Goal: Task Accomplishment & Management: Manage account settings

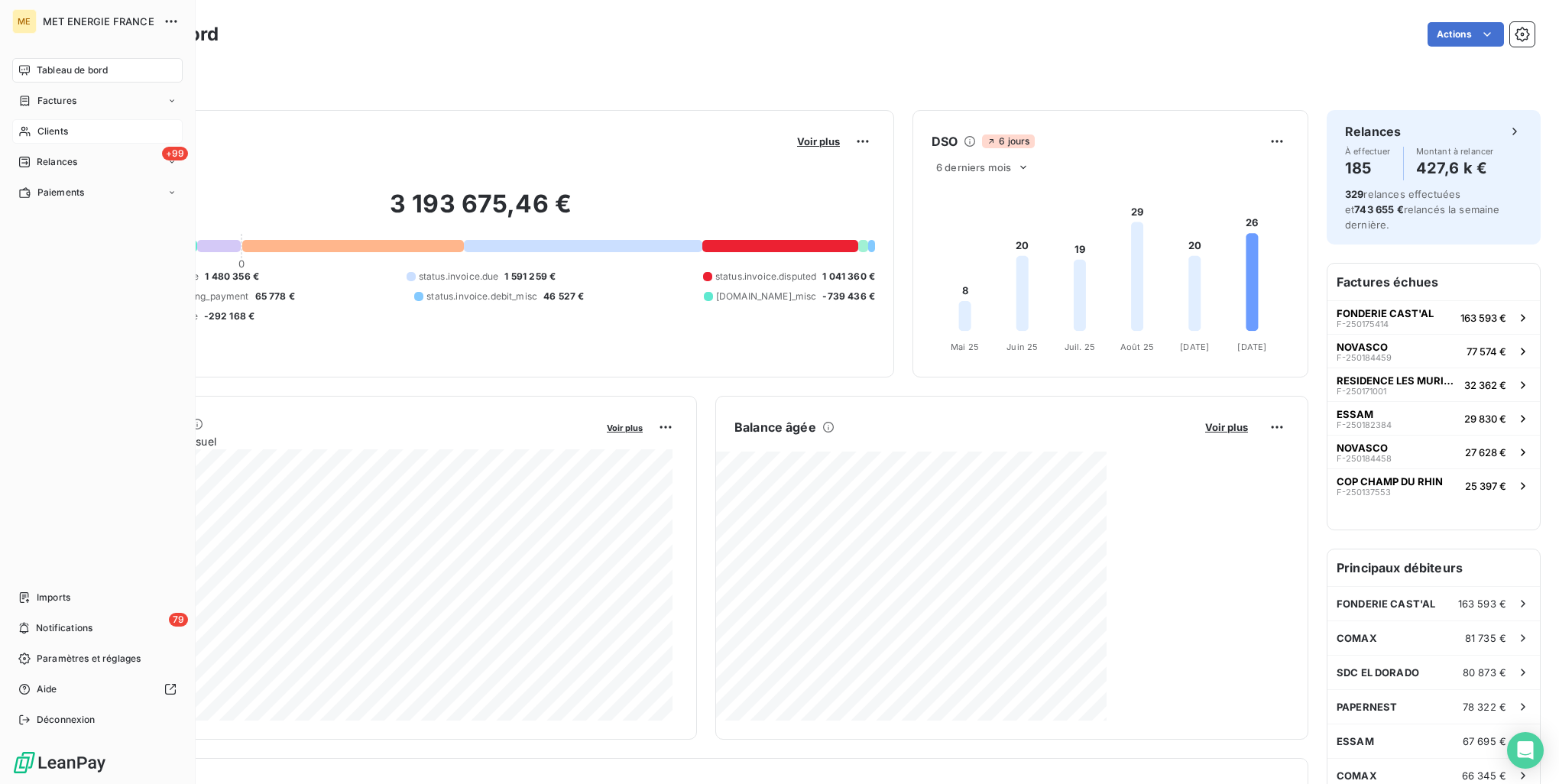
click at [63, 137] on span "Clients" at bounding box center [53, 131] width 31 height 14
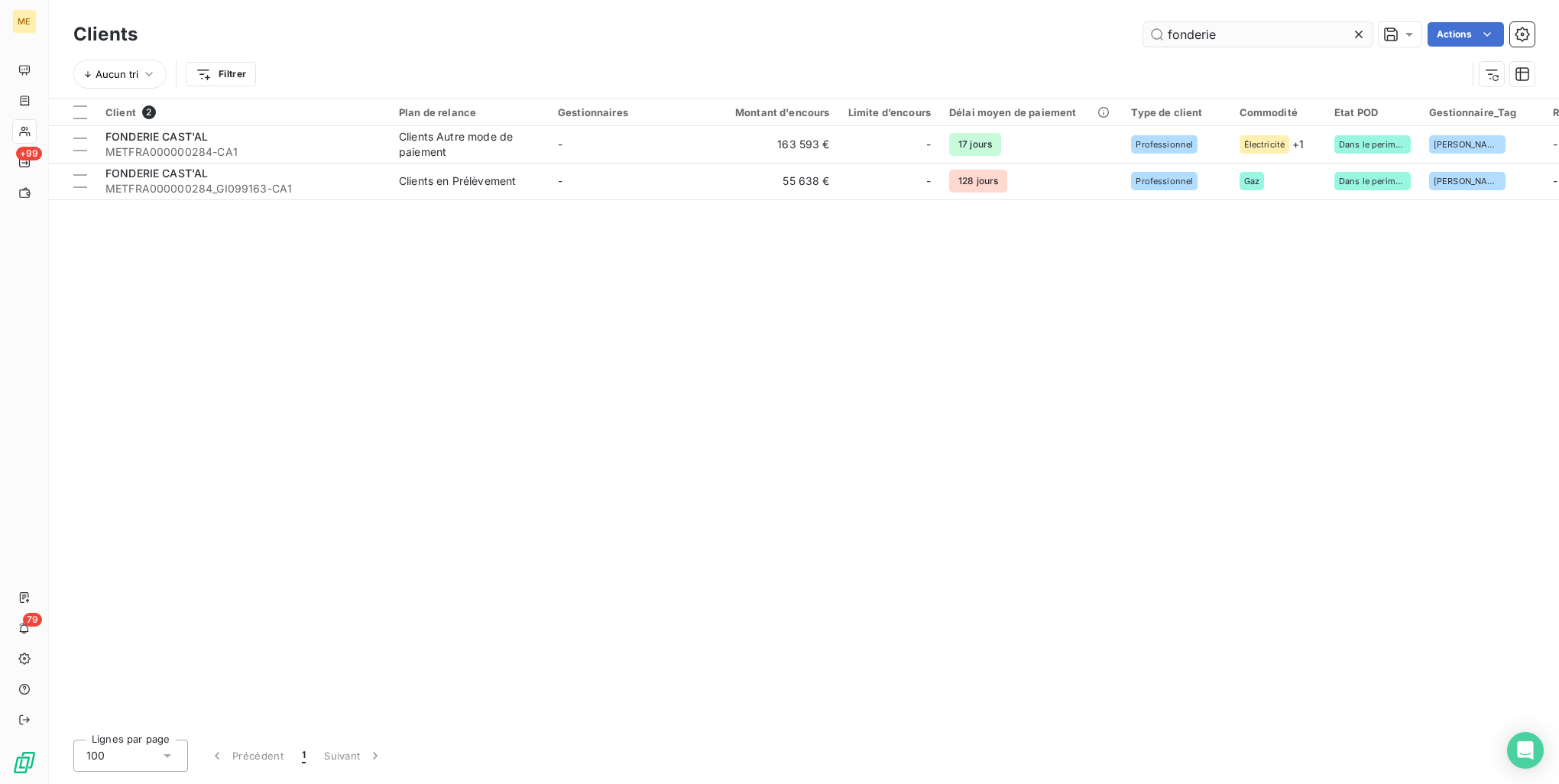
click at [1243, 32] on input "fonderie" at bounding box center [1258, 34] width 229 height 24
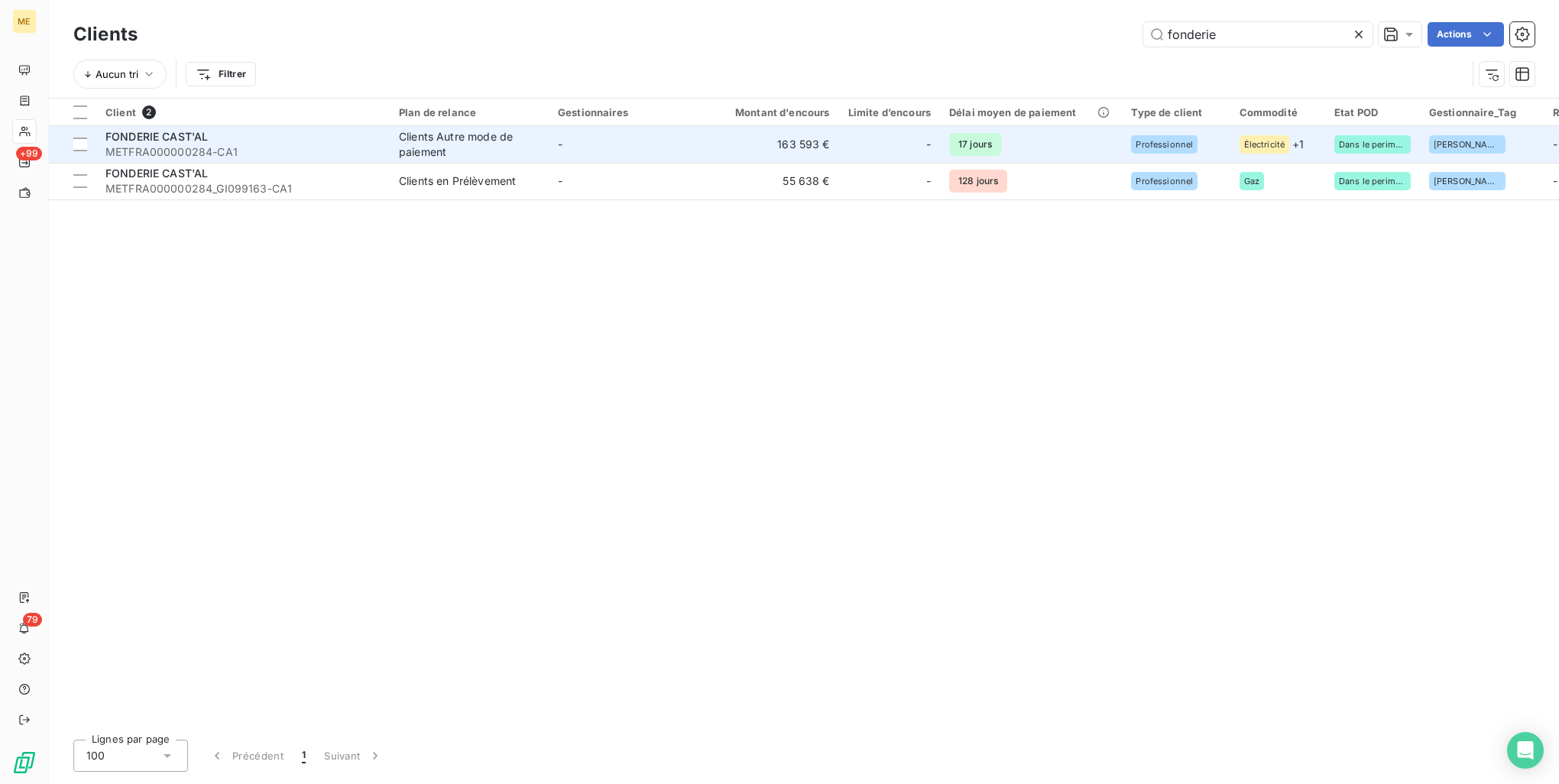
click at [251, 145] on span "METFRA000000284-CA1" at bounding box center [242, 151] width 275 height 15
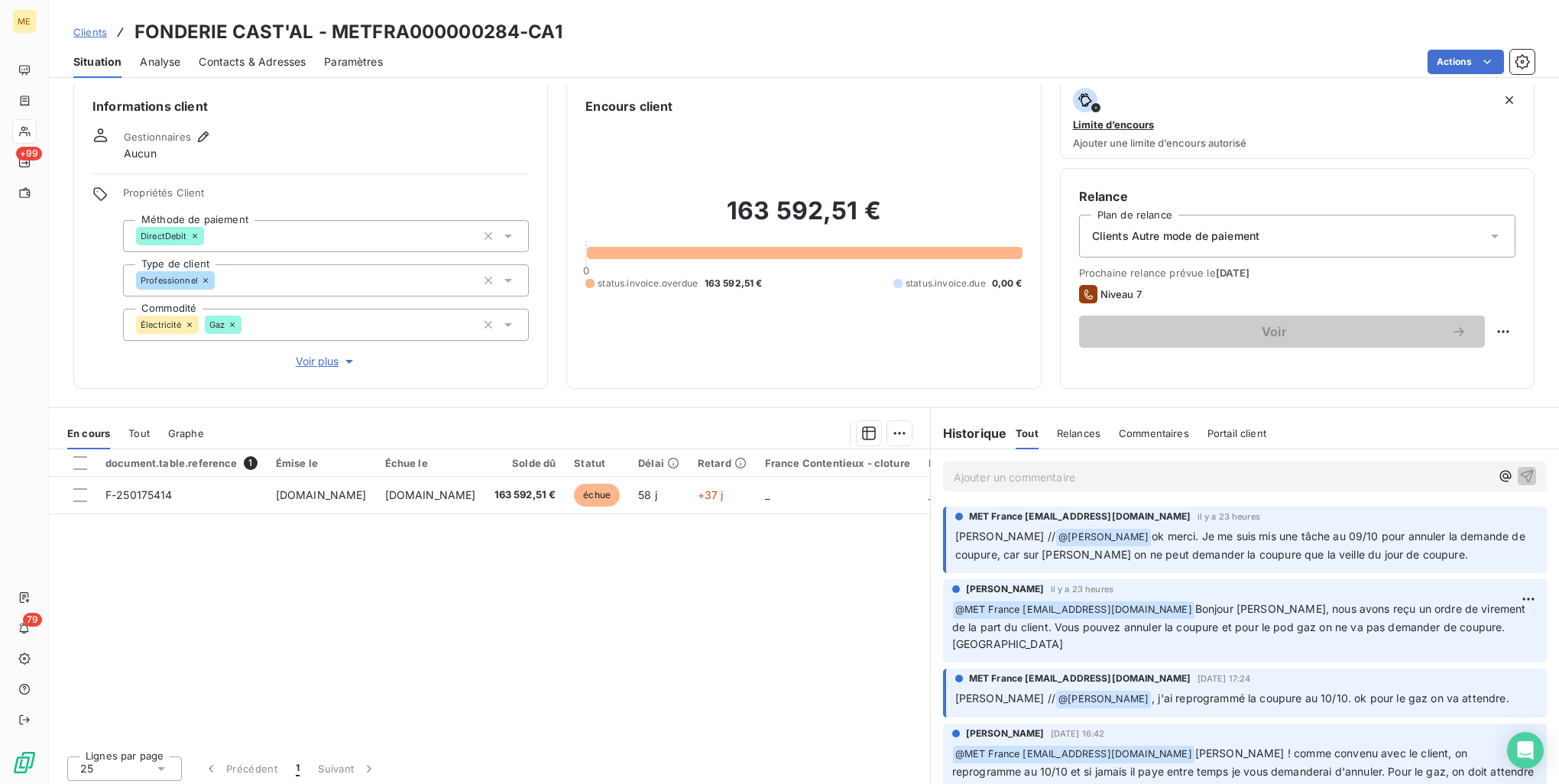
scroll to position [19, 0]
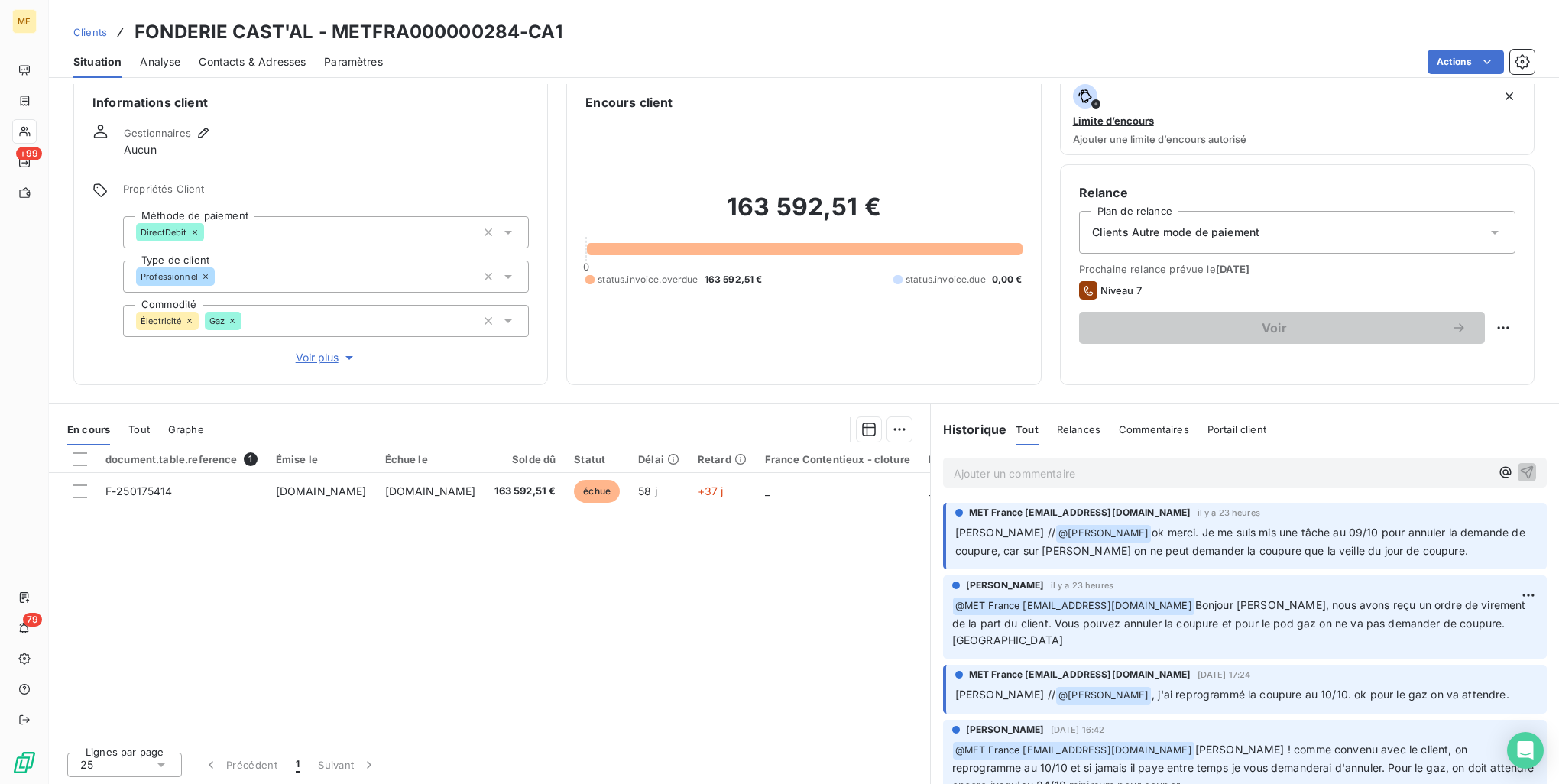
click at [1044, 469] on p "Ajouter un commentaire ﻿" at bounding box center [1222, 473] width 536 height 19
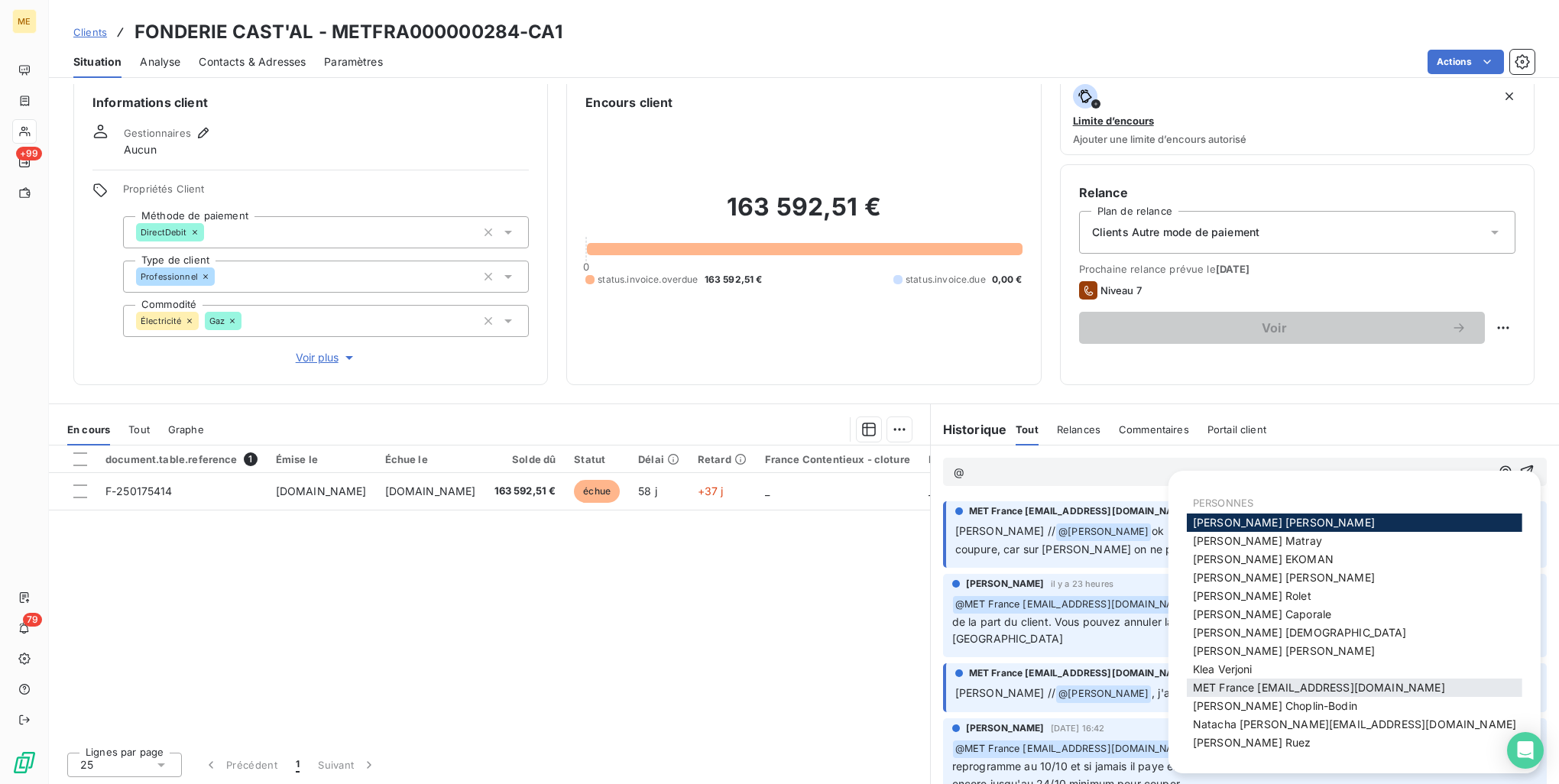
click at [1353, 688] on span "MET France [EMAIL_ADDRESS][DOMAIN_NAME]" at bounding box center [1319, 688] width 252 height 13
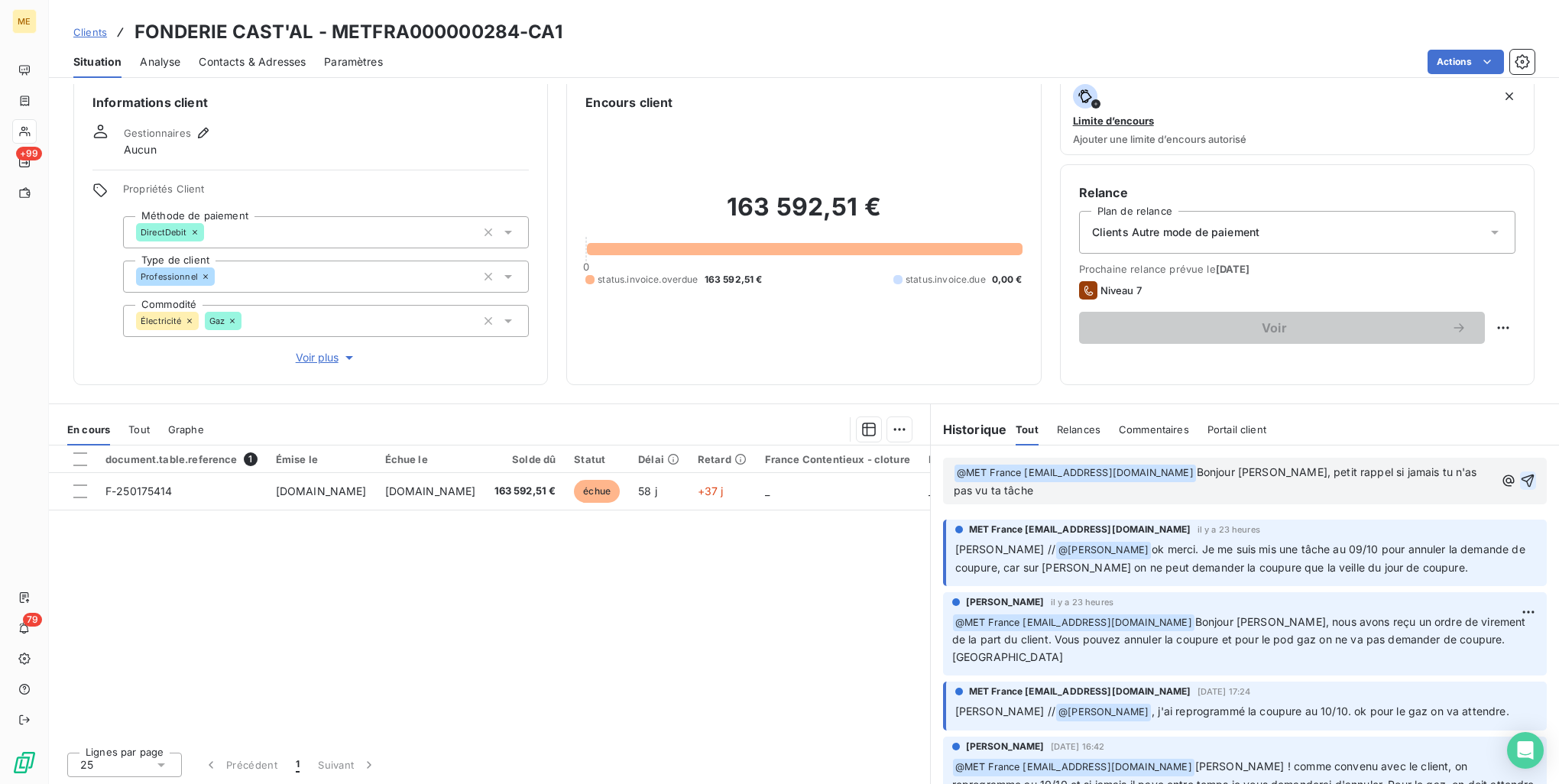
click at [1520, 476] on icon "button" at bounding box center [1527, 480] width 15 height 15
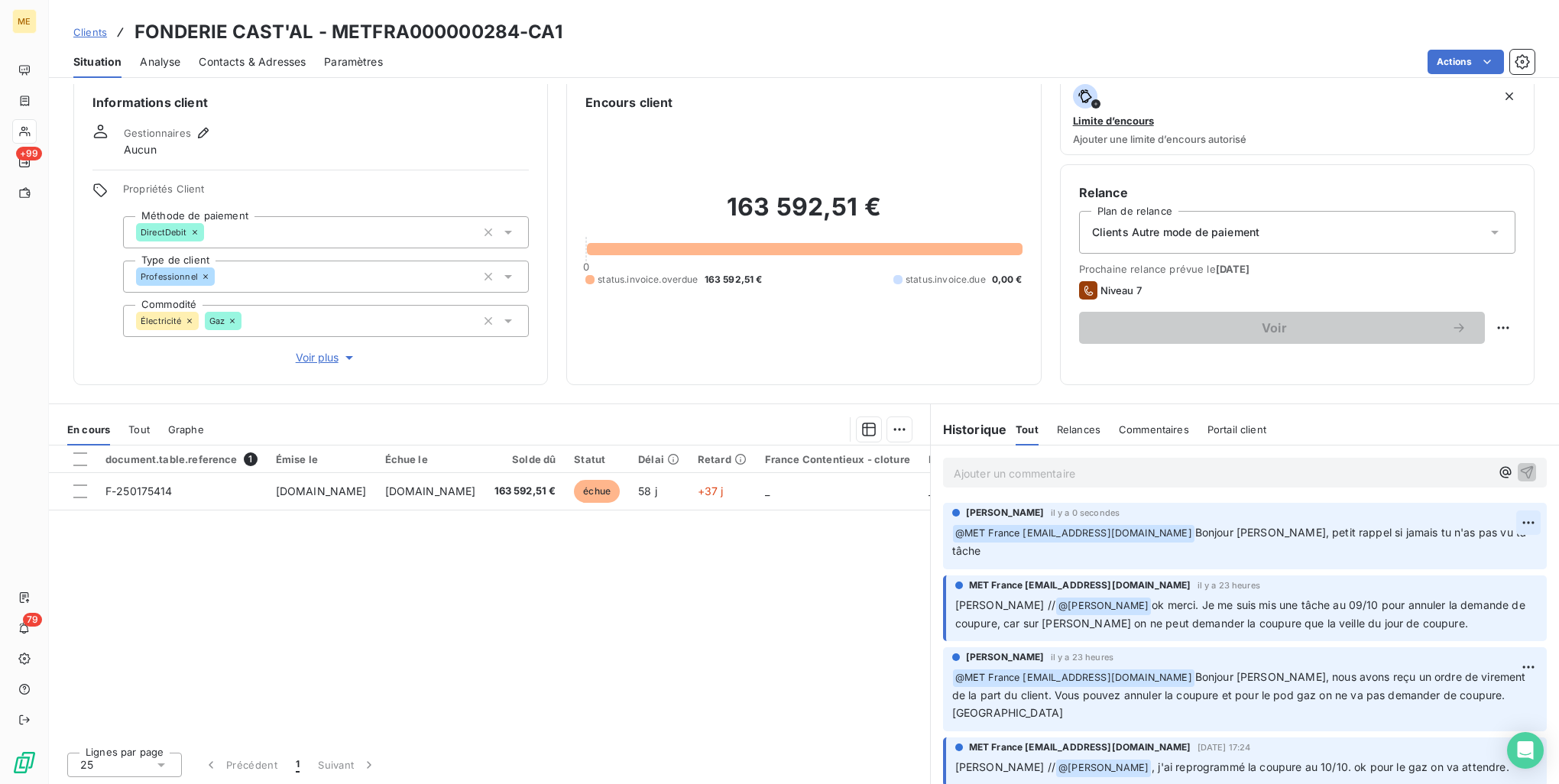
click at [1508, 521] on html "ME +99 79 Clients FONDERIE CAST'AL - METFRA000000284-CA1 Situation Analyse Cont…" at bounding box center [780, 392] width 1559 height 784
click at [1496, 552] on div "Editer" at bounding box center [1465, 555] width 90 height 24
drag, startPoint x: 1447, startPoint y: 531, endPoint x: 1460, endPoint y: 546, distance: 19.8
click at [1460, 546] on p "﻿ @ MET France met-france@recouvrement.met.com ﻿ Bonjour Sylvain, petit rappel …" at bounding box center [1235, 542] width 566 height 36
click at [103, 38] on span "Clients" at bounding box center [89, 32] width 33 height 13
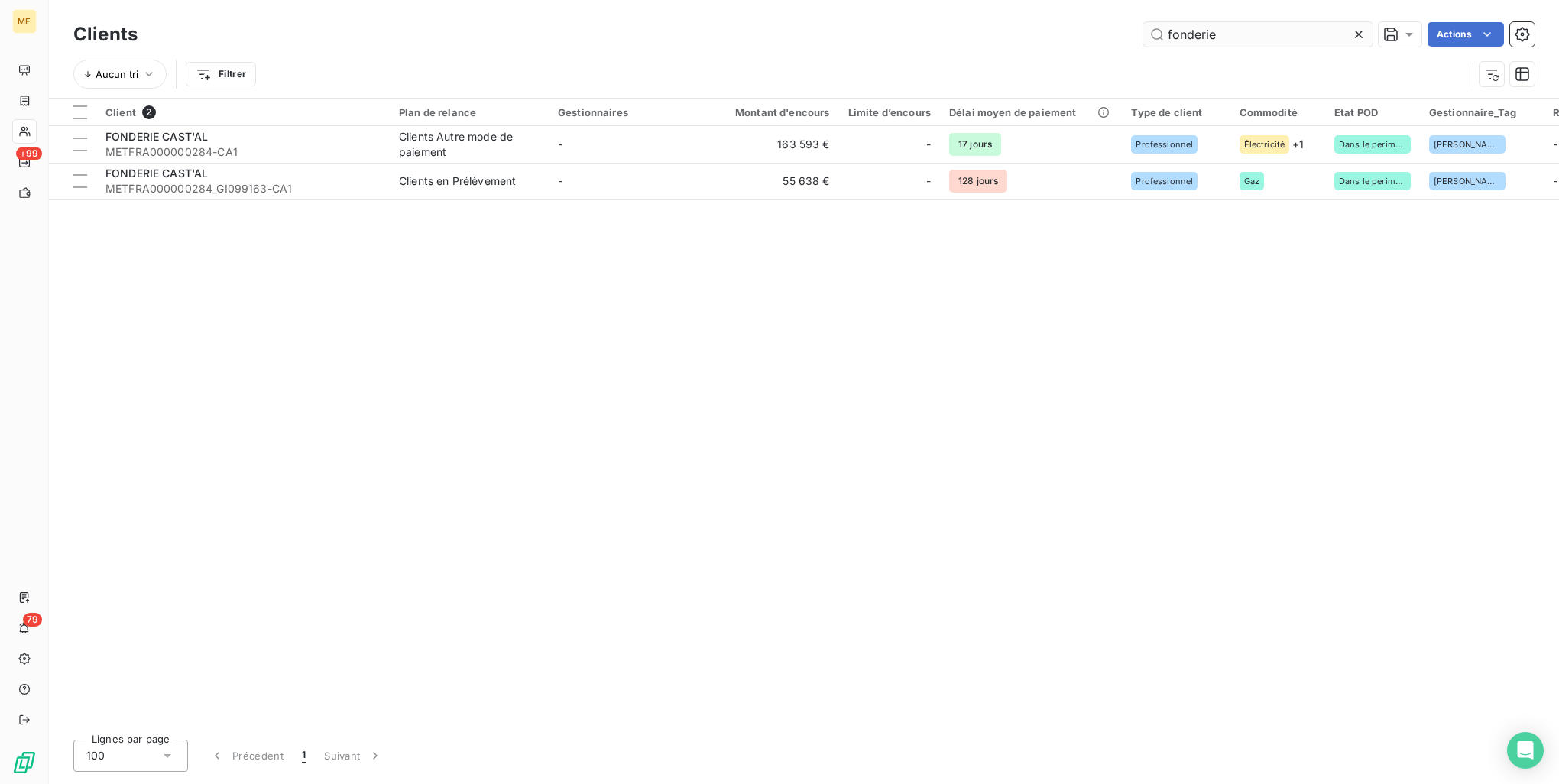
click at [1261, 35] on input "fonderie" at bounding box center [1258, 34] width 229 height 24
type input "METFRA000003568"
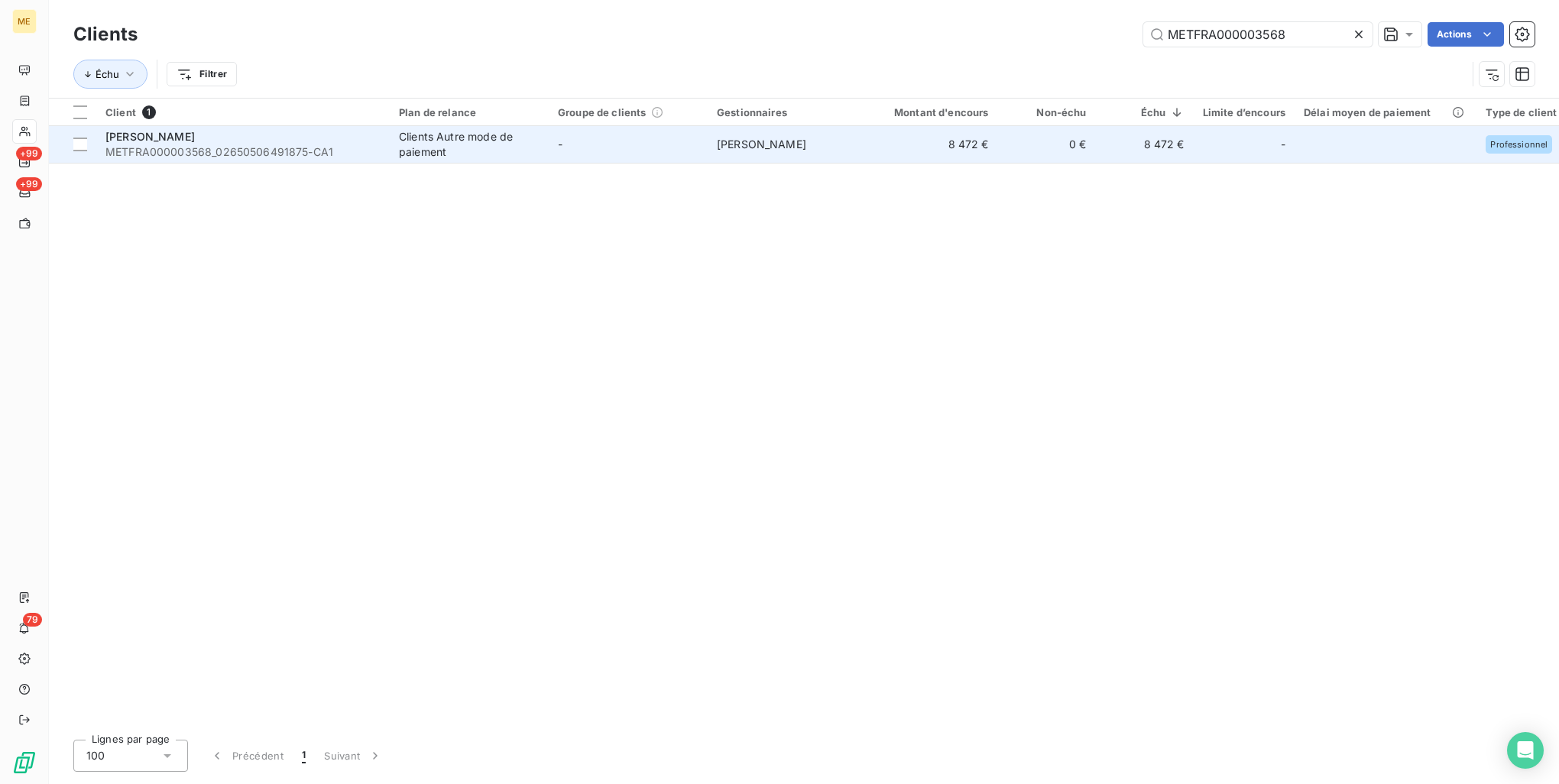
click at [713, 150] on td "Virginie Garcia" at bounding box center [787, 144] width 159 height 37
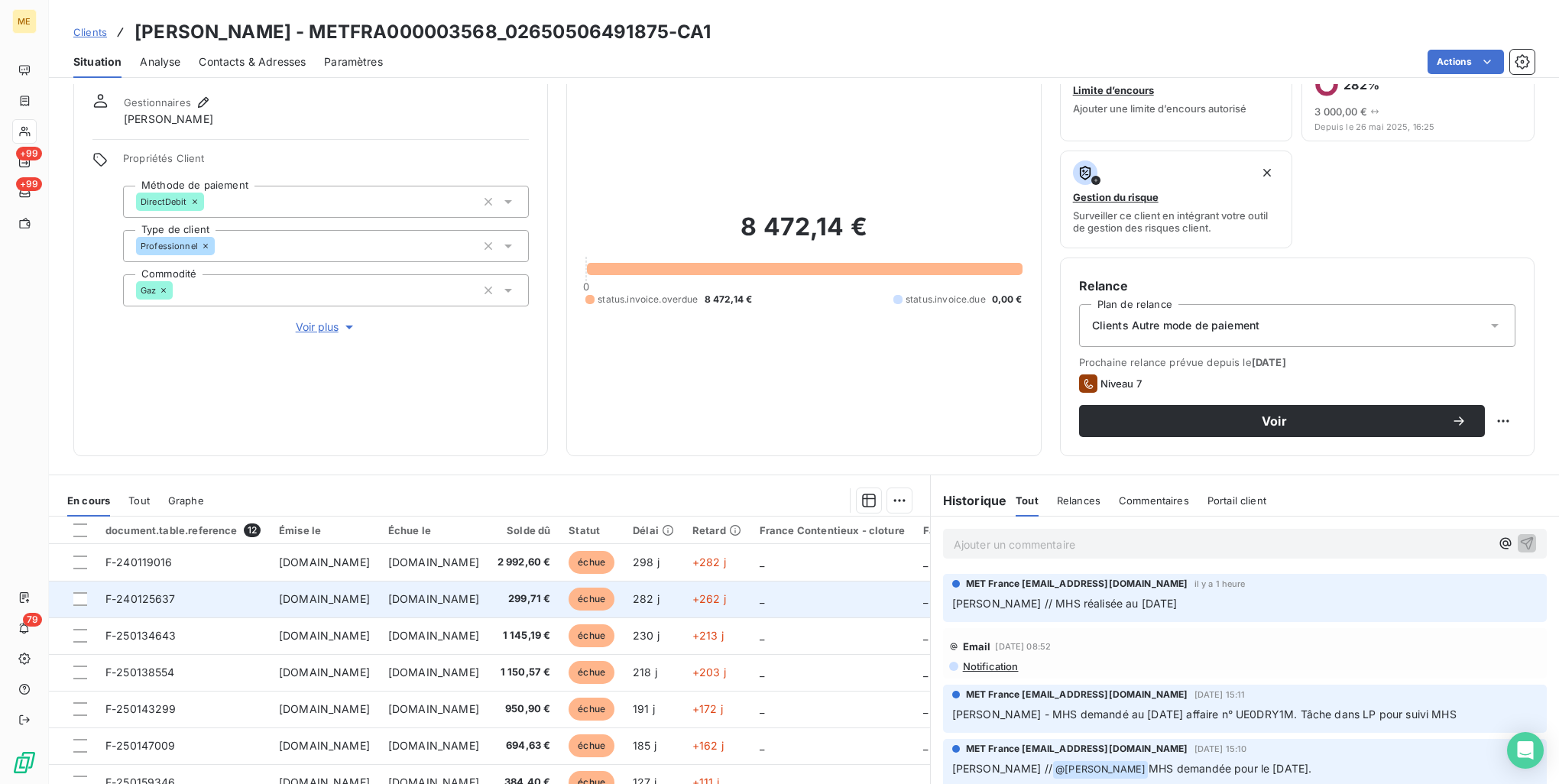
scroll to position [77, 0]
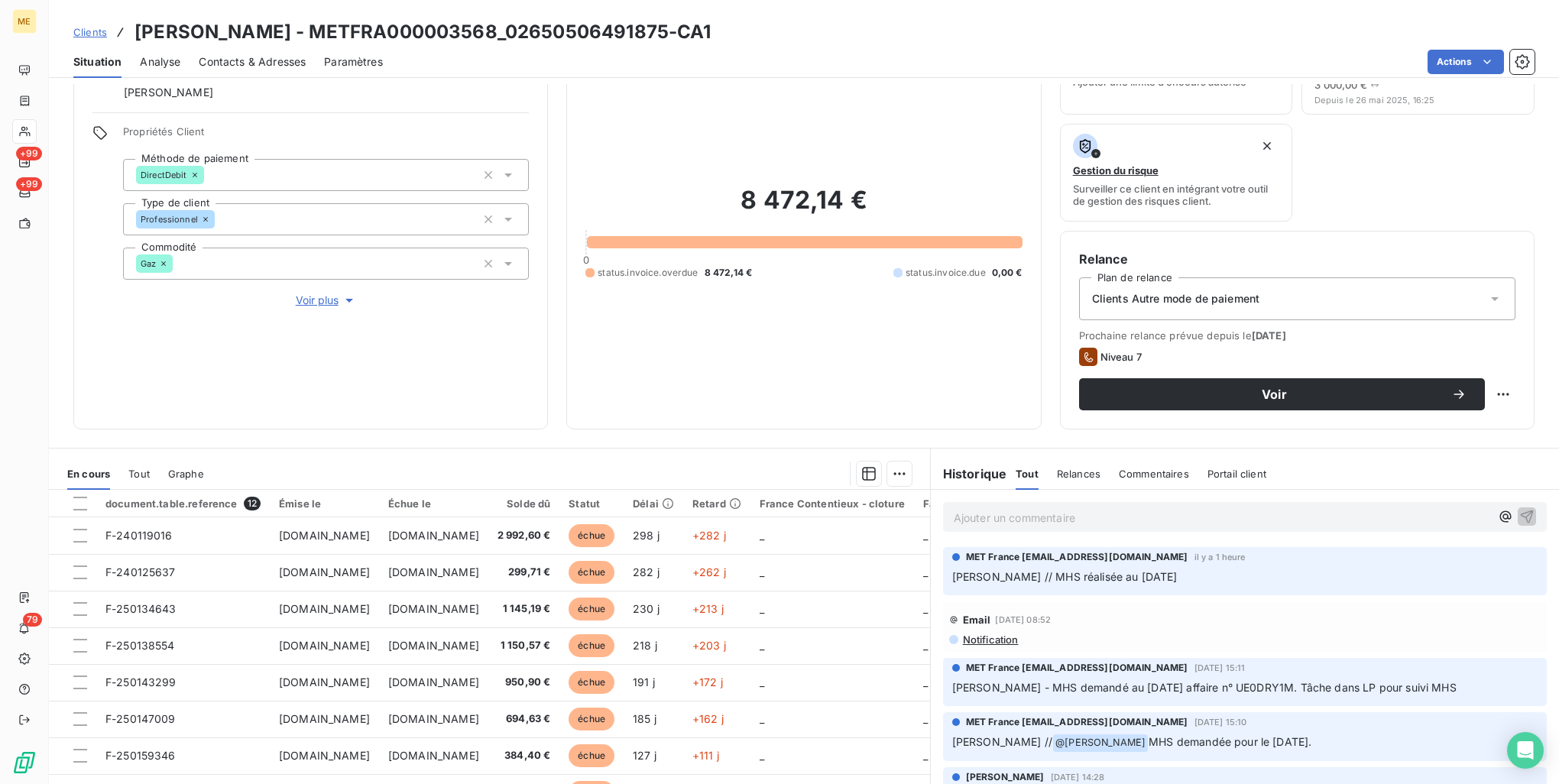
click at [226, 58] on span "Contacts & Adresses" at bounding box center [252, 61] width 107 height 15
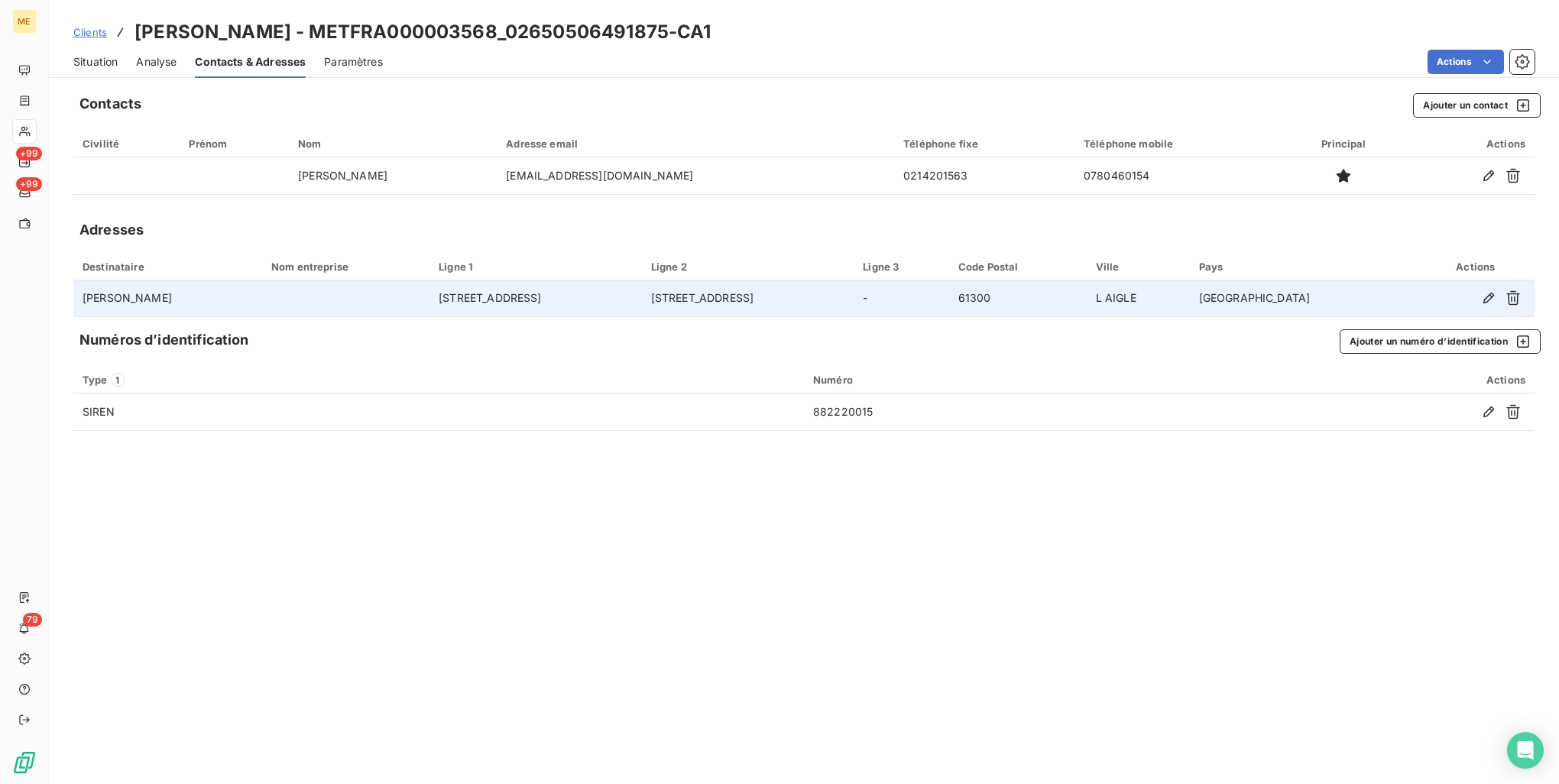
drag, startPoint x: 389, startPoint y: 296, endPoint x: 608, endPoint y: 298, distance: 219.0
click at [608, 298] on tr "AZNAR Andres 12 RUE DE MOULINS LA MARCHE 34 RUE DE LA MADELEINE - 61300 L AIGLE…" at bounding box center [804, 298] width 1462 height 37
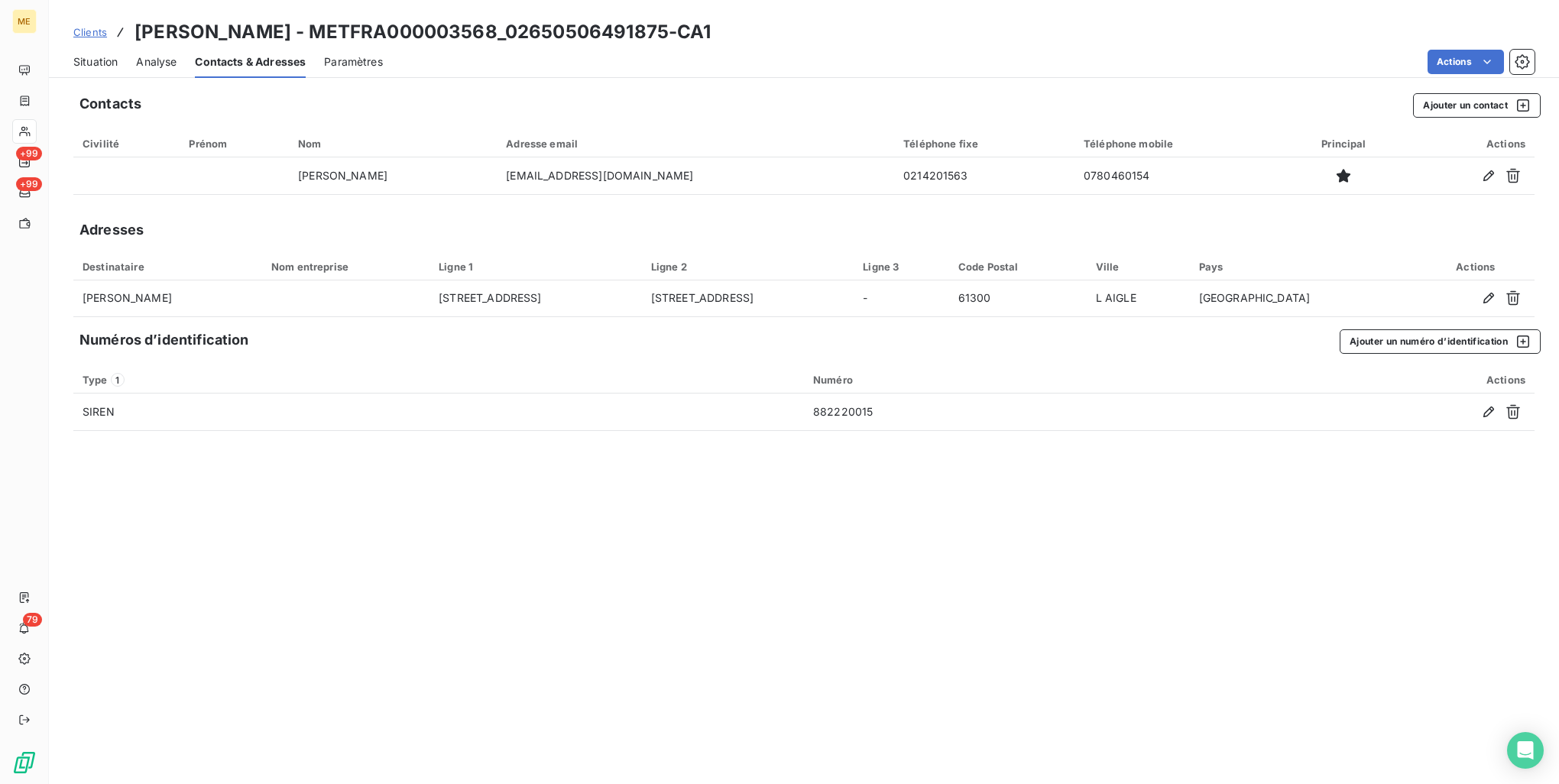
click at [92, 32] on span "Clients" at bounding box center [89, 32] width 33 height 13
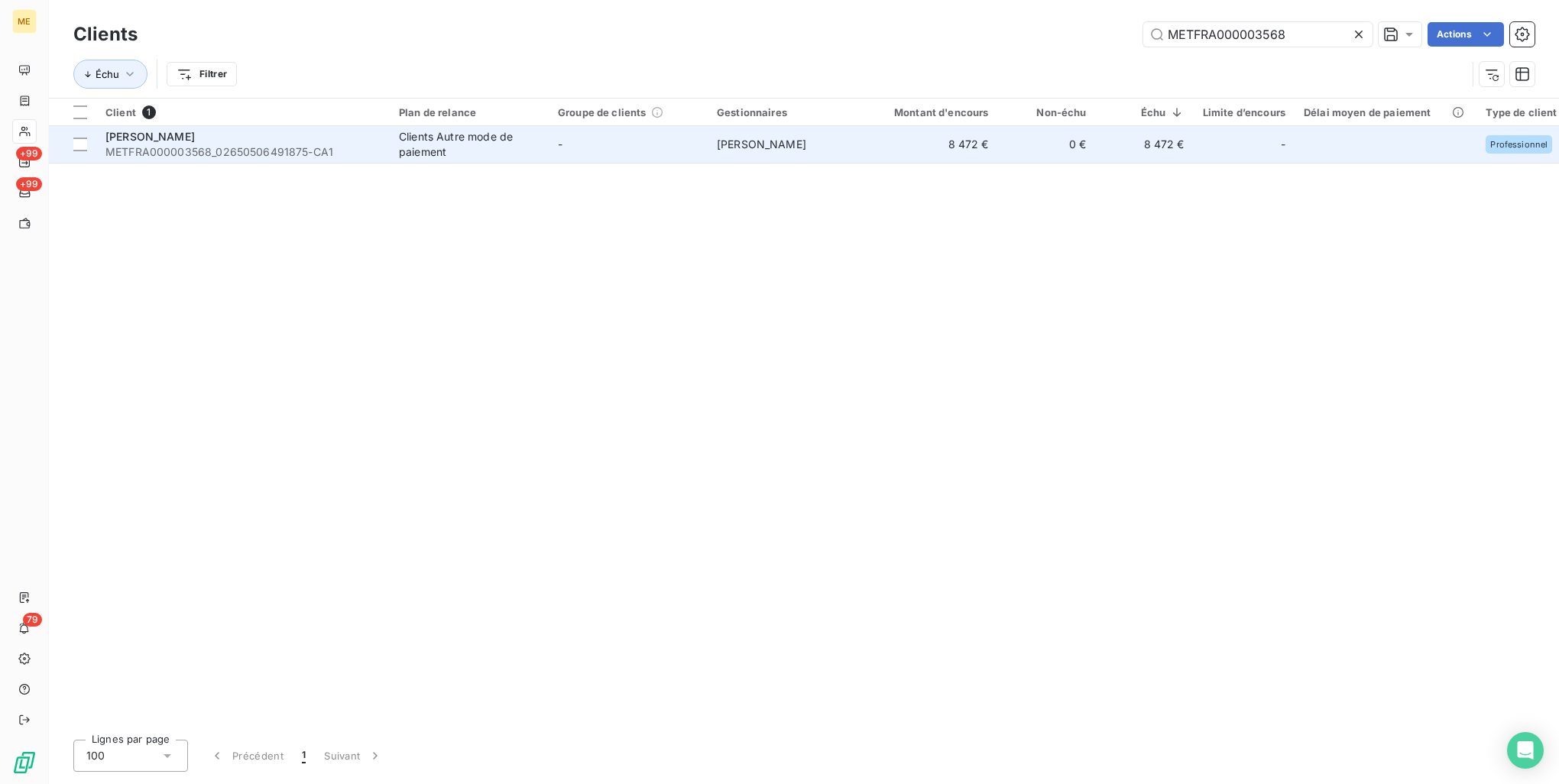
click at [324, 161] on td "AZNAR ANDRES METFRA000003568_02650506491875-CA1" at bounding box center [243, 144] width 294 height 37
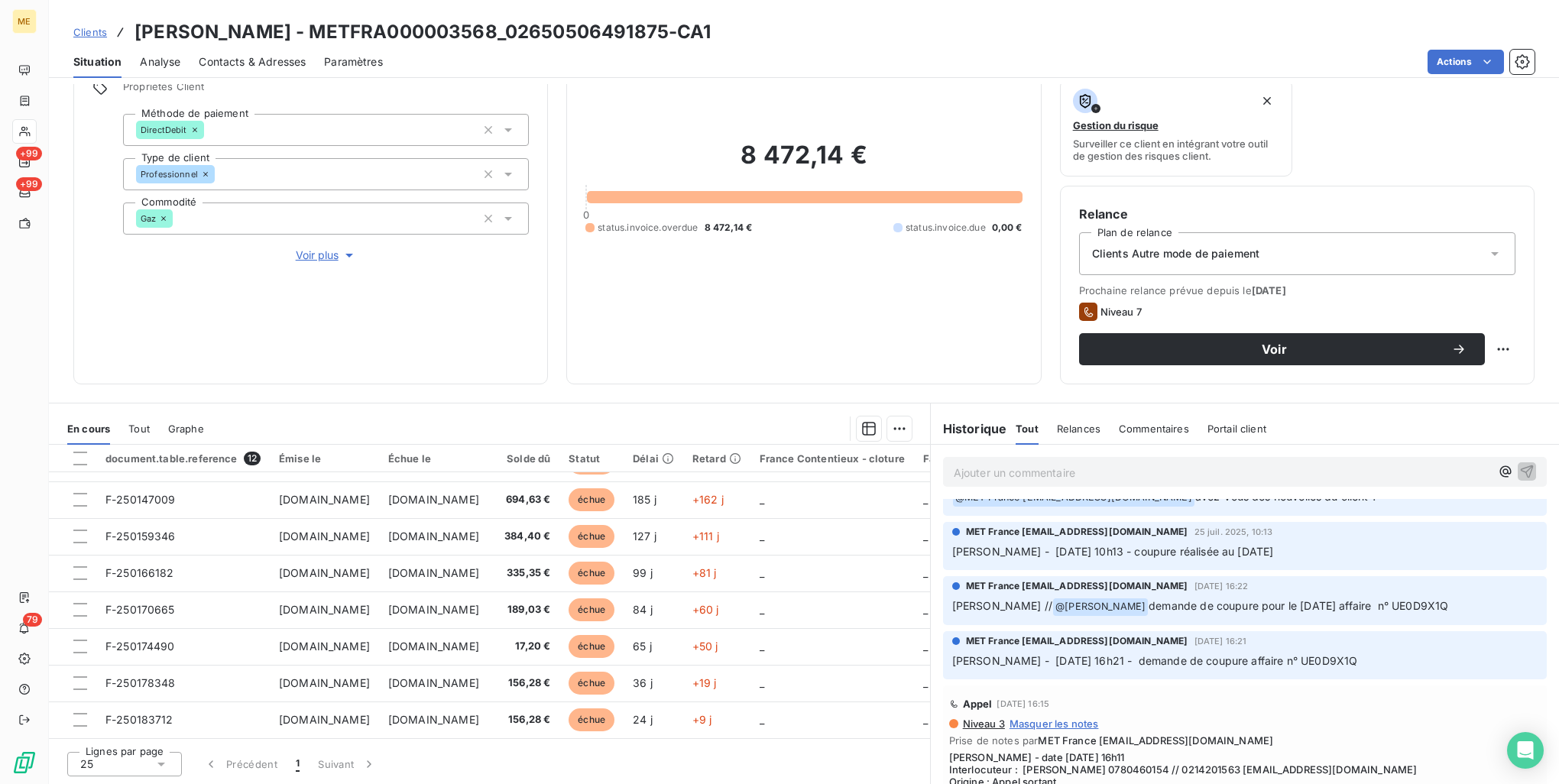
scroll to position [994, 0]
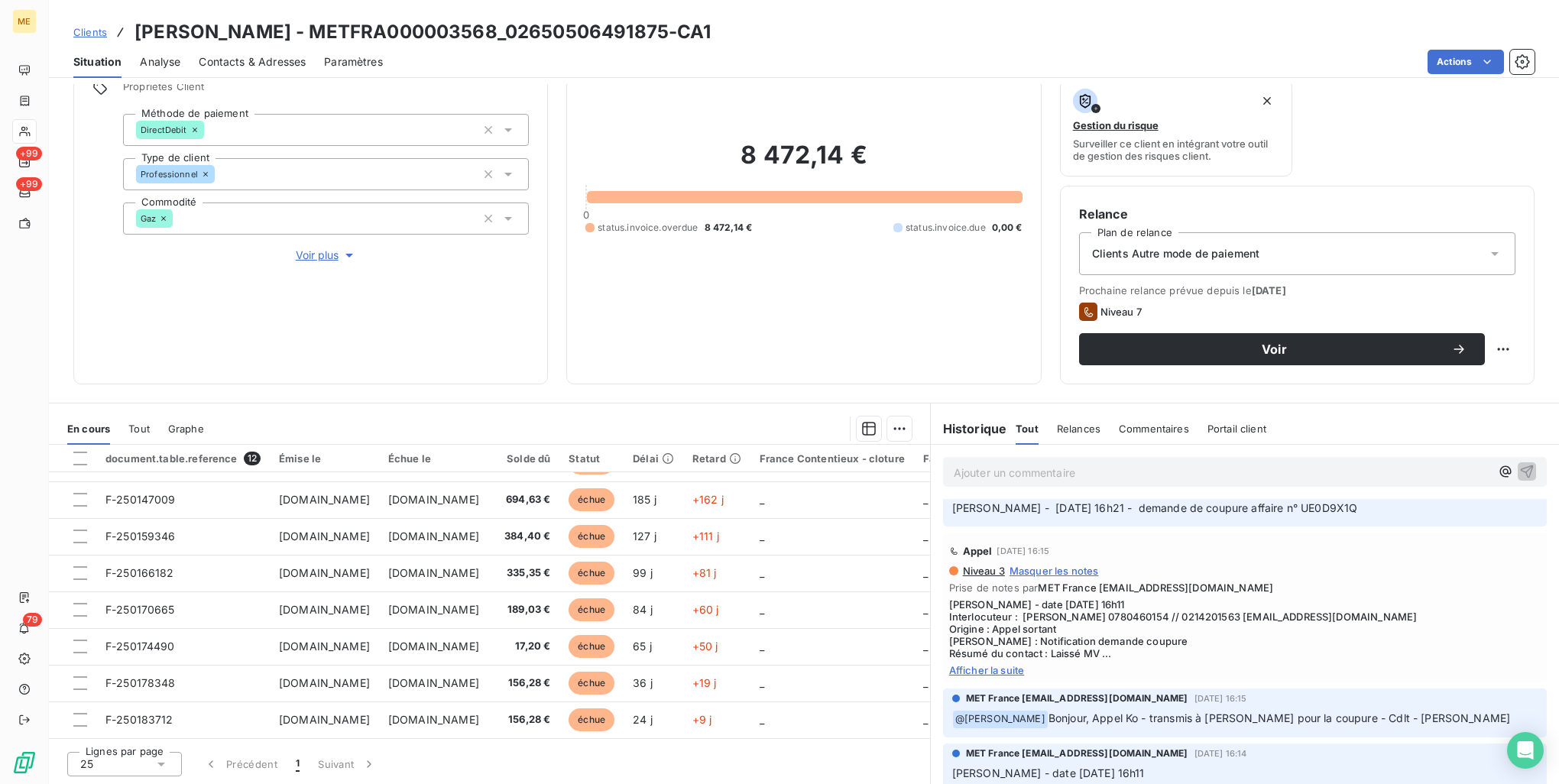
click at [983, 658] on span "Valérie - date 22/07/2025 16h11 Interlocuteur : Mr AZNAR ANDRES 0780460154 // 0…" at bounding box center [1244, 629] width 591 height 61
click at [981, 671] on span "Afficher la suite" at bounding box center [1244, 670] width 591 height 13
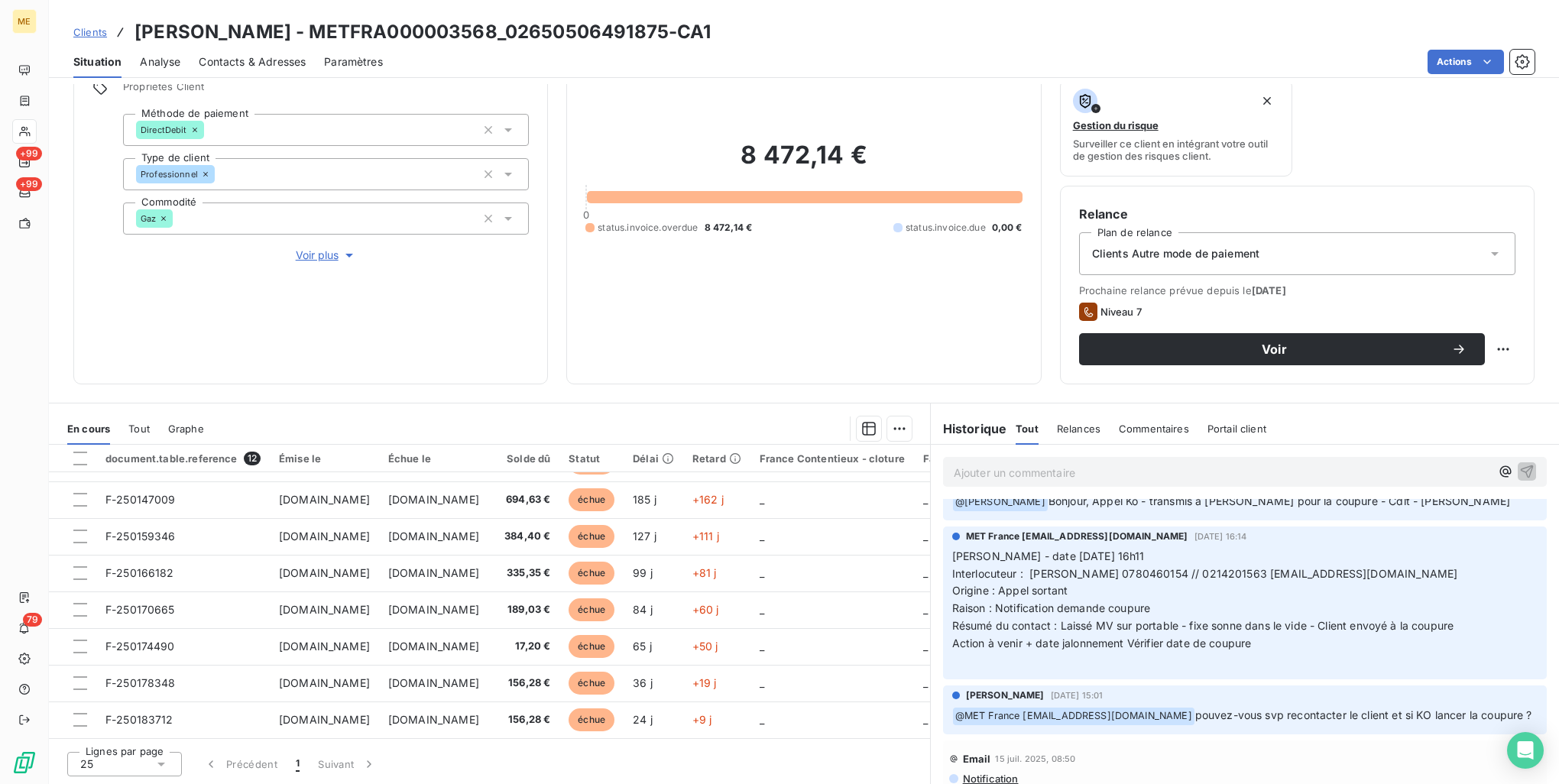
scroll to position [1223, 0]
click at [255, 63] on span "Contacts & Adresses" at bounding box center [252, 61] width 107 height 15
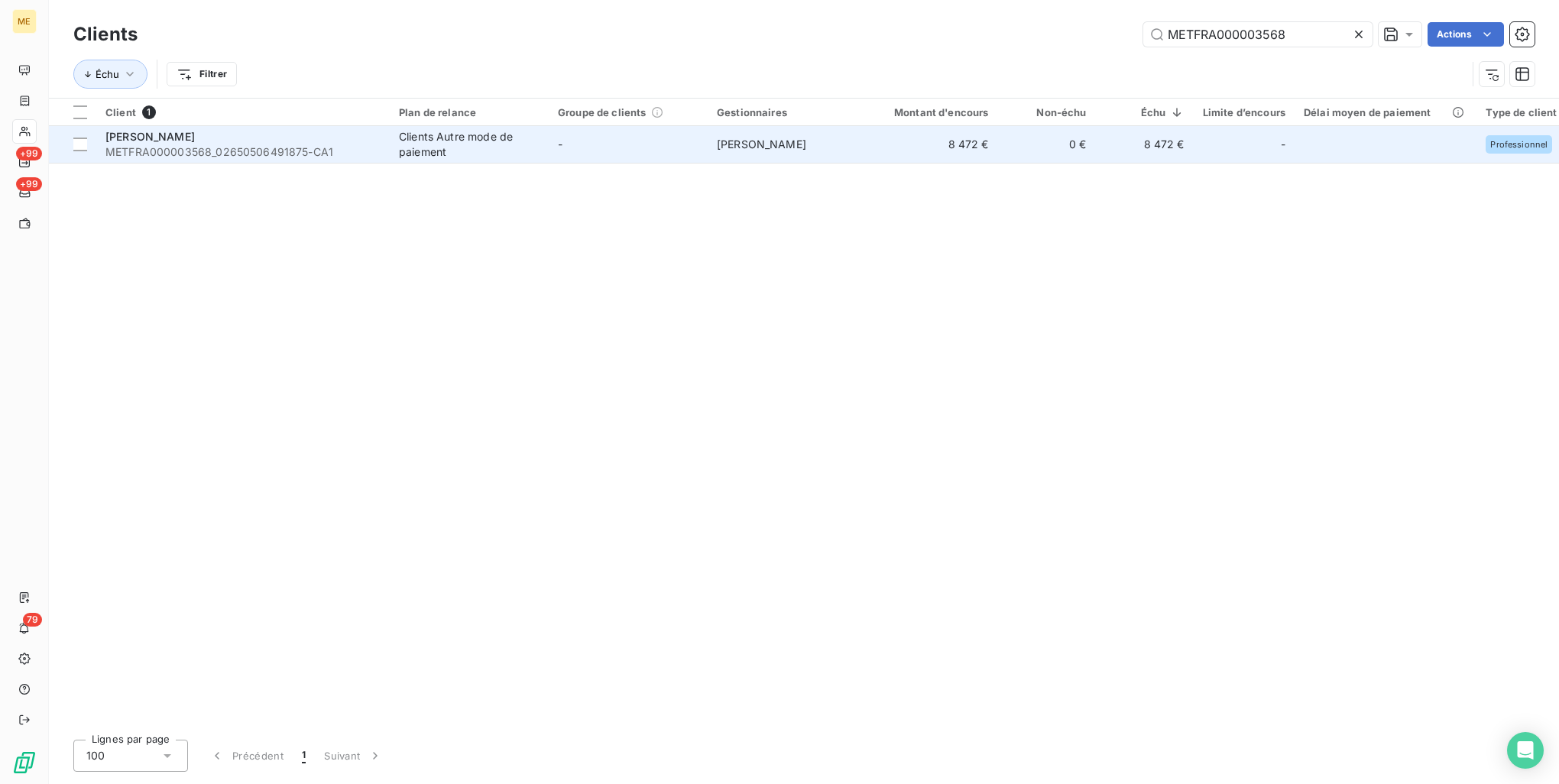
click at [362, 160] on td "AZNAR ANDRES METFRA000003568_02650506491875-CA1" at bounding box center [243, 144] width 294 height 37
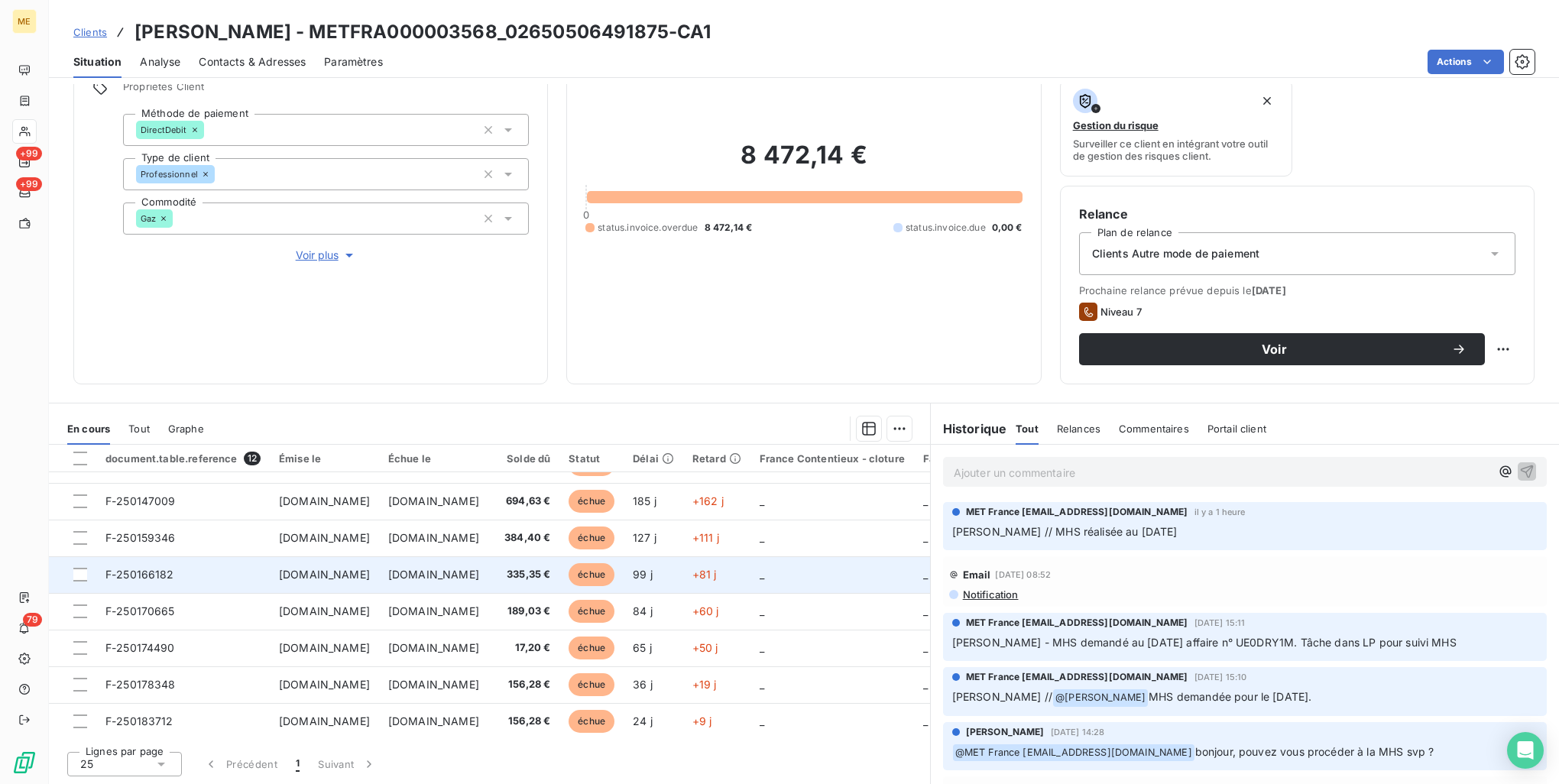
scroll to position [179, 0]
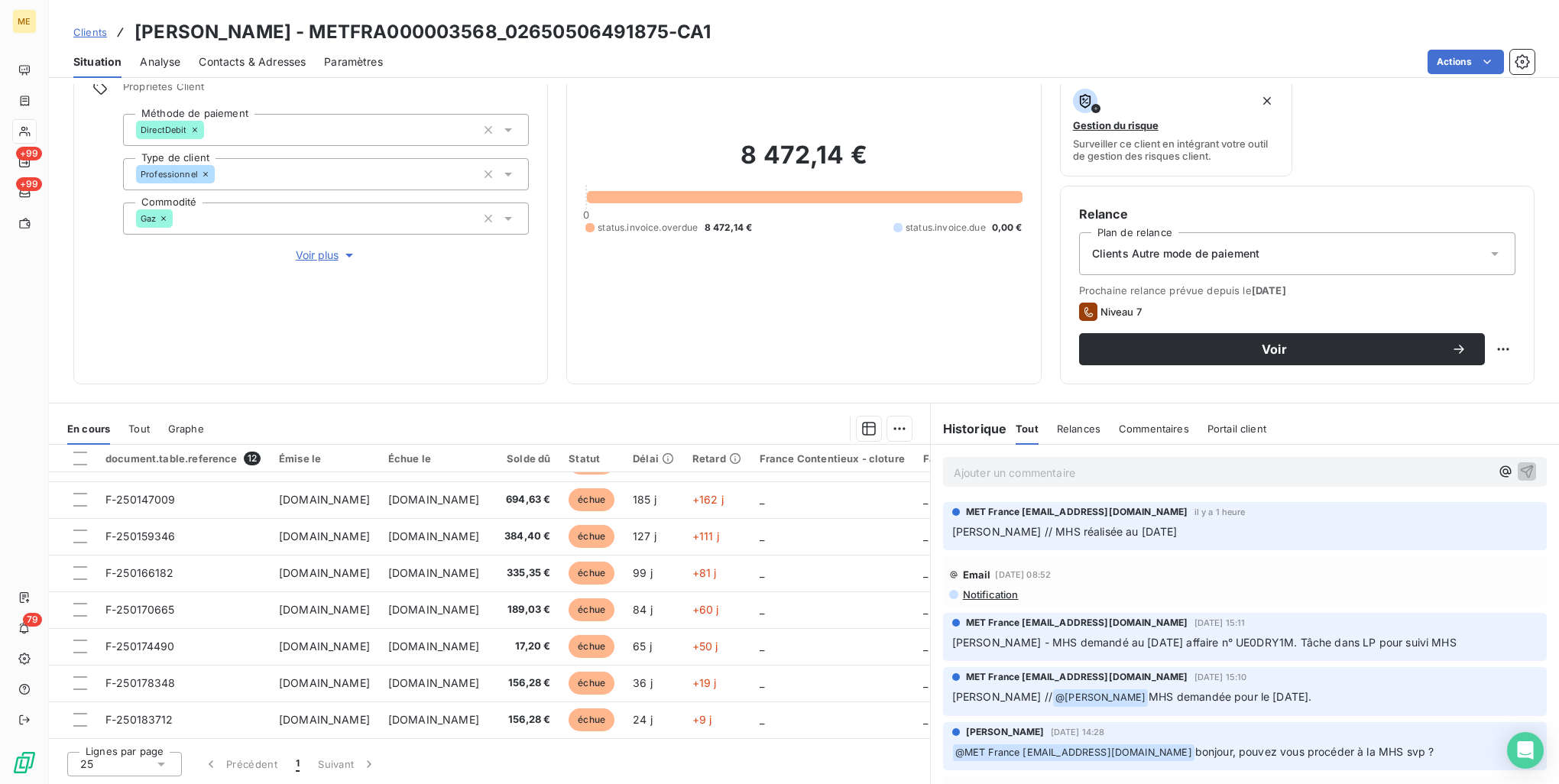
click at [390, 26] on h3 "AZNAR ANDRES - METFRA000003568_02650506491875-CA1" at bounding box center [423, 32] width 577 height 28
copy h3 "METFRA000003568_02650506491875"
click at [242, 68] on div "Contacts & Adresses" at bounding box center [252, 62] width 107 height 32
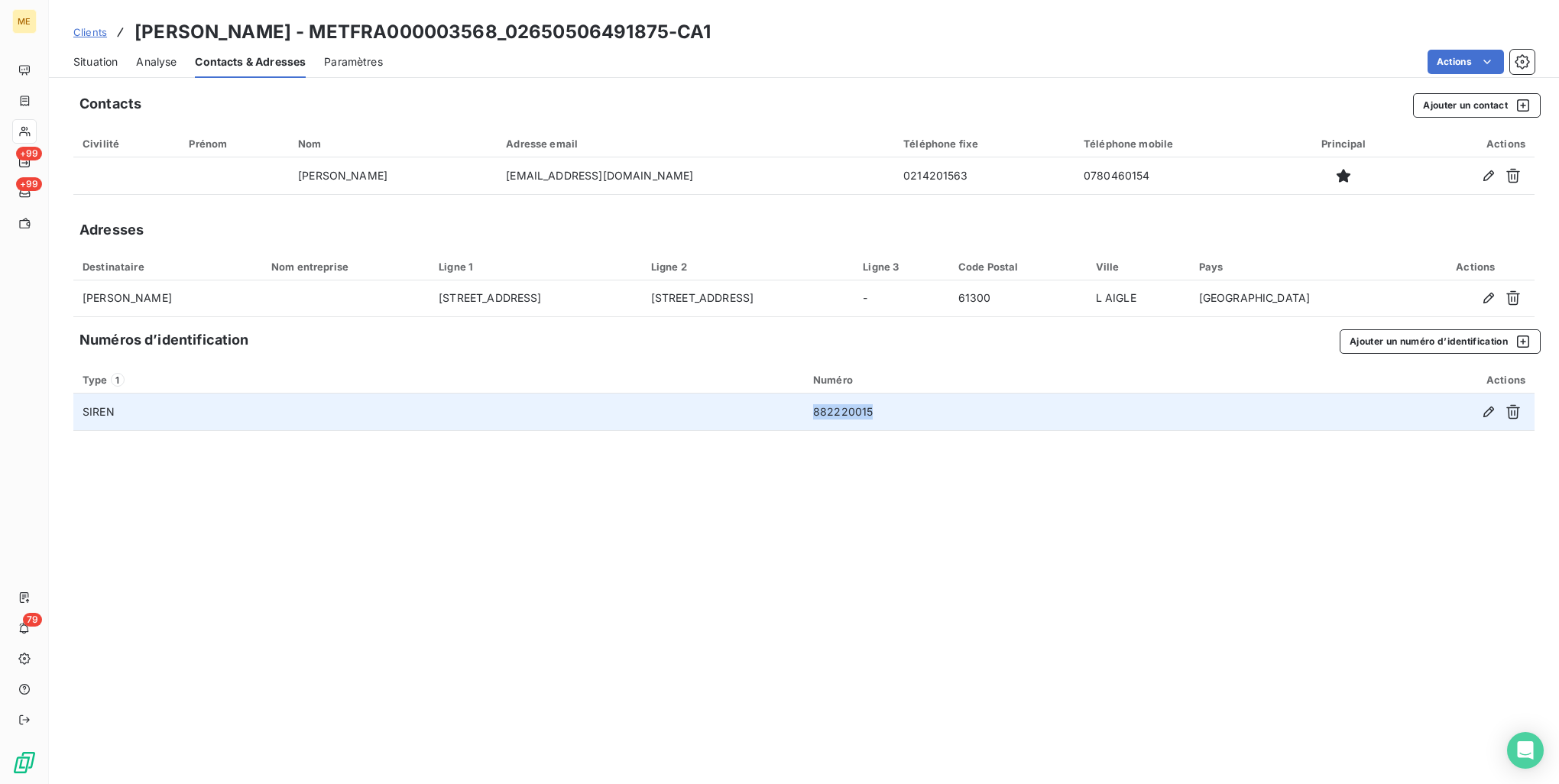
drag, startPoint x: 900, startPoint y: 420, endPoint x: 808, endPoint y: 419, distance: 92.0
click at [808, 419] on td "882220015" at bounding box center [1000, 412] width 393 height 37
copy td "882220015"
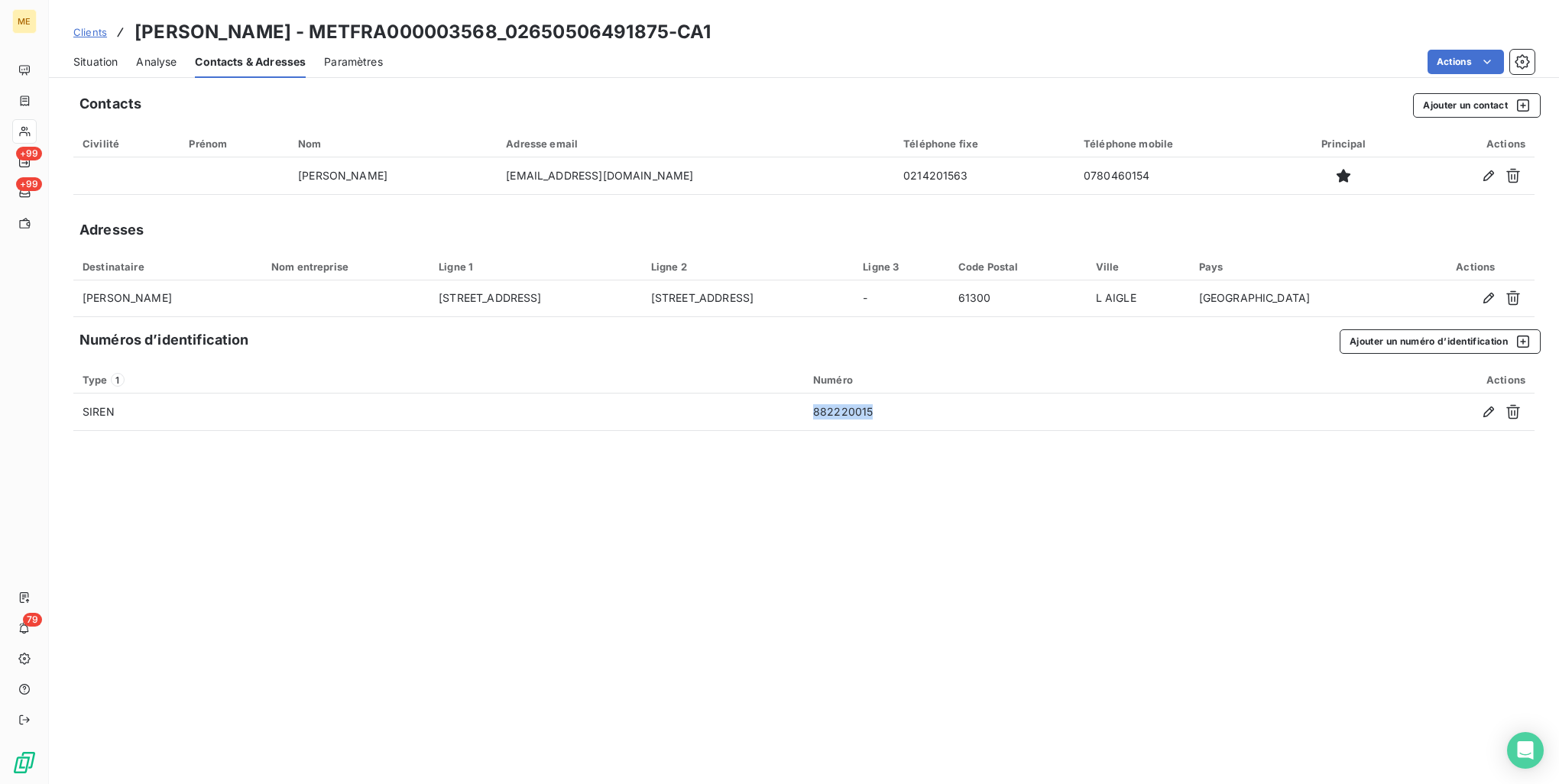
click at [73, 29] on span "Clients" at bounding box center [89, 32] width 33 height 13
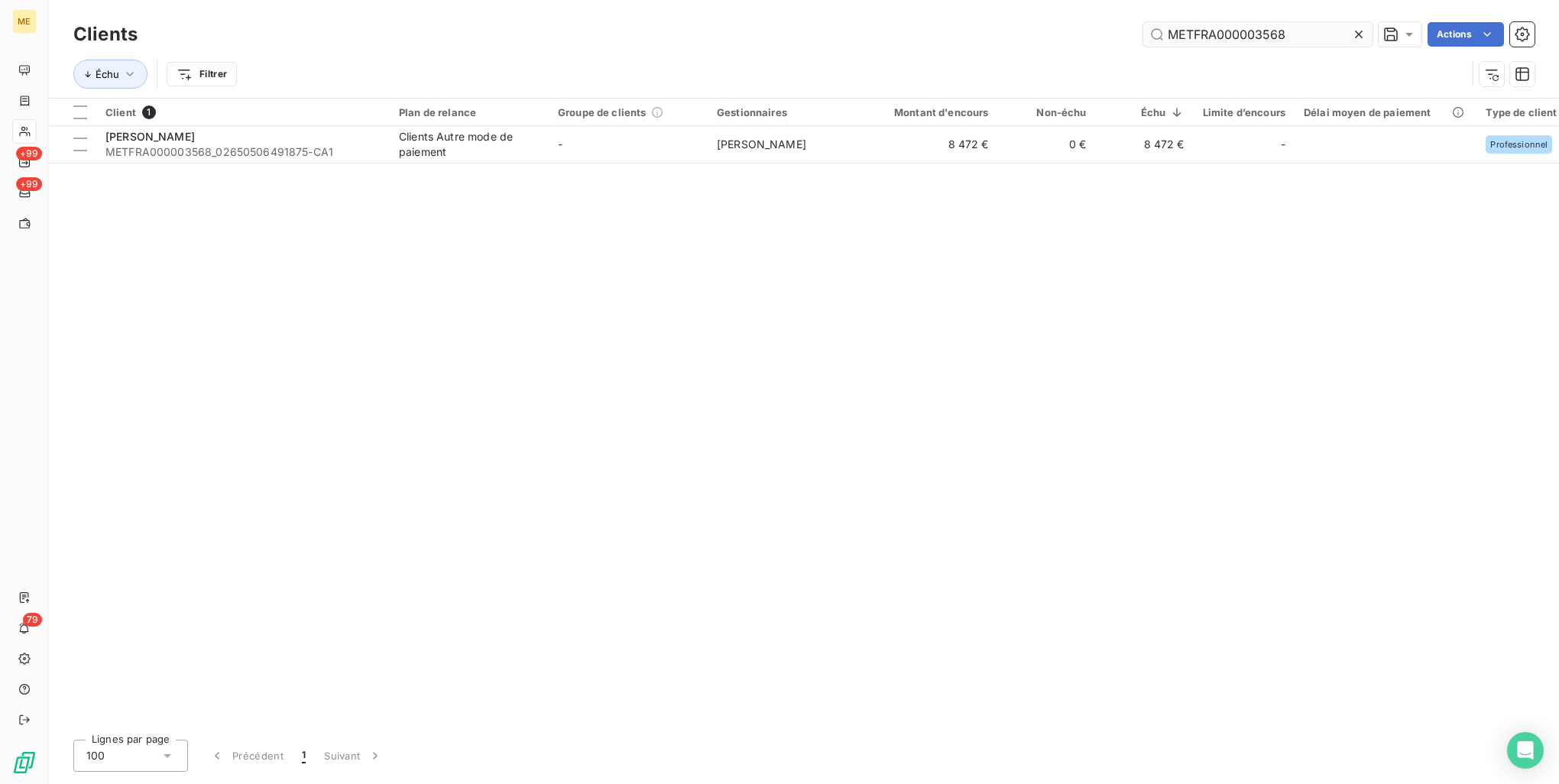
click at [1231, 41] on input "METFRA000003568" at bounding box center [1258, 34] width 229 height 24
type input "METFRA000003124"
click at [534, 167] on div "Client 1 Plan de relance Groupe de clients Gestionnaires Montant d'encours Non-…" at bounding box center [804, 413] width 1510 height 629
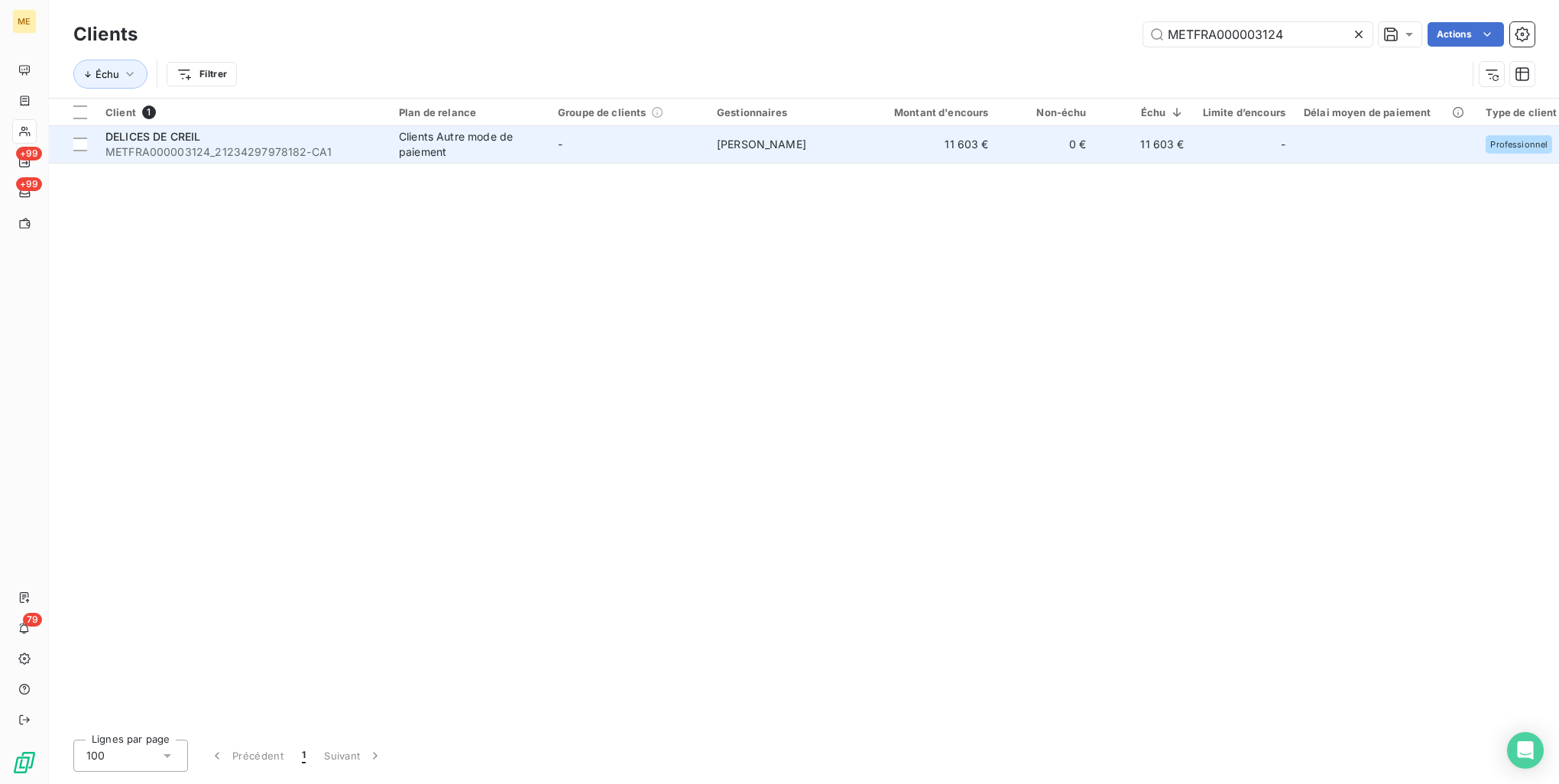
click at [561, 139] on span "-" at bounding box center [560, 144] width 5 height 13
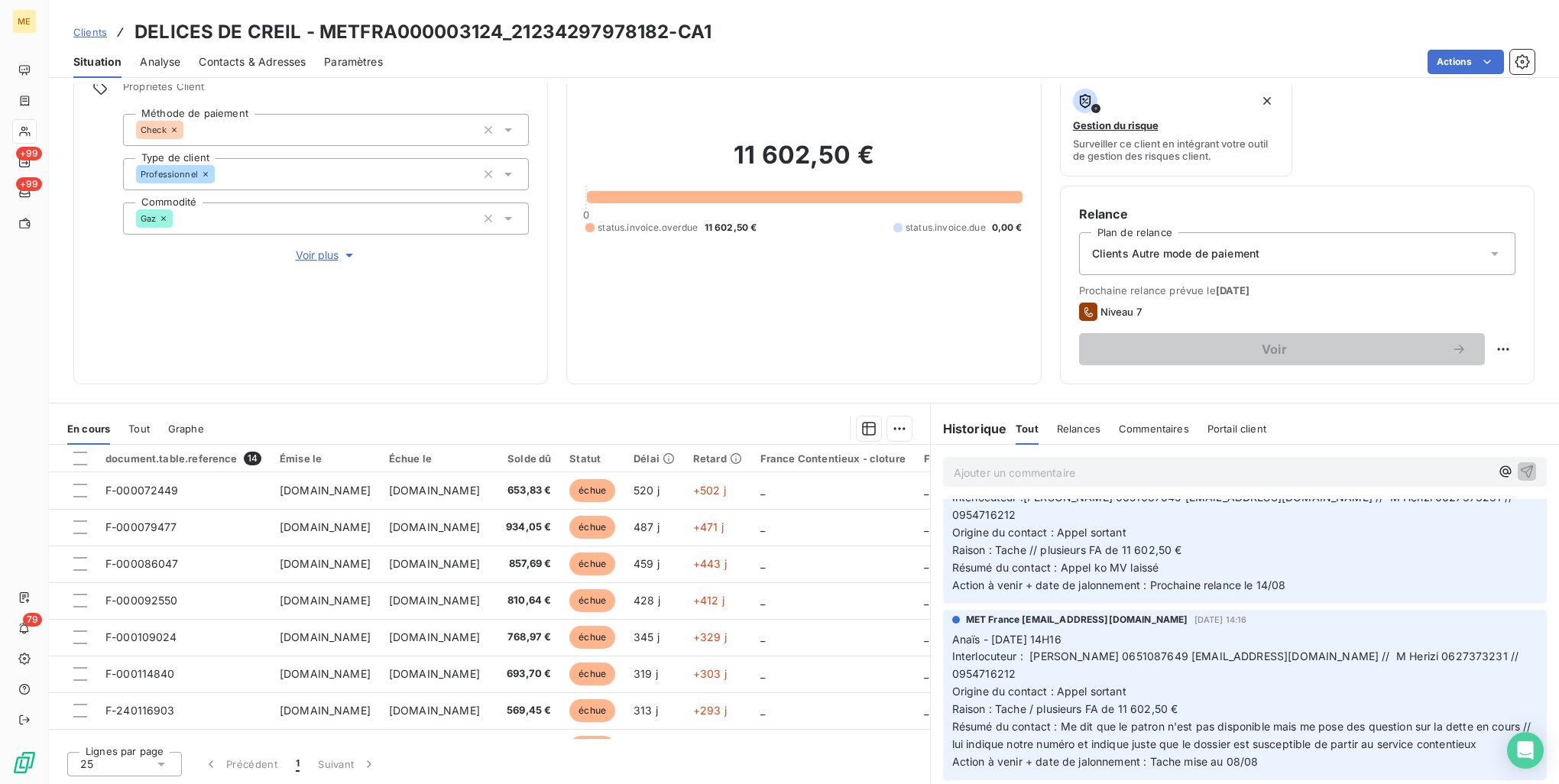
scroll to position [612, 0]
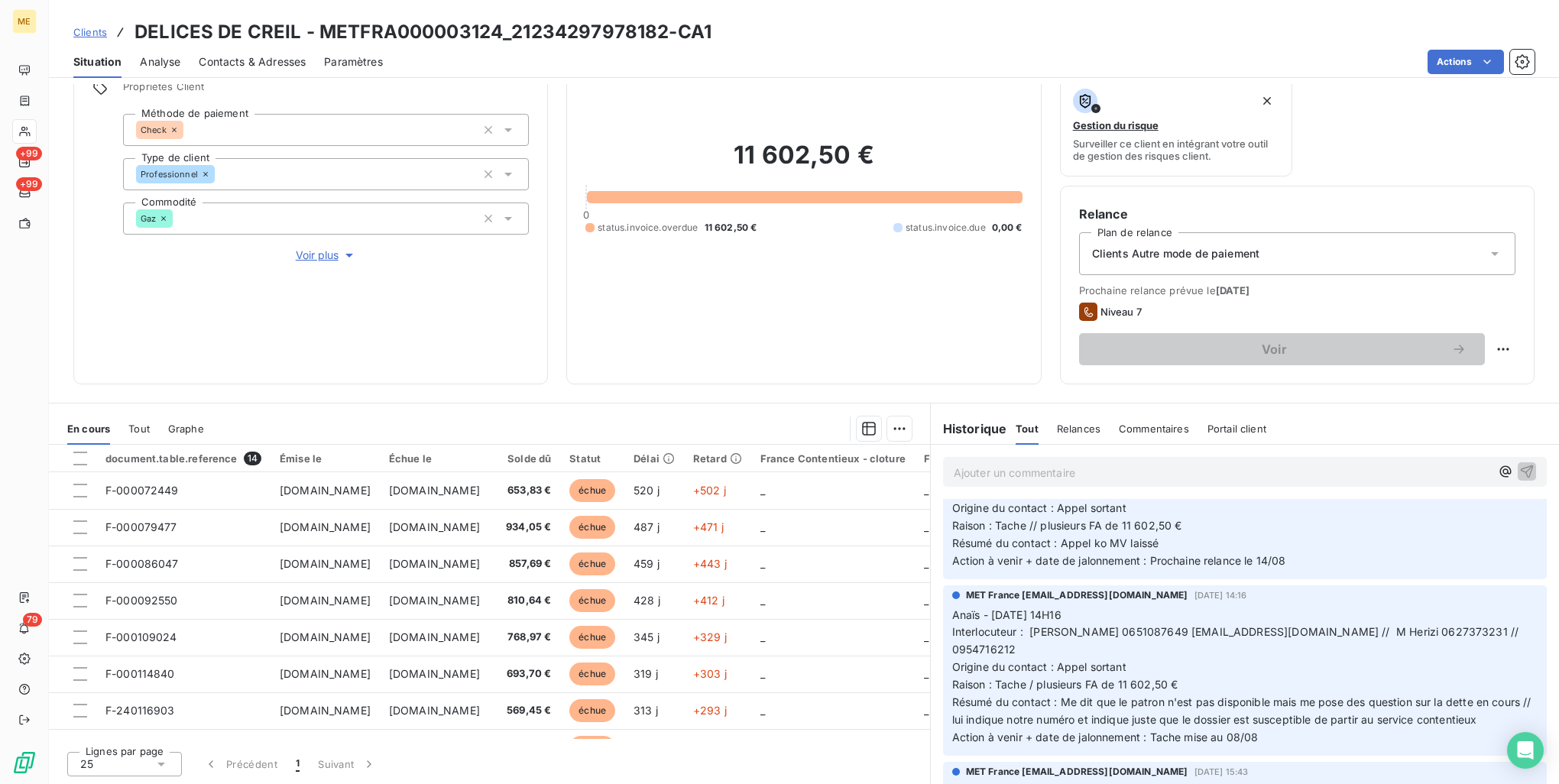
click at [1345, 696] on span "Résumé du contact : Me dit que le patron n'est pas disponible mais me pose des …" at bounding box center [1244, 711] width 582 height 31
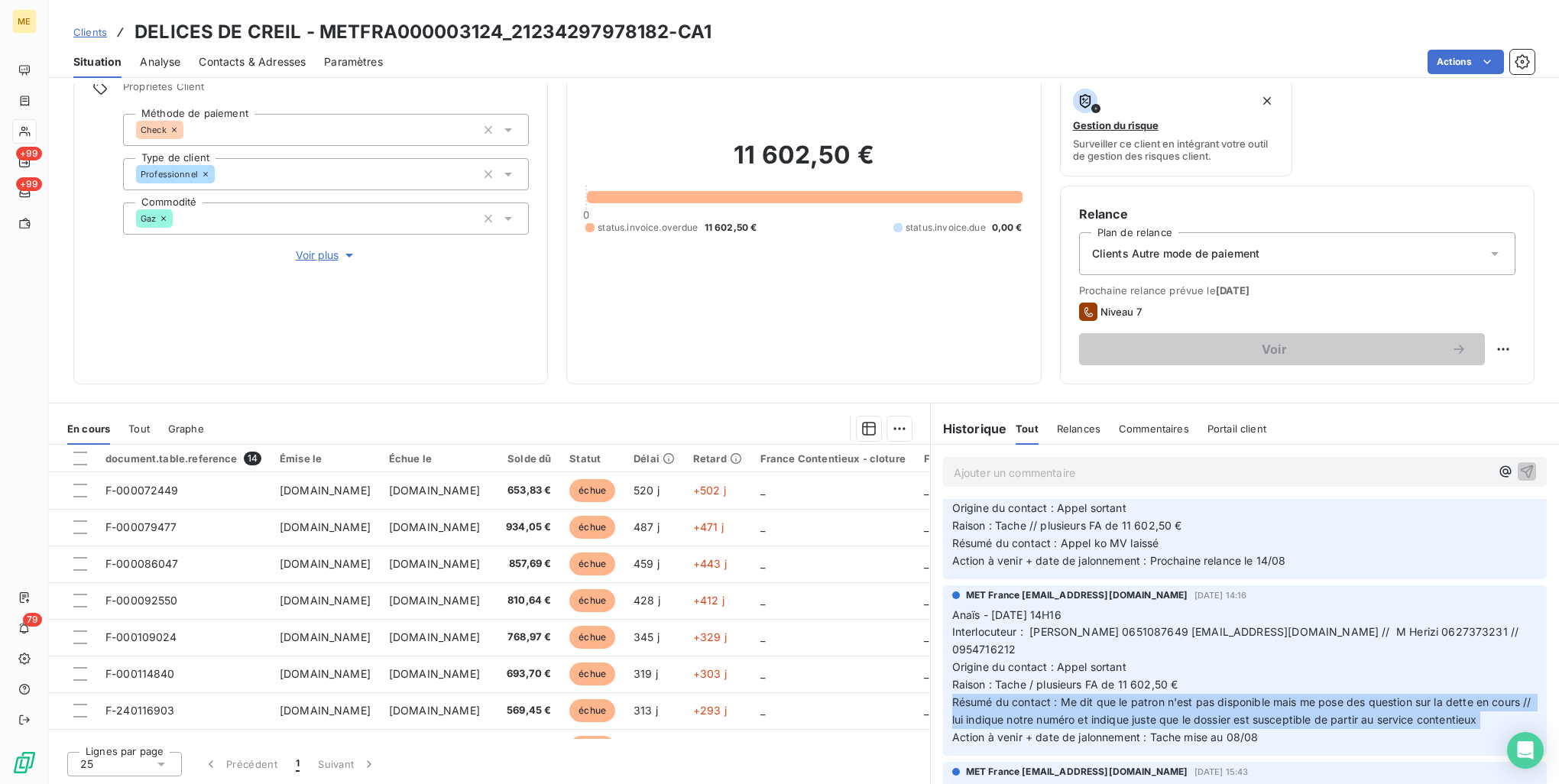
click at [1345, 696] on span "Résumé du contact : Me dit que le patron n'est pas disponible mais me pose des …" at bounding box center [1244, 711] width 582 height 31
drag, startPoint x: 1345, startPoint y: 630, endPoint x: 1301, endPoint y: 671, distance: 60.1
click at [1302, 671] on p "Anaïs - 05/08/2025 - 14H16 Interlocuteur : M Abdallah 0651087649 abdel60@gmail.…" at bounding box center [1245, 676] width 586 height 140
click at [1199, 673] on p "Anaïs - 05/08/2025 - 14H16 Interlocuteur : M Abdallah 0651087649 abdel60@gmail.…" at bounding box center [1245, 676] width 586 height 140
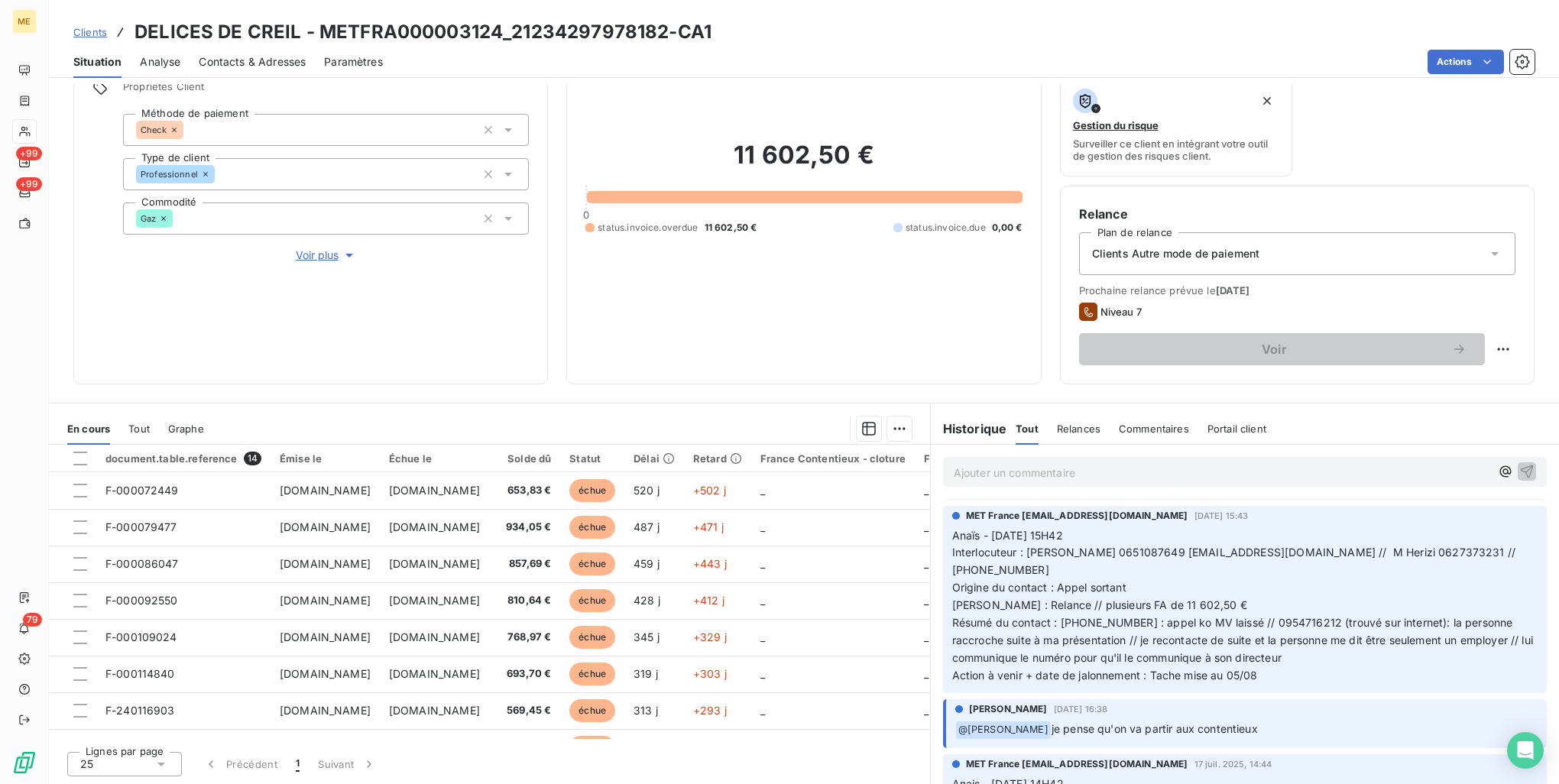
scroll to position [841, 0]
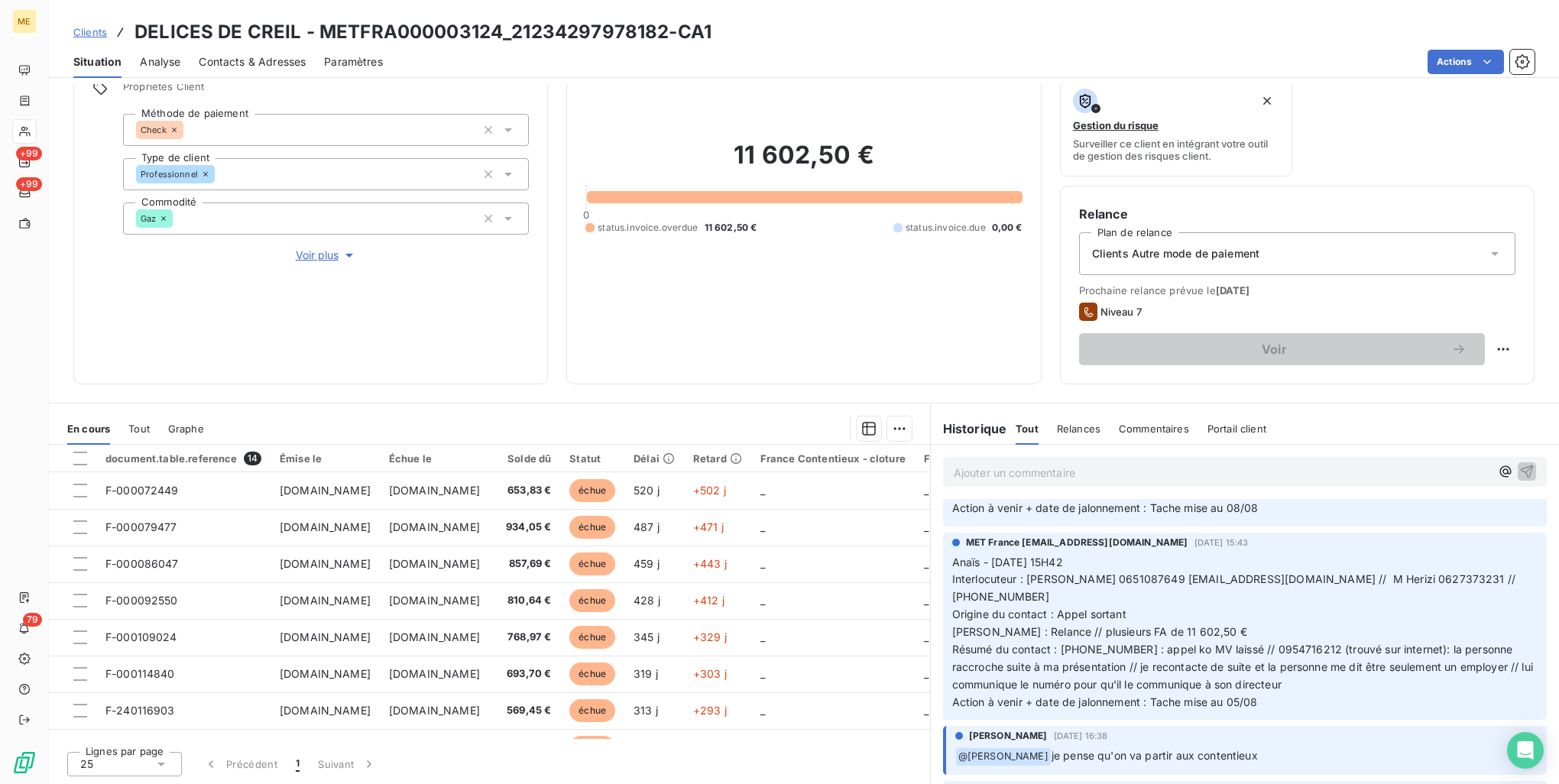
click at [279, 68] on span "Contacts & Adresses" at bounding box center [252, 61] width 107 height 15
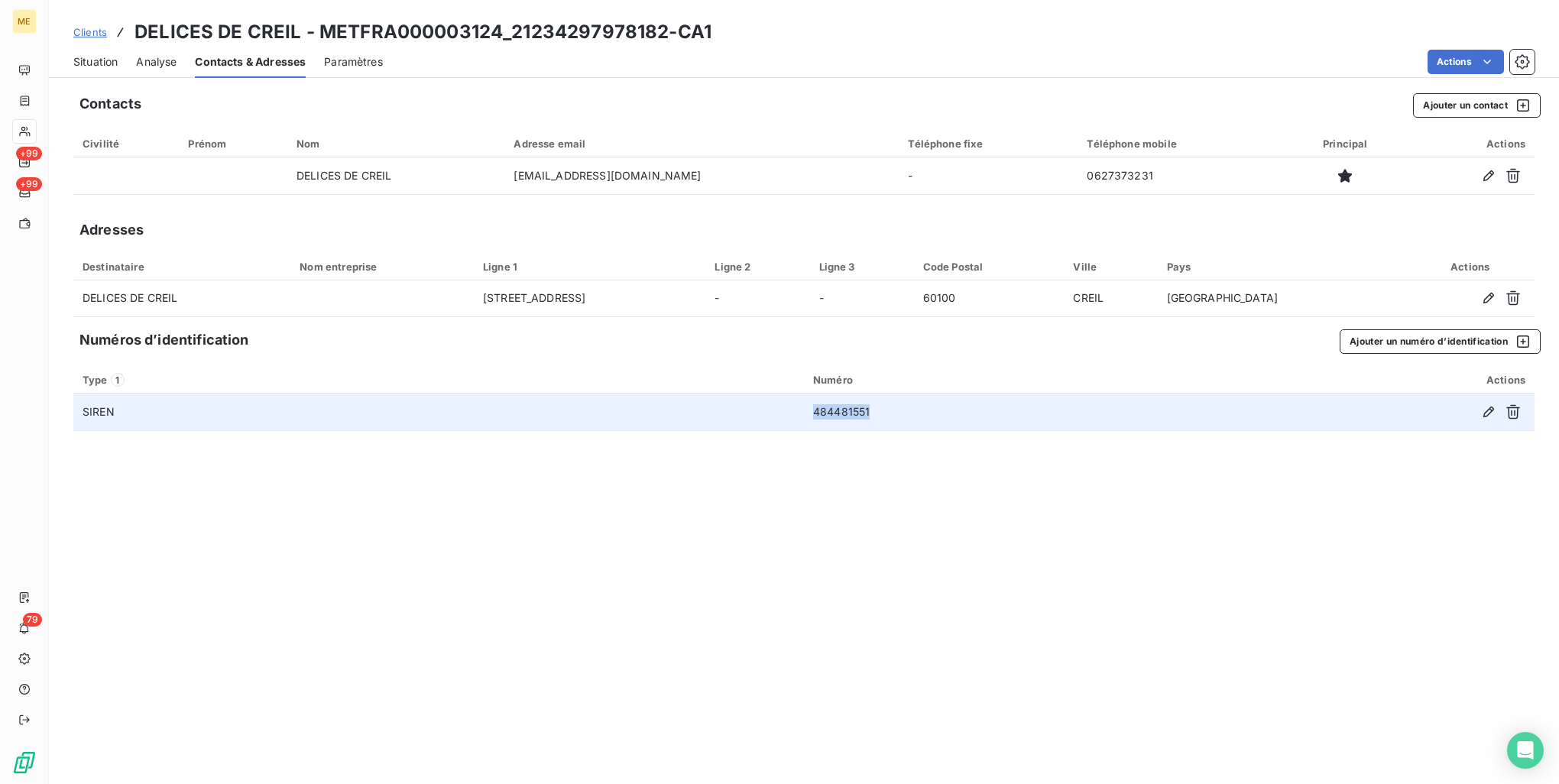
drag, startPoint x: 880, startPoint y: 419, endPoint x: 803, endPoint y: 415, distance: 77.1
click at [803, 415] on tr "SIREN 484481551" at bounding box center [804, 412] width 1462 height 37
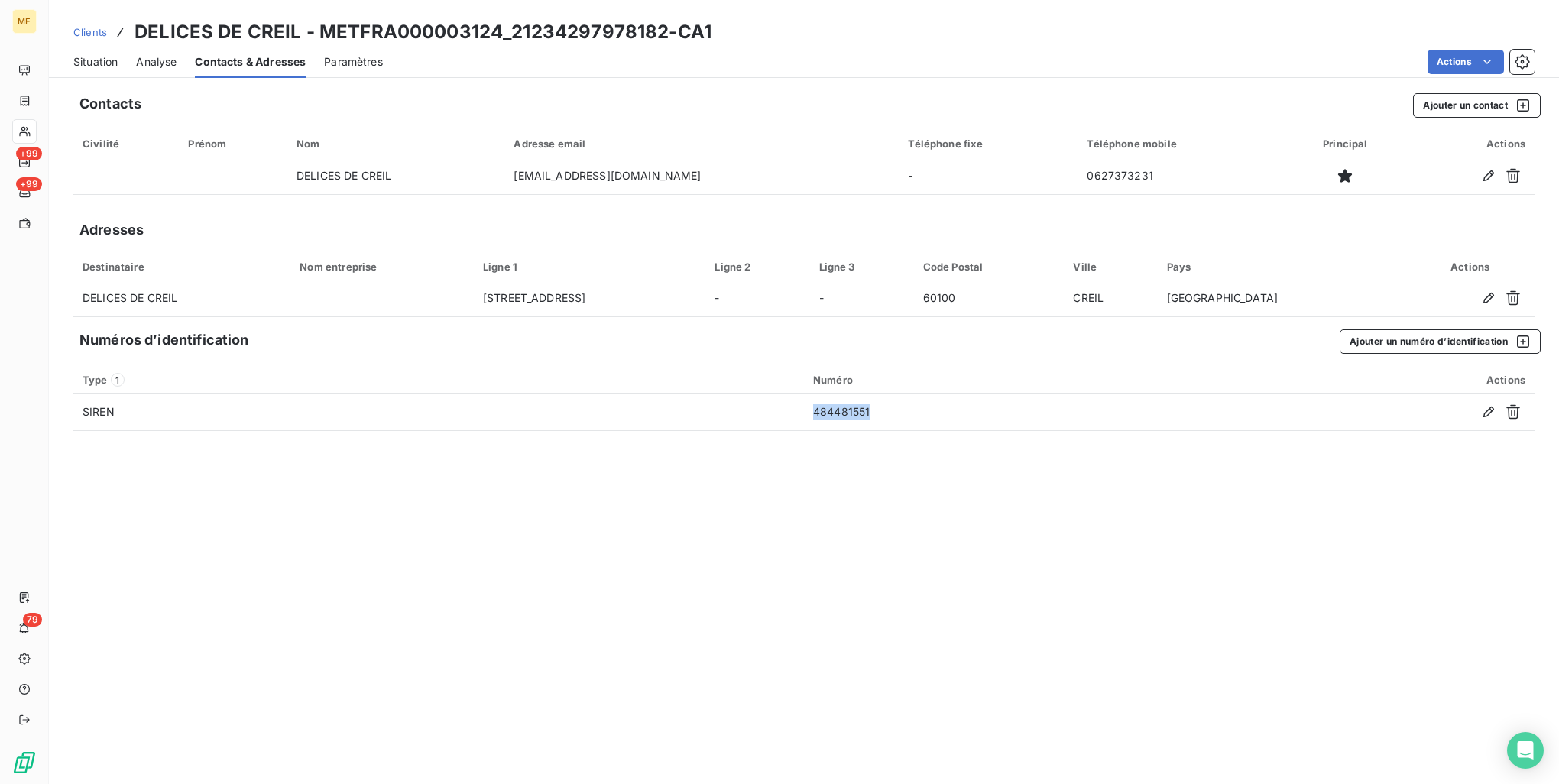
copy tr "484481551"
click at [75, 31] on span "Clients" at bounding box center [89, 32] width 33 height 13
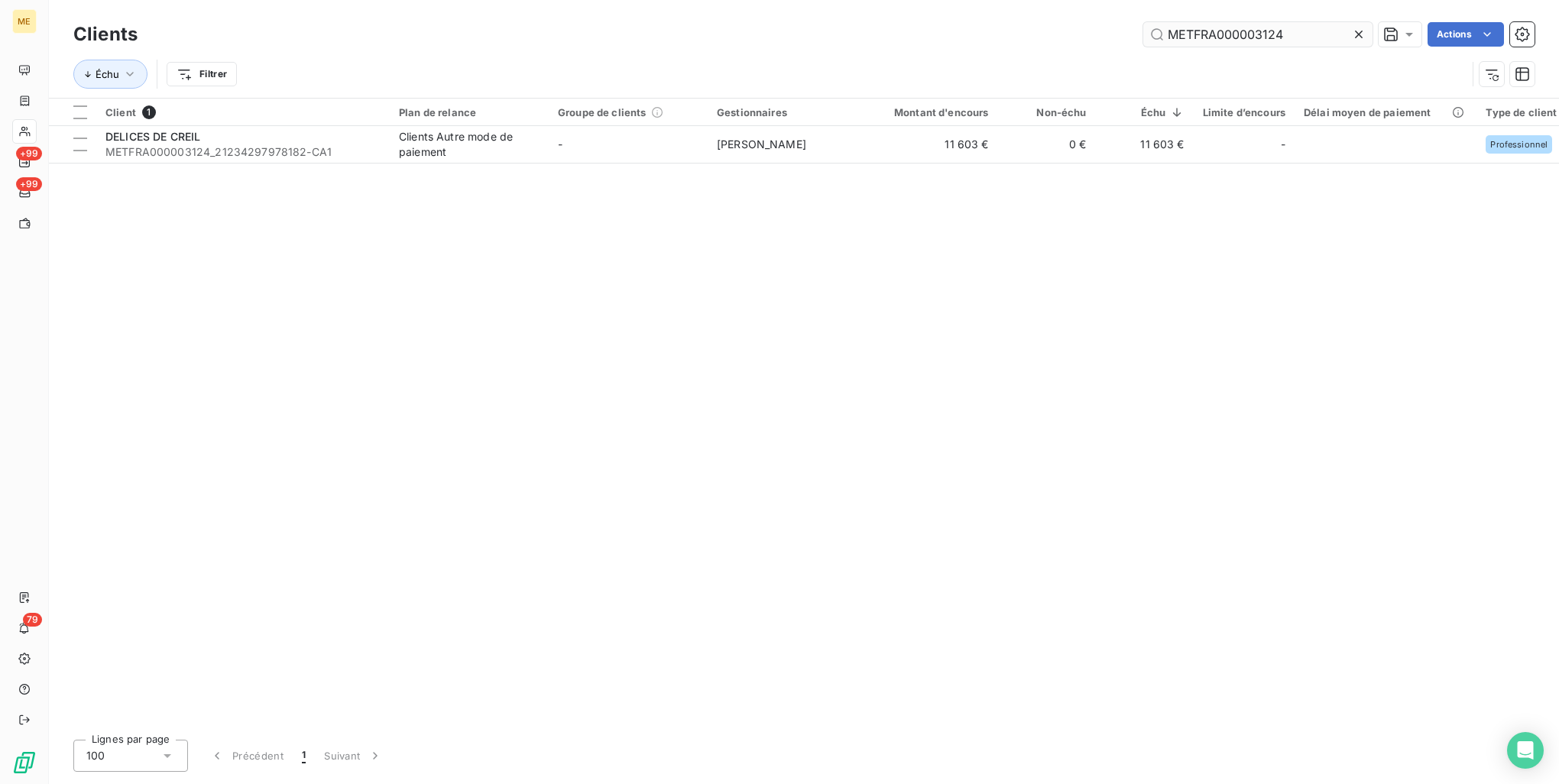
click at [1202, 24] on input "METFRA000003124" at bounding box center [1258, 34] width 229 height 24
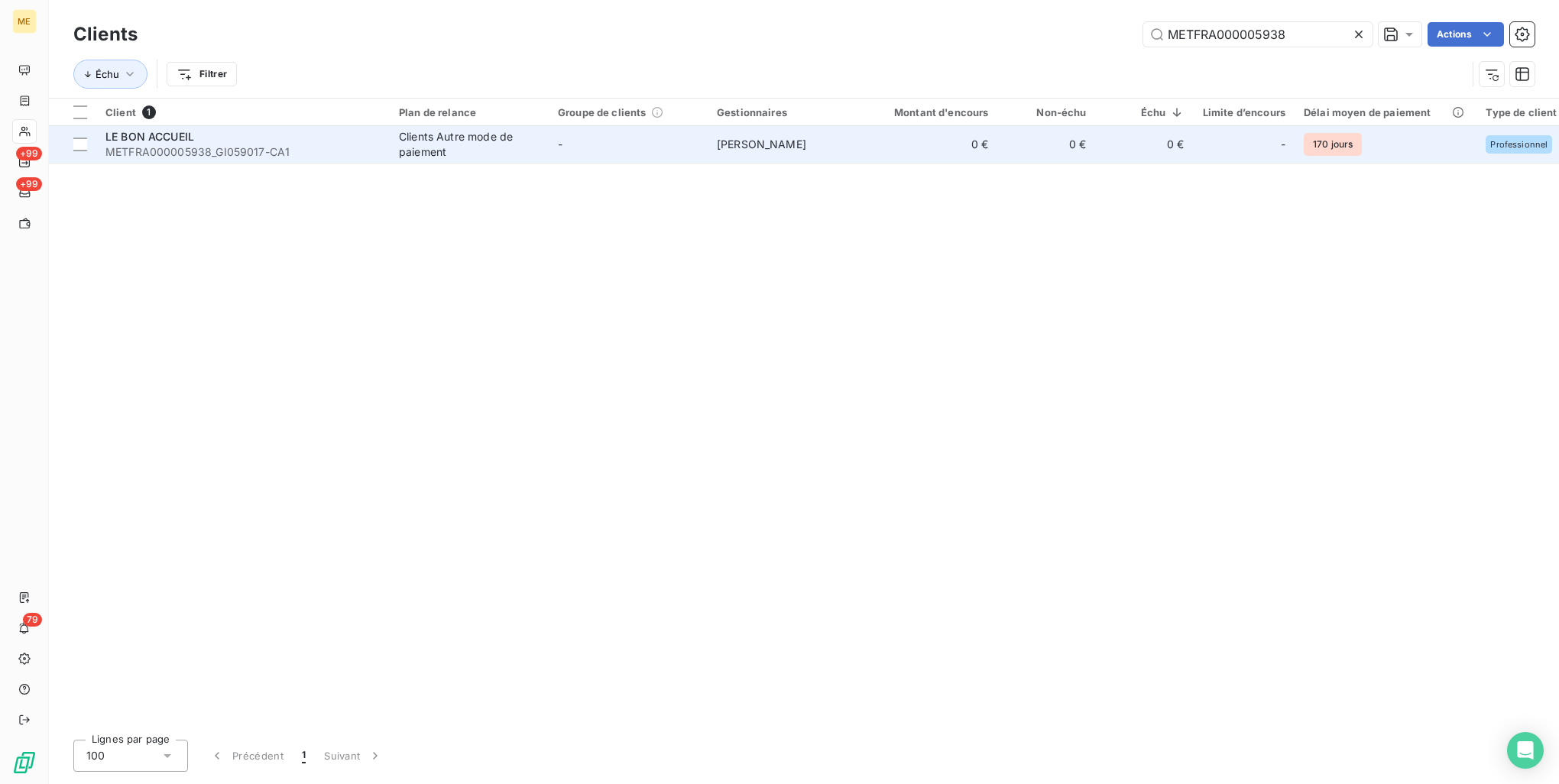
type input "METFRA000005938"
click at [406, 142] on div "Clients Autre mode de paiement" at bounding box center [470, 144] width 141 height 31
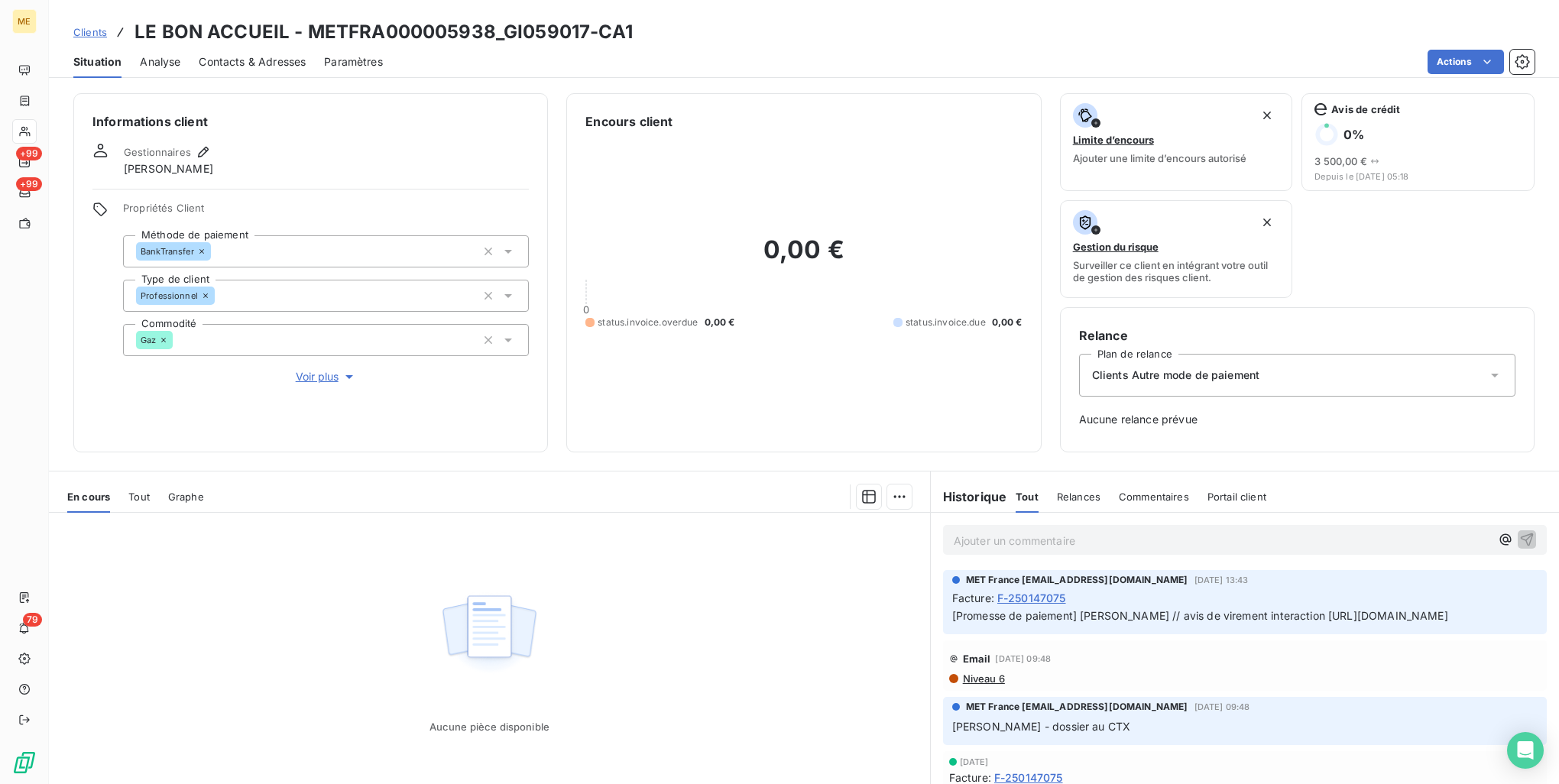
click at [431, 23] on h3 "LE BON ACCUEIL - METFRA000005938_GI059017-CA1" at bounding box center [383, 32] width 498 height 28
click at [431, 23] on h3 "LE BON ACCUEIL - METFRA000005938_GI059017-CA1" at bounding box center [383, 32] width 498 height 28
copy h3 "METFRA000005938_GI059017"
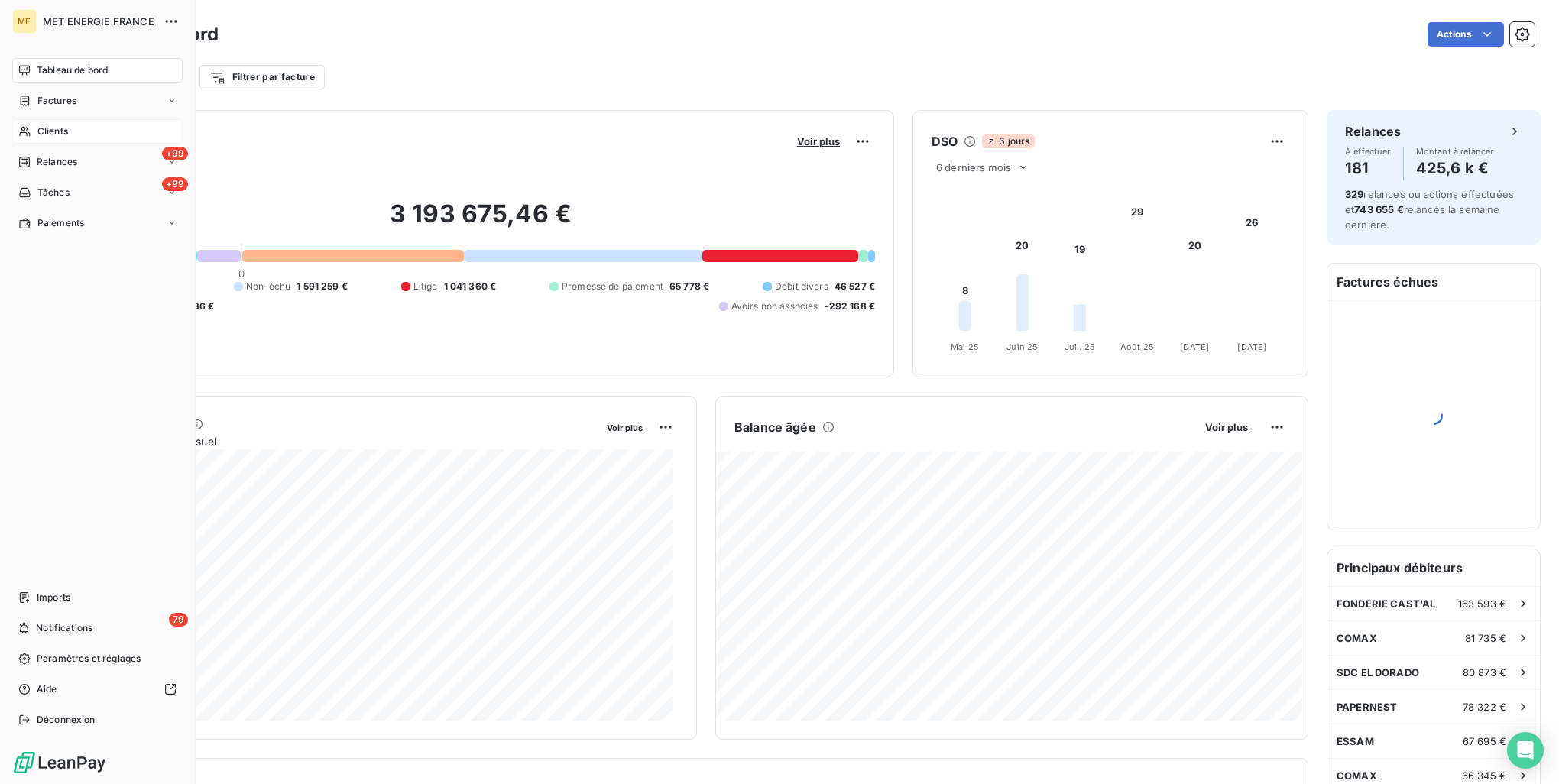
click at [50, 125] on span "Clients" at bounding box center [53, 131] width 31 height 14
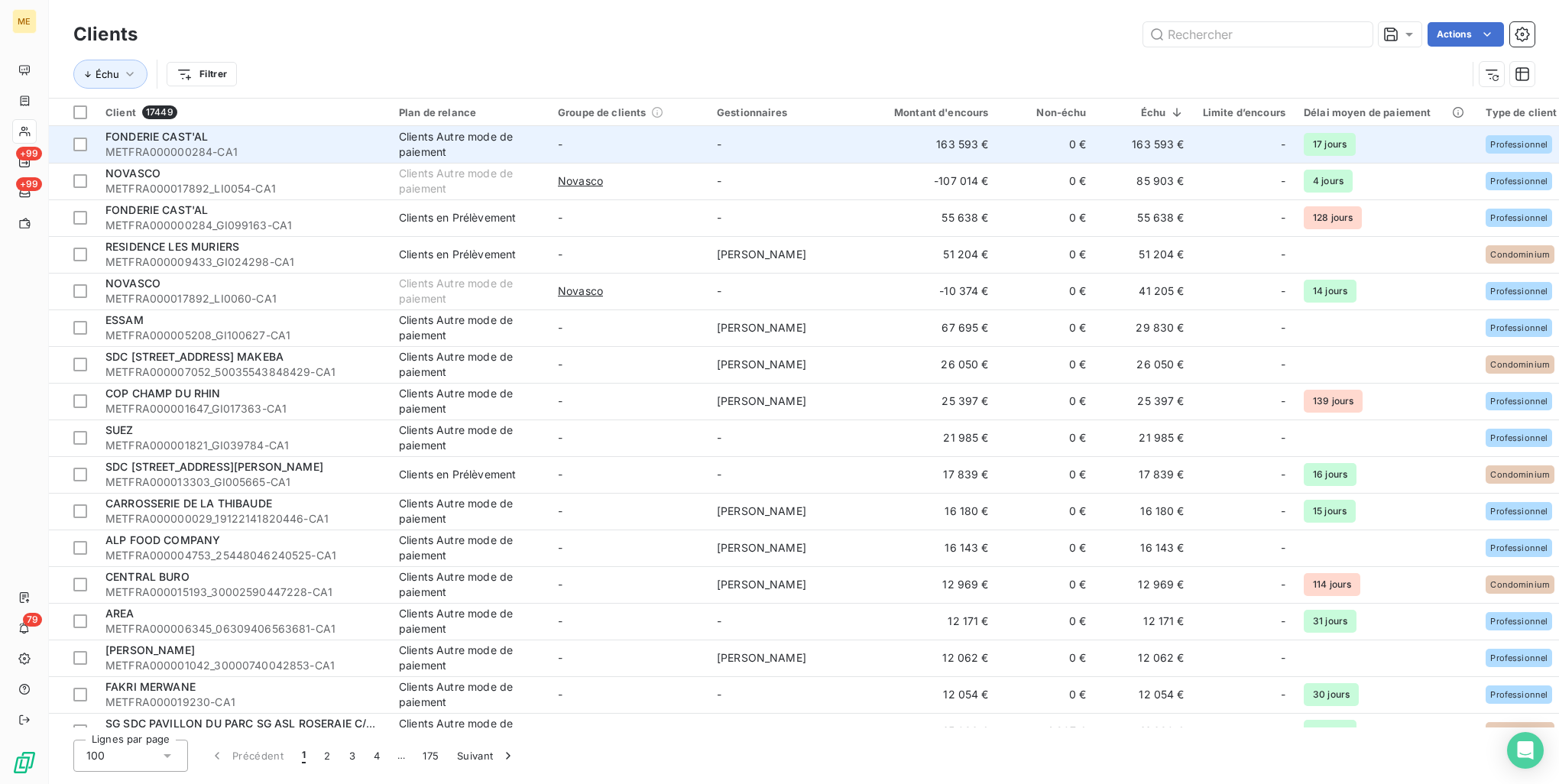
click at [270, 146] on span "METFRA000000284-CA1" at bounding box center [242, 151] width 275 height 15
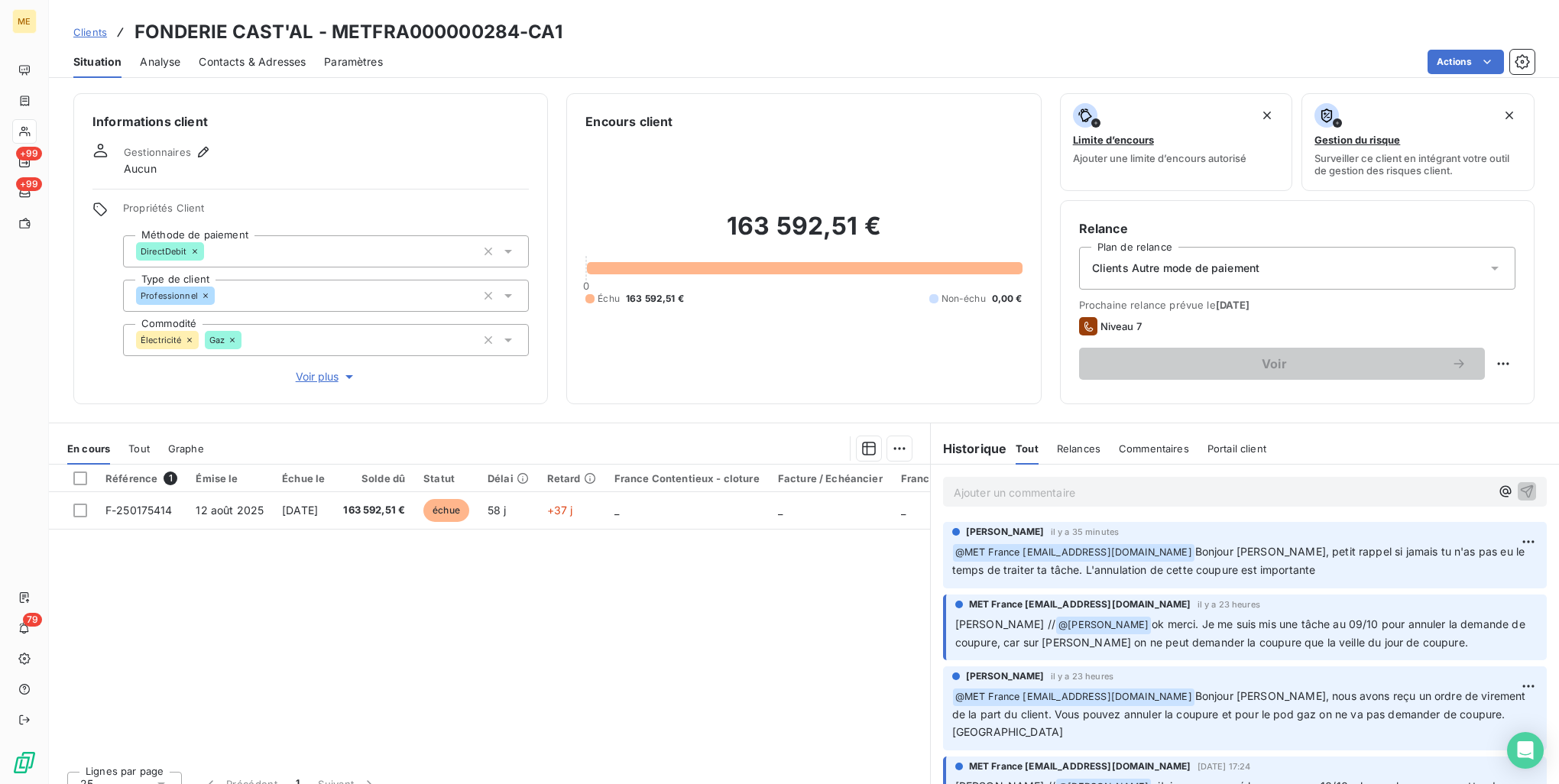
click at [1058, 483] on p "Ajouter un commentaire ﻿" at bounding box center [1222, 492] width 536 height 19
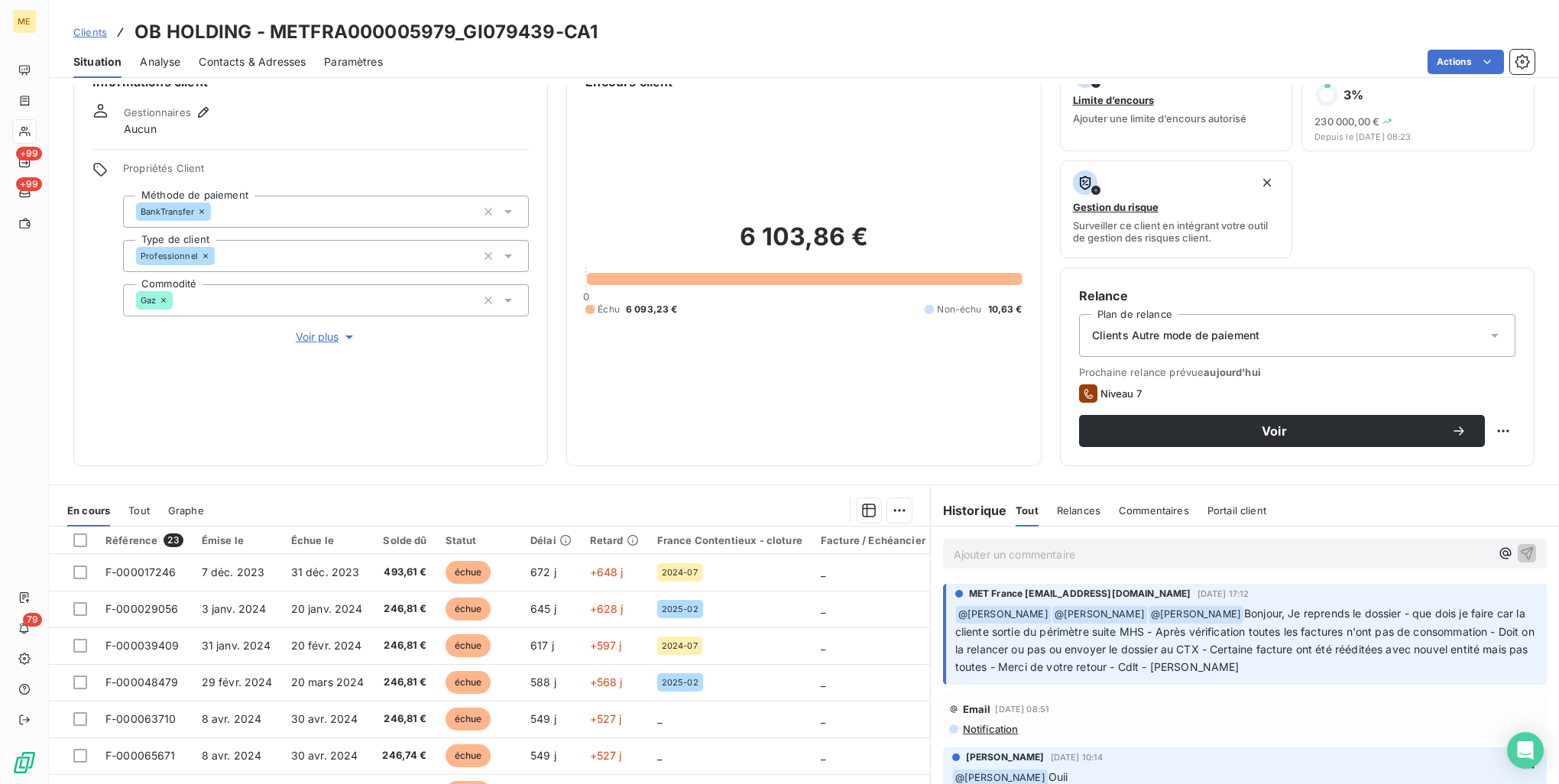
scroll to position [122, 0]
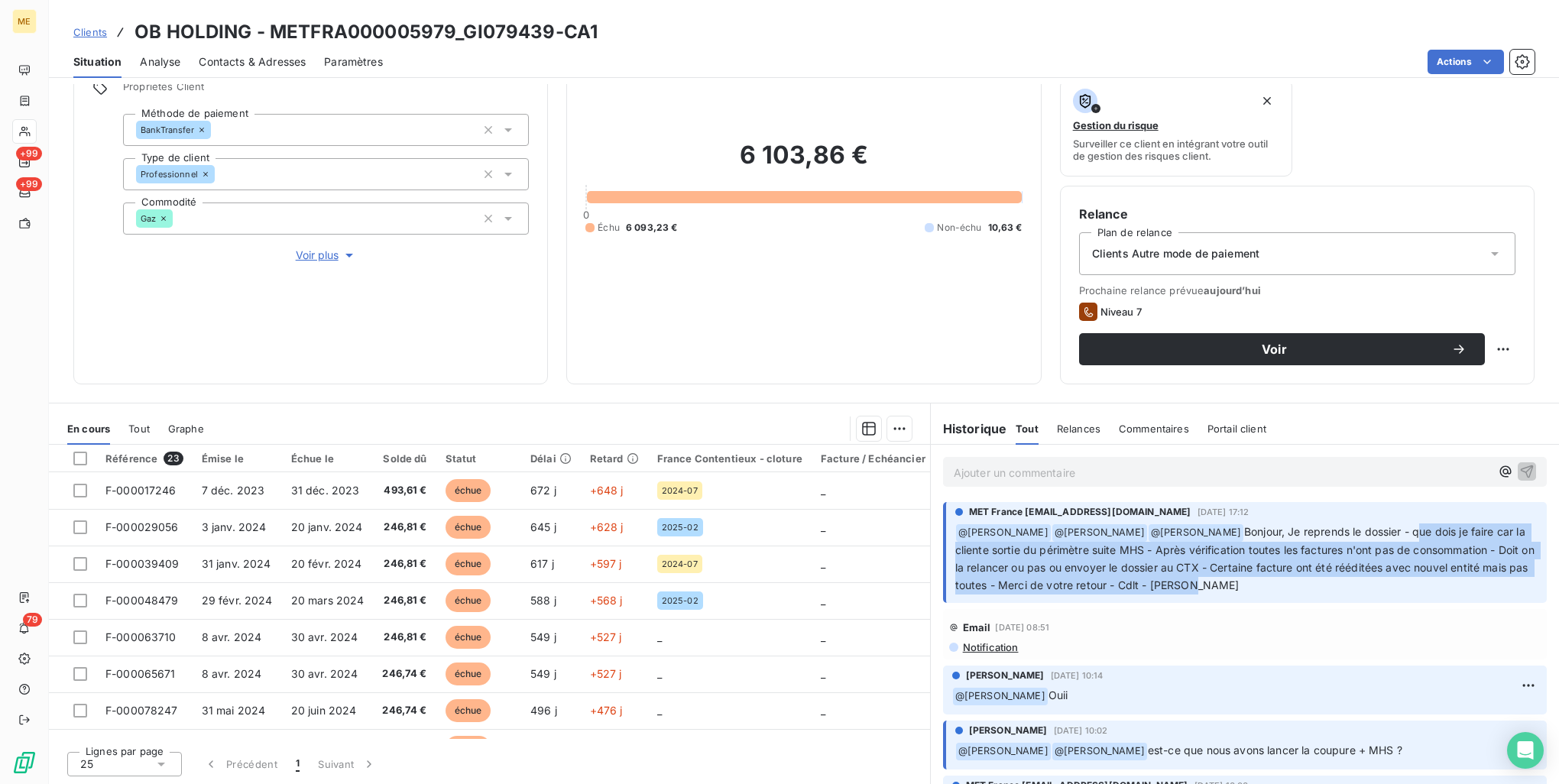
drag, startPoint x: 1370, startPoint y: 531, endPoint x: 1311, endPoint y: 587, distance: 81.3
click at [1311, 587] on p "﻿ @ Bélinda Thomont ﻿ @ Amélie Matray ﻿ @ Xavier Ruez Bonjour, Je reprends le d…" at bounding box center [1246, 559] width 582 height 71
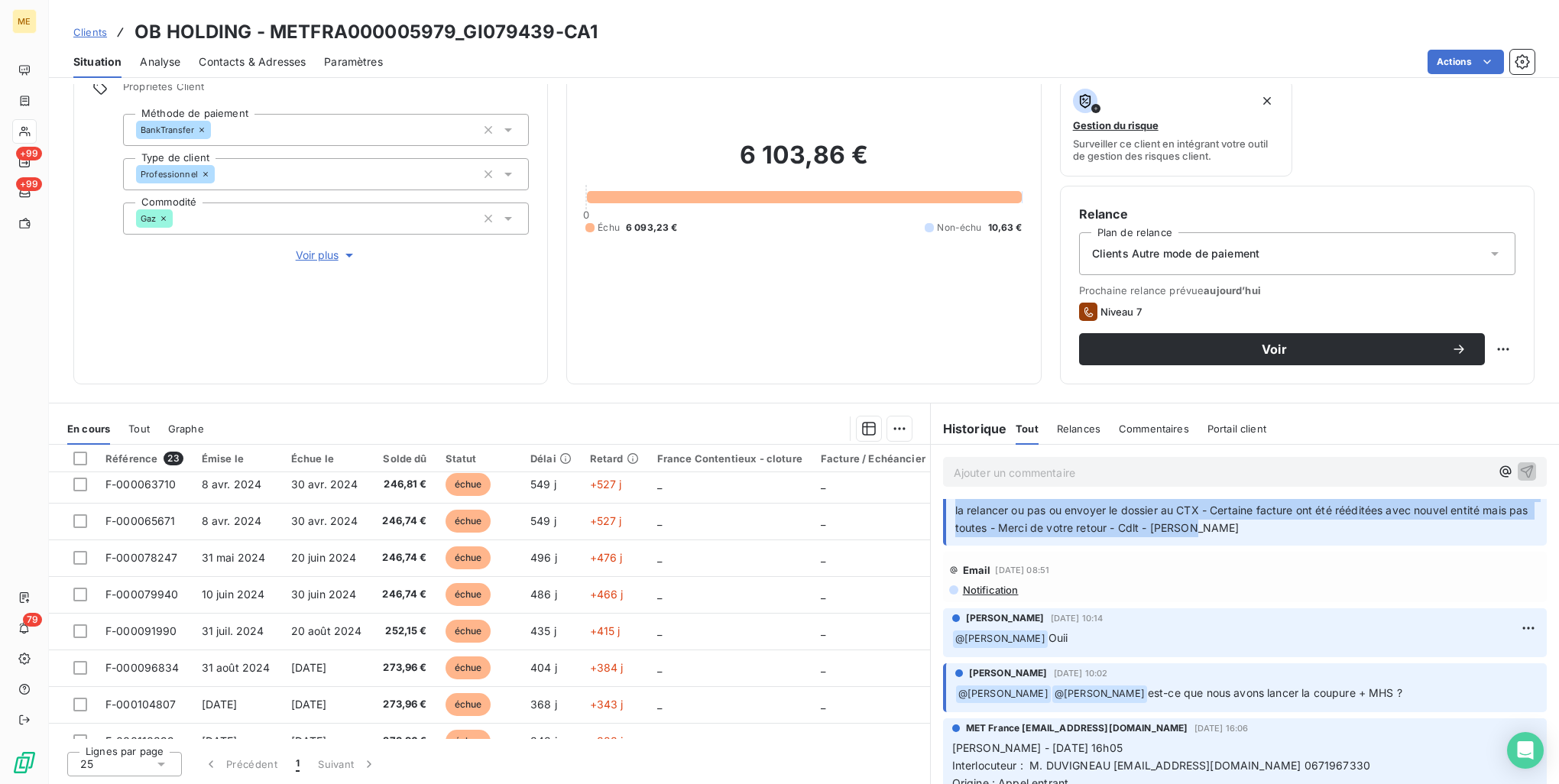
scroll to position [153, 0]
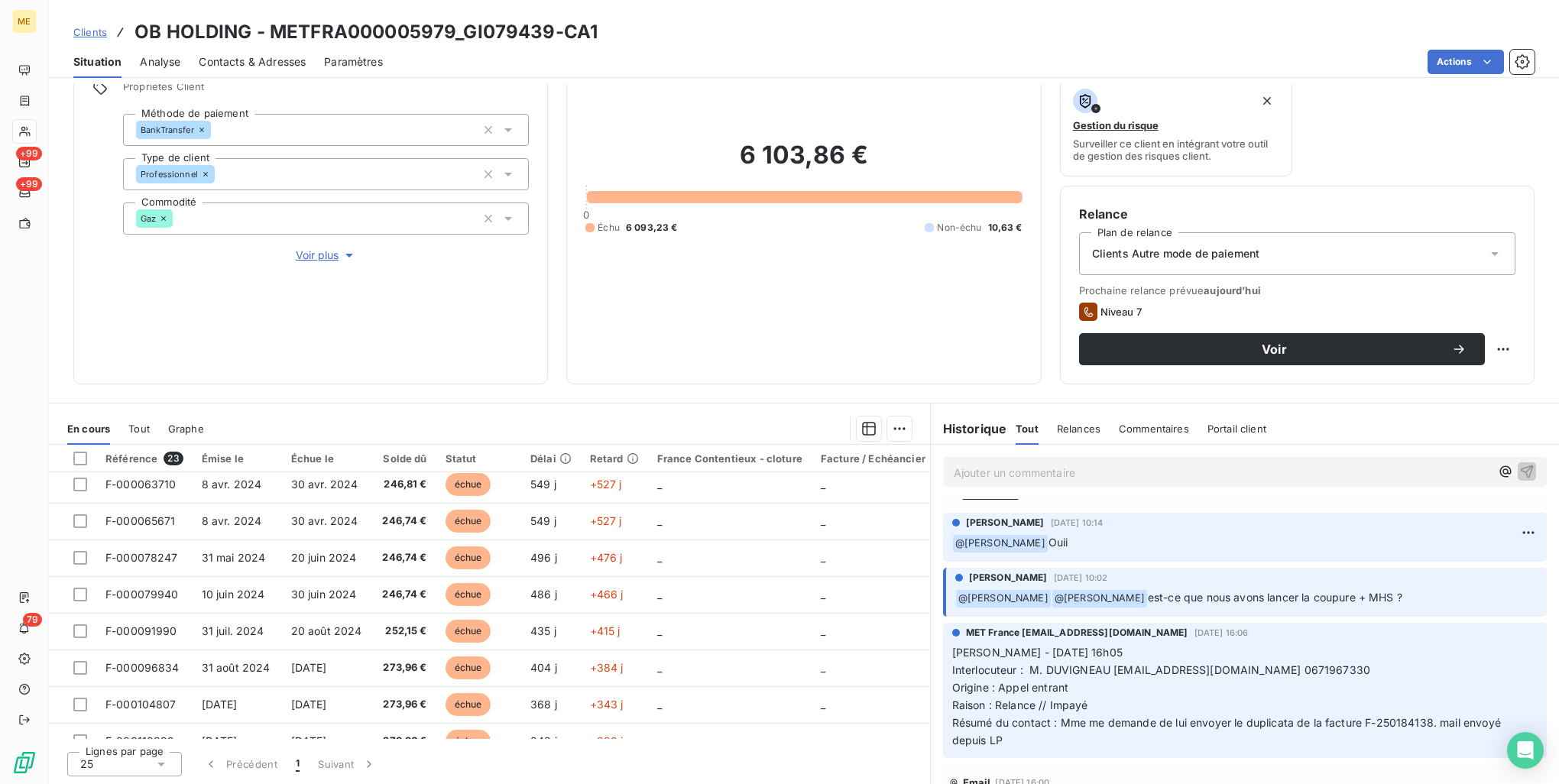
click at [1220, 597] on span "est-ce que nous avons lancer la coupure + MHS ?" at bounding box center [1275, 597] width 254 height 13
click at [1199, 725] on span "Résumé du contact : Mme me demande de lui envoyer le duplicata de la facture F-…" at bounding box center [1228, 732] width 552 height 31
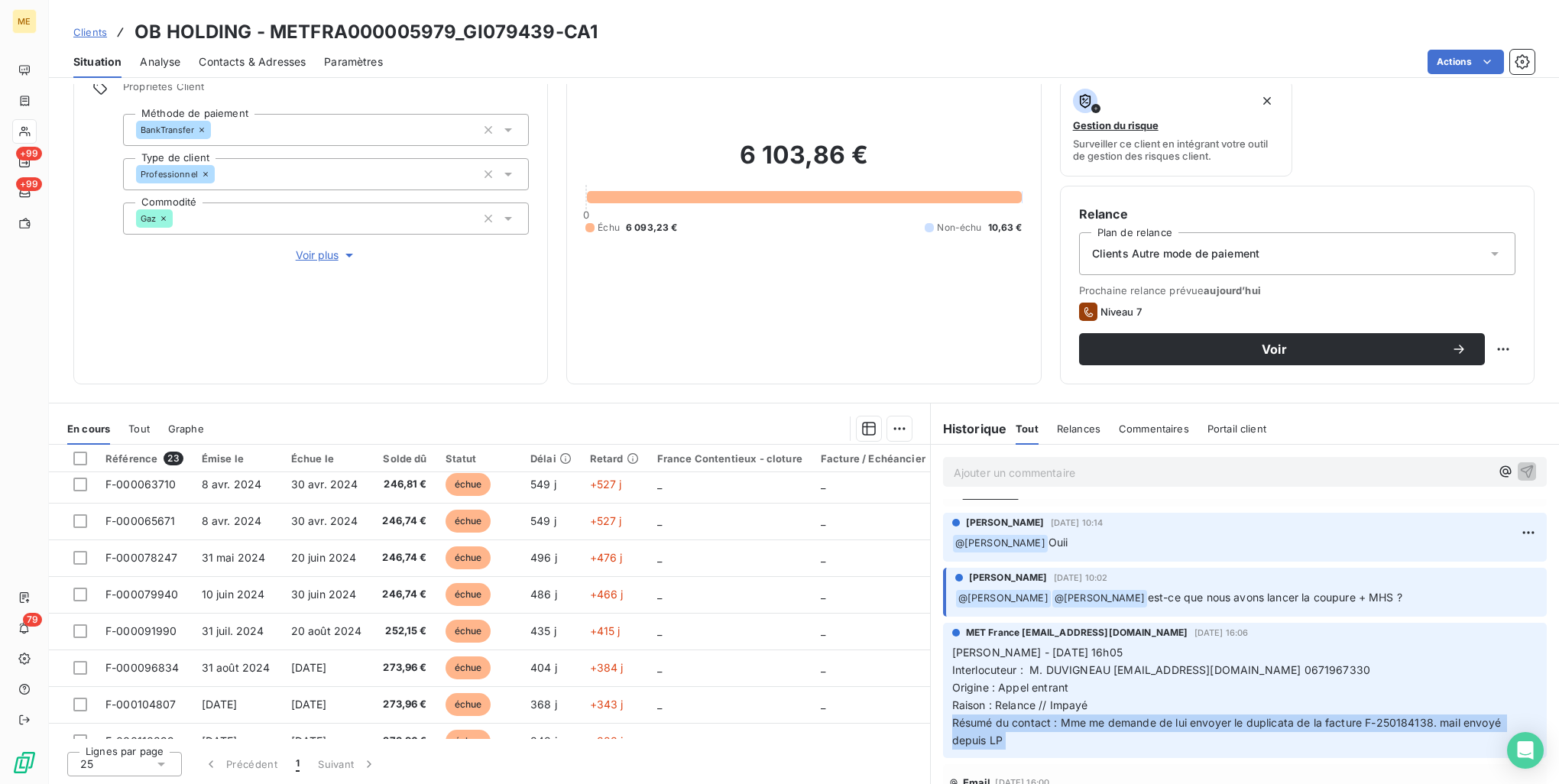
click at [1199, 725] on span "Résumé du contact : Mme me demande de lui envoyer le duplicata de la facture F-…" at bounding box center [1228, 732] width 552 height 31
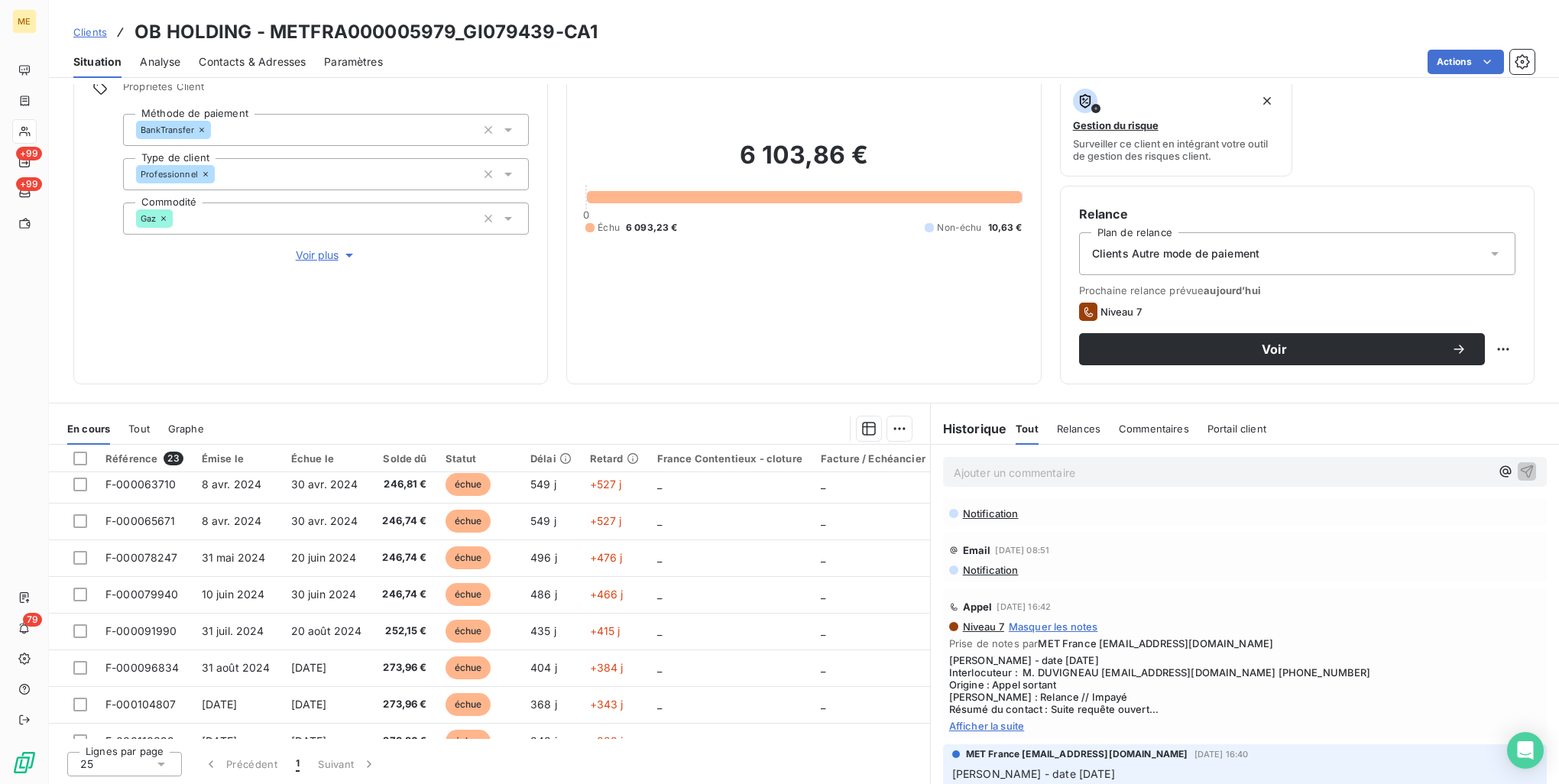
scroll to position [535, 0]
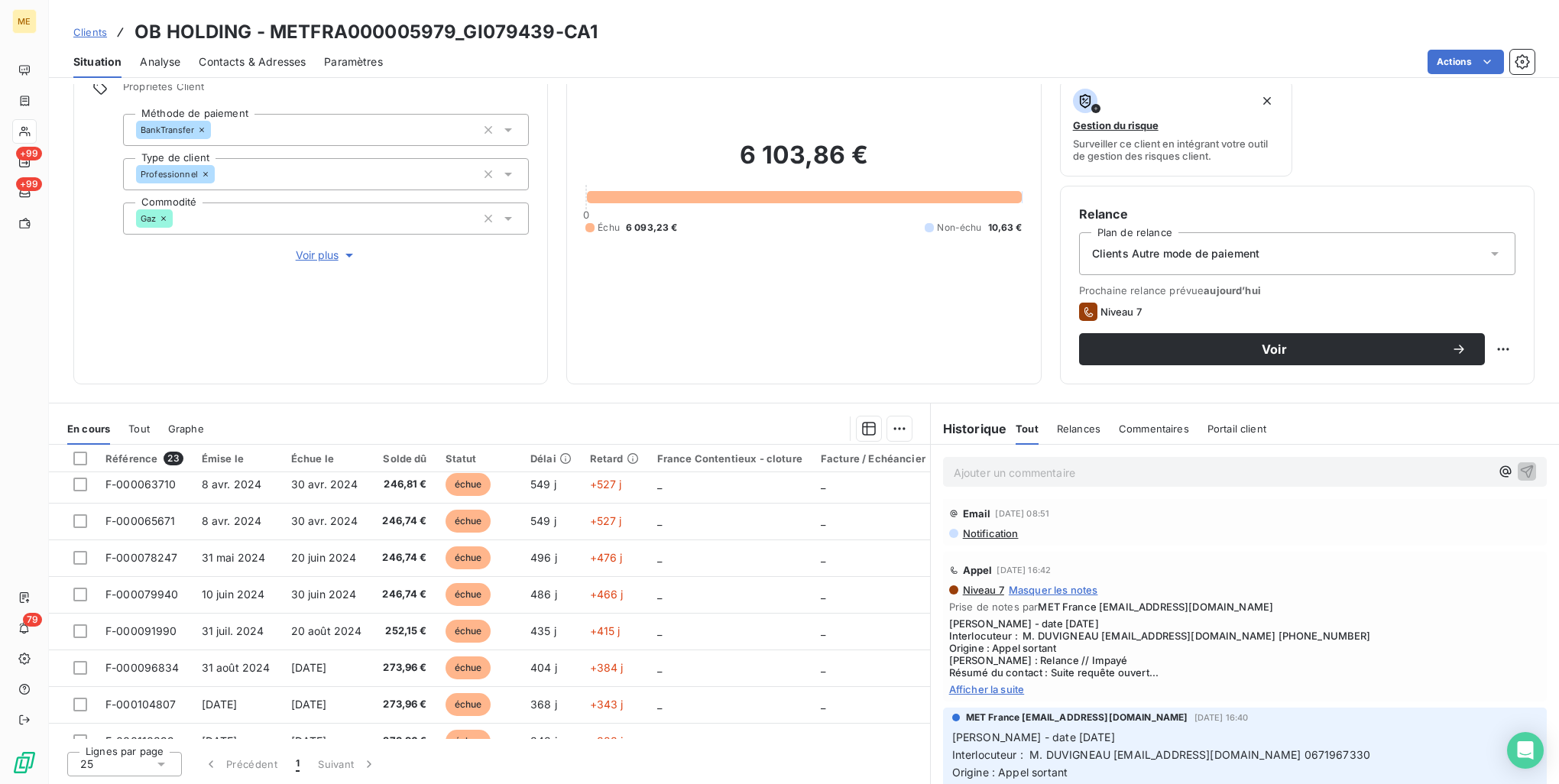
click at [1003, 683] on span "Afficher la suite" at bounding box center [1244, 689] width 591 height 13
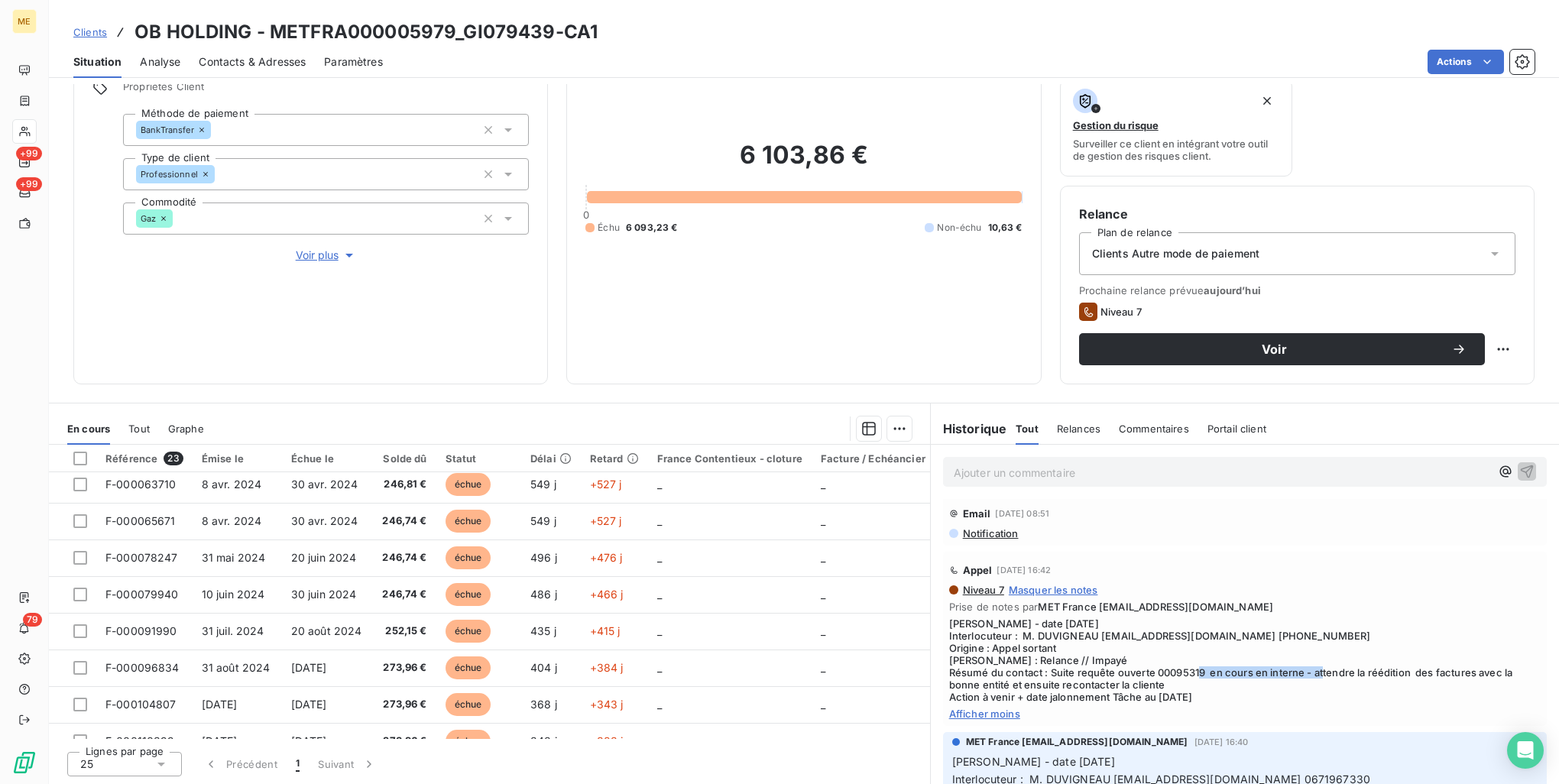
drag, startPoint x: 1206, startPoint y: 668, endPoint x: 1327, endPoint y: 670, distance: 121.0
click at [1327, 670] on span "Valérie - date 13/08/2025 Interlocuteur : M. DUVIGNEAU louise.duvigneau@sahospi…" at bounding box center [1244, 660] width 591 height 86
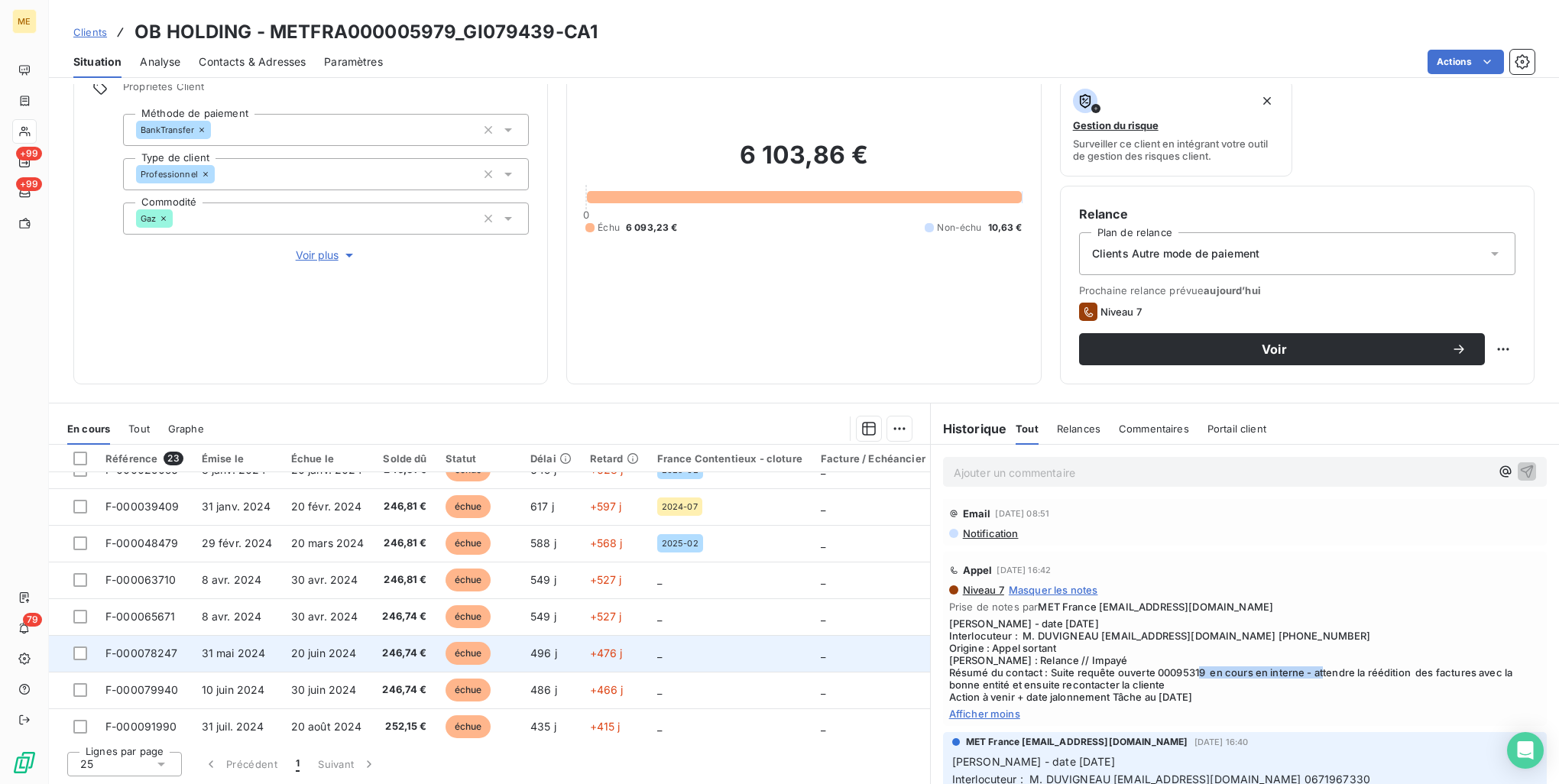
scroll to position [0, 0]
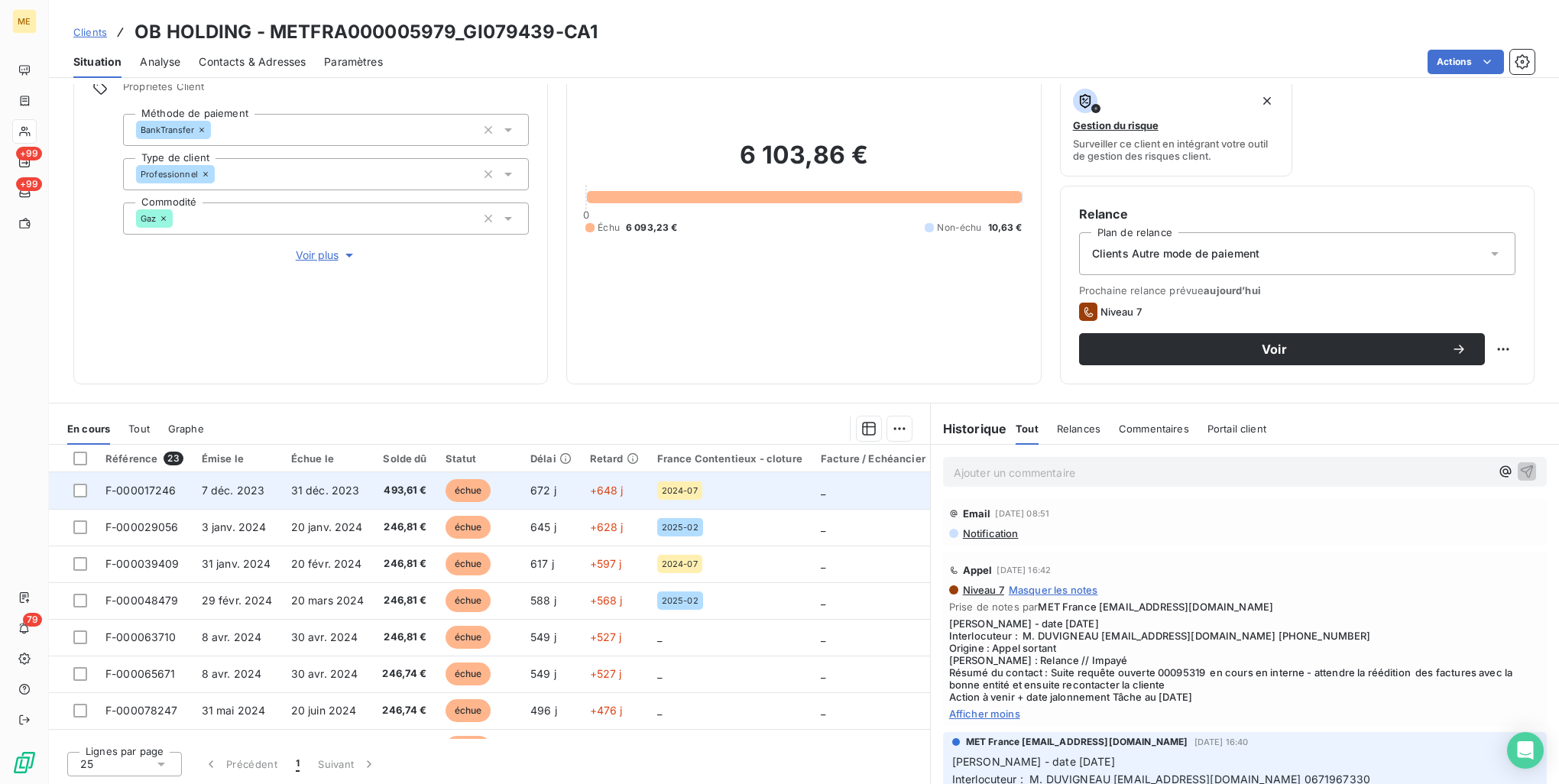
click at [365, 492] on td "31 déc. 2023" at bounding box center [328, 490] width 92 height 37
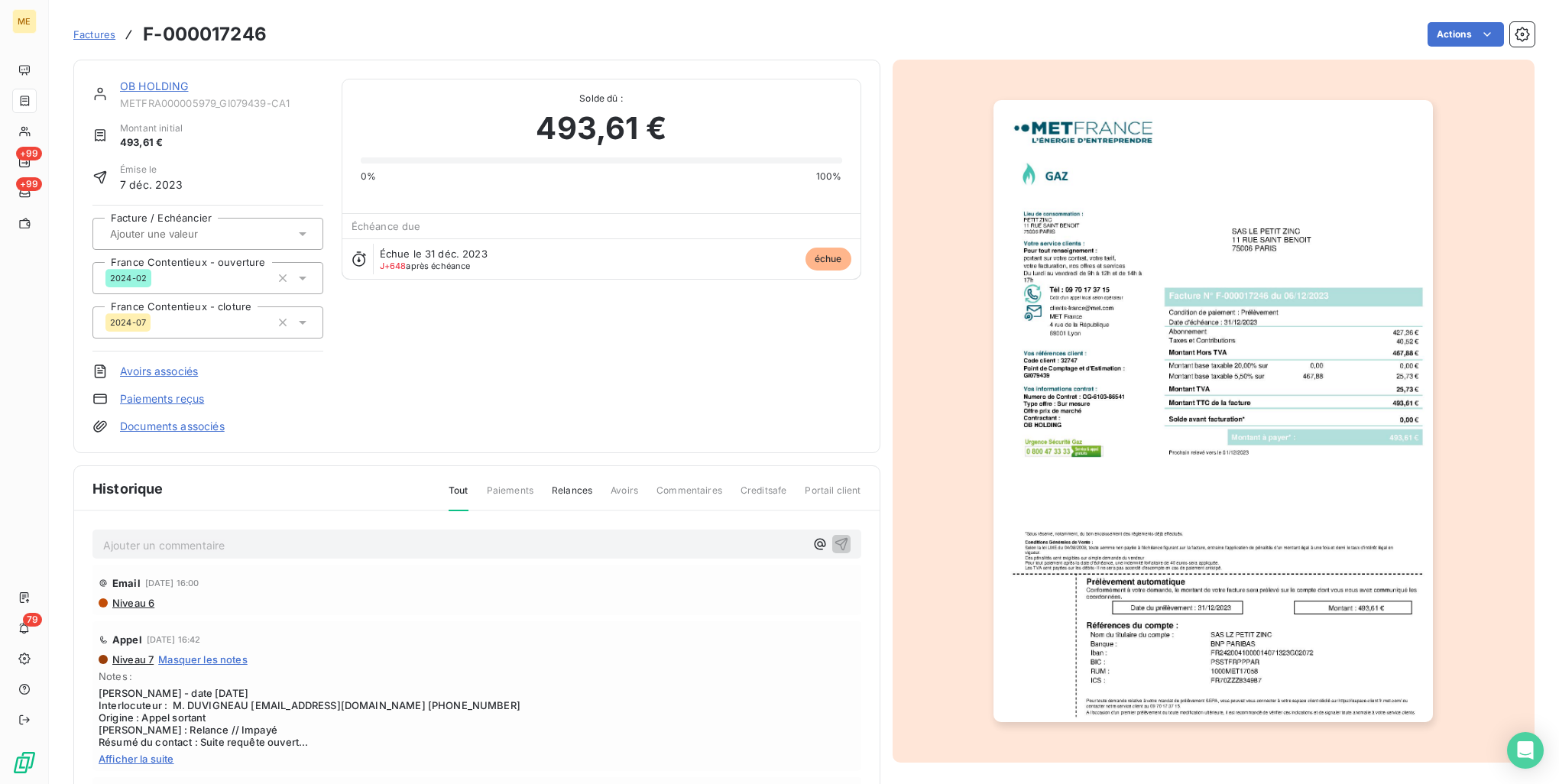
click at [1081, 442] on img "button" at bounding box center [1214, 411] width 440 height 622
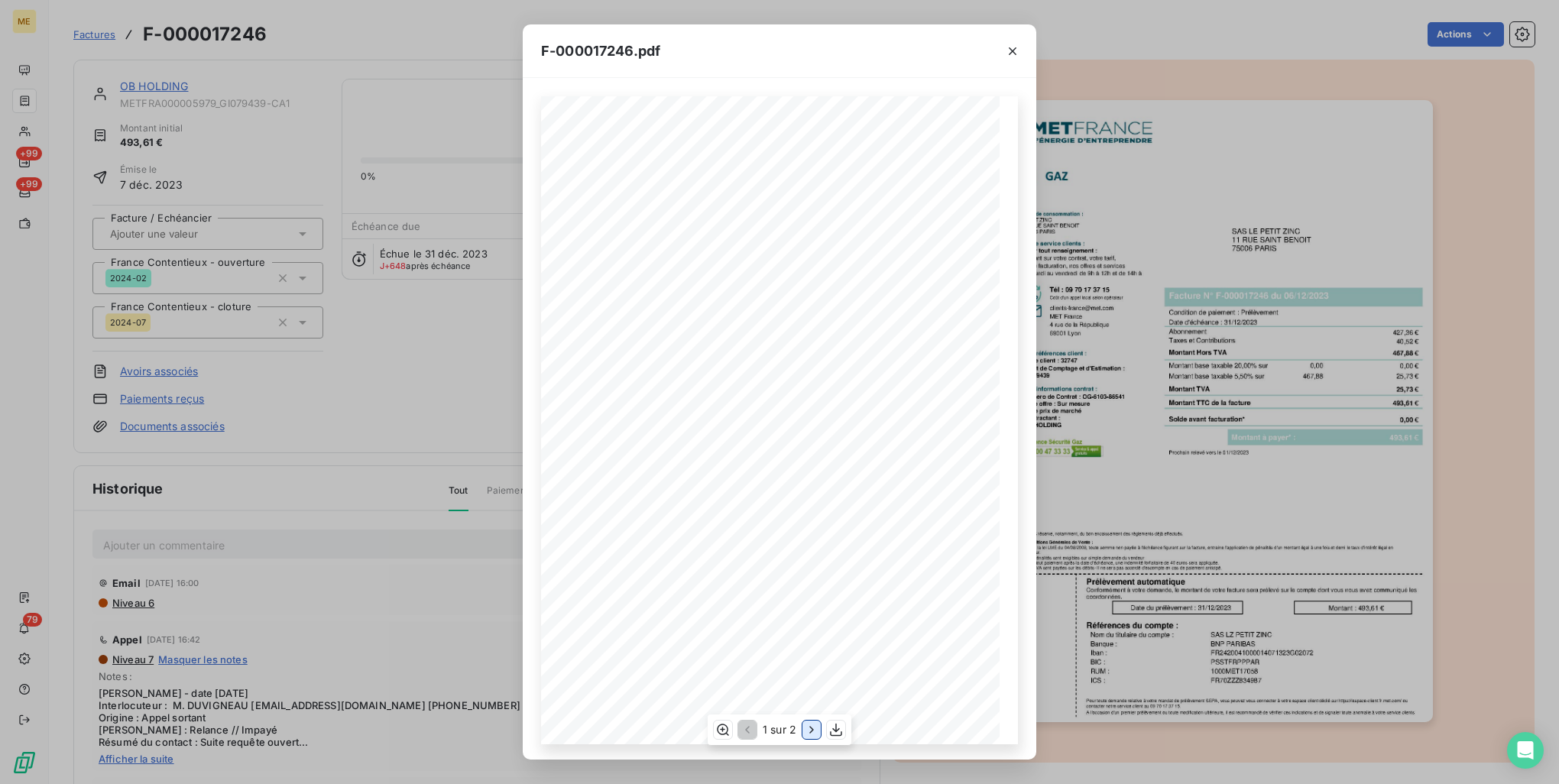
click at [813, 725] on icon "button" at bounding box center [811, 730] width 15 height 15
click at [1009, 53] on icon "button" at bounding box center [1012, 50] width 15 height 15
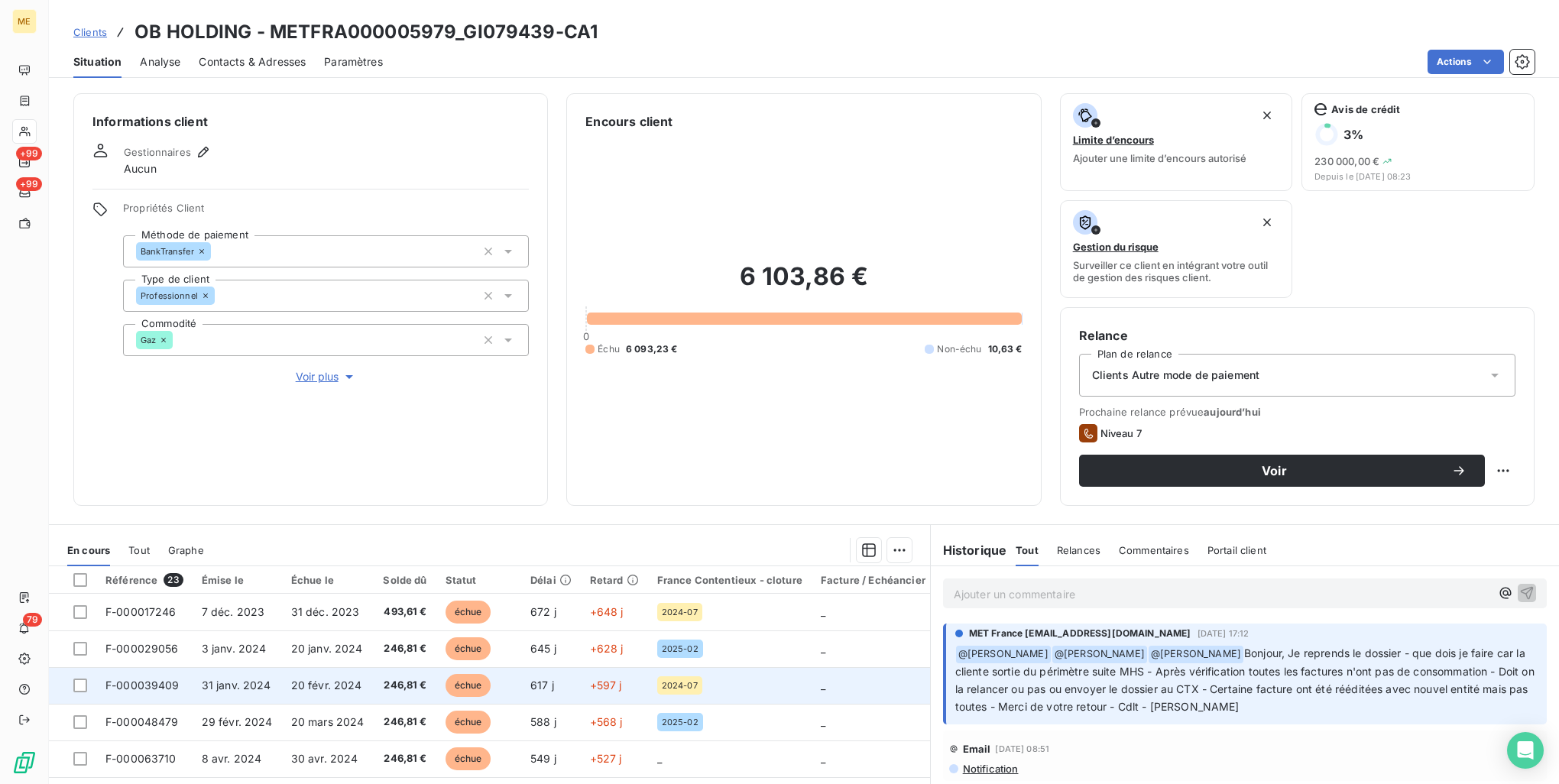
click at [376, 680] on td "246,81 €" at bounding box center [405, 685] width 63 height 37
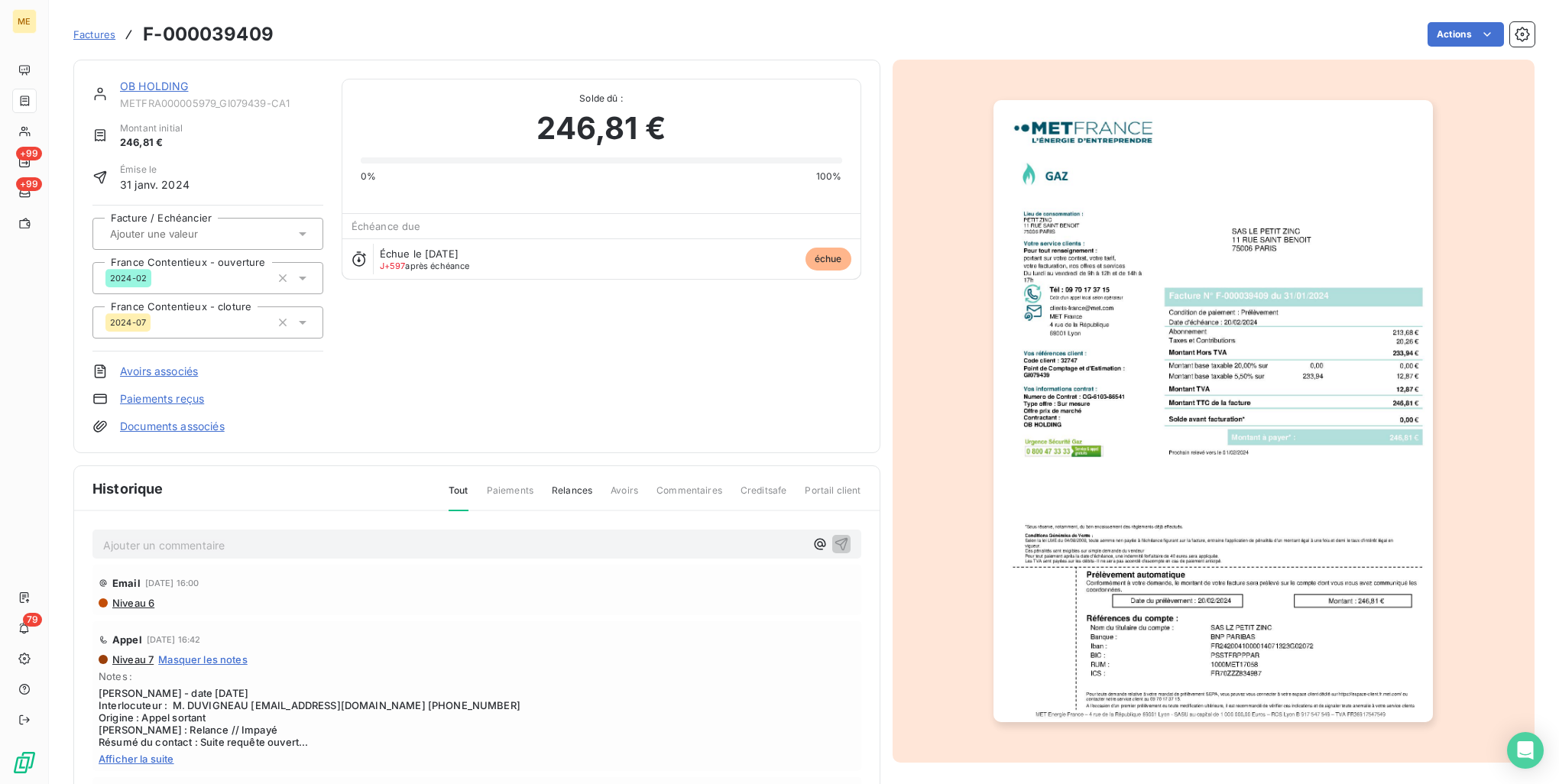
click at [1126, 333] on img "button" at bounding box center [1214, 411] width 440 height 622
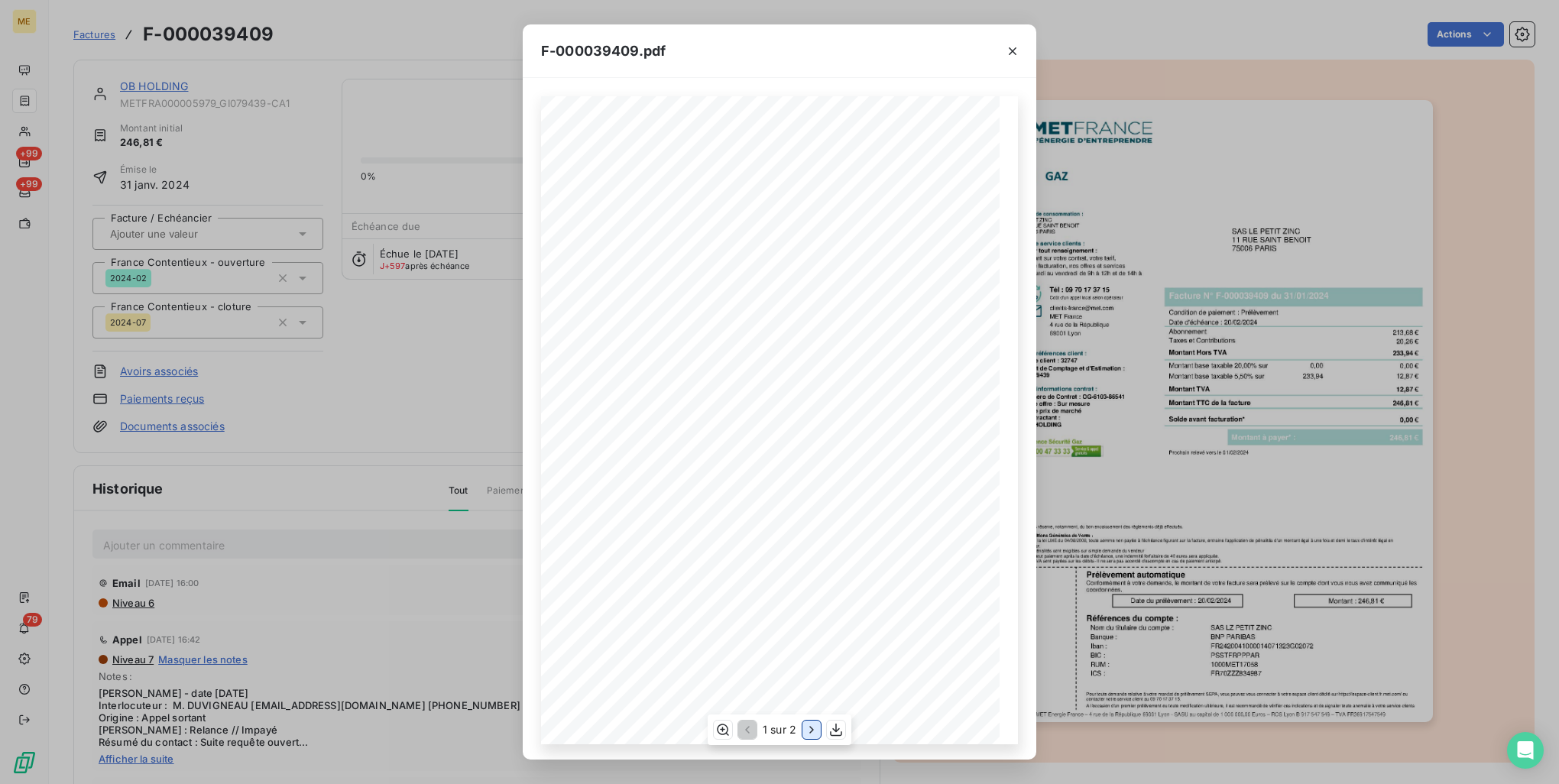
click at [805, 725] on icon "button" at bounding box center [811, 730] width 15 height 15
click at [1015, 48] on icon "button" at bounding box center [1012, 50] width 15 height 15
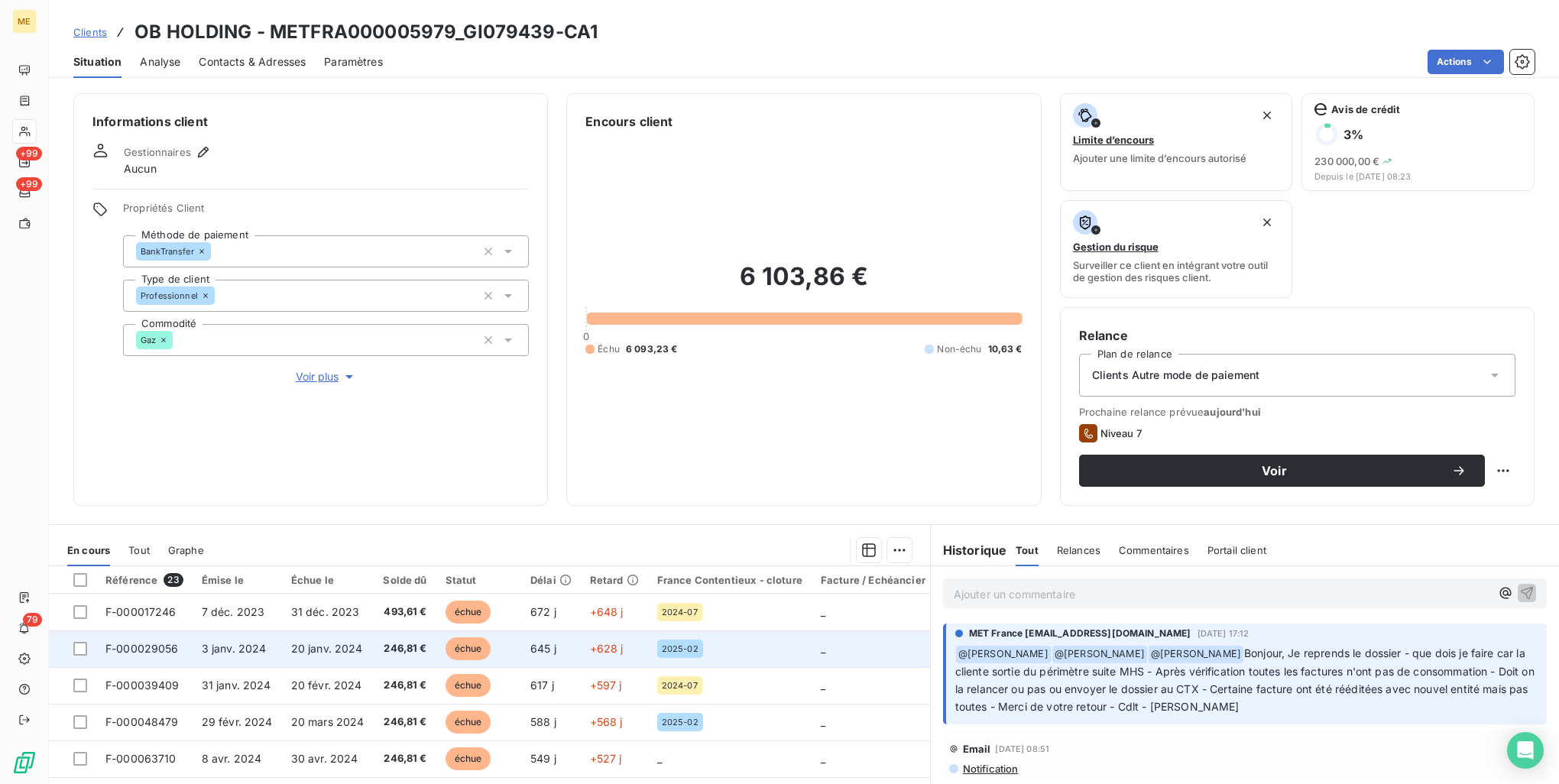
click at [725, 656] on div "2025-02" at bounding box center [729, 649] width 145 height 18
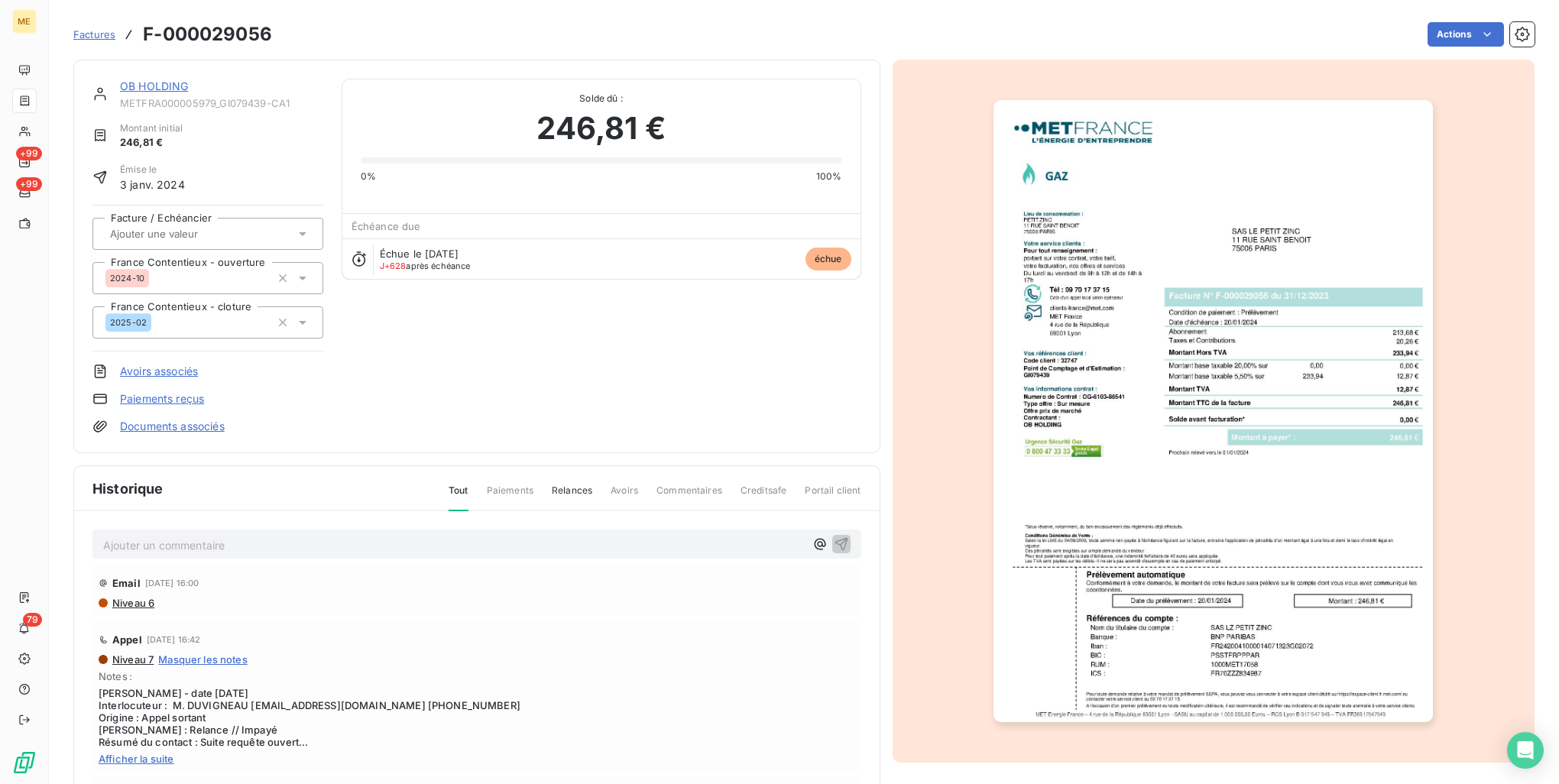
click at [1220, 411] on img "button" at bounding box center [1214, 411] width 440 height 622
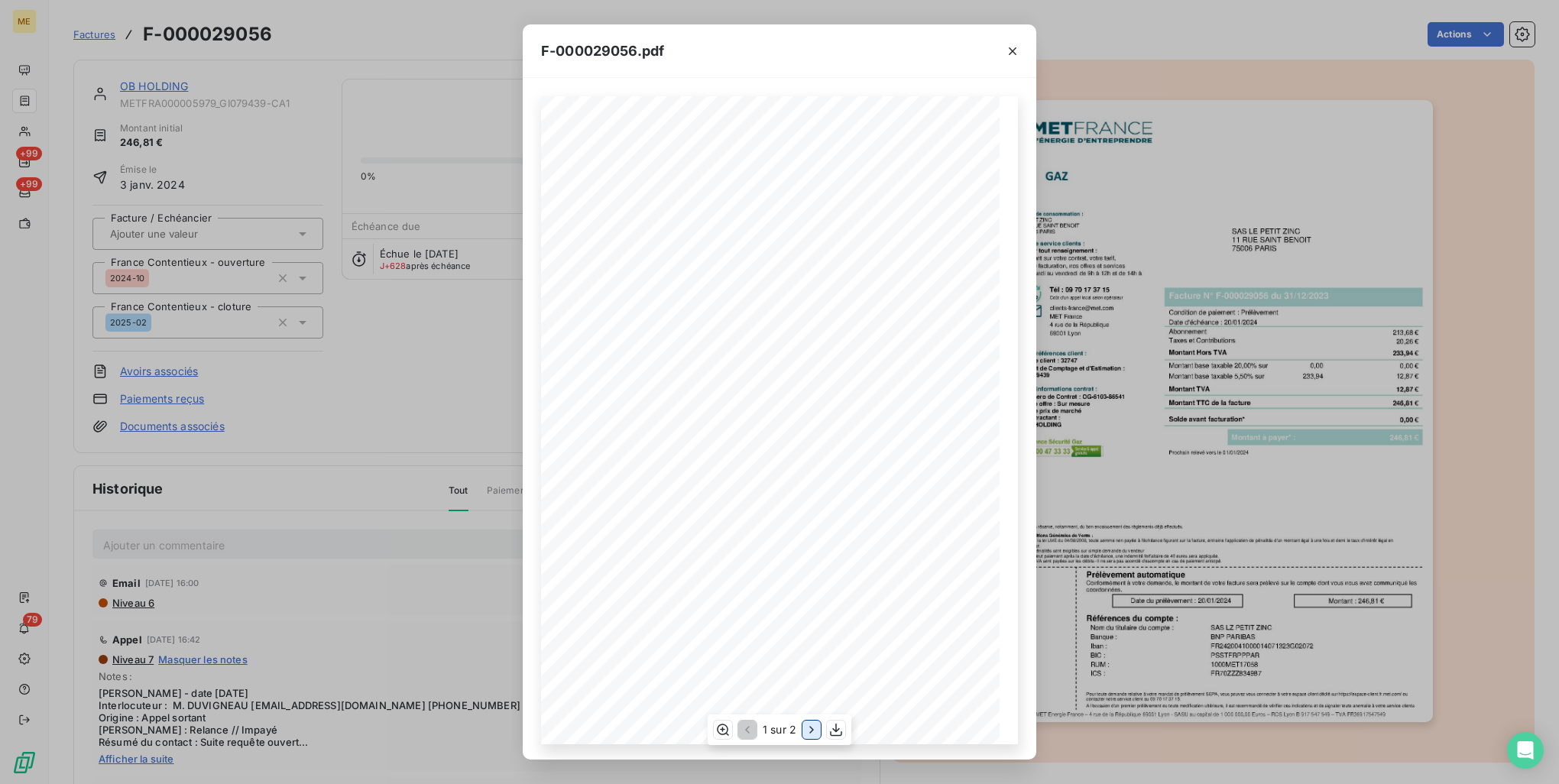
click at [813, 726] on icon "button" at bounding box center [811, 730] width 15 height 15
click at [1015, 54] on icon "button" at bounding box center [1012, 50] width 15 height 15
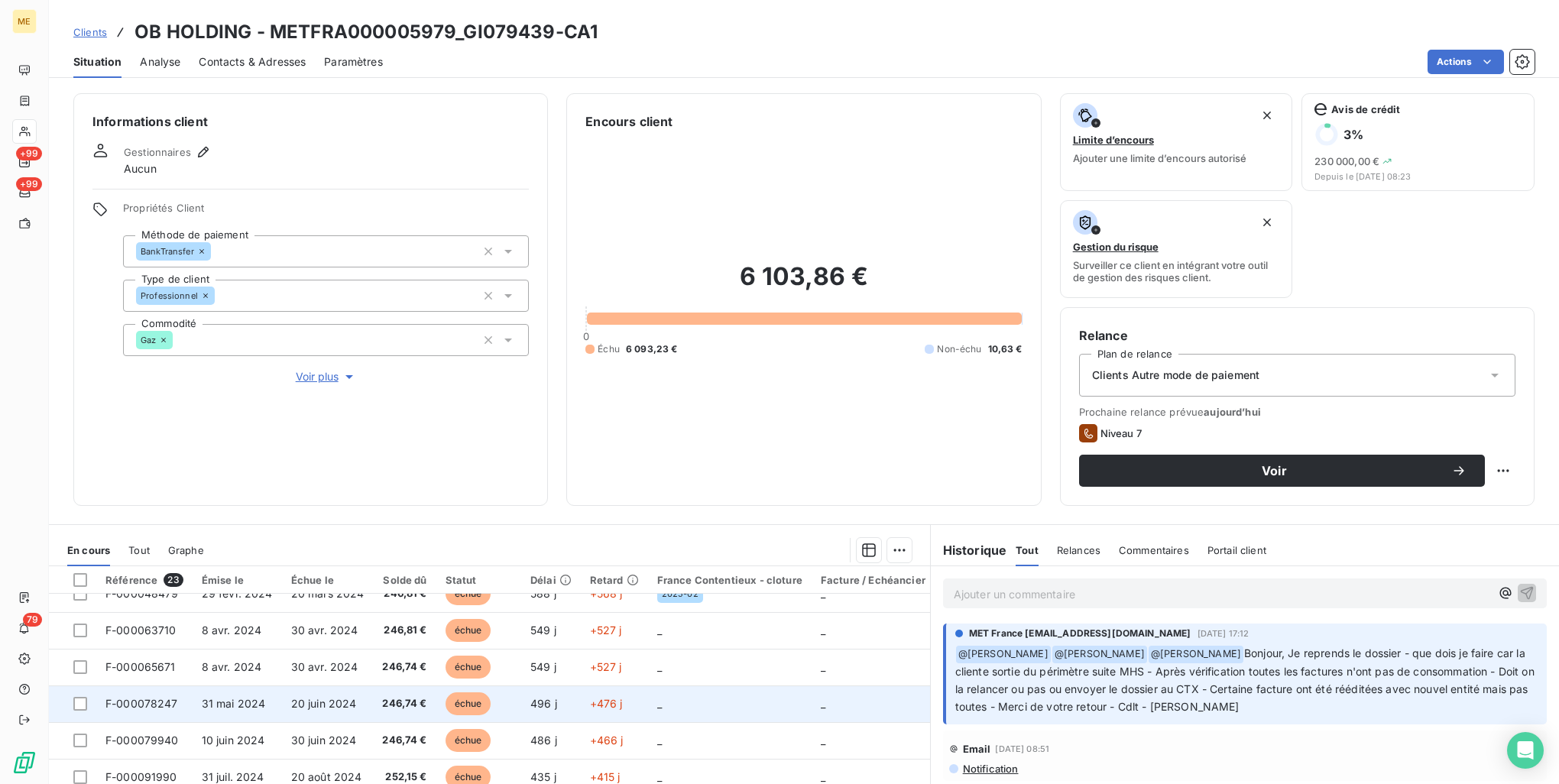
scroll to position [153, 0]
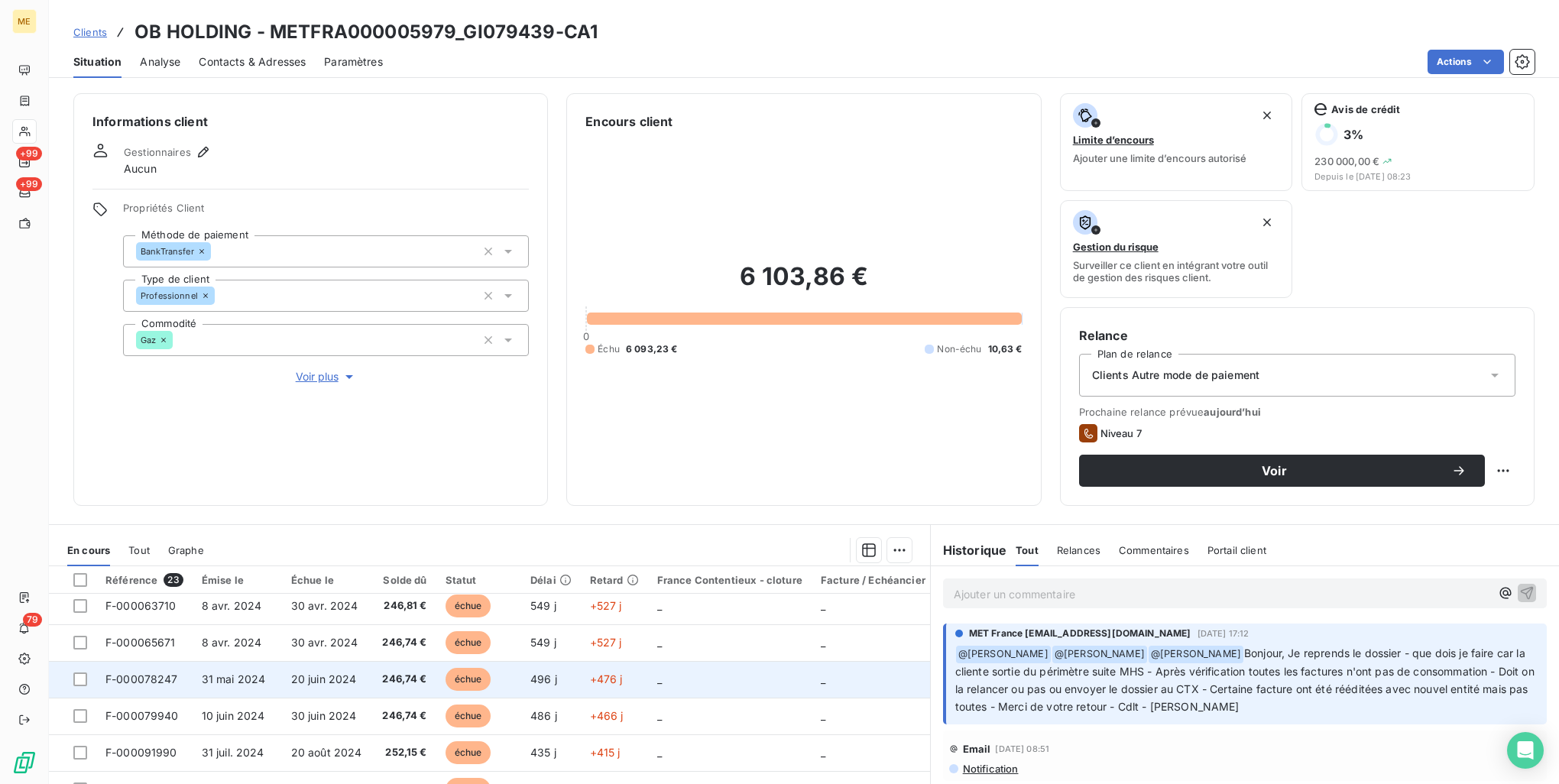
click at [539, 687] on td "496 j" at bounding box center [551, 679] width 59 height 37
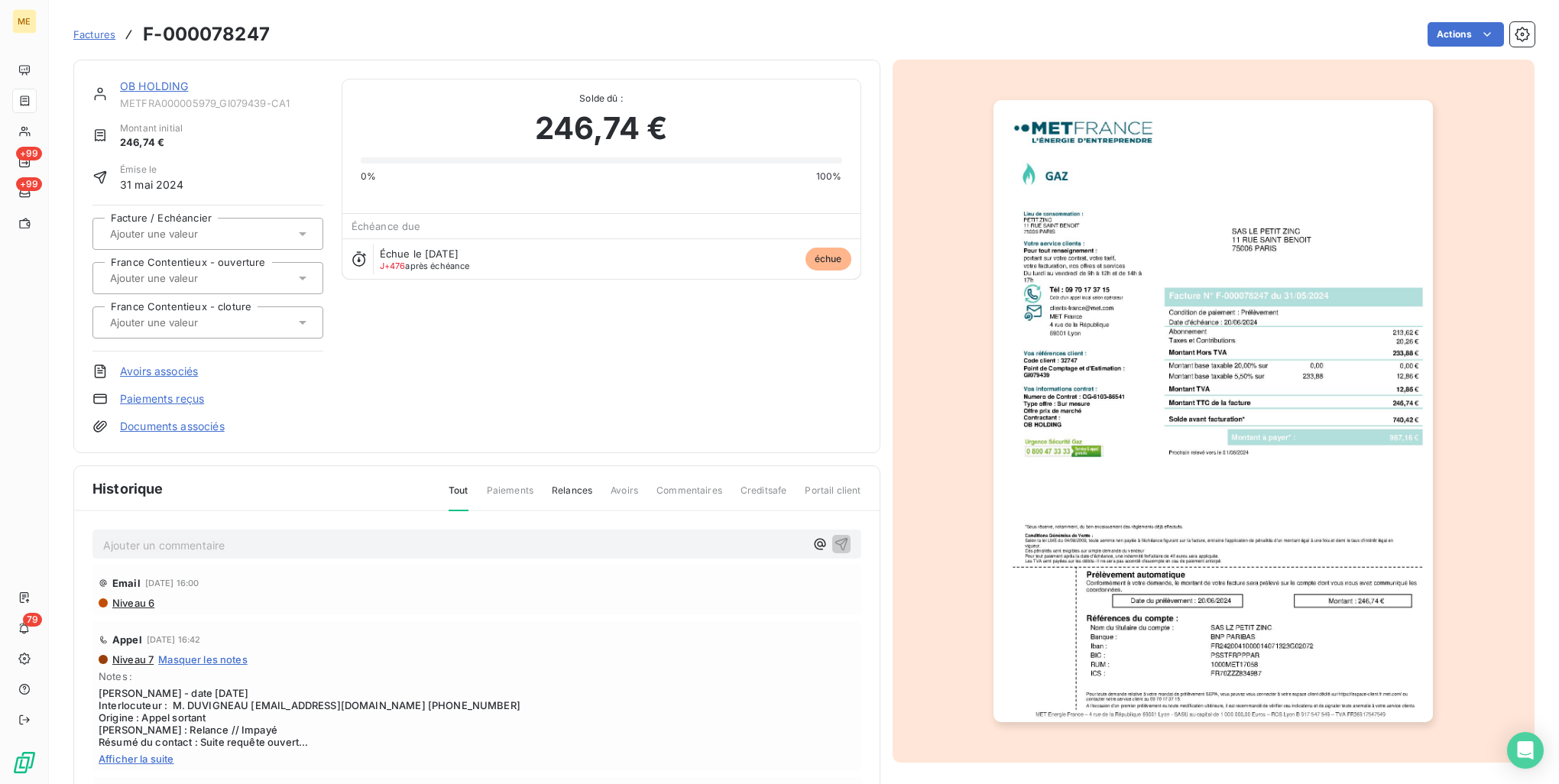
click at [1152, 385] on img "button" at bounding box center [1214, 411] width 440 height 622
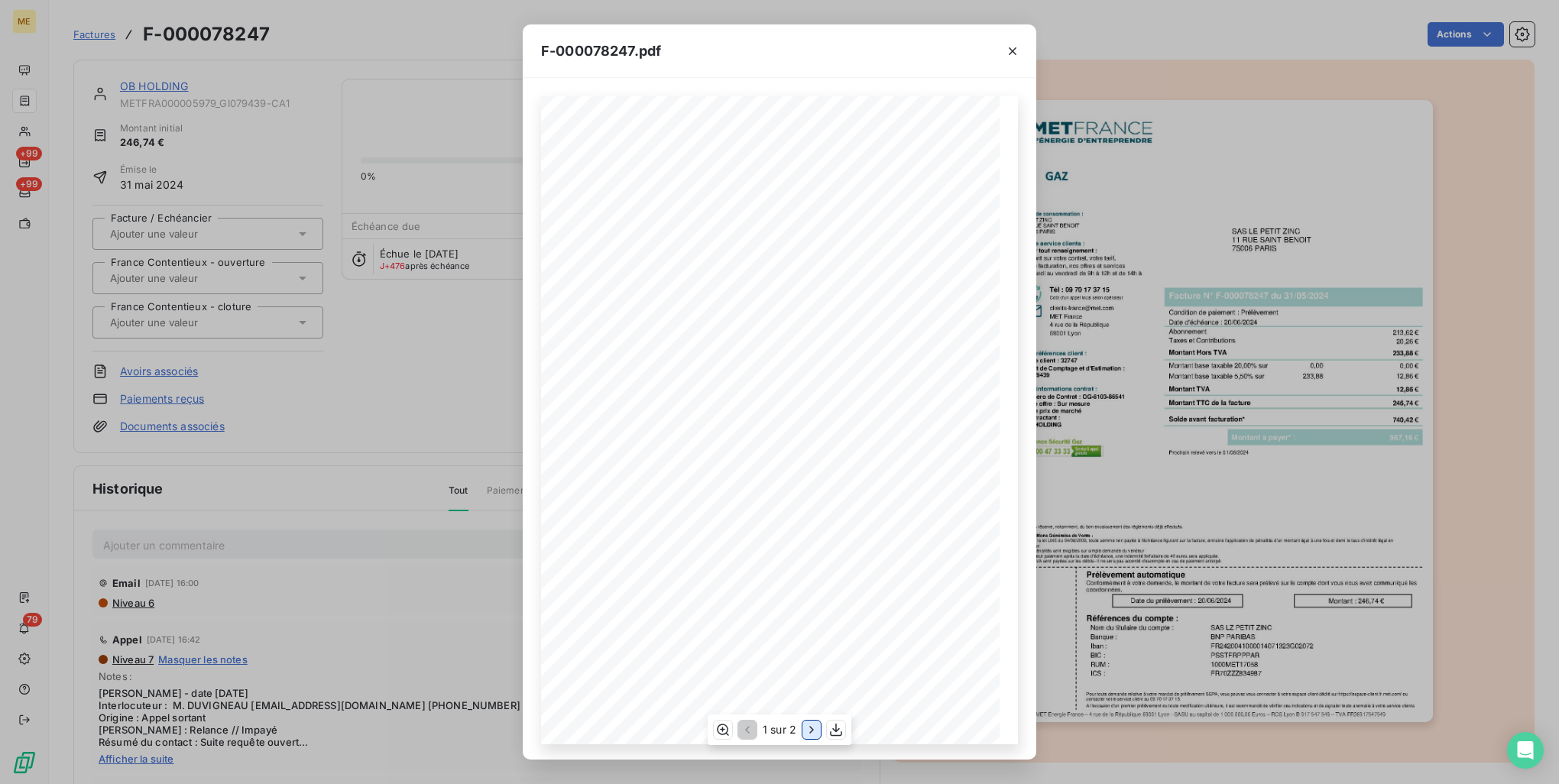
click at [810, 729] on icon "button" at bounding box center [811, 730] width 15 height 15
click at [1135, 332] on div "F-000078247.pdf Détail de votre facture : Document à conserver 10 ans Numéro F-…" at bounding box center [780, 392] width 1559 height 784
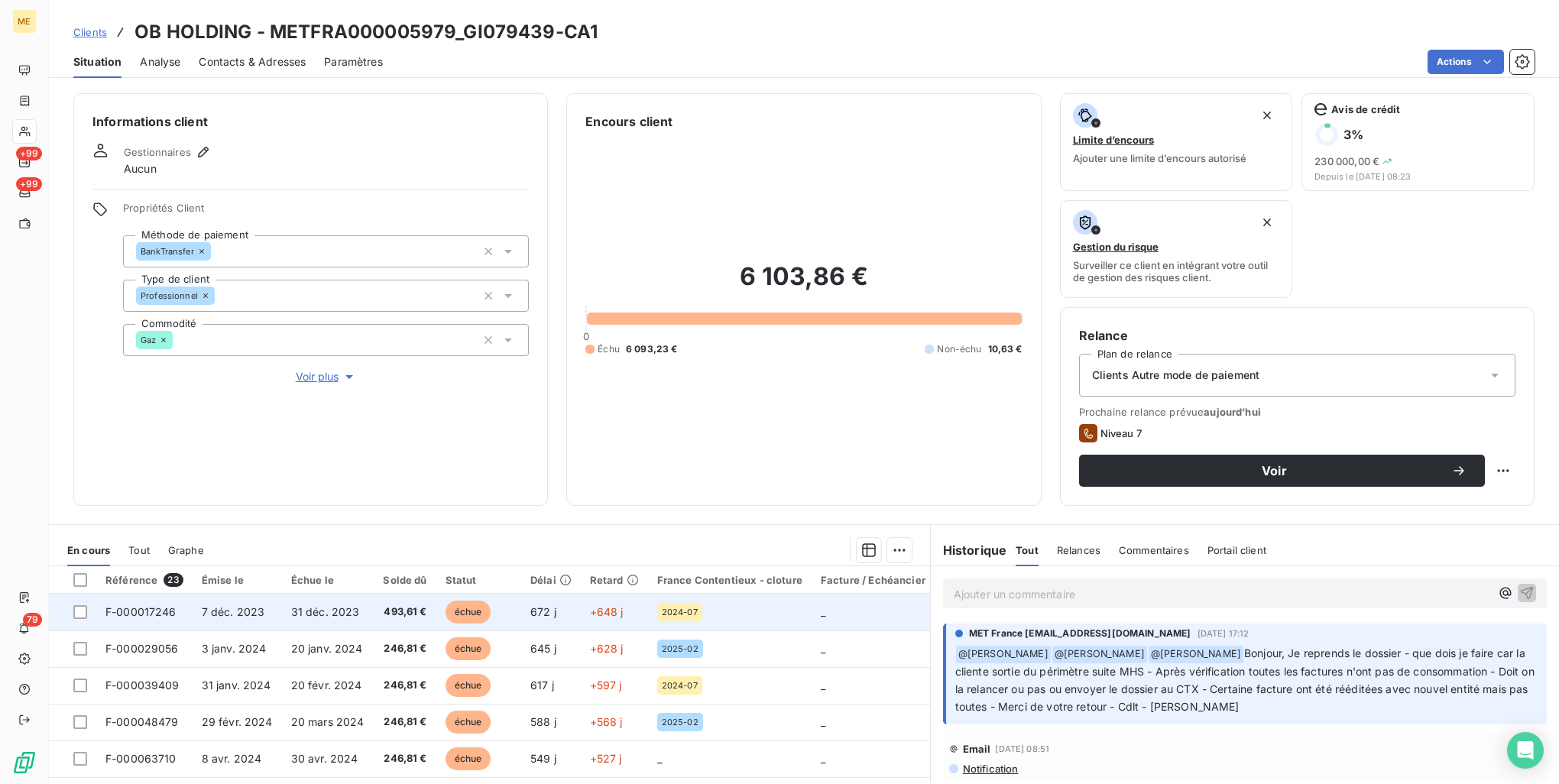
click at [521, 610] on td "672 j" at bounding box center [551, 612] width 59 height 37
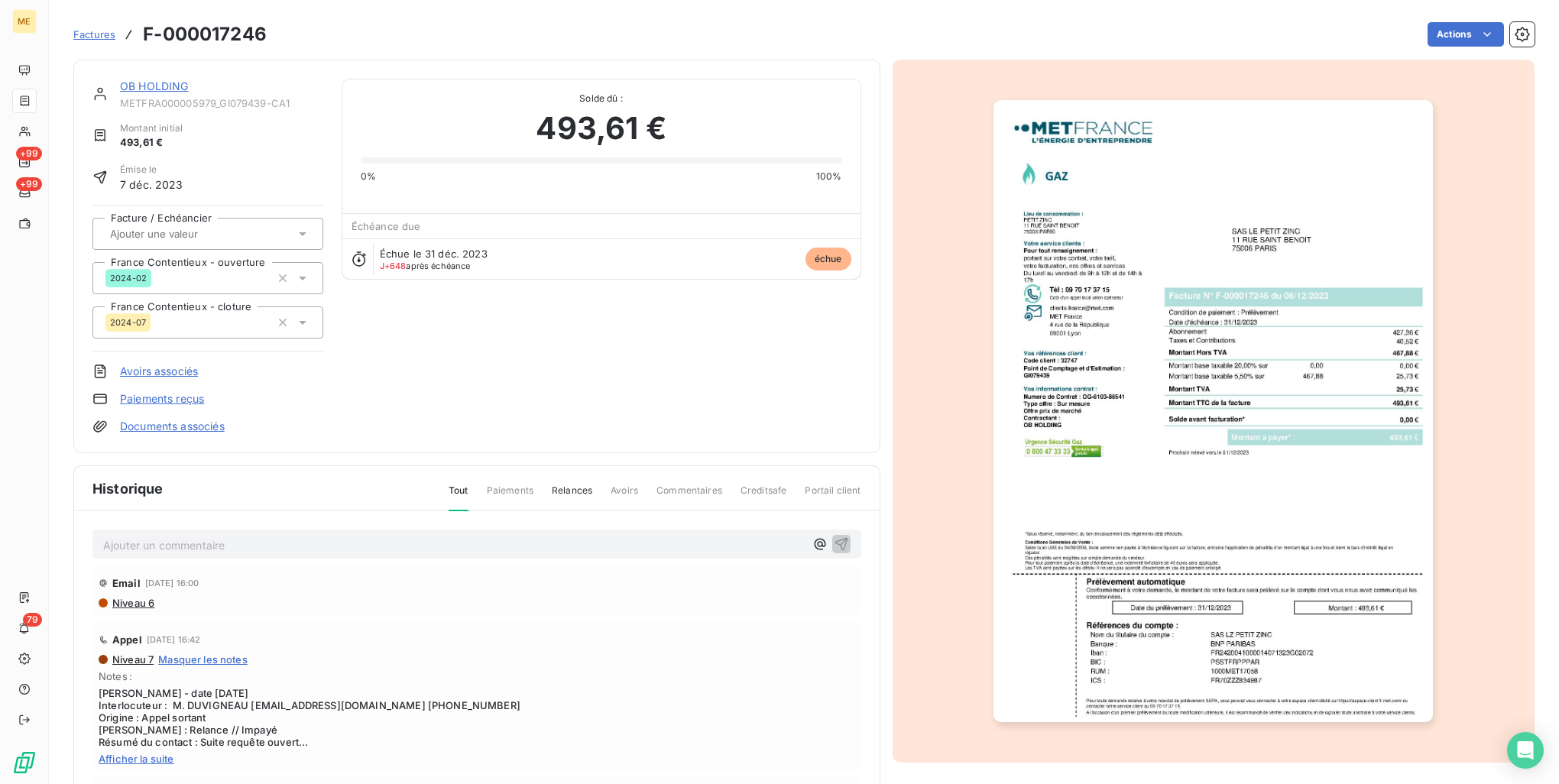
click at [1193, 403] on img "button" at bounding box center [1214, 411] width 440 height 622
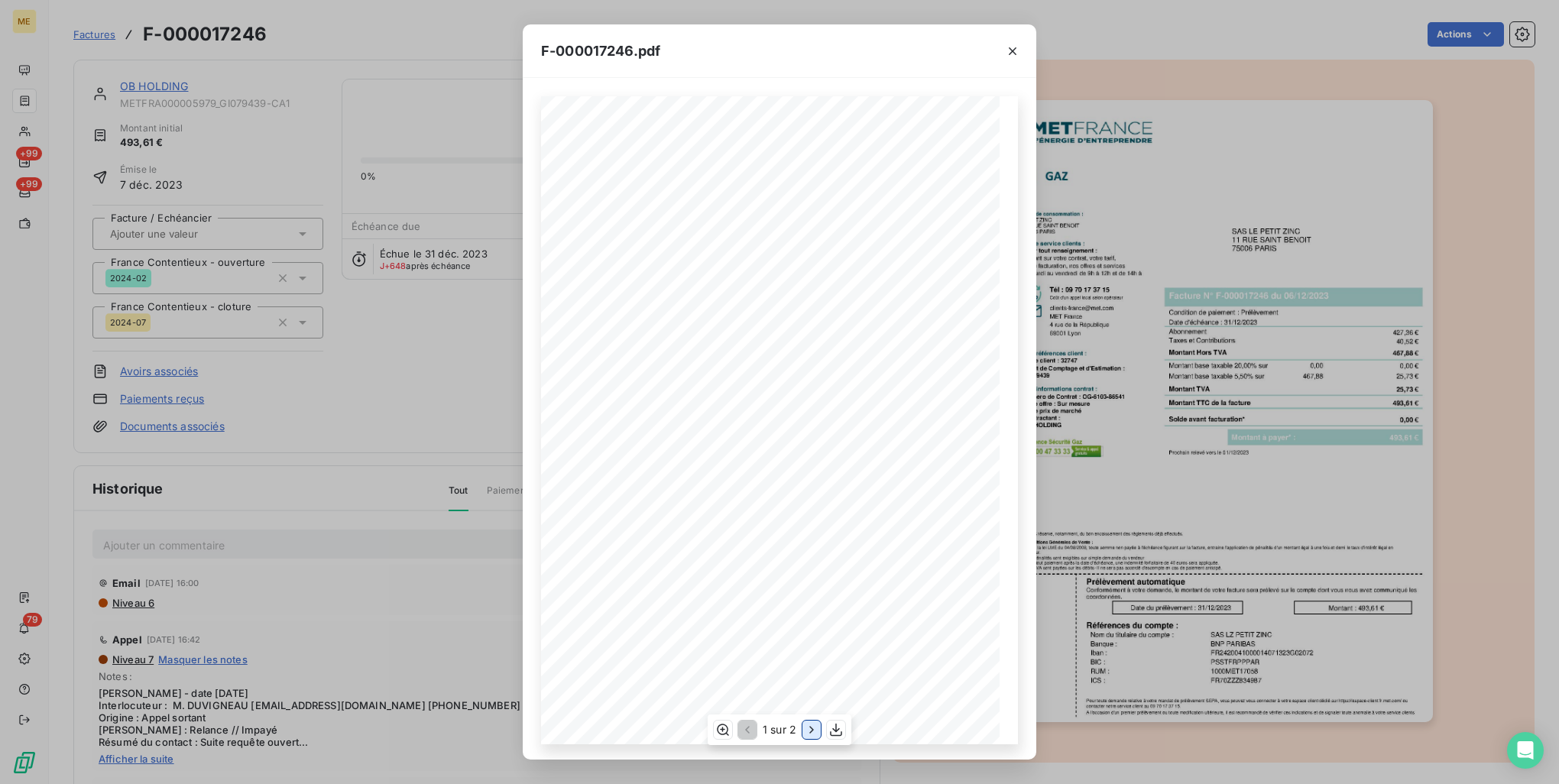
click at [804, 727] on icon "button" at bounding box center [811, 730] width 15 height 15
click at [1257, 460] on div "F-000017246.pdf Détail de votre facture : Document à conserver 10 ans Numéro F-…" at bounding box center [780, 392] width 1559 height 784
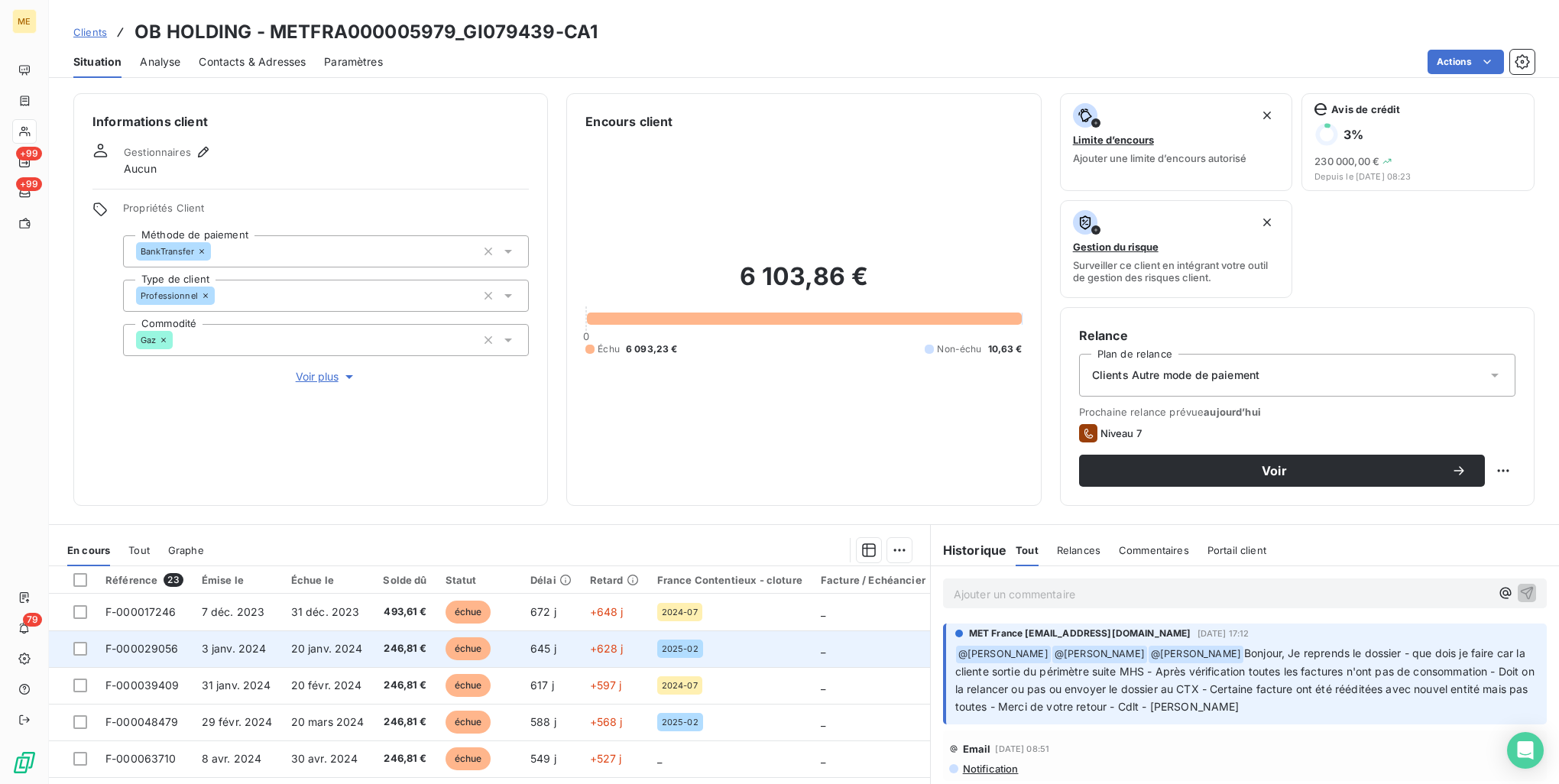
click at [546, 655] on td "645 j" at bounding box center [551, 649] width 59 height 37
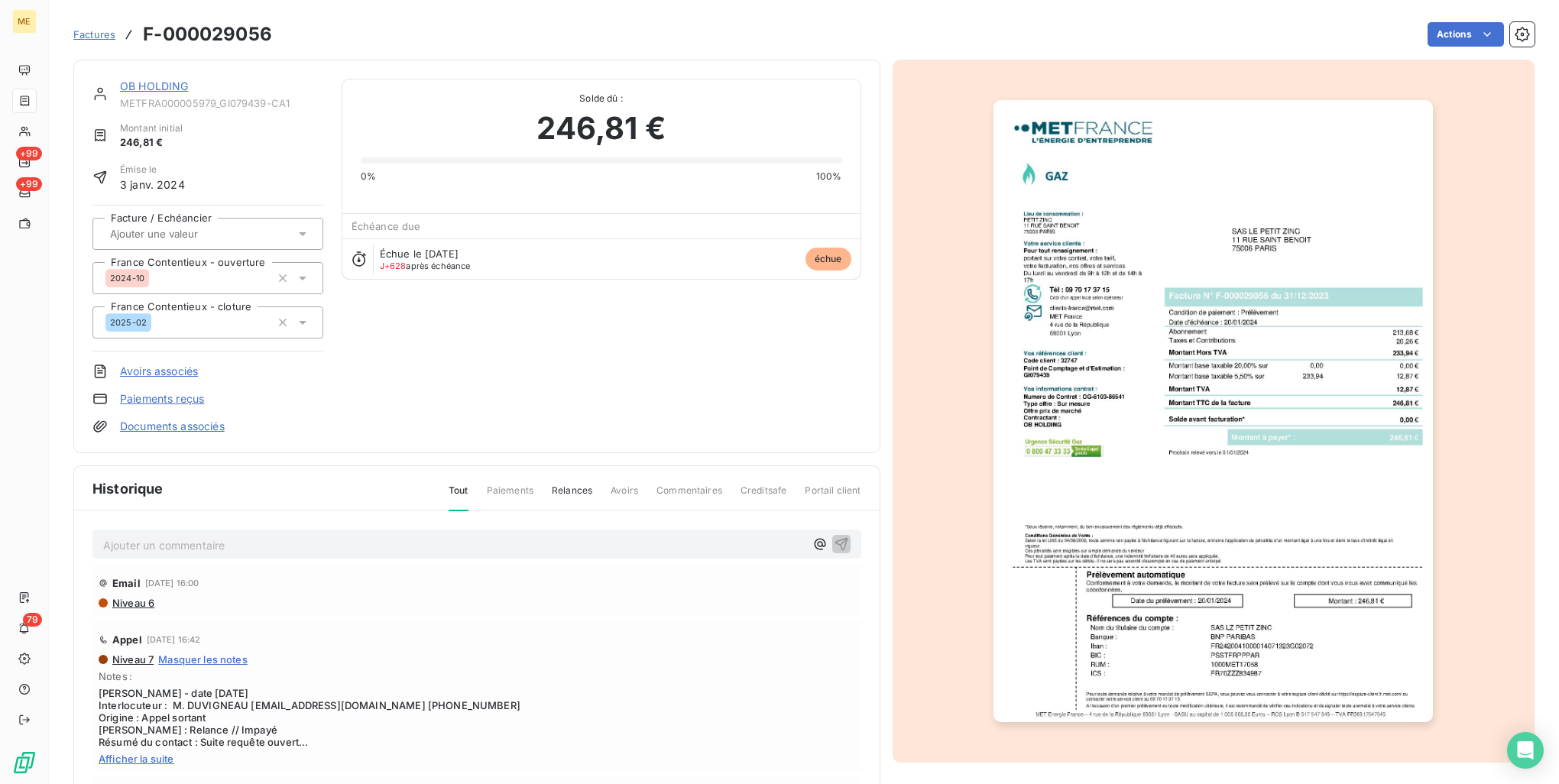
click at [1199, 302] on img "button" at bounding box center [1214, 411] width 440 height 622
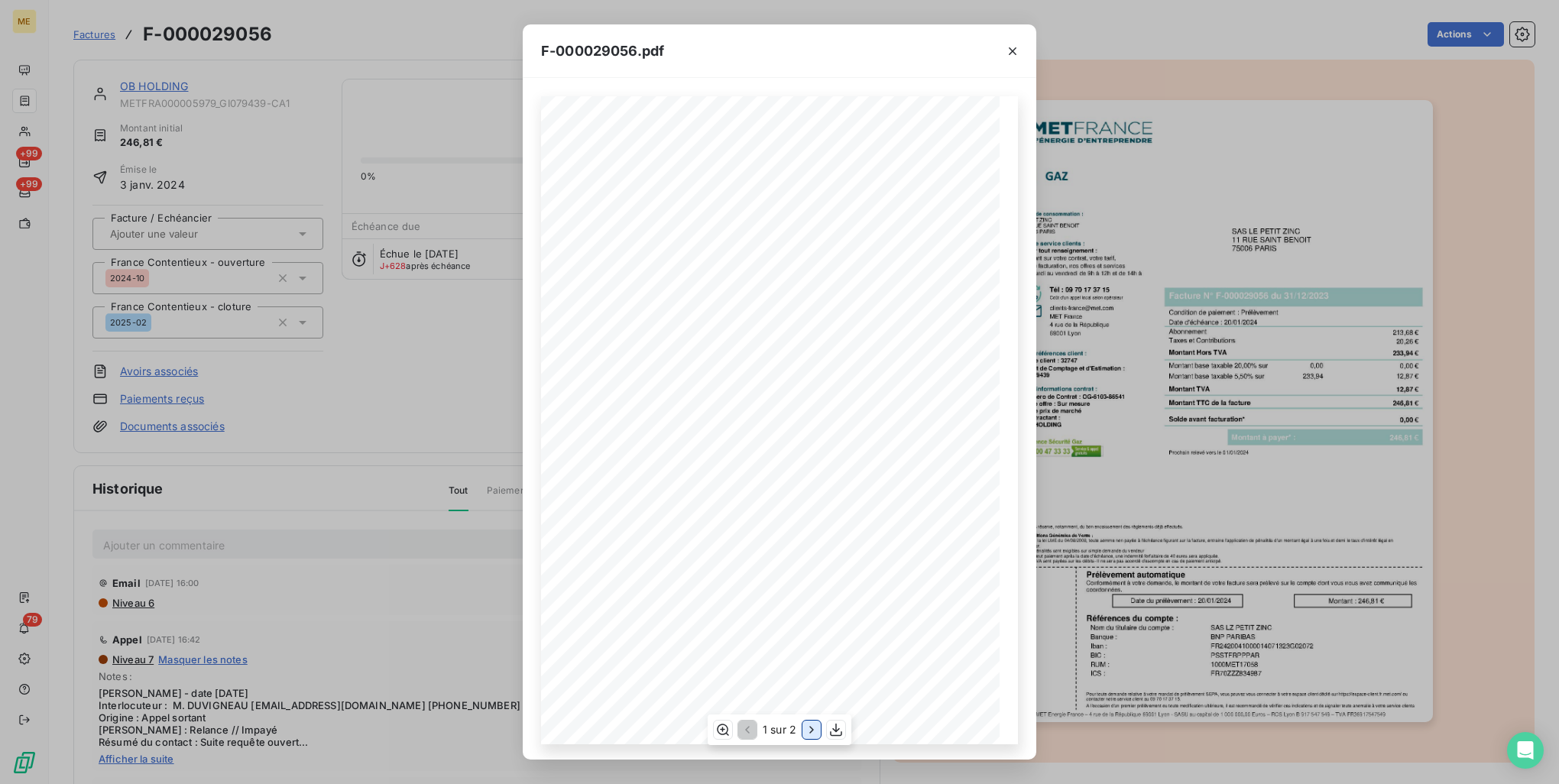
click at [808, 736] on icon "button" at bounding box center [811, 730] width 15 height 15
click at [1226, 506] on div "F-000029056.pdf Détail de votre facture : Document à conserver 10 ans Numéro F-…" at bounding box center [780, 392] width 1559 height 784
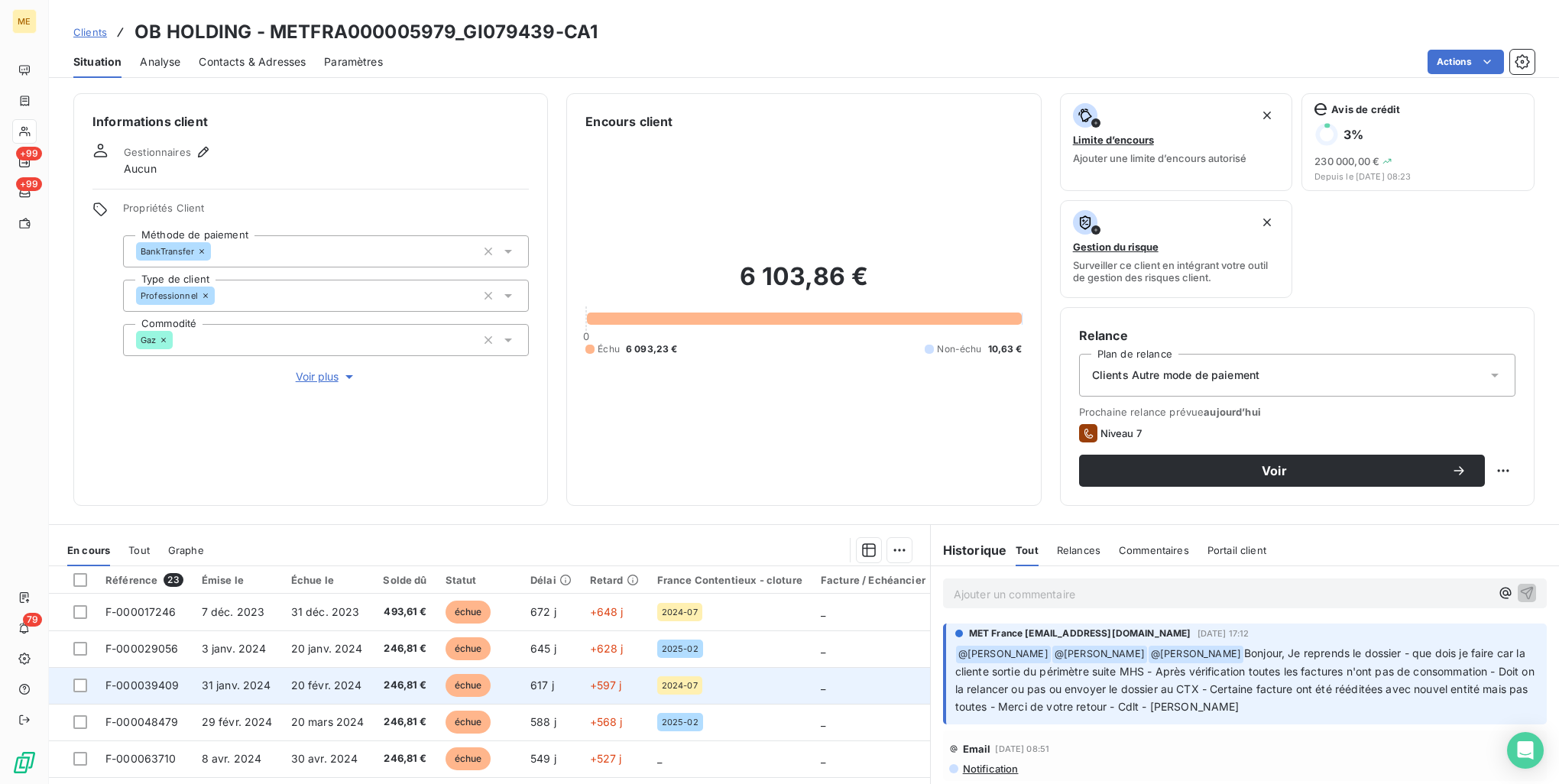
click at [569, 684] on td "617 j" at bounding box center [551, 685] width 59 height 37
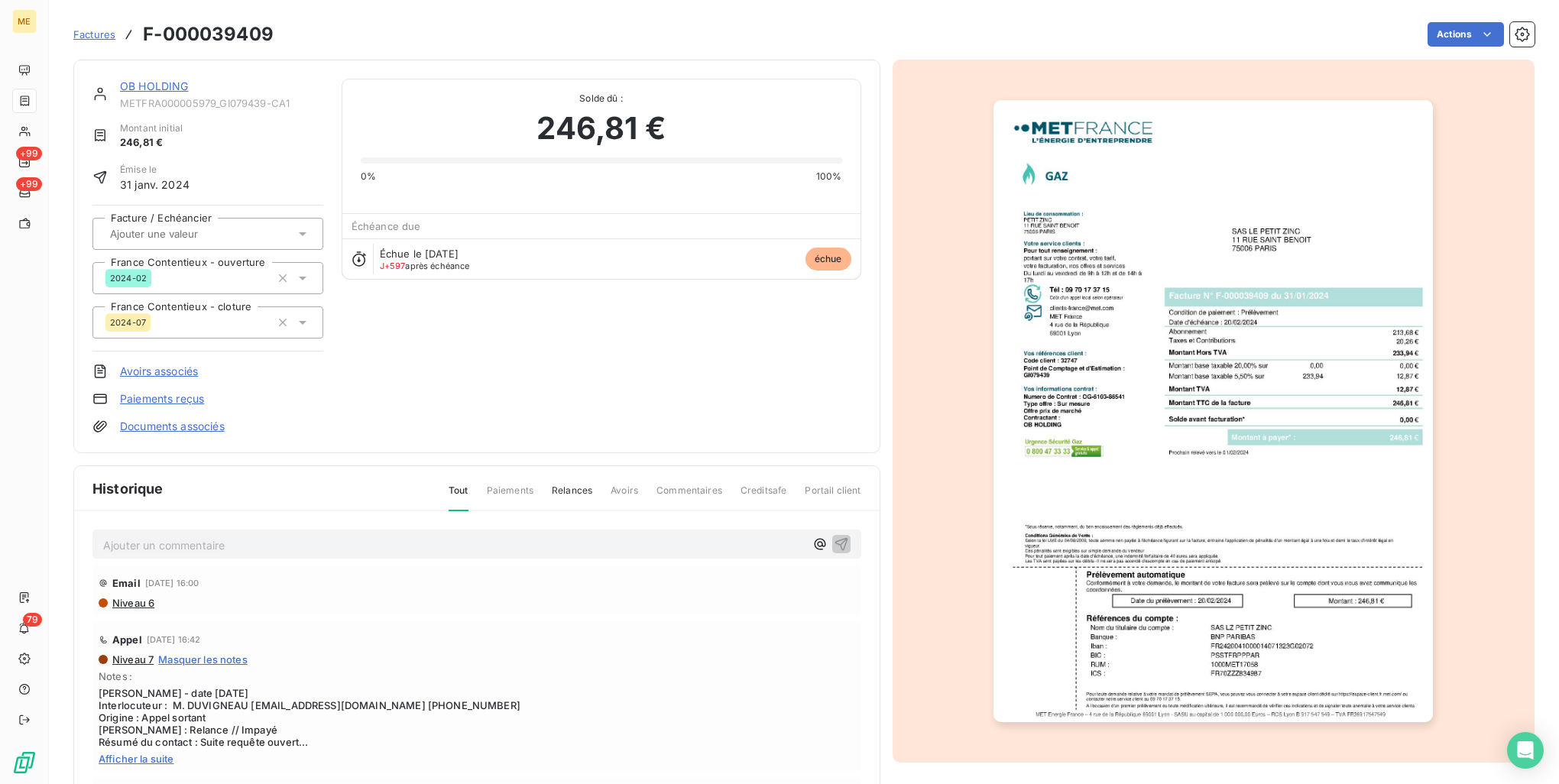
click at [1181, 355] on img "button" at bounding box center [1214, 411] width 440 height 622
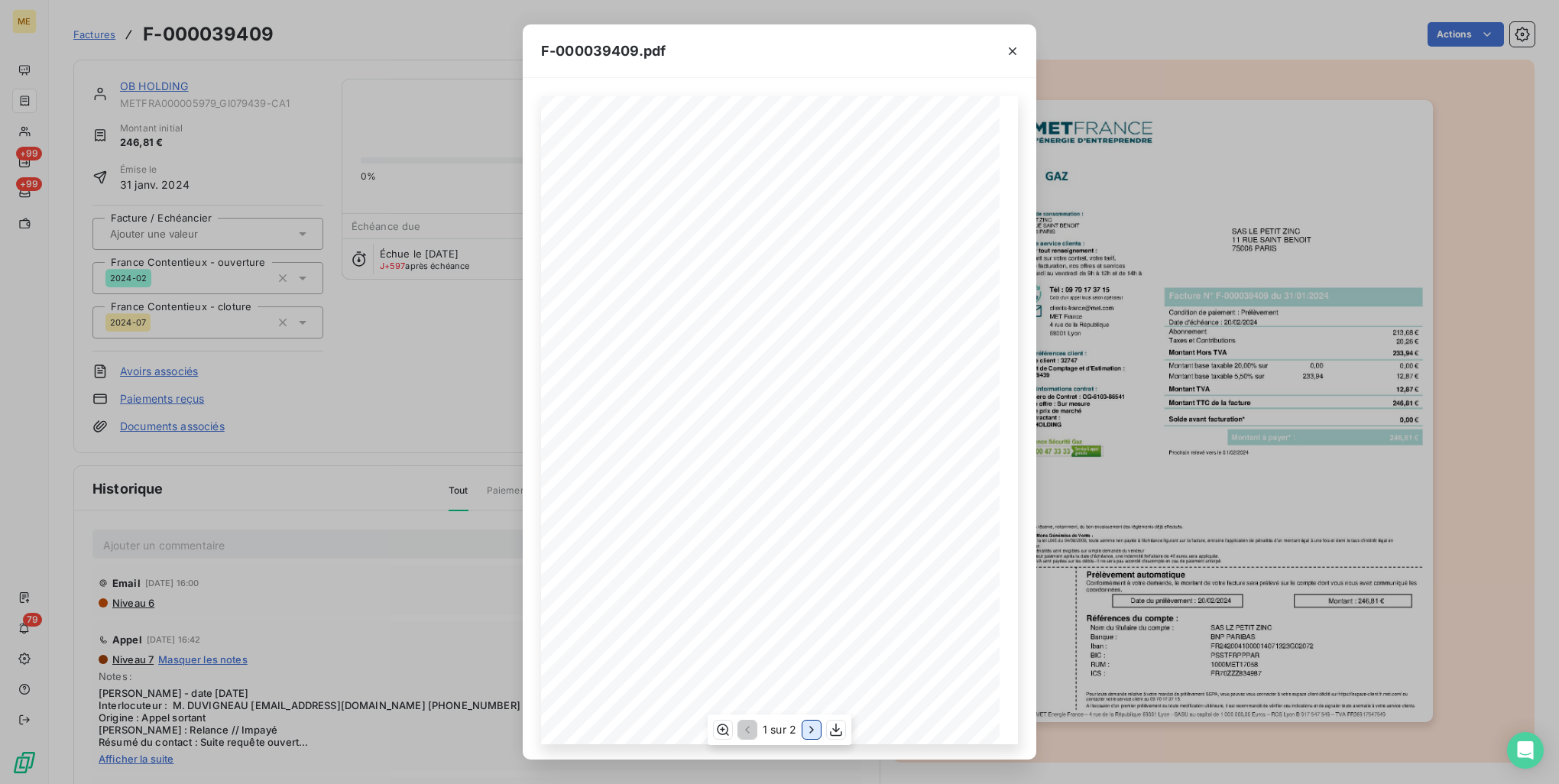
click at [807, 725] on icon "button" at bounding box center [811, 730] width 15 height 15
click at [1190, 444] on div "F-000039409.pdf Détail de votre facture : Document à conserver 10 ans Numéro F-…" at bounding box center [780, 392] width 1559 height 784
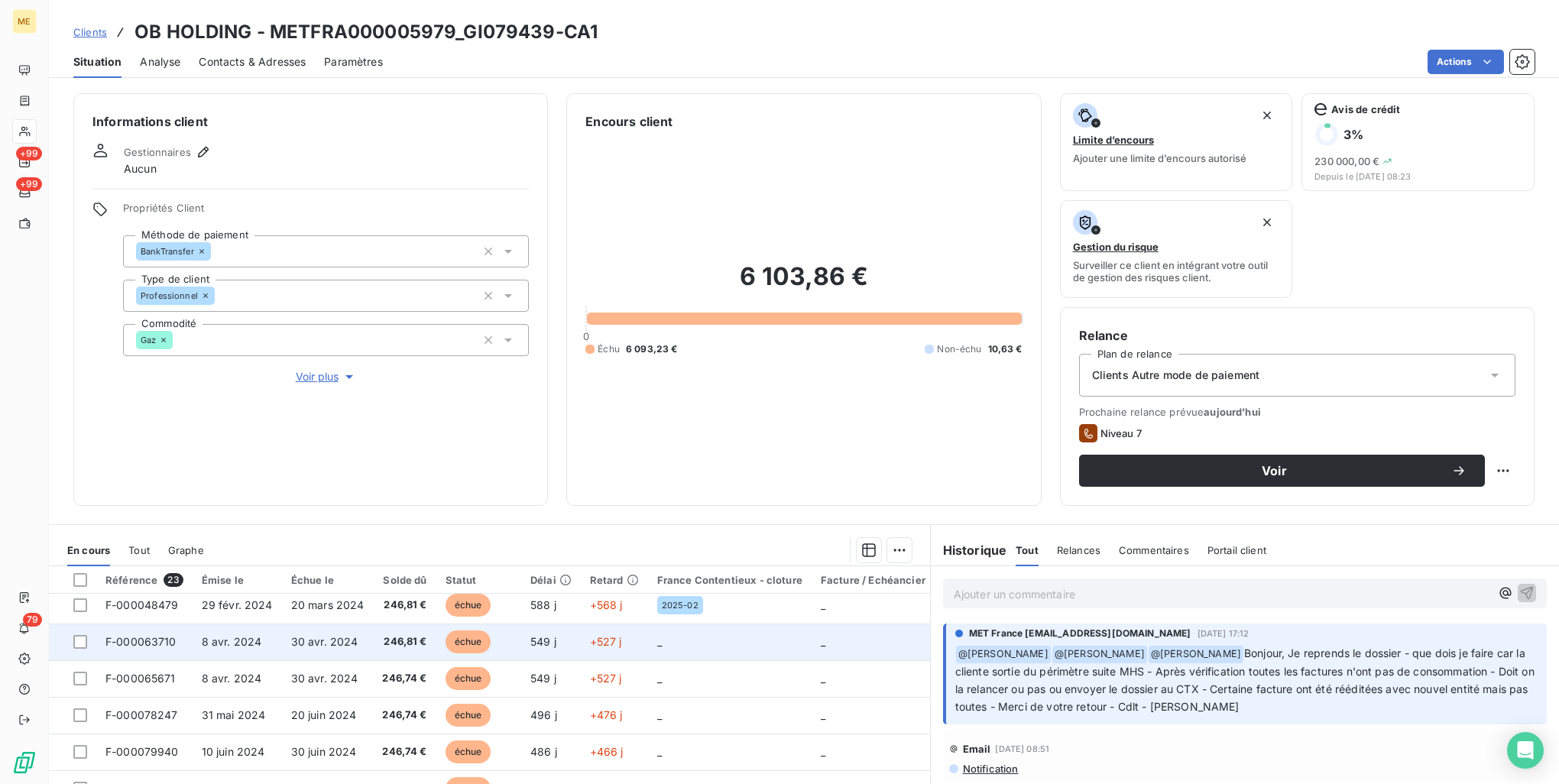
scroll to position [153, 0]
click at [666, 647] on td "_" at bounding box center [730, 643] width 164 height 37
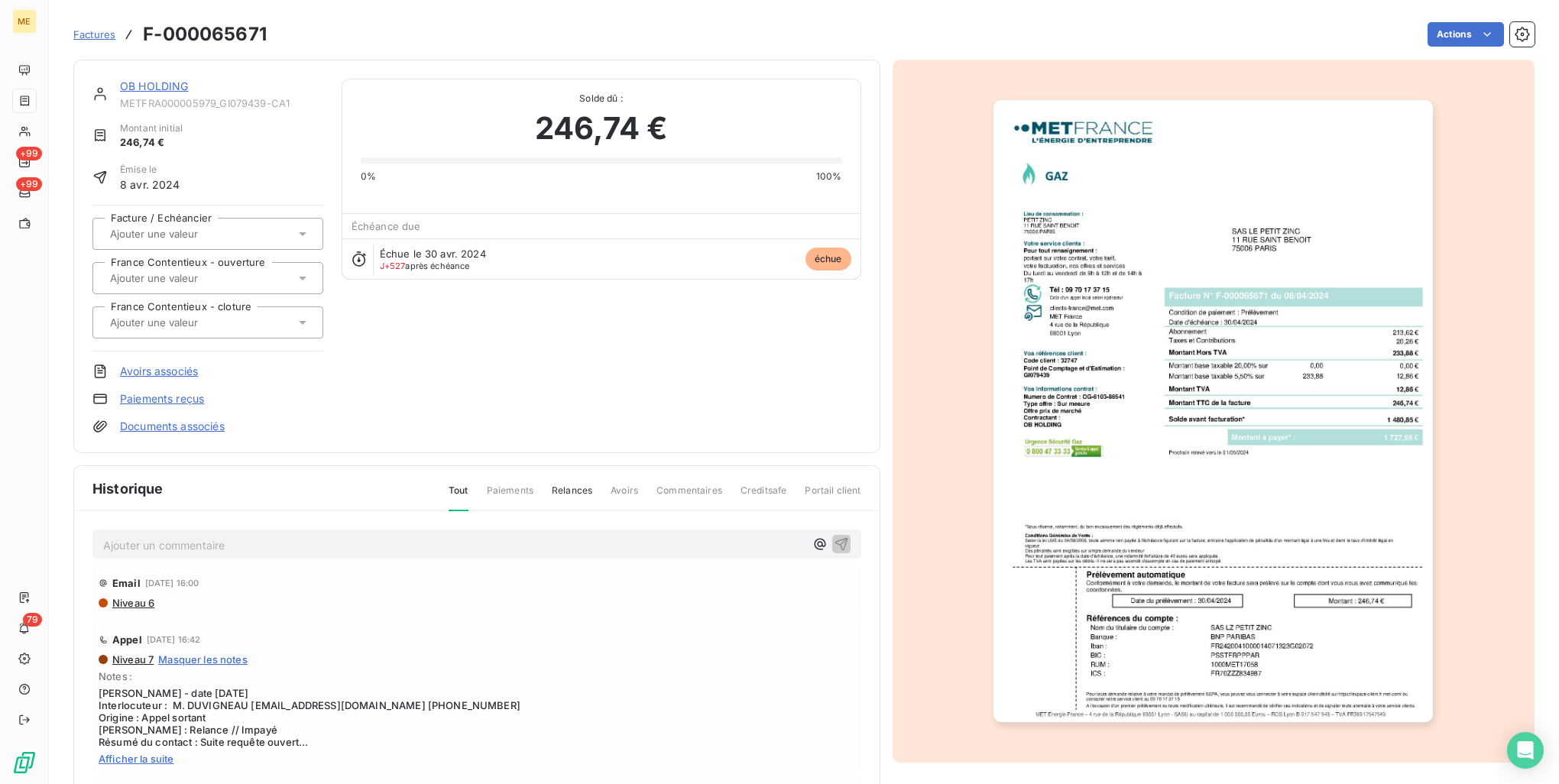
click at [1145, 521] on img "button" at bounding box center [1214, 411] width 440 height 622
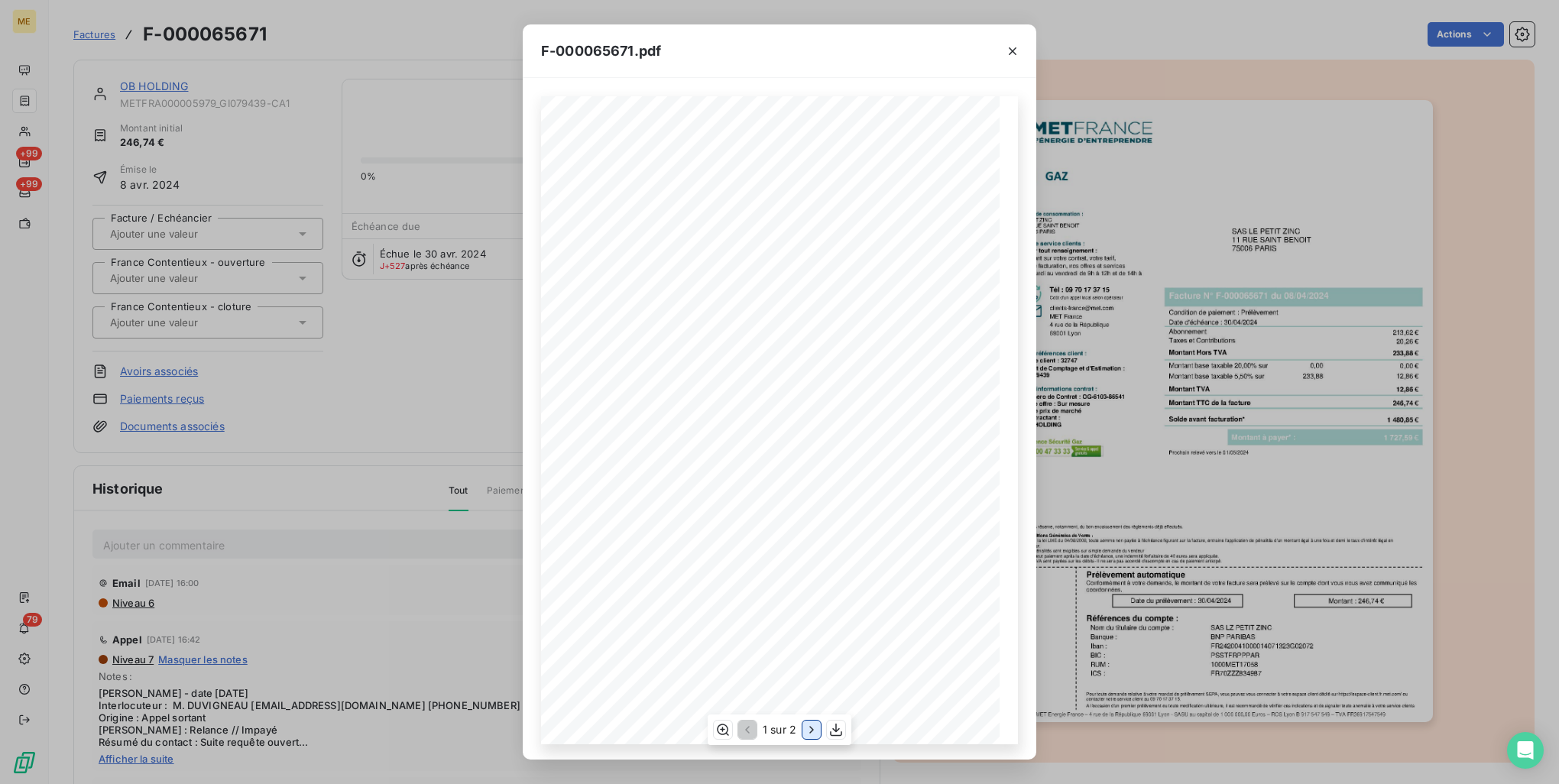
click at [819, 727] on button "button" at bounding box center [812, 730] width 18 height 18
click at [1197, 470] on div "F-000065671.pdf Détail de votre facture : Document à conserver 10 ans Numéro F-…" at bounding box center [780, 392] width 1559 height 784
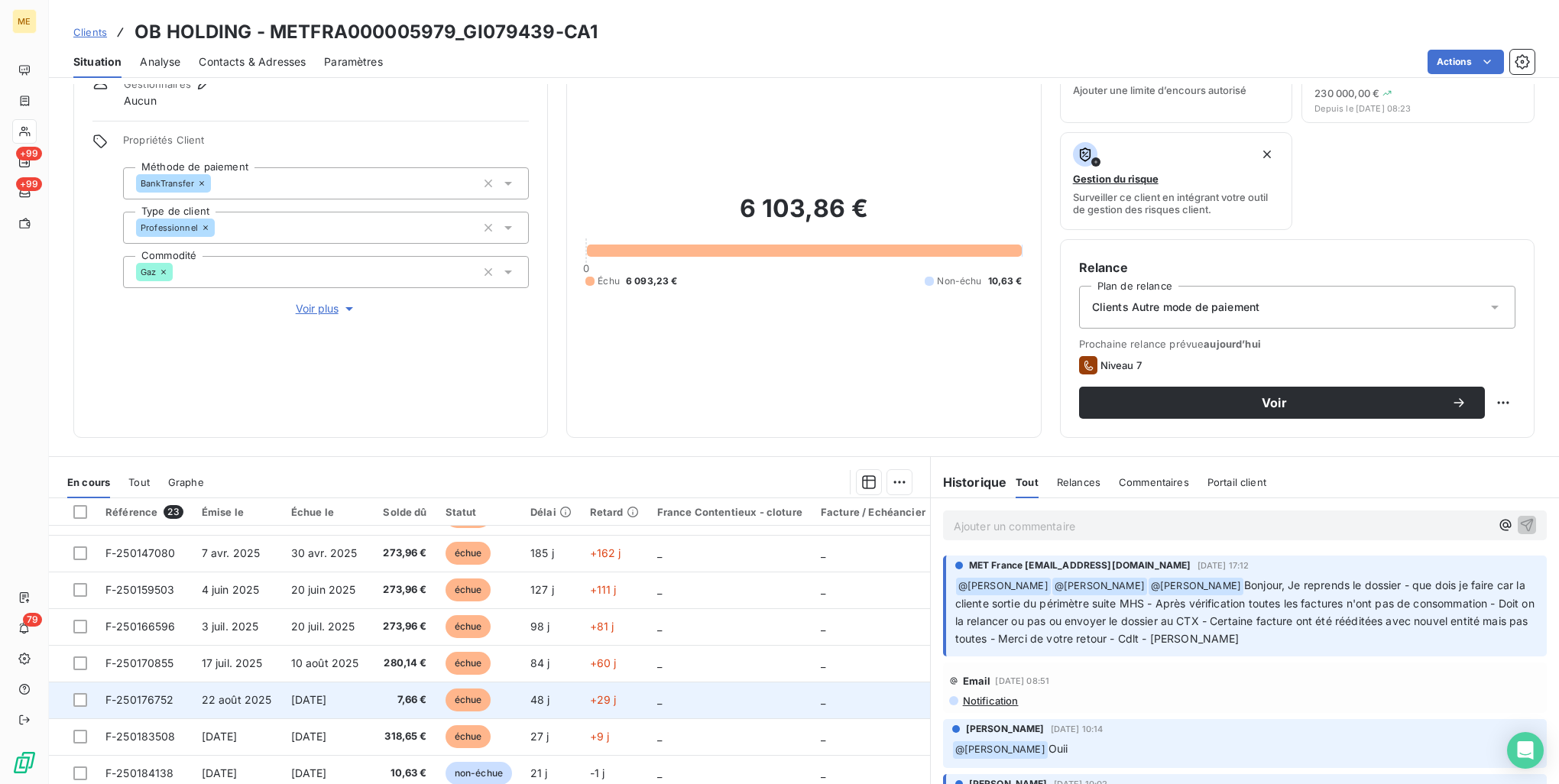
scroll to position [122, 0]
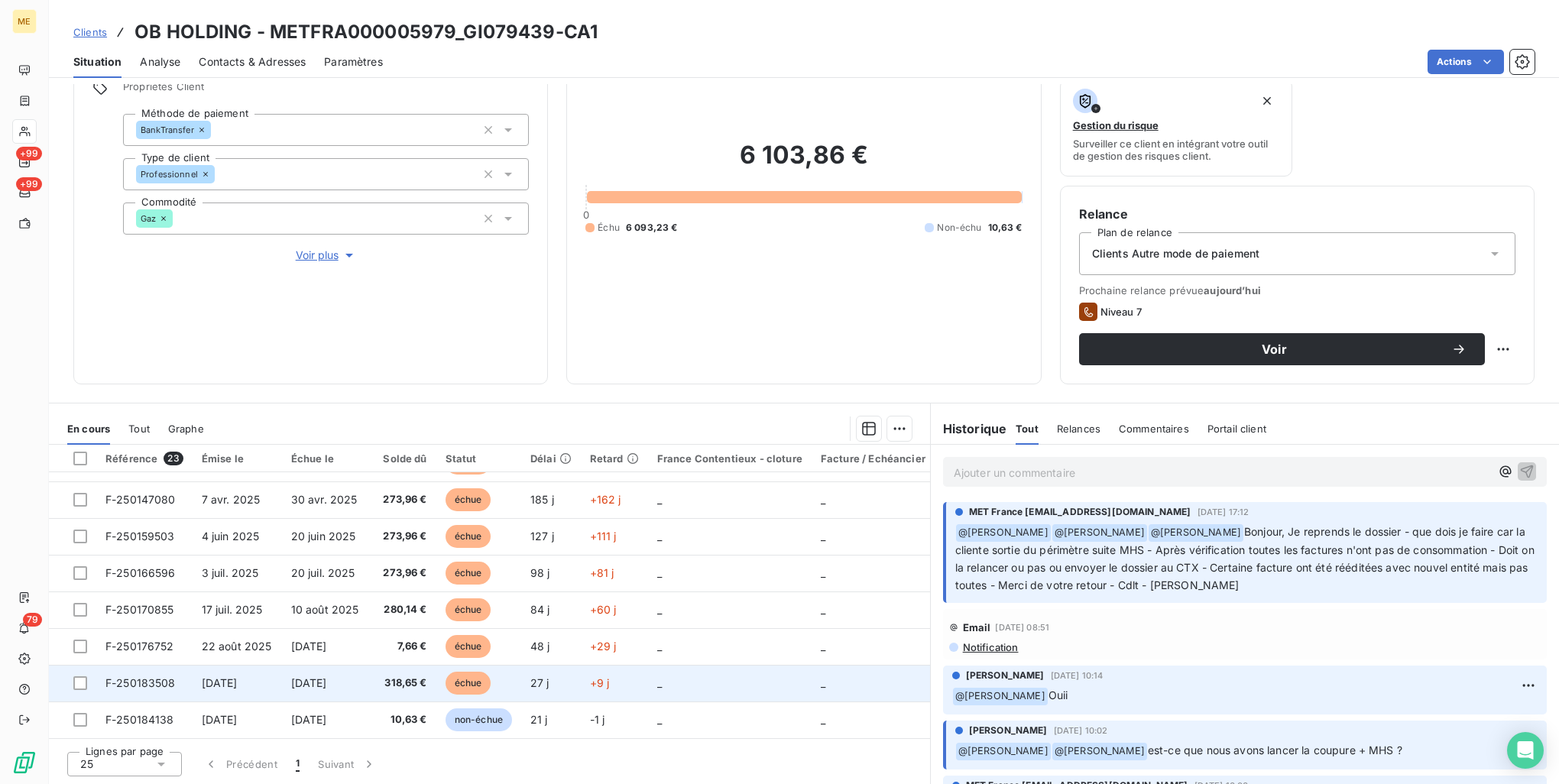
click at [542, 688] on td "27 j" at bounding box center [551, 683] width 59 height 37
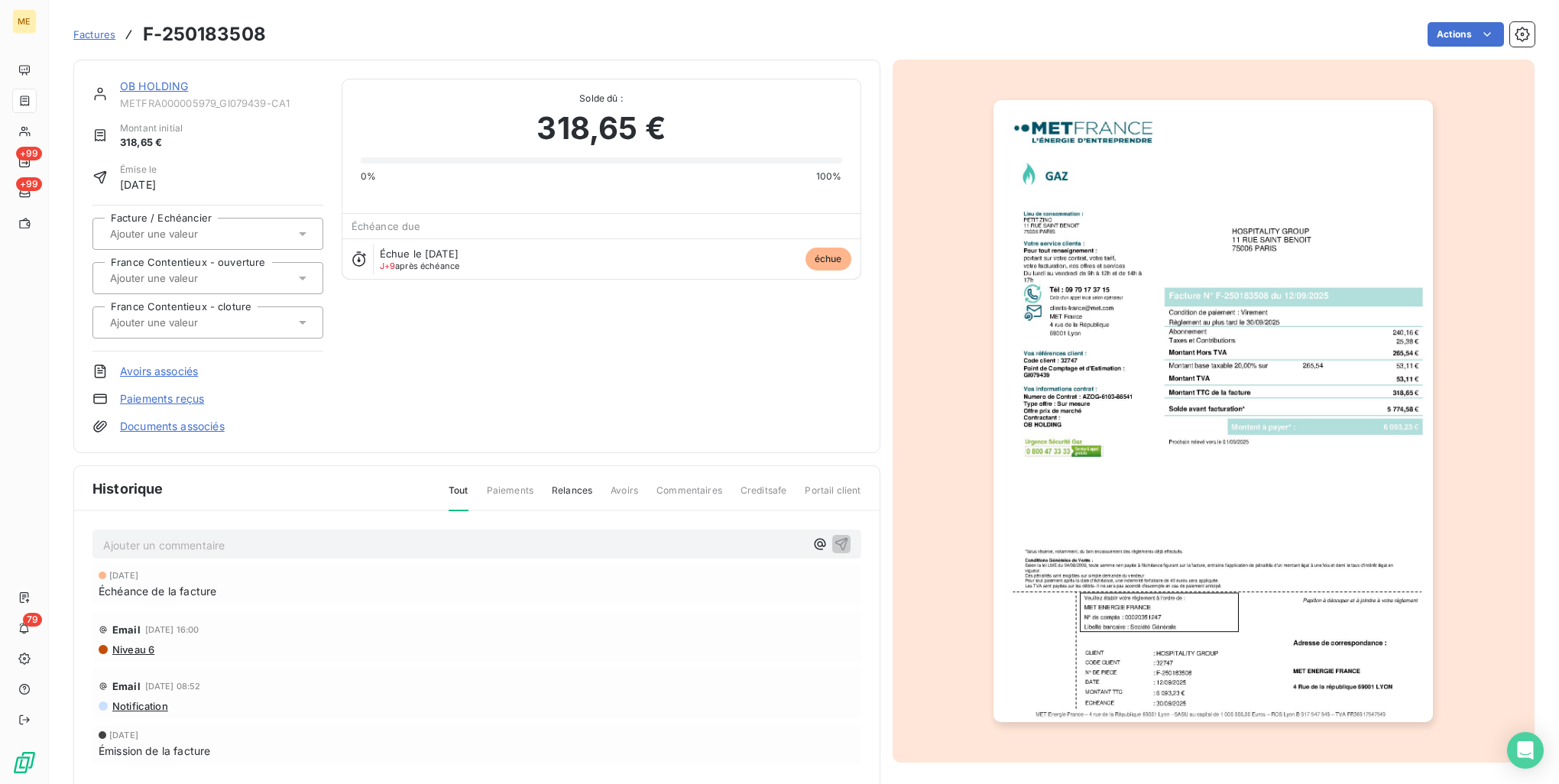
click at [1116, 446] on img "button" at bounding box center [1214, 411] width 440 height 622
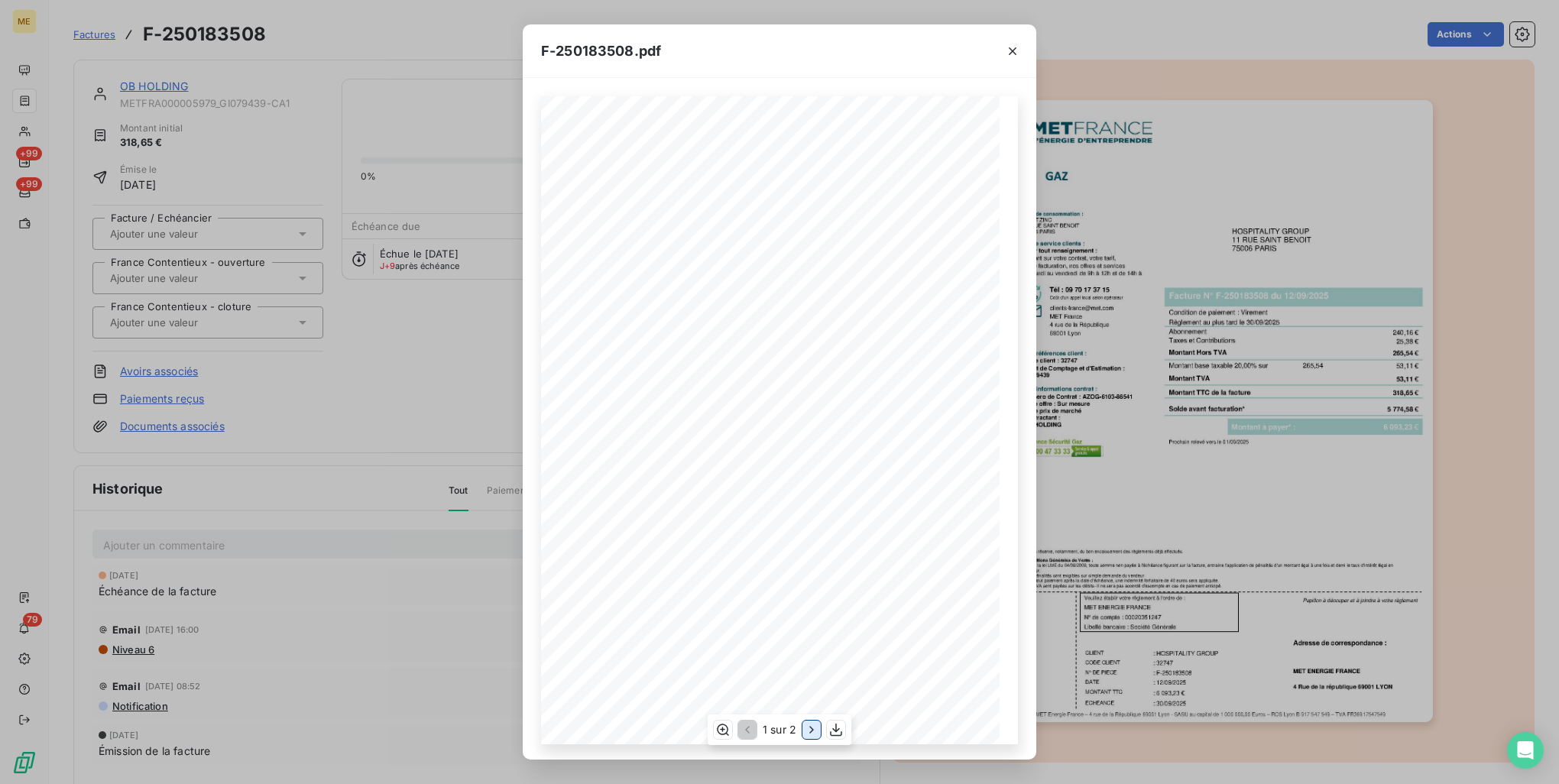
click at [813, 727] on icon "button" at bounding box center [811, 730] width 15 height 15
click at [1275, 341] on div "F-250183508.pdf Détail de votre facture : Document à conserver 10 ans Numéro F-…" at bounding box center [780, 392] width 1559 height 784
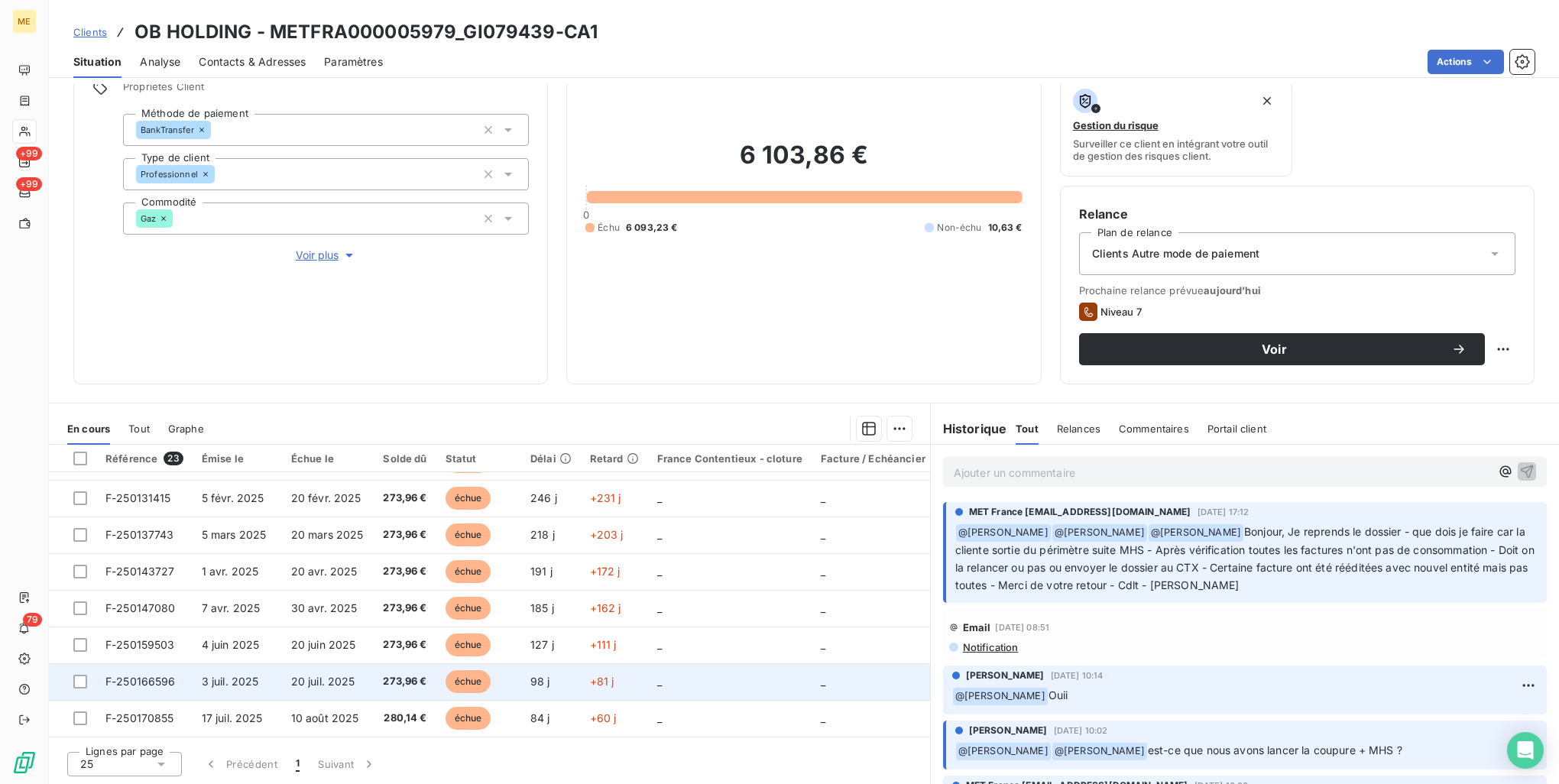
scroll to position [583, 0]
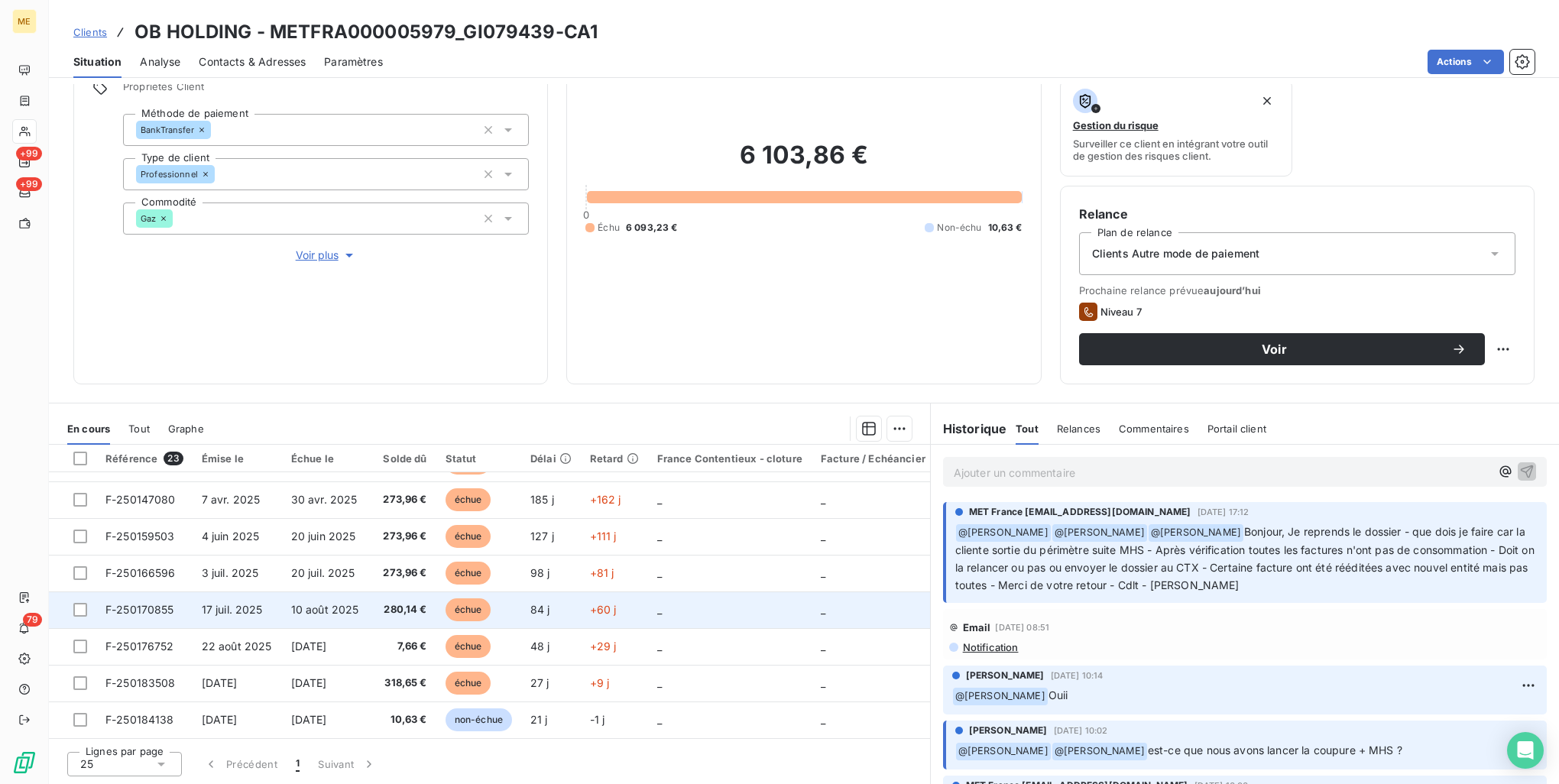
click at [499, 606] on td "échue" at bounding box center [479, 609] width 85 height 37
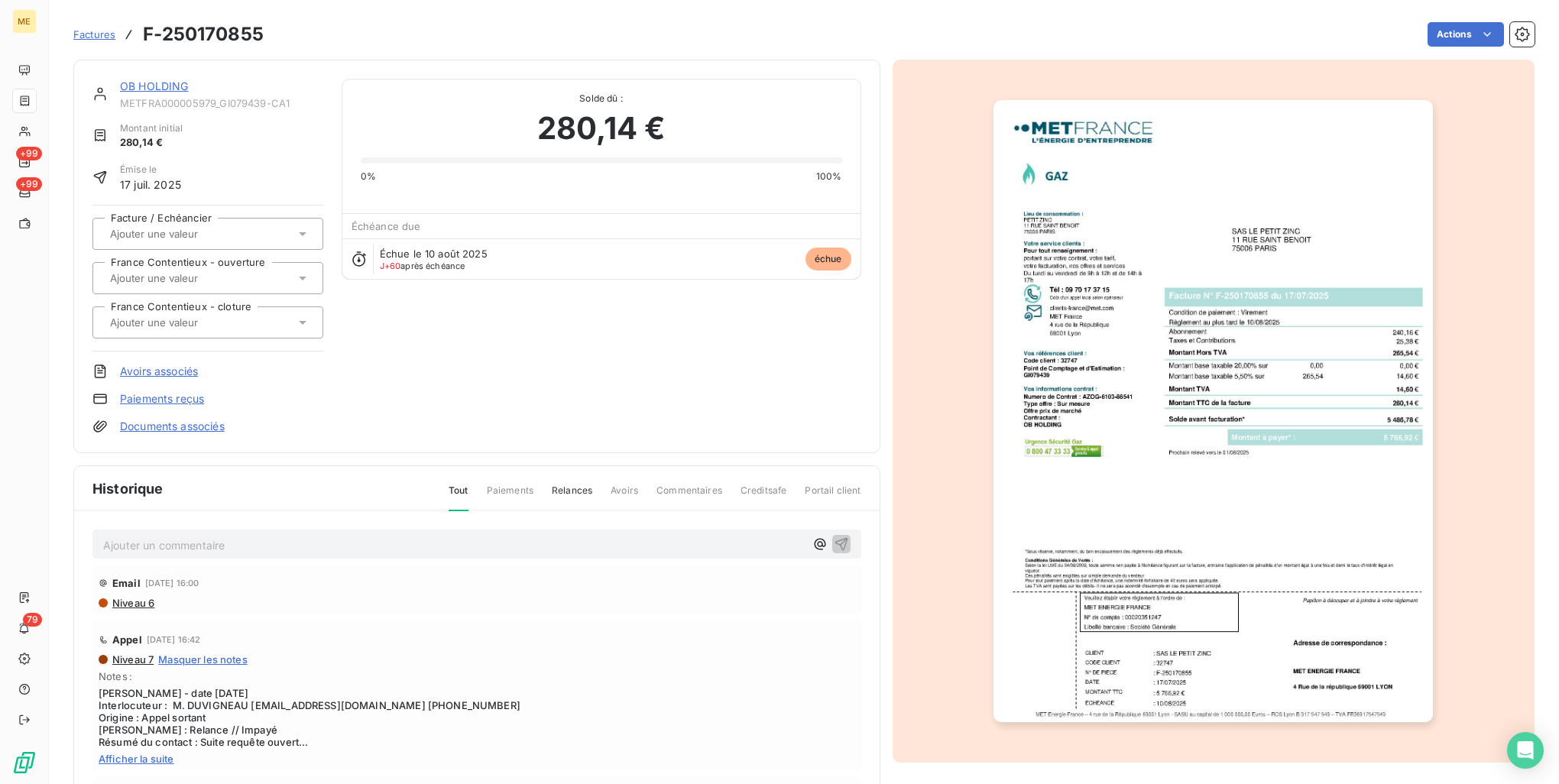
click at [1151, 283] on img "button" at bounding box center [1214, 411] width 440 height 622
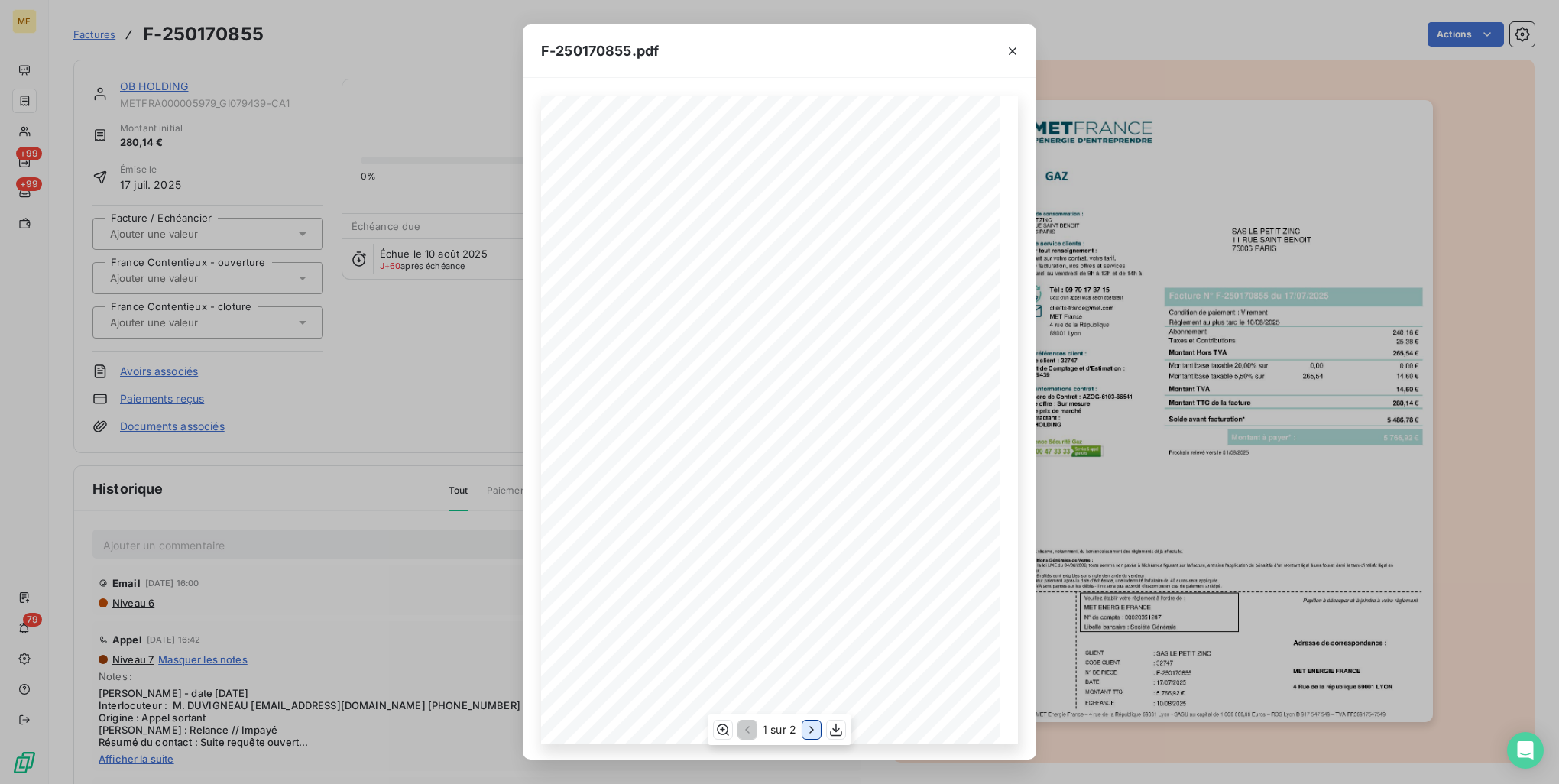
click at [807, 727] on icon "button" at bounding box center [811, 730] width 15 height 15
click at [1208, 279] on div "F-250170855.pdf Détail de votre facture : Document à conserver 10 ans Numéro F-…" at bounding box center [780, 392] width 1559 height 784
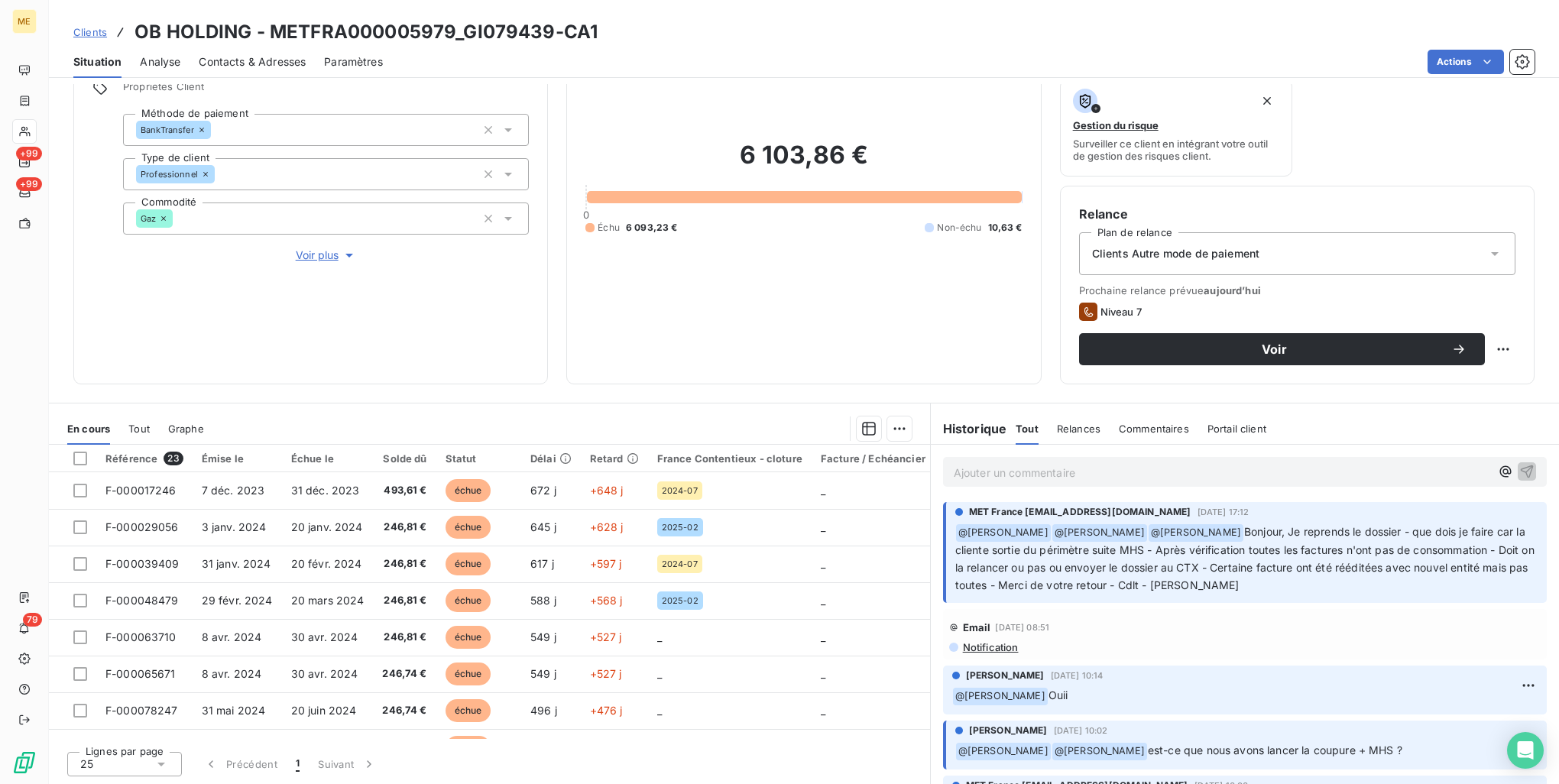
click at [1158, 486] on div "Ajouter un commentaire ﻿" at bounding box center [1245, 471] width 604 height 30
click at [1154, 482] on div "Ajouter un commentaire ﻿" at bounding box center [1245, 471] width 604 height 30
click at [1152, 471] on p "Ajouter un commentaire ﻿" at bounding box center [1222, 472] width 536 height 19
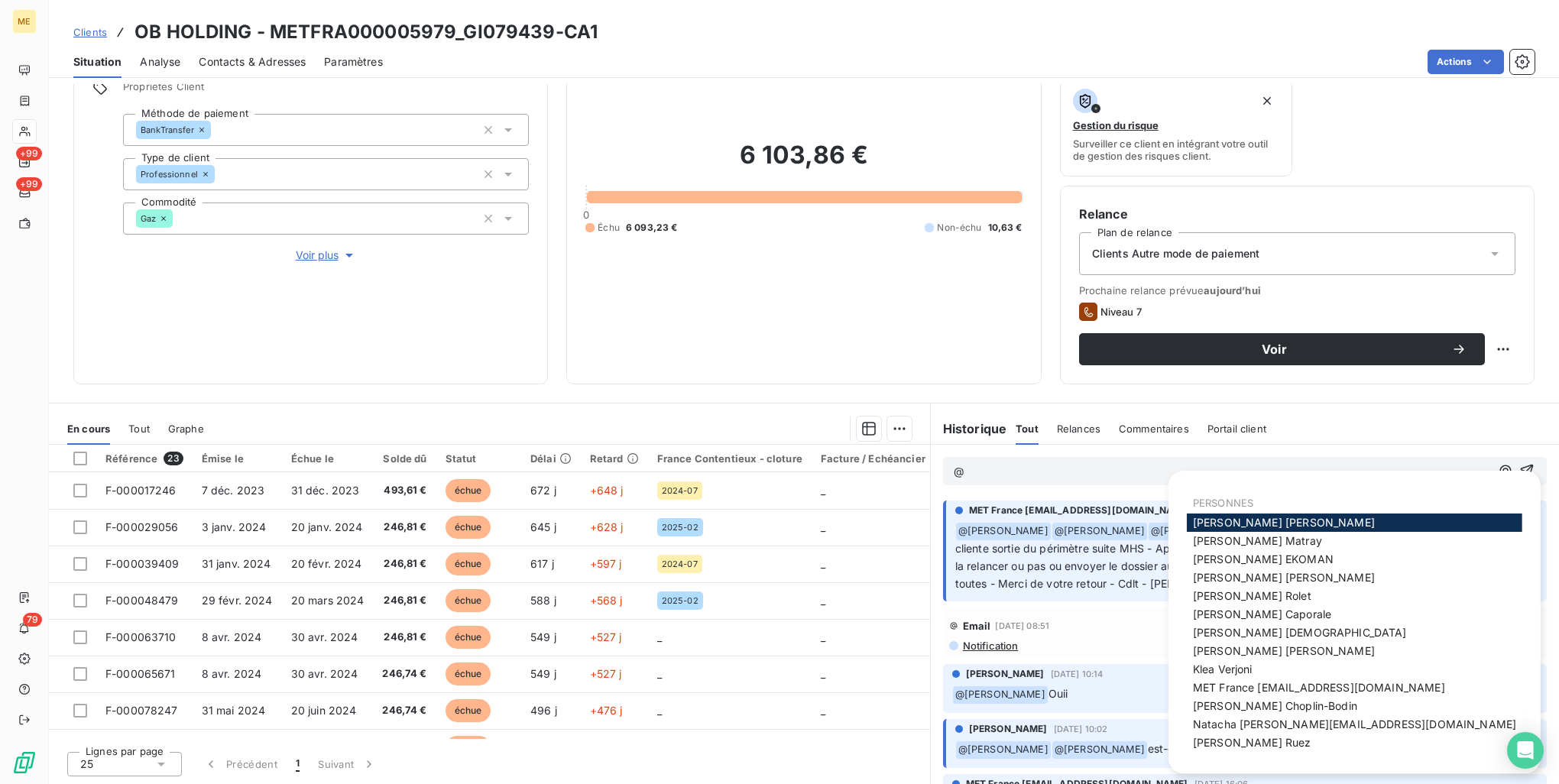
click at [1007, 470] on p "@" at bounding box center [1222, 472] width 536 height 18
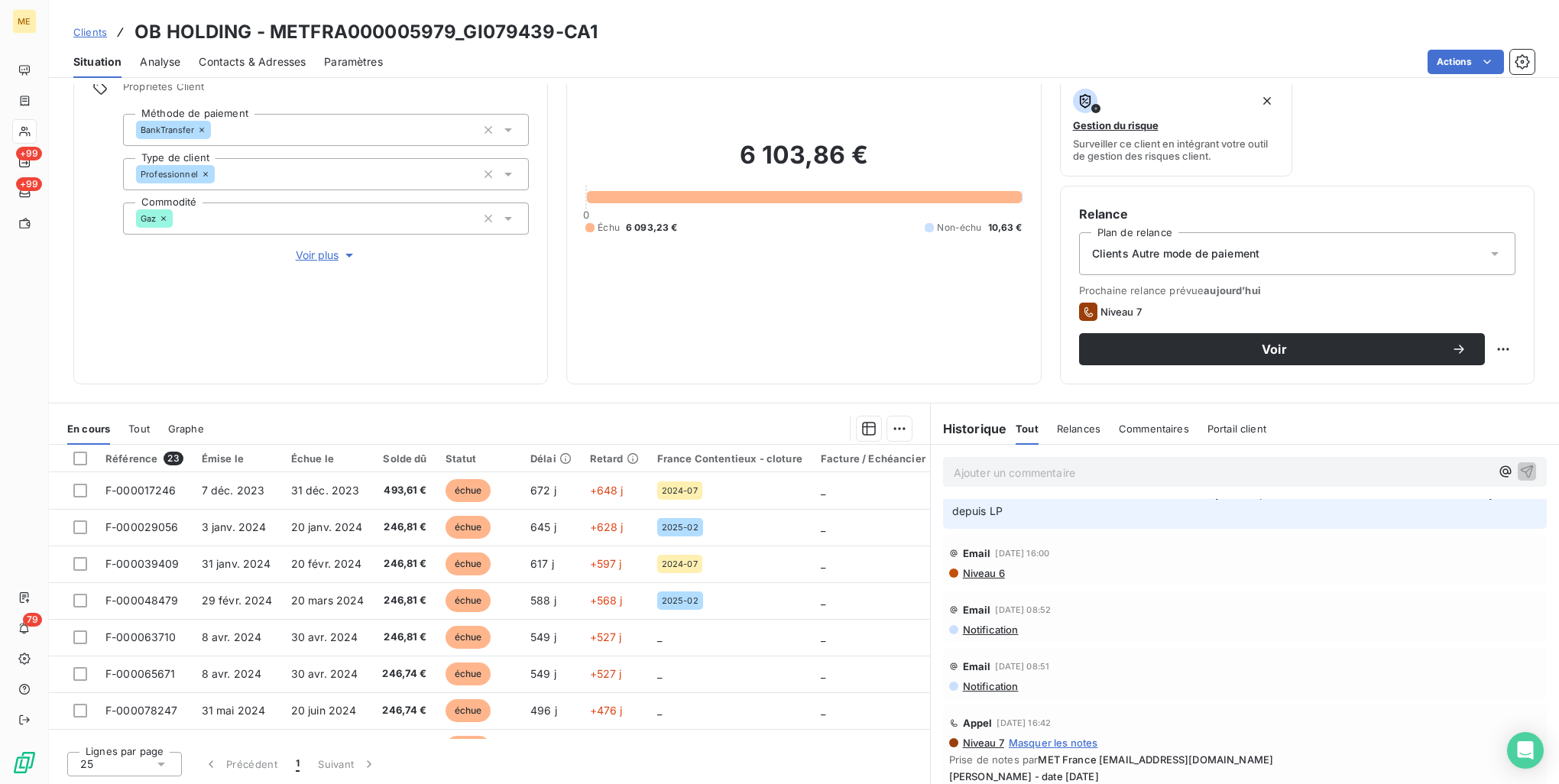
scroll to position [612, 0]
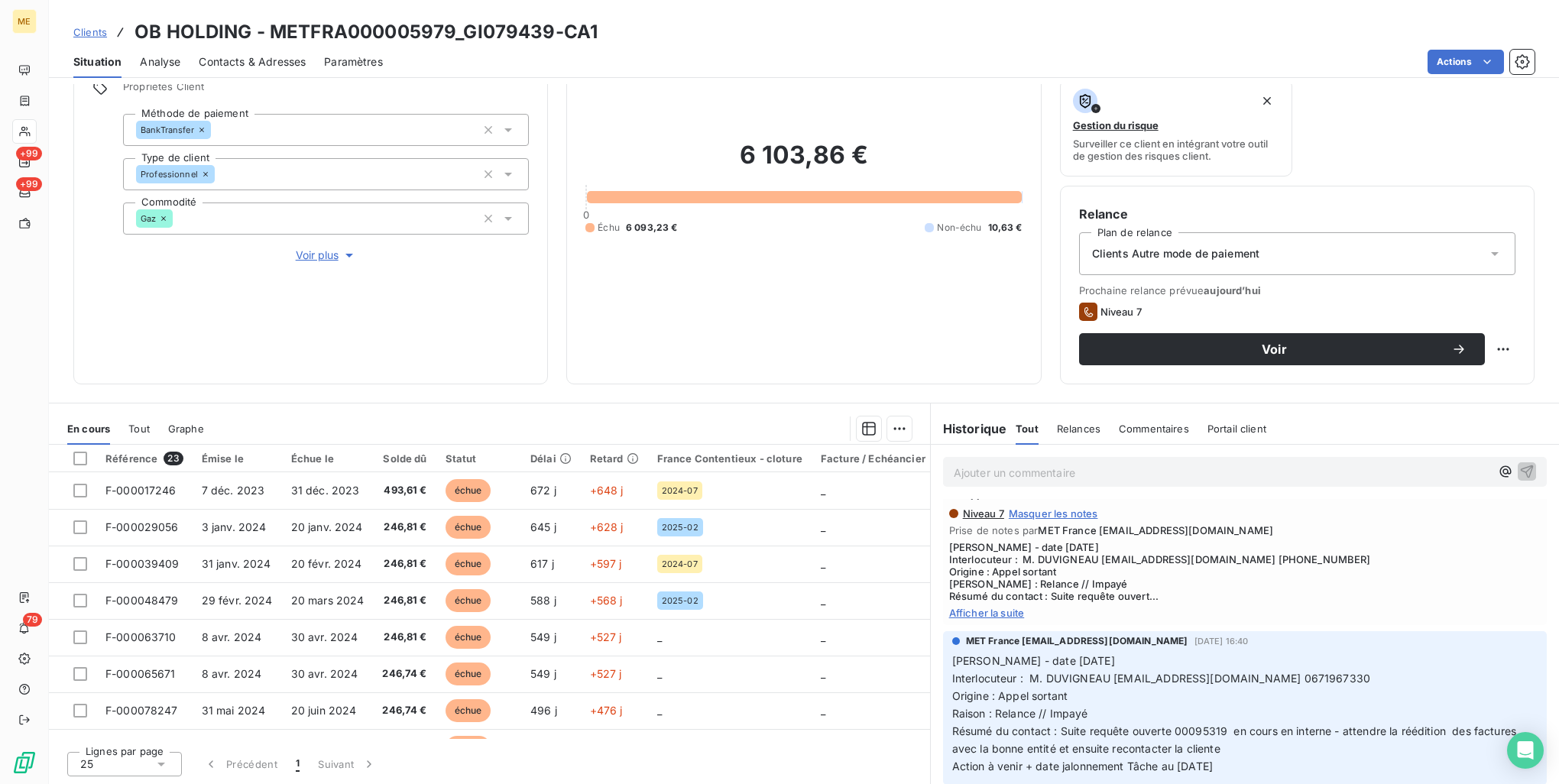
click at [1188, 733] on span "Résumé du contact : Suite requête ouverte 00095319 en cours en interne - attend…" at bounding box center [1236, 740] width 568 height 31
copy span "00095319"
click at [1158, 466] on p "Ajouter un commentaire ﻿" at bounding box center [1222, 472] width 536 height 19
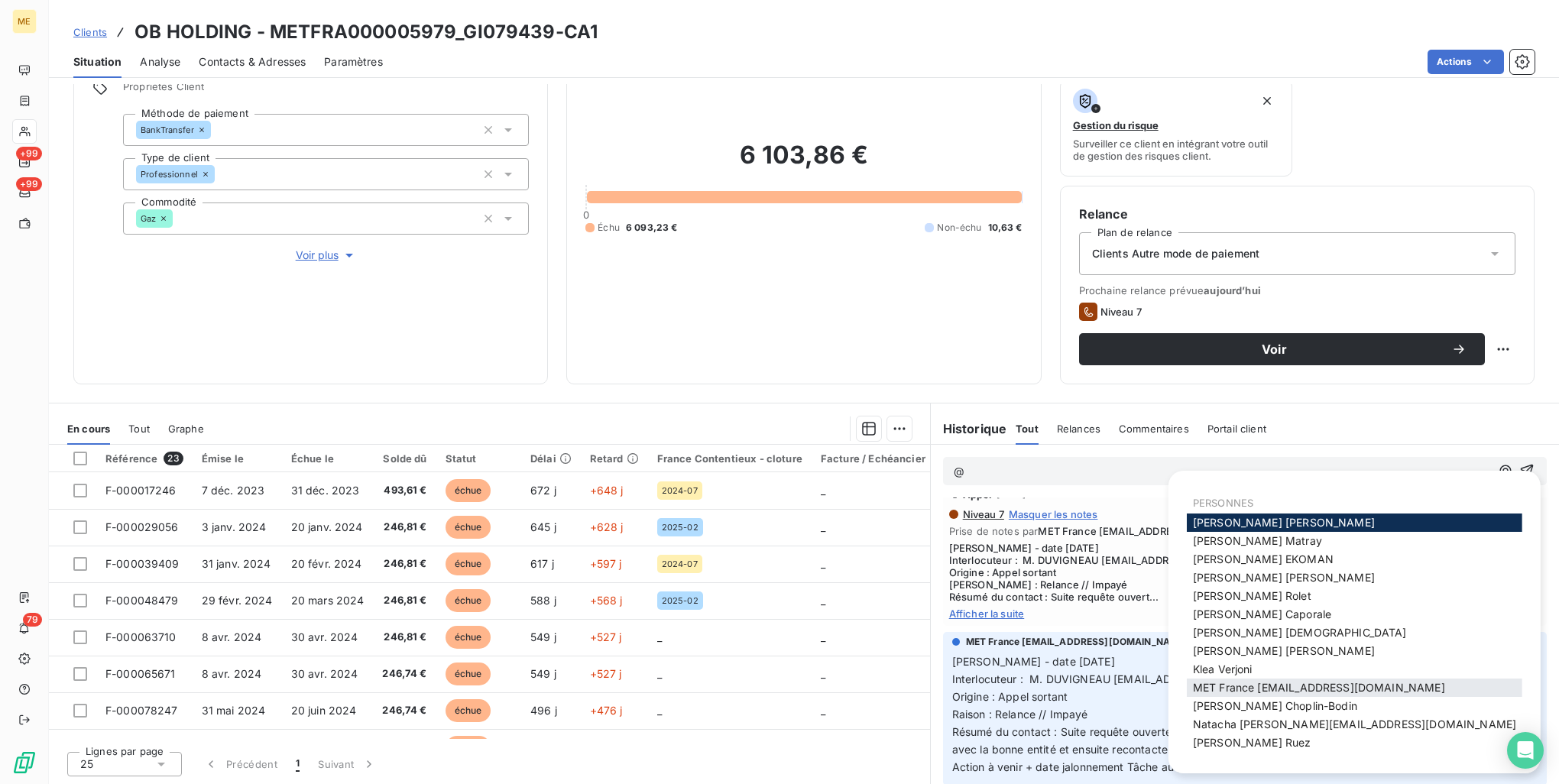
click at [1234, 688] on span "MET France [EMAIL_ADDRESS][DOMAIN_NAME]" at bounding box center [1319, 688] width 252 height 13
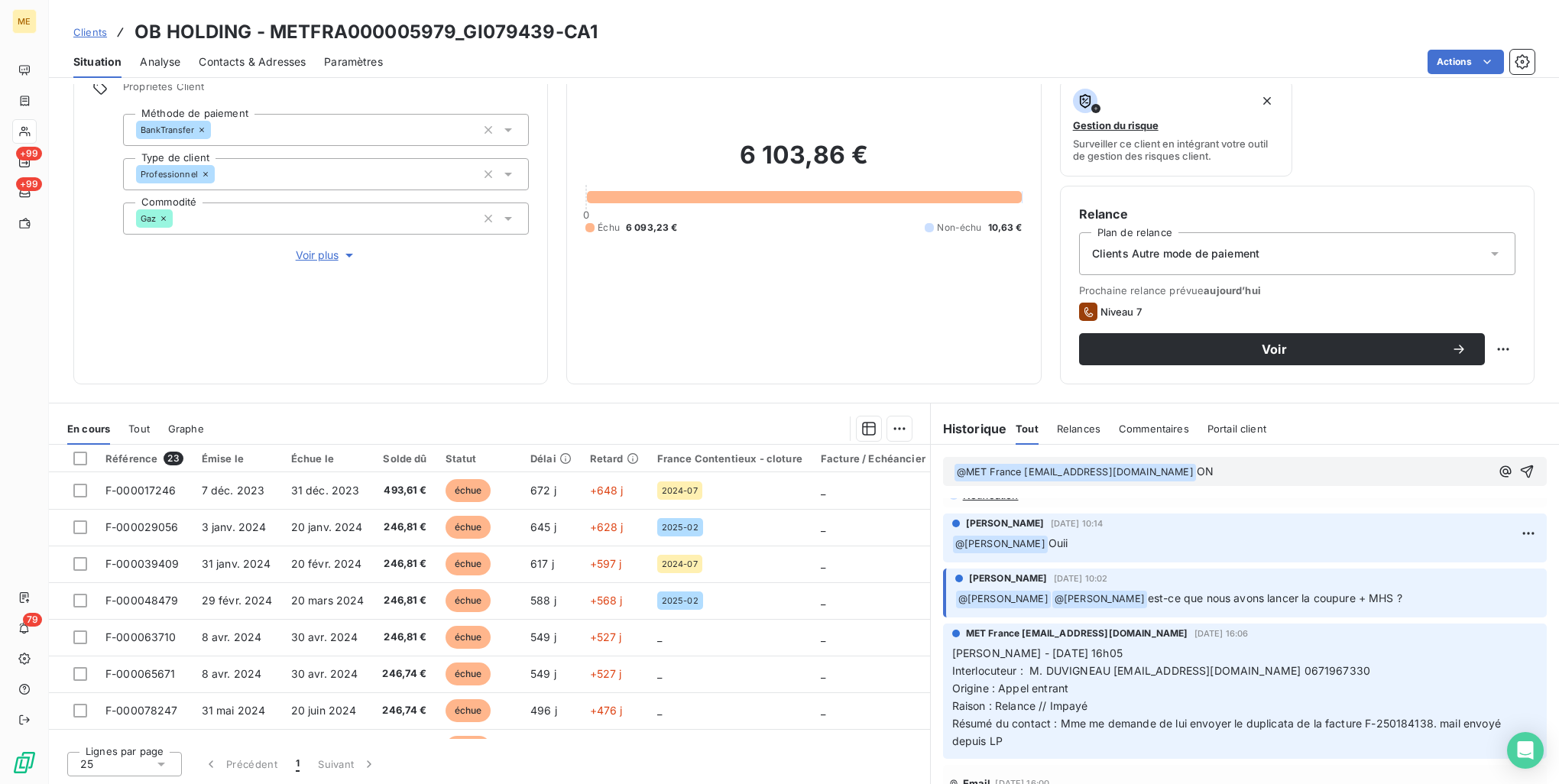
scroll to position [0, 0]
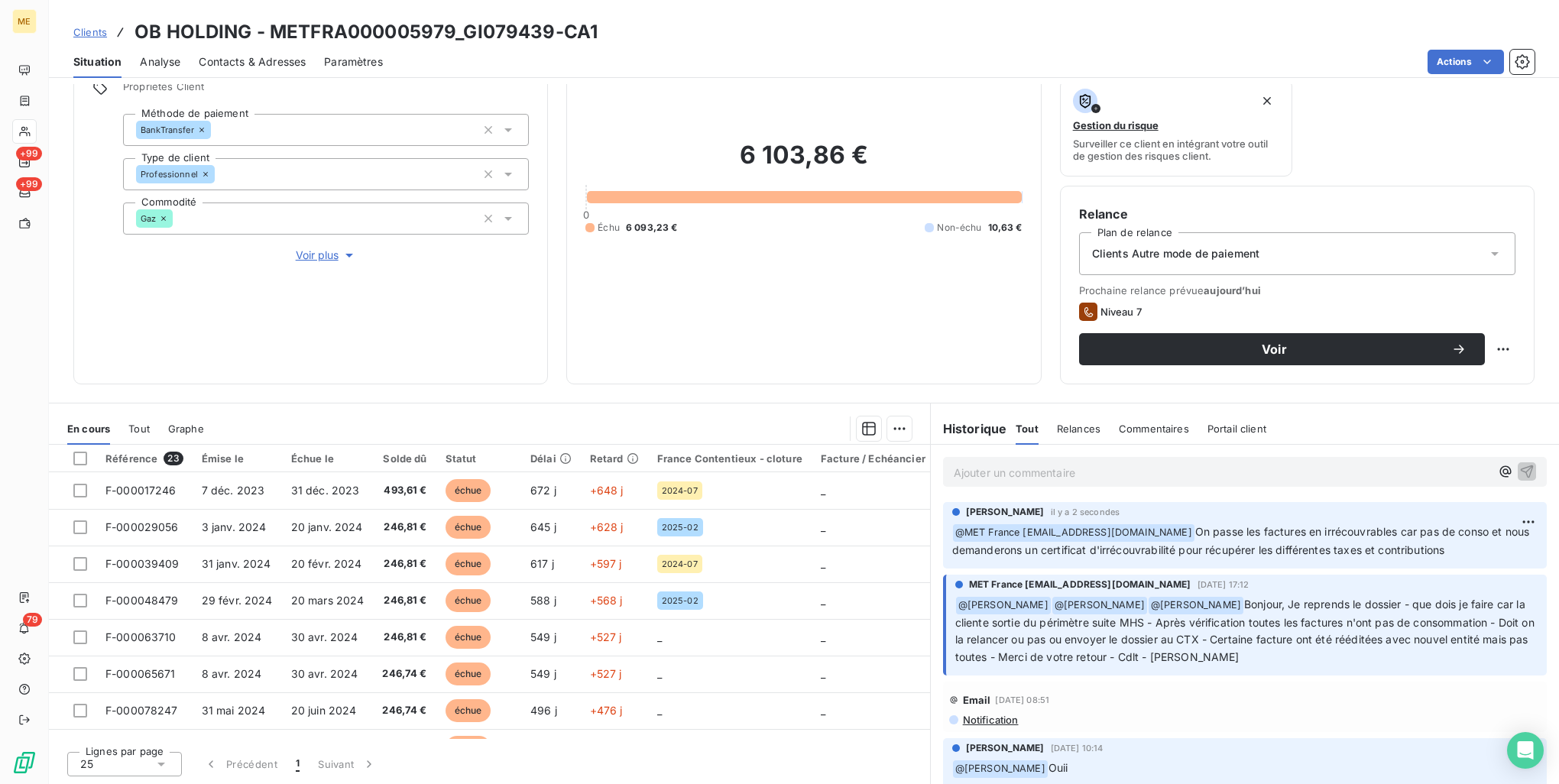
click at [1089, 469] on p "Ajouter un commentaire ﻿" at bounding box center [1222, 472] width 536 height 19
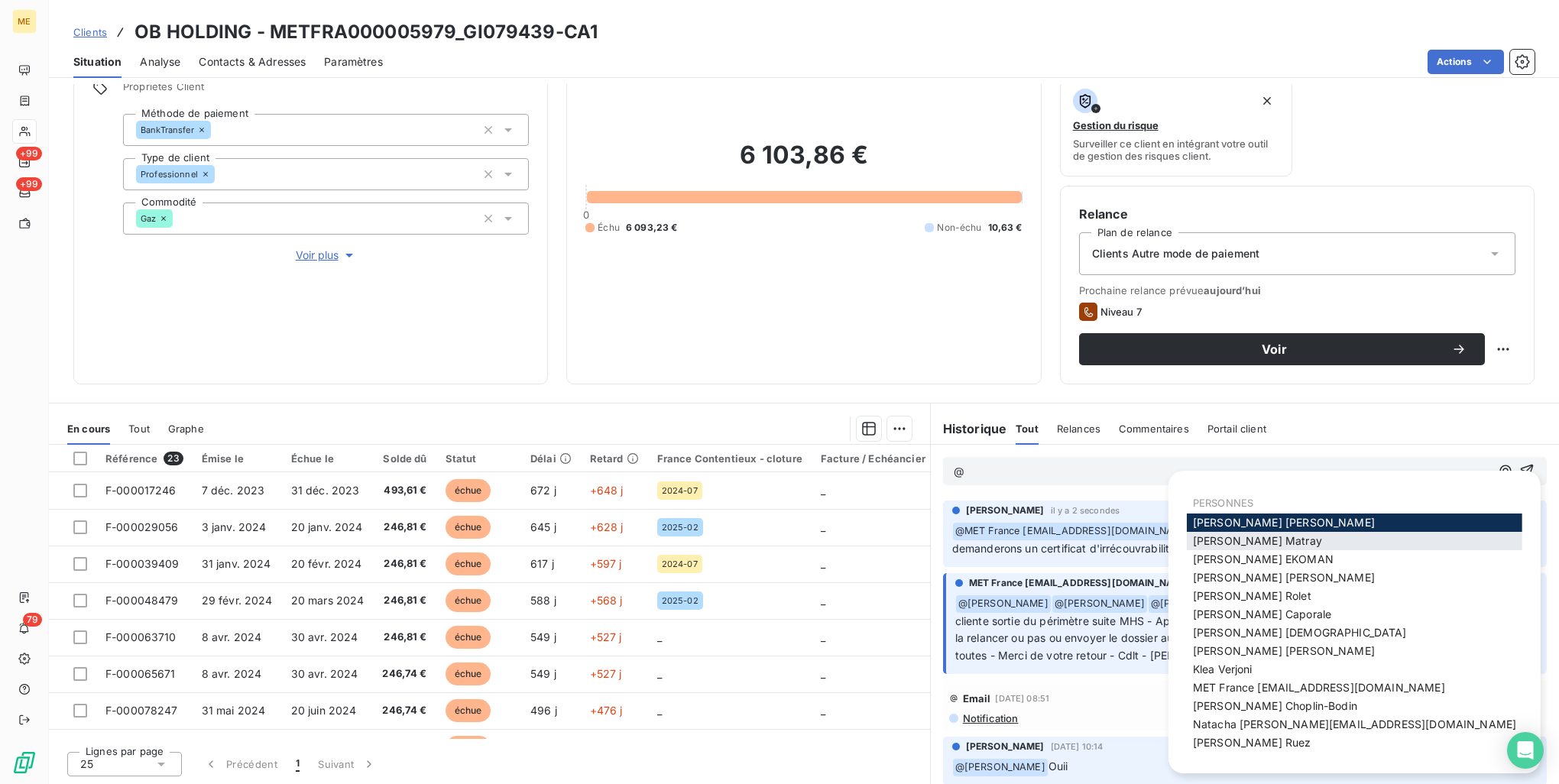
click at [1261, 546] on span "Amélie Matray" at bounding box center [1257, 541] width 129 height 13
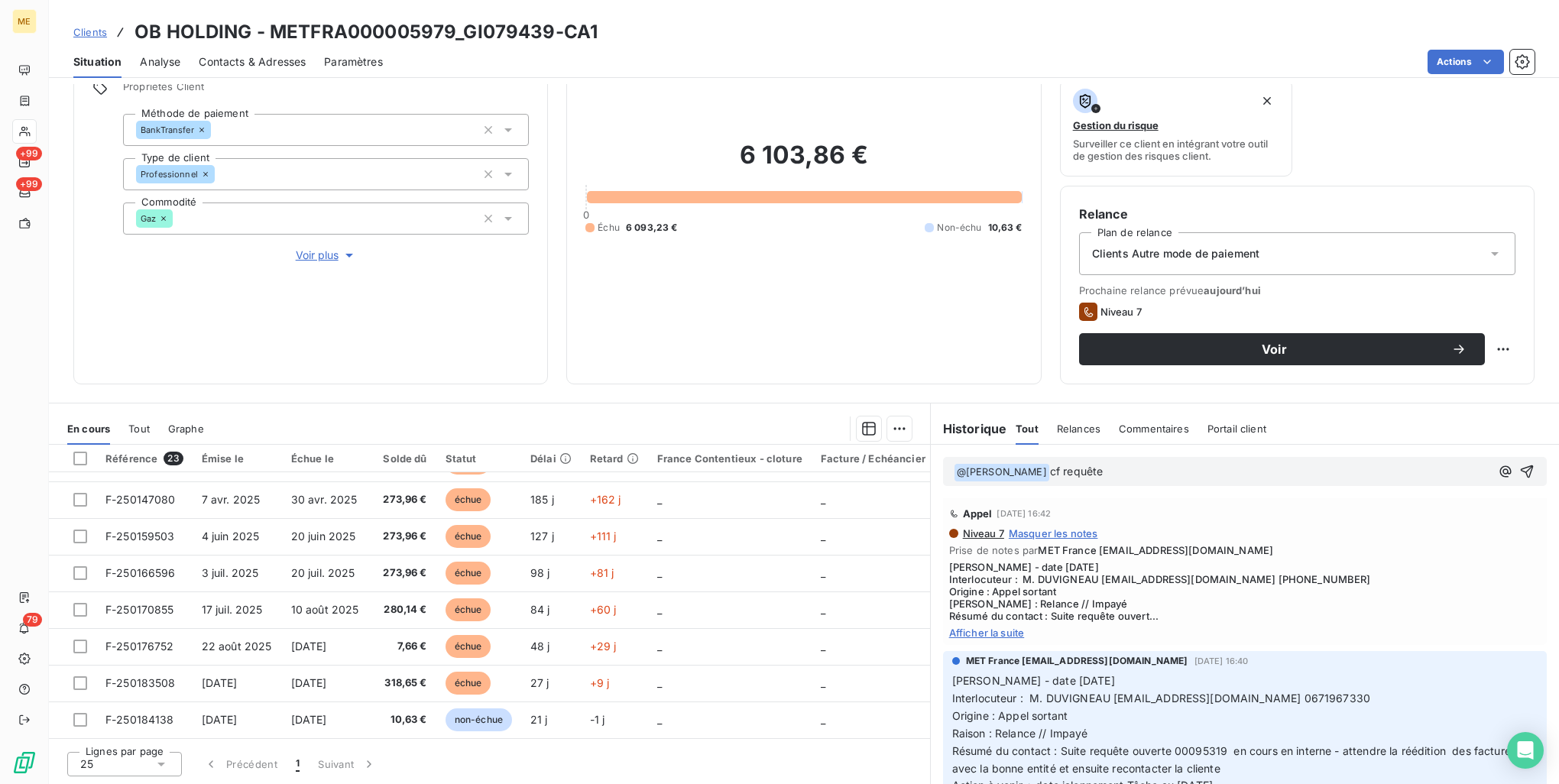
scroll to position [688, 0]
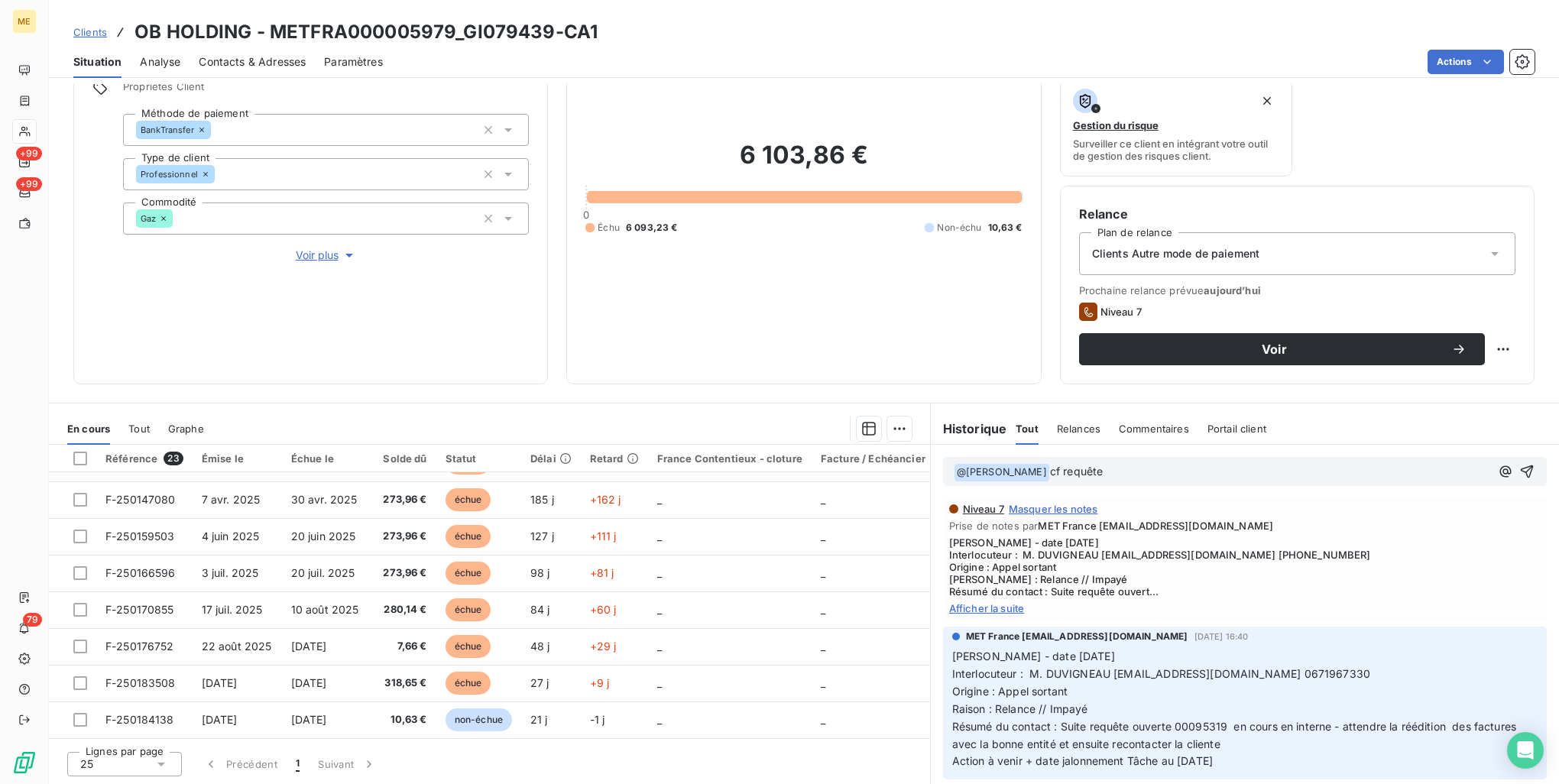
drag, startPoint x: 1135, startPoint y: 469, endPoint x: 1034, endPoint y: 466, distance: 101.0
click at [1034, 466] on p "﻿ @ Amélie Matray ﻿ cf requête" at bounding box center [1222, 472] width 536 height 18
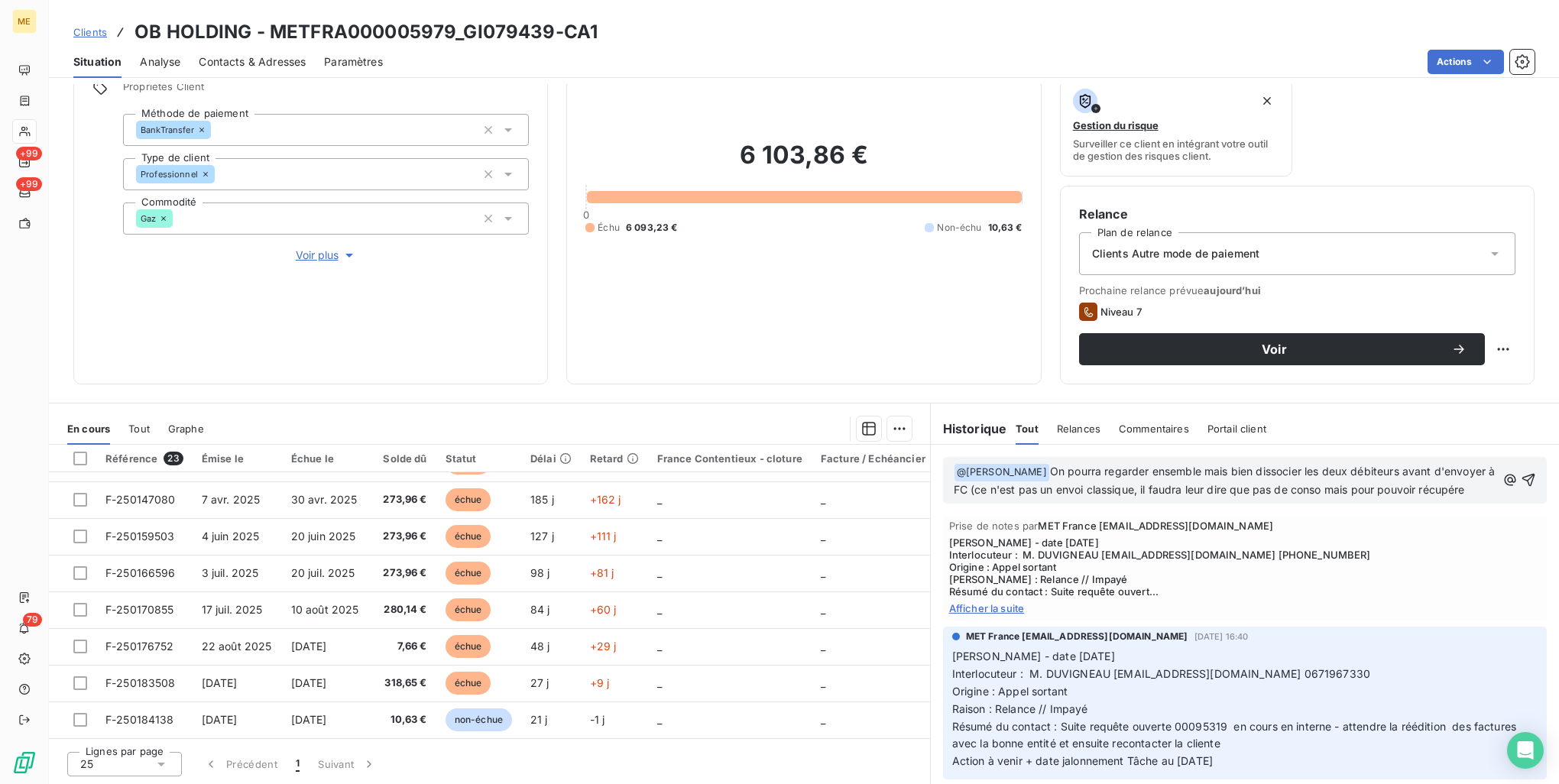
scroll to position [723, 0]
click at [1068, 466] on span "On pourra regarder ensemble mais bien dissocier les deux débiteurs avant d'envo…" at bounding box center [1226, 489] width 545 height 49
click at [1091, 467] on span "On regarder ensemble mais bien dissocier les deux débiteurs avant d'envoyer à F…" at bounding box center [1226, 489] width 545 height 49
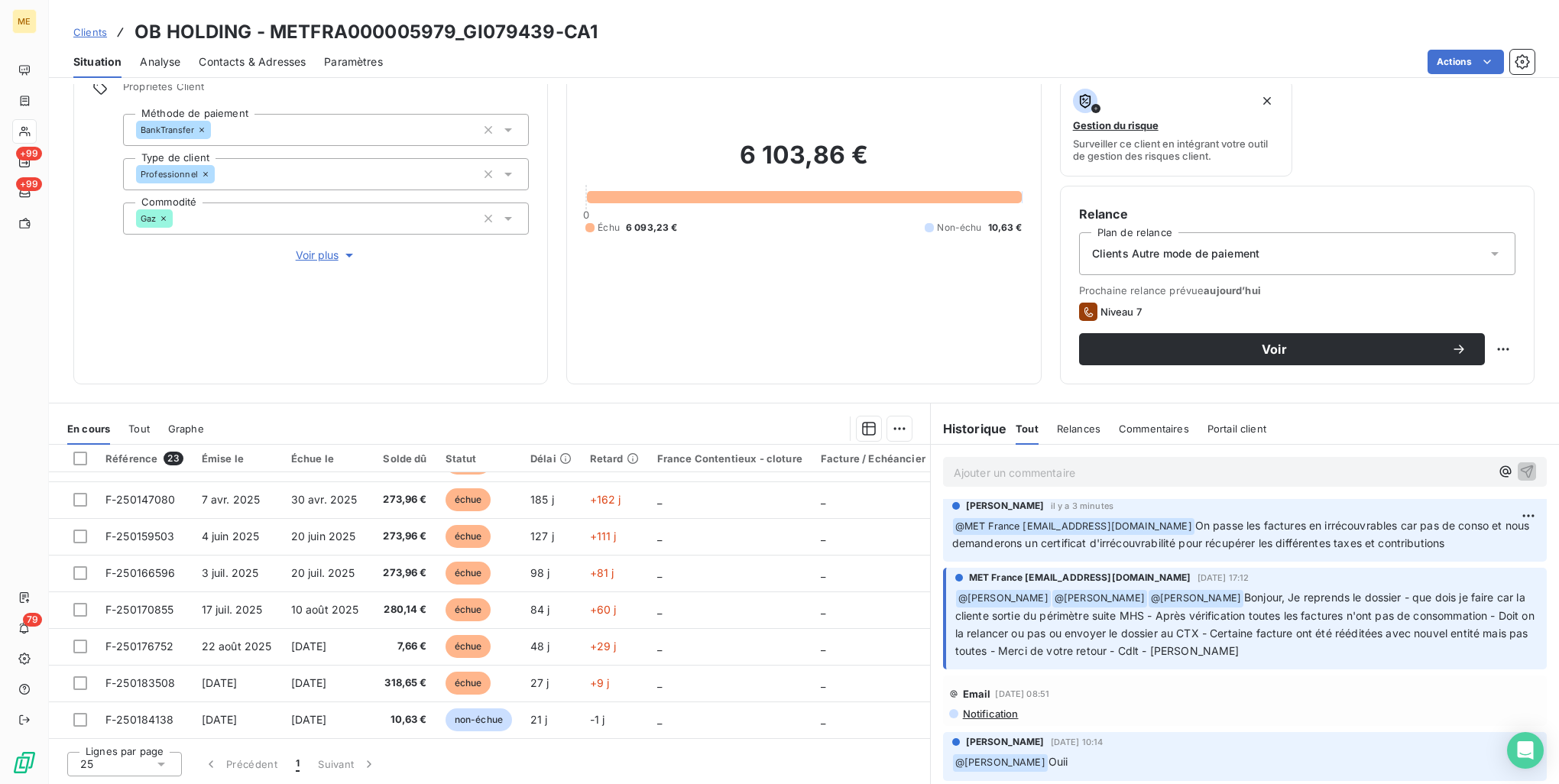
scroll to position [0, 0]
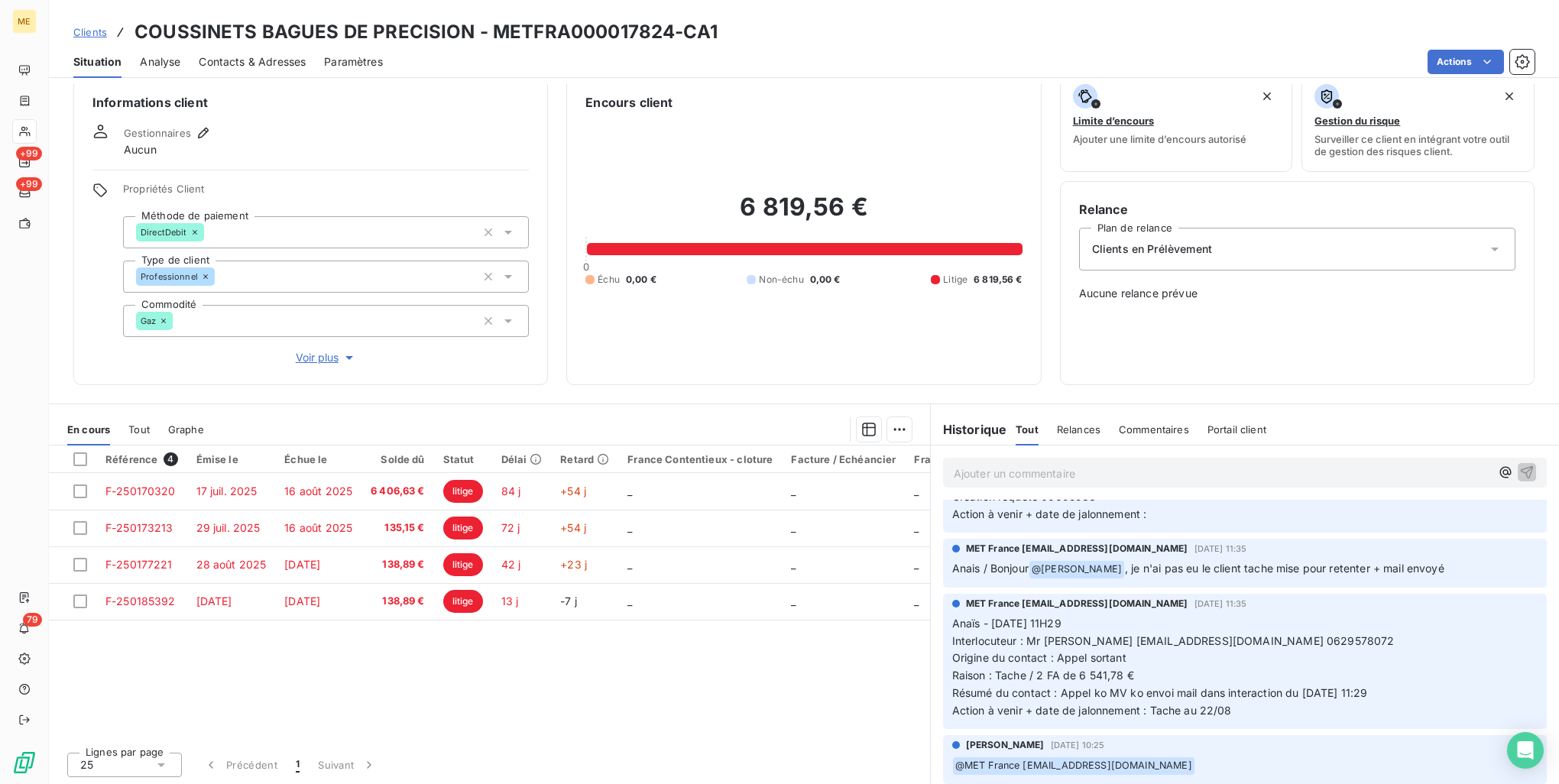
scroll to position [827, 0]
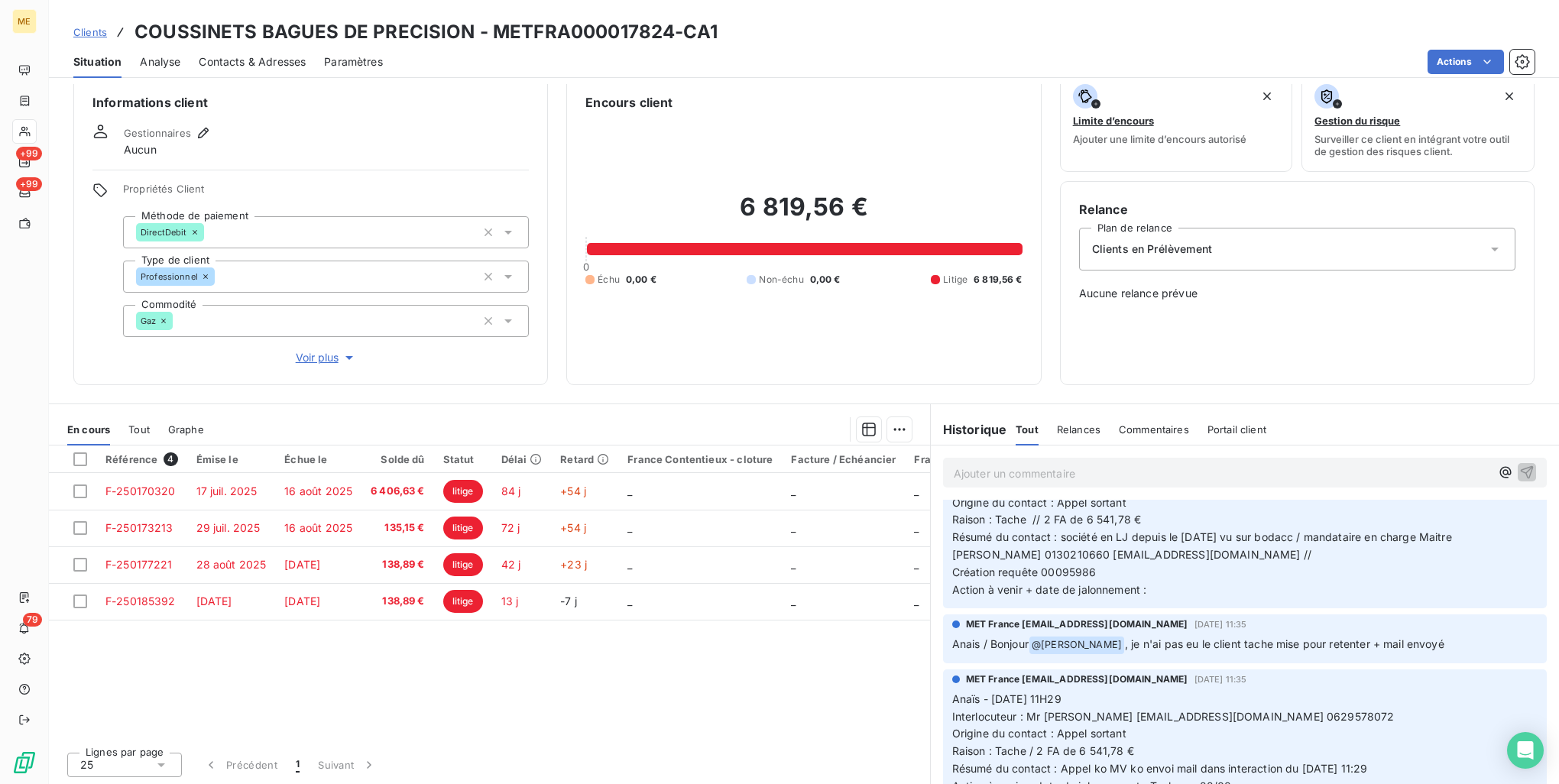
click at [570, 34] on h3 "COUSSINETS BAGUES DE PRECISION - METFRA000017824-CA1" at bounding box center [425, 32] width 583 height 28
click at [248, 68] on span "Contacts & Adresses" at bounding box center [252, 61] width 107 height 15
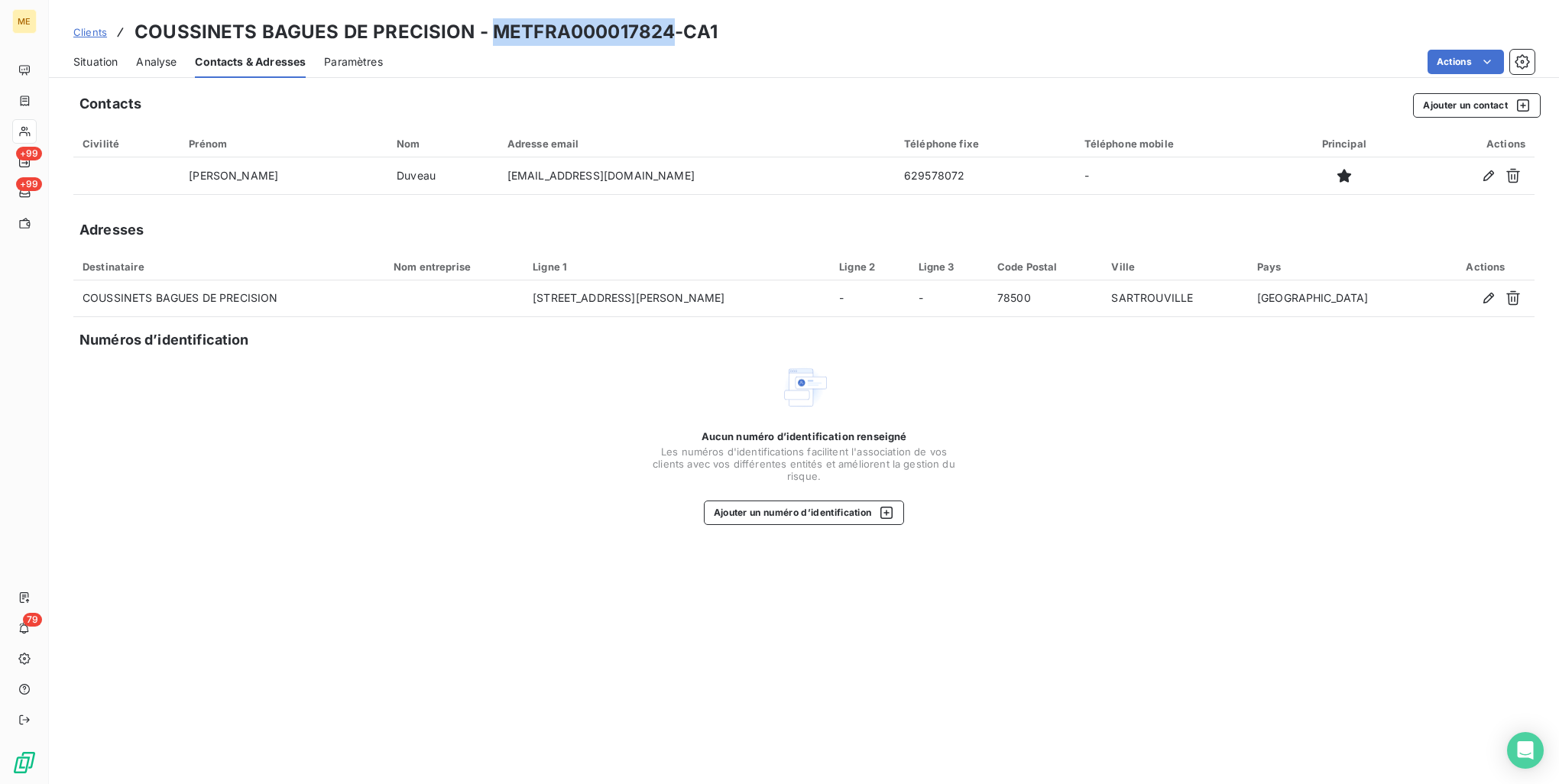
copy h3 "METFRA000017824"
click at [80, 35] on span "Clients" at bounding box center [89, 32] width 33 height 13
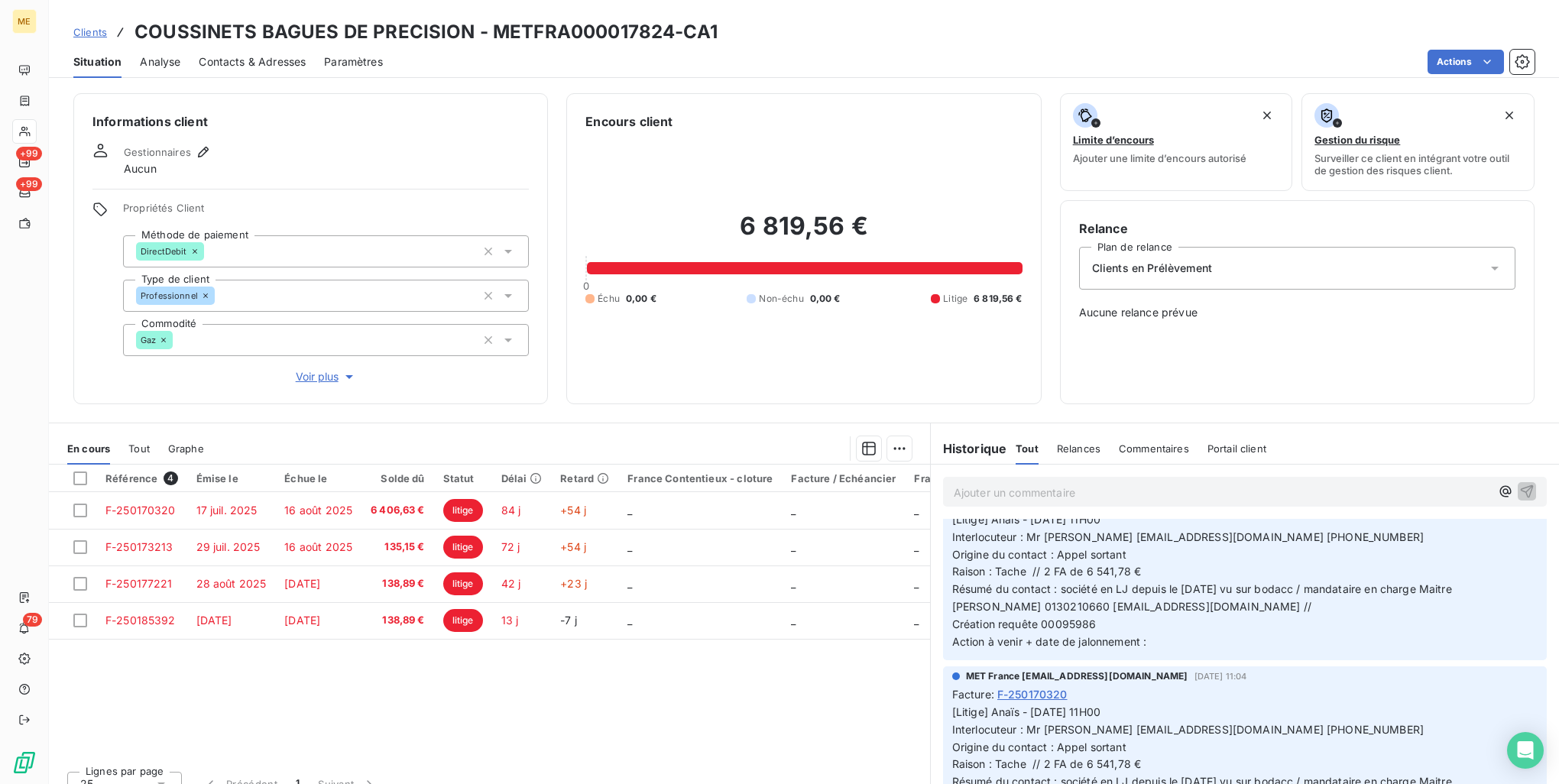
scroll to position [612, 0]
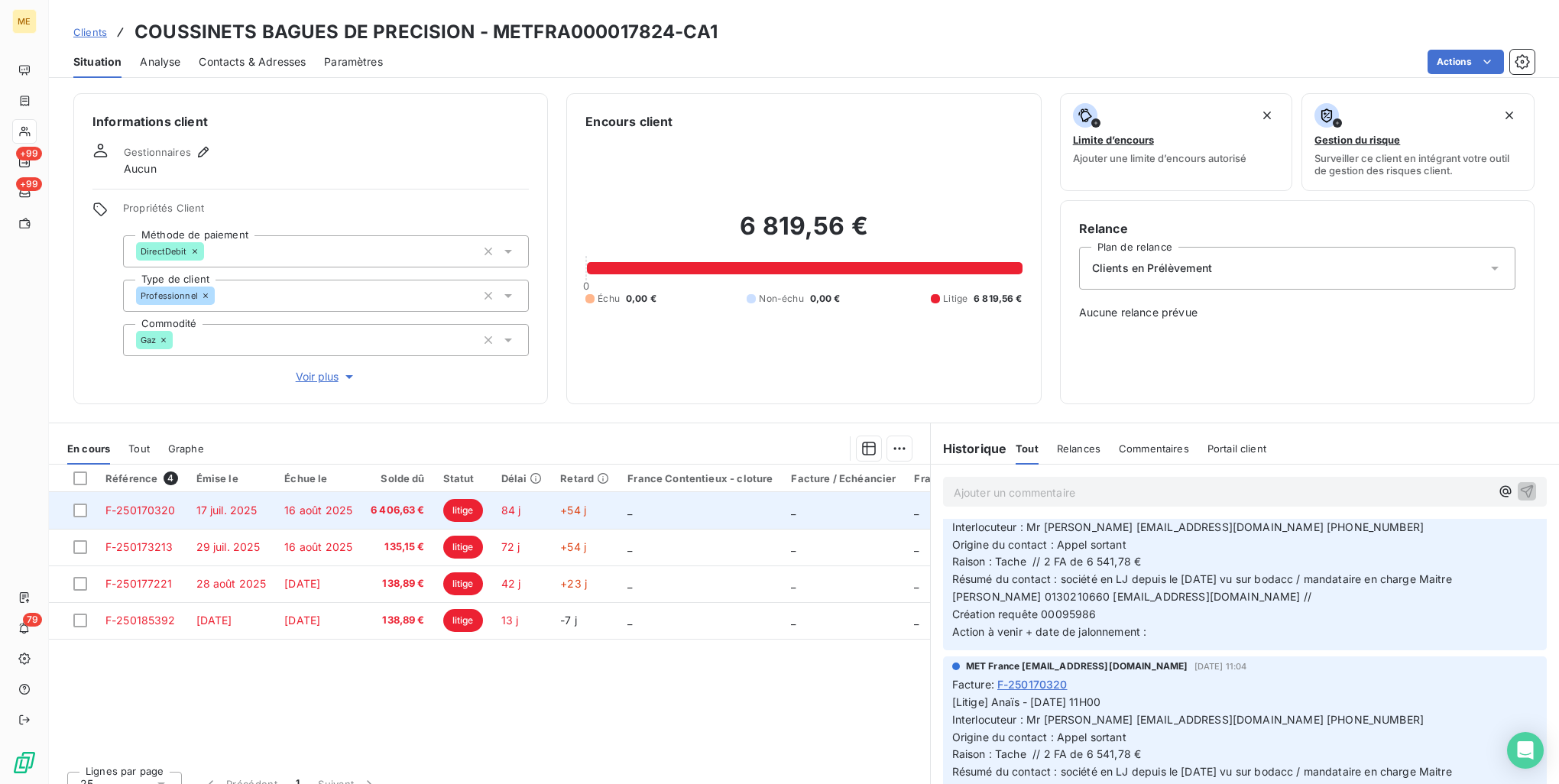
click at [260, 515] on td "17 juil. 2025" at bounding box center [232, 510] width 88 height 37
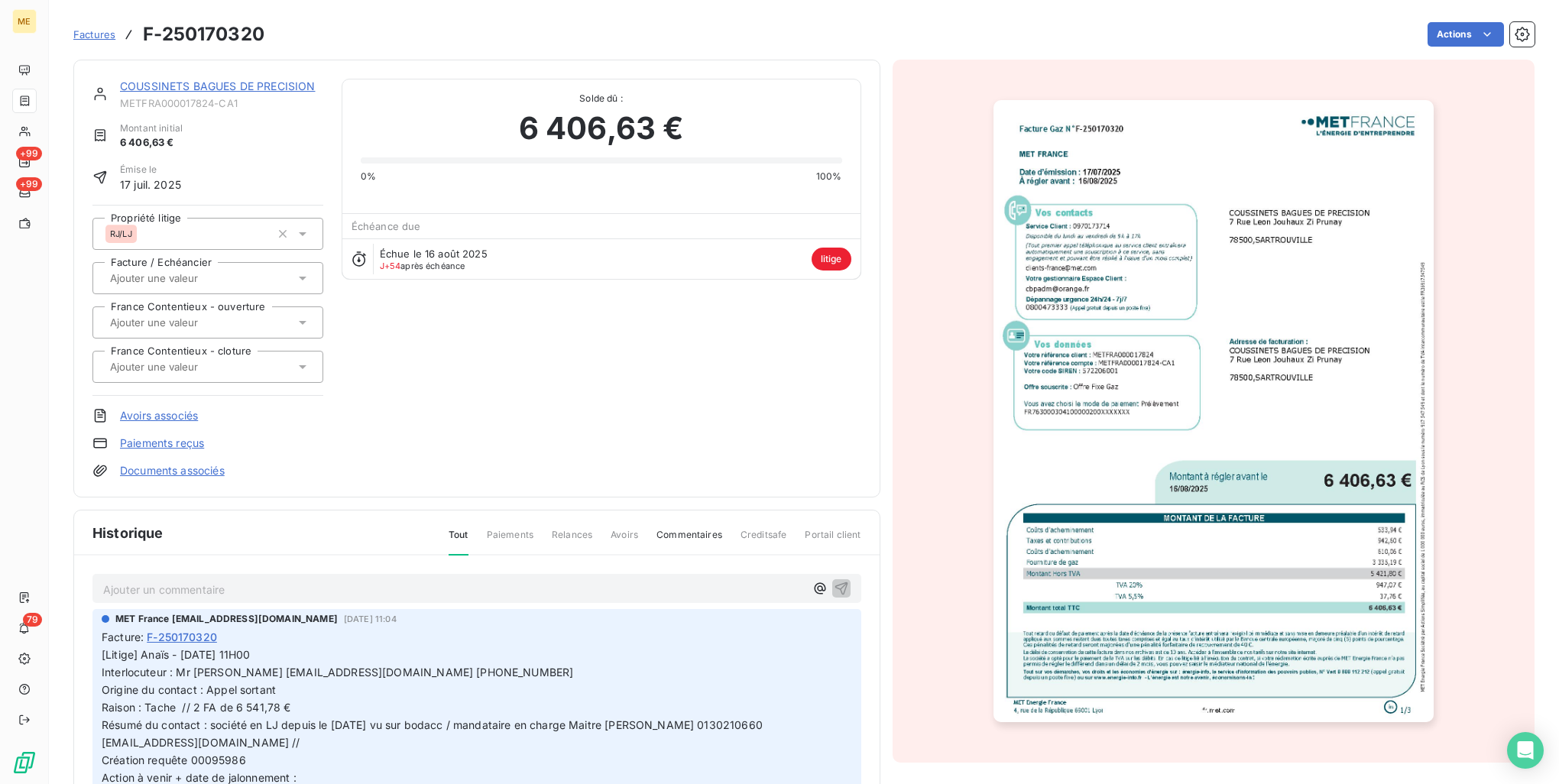
click at [1181, 459] on img "button" at bounding box center [1214, 411] width 441 height 622
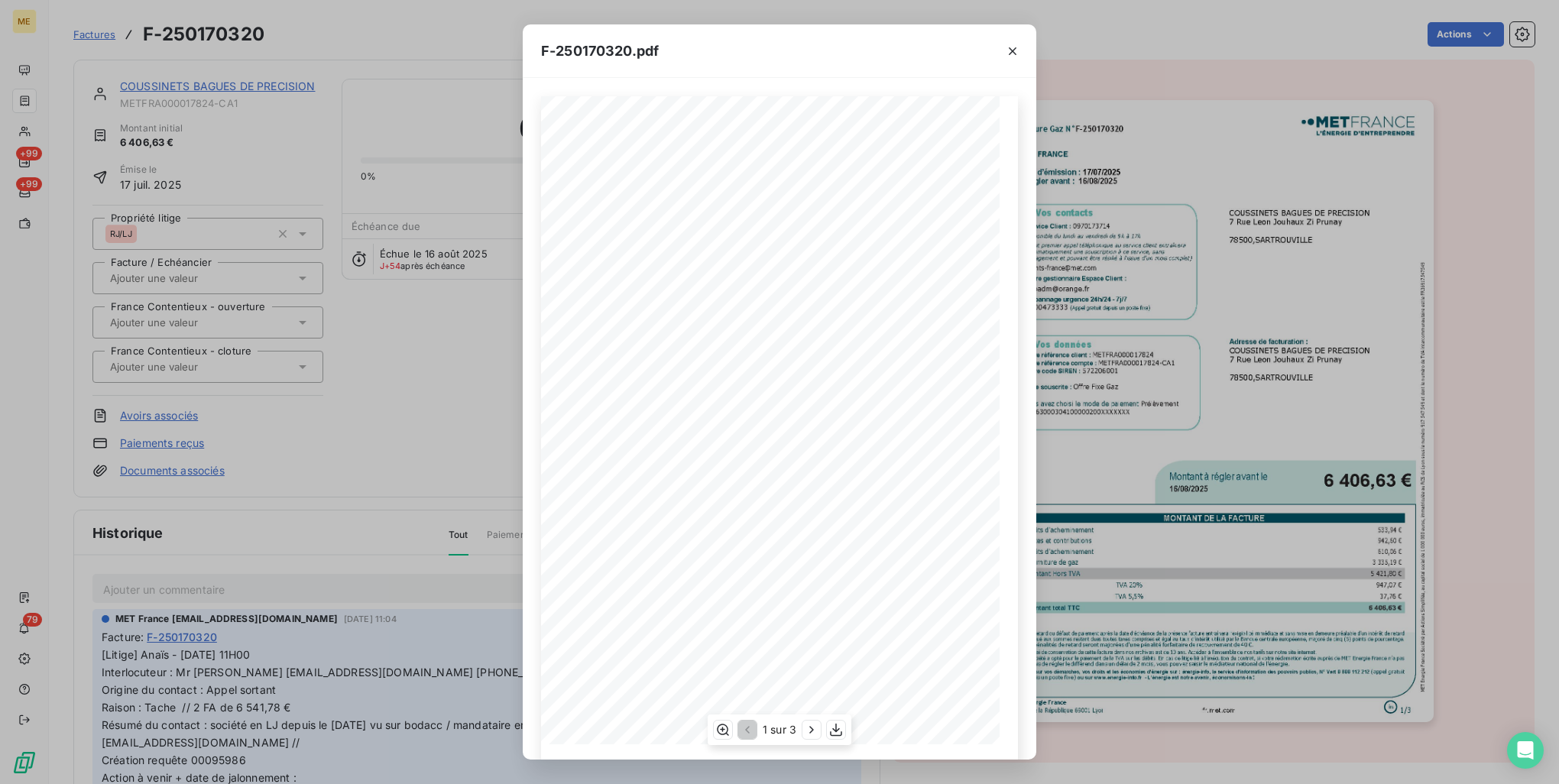
scroll to position [22, 0]
click at [808, 733] on icon "button" at bounding box center [811, 730] width 15 height 15
click at [1012, 58] on icon "button" at bounding box center [1012, 50] width 15 height 15
click at [1018, 50] on div at bounding box center [1013, 50] width 48 height 53
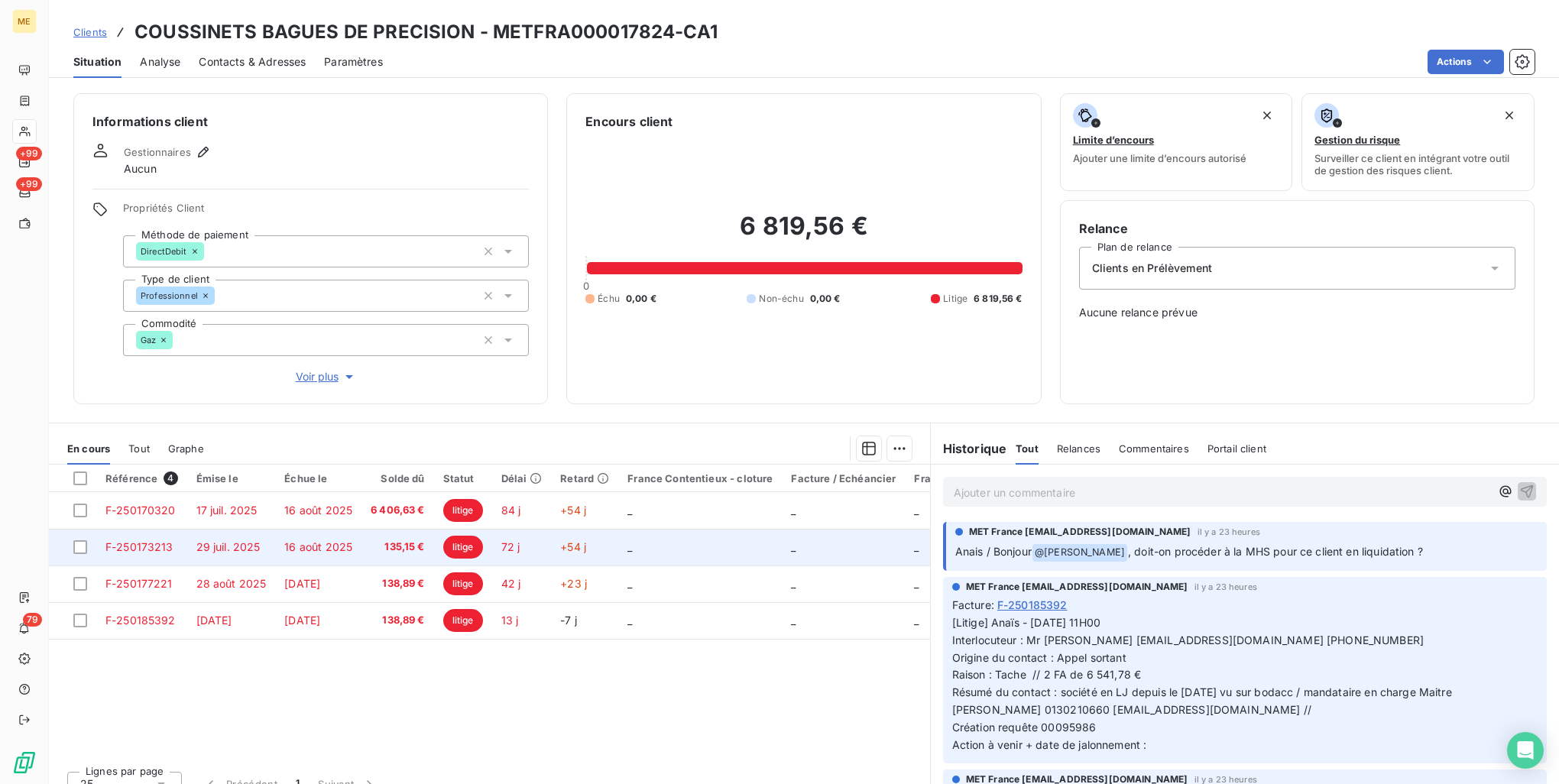
click at [370, 549] on td "135,15 €" at bounding box center [397, 547] width 73 height 37
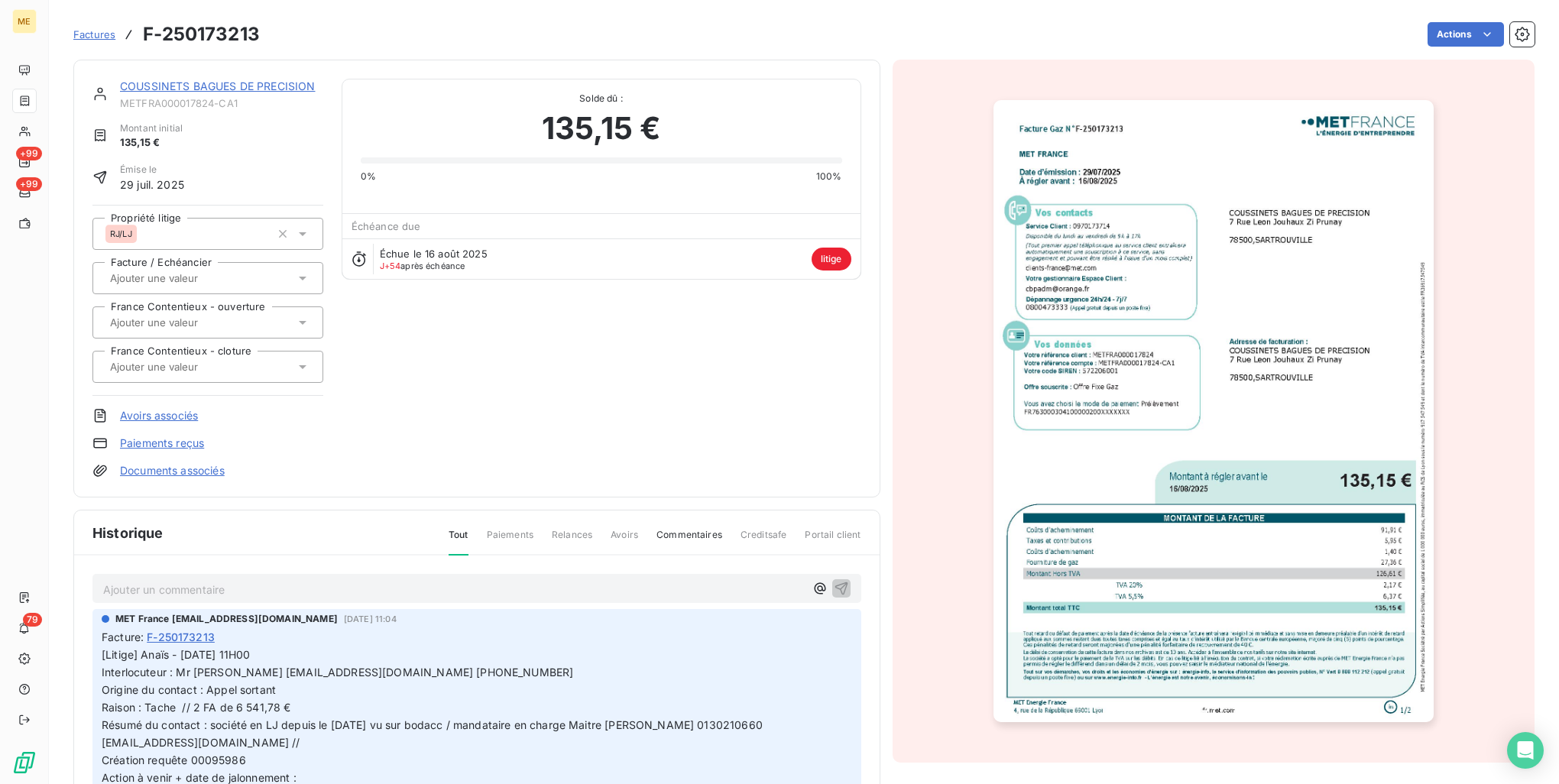
click at [1263, 513] on img "button" at bounding box center [1214, 411] width 441 height 622
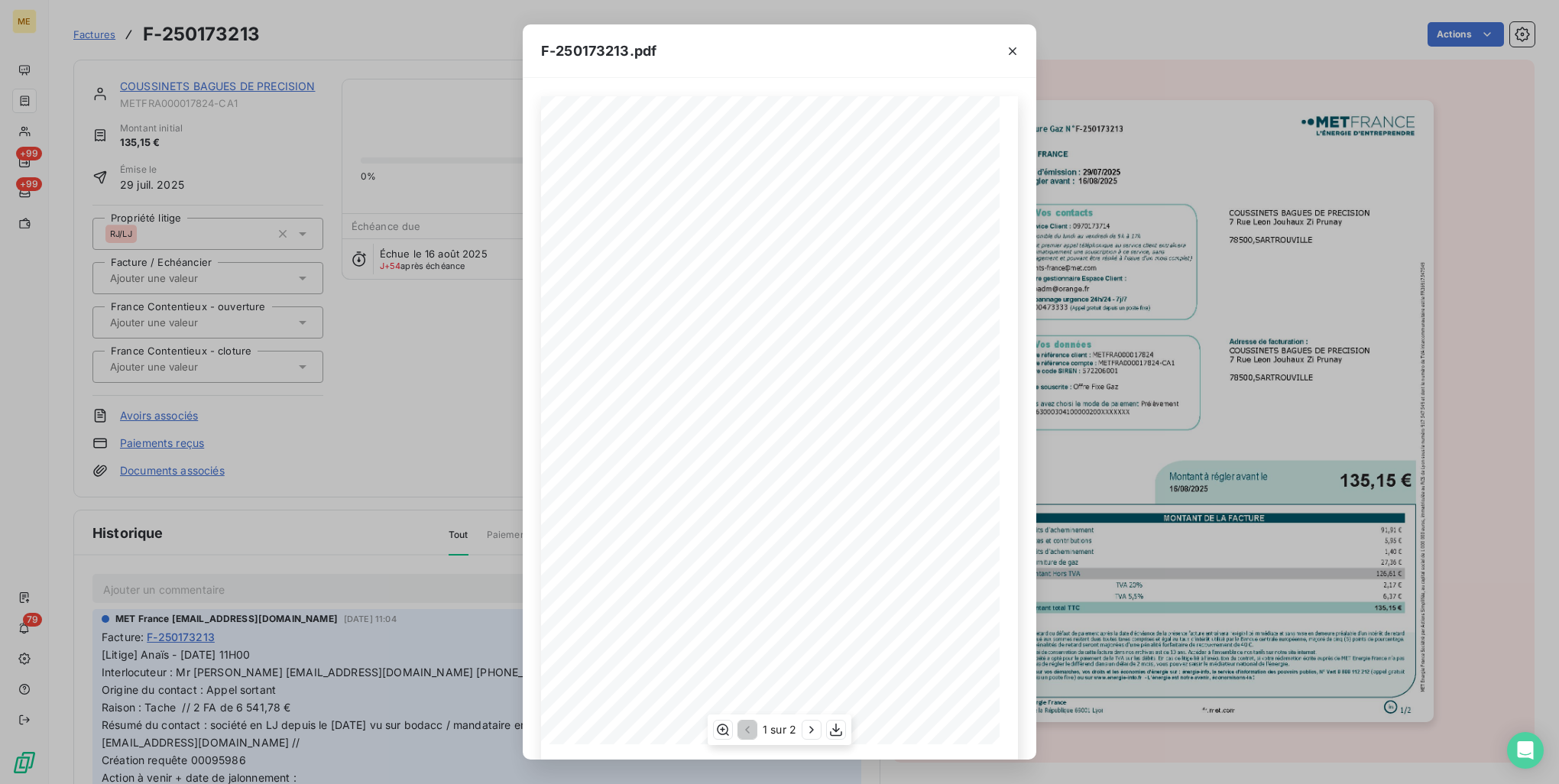
scroll to position [22, 0]
click at [813, 729] on icon "button" at bounding box center [811, 730] width 4 height 7
click at [624, 299] on div "Facture Gaz N° F-250173213 MET Energie France 4, rue de la République 69001 Lyo…" at bounding box center [780, 412] width 477 height 661
drag, startPoint x: 756, startPoint y: 415, endPoint x: 737, endPoint y: 415, distance: 19.0
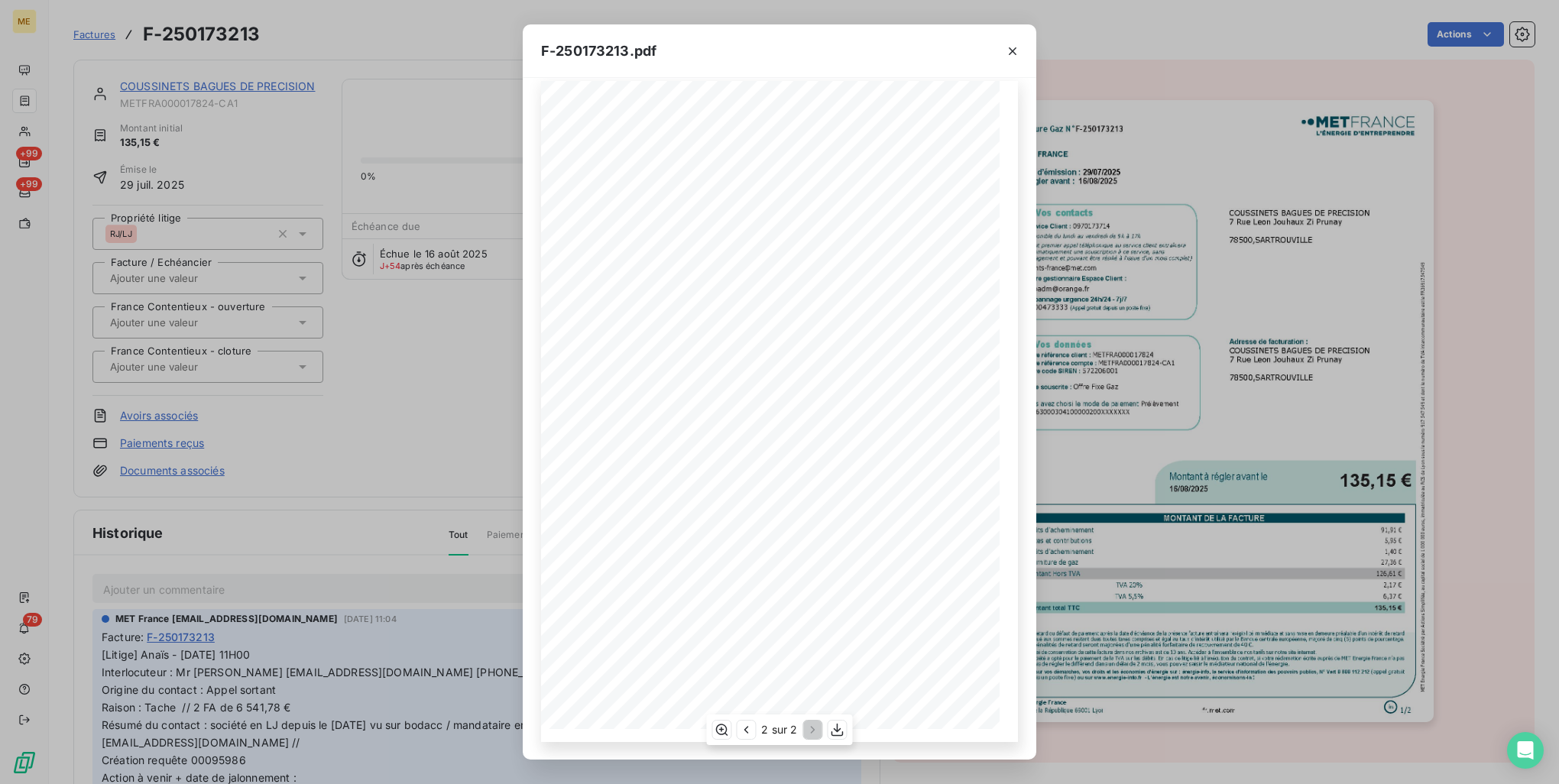
click at [737, 415] on span at bounding box center [738, 417] width 32 height 5
click at [390, 451] on div "F-250173213.pdf Facture Gaz N° F-250173213 MET Energie France 4, rue de la Répu…" at bounding box center [780, 392] width 1559 height 784
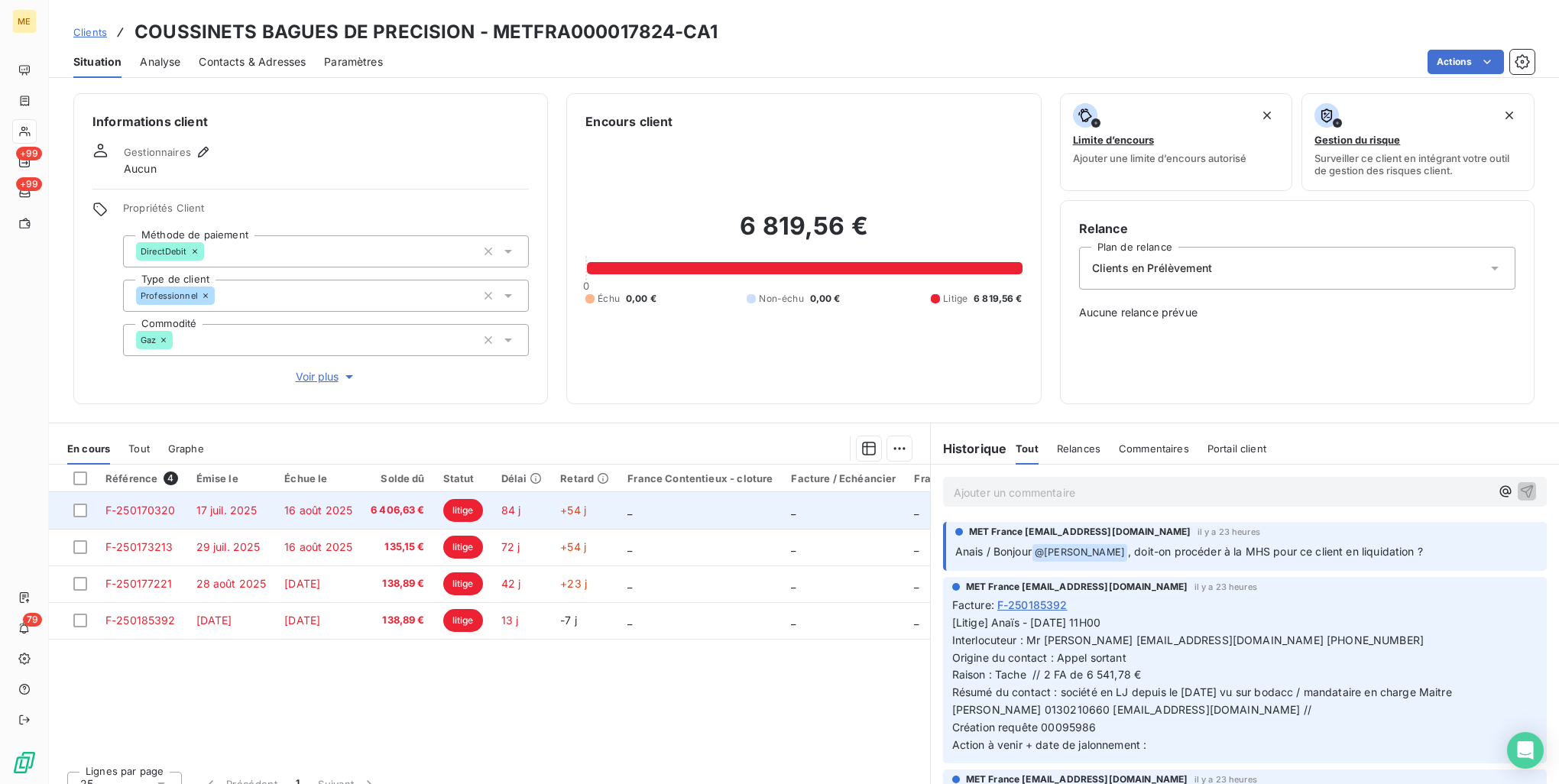
click at [376, 517] on td "6 406,63 €" at bounding box center [397, 510] width 73 height 37
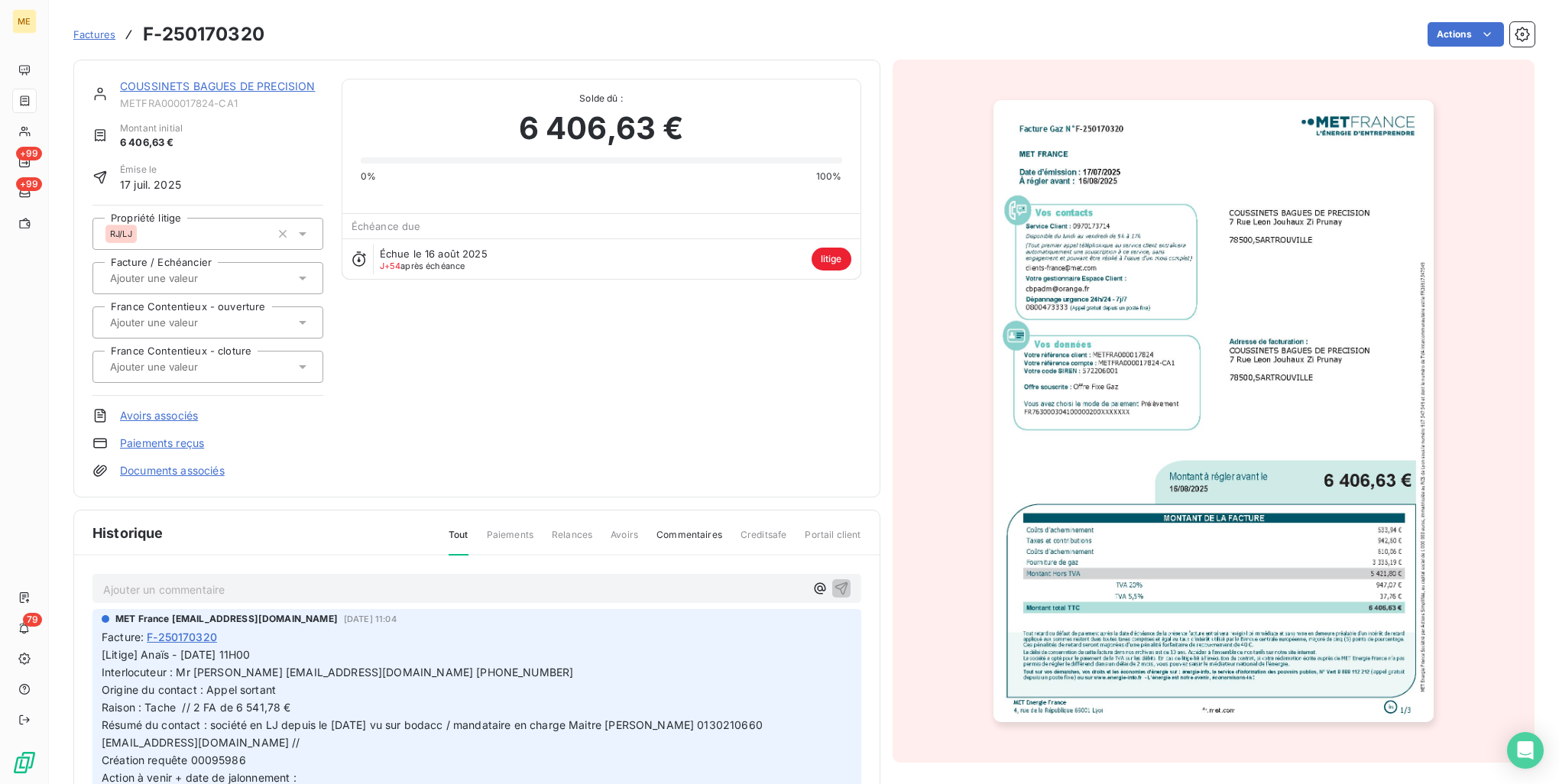
click at [1030, 463] on img "button" at bounding box center [1214, 411] width 441 height 622
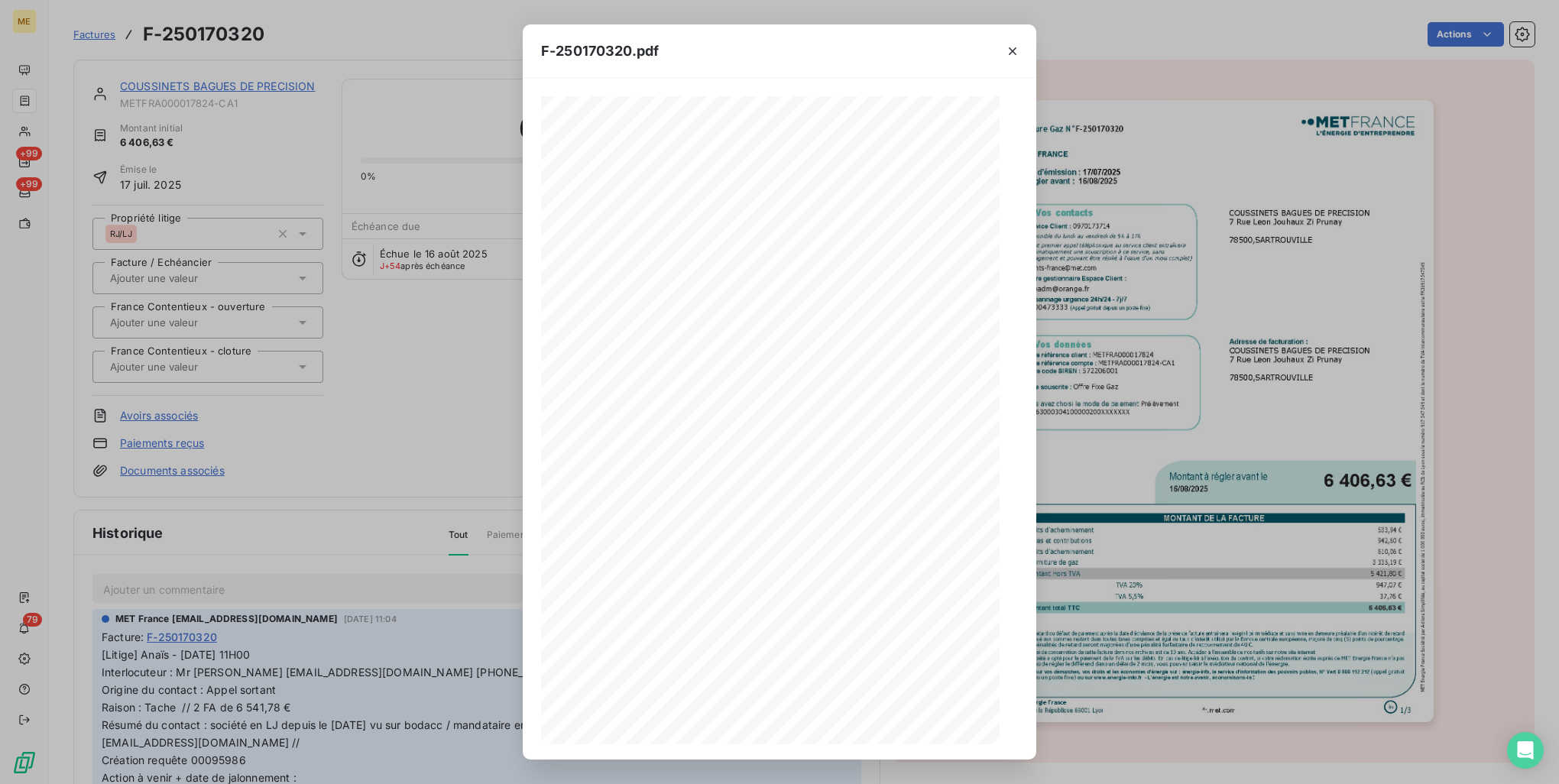
click at [846, 698] on span "p" at bounding box center [847, 701] width 3 height 5
click at [811, 734] on icon "button" at bounding box center [811, 730] width 15 height 15
click at [1127, 447] on div "F-250170320.pdf Facture Gaz N° F-250170320 MET Energie France 4, rue de la Répu…" at bounding box center [780, 392] width 1559 height 784
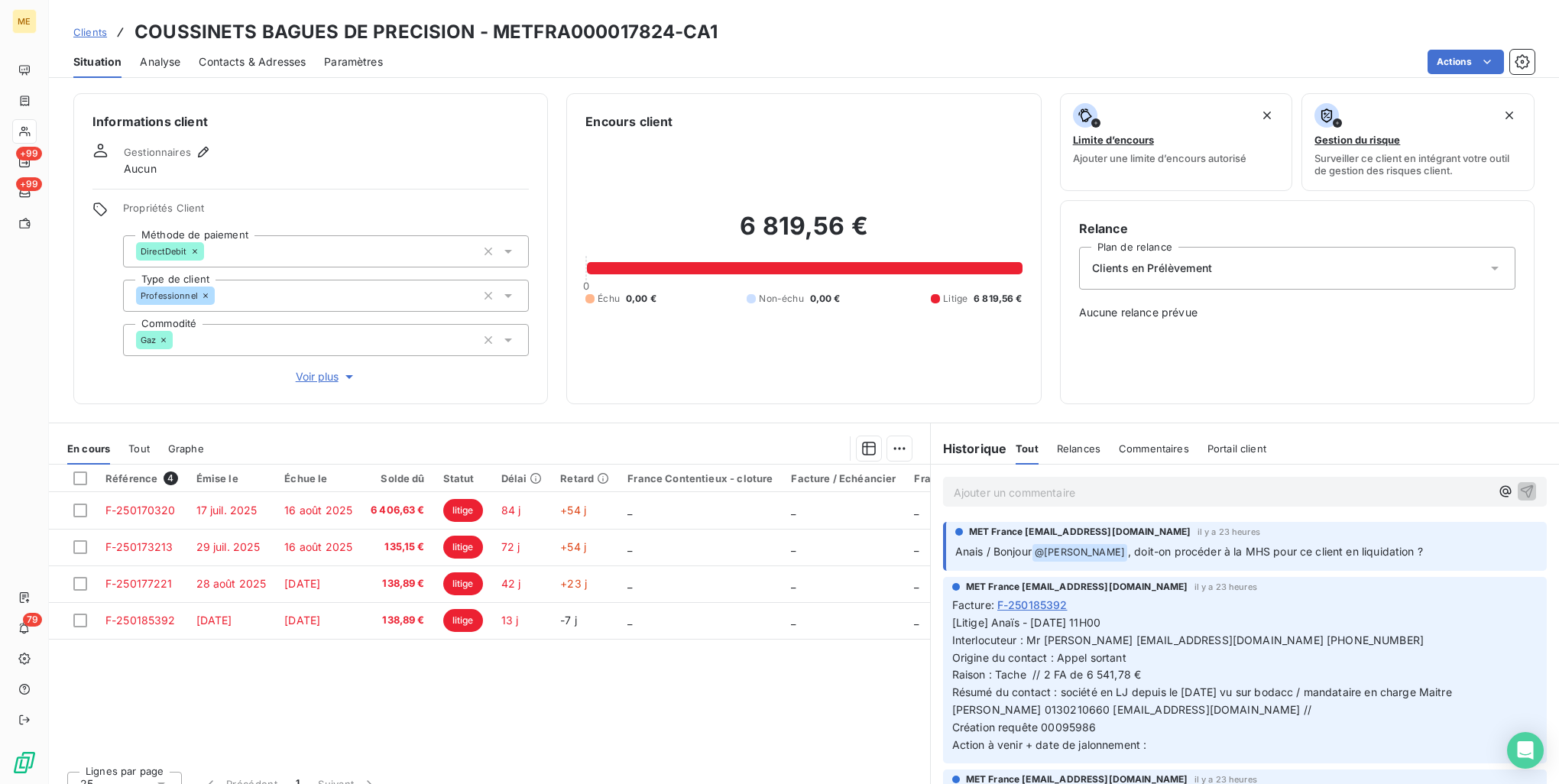
click at [94, 23] on div "Clients COUSSINETS BAGUES DE PRECISION - METFRA000017824-CA1" at bounding box center [395, 32] width 644 height 28
click at [95, 29] on span "Clients" at bounding box center [89, 32] width 33 height 13
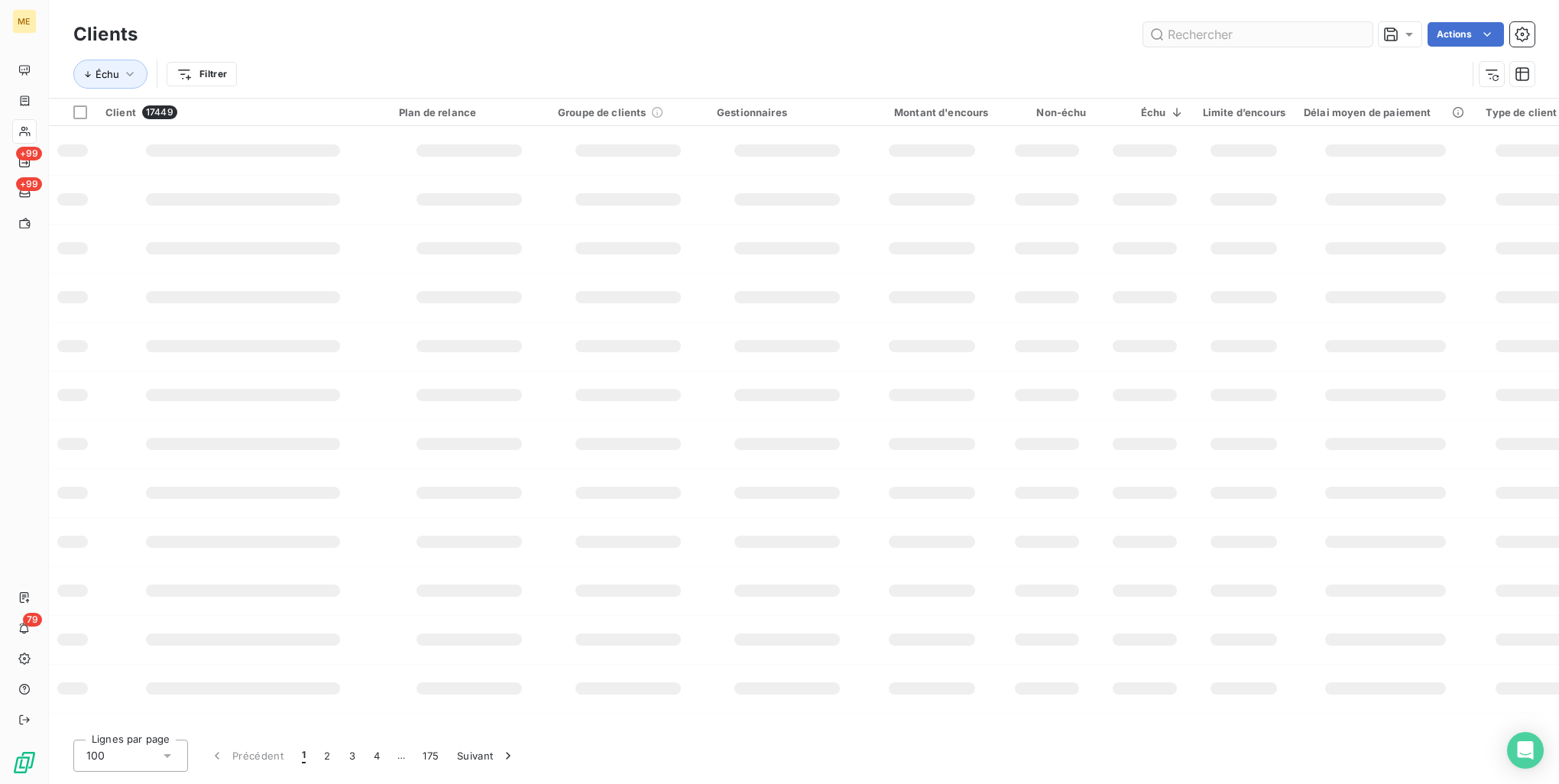
click at [1272, 29] on input "text" at bounding box center [1258, 34] width 229 height 24
click at [1261, 38] on input "text" at bounding box center [1258, 34] width 229 height 24
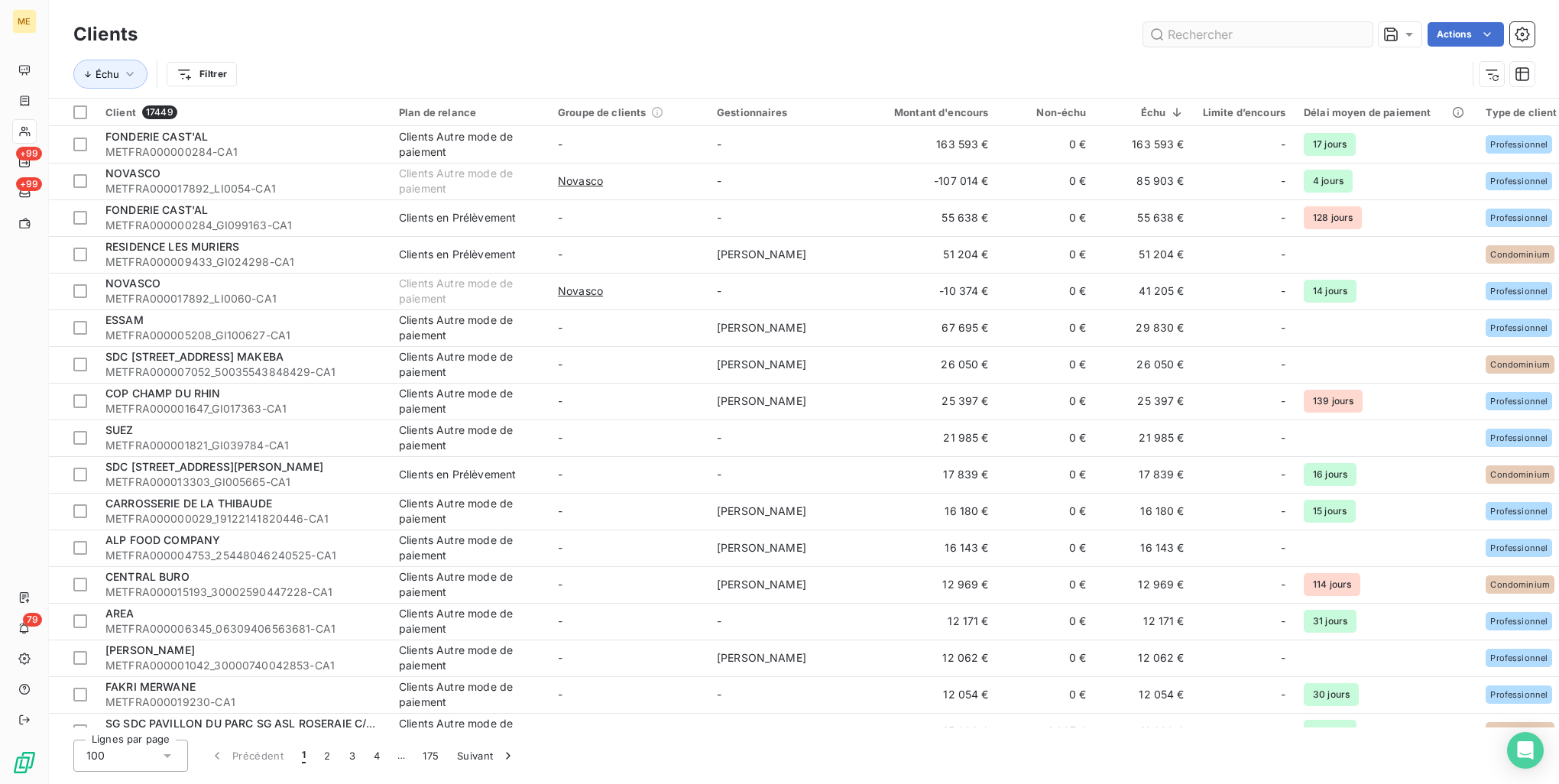
click at [1215, 34] on input "text" at bounding box center [1258, 34] width 229 height 24
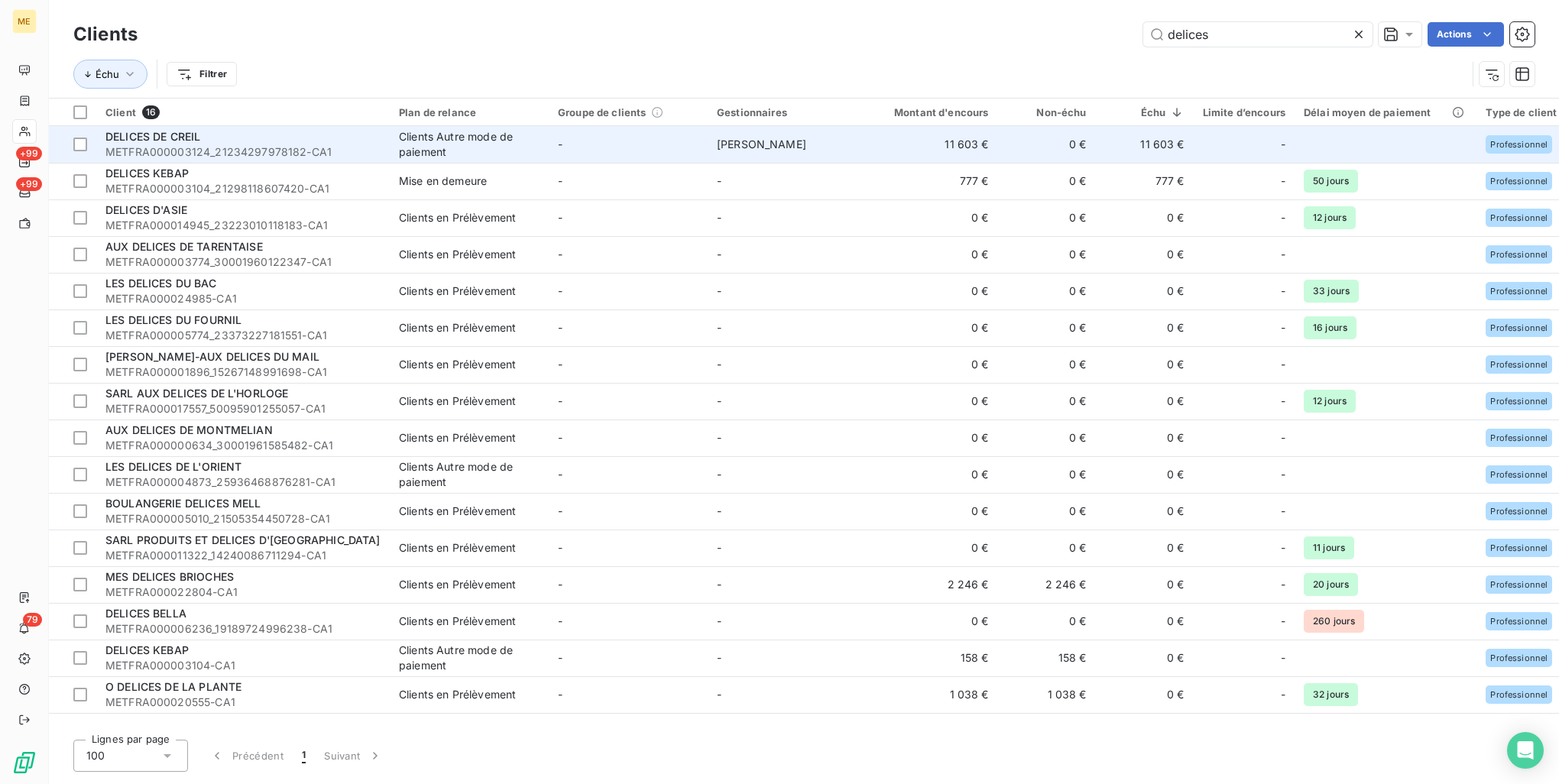
type input "delices"
click at [343, 140] on div "DELICES DE CREIL" at bounding box center [242, 136] width 275 height 15
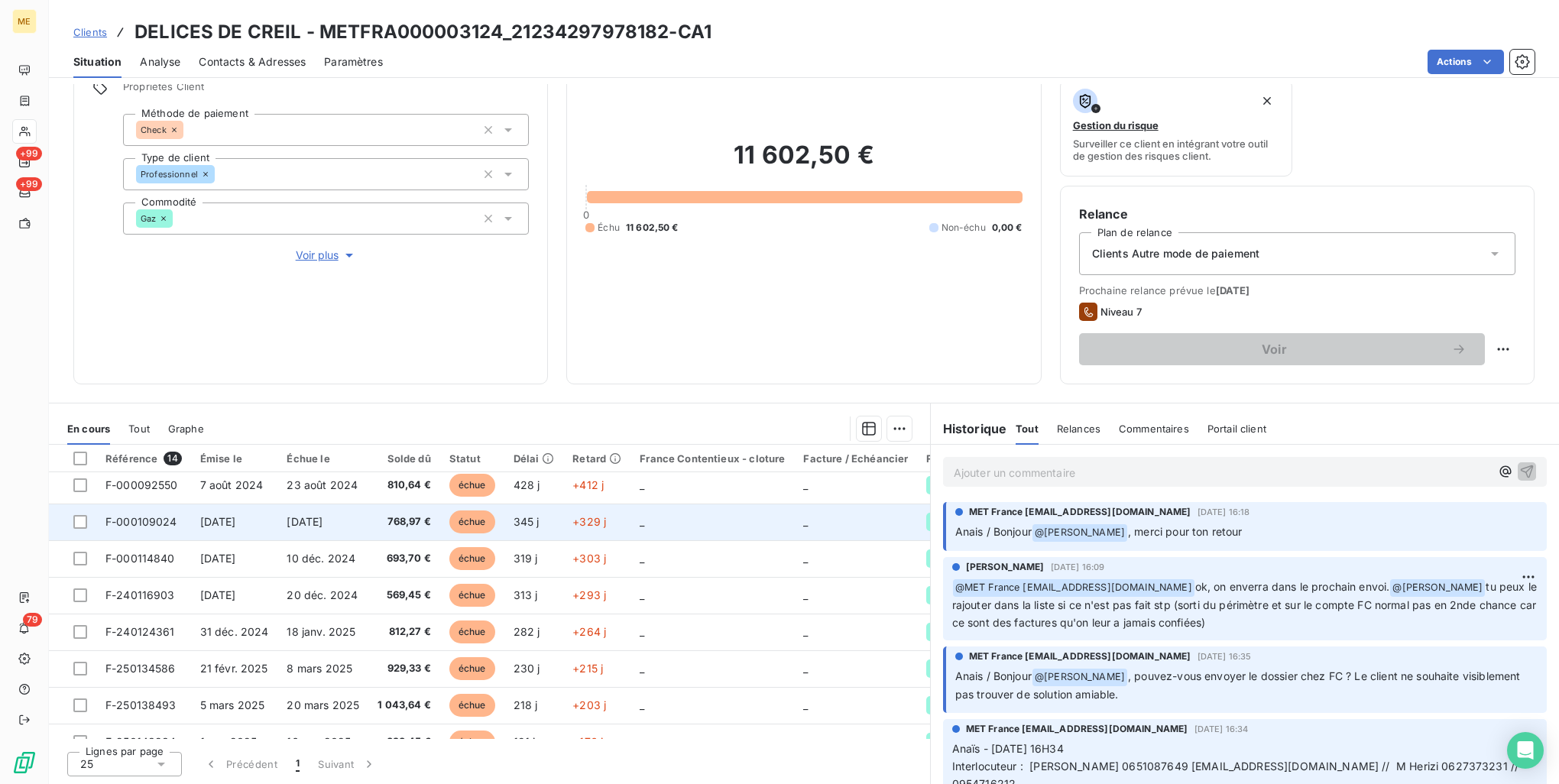
scroll to position [253, 0]
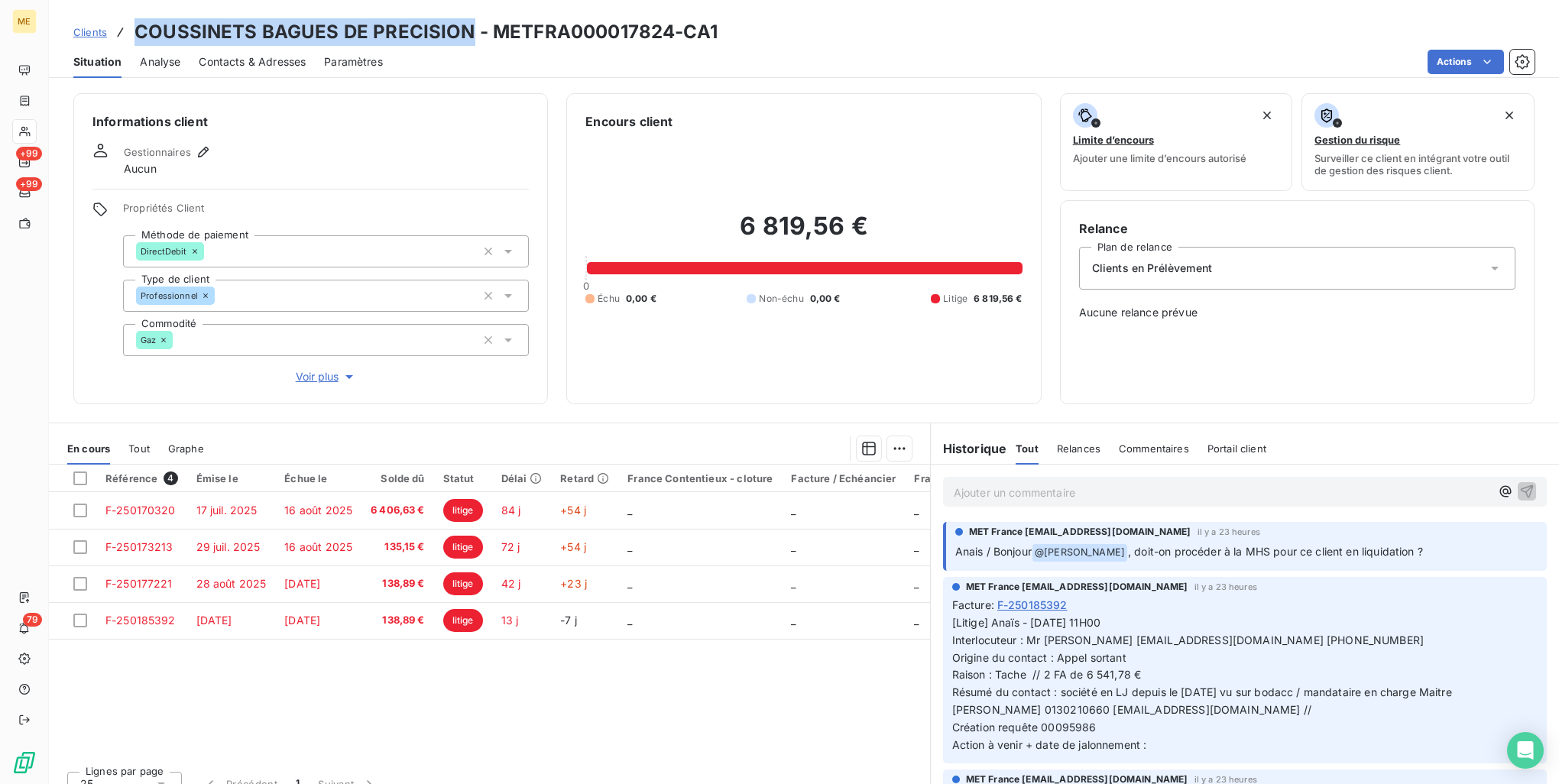
drag, startPoint x: 137, startPoint y: 29, endPoint x: 467, endPoint y: 26, distance: 330.0
click at [467, 26] on h3 "COUSSINETS BAGUES DE PRECISION - METFRA000017824-CA1" at bounding box center [425, 32] width 583 height 28
copy h3 "COUSSINETS BAGUES DE PRECISION"
click at [257, 67] on span "Contacts & Adresses" at bounding box center [252, 61] width 107 height 15
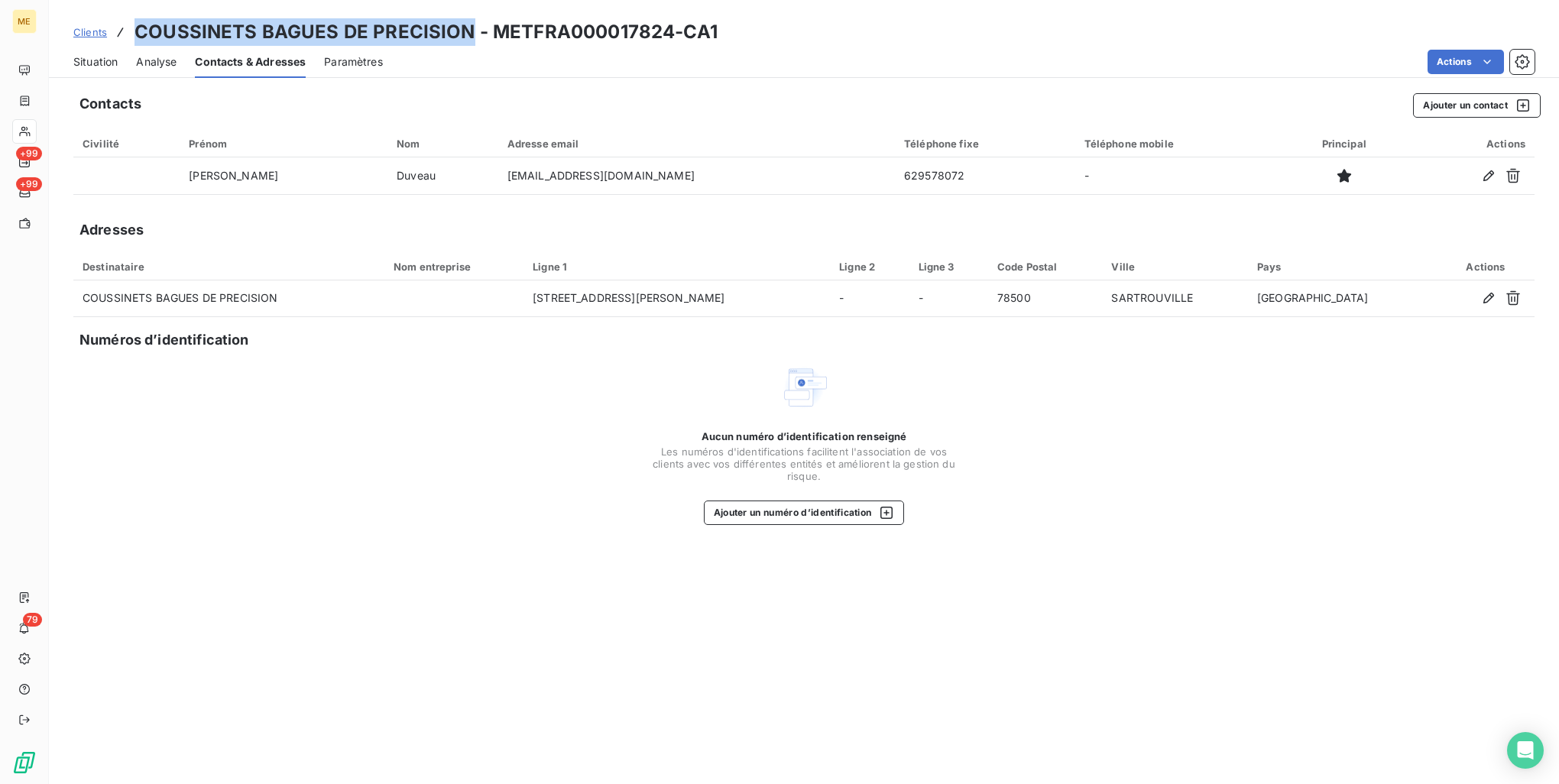
click at [108, 61] on span "Situation" at bounding box center [95, 61] width 44 height 15
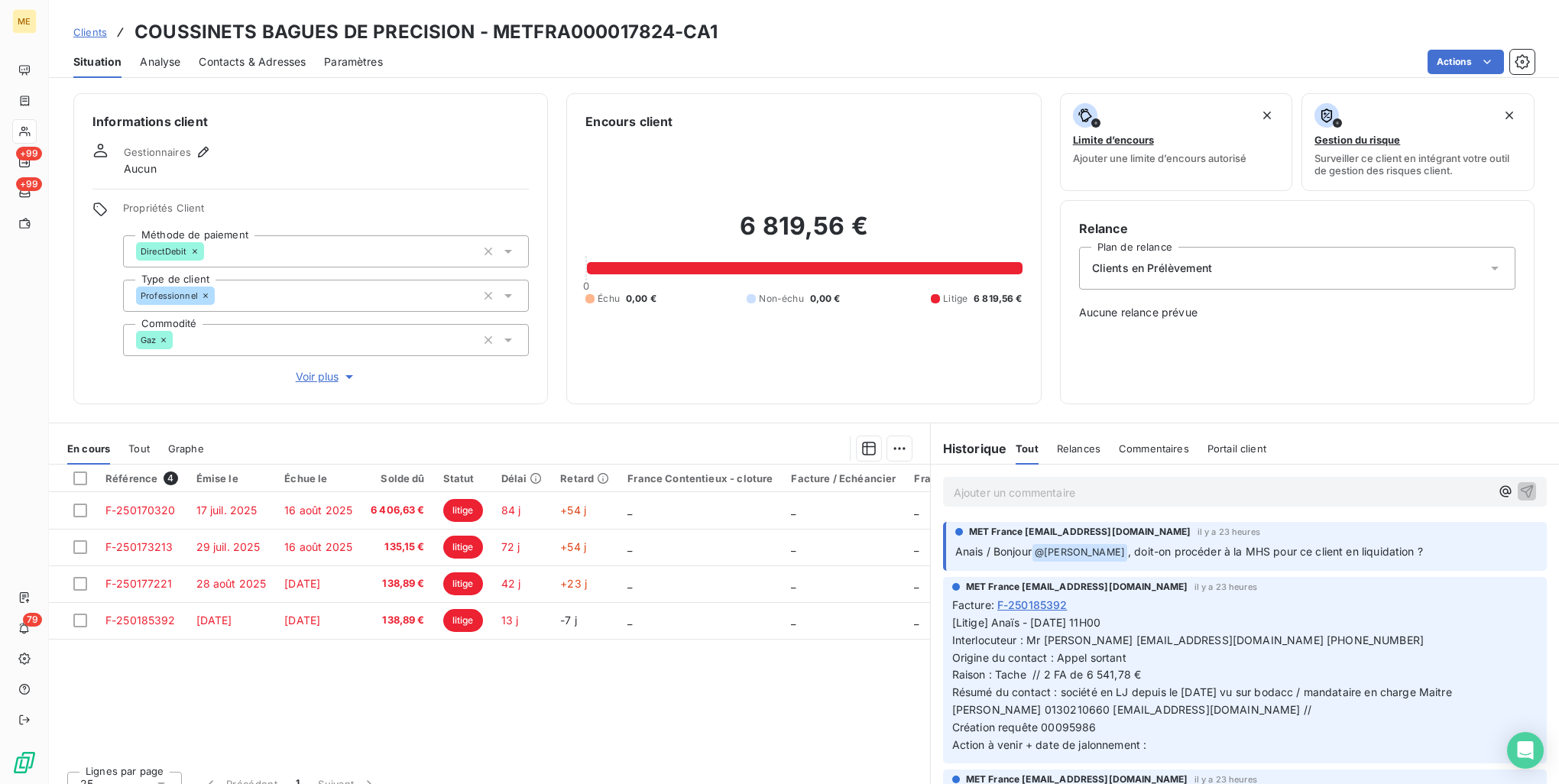
click at [1195, 497] on p "Ajouter un commentaire ﻿" at bounding box center [1222, 492] width 536 height 19
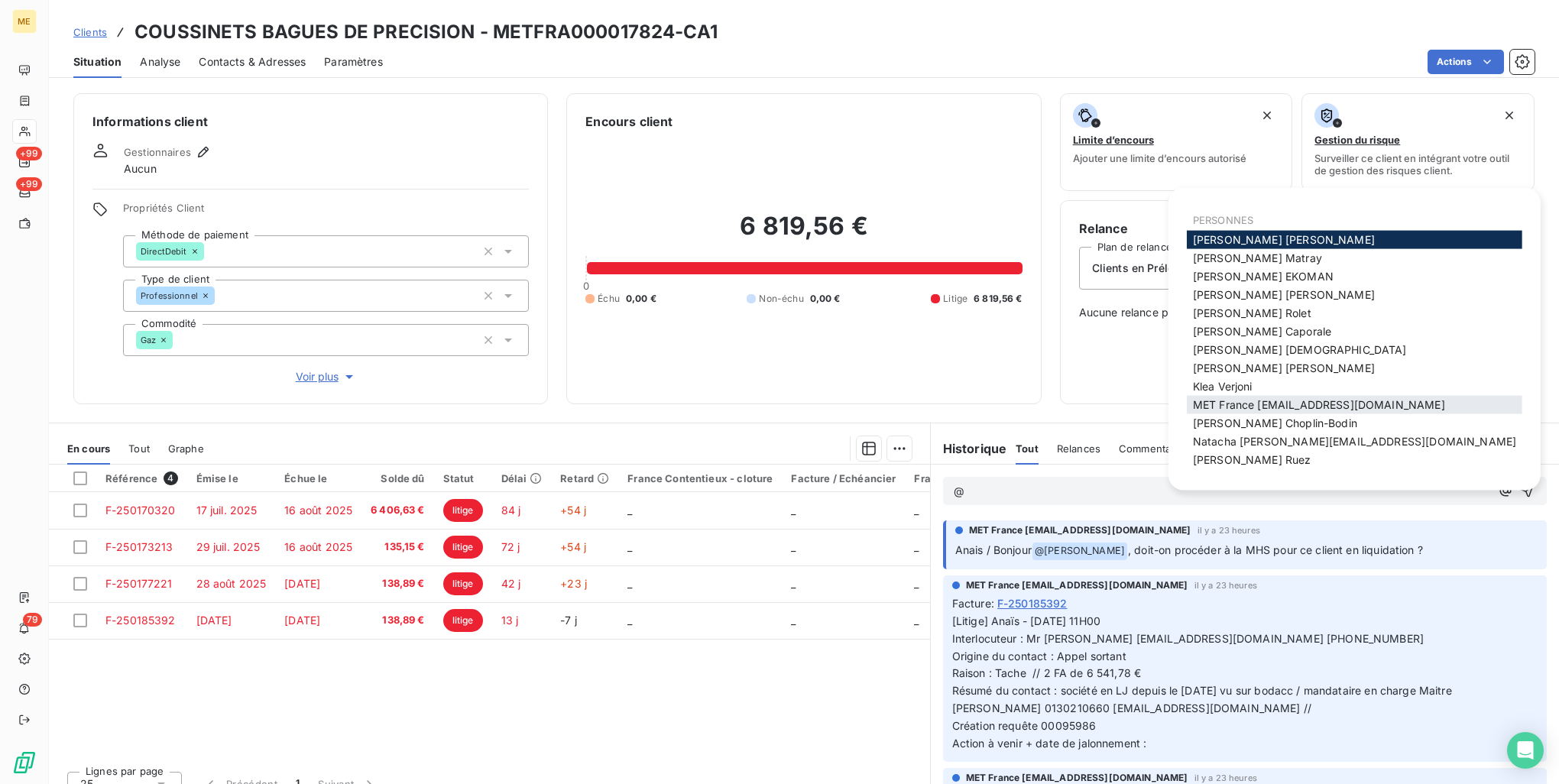
click at [1284, 409] on span "MET France [EMAIL_ADDRESS][DOMAIN_NAME]" at bounding box center [1319, 405] width 252 height 13
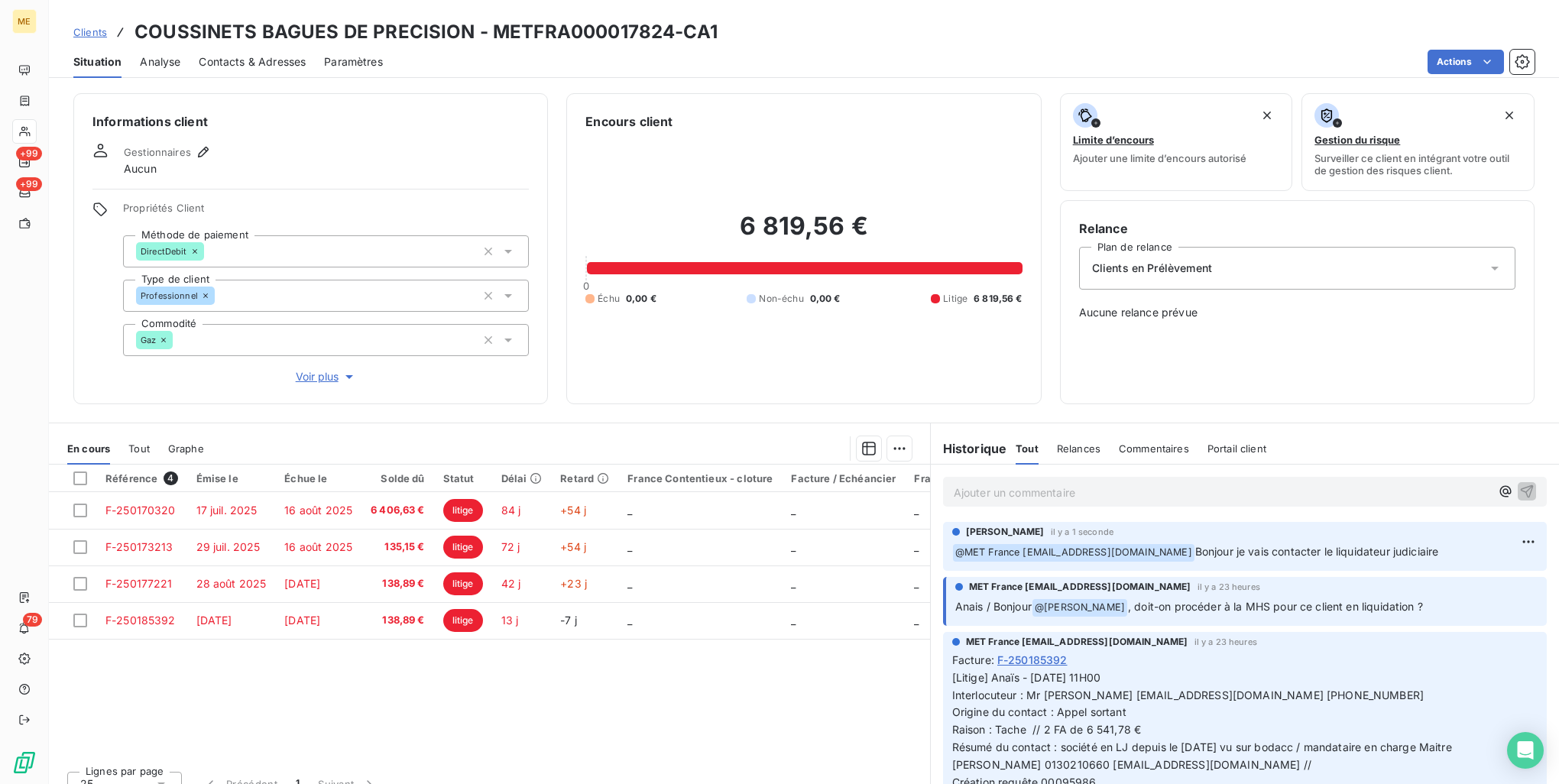
click at [636, 32] on h3 "COUSSINETS BAGUES DE PRECISION - METFRA000017824-CA1" at bounding box center [425, 32] width 583 height 28
copy h3 "METFRA000017824"
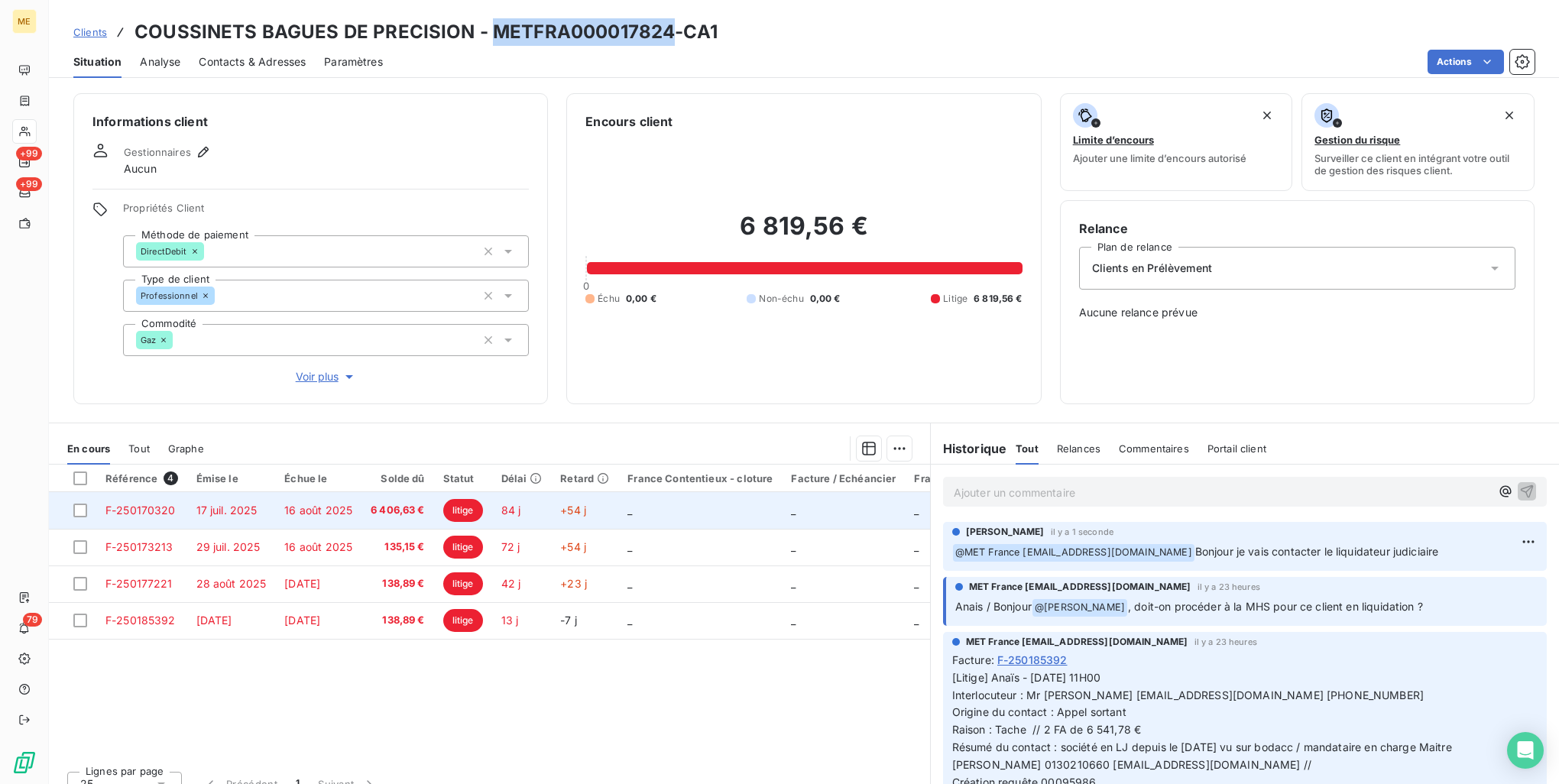
click at [413, 510] on span "6 406,63 €" at bounding box center [397, 510] width 54 height 15
click at [644, 508] on td "_" at bounding box center [700, 510] width 164 height 37
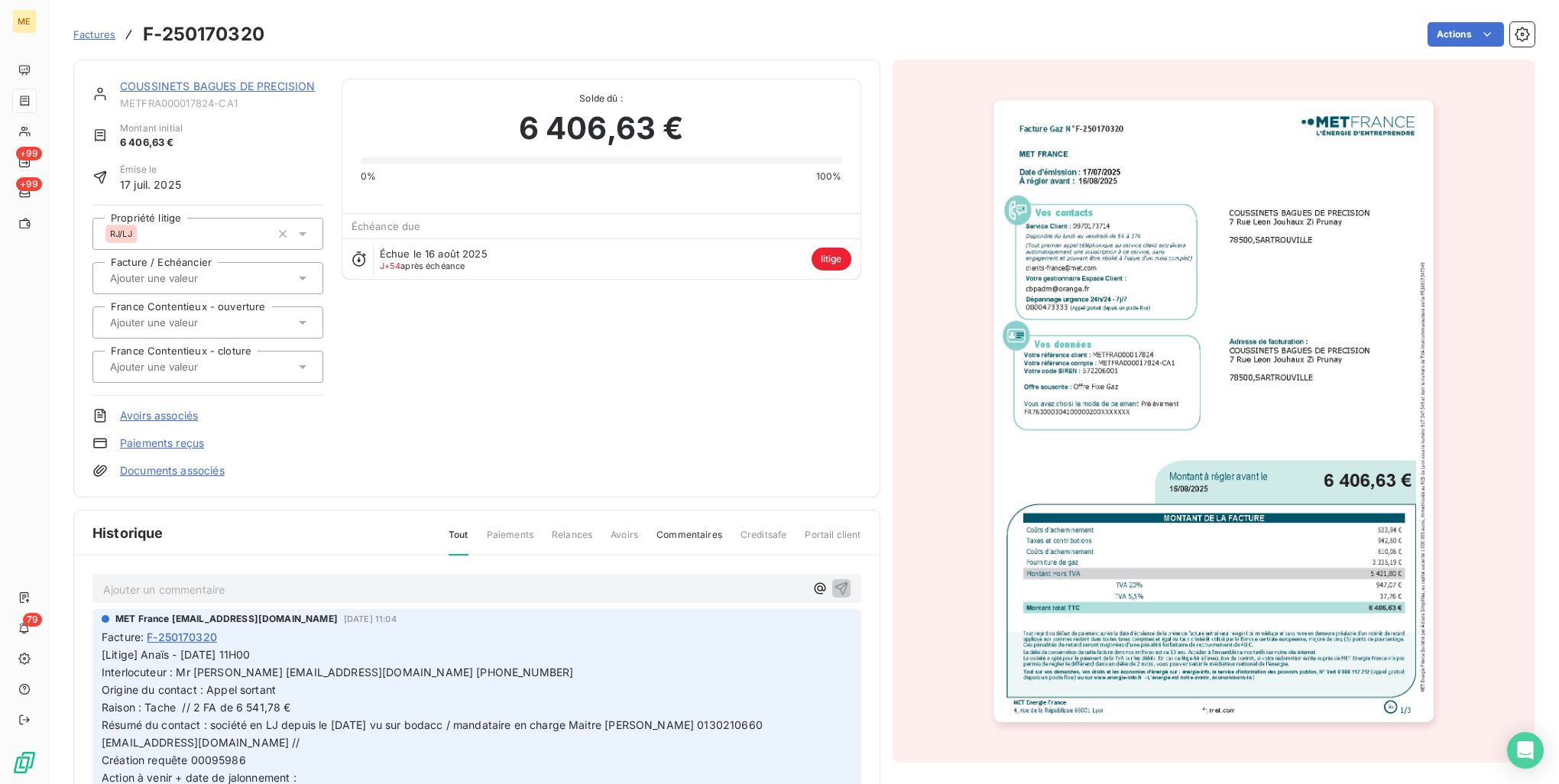
click at [1181, 298] on img "button" at bounding box center [1214, 411] width 441 height 622
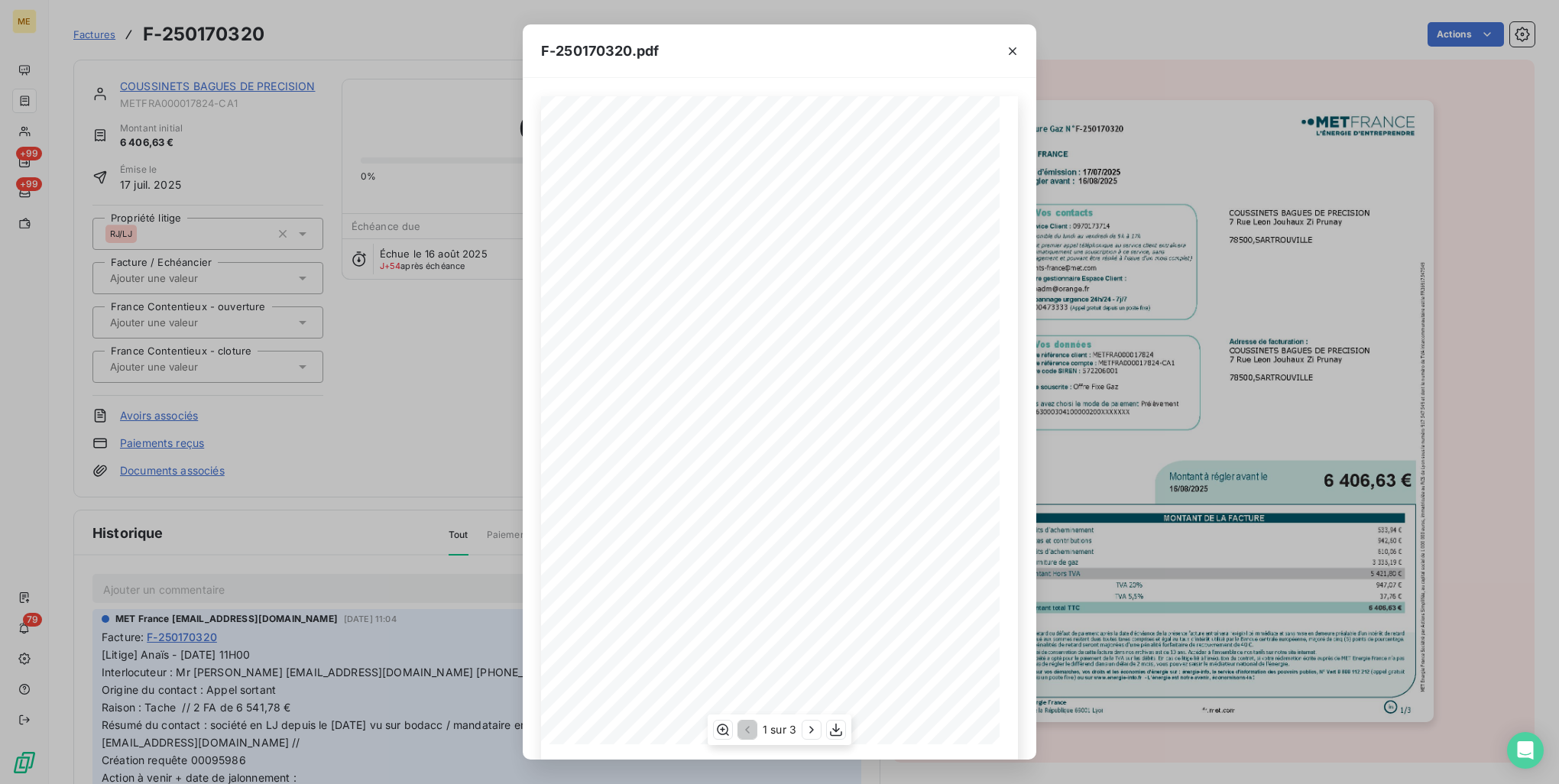
scroll to position [22, 0]
click at [815, 728] on icon "button" at bounding box center [811, 730] width 15 height 15
click at [1015, 50] on icon "button" at bounding box center [1012, 50] width 15 height 15
click at [1014, 49] on icon "button" at bounding box center [1013, 51] width 7 height 7
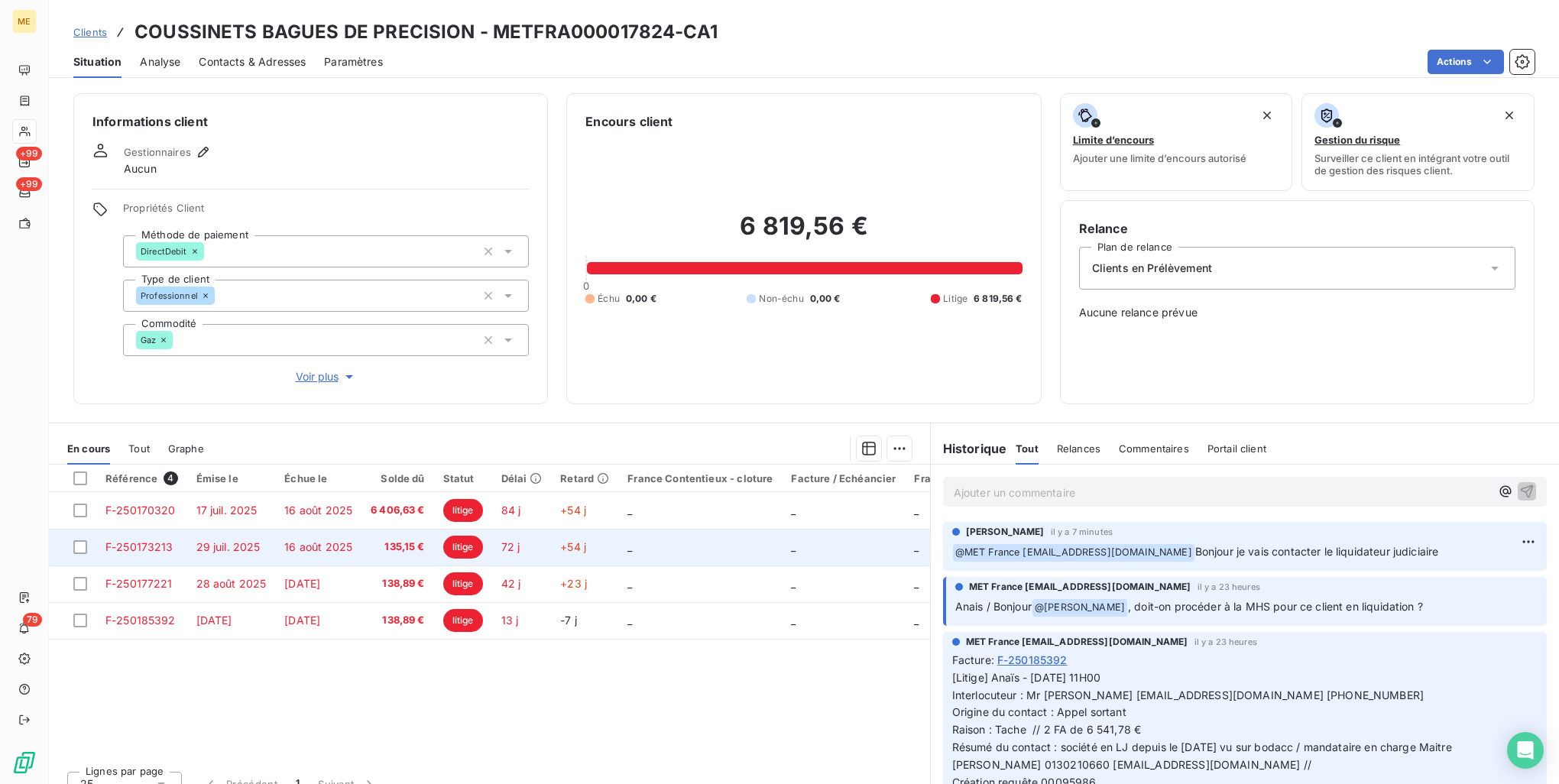
click at [506, 547] on span "72 j" at bounding box center [510, 547] width 19 height 13
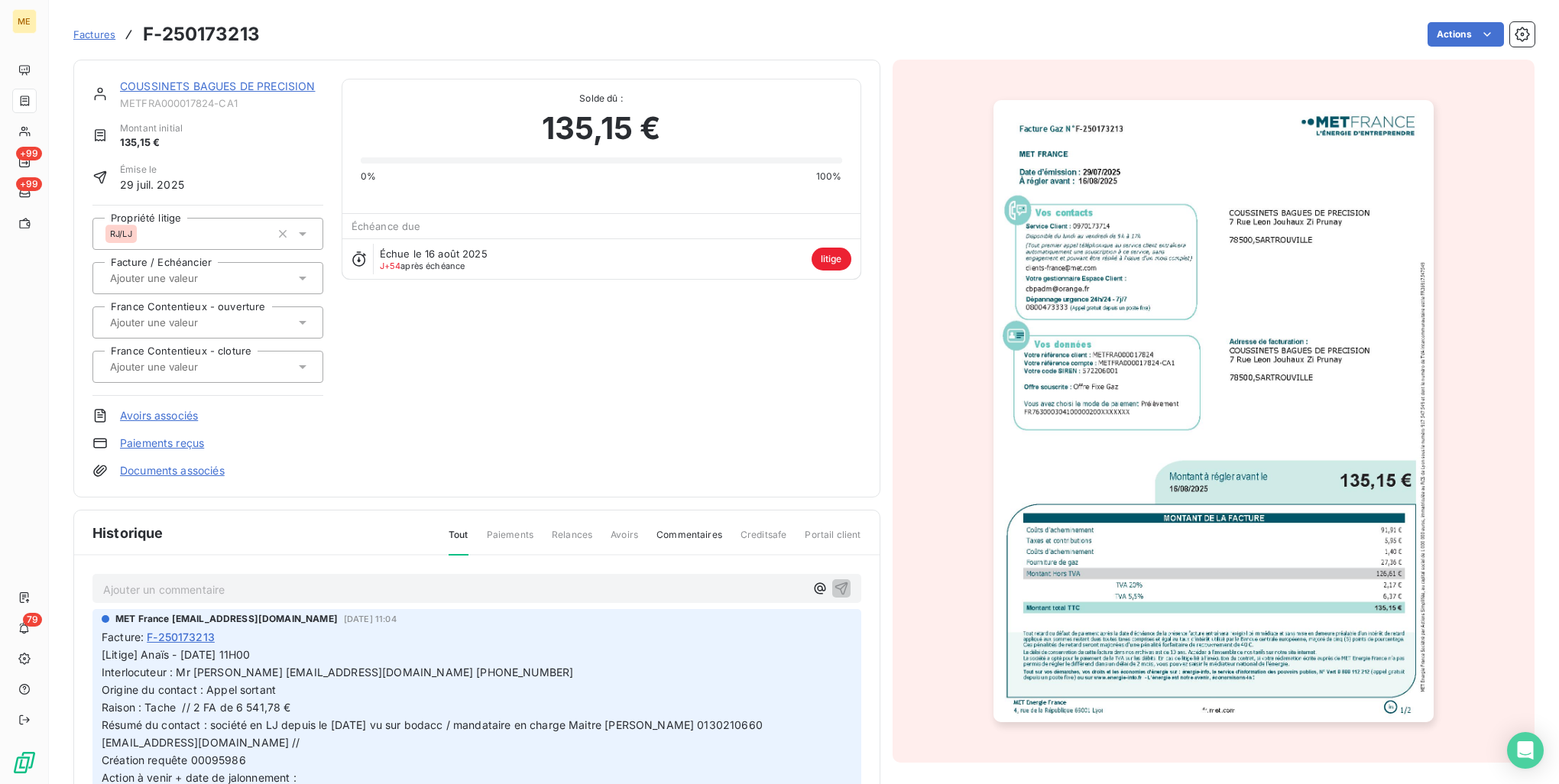
click at [1266, 533] on img "button" at bounding box center [1214, 411] width 441 height 622
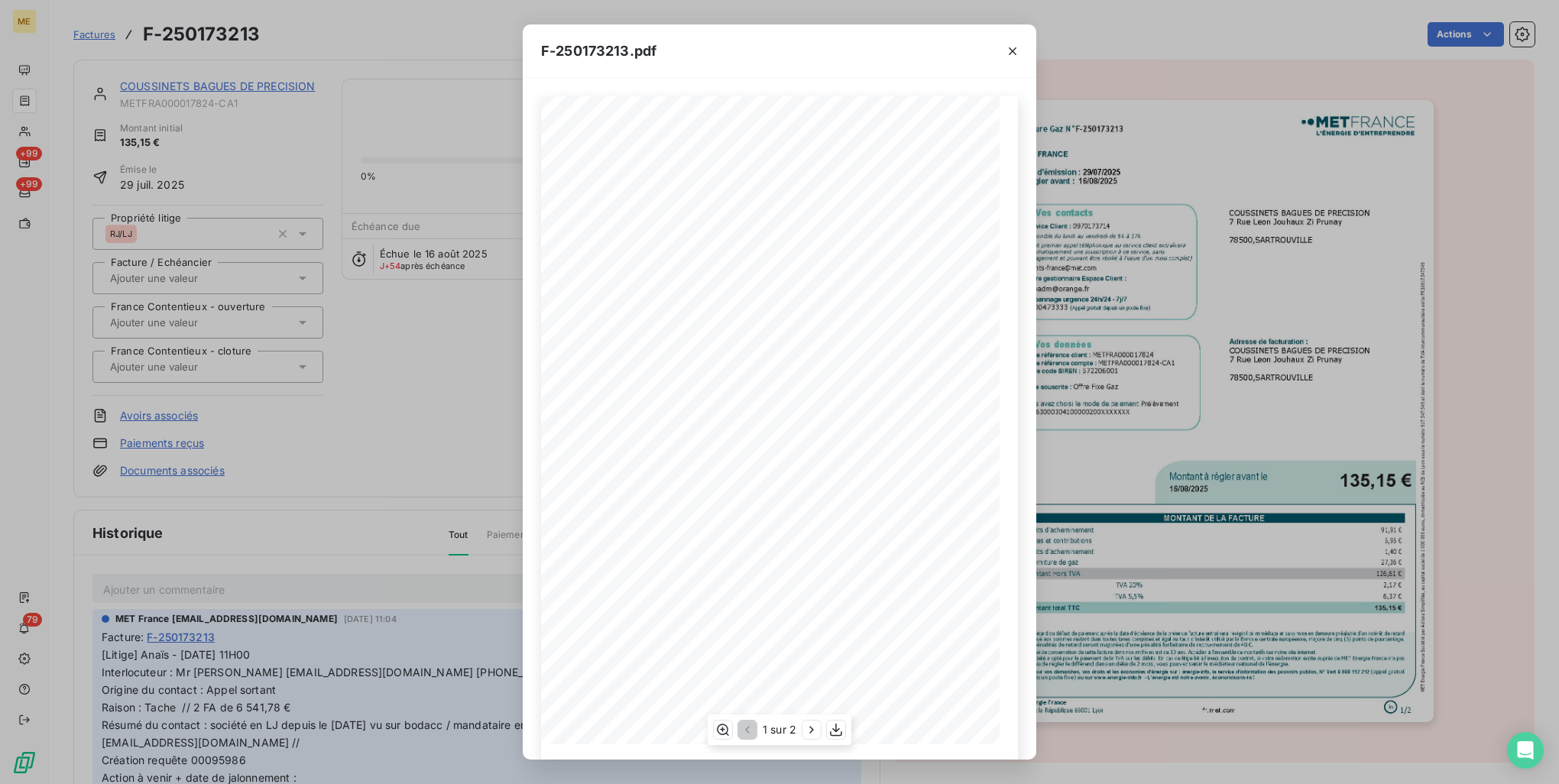
scroll to position [22, 0]
click at [816, 726] on icon "button" at bounding box center [811, 730] width 15 height 15
click at [1305, 488] on div "F-250173213.pdf Facture Gaz N° F-250173213 MET Energie France [STREET_ADDRESS] …" at bounding box center [780, 392] width 1559 height 784
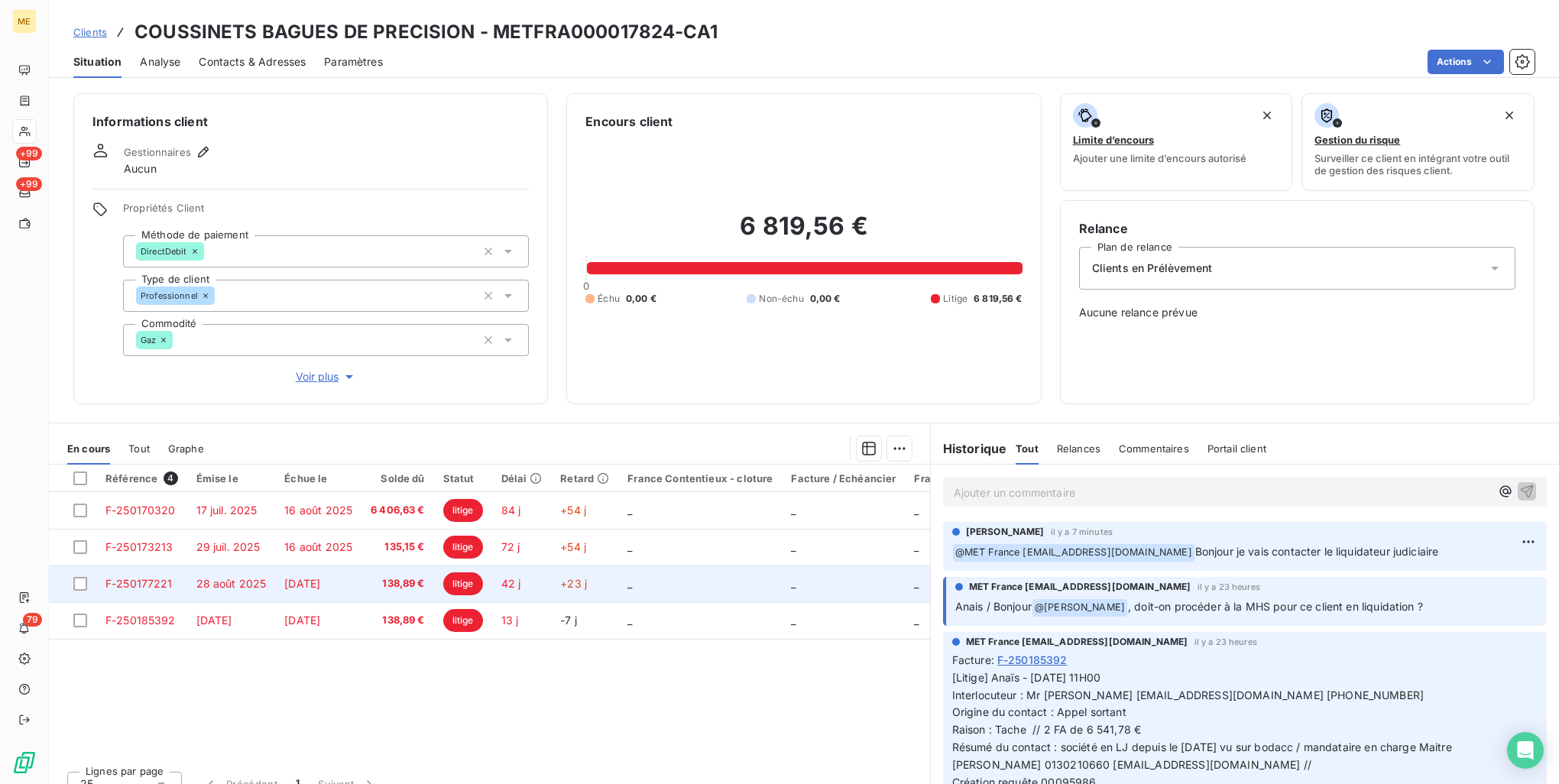
click at [521, 587] on span "42 j" at bounding box center [511, 583] width 20 height 13
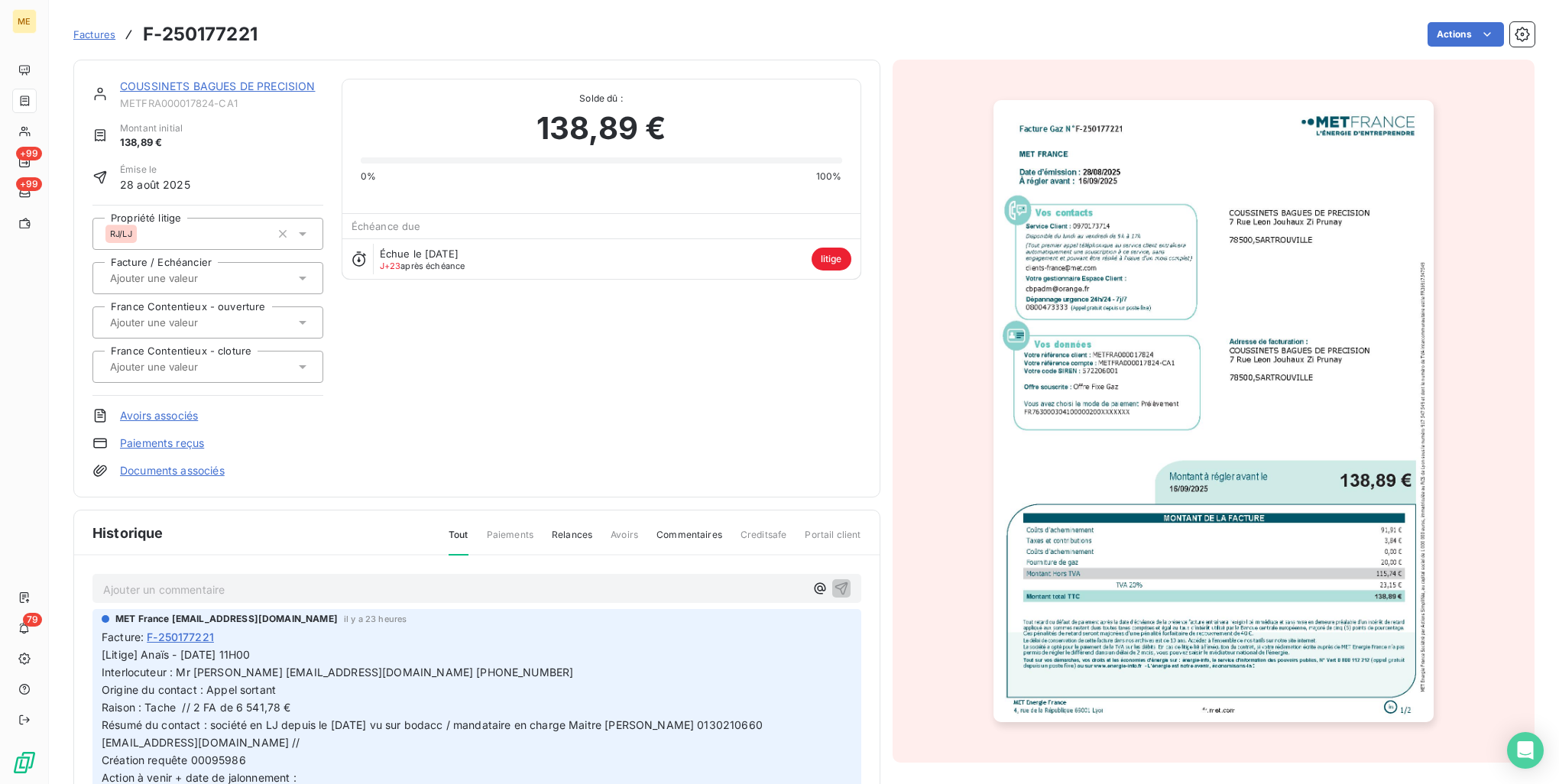
click at [1151, 477] on img "button" at bounding box center [1214, 411] width 441 height 622
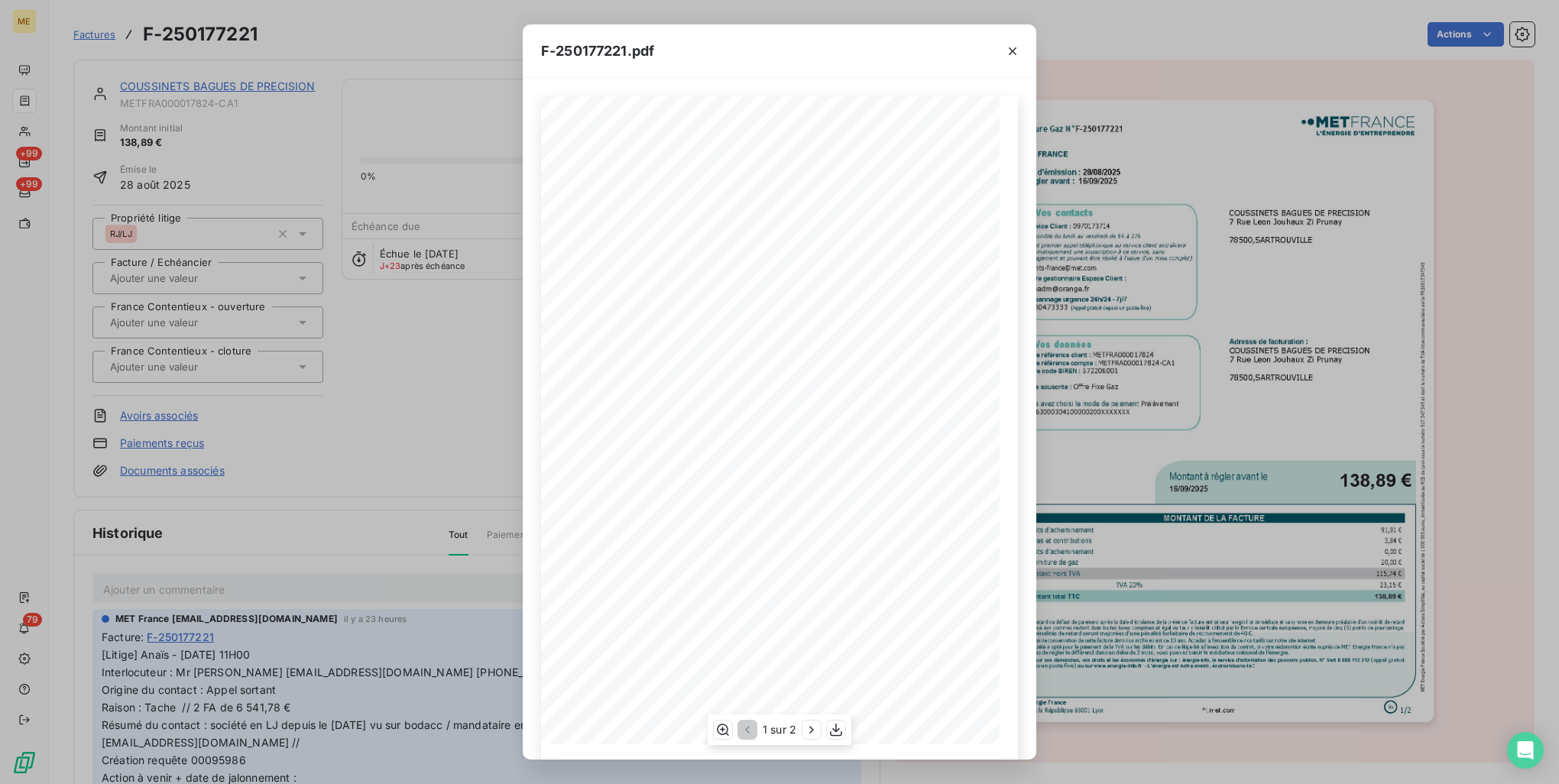
scroll to position [22, 0]
click at [803, 733] on button "button" at bounding box center [812, 730] width 18 height 18
click at [1010, 48] on icon "button" at bounding box center [1012, 50] width 15 height 15
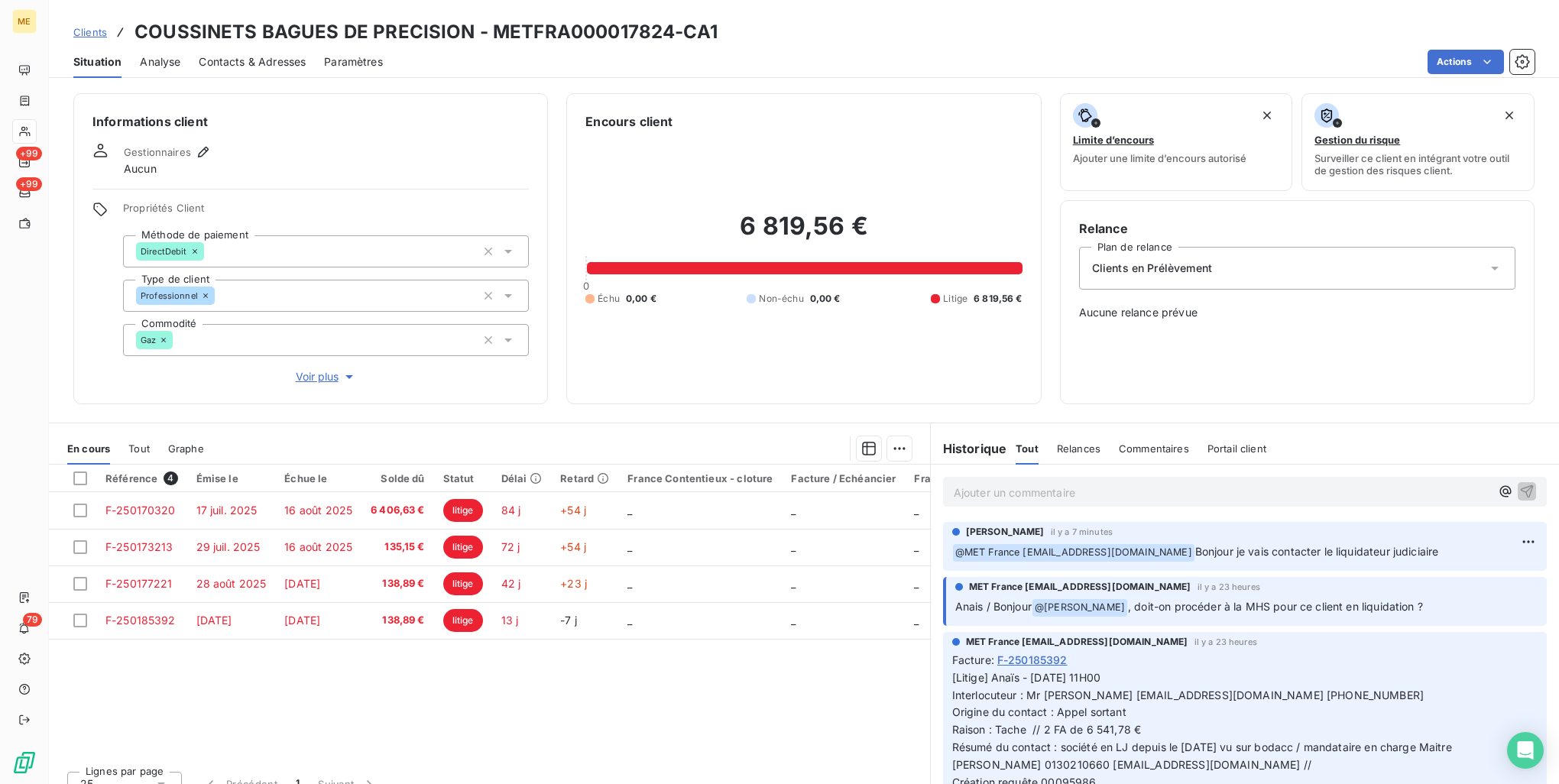
click at [342, 379] on icon "button" at bounding box center [349, 377] width 15 height 15
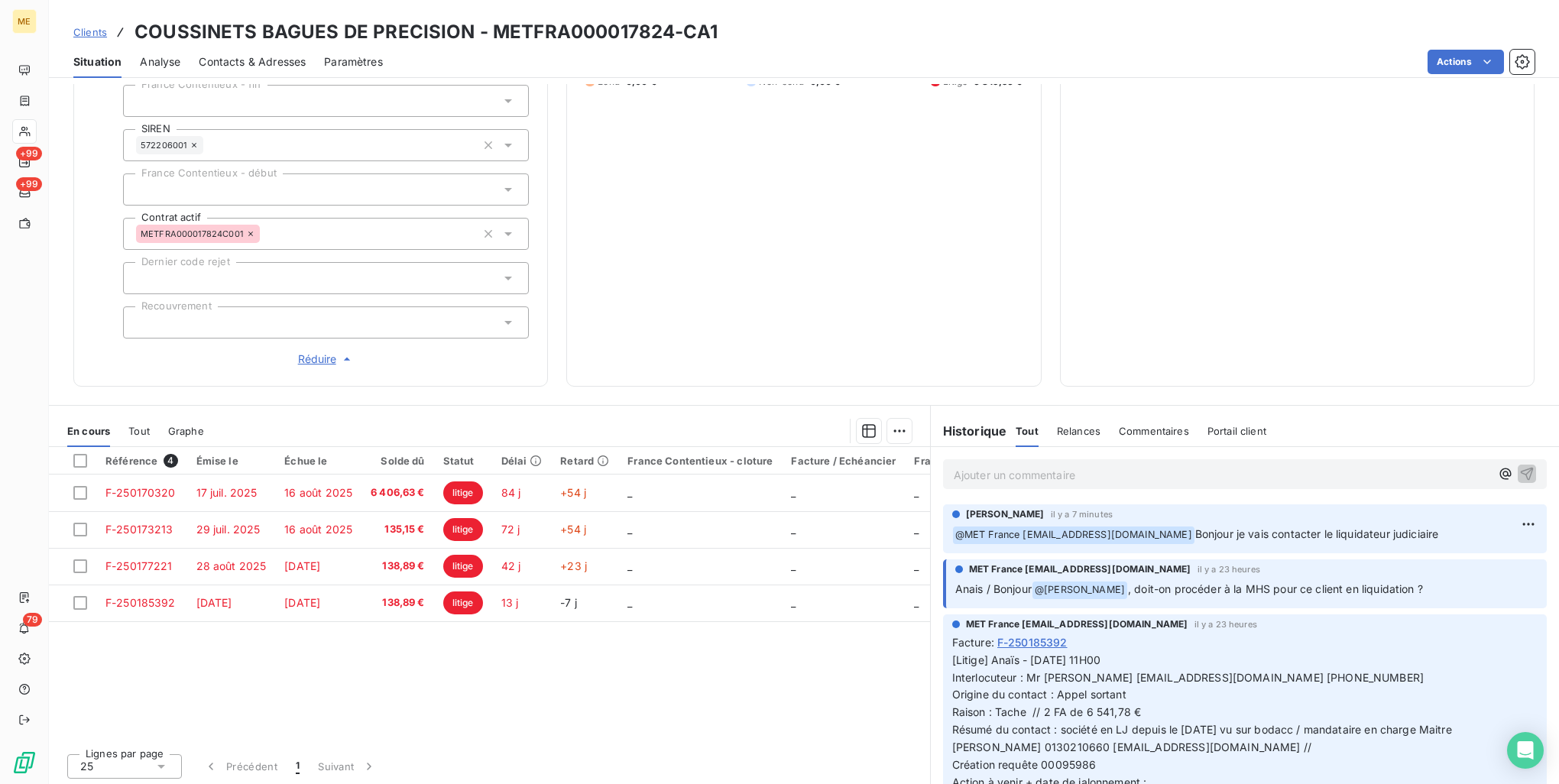
scroll to position [419, 0]
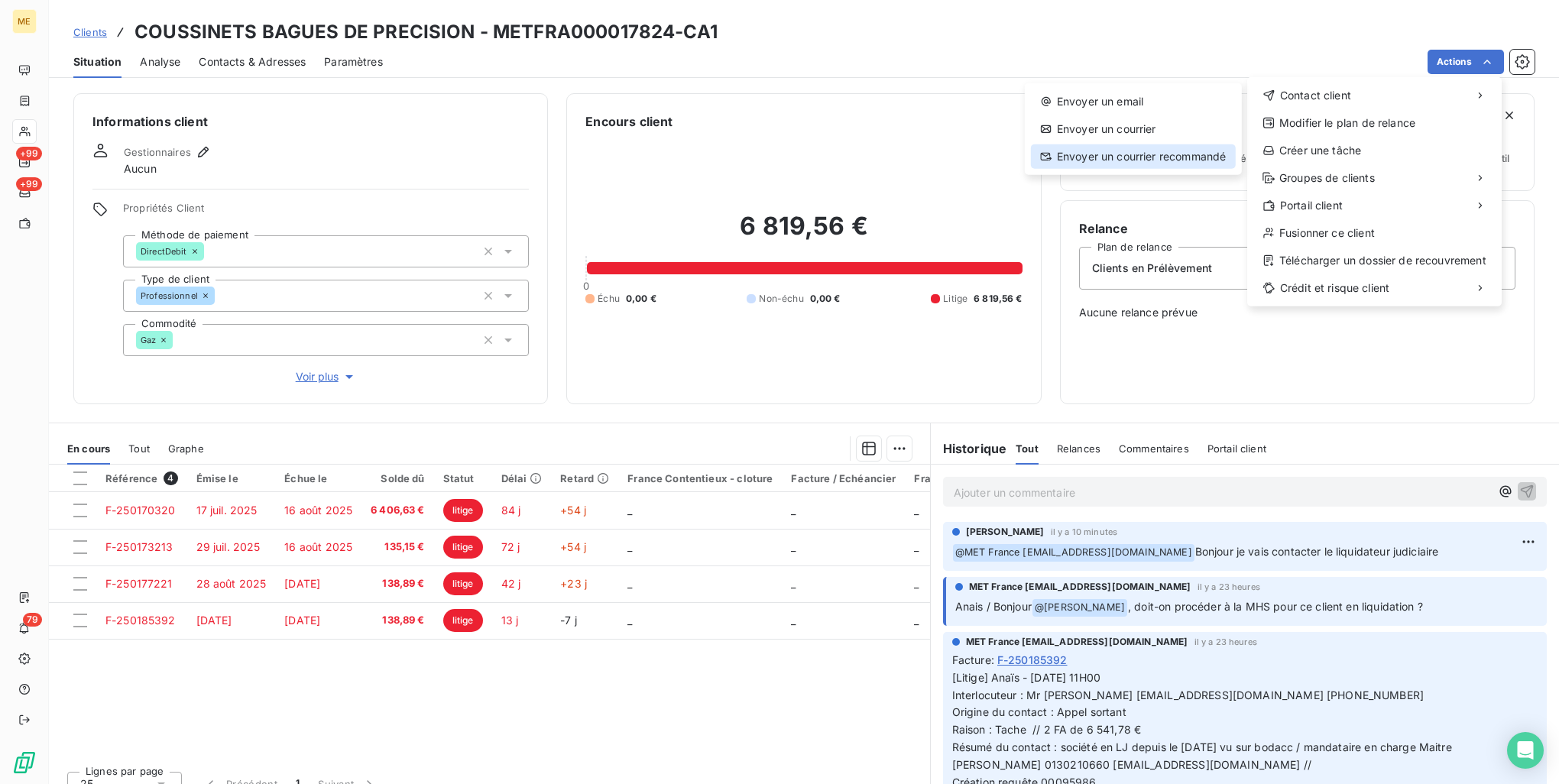
click at [1197, 159] on div "Envoyer un courrier recommandé" at bounding box center [1133, 156] width 205 height 24
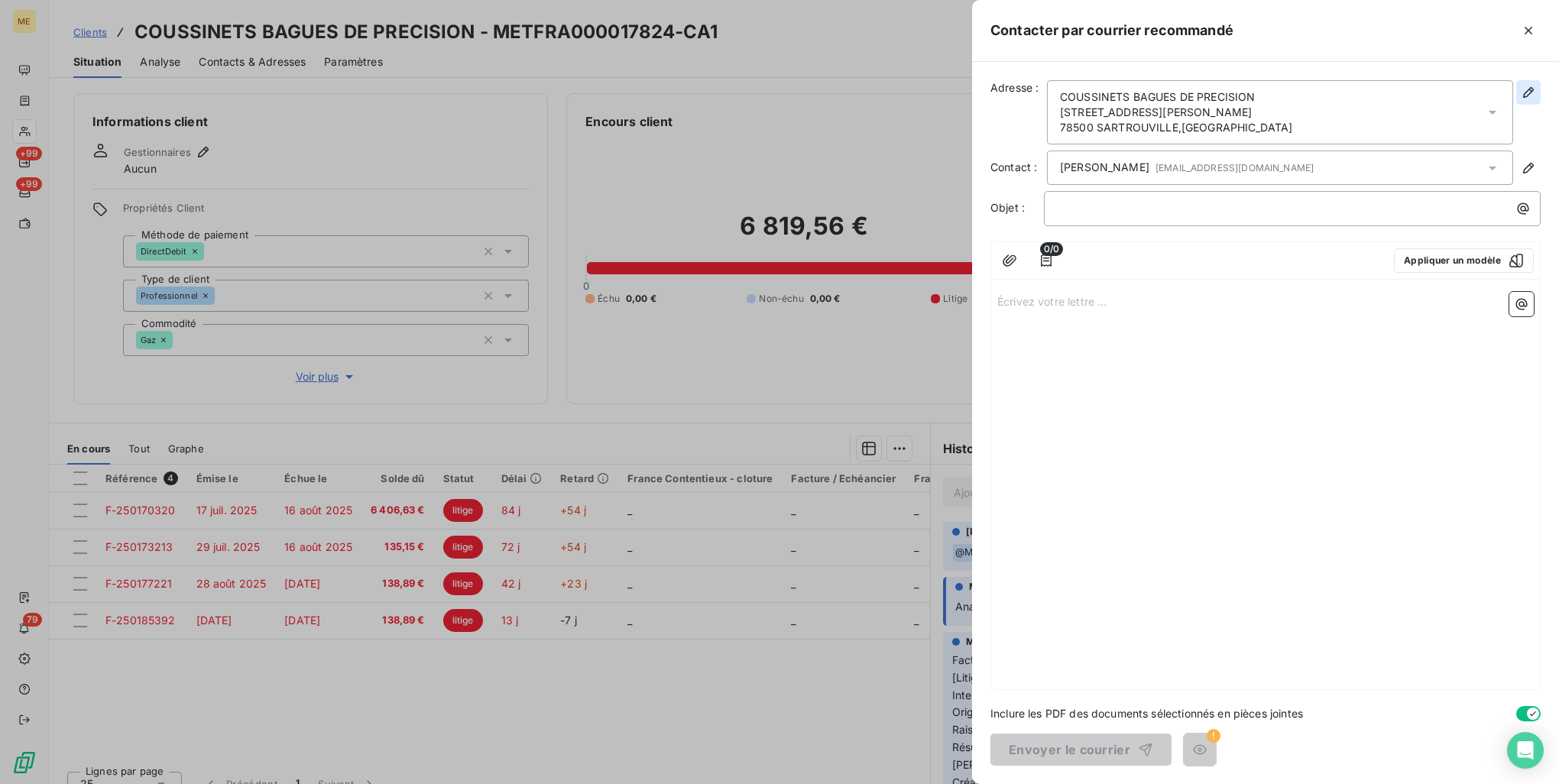
click at [1534, 93] on icon "button" at bounding box center [1528, 92] width 15 height 15
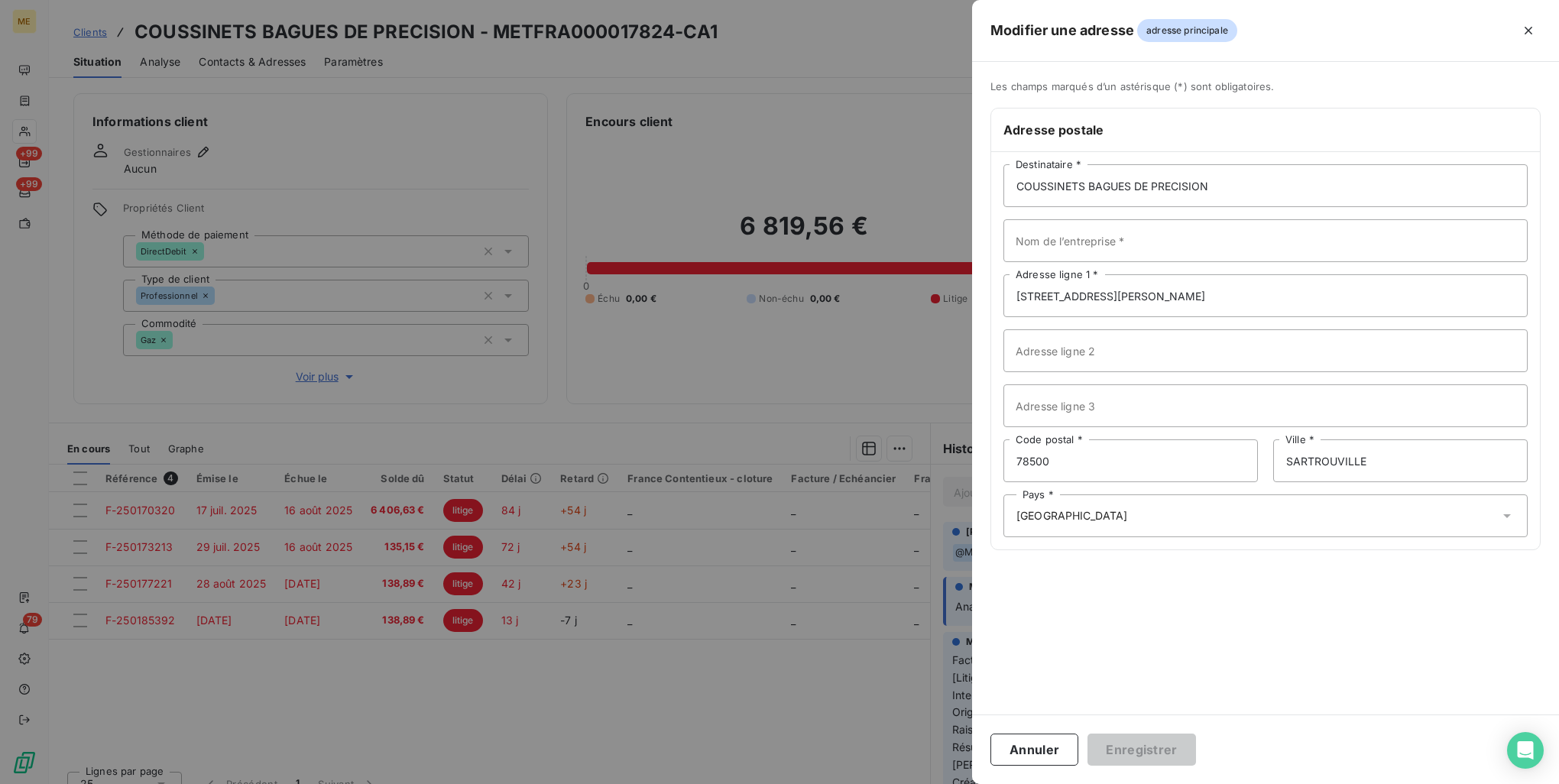
click at [1531, 42] on div "Modifier une adresse adresse principale" at bounding box center [1265, 31] width 587 height 62
click at [1529, 34] on icon "button" at bounding box center [1528, 30] width 15 height 15
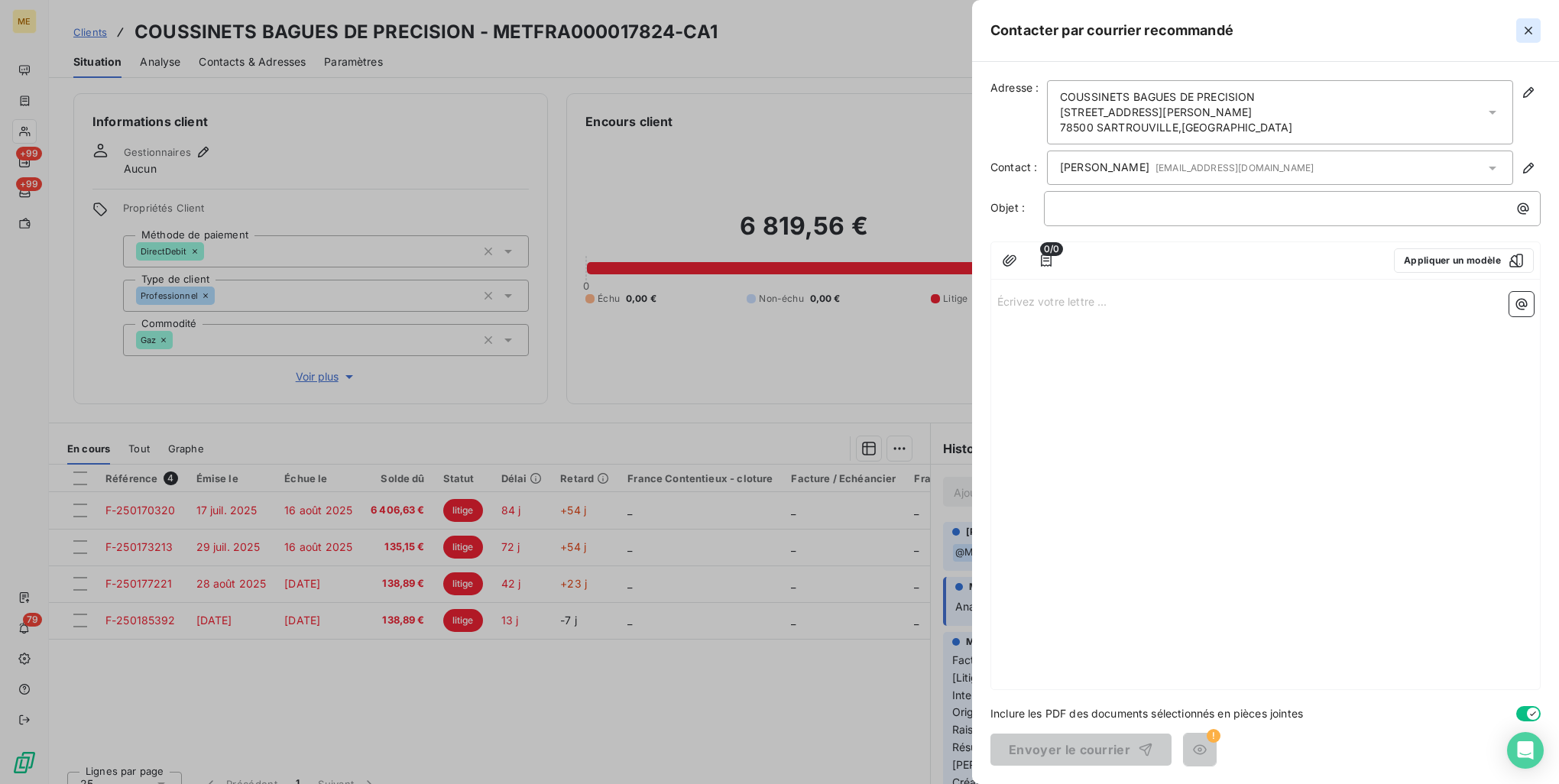
click at [1533, 32] on icon "button" at bounding box center [1528, 30] width 15 height 15
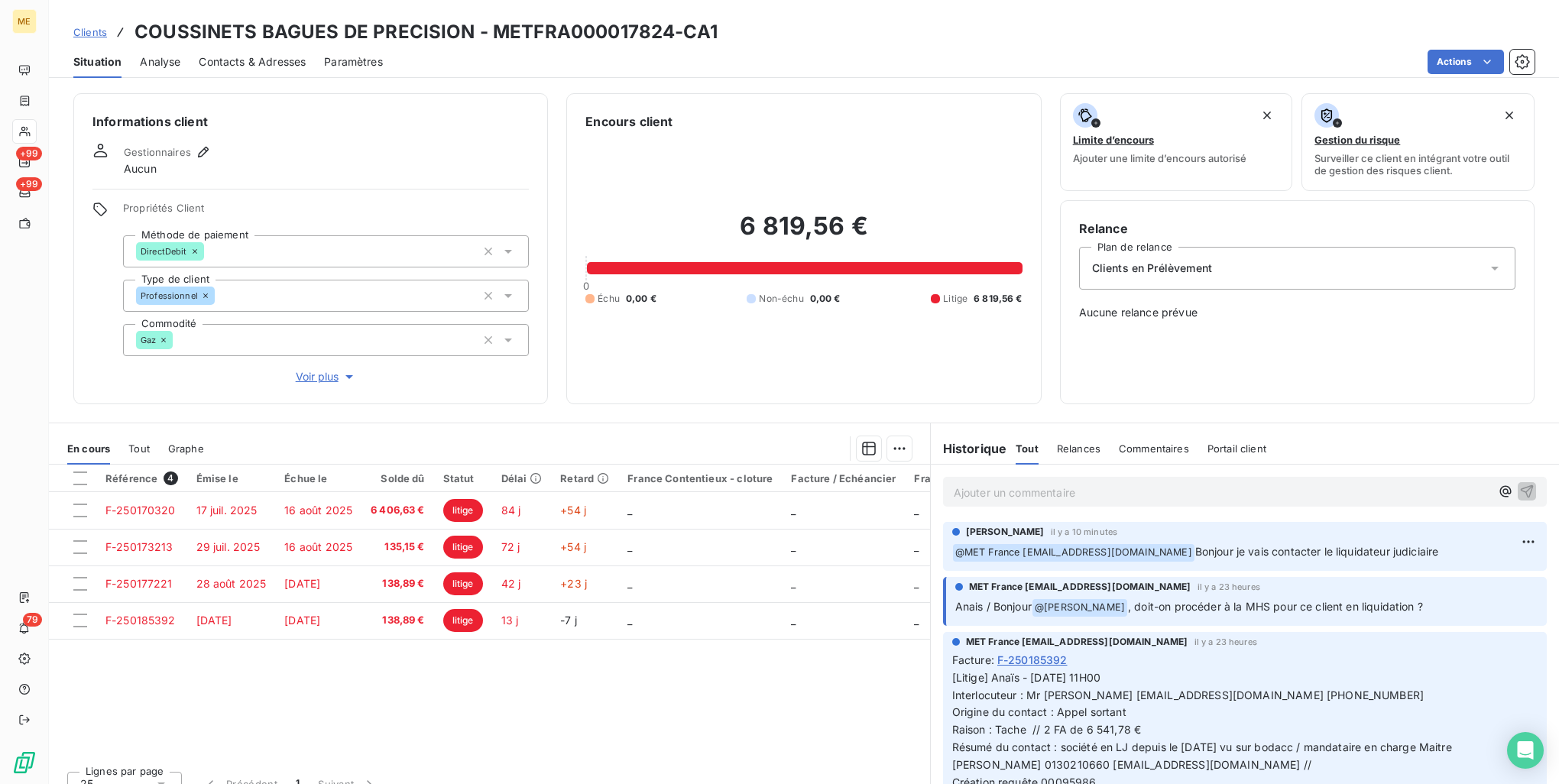
click at [239, 56] on span "Contacts & Adresses" at bounding box center [252, 61] width 107 height 15
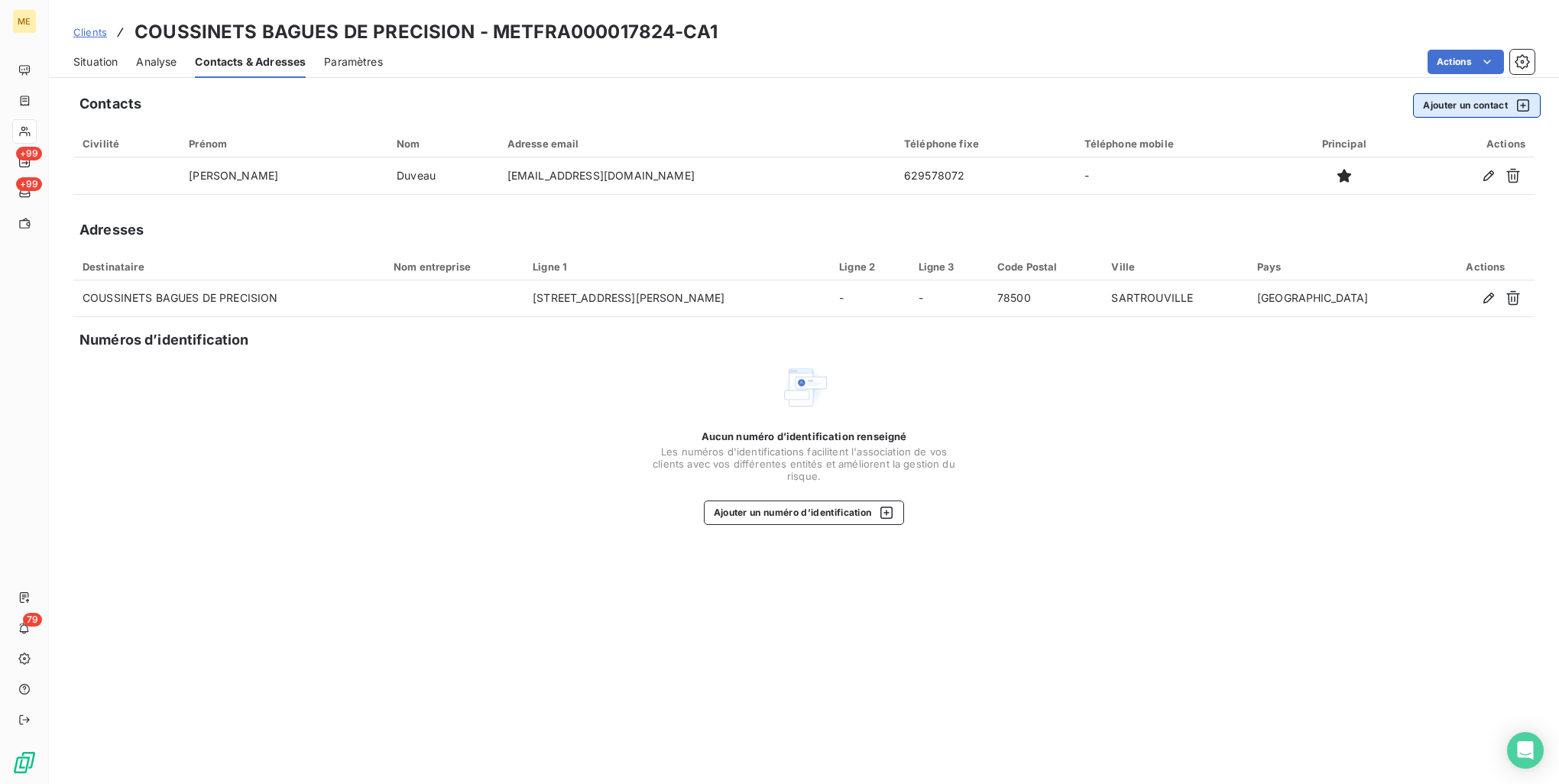
click at [1503, 105] on button "Ajouter un contact" at bounding box center [1477, 105] width 128 height 24
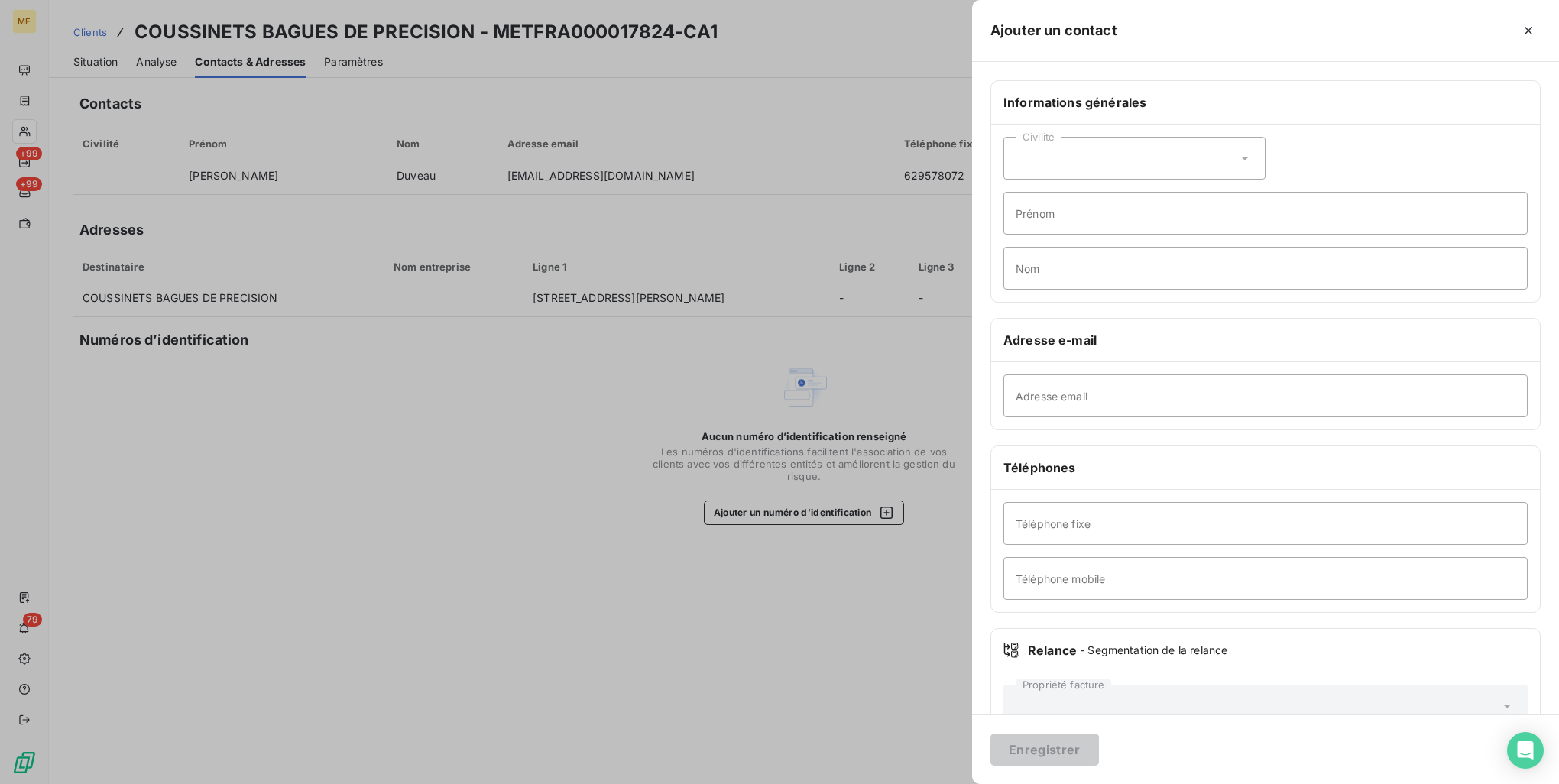
click at [1130, 153] on div "Civilité" at bounding box center [1135, 158] width 262 height 42
click at [1368, 117] on div "Informations générales" at bounding box center [1265, 103] width 549 height 43
click at [739, 37] on div at bounding box center [780, 392] width 1559 height 784
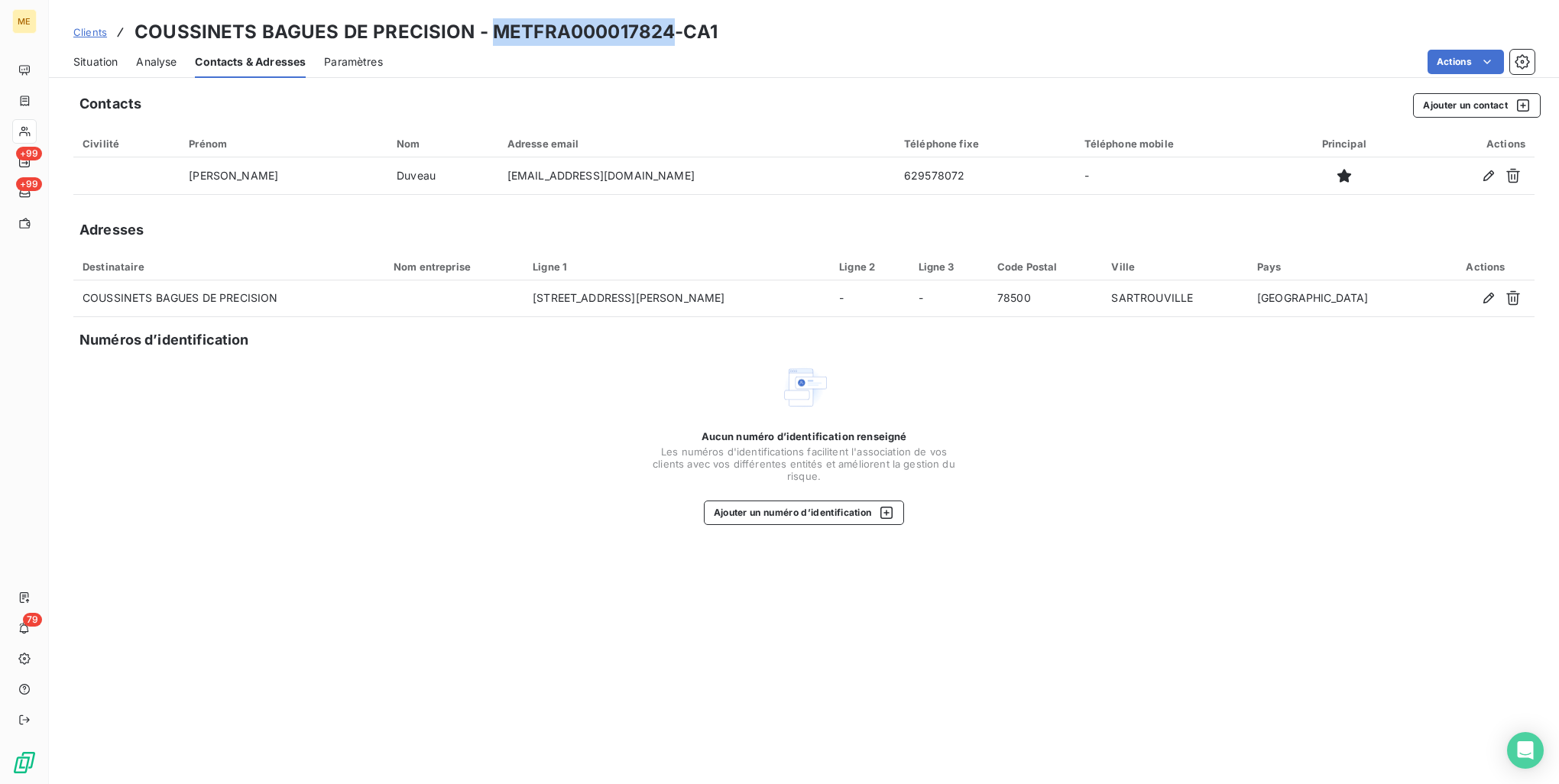
drag, startPoint x: 669, startPoint y: 32, endPoint x: 491, endPoint y: 35, distance: 178.0
click at [491, 35] on h3 "COUSSINETS BAGUES DE PRECISION - METFRA000017824-CA1" at bounding box center [425, 32] width 583 height 28
copy h3 "METFRA000017824"
drag, startPoint x: 137, startPoint y: 33, endPoint x: 470, endPoint y: 26, distance: 333.1
click at [470, 26] on h3 "COUSSINETS BAGUES DE PRECISION - METFRA000017824-CA1" at bounding box center [425, 32] width 583 height 28
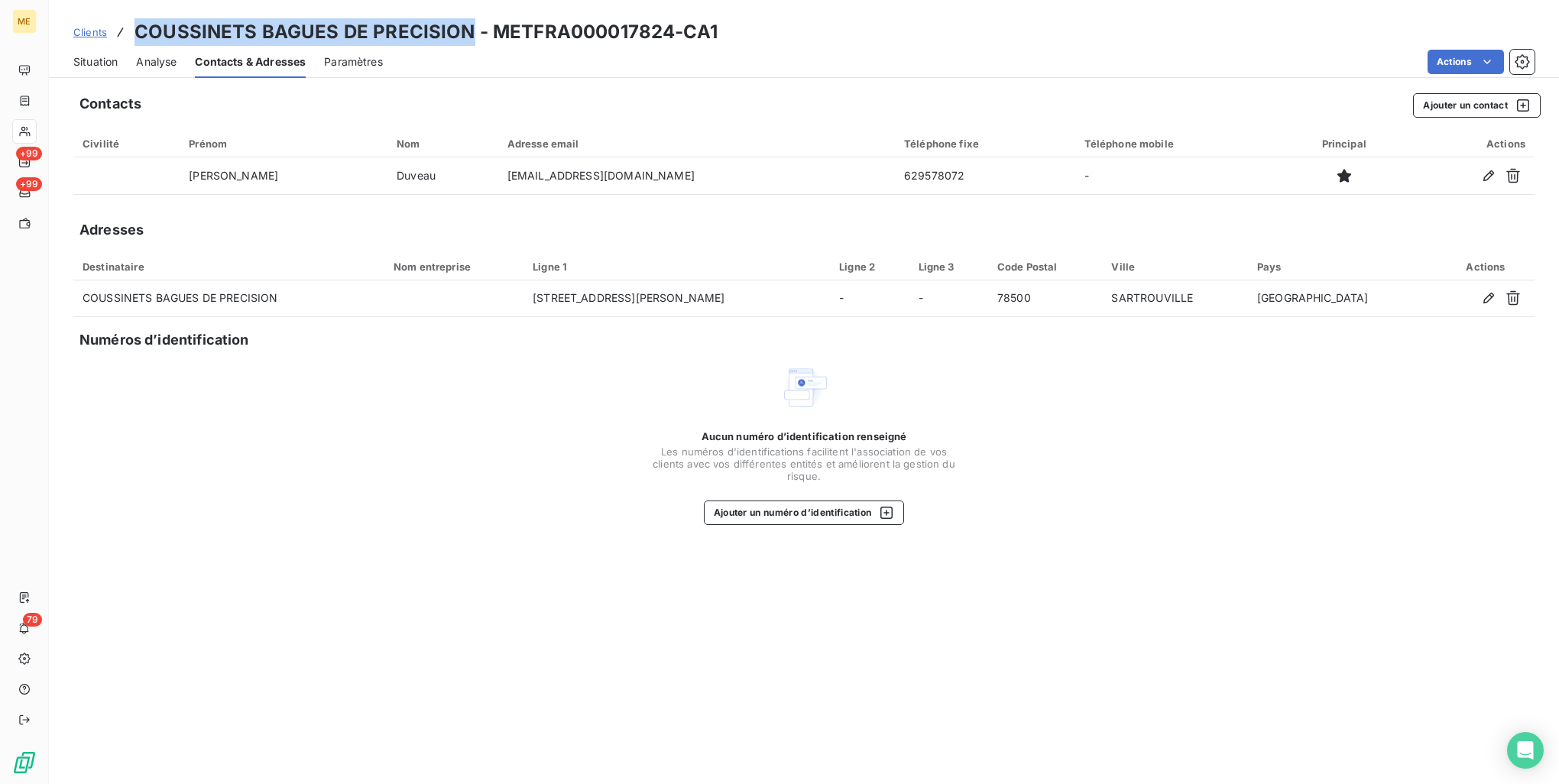
copy h3 "COUSSINETS BAGUES DE PRECISION"
click at [87, 32] on span "Clients" at bounding box center [89, 32] width 33 height 13
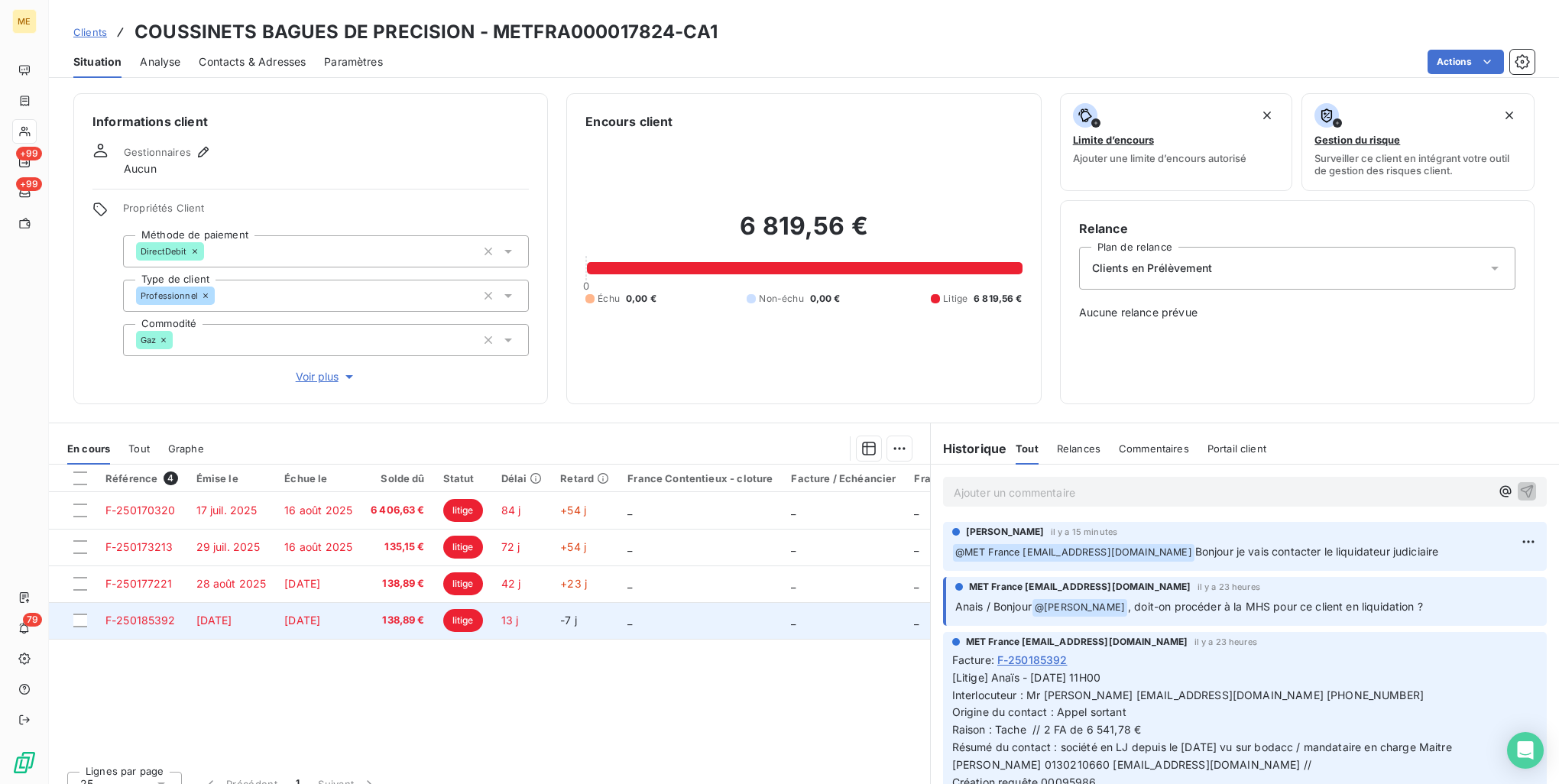
click at [516, 624] on span "13 j" at bounding box center [510, 620] width 18 height 13
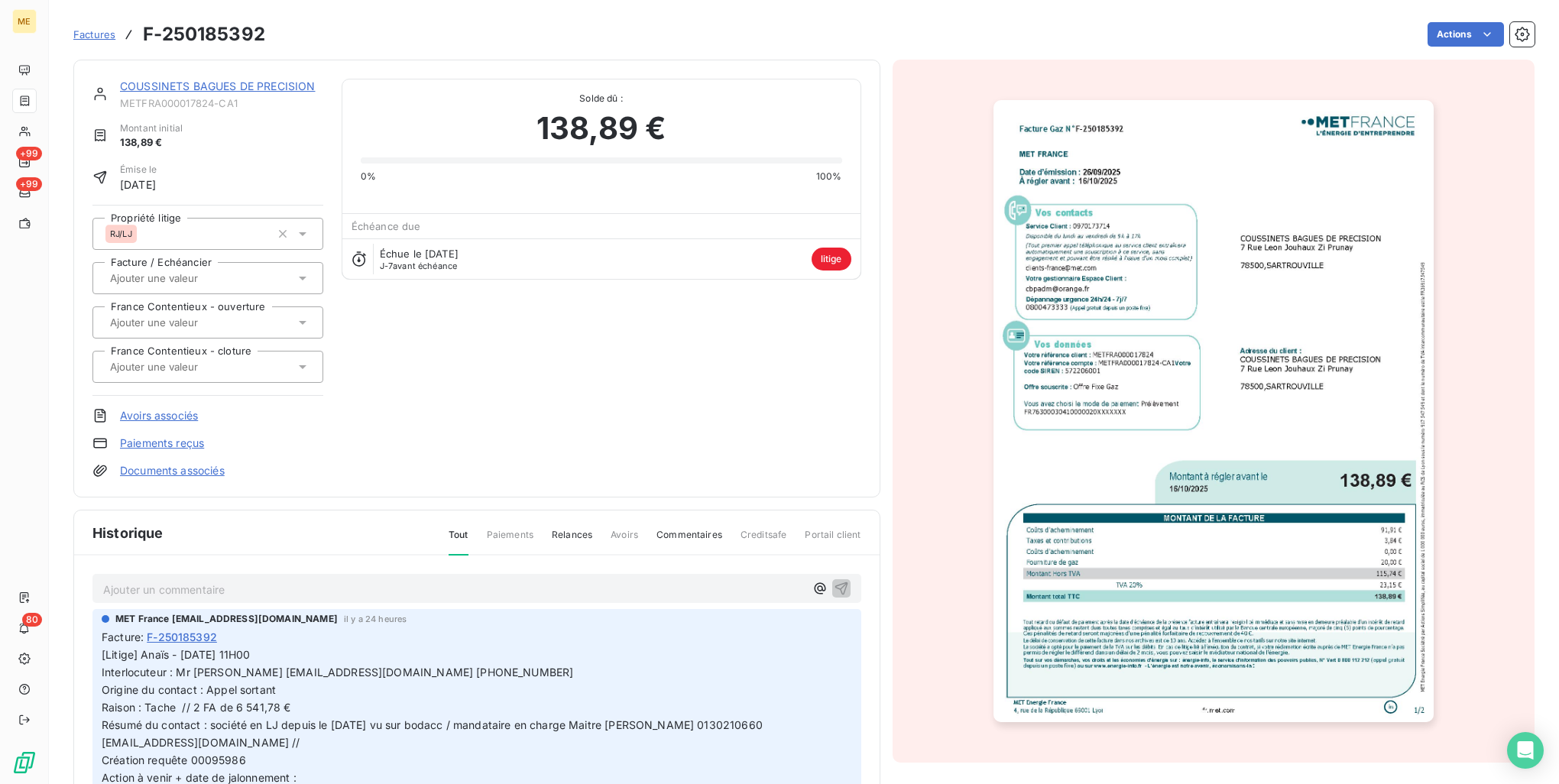
click at [1162, 436] on img "button" at bounding box center [1214, 411] width 441 height 622
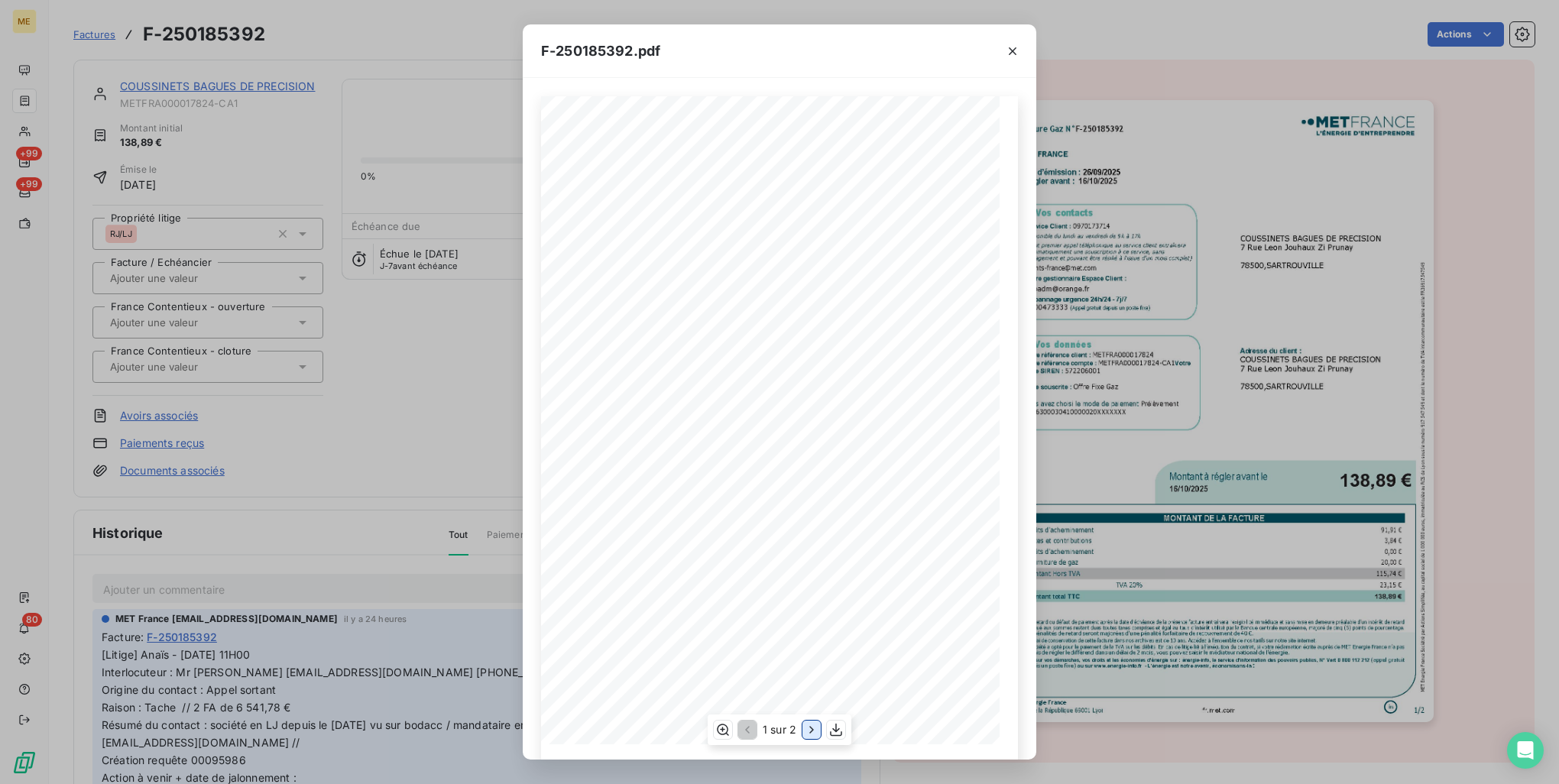
click at [810, 729] on icon "button" at bounding box center [811, 730] width 15 height 15
click at [1019, 43] on icon "button" at bounding box center [1012, 50] width 15 height 15
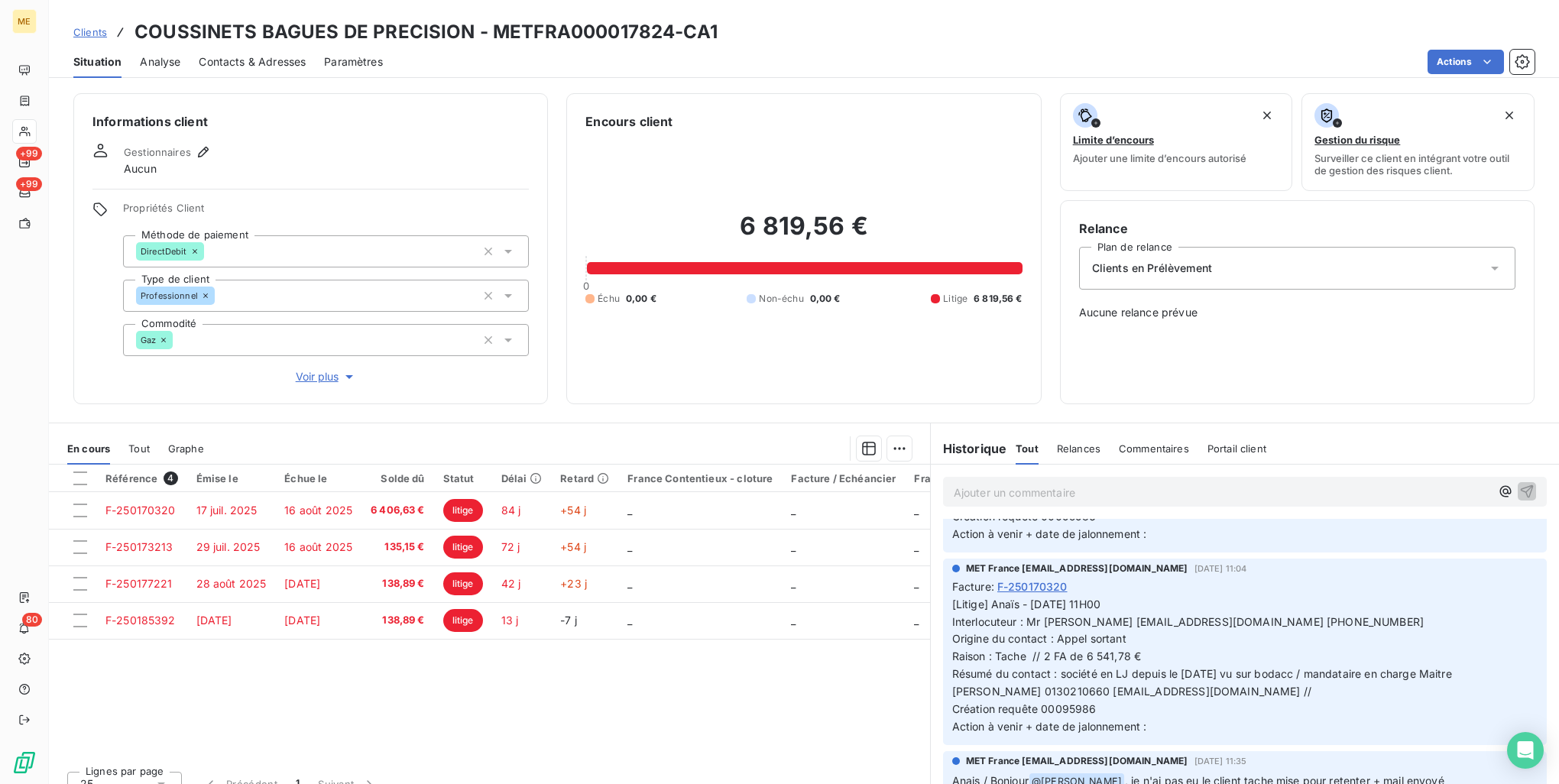
scroll to position [917, 0]
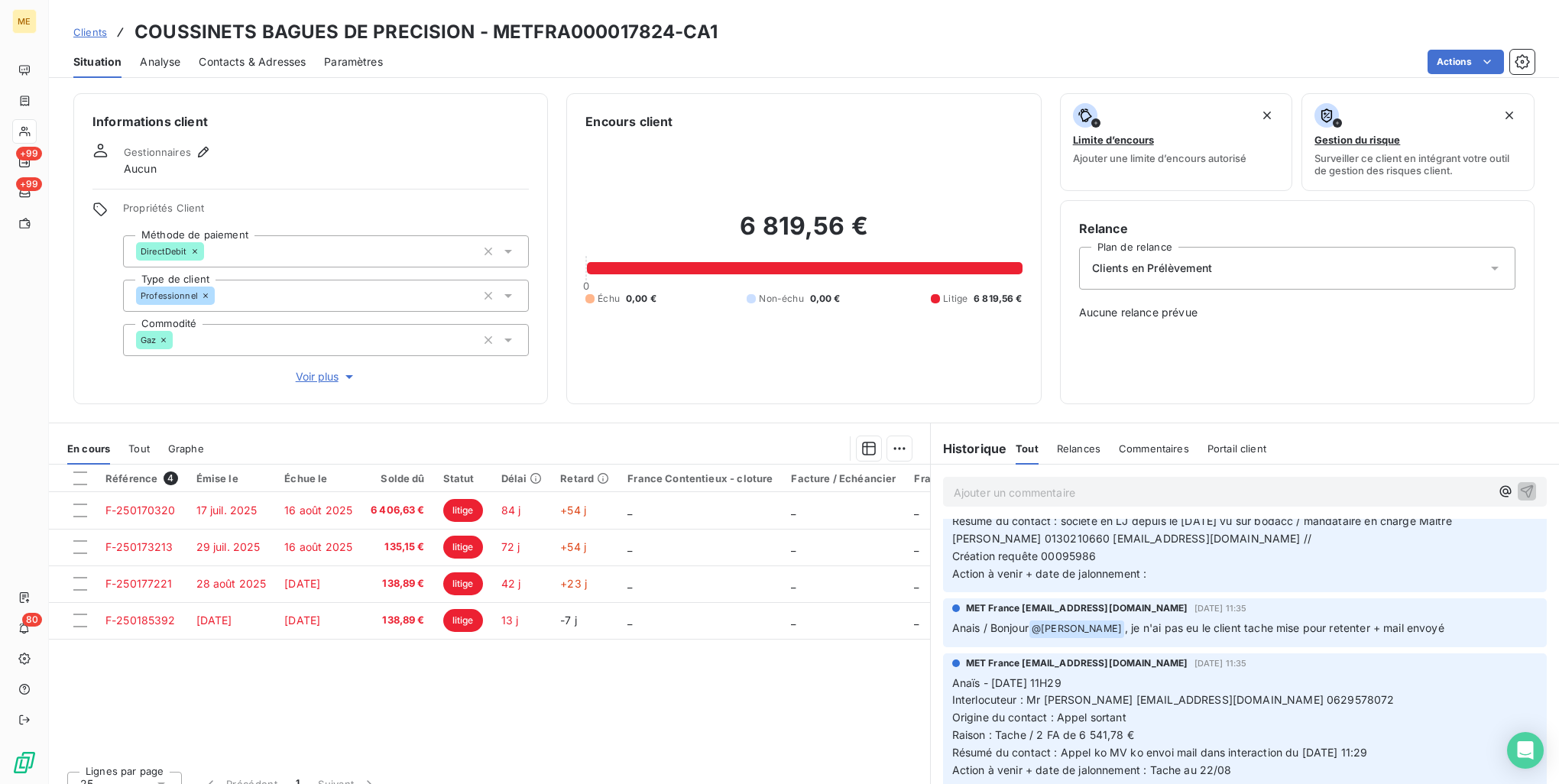
click at [1192, 627] on span ", je n'ai pas eu le client tache mise pour retenter + mail envoyé" at bounding box center [1285, 628] width 320 height 13
drag, startPoint x: 1192, startPoint y: 627, endPoint x: 1242, endPoint y: 670, distance: 65.9
click at [1242, 670] on div "MET France met-france@recouvrement.met.com 19 août 2025, 11:35 Anaïs - 19/08/20…" at bounding box center [1245, 718] width 586 height 123
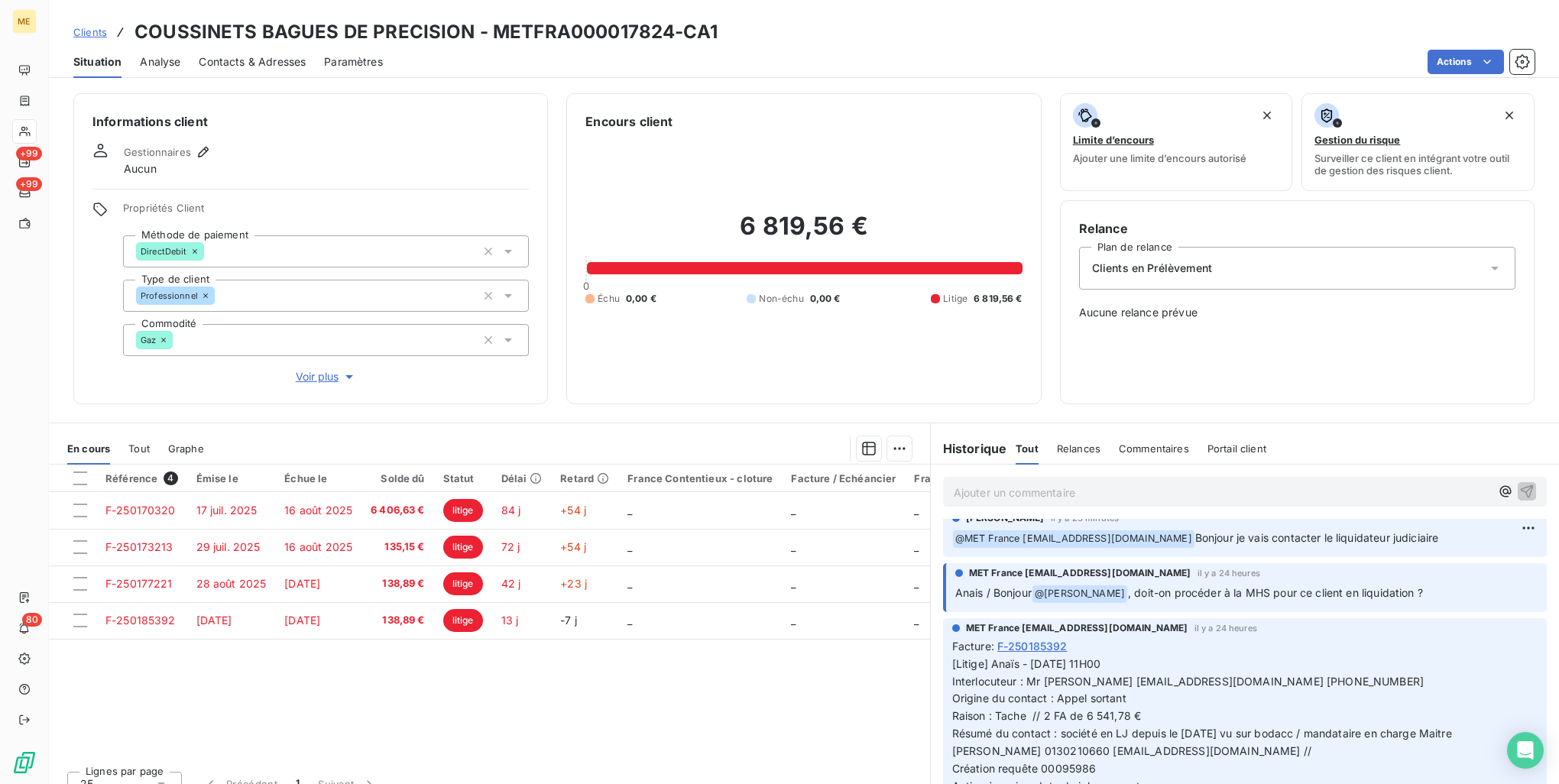
scroll to position [0, 0]
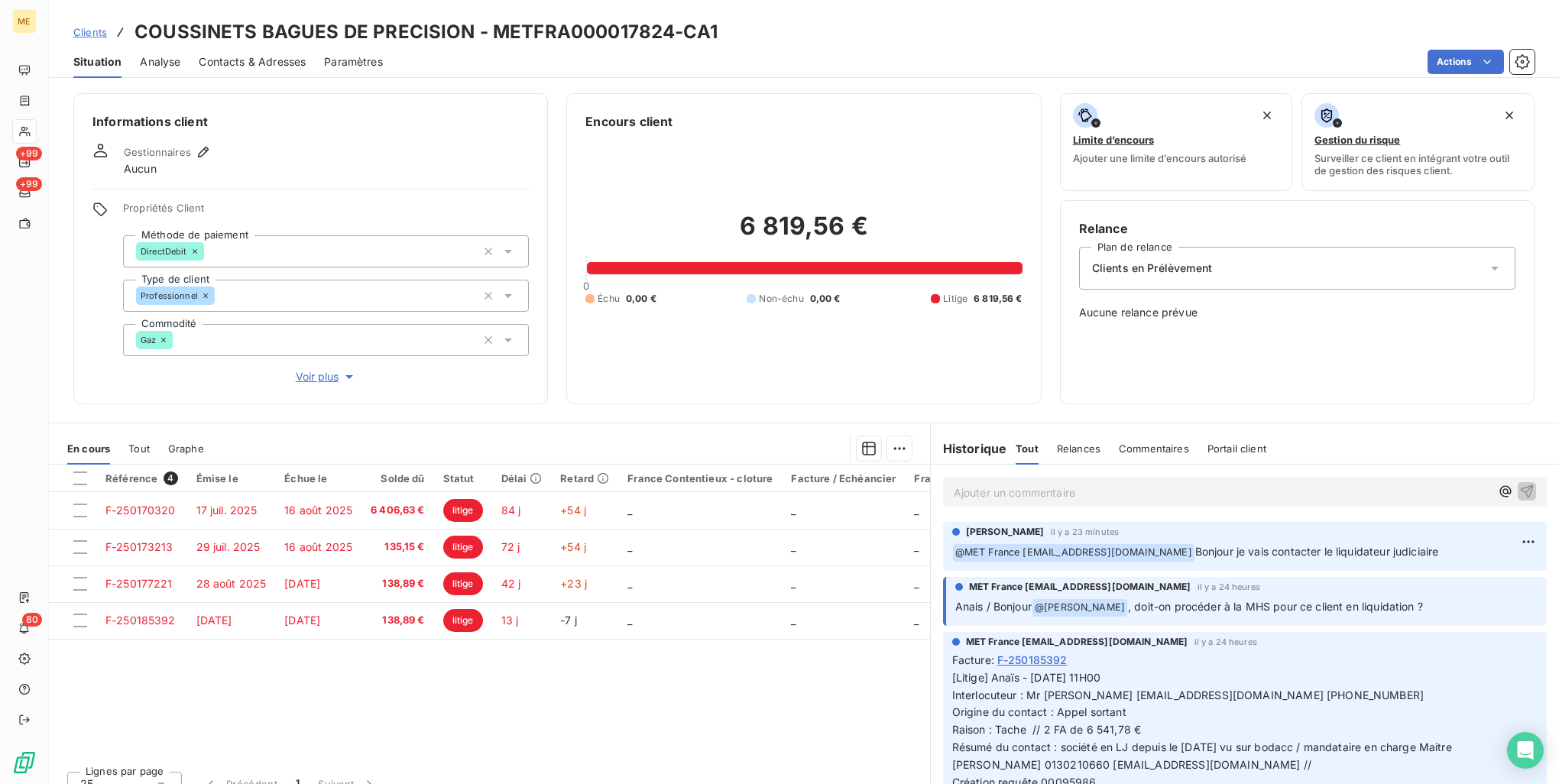
click at [1239, 547] on span "Bonjour je vais contacter le liquidateur judiciaire" at bounding box center [1317, 552] width 244 height 13
click at [582, 670] on div "Référence 4 Émise le Échue le Solde dû Statut Délai Retard France Contentieux -…" at bounding box center [489, 612] width 881 height 295
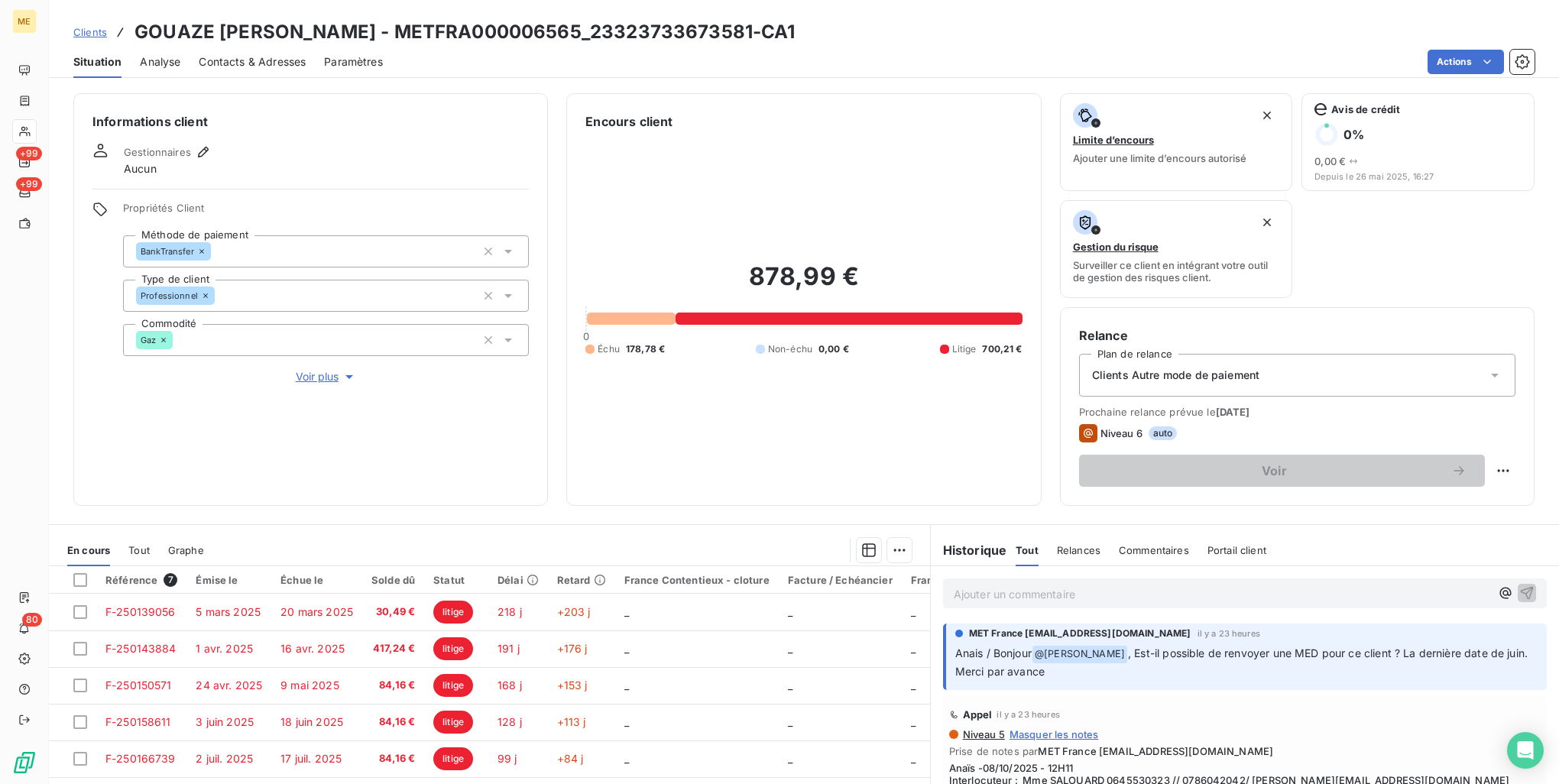
scroll to position [122, 0]
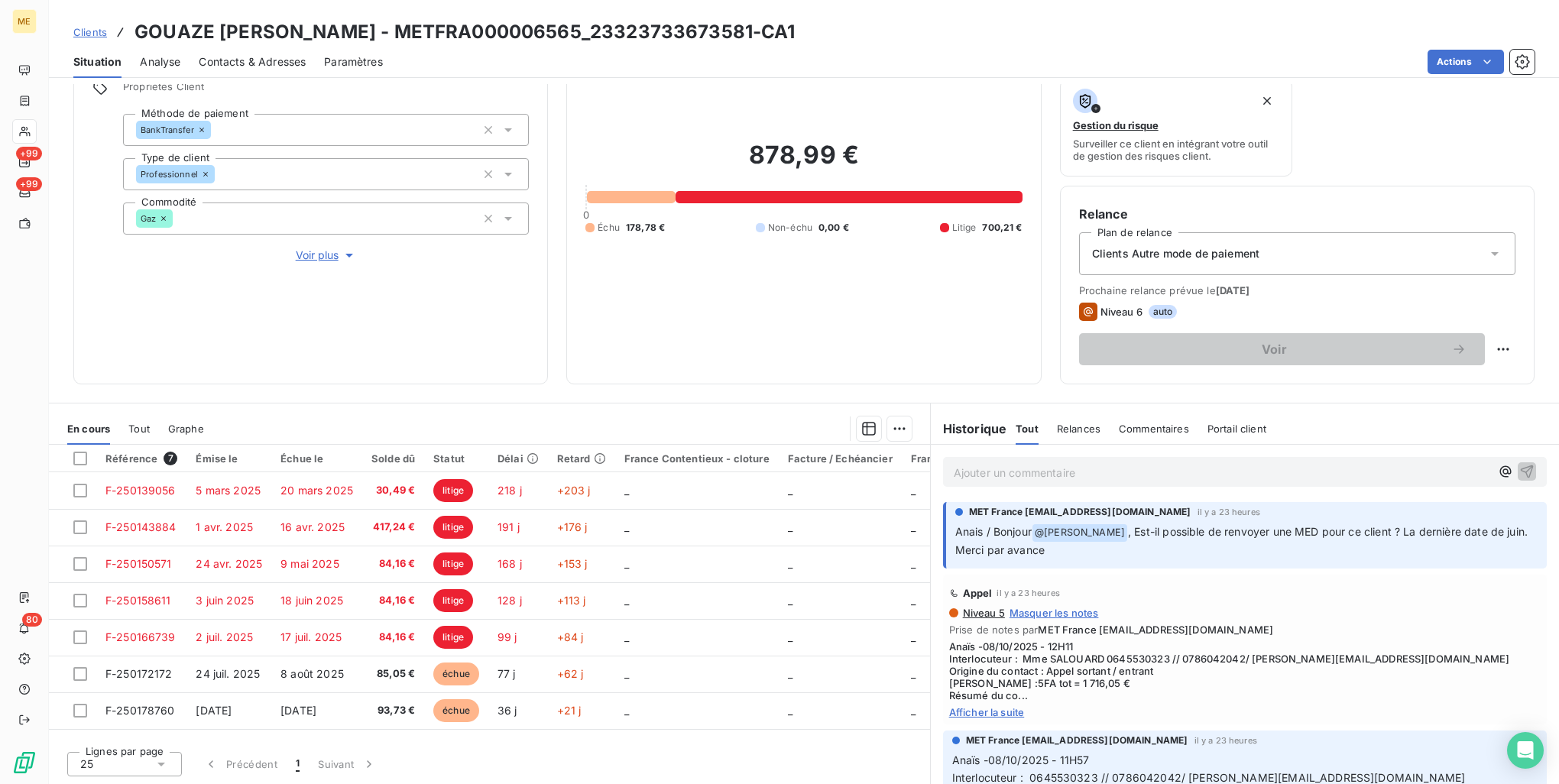
click at [998, 717] on span "Afficher la suite" at bounding box center [1244, 713] width 591 height 13
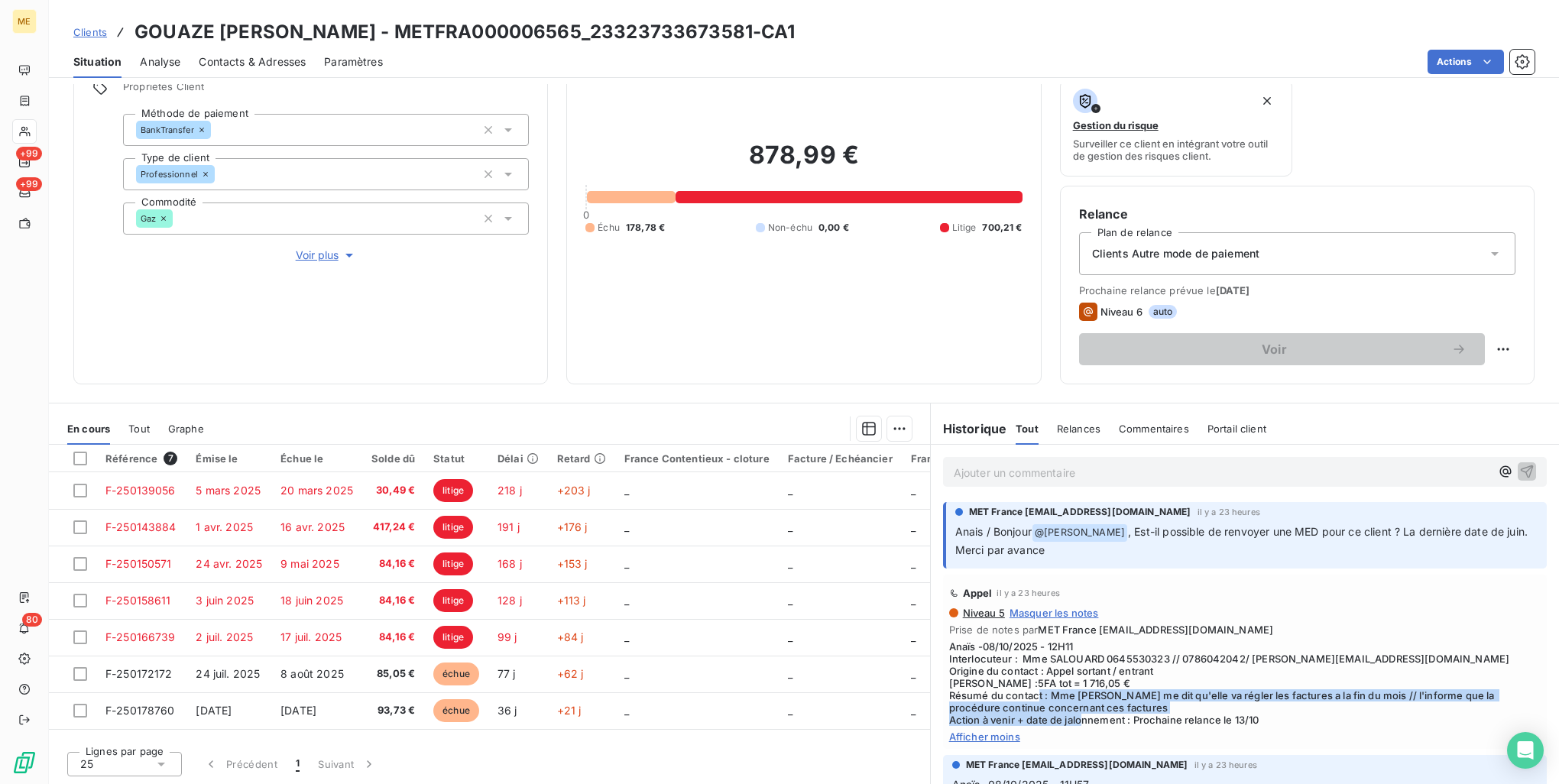
drag, startPoint x: 1135, startPoint y: 690, endPoint x: 1186, endPoint y: 724, distance: 61.3
click at [1186, 724] on span "Anaïs -08/10/2025 - 12H11 Interlocuteur : Mme SALOUARD 0645530323 // 0786042042…" at bounding box center [1244, 683] width 591 height 86
drag, startPoint x: 1186, startPoint y: 724, endPoint x: 1183, endPoint y: 738, distance: 14.3
click at [1183, 738] on span "Afficher moins" at bounding box center [1244, 737] width 591 height 13
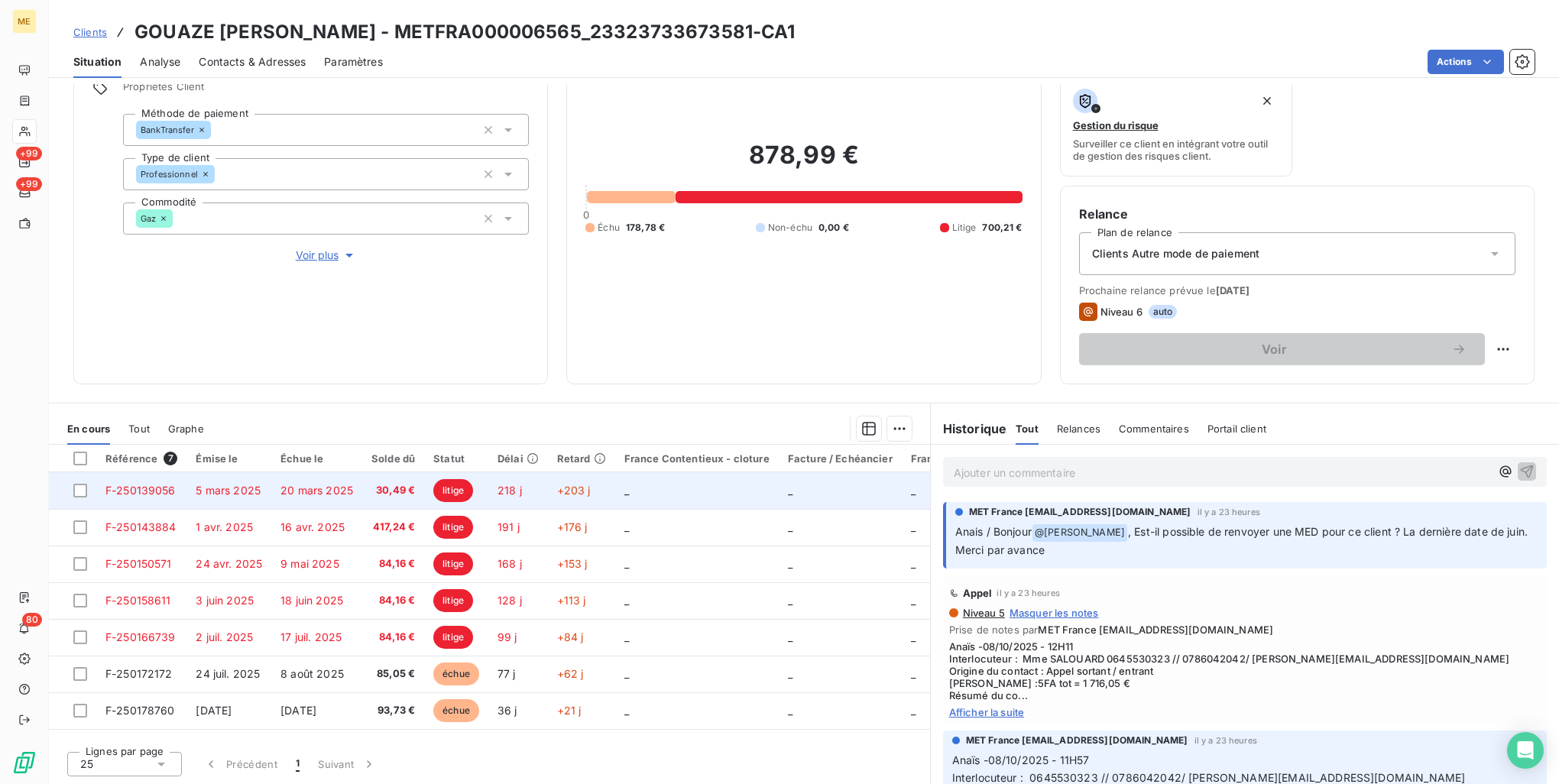
click at [535, 494] on td "218 j" at bounding box center [518, 490] width 59 height 37
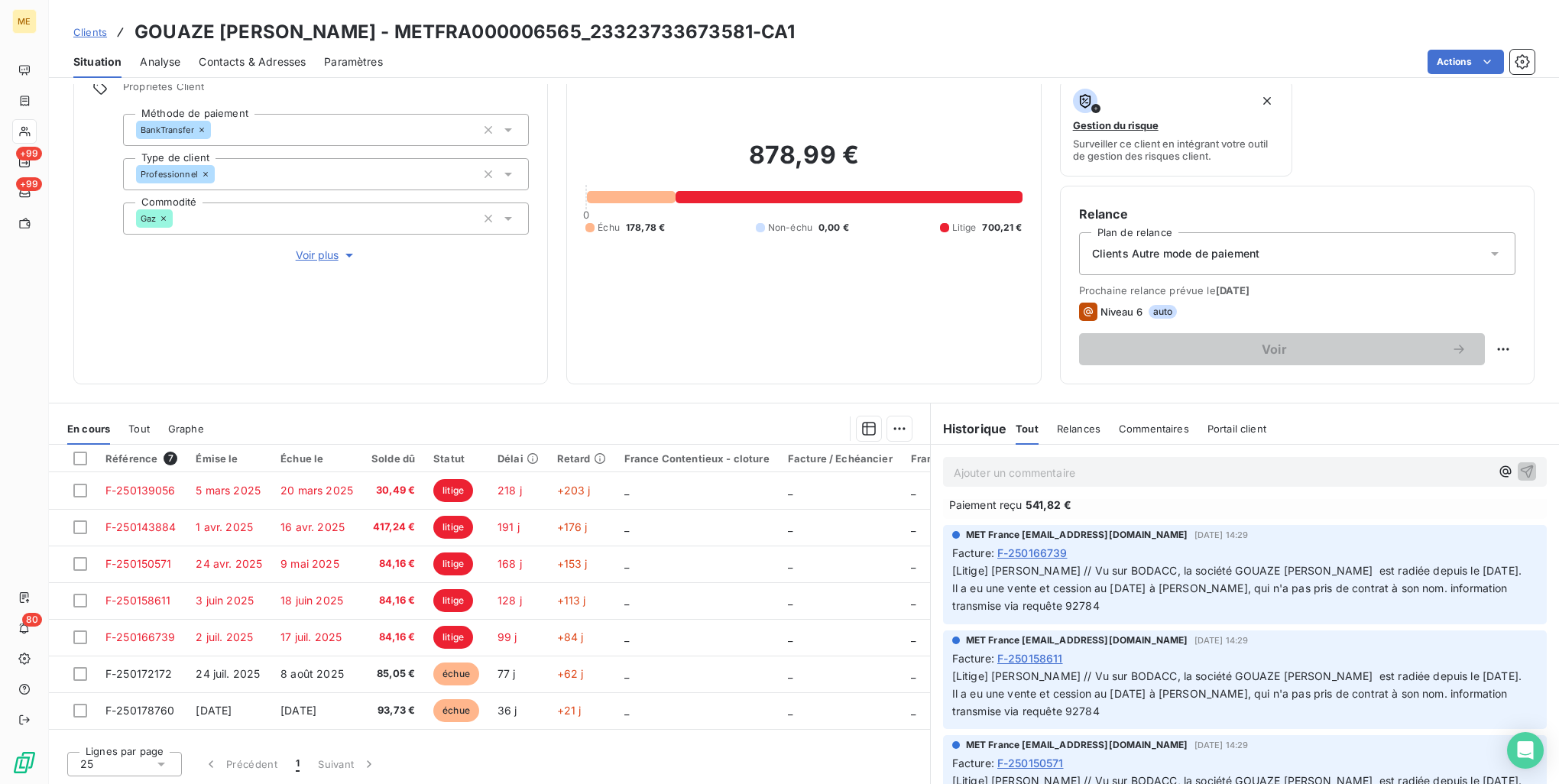
scroll to position [994, 0]
drag, startPoint x: 1297, startPoint y: 605, endPoint x: 1349, endPoint y: 622, distance: 54.7
click at [1349, 615] on p "[Litige] [PERSON_NAME] // Vu sur BODACC, la société GOUAZE [PERSON_NAME] est ra…" at bounding box center [1245, 588] width 586 height 53
click at [1128, 602] on span "[Litige] [PERSON_NAME] // Vu sur BODACC, la société GOUAZE [PERSON_NAME] est ra…" at bounding box center [1237, 587] width 570 height 48
drag, startPoint x: 1111, startPoint y: 604, endPoint x: 1484, endPoint y: 619, distance: 373.3
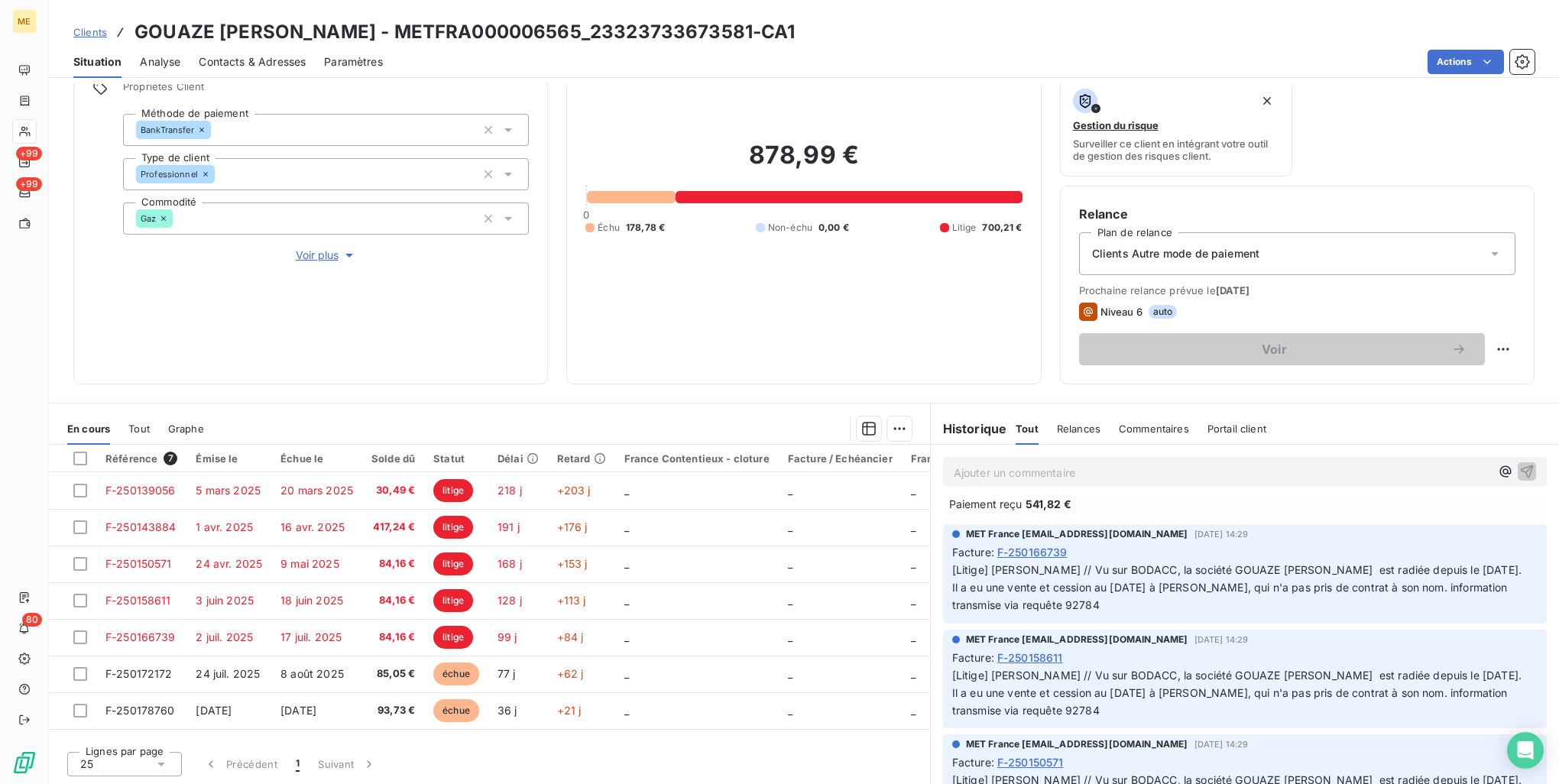
click at [1484, 615] on p "[Litige] [PERSON_NAME] // Vu sur BODACC, la société GOUAZE [PERSON_NAME] est ra…" at bounding box center [1245, 588] width 586 height 53
click at [1181, 615] on p "[Litige] [PERSON_NAME] // Vu sur BODACC, la société GOUAZE [PERSON_NAME] est ra…" at bounding box center [1245, 588] width 586 height 53
drag, startPoint x: 1181, startPoint y: 622, endPoint x: 1122, endPoint y: 622, distance: 59.0
click at [1122, 615] on p "[Litige] [PERSON_NAME] // Vu sur BODACC, la société GOUAZE [PERSON_NAME] est ra…" at bounding box center [1245, 588] width 586 height 53
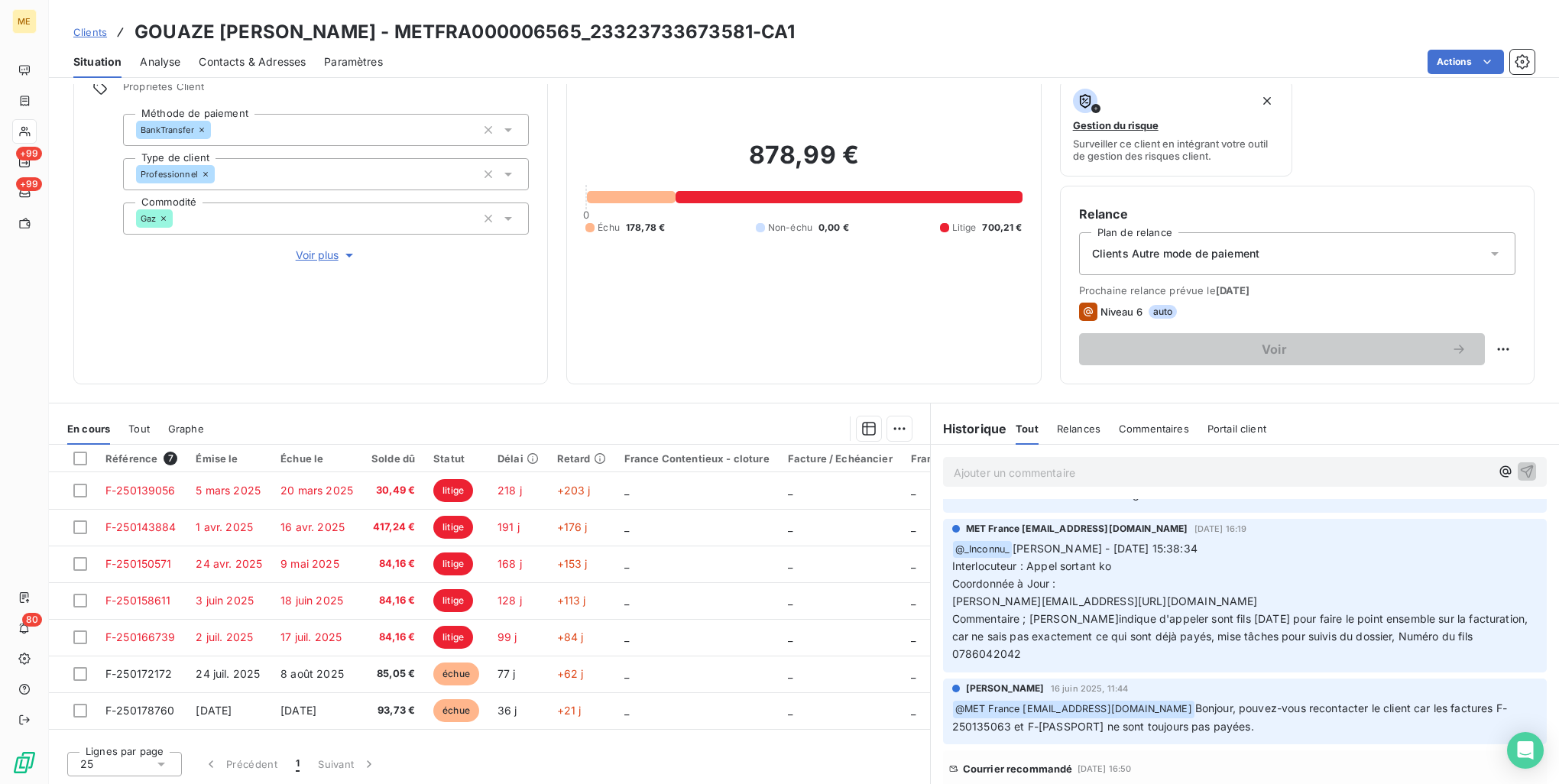
scroll to position [2369, 0]
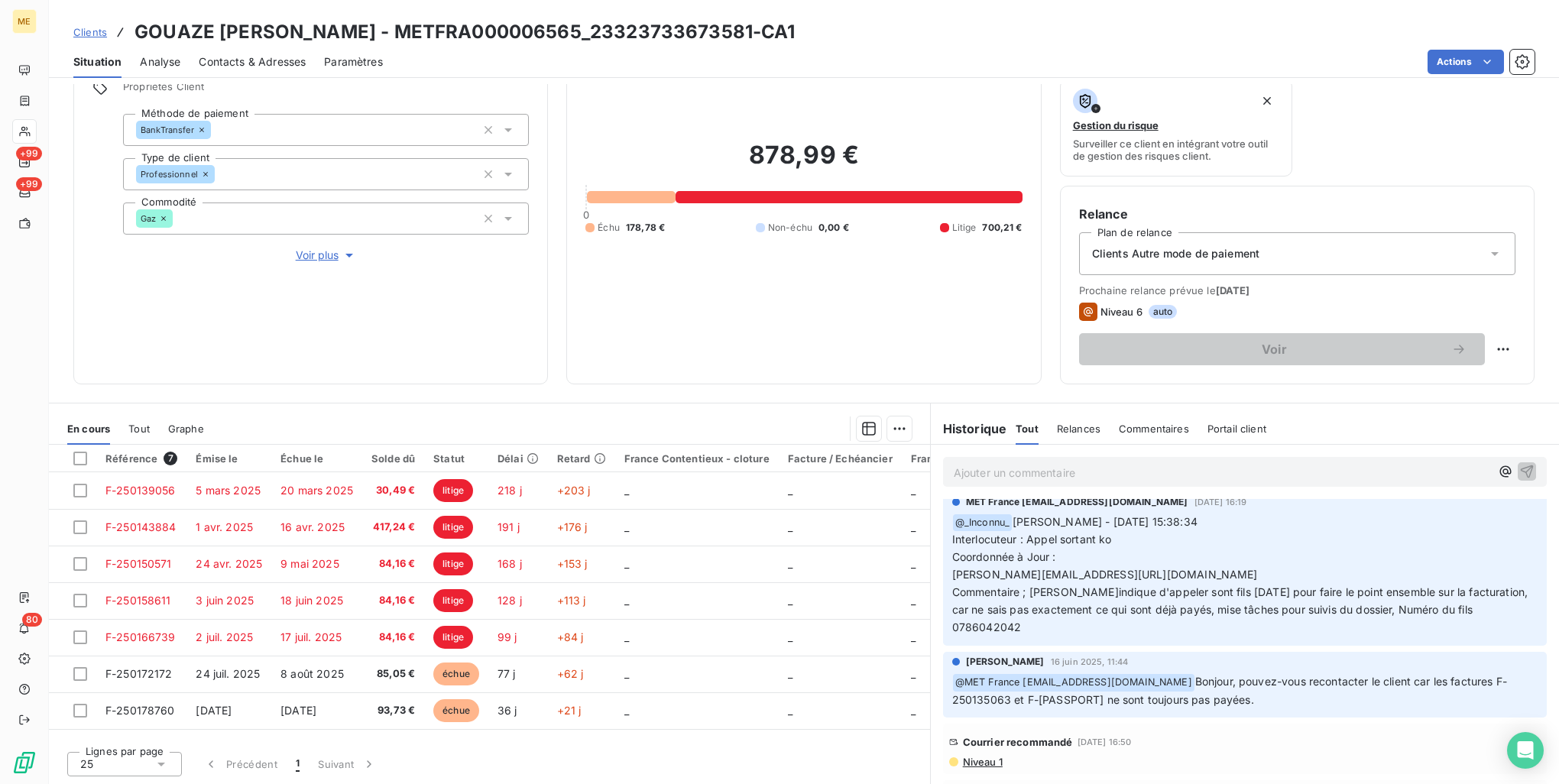
click at [1181, 634] on span "[PERSON_NAME] - [DATE] 15:38:34 Interlocuteur : Appel sortant ko Coordonnée à J…" at bounding box center [1242, 574] width 579 height 118
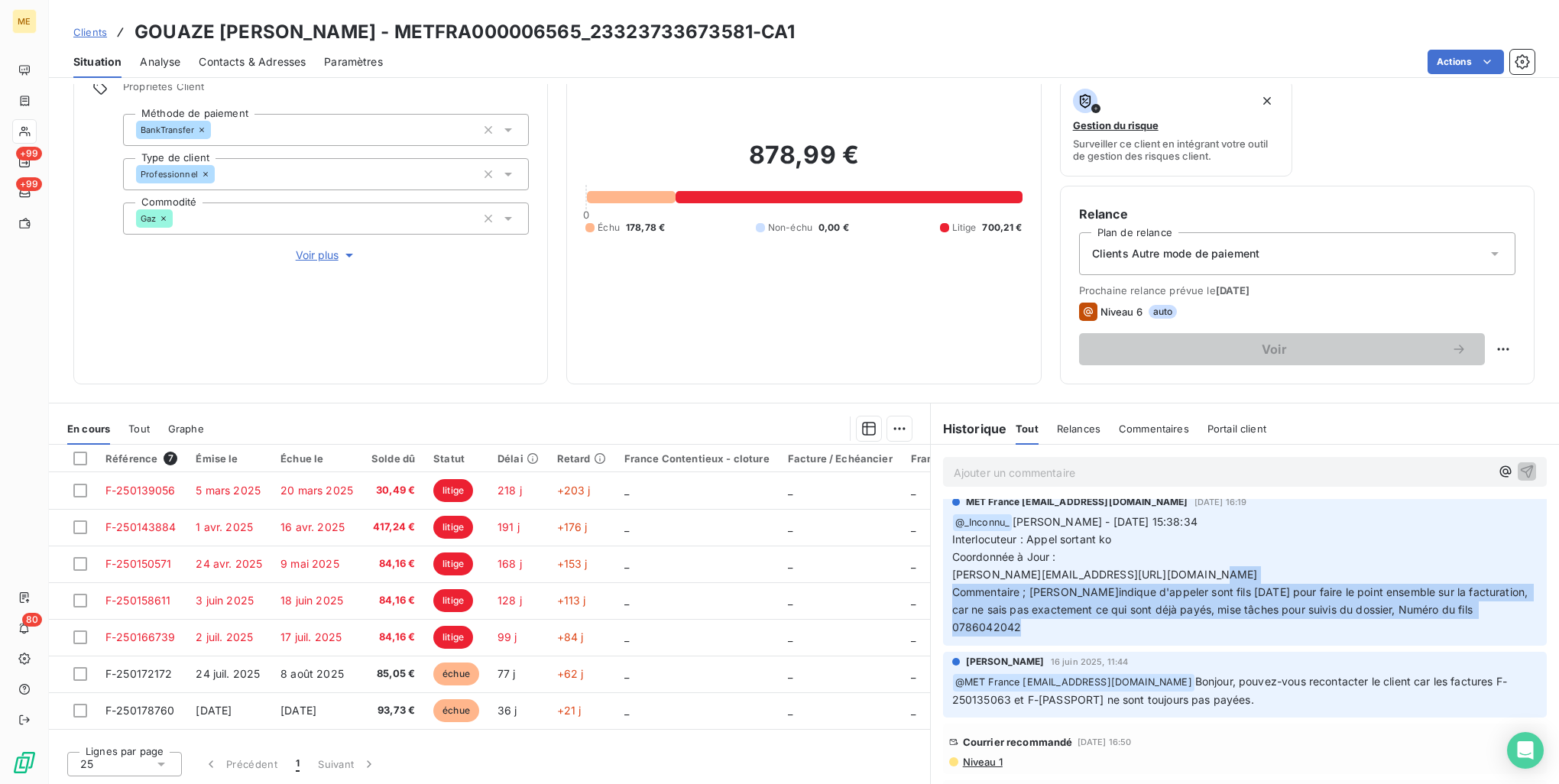
click at [1181, 634] on span "Laurine - 17/06/2025 15:38:34 Interlocuteur : Appel sortant ko Coordonnée à Jou…" at bounding box center [1242, 574] width 579 height 118
drag, startPoint x: 1181, startPoint y: 700, endPoint x: 1155, endPoint y: 713, distance: 29.1
click at [1155, 634] on span "Laurine - 17/06/2025 15:38:34 Interlocuteur : Appel sortant ko Coordonnée à Jou…" at bounding box center [1242, 574] width 579 height 118
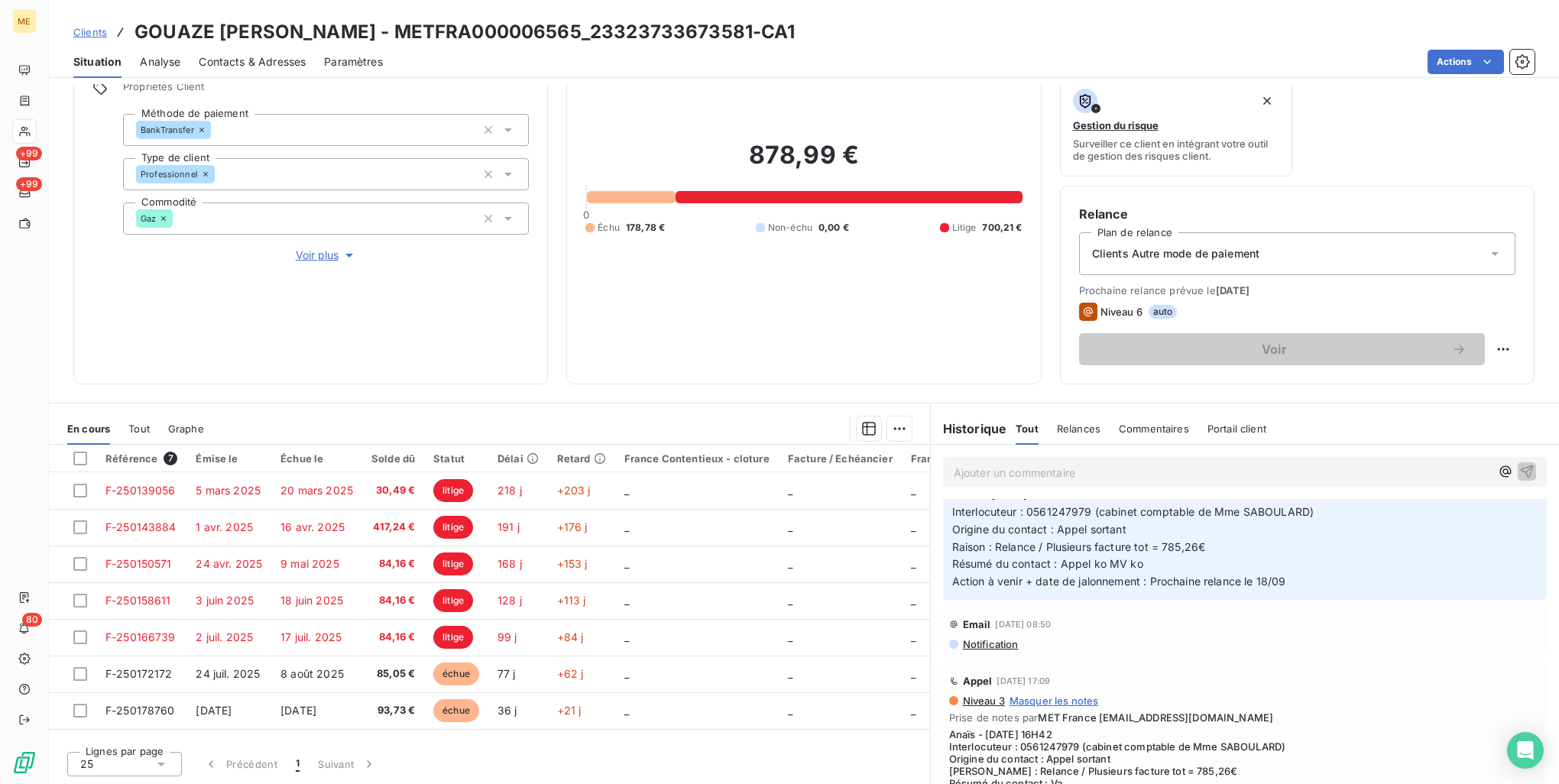
scroll to position [459, 0]
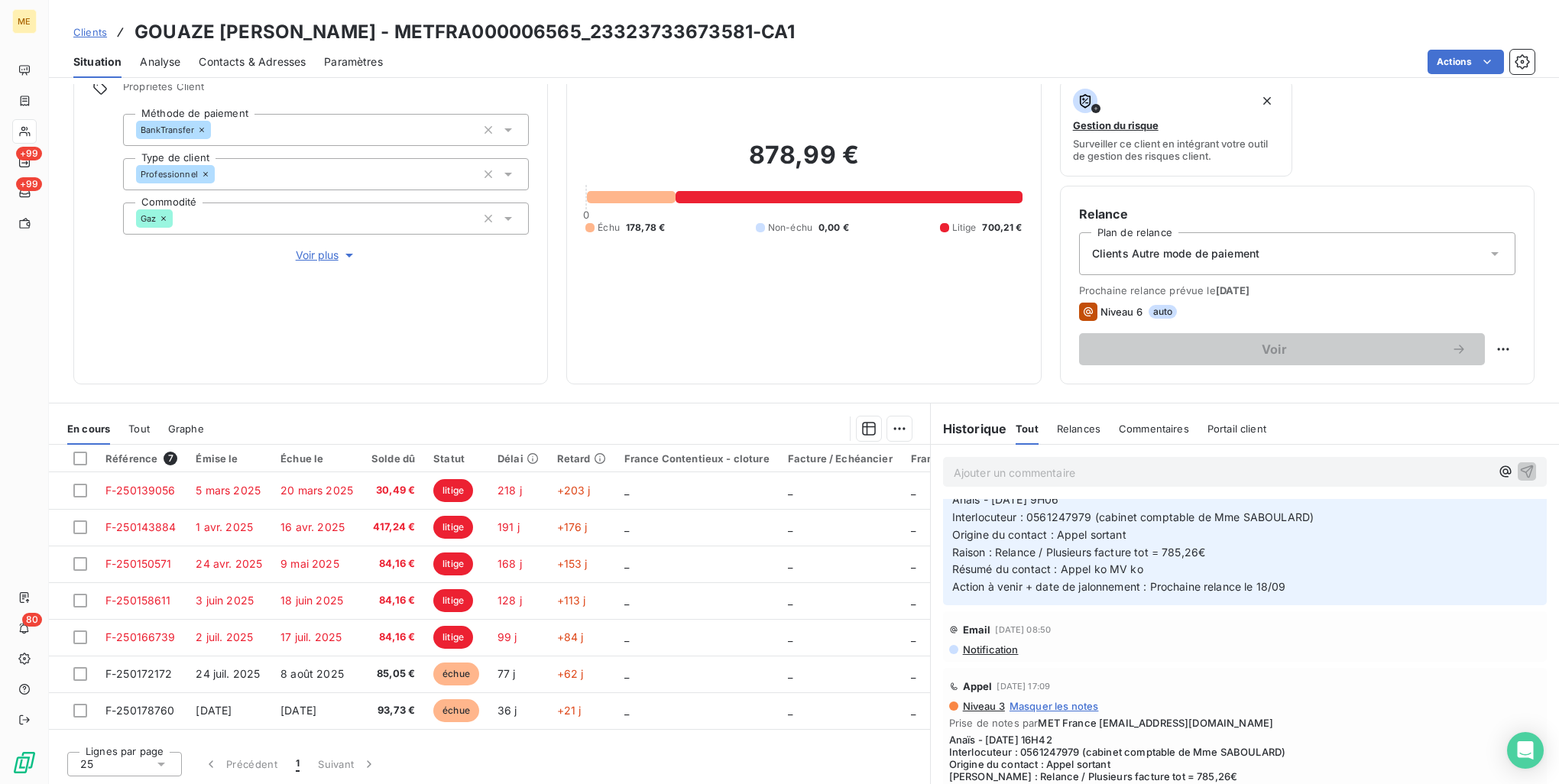
click at [1034, 476] on p "Ajouter un commentaire ﻿" at bounding box center [1222, 472] width 536 height 19
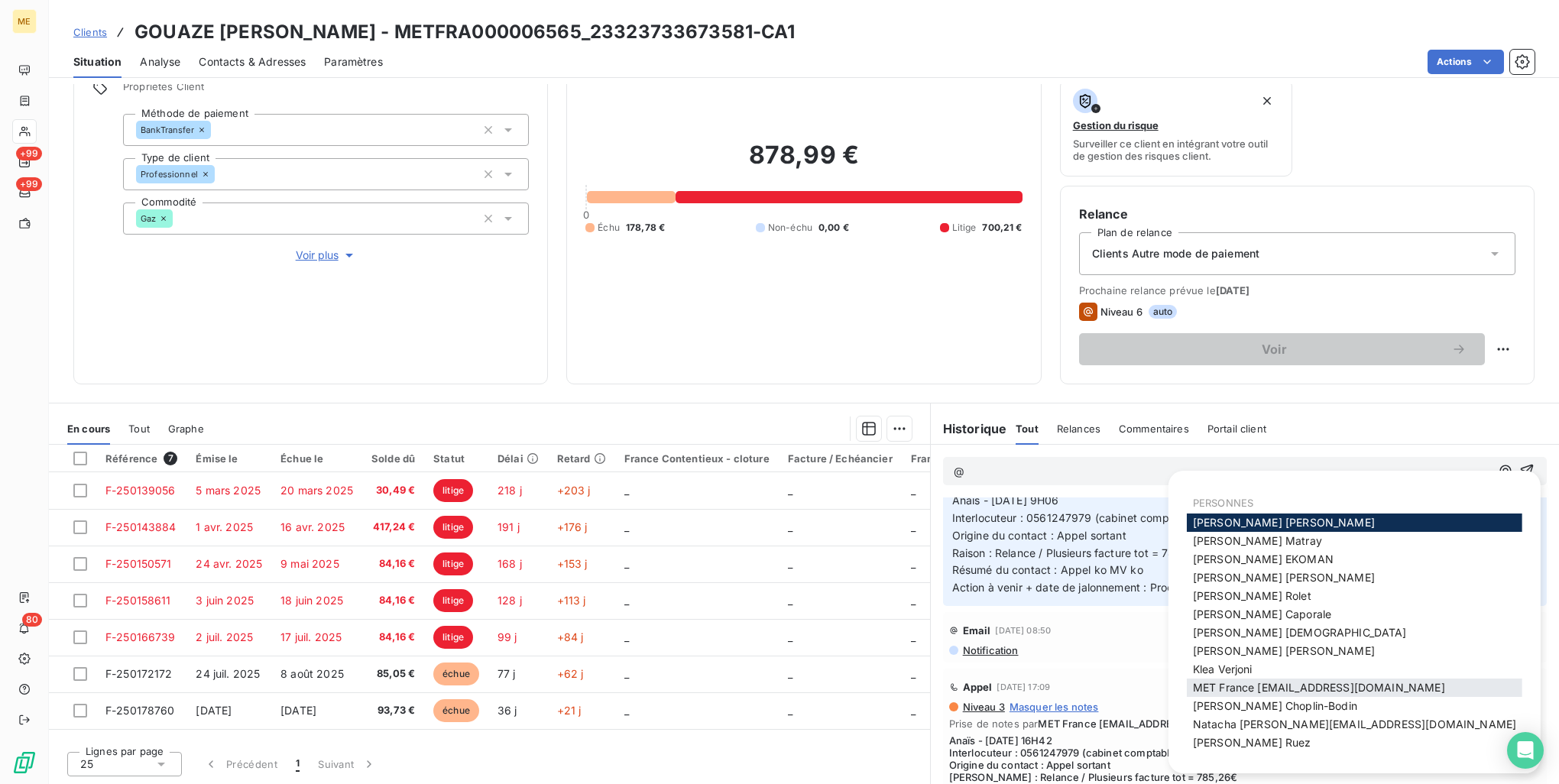
click at [1291, 683] on span "MET France met-france@recouvrement.met.com" at bounding box center [1319, 688] width 252 height 13
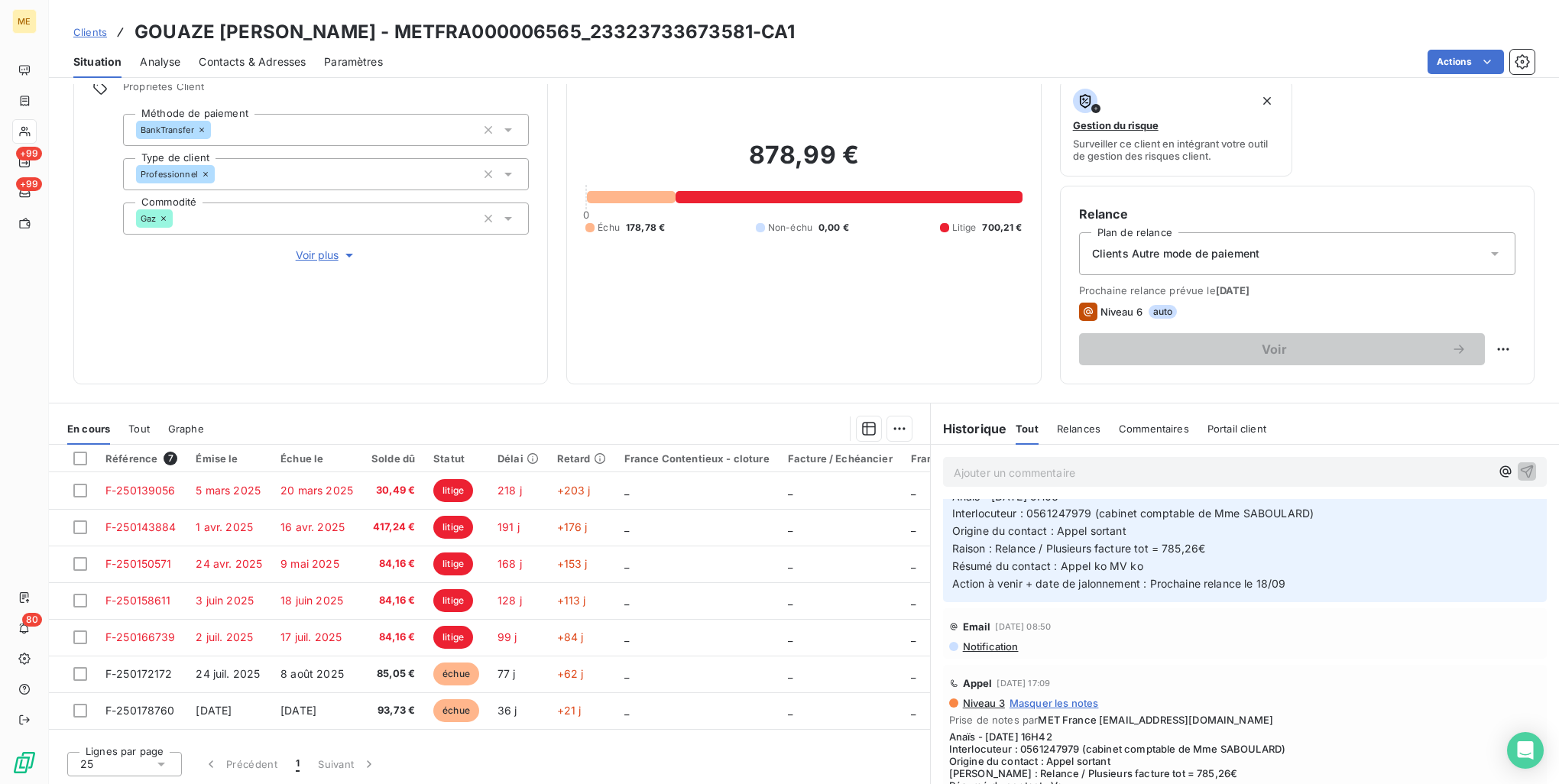
scroll to position [318, 0]
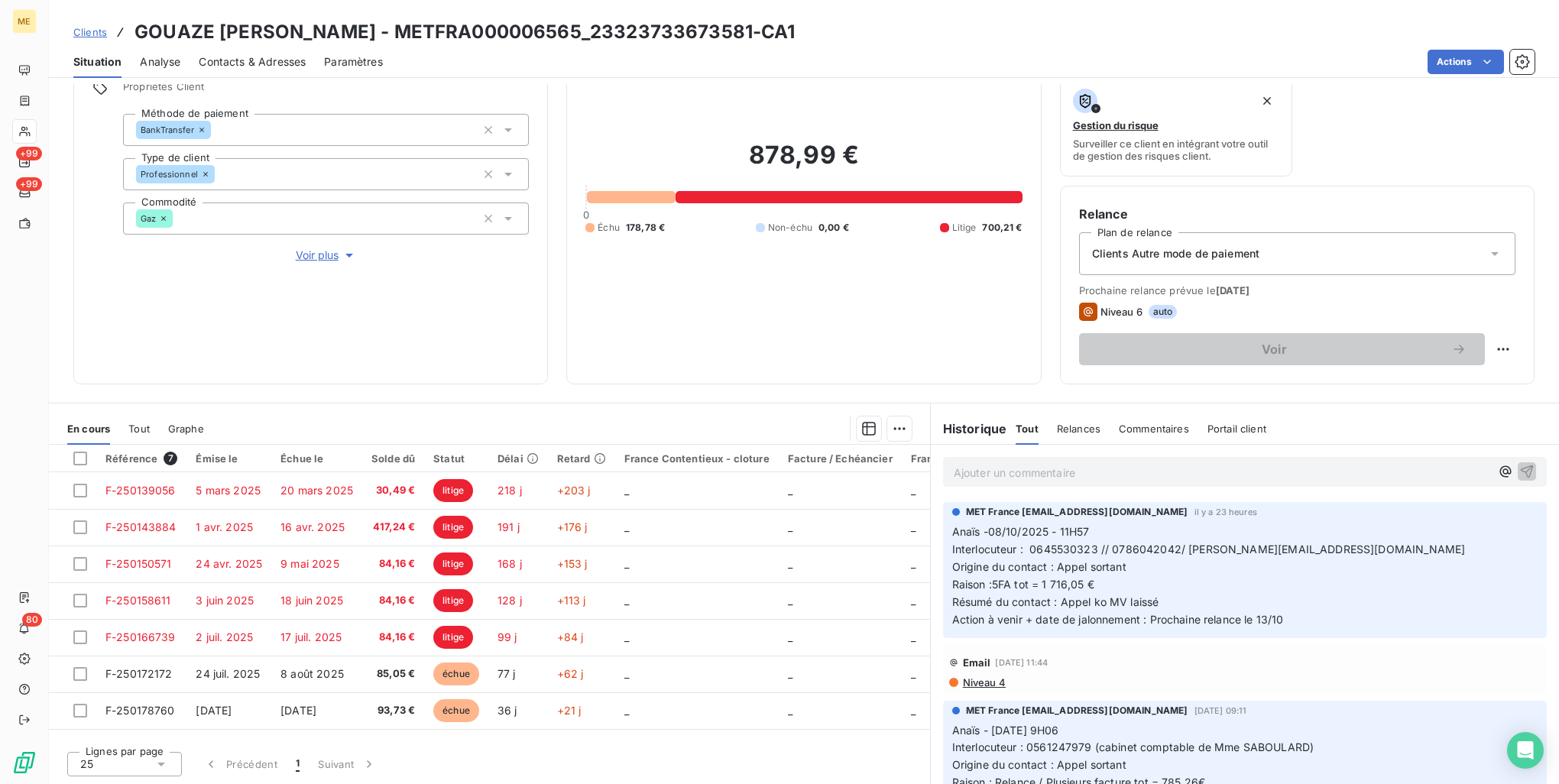
click at [1110, 482] on div "Ajouter un commentaire ﻿" at bounding box center [1245, 471] width 604 height 30
click at [1110, 461] on div "Ajouter un commentaire ﻿" at bounding box center [1222, 471] width 536 height 21
click at [1111, 466] on p "Ajouter un commentaire ﻿" at bounding box center [1222, 472] width 536 height 19
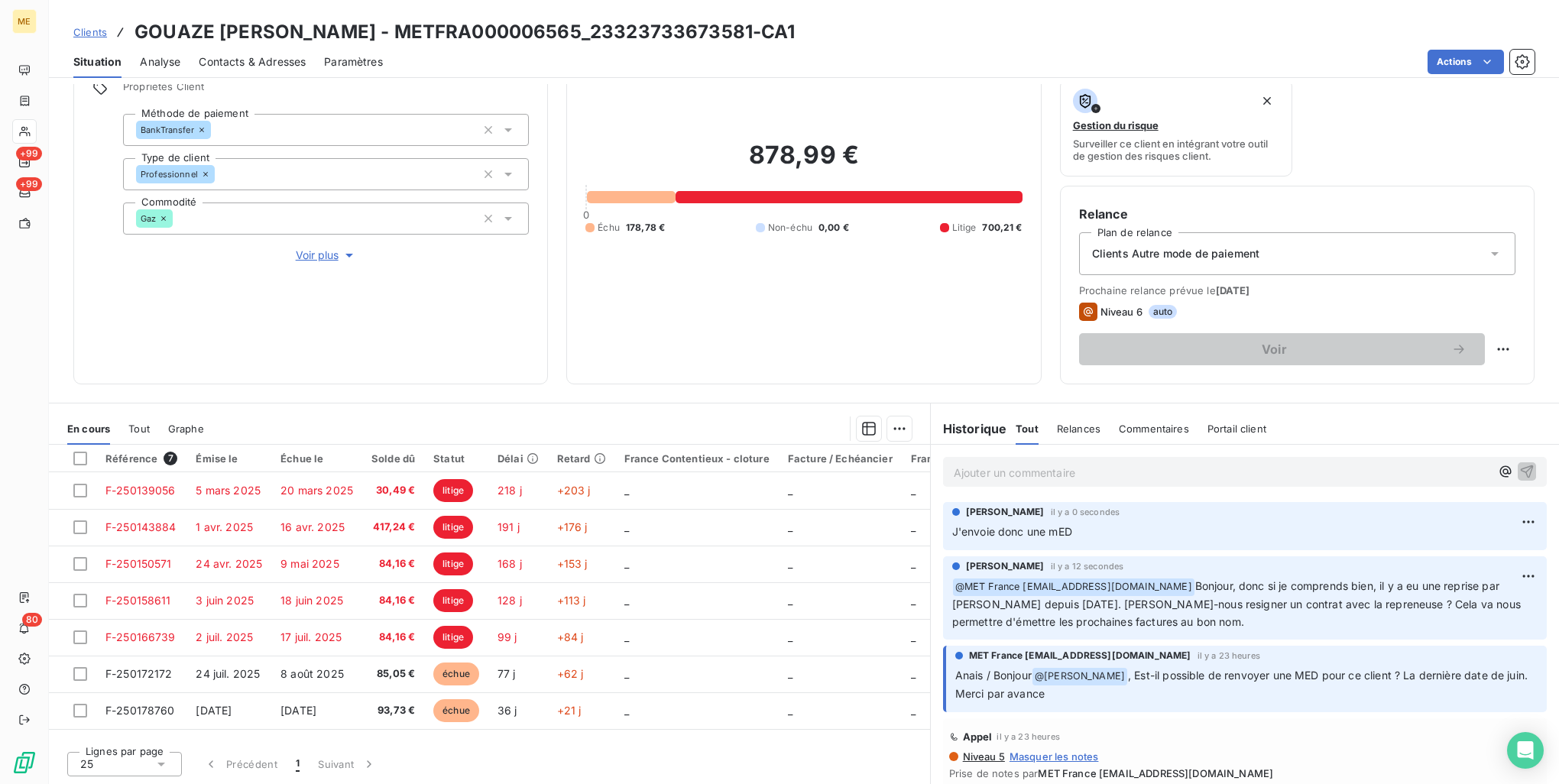
scroll to position [0, 0]
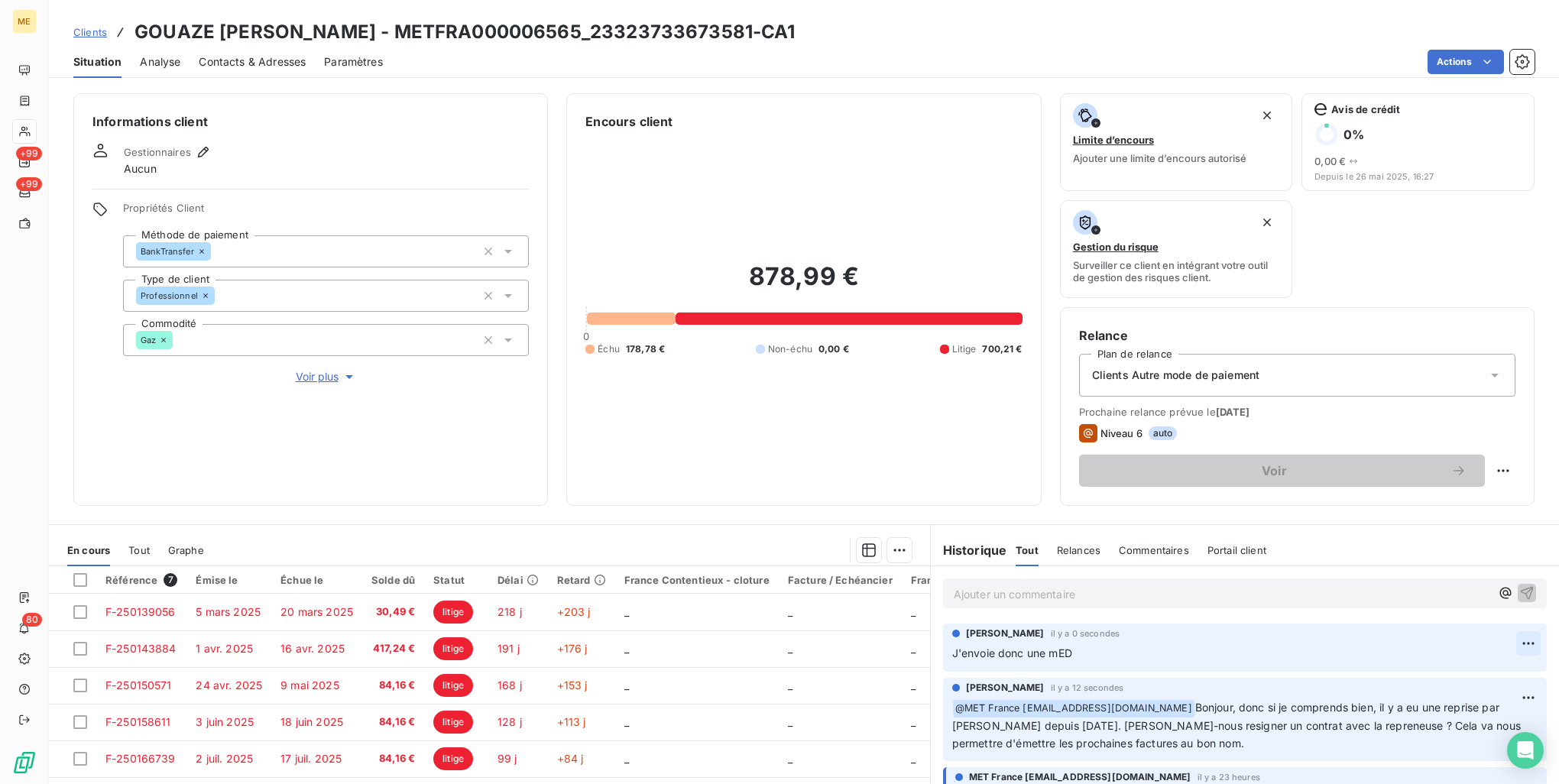
click at [1511, 641] on html "ME +99 +99 80 Clients GOUAZE SABOULARD COLETTE - METFRA000006565_23323733673581…" at bounding box center [780, 392] width 1559 height 784
click at [1450, 670] on div "Editer" at bounding box center [1469, 677] width 86 height 24
drag, startPoint x: 1078, startPoint y: 656, endPoint x: 994, endPoint y: 655, distance: 84.0
click at [994, 655] on p "J'envoie donc une mED" at bounding box center [1235, 654] width 564 height 18
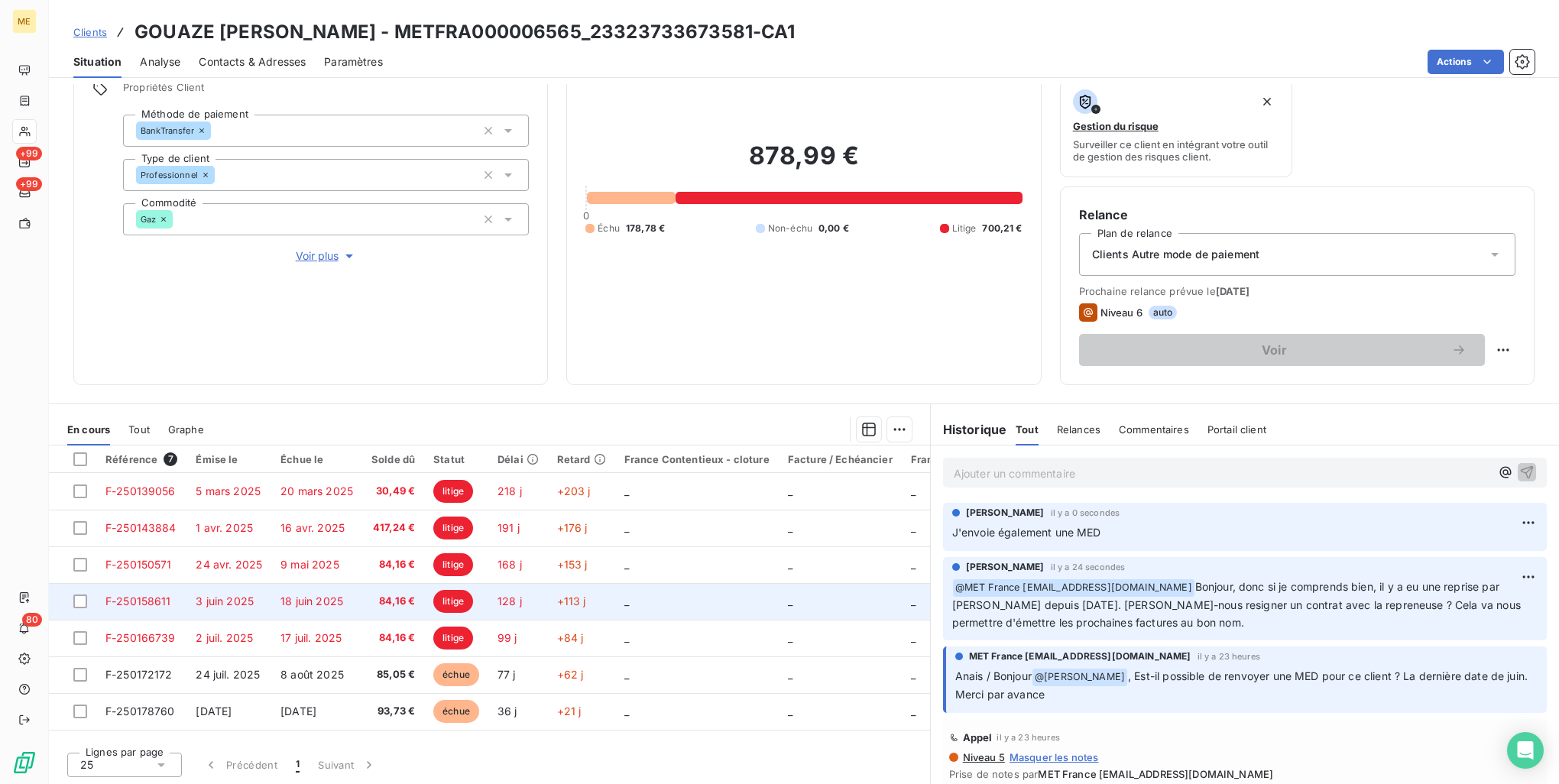
scroll to position [122, 0]
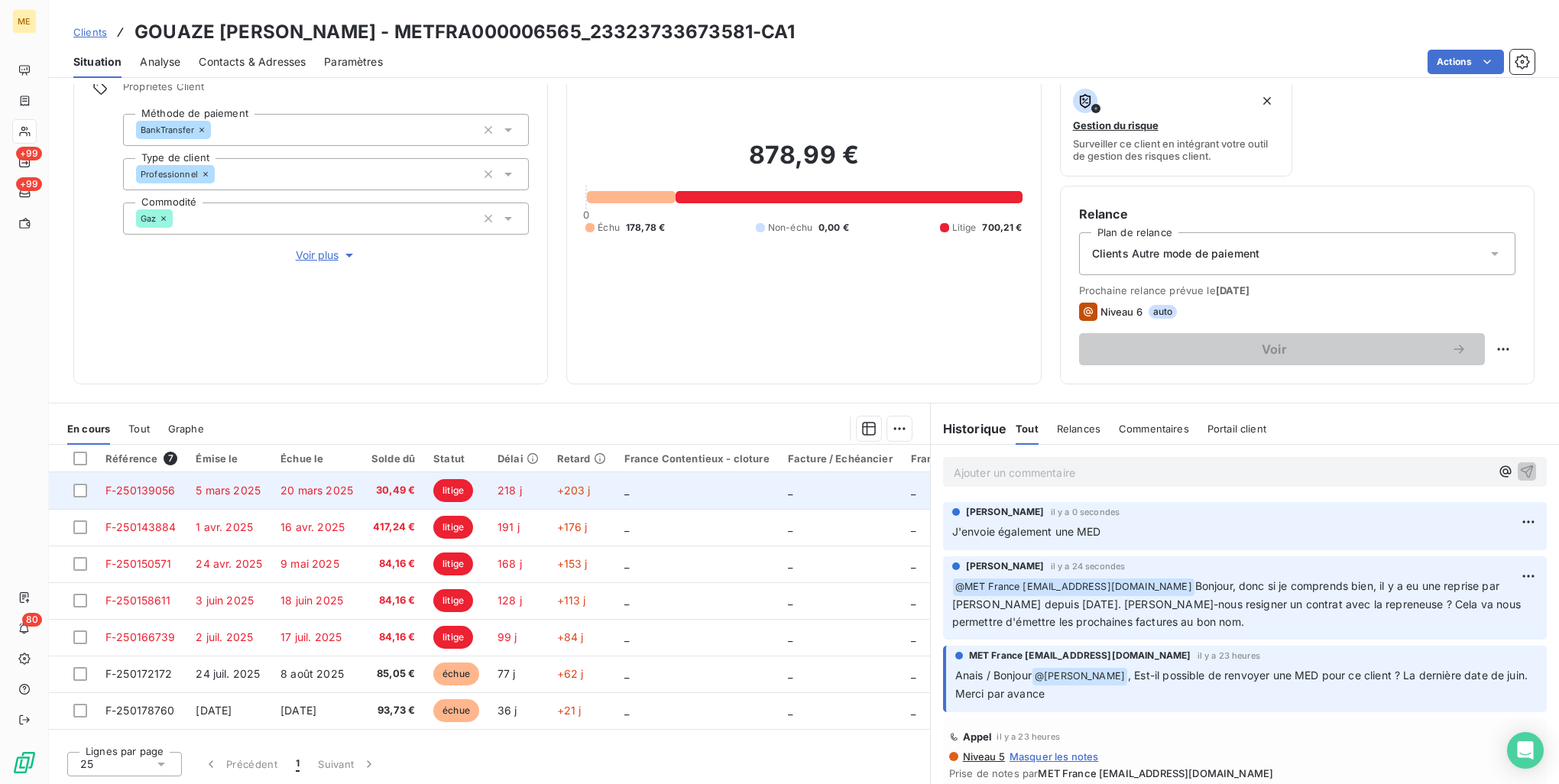
click at [87, 486] on td at bounding box center [72, 490] width 48 height 37
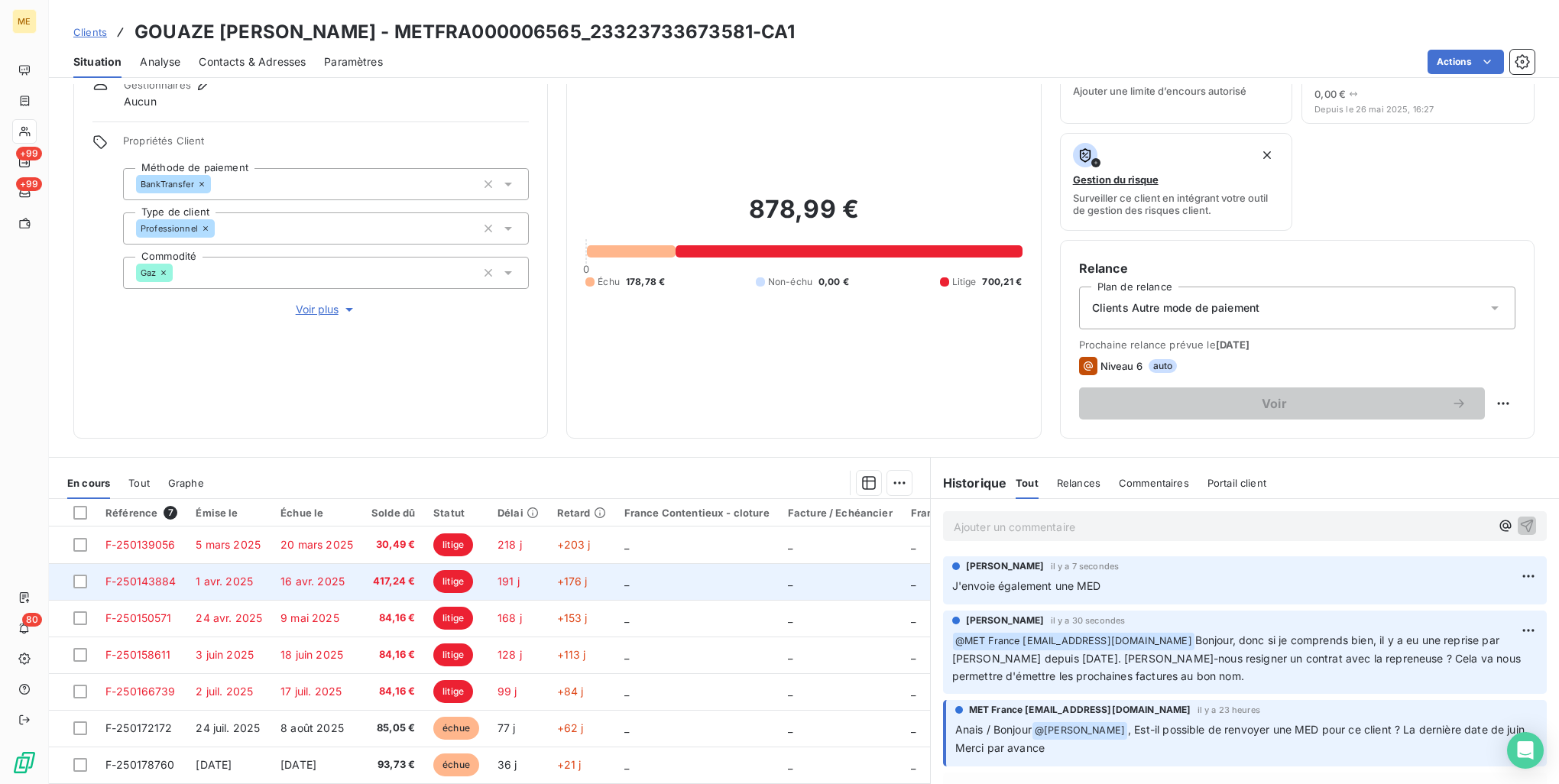
scroll to position [122, 0]
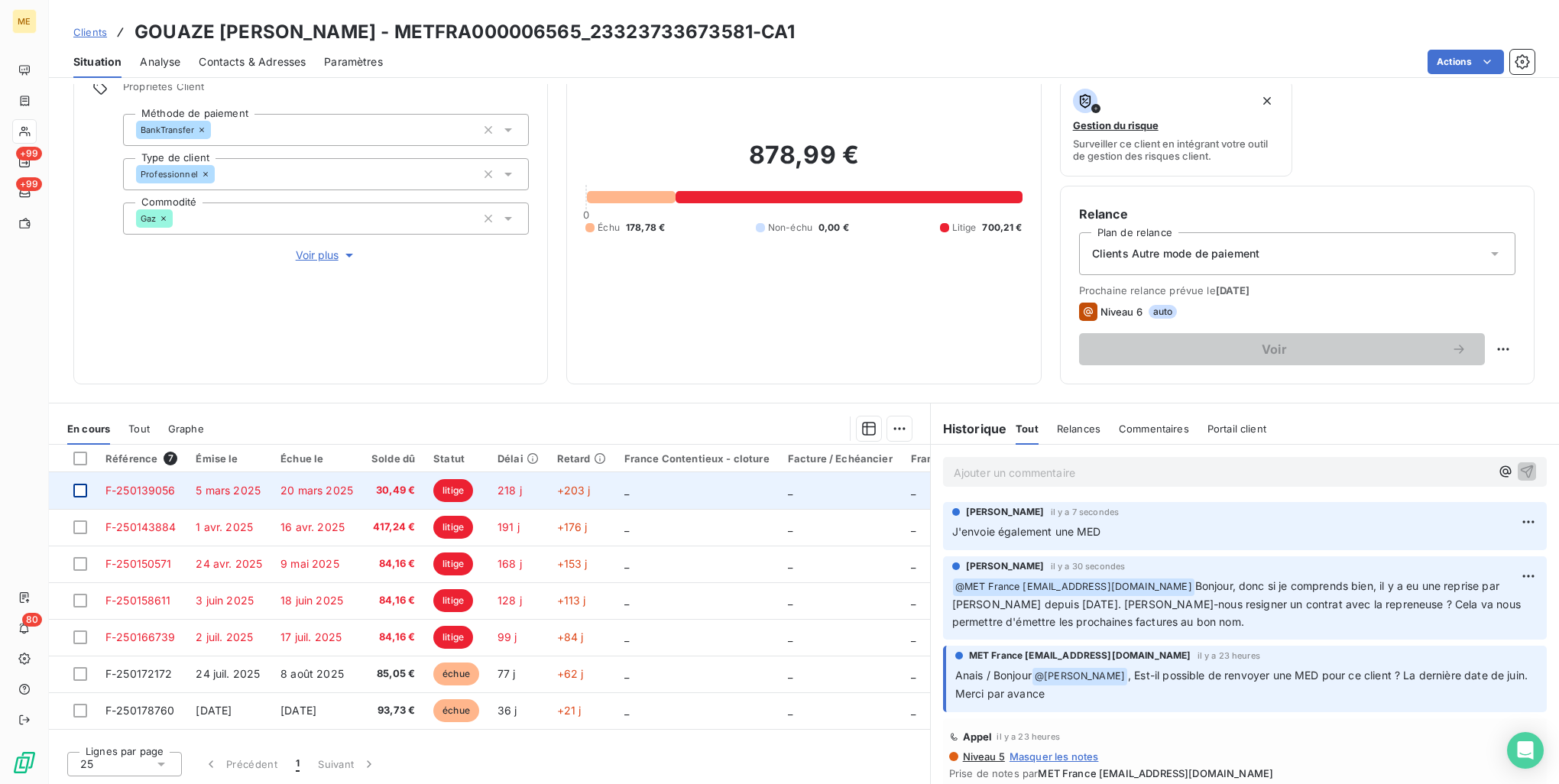
click at [78, 496] on div at bounding box center [79, 490] width 14 height 14
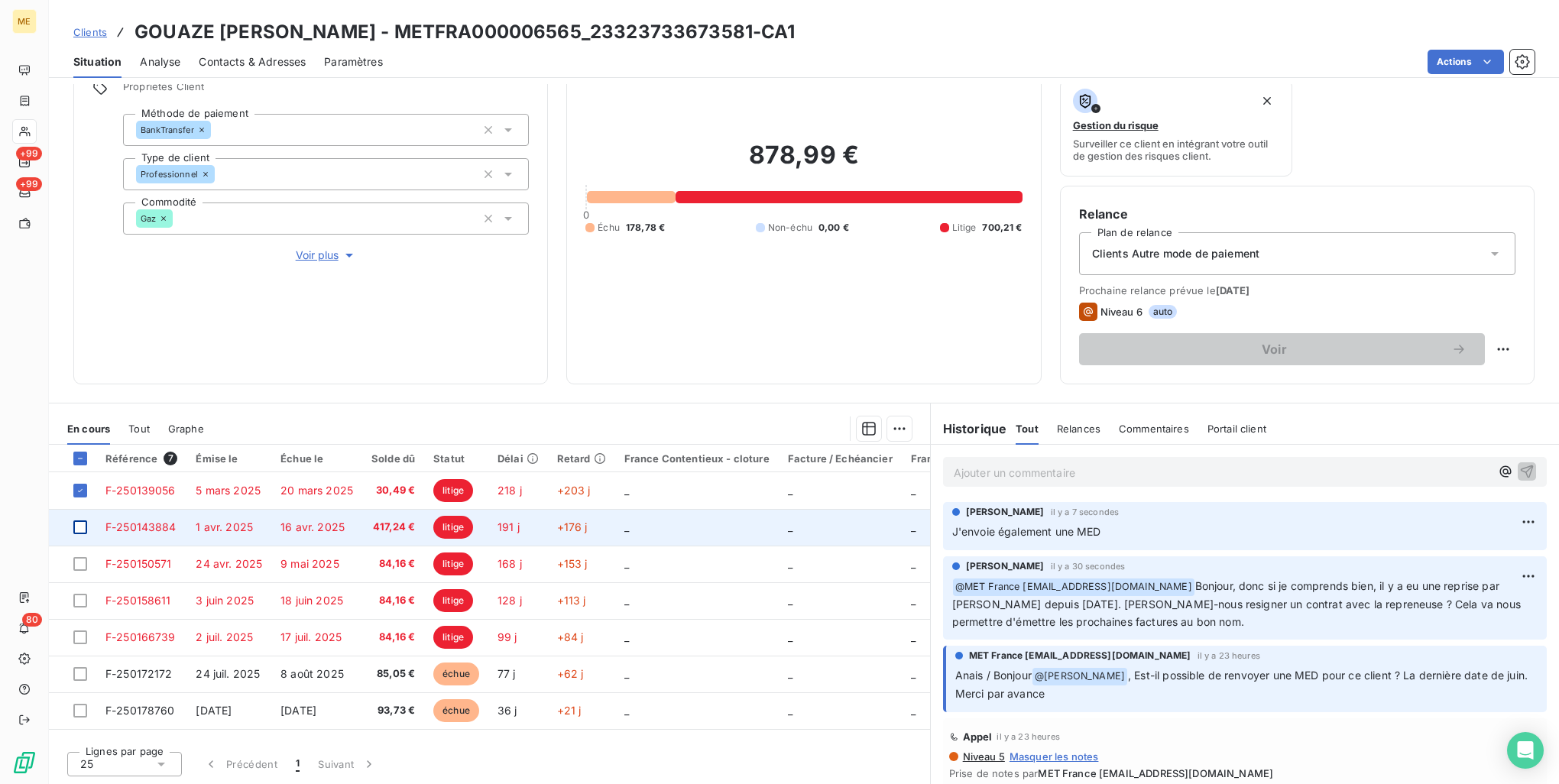
click at [86, 531] on div at bounding box center [79, 527] width 14 height 14
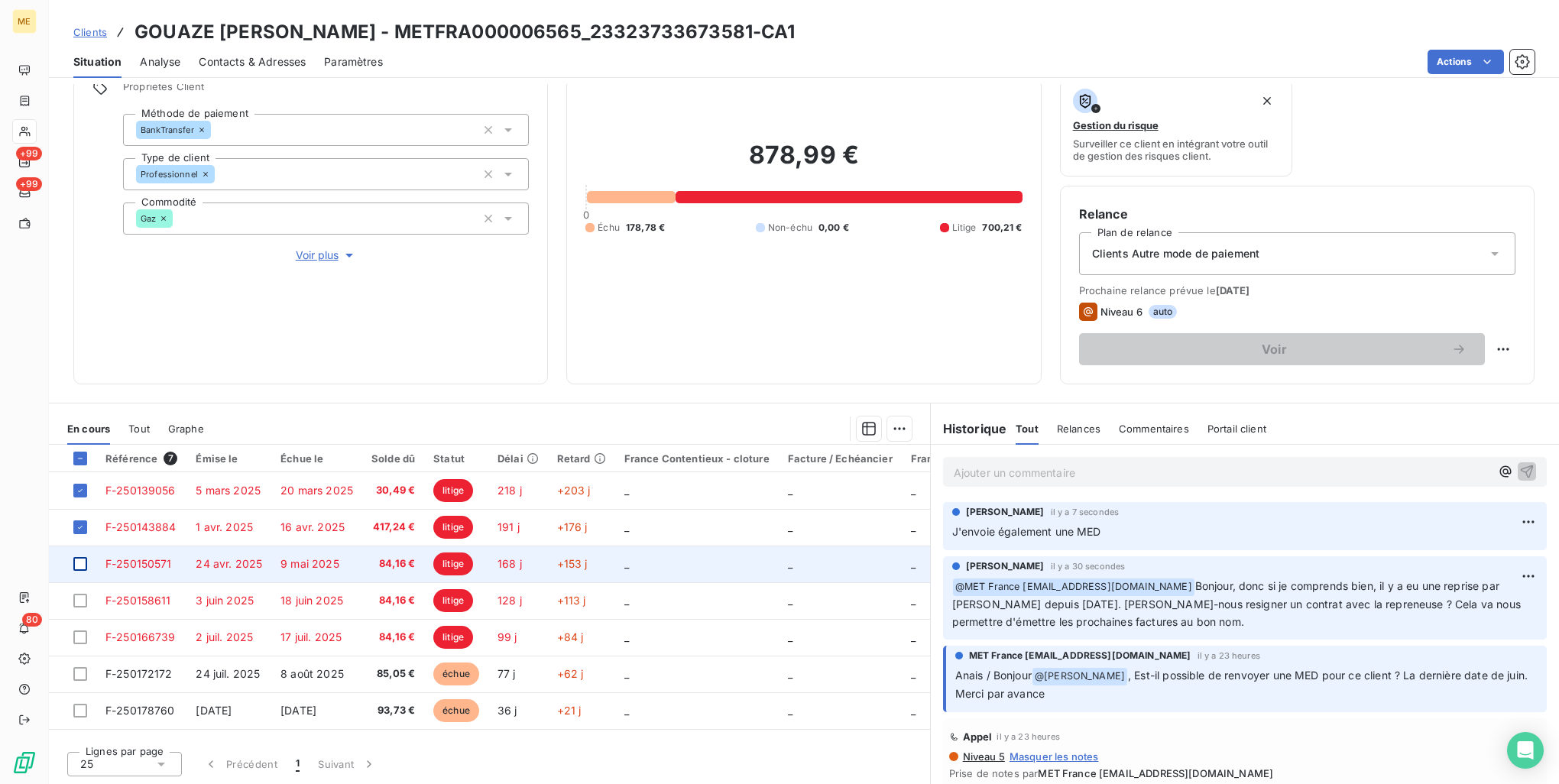
click at [83, 567] on div at bounding box center [79, 563] width 14 height 14
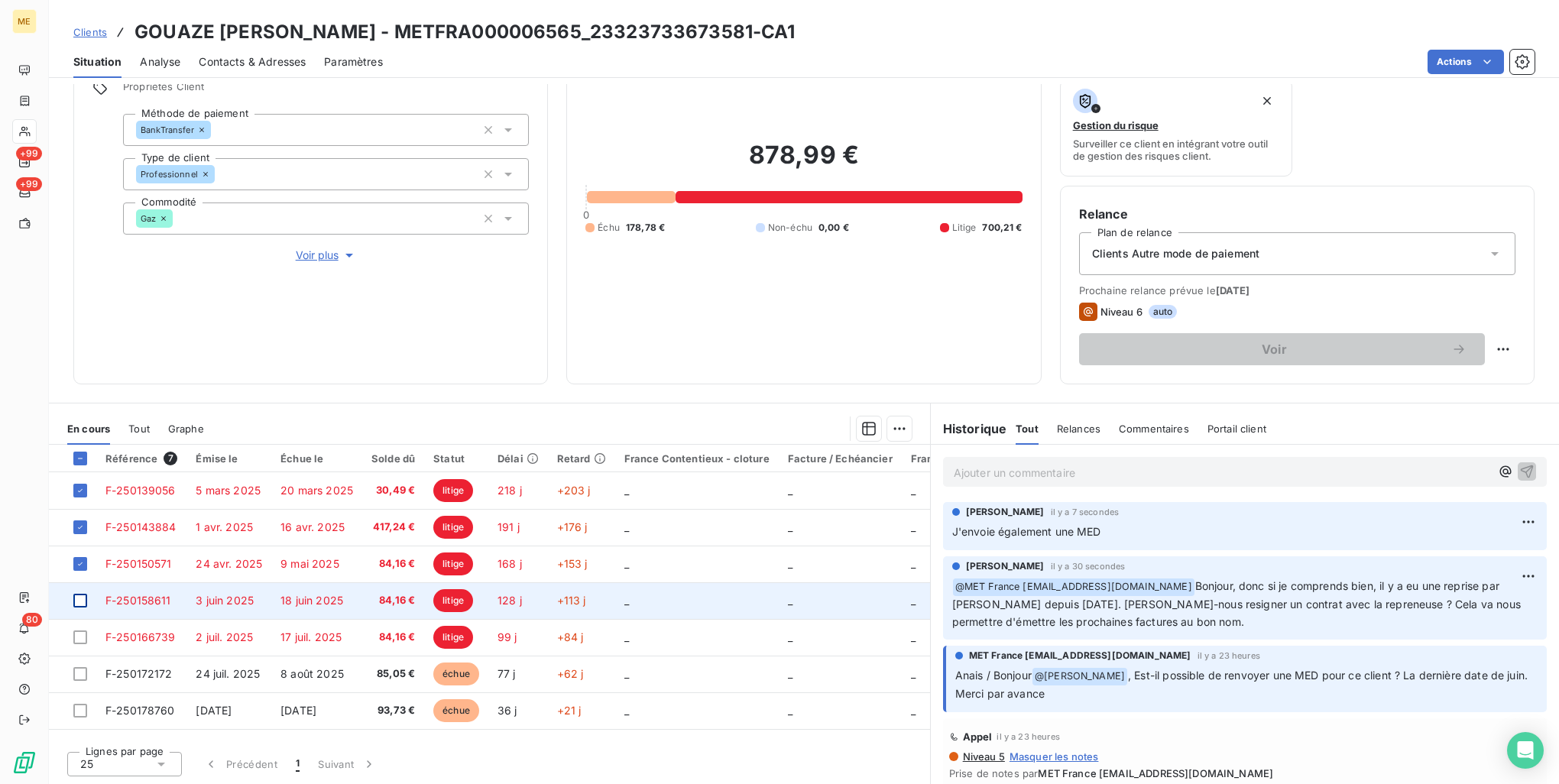
click at [81, 602] on div at bounding box center [79, 600] width 14 height 14
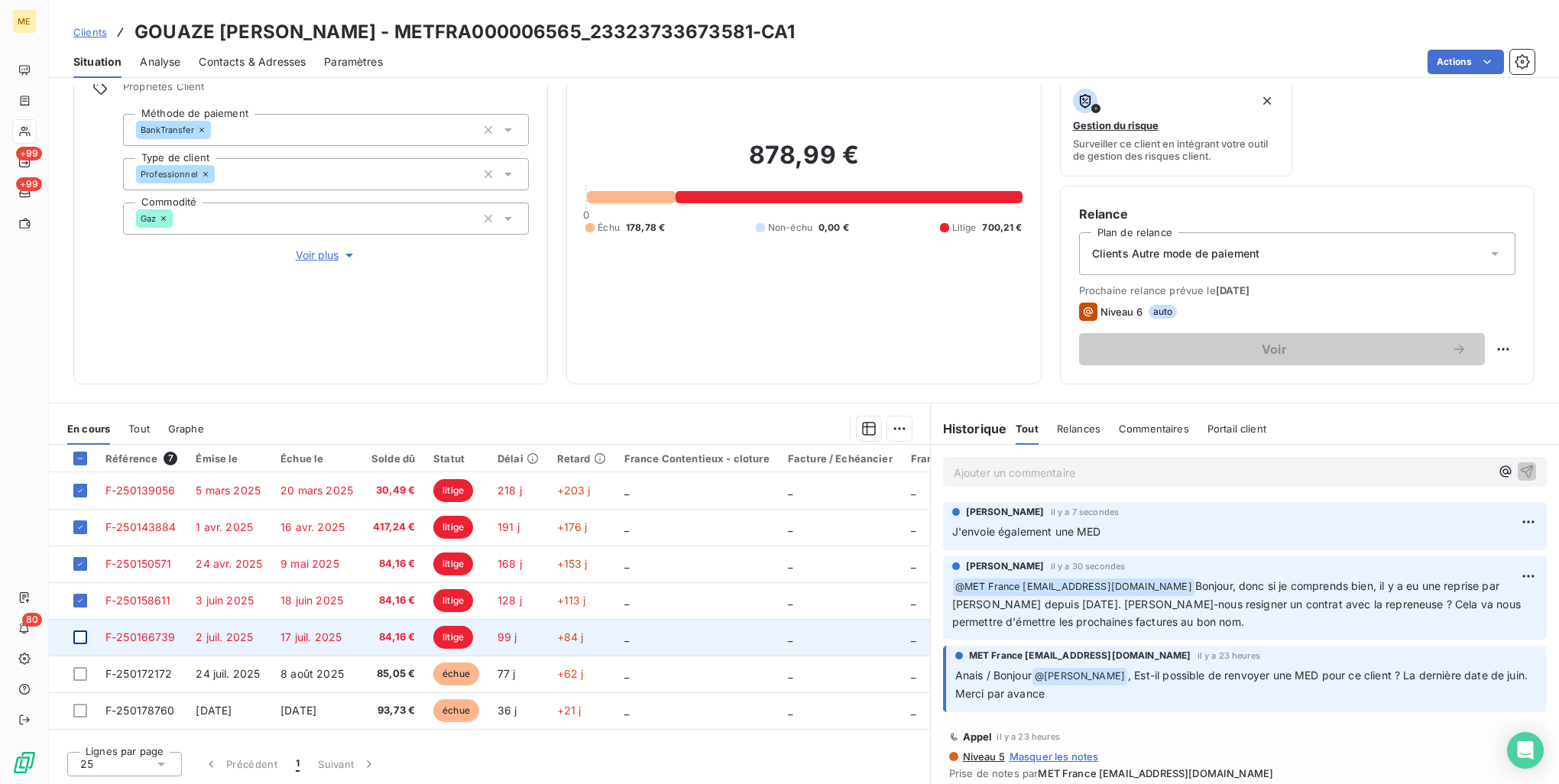
click at [78, 634] on div at bounding box center [79, 637] width 14 height 14
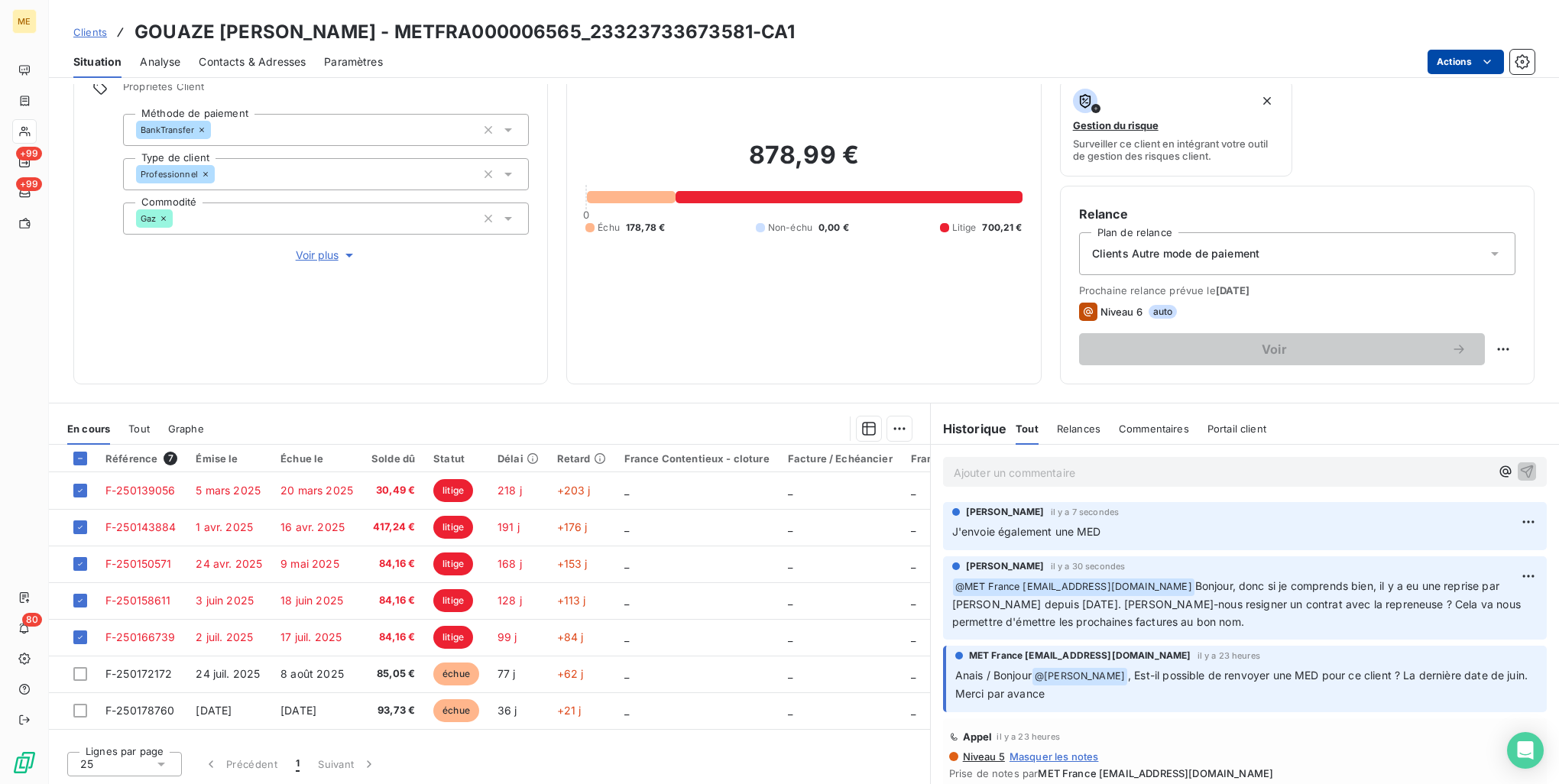
click at [1498, 66] on html "ME +99 +99 80 Clients GOUAZE SABOULARD COLETTE - METFRA000006565_23323733673581…" at bounding box center [780, 392] width 1559 height 784
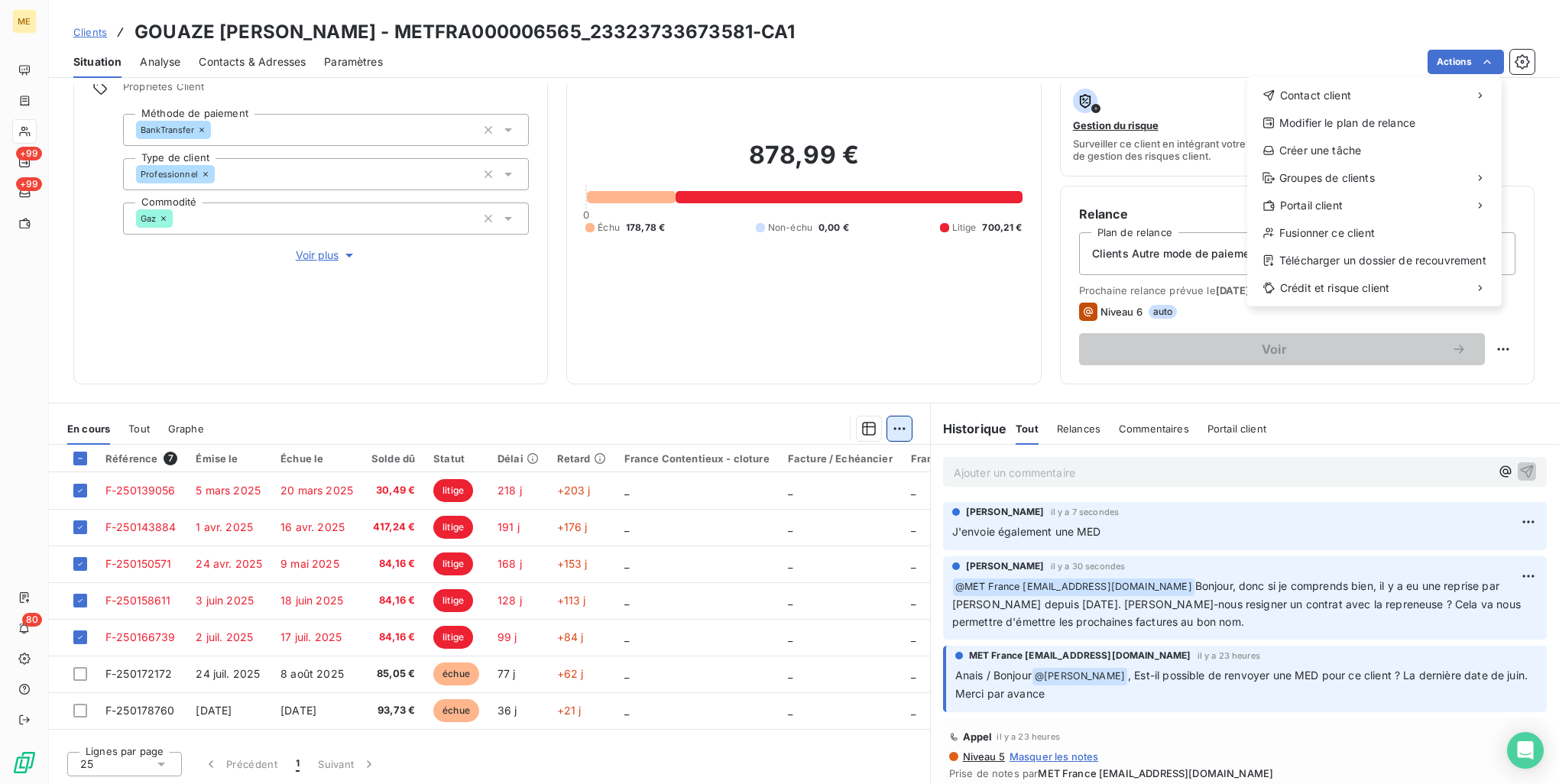
click at [887, 434] on html "ME +99 +99 80 Clients GOUAZE SABOULARD COLETTE - METFRA000006565_23323733673581…" at bounding box center [780, 392] width 1559 height 784
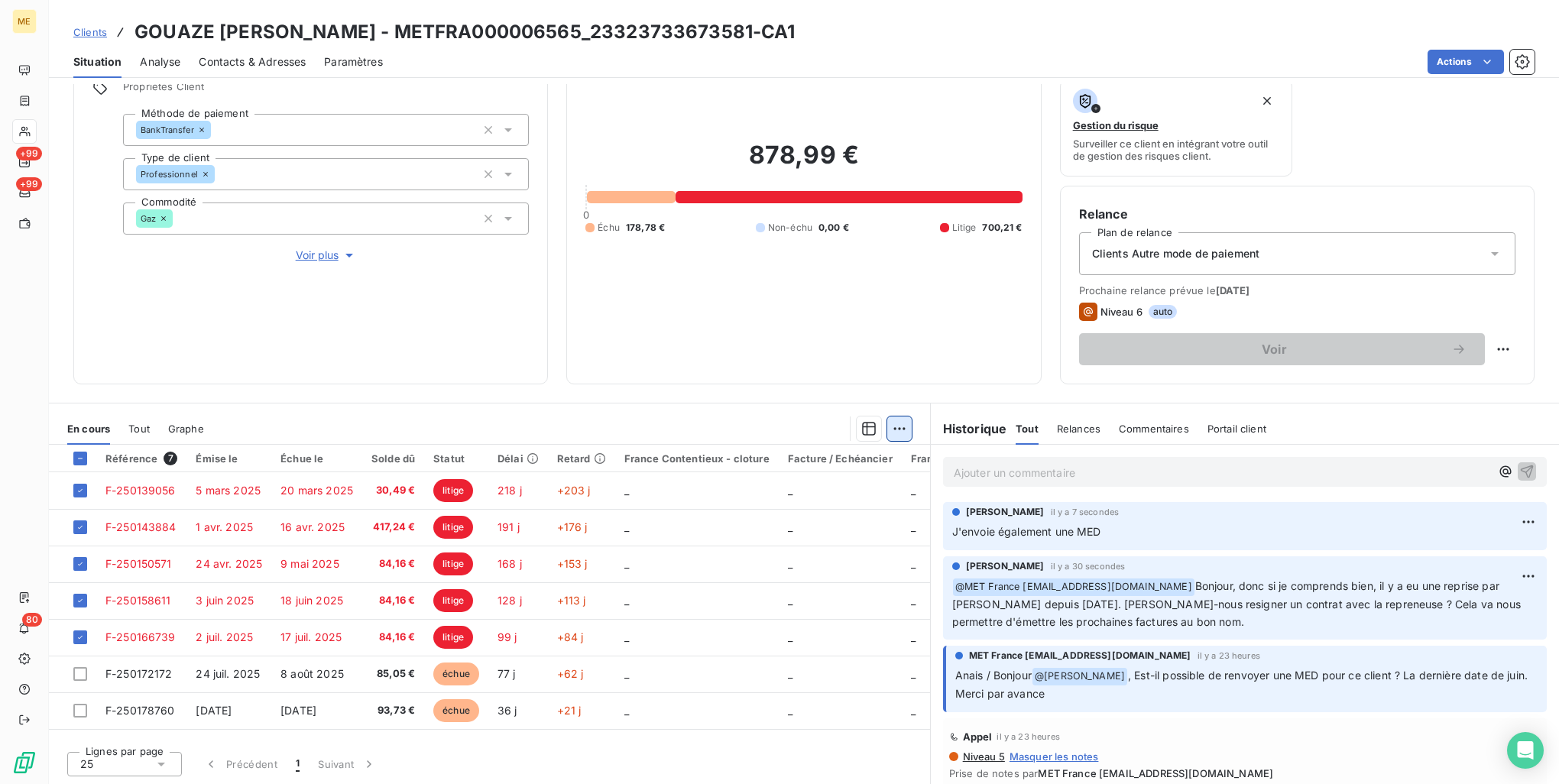
click at [891, 430] on html "ME +99 +99 80 Clients GOUAZE SABOULARD COLETTE - METFRA000006565_23323733673581…" at bounding box center [780, 392] width 1559 height 784
click at [1491, 68] on html "ME +99 +99 80 Clients GOUAZE SABOULARD COLETTE - METFRA000006565_23323733673581…" at bounding box center [780, 392] width 1559 height 784
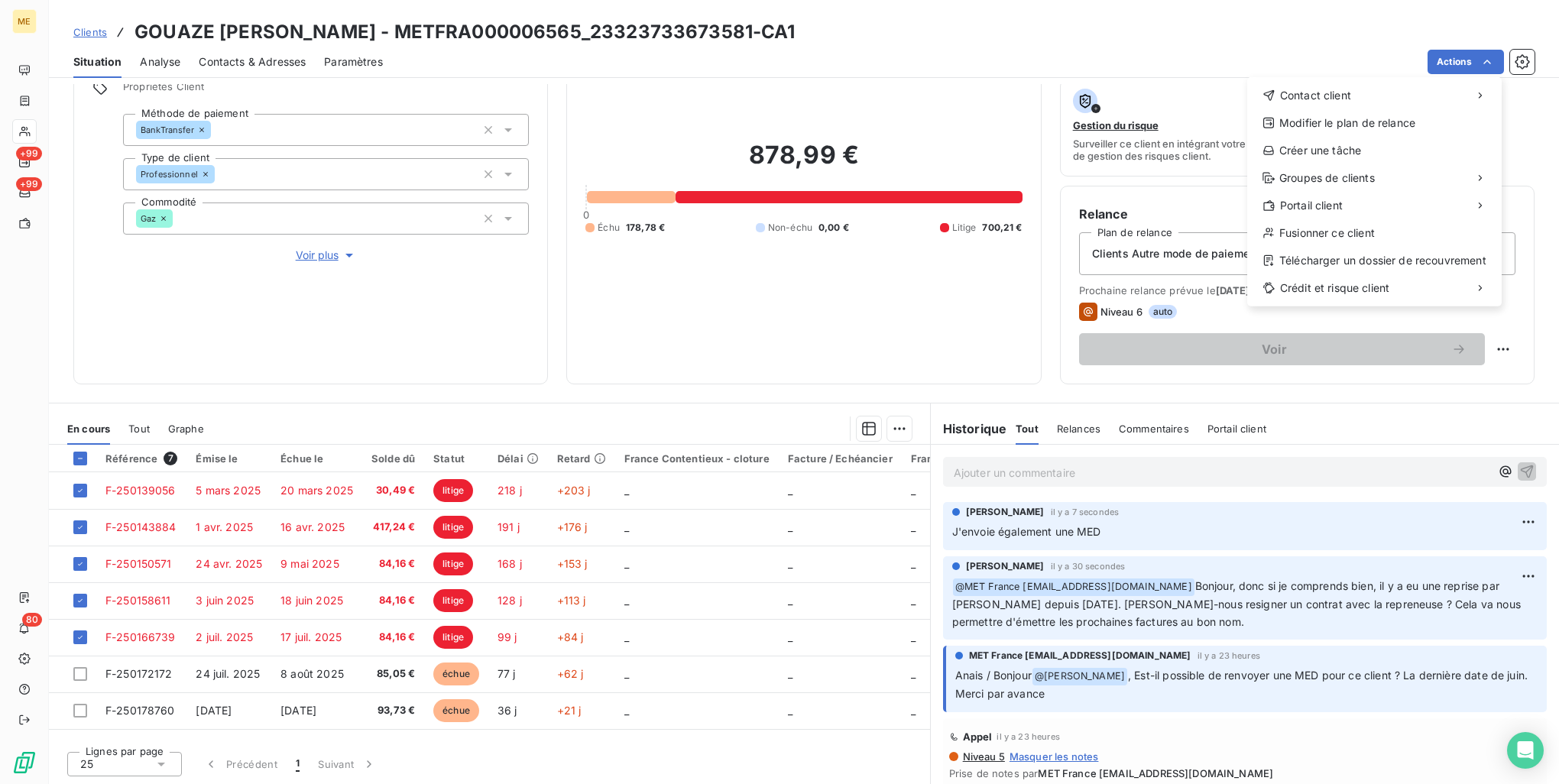
click at [238, 489] on html "ME +99 +99 80 Clients GOUAZE SABOULARD COLETTE - METFRA000006565_23323733673581…" at bounding box center [780, 392] width 1559 height 784
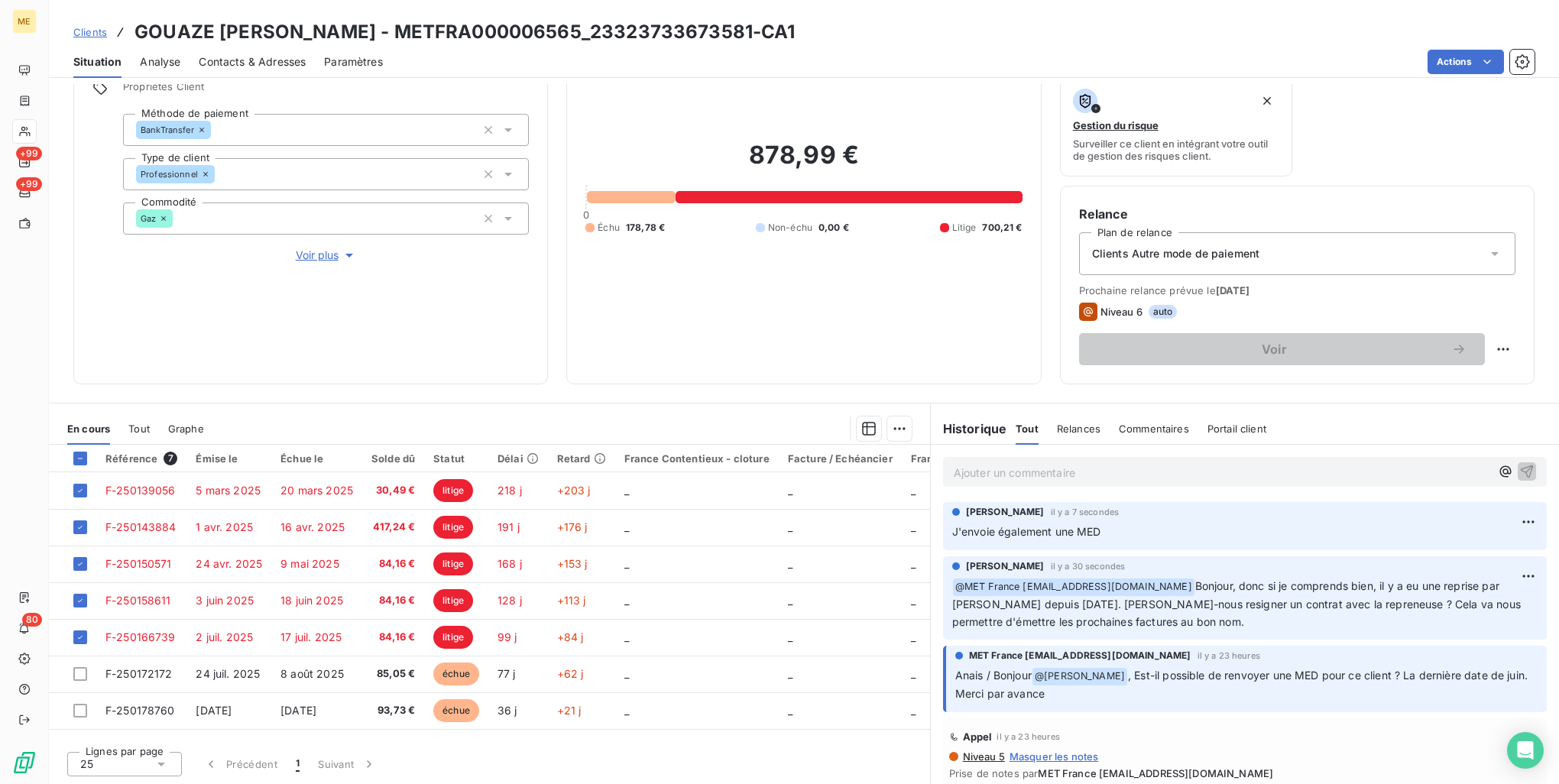
click at [238, 489] on span "5 mars 2025" at bounding box center [228, 490] width 65 height 13
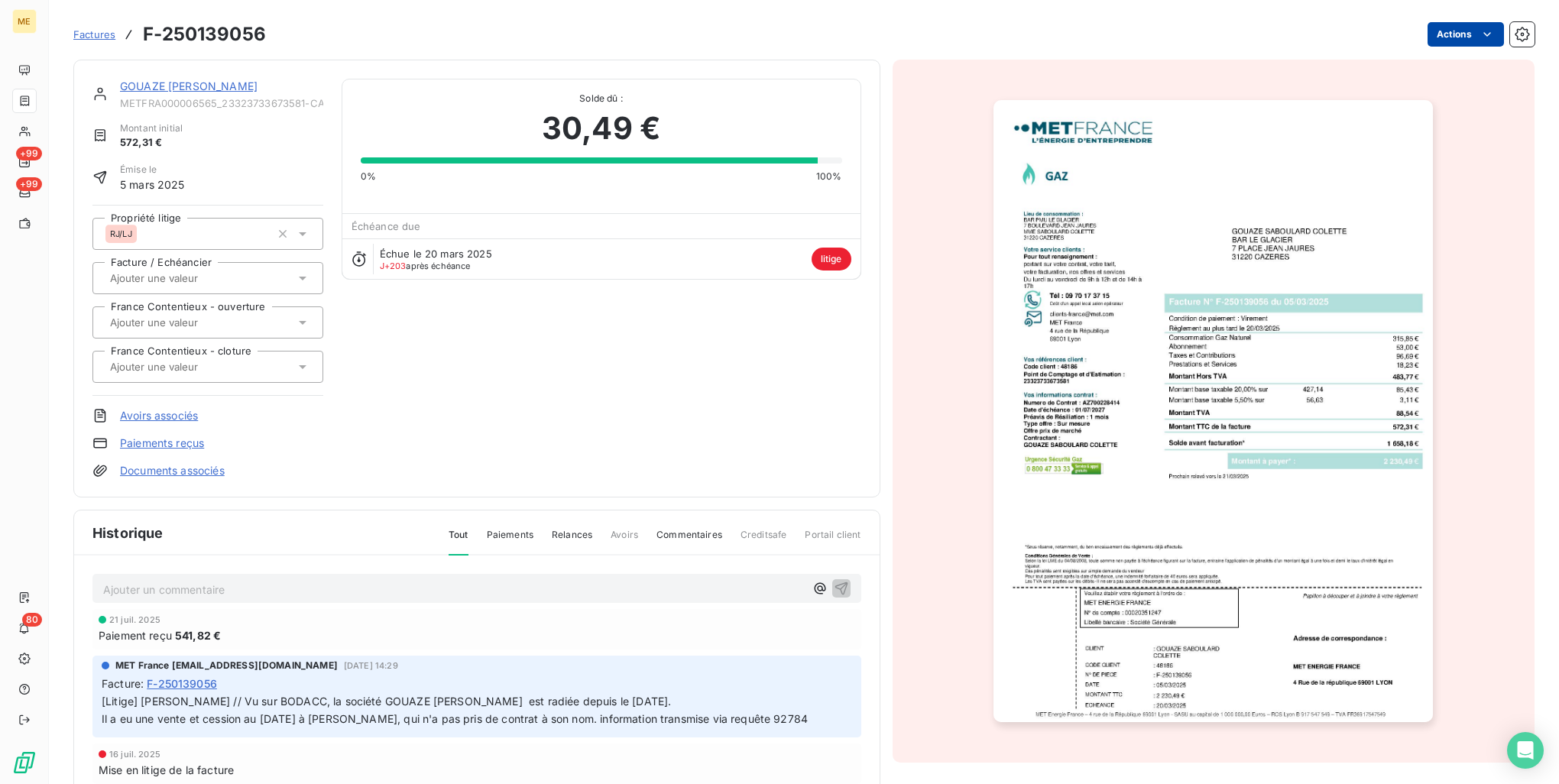
click at [1455, 32] on html "ME +99 +99 80 Factures F-250139056 Actions GOUAZE SABOULARD COLETTE METFRA00000…" at bounding box center [780, 392] width 1559 height 784
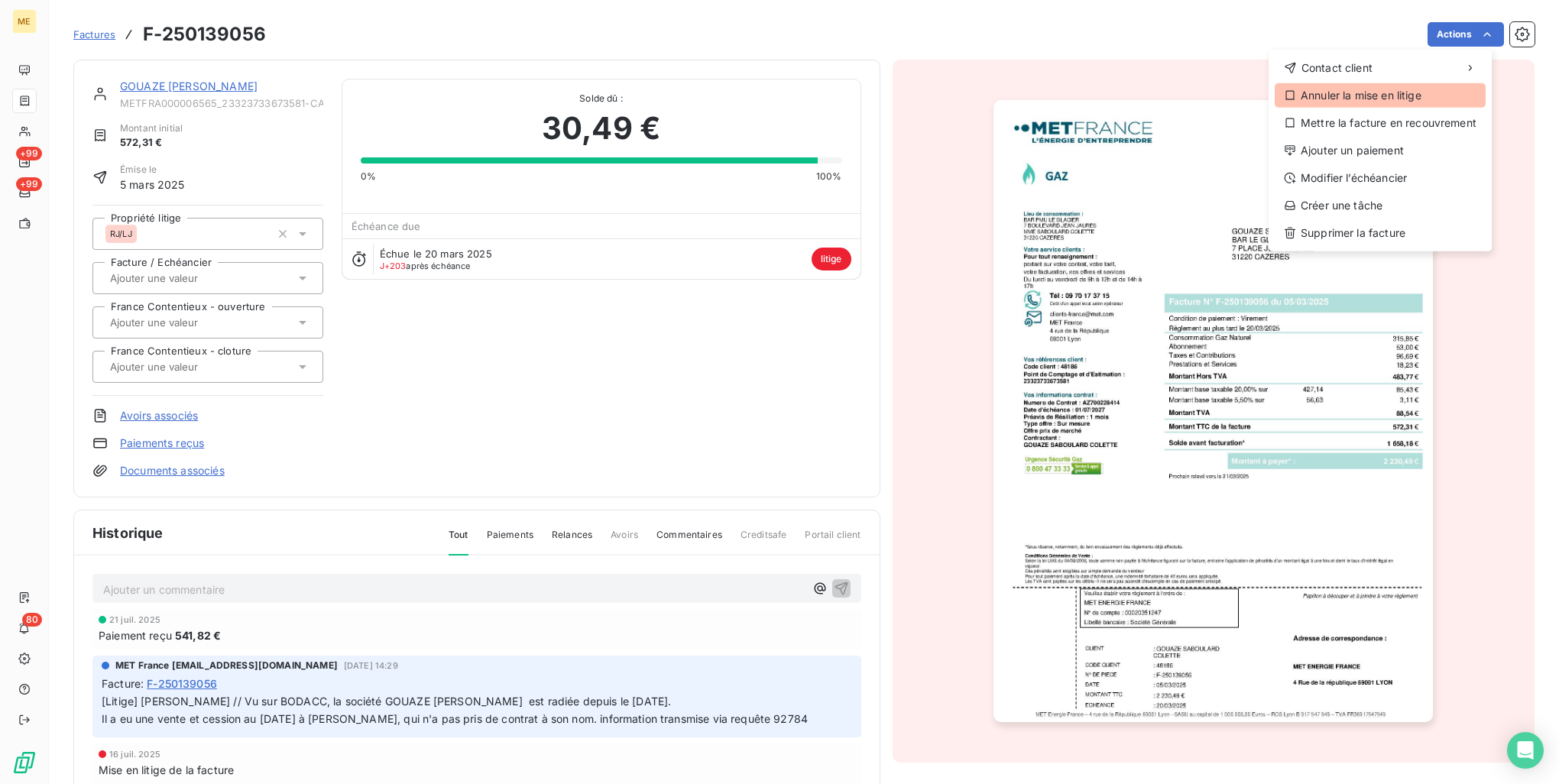
click at [1432, 96] on div "Annuler la mise en litige" at bounding box center [1381, 95] width 211 height 24
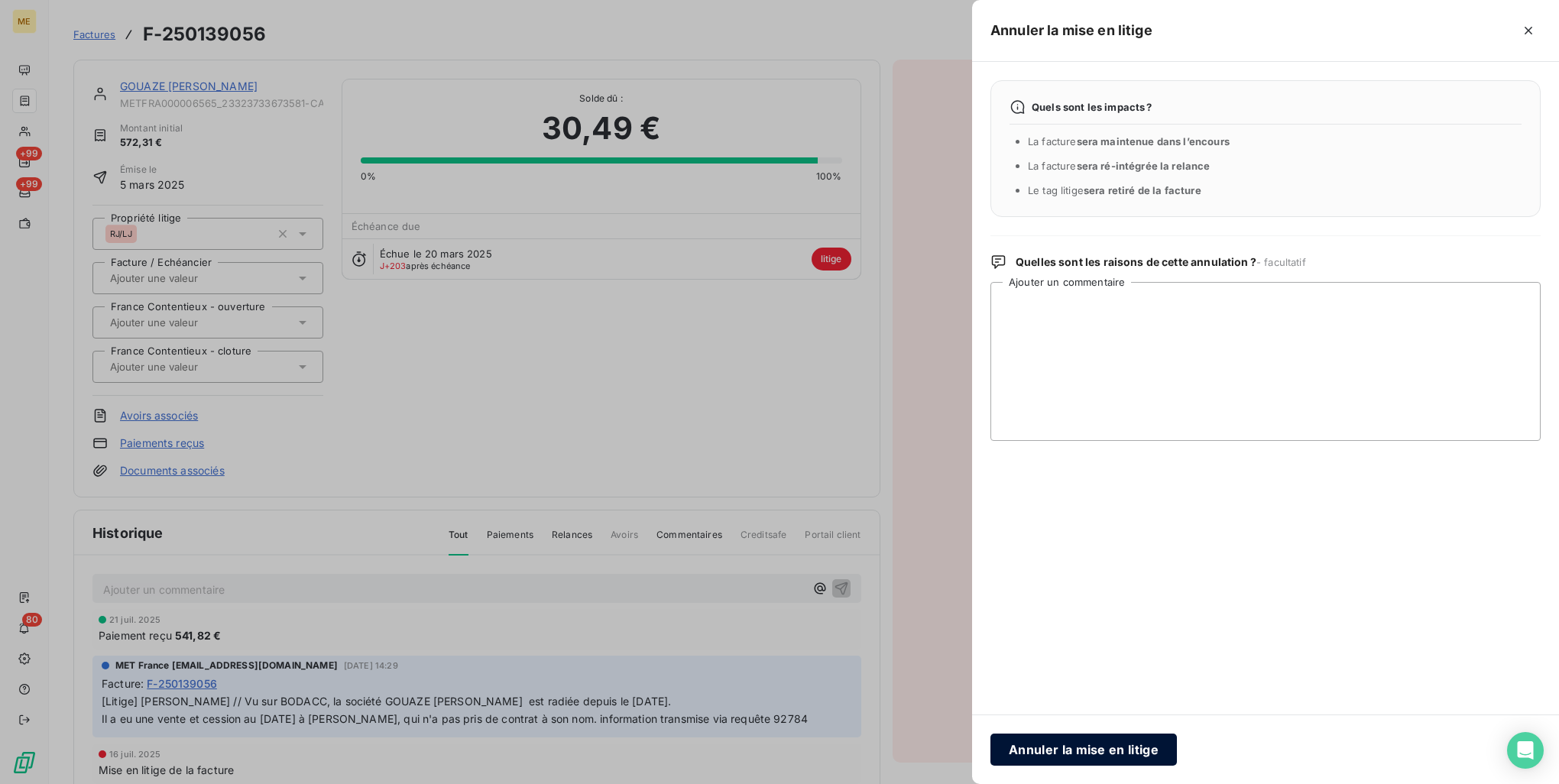
click at [1028, 746] on button "Annuler la mise en litige" at bounding box center [1083, 750] width 187 height 32
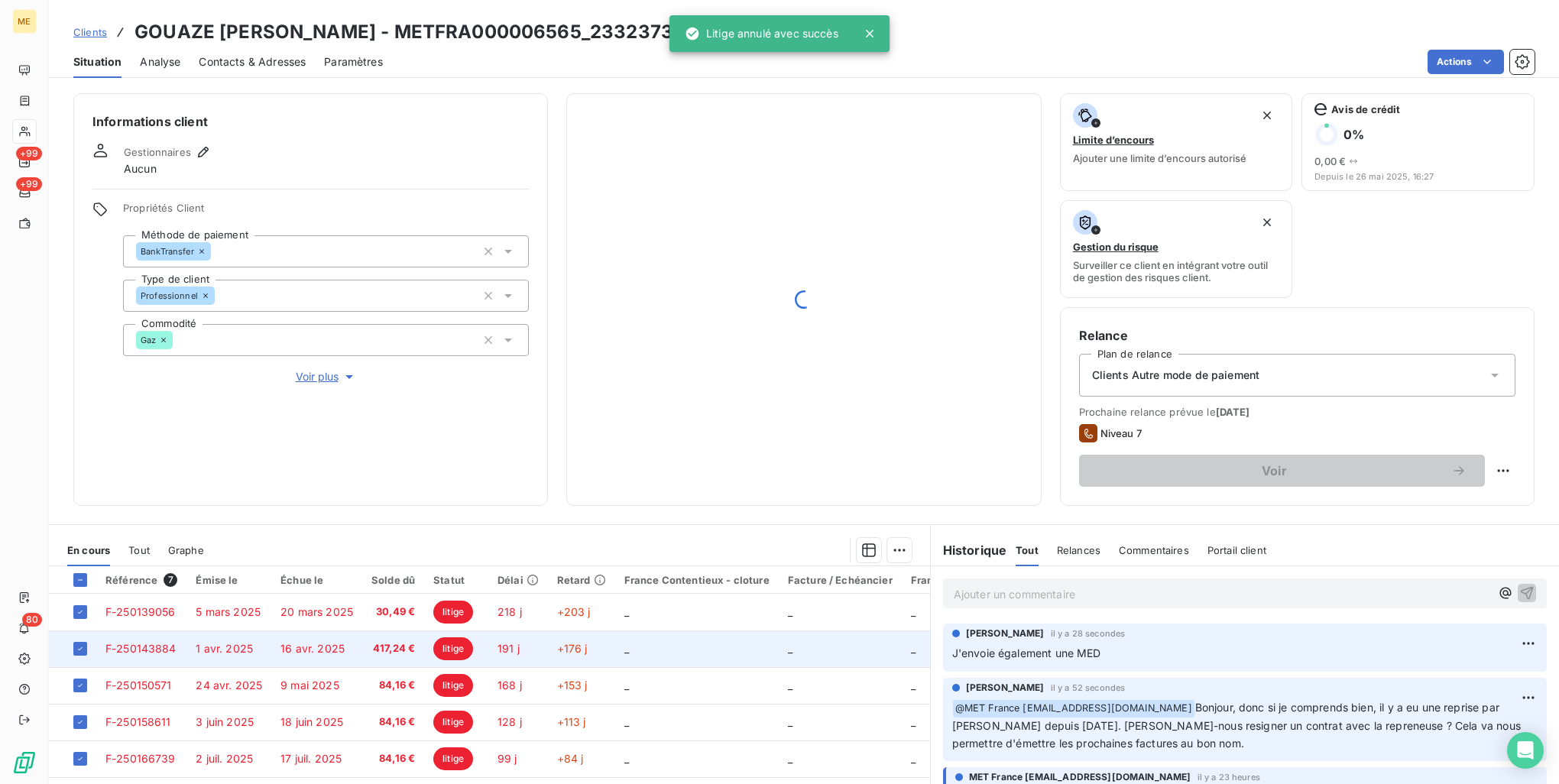
click at [303, 643] on span "16 avr. 2025" at bounding box center [312, 648] width 64 height 13
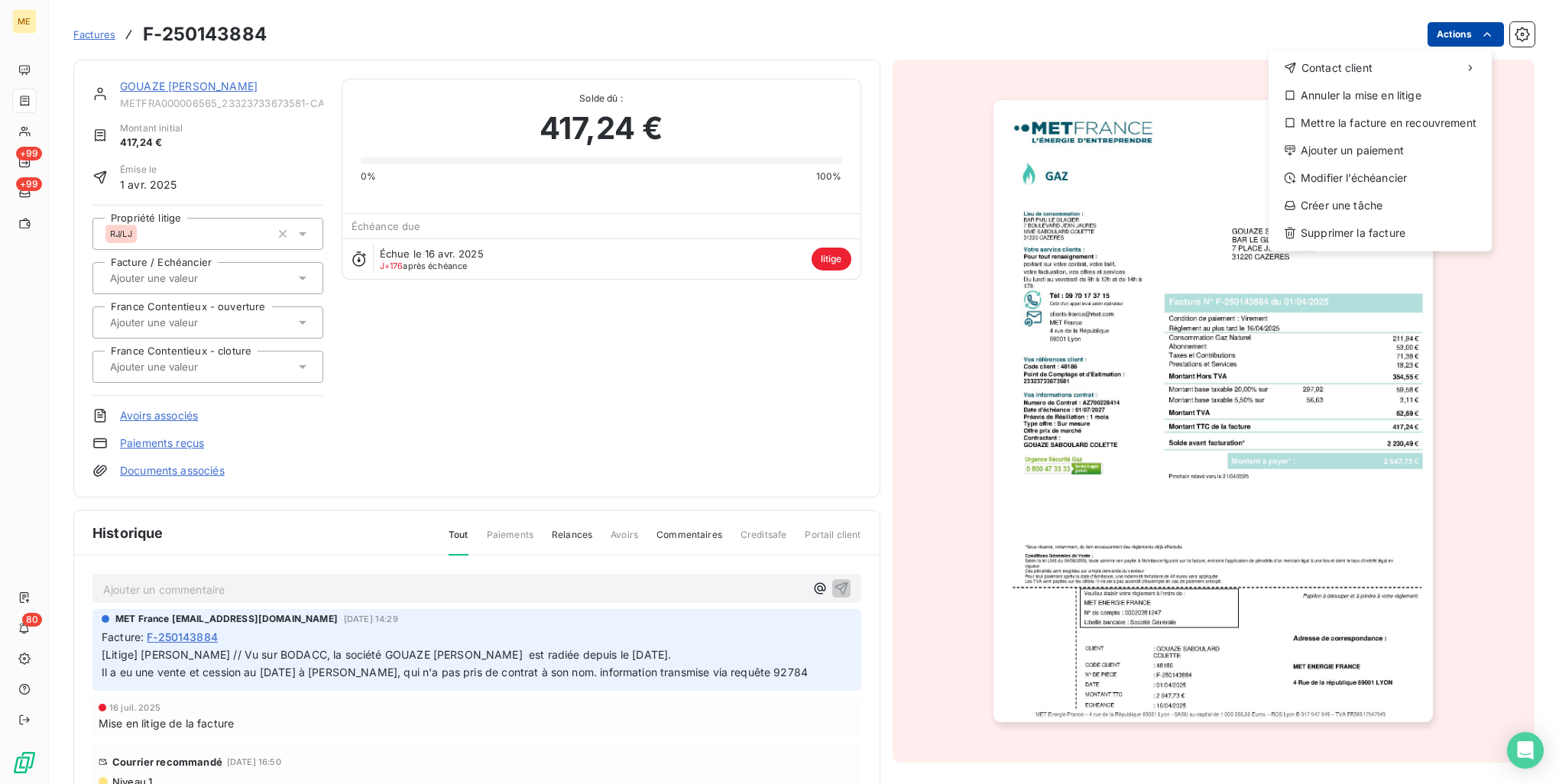
click at [1427, 36] on html "ME +99 +99 80 Factures F-250143884 Actions Contact client Annuler la mise en li…" at bounding box center [780, 392] width 1559 height 784
click at [1390, 97] on div "Annuler la mise en litige" at bounding box center [1381, 95] width 211 height 24
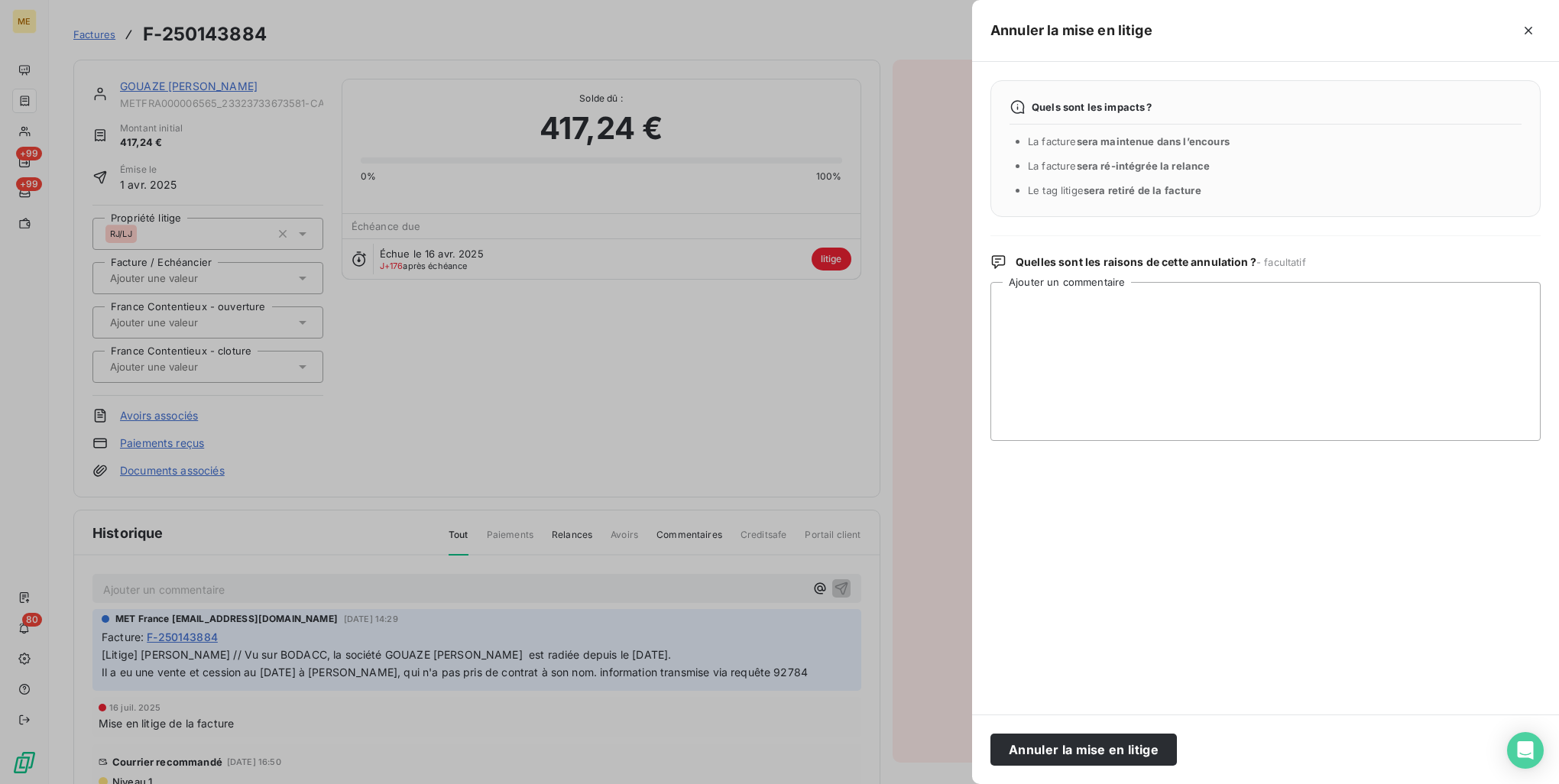
drag, startPoint x: 1089, startPoint y: 743, endPoint x: 1045, endPoint y: 721, distance: 49.2
click at [1089, 743] on button "Annuler la mise en litige" at bounding box center [1083, 750] width 187 height 32
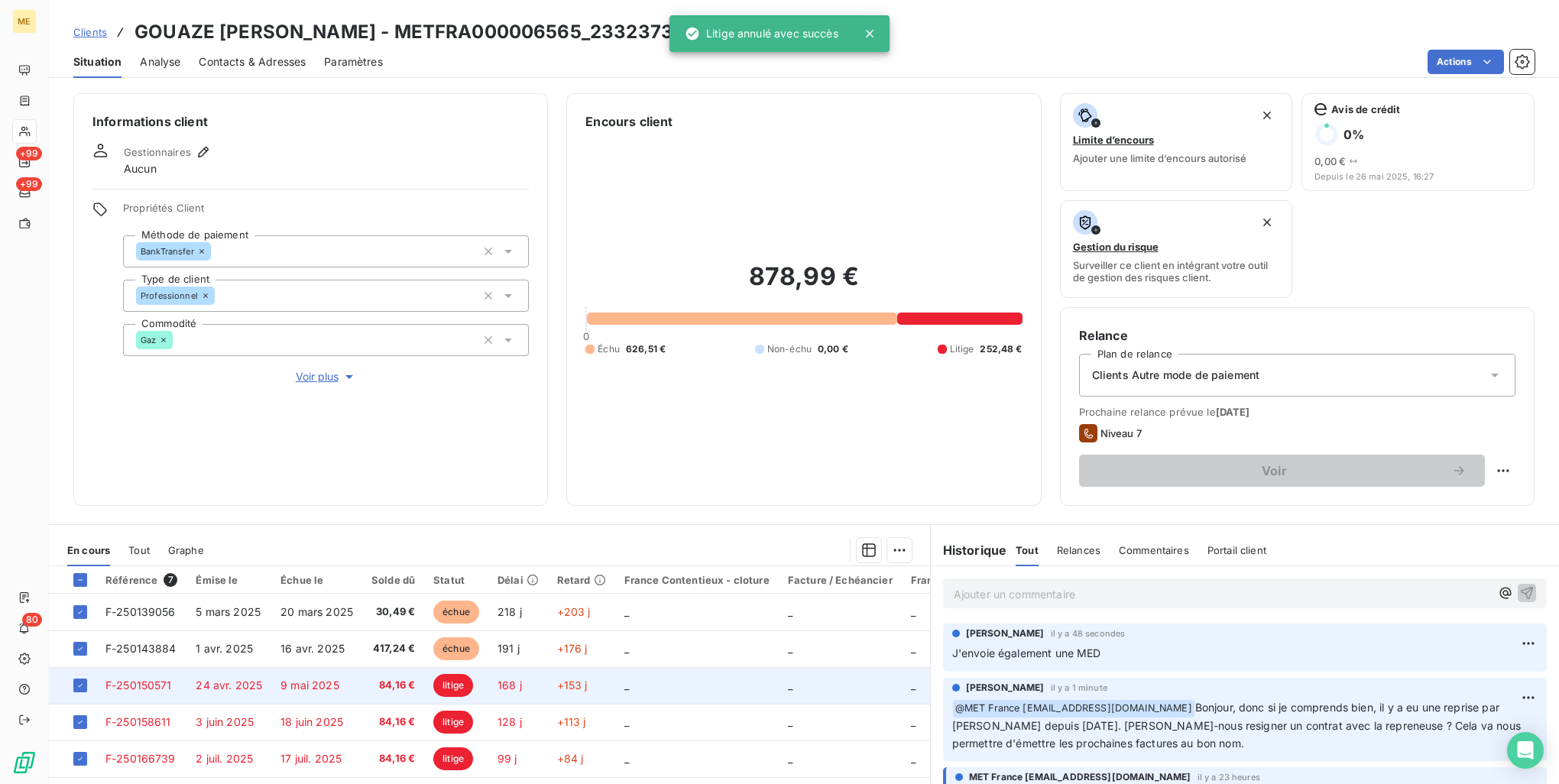
click at [373, 683] on span "84,16 €" at bounding box center [393, 685] width 43 height 15
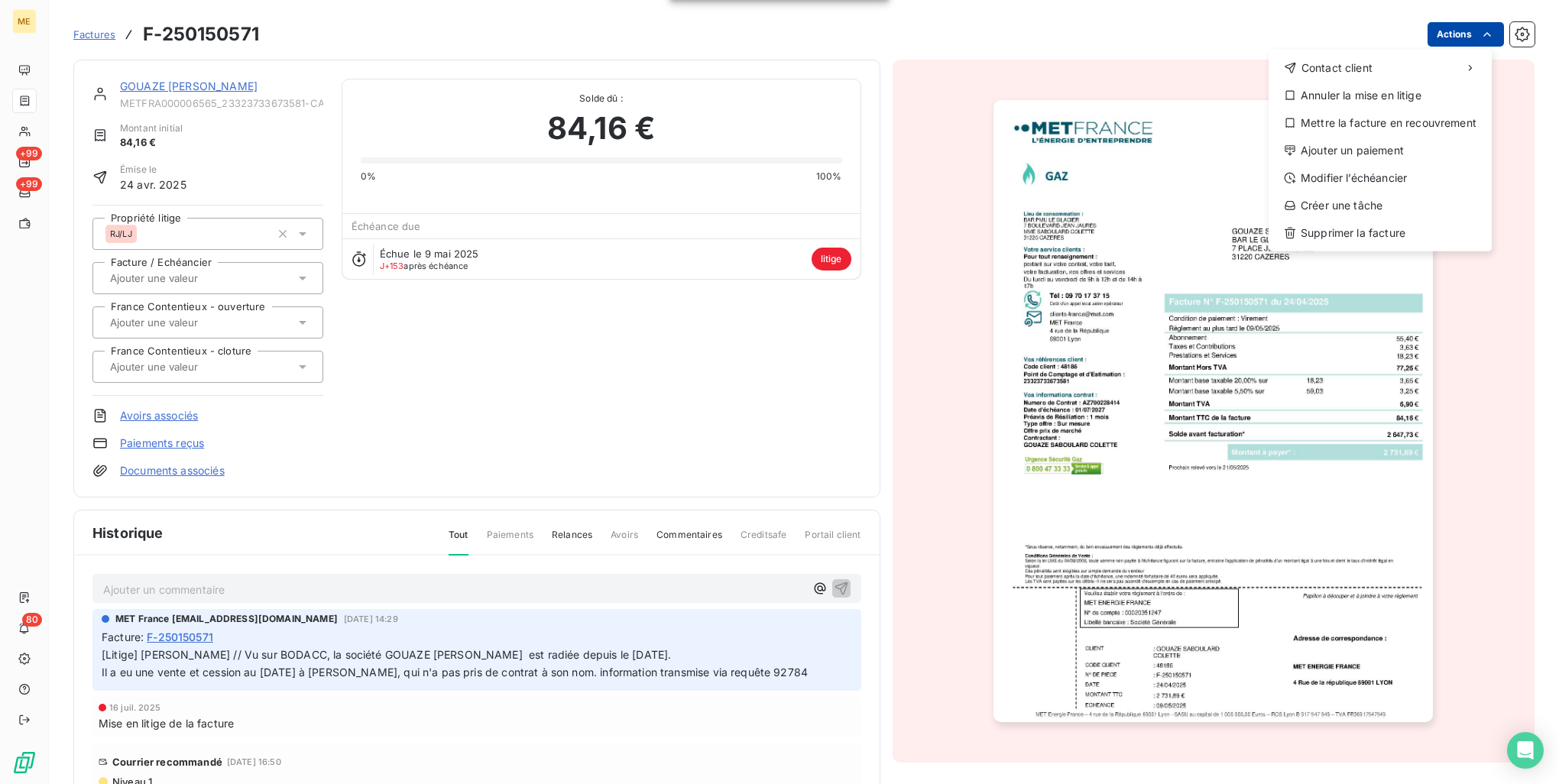
click at [1438, 39] on html "ME +99 +99 80 Factures F-250150571 Actions Contact client Annuler la mise en li…" at bounding box center [780, 392] width 1559 height 784
click at [1422, 96] on div "Annuler la mise en litige" at bounding box center [1381, 95] width 211 height 24
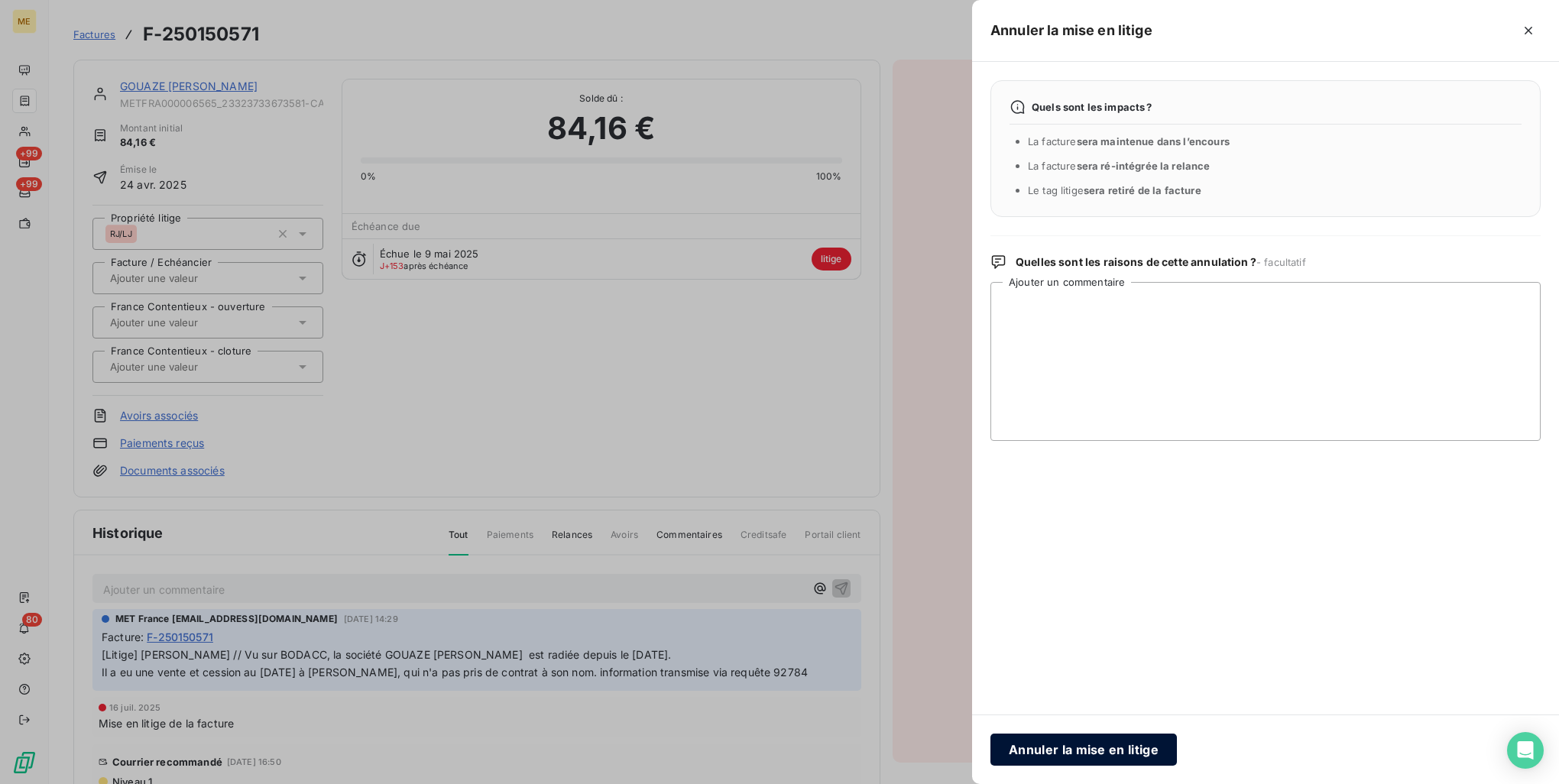
click at [1033, 759] on button "Annuler la mise en litige" at bounding box center [1083, 750] width 187 height 32
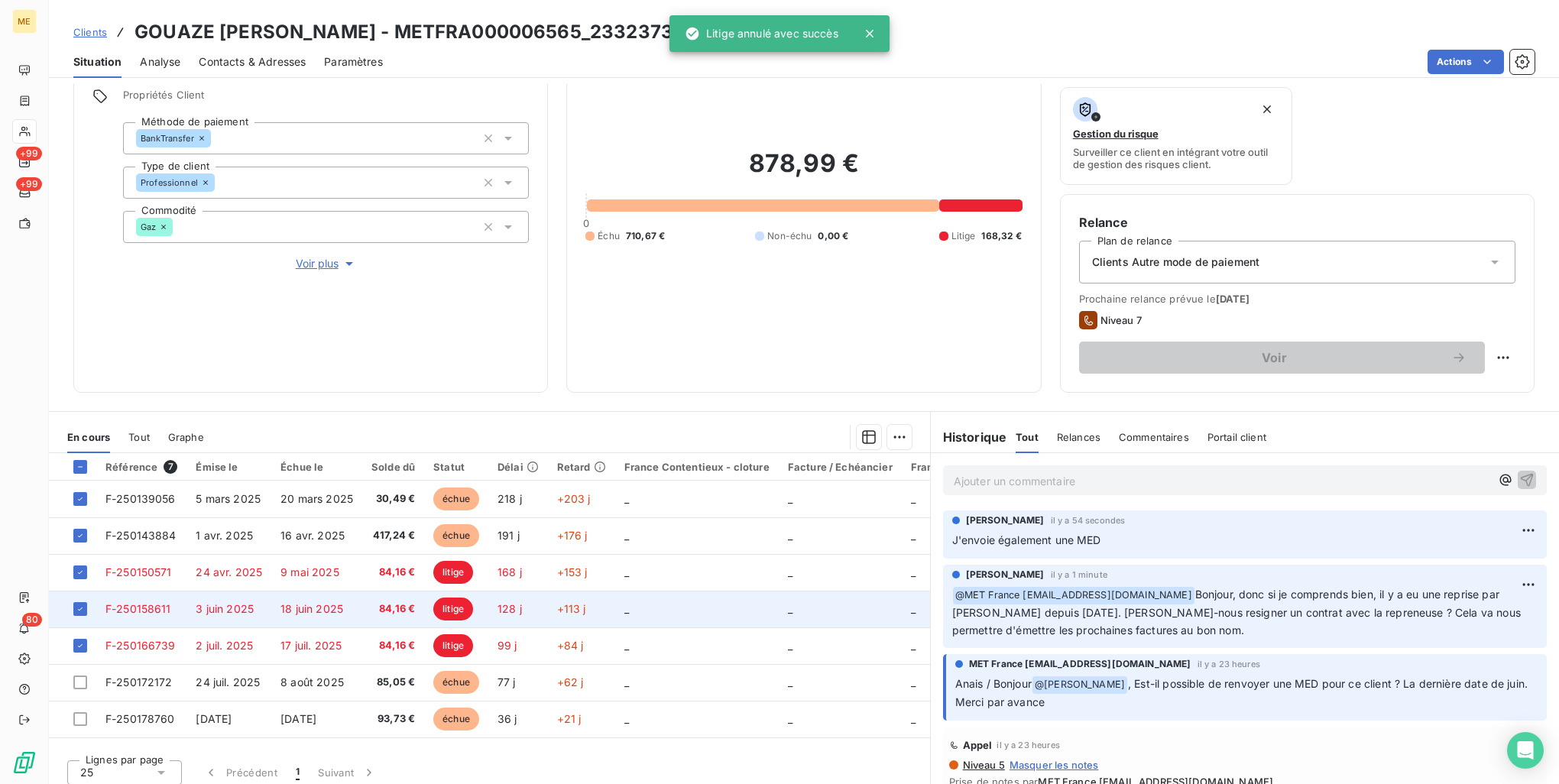
scroll to position [122, 0]
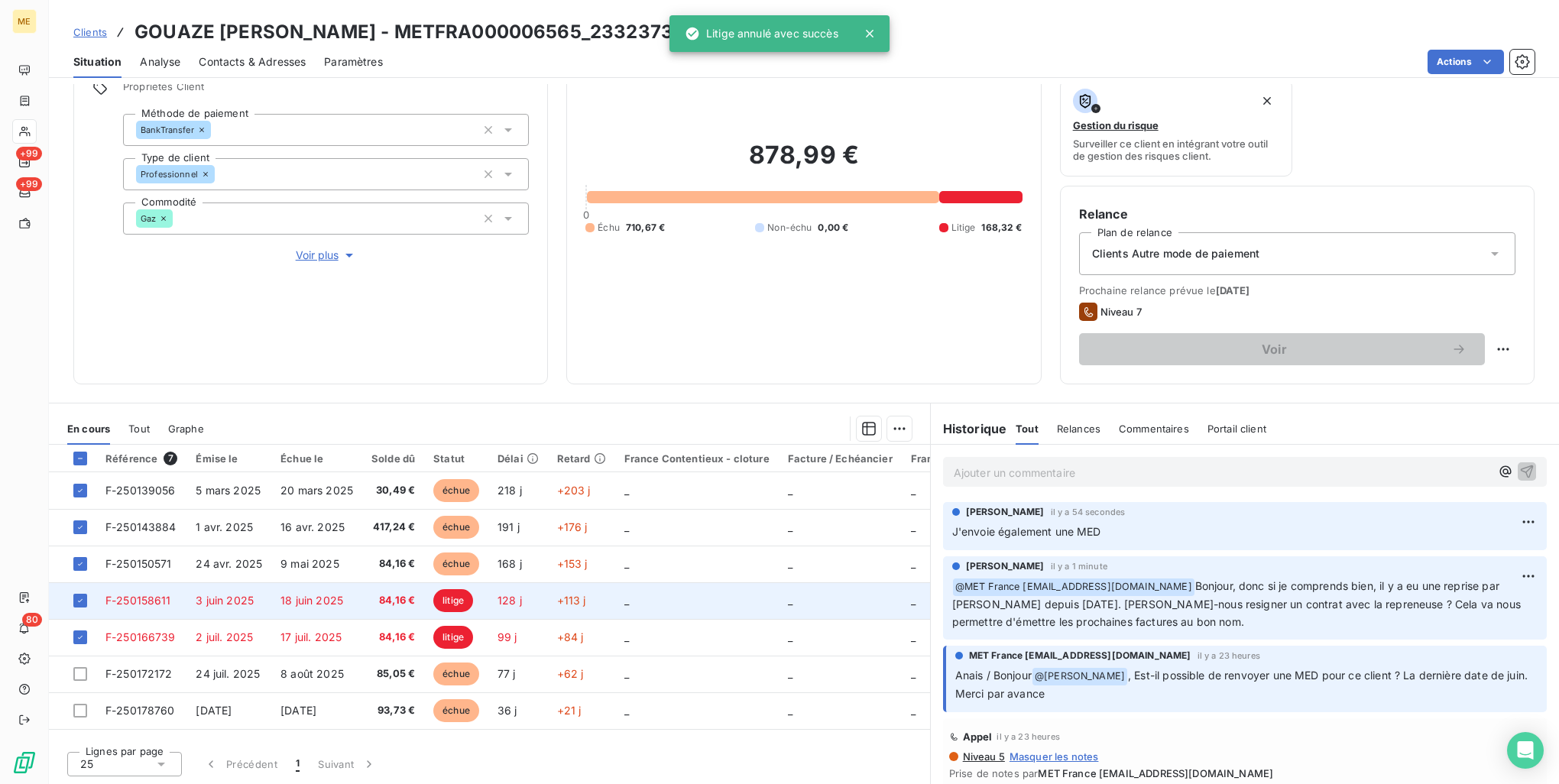
click at [397, 602] on span "84,16 €" at bounding box center [393, 600] width 43 height 15
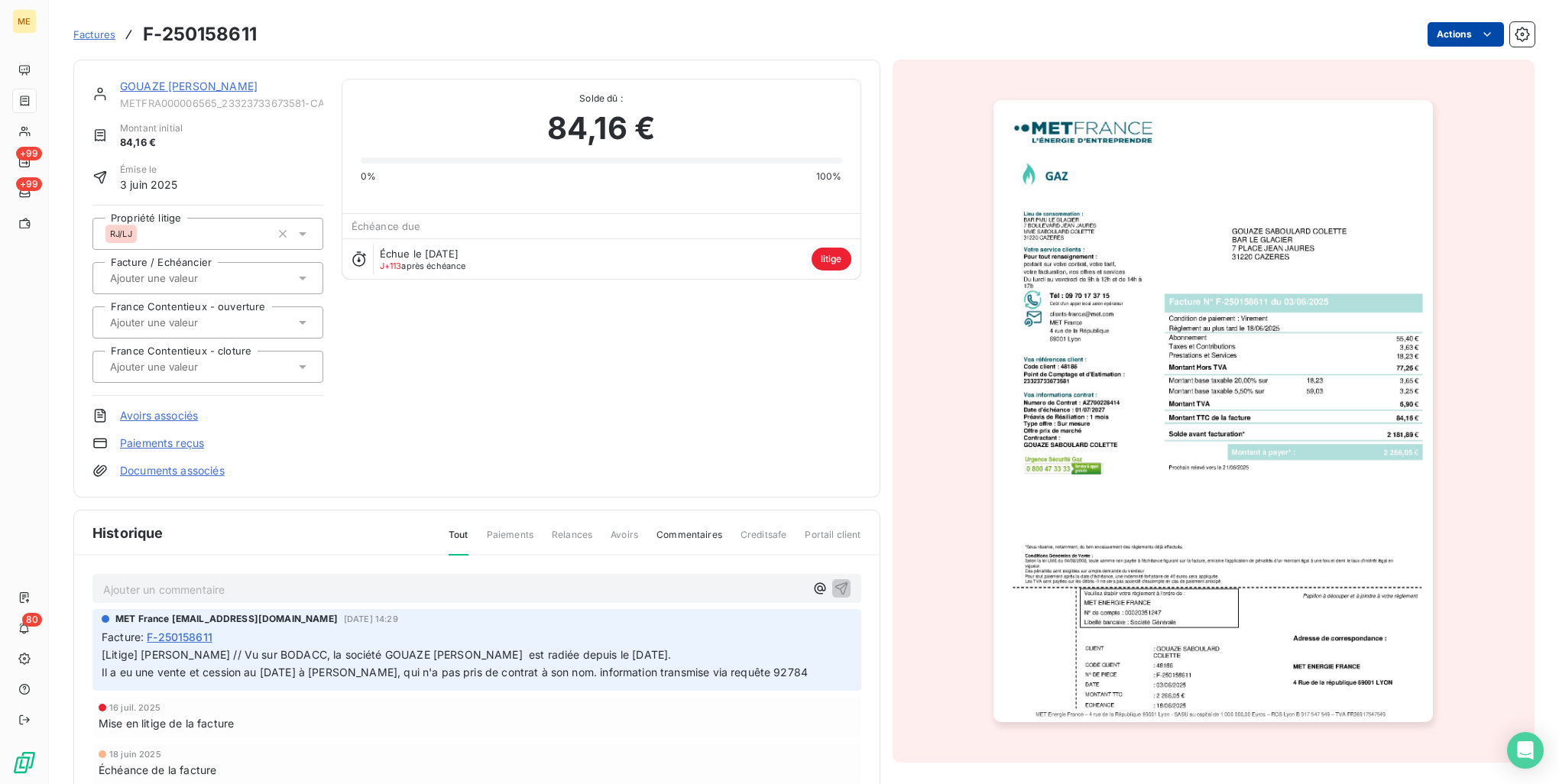
click at [1464, 40] on html "ME +99 +99 80 Factures F-250158611 Actions GOUAZE SABOULARD COLETTE METFRA00000…" at bounding box center [780, 392] width 1559 height 784
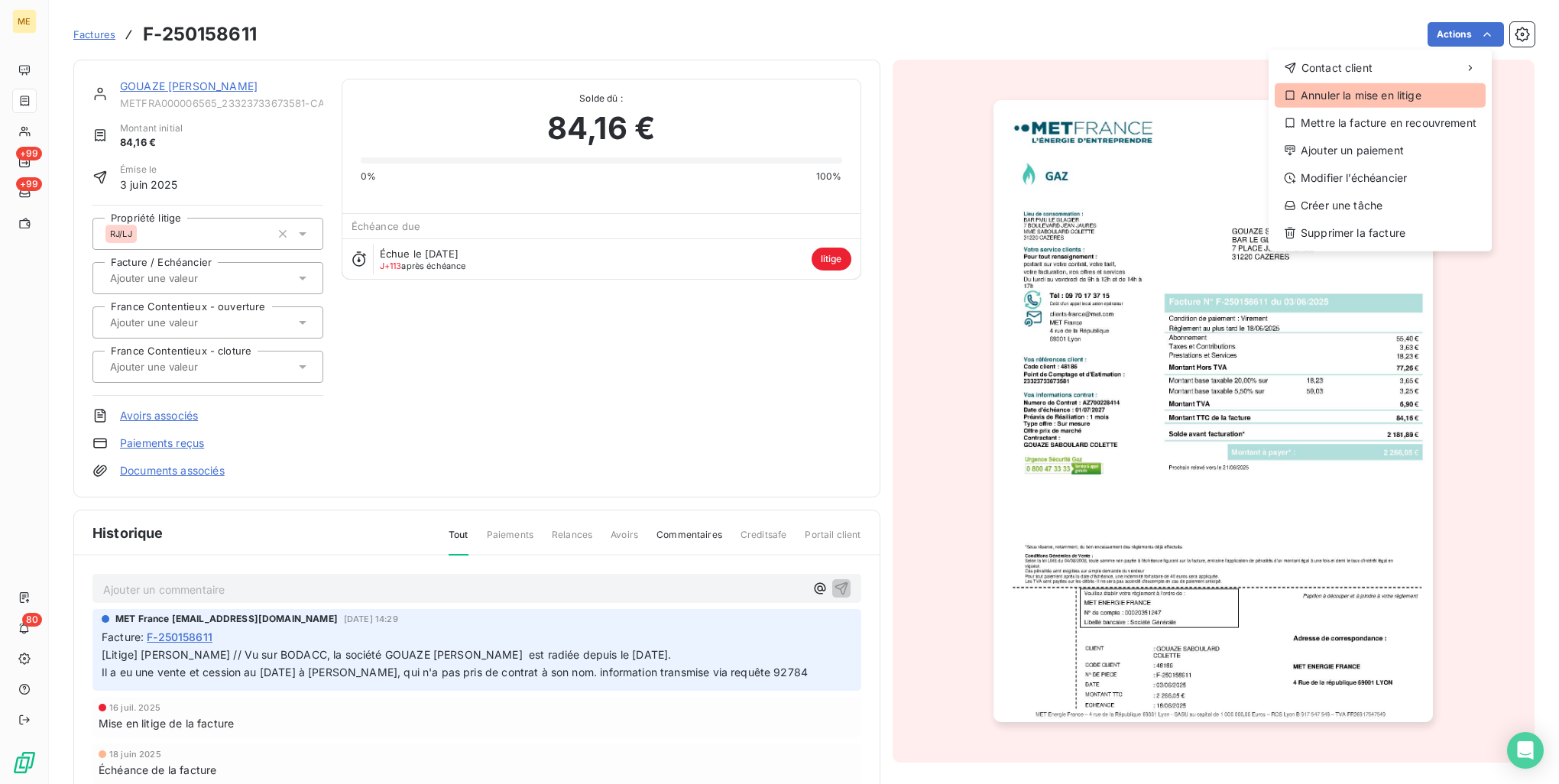
click at [1427, 92] on div "Annuler la mise en litige" at bounding box center [1381, 95] width 211 height 24
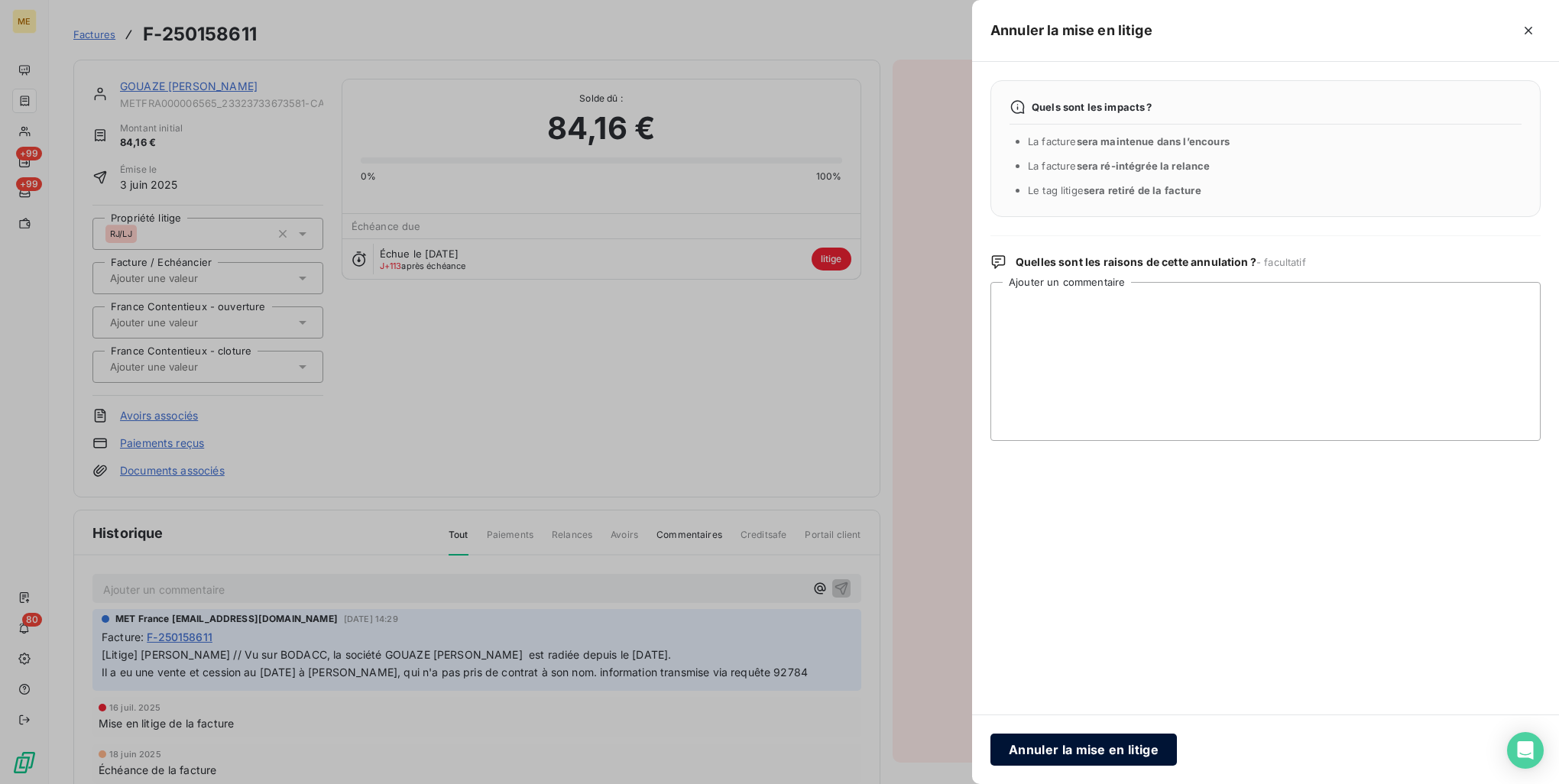
click at [1123, 748] on button "Annuler la mise en litige" at bounding box center [1083, 750] width 187 height 32
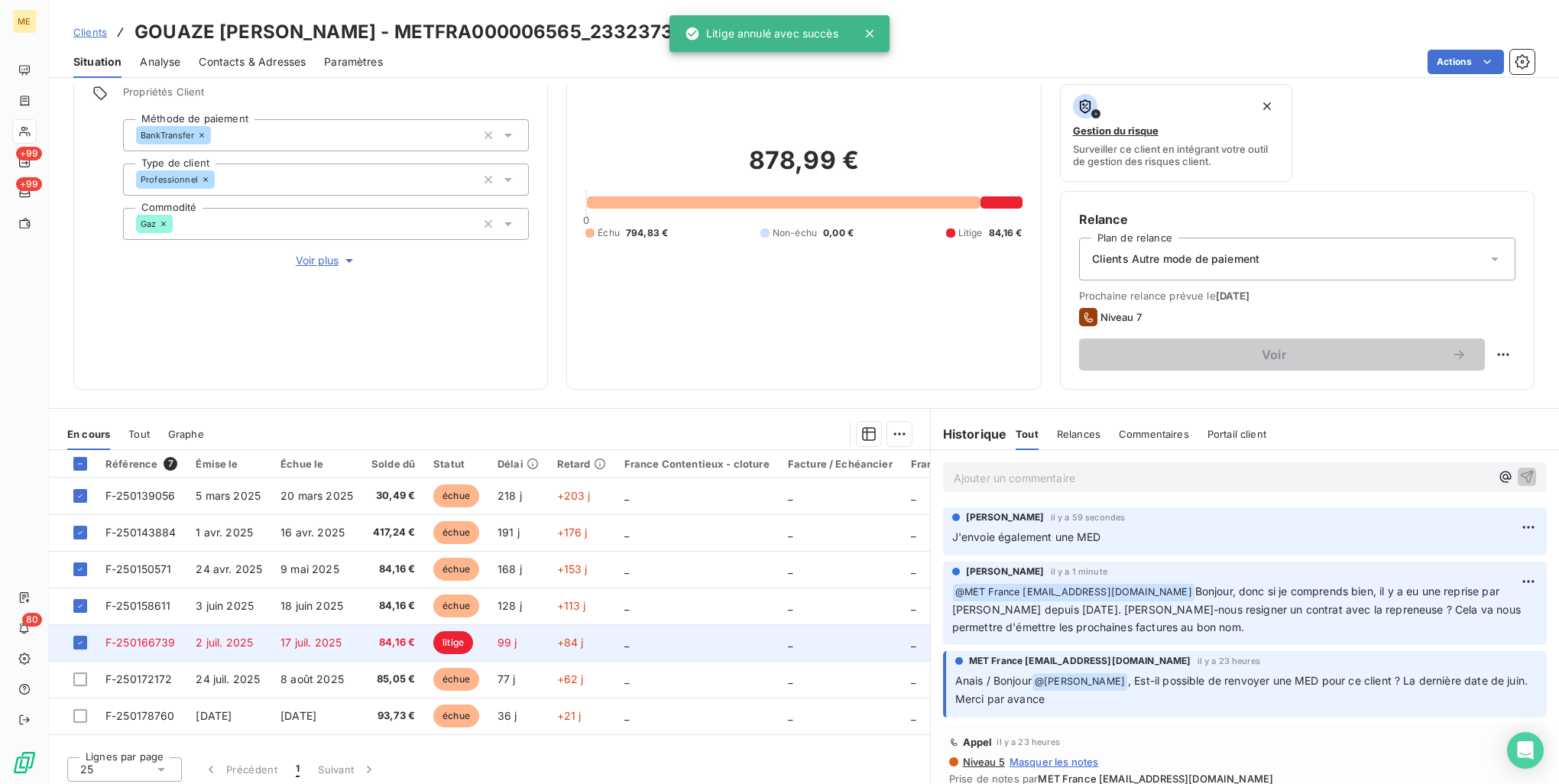
scroll to position [122, 0]
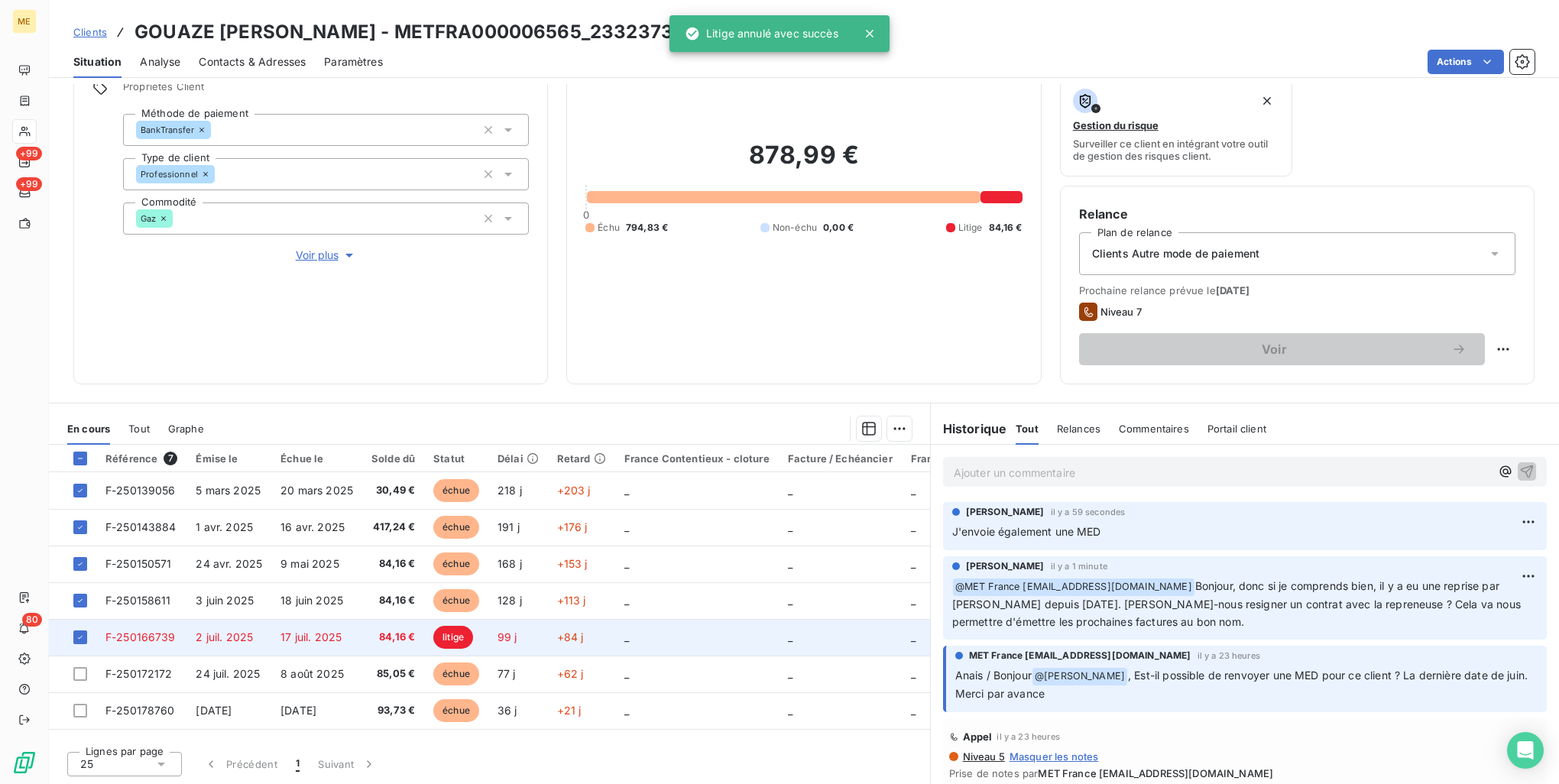
click at [374, 631] on span "84,16 €" at bounding box center [393, 637] width 43 height 15
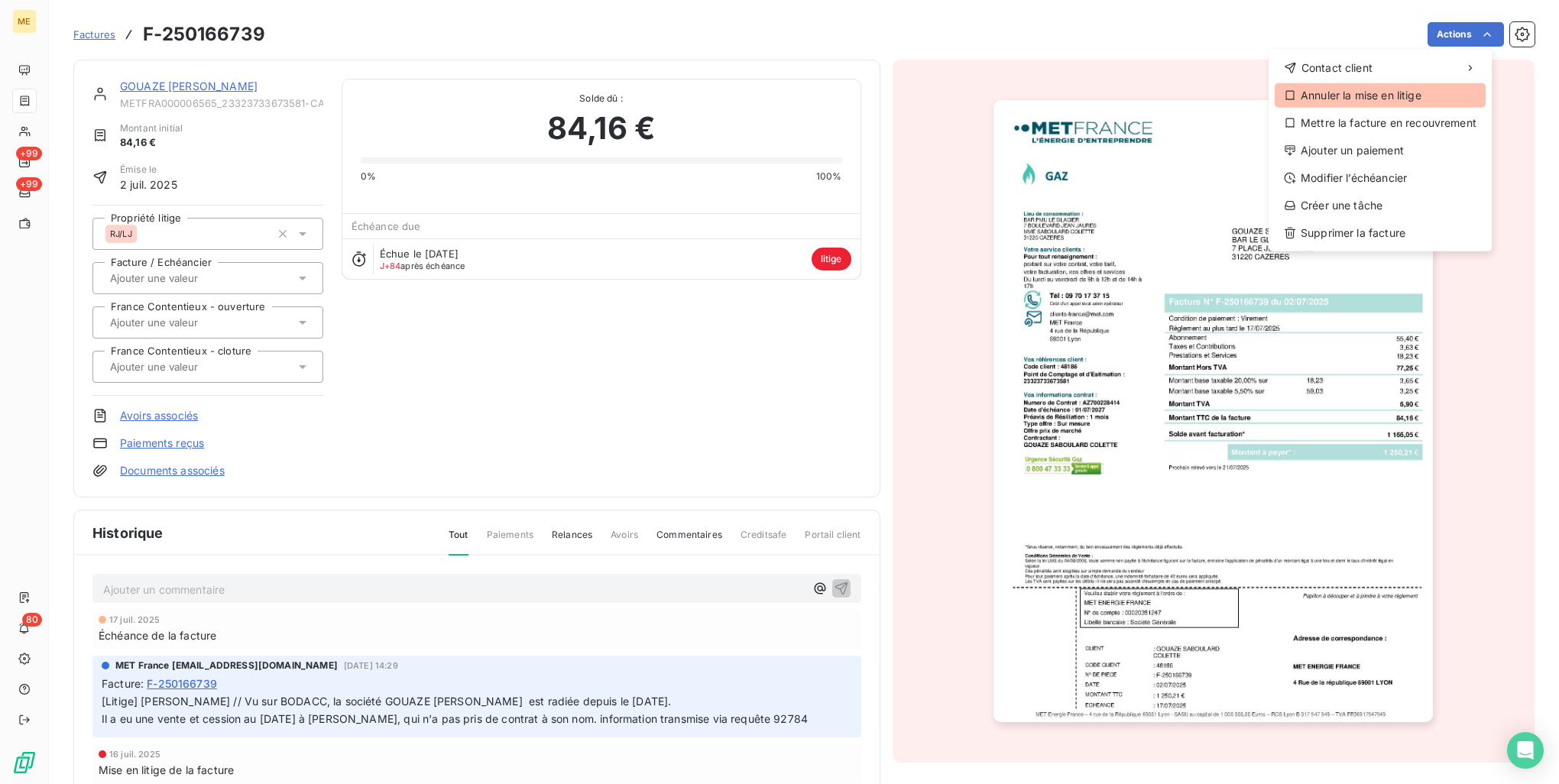
click at [1388, 104] on div "Annuler la mise en litige" at bounding box center [1381, 95] width 211 height 24
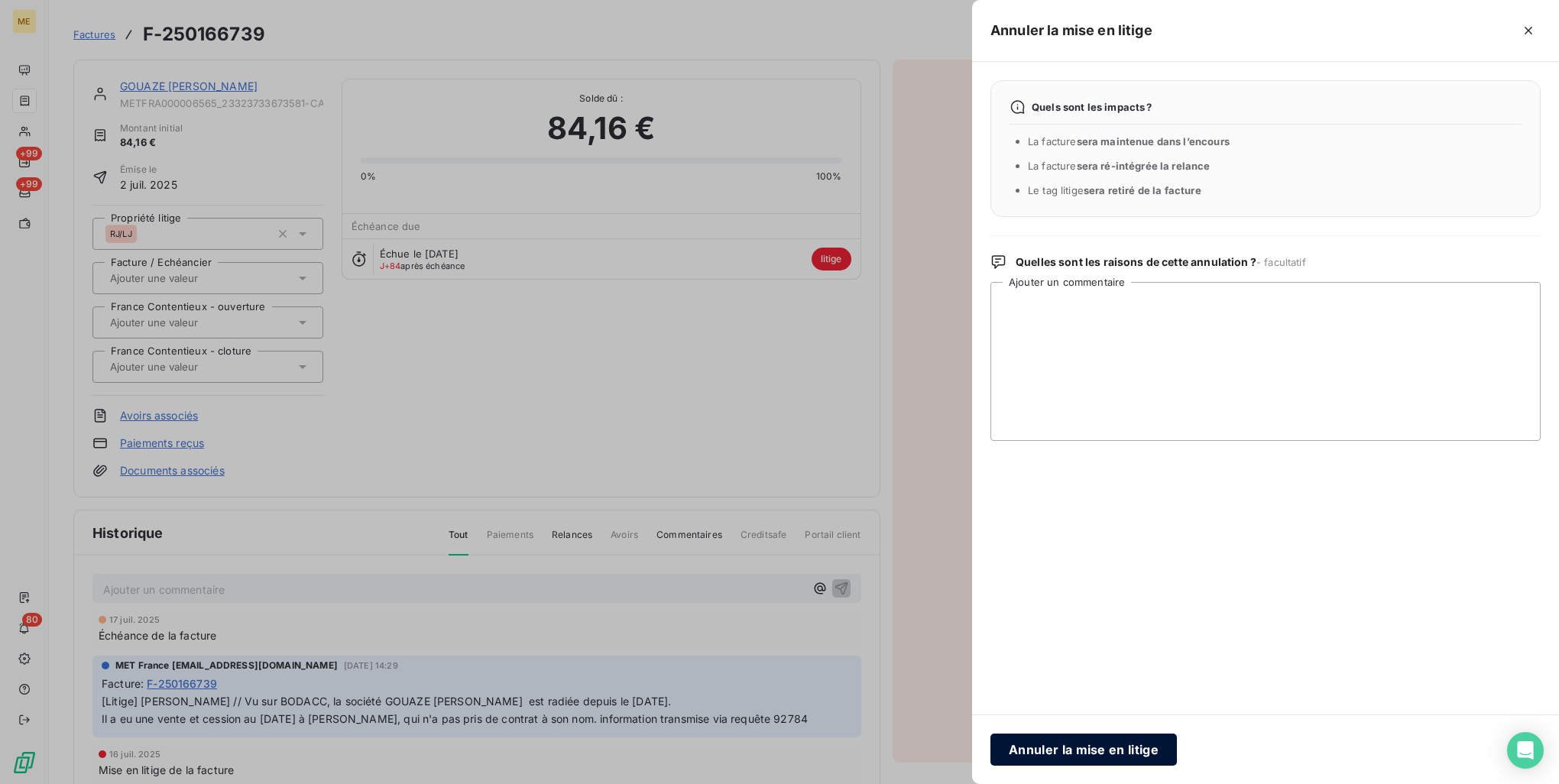
click at [1108, 747] on button "Annuler la mise en litige" at bounding box center [1083, 750] width 187 height 32
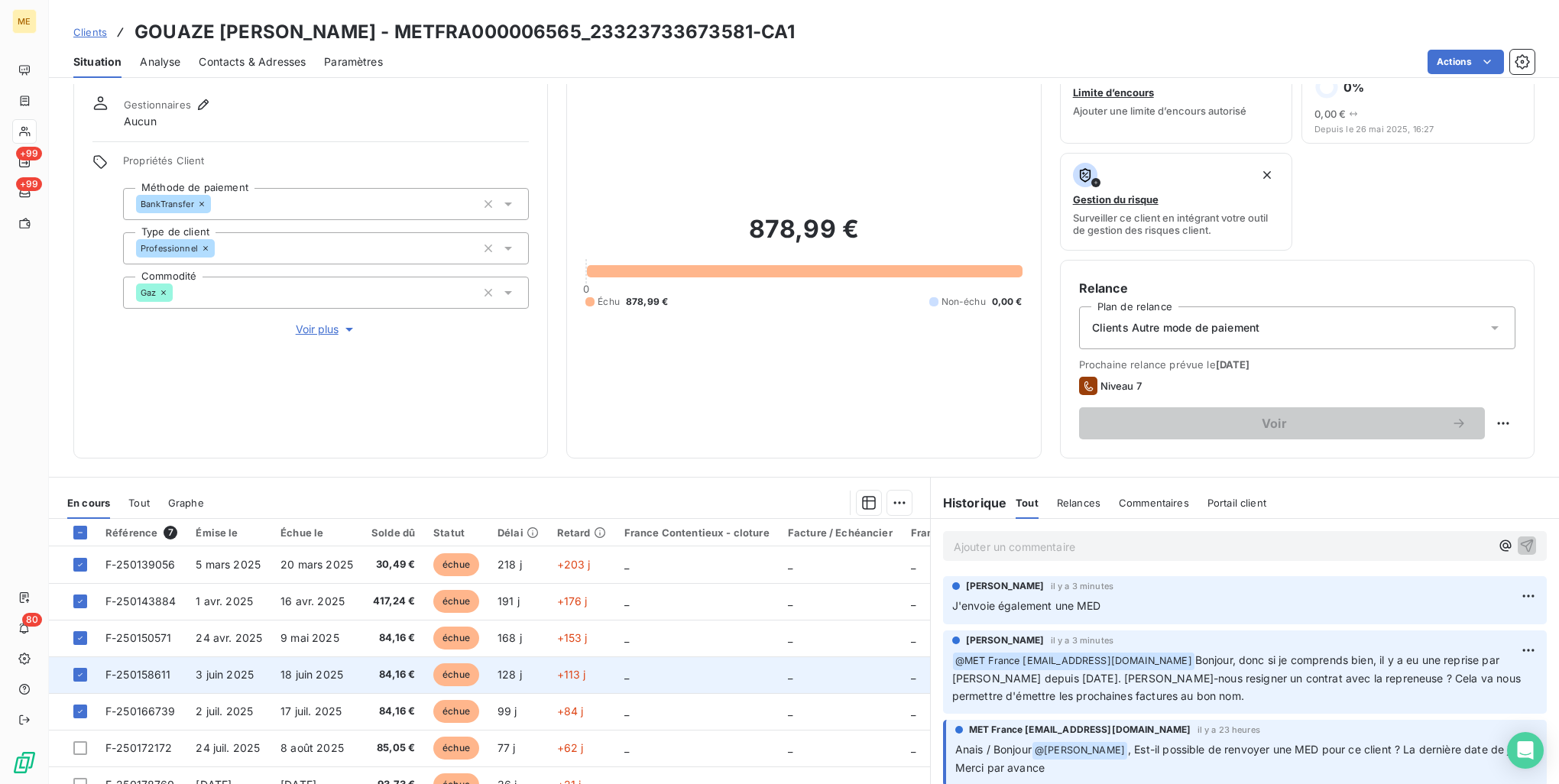
scroll to position [122, 0]
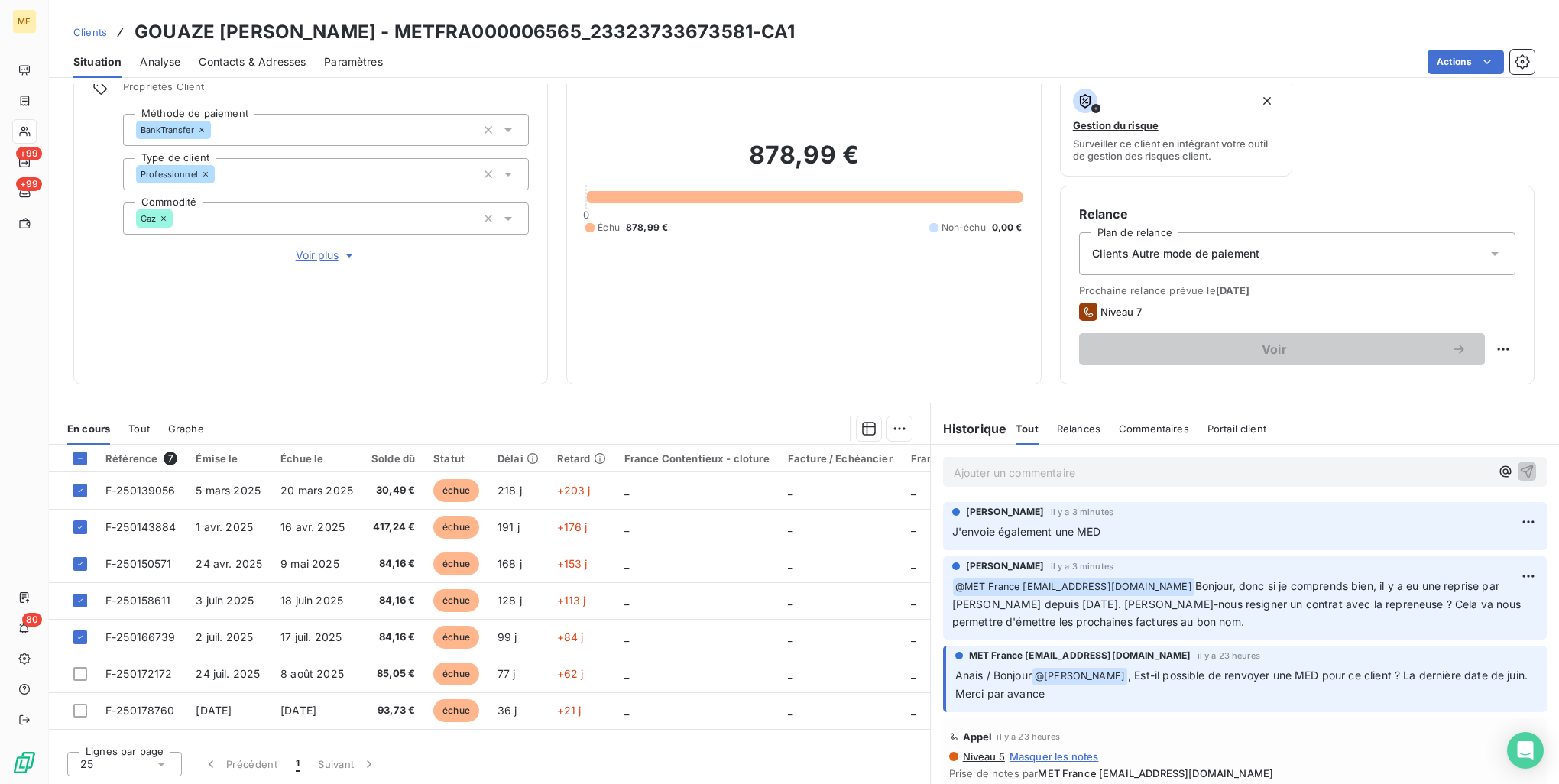
click at [272, 422] on div at bounding box center [567, 428] width 689 height 24
click at [79, 461] on icon at bounding box center [80, 459] width 9 height 9
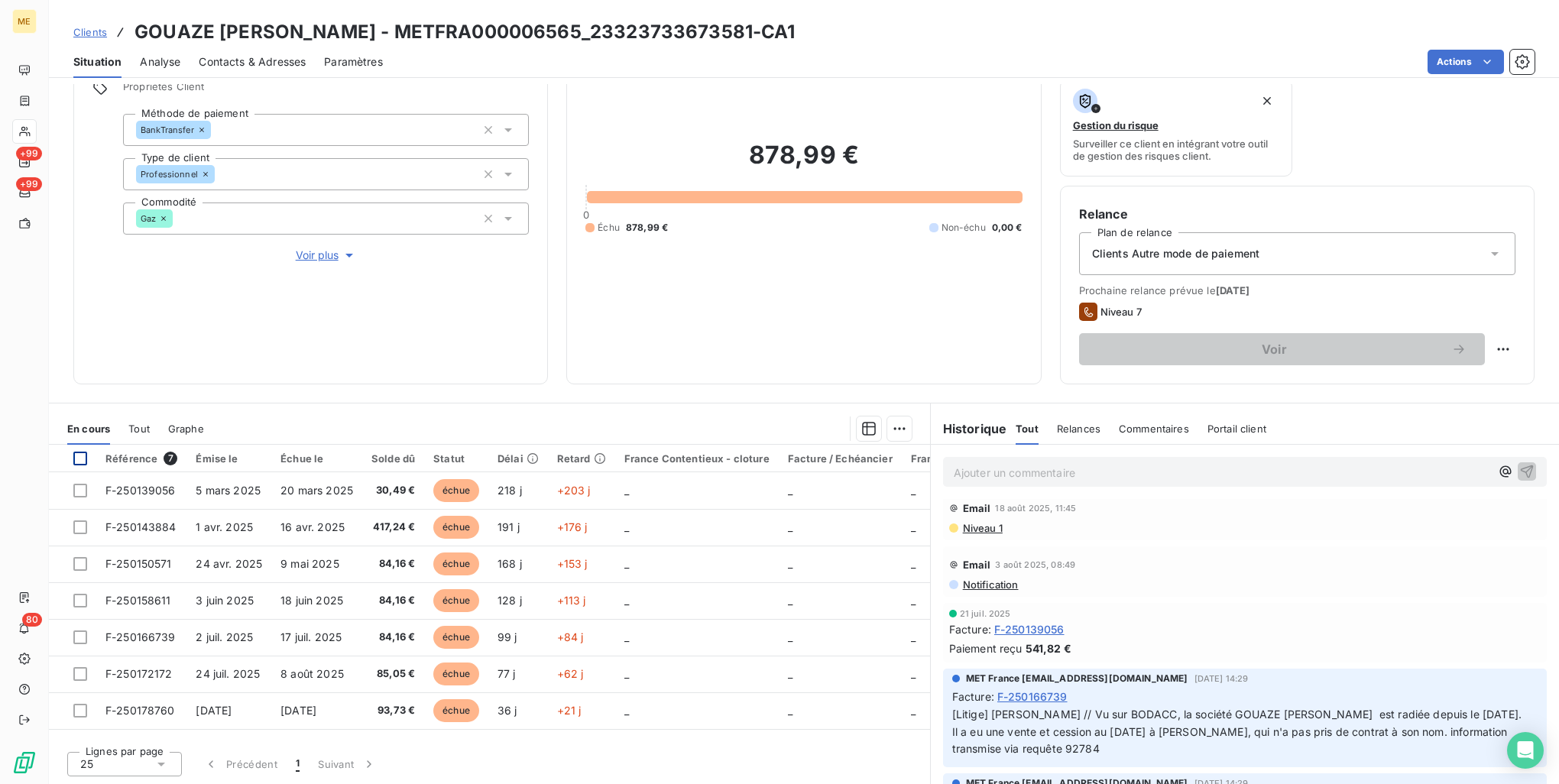
scroll to position [1146, 0]
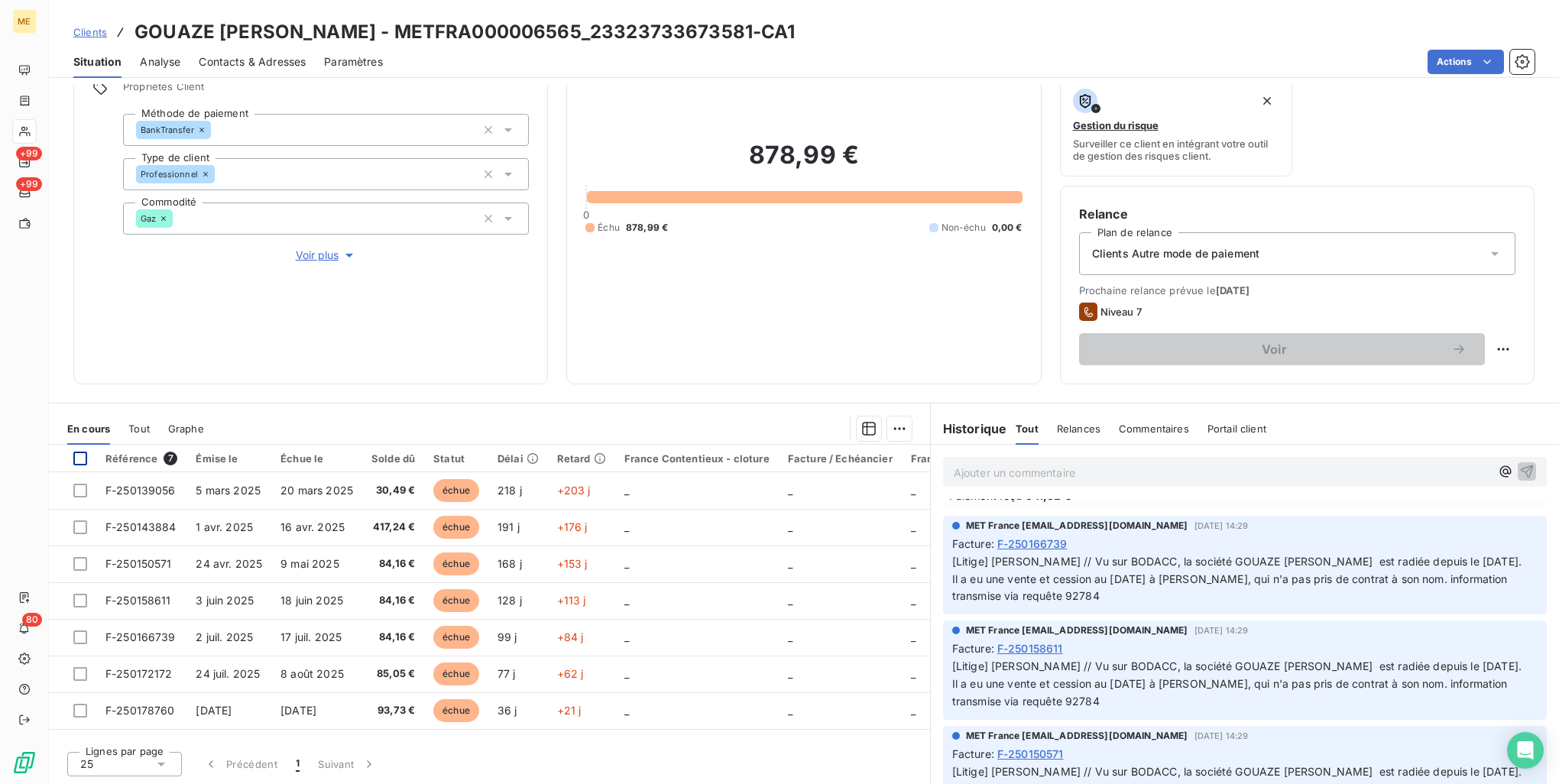
click at [1133, 603] on span "[Litige] Sylvain // Vu sur BODACC, la société GOUAZE SABOULARD COLETTE est radi…" at bounding box center [1237, 579] width 570 height 48
copy span "92784"
click at [1360, 606] on p "[Litige] Sylvain // Vu sur BODACC, la société GOUAZE SABOULARD COLETTE est radi…" at bounding box center [1245, 579] width 586 height 53
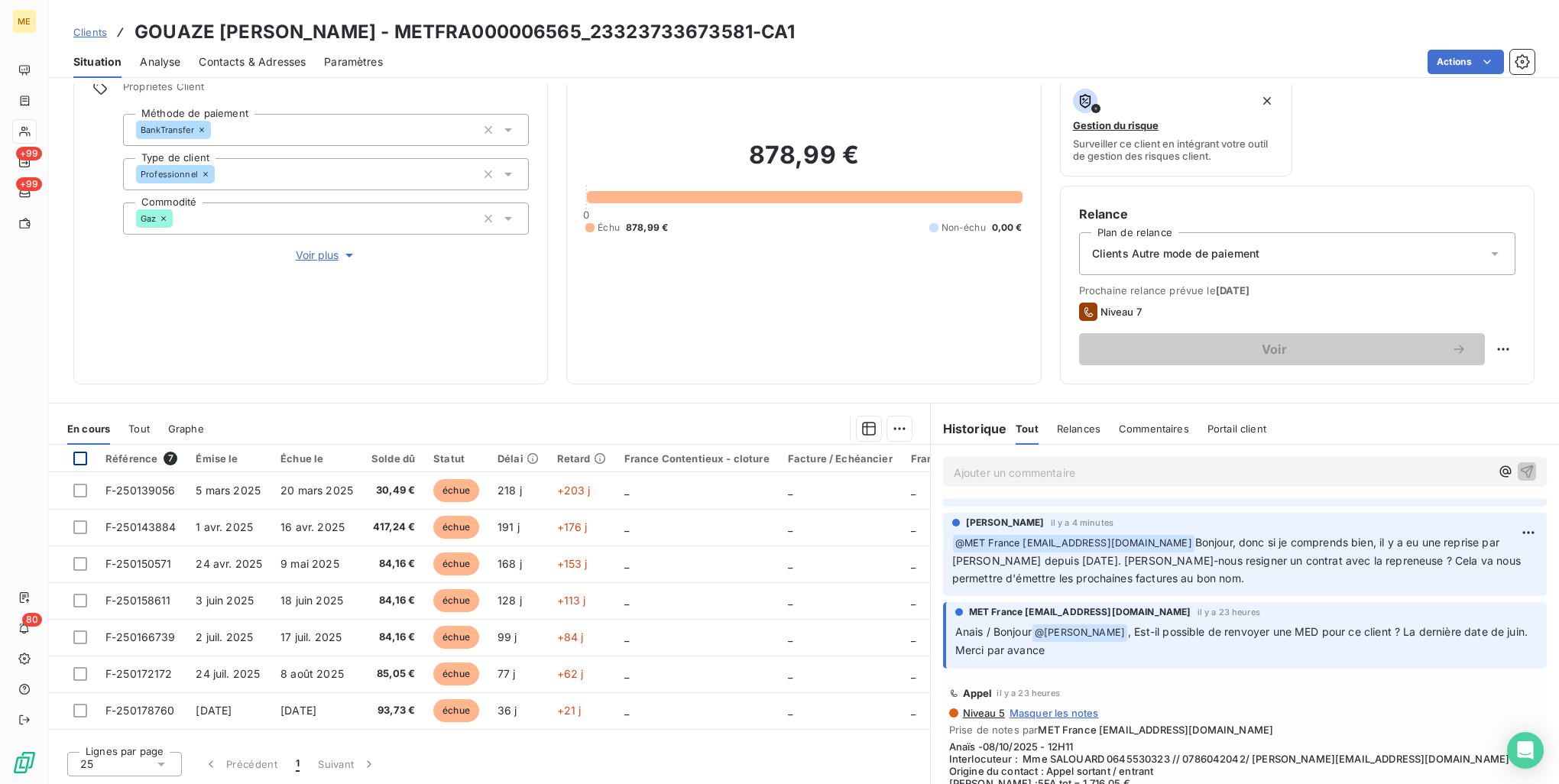
scroll to position [0, 0]
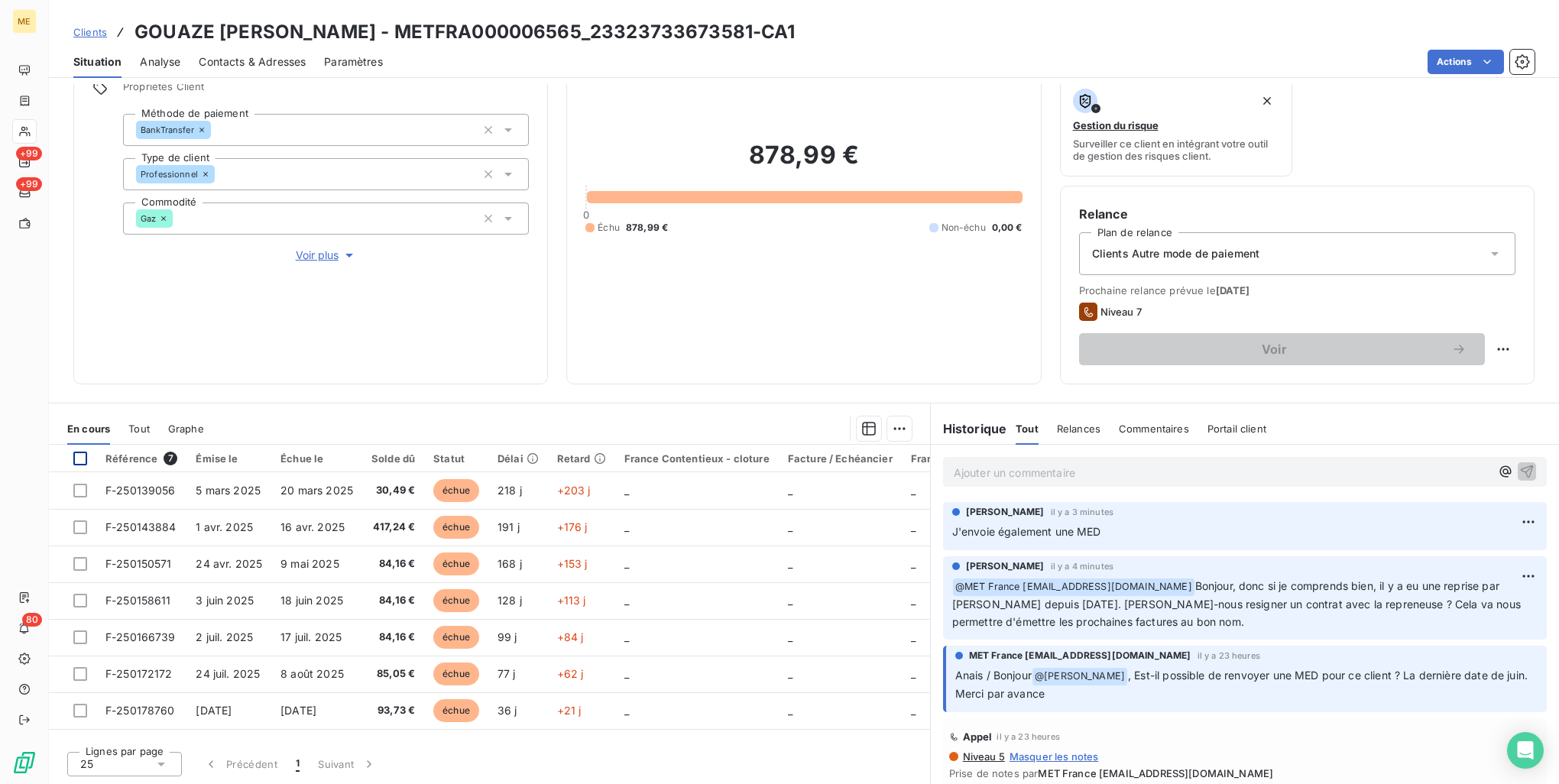
drag, startPoint x: 1195, startPoint y: 580, endPoint x: 1339, endPoint y: 622, distance: 150.0
click at [1339, 622] on p "﻿ @ MET France met-france@recouvrement.met.com Bonjour, donc si je comprends bi…" at bounding box center [1245, 604] width 586 height 53
drag, startPoint x: 1339, startPoint y: 622, endPoint x: 1305, endPoint y: 497, distance: 129.5
click at [1305, 497] on div "Ajouter un commentaire ﻿" at bounding box center [1244, 472] width 628 height 54
click at [1499, 521] on html "ME +99 +99 80 Clients GOUAZE SABOULARD COLETTE - METFRA000006565_23323733673581…" at bounding box center [780, 392] width 1559 height 784
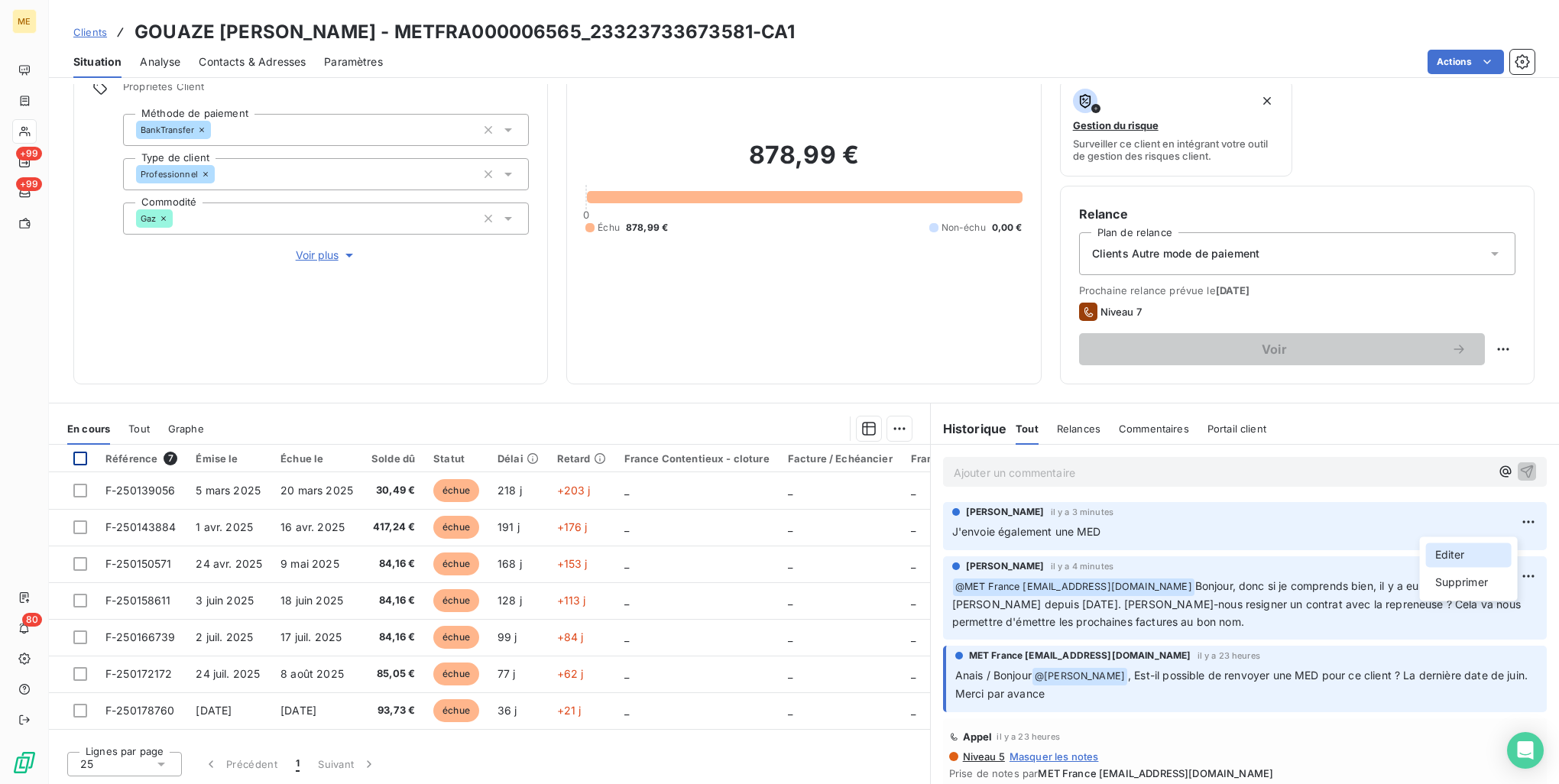
click at [1465, 554] on div "Editer" at bounding box center [1469, 554] width 86 height 24
click at [1248, 620] on p "﻿ @ MET France met-france@recouvrement.met.com Bonjour, donc si je comprends bi…" at bounding box center [1245, 604] width 586 height 53
drag, startPoint x: 1445, startPoint y: 603, endPoint x: 1434, endPoint y: 603, distance: 11.0
click at [1444, 603] on span "Bonjour, donc si je comprends bien, il y a eu une reprise par mme GOUAZE Valéri…" at bounding box center [1238, 604] width 571 height 49
click at [1433, 603] on span "Bonjour, donc si je comprends bien, il y a eu une reprise par mme GOUAZE Valéri…" at bounding box center [1238, 604] width 571 height 49
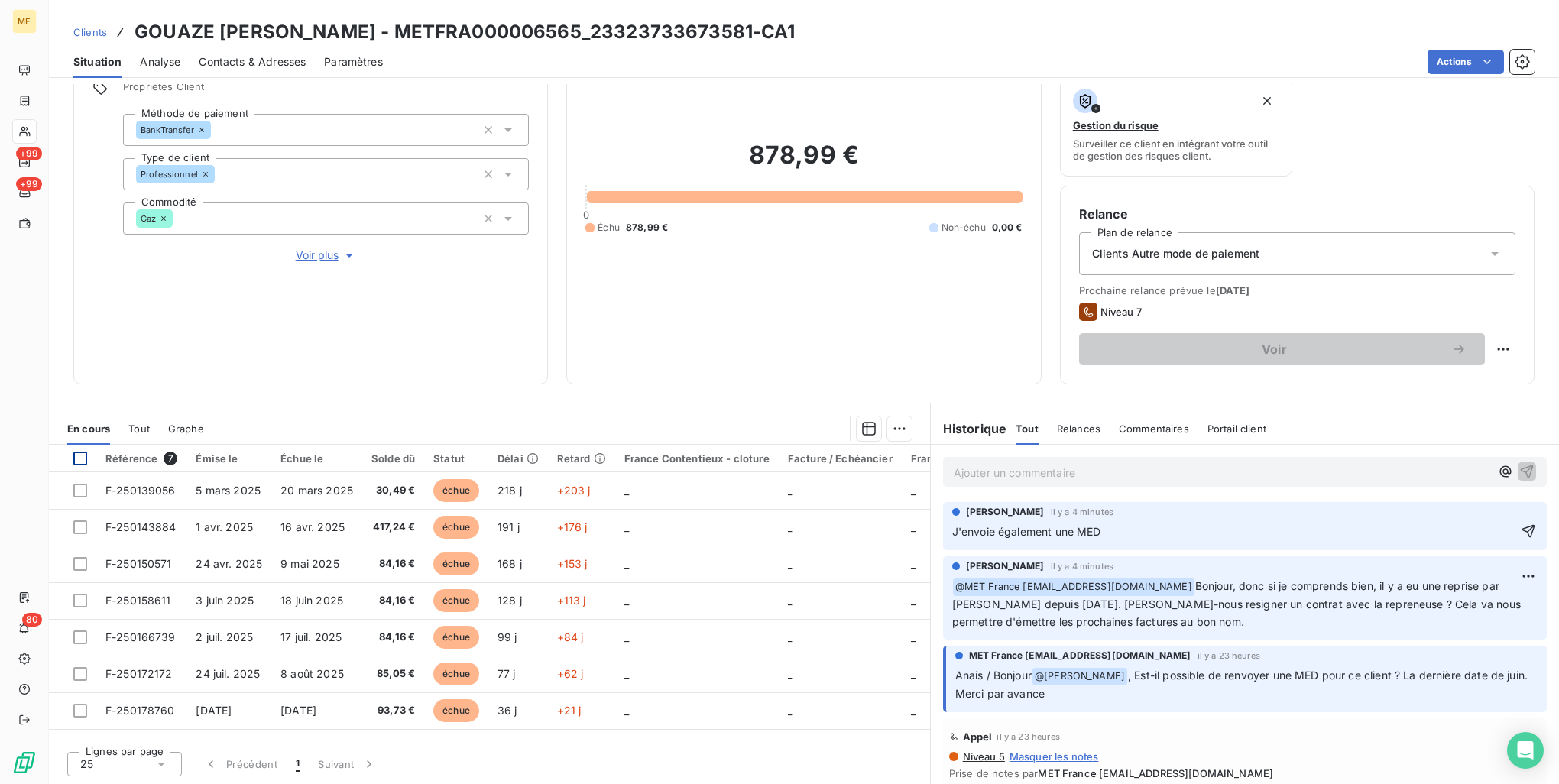
click at [1441, 604] on span "Bonjour, donc si je comprends bien, il y a eu une reprise par mme GOUAZE Valéri…" at bounding box center [1238, 604] width 571 height 49
click at [1504, 573] on html "ME +99 +99 80 Clients GOUAZE SABOULARD COLETTE - METFRA000006565_23323733673581…" at bounding box center [780, 392] width 1559 height 784
click at [1472, 601] on div "Editer" at bounding box center [1469, 609] width 86 height 24
click at [1422, 606] on span "Bonjour, donc si je comprends bien, il y a eu une reprise par mme GOUAZE Valéri…" at bounding box center [1227, 604] width 551 height 49
click at [1458, 606] on span "Bonjour, donc si je comprends bien, il y a eu une reprise par mme GOUAZE Valéri…" at bounding box center [1227, 604] width 551 height 49
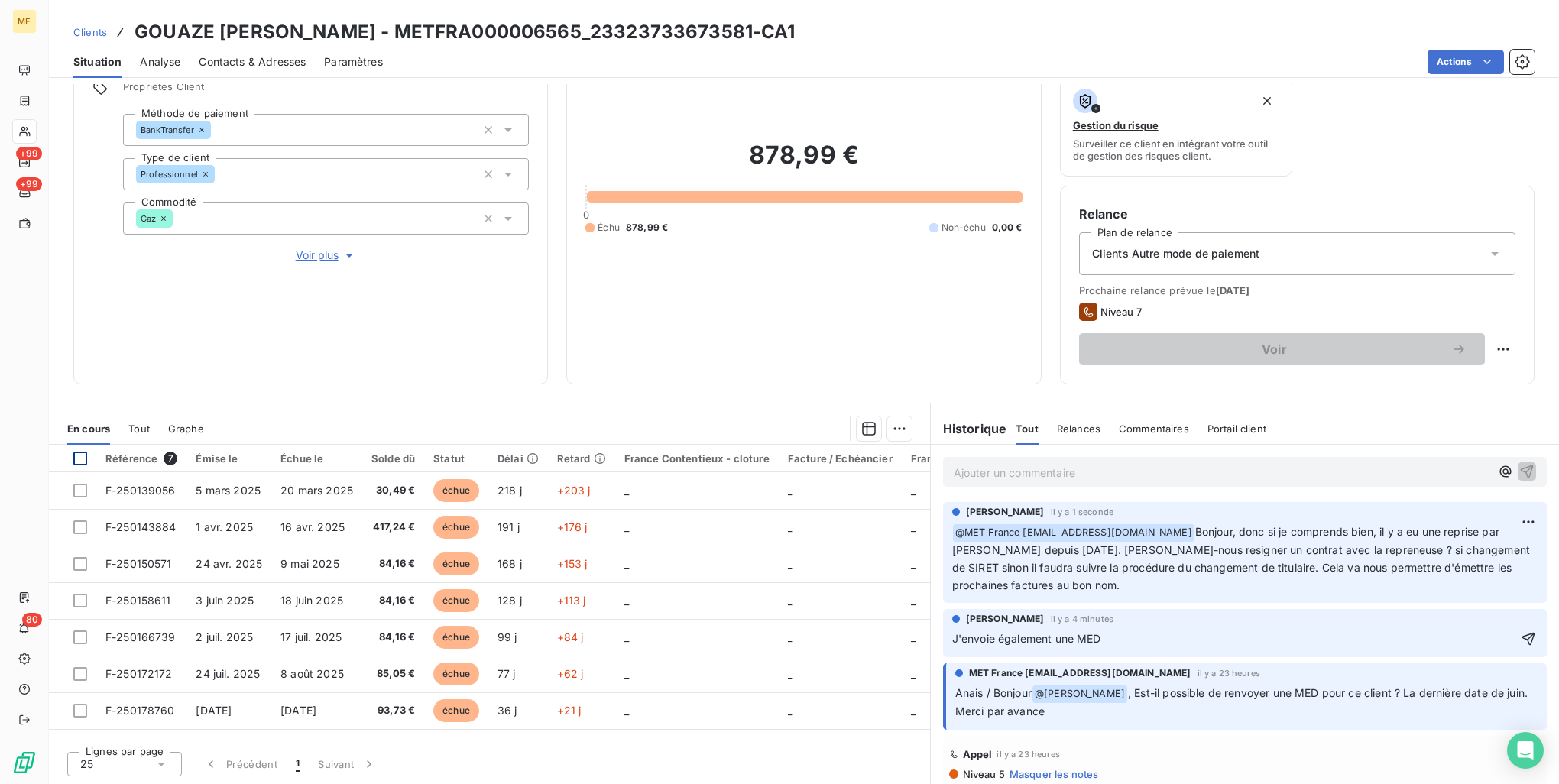
click at [1427, 246] on div "Clients Autre mode de paiement" at bounding box center [1298, 253] width 436 height 42
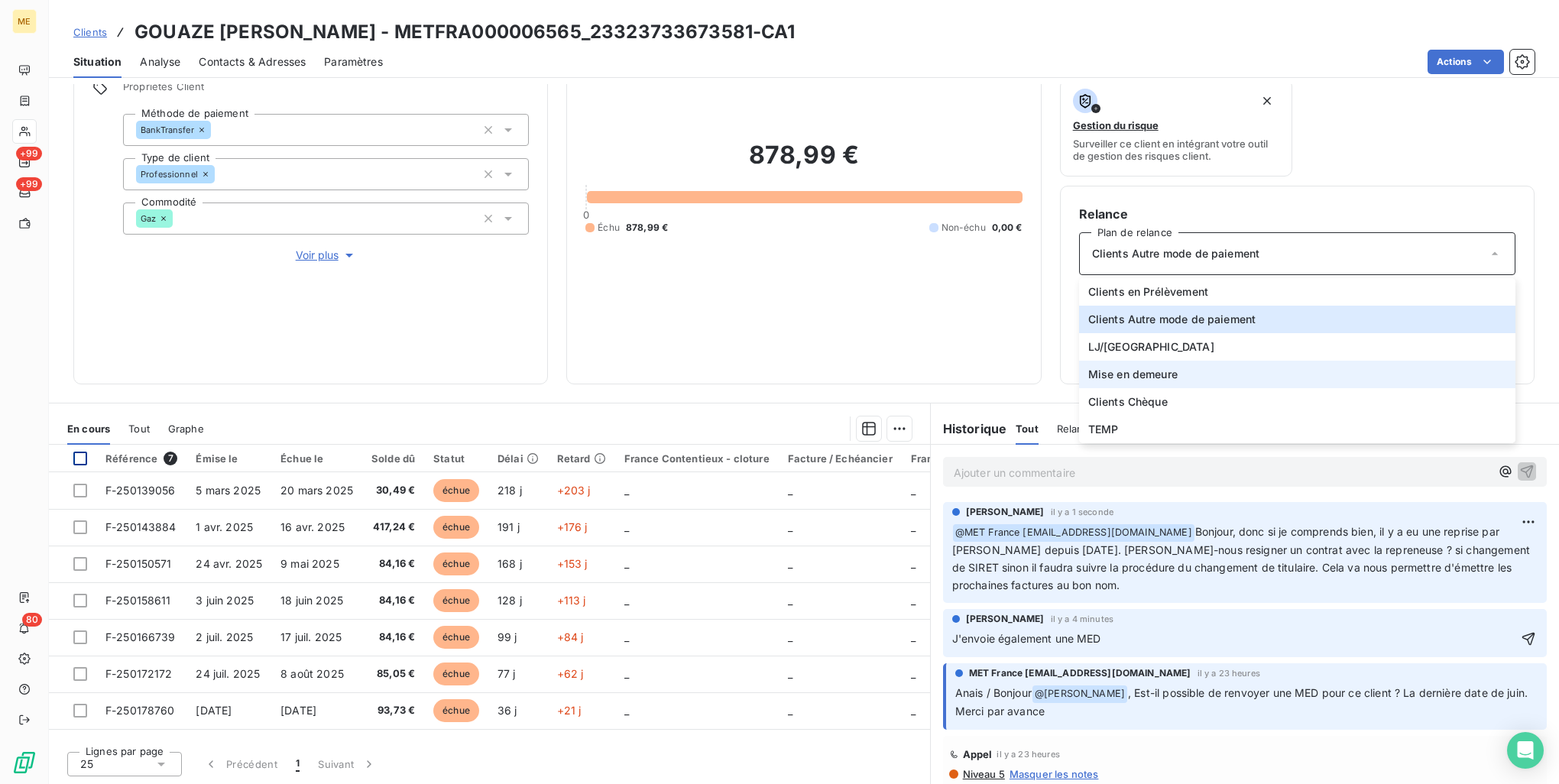
click at [1277, 383] on li "Mise en demeure" at bounding box center [1298, 374] width 436 height 28
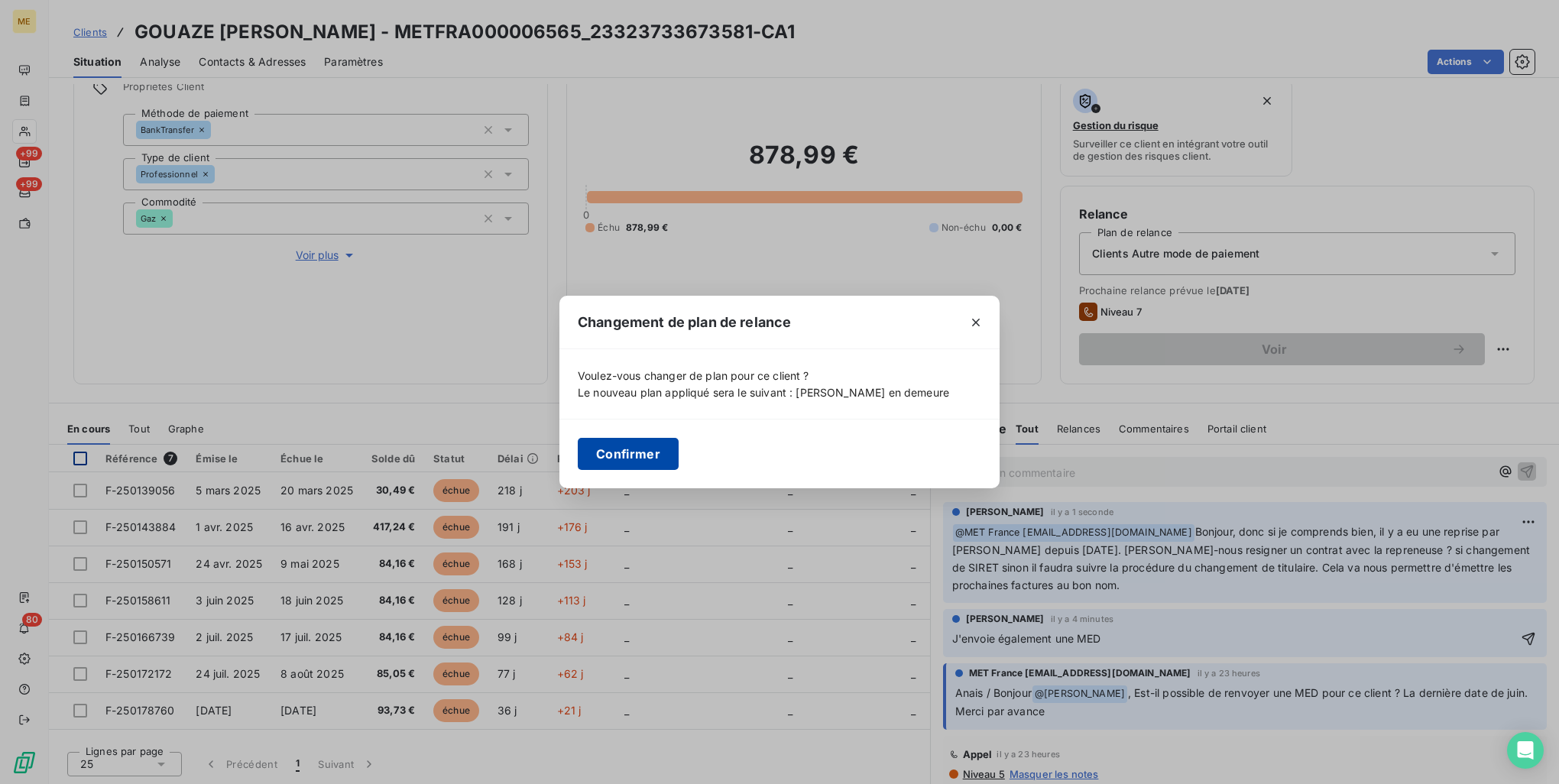
click at [624, 463] on button "Confirmer" at bounding box center [628, 454] width 101 height 32
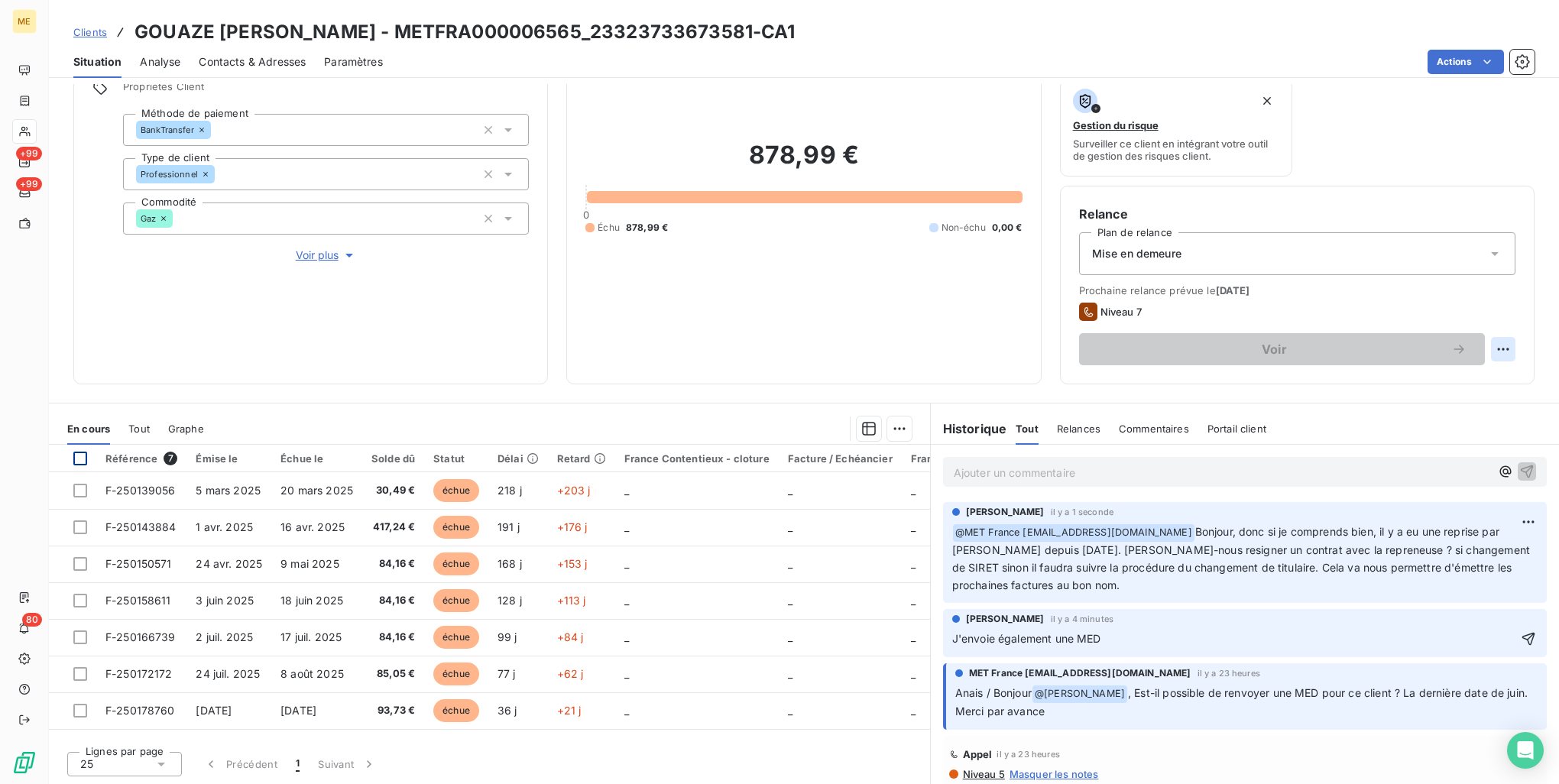
click at [1497, 351] on html "ME +99 +99 80 Clients GOUAZE SABOULARD COLETTE - METFRA000006565_23323733673581…" at bounding box center [780, 392] width 1559 height 784
click at [1447, 384] on div "Replanifier cette action" at bounding box center [1429, 382] width 137 height 24
select select "9"
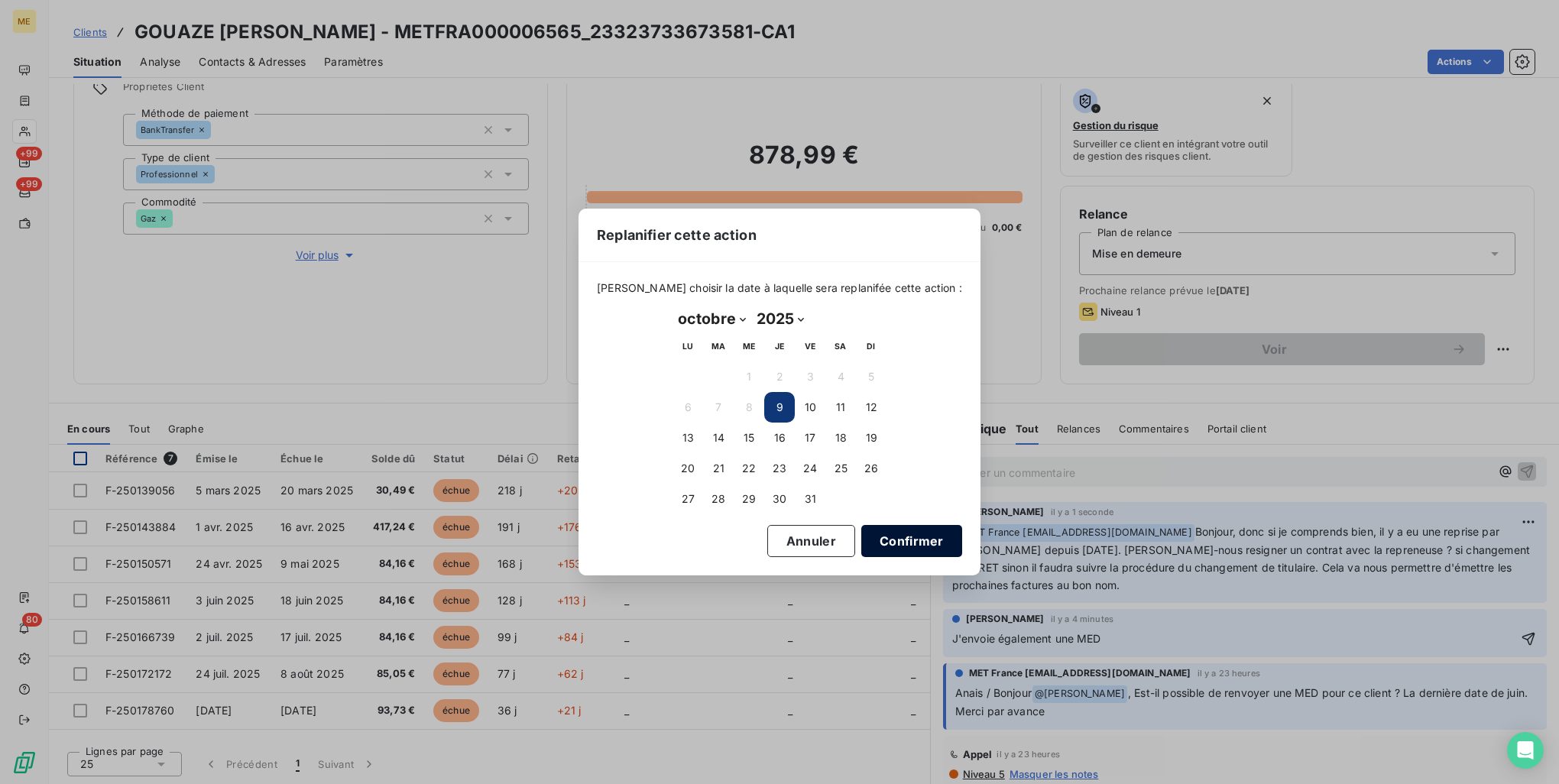
click at [925, 542] on button "Confirmer" at bounding box center [912, 542] width 101 height 32
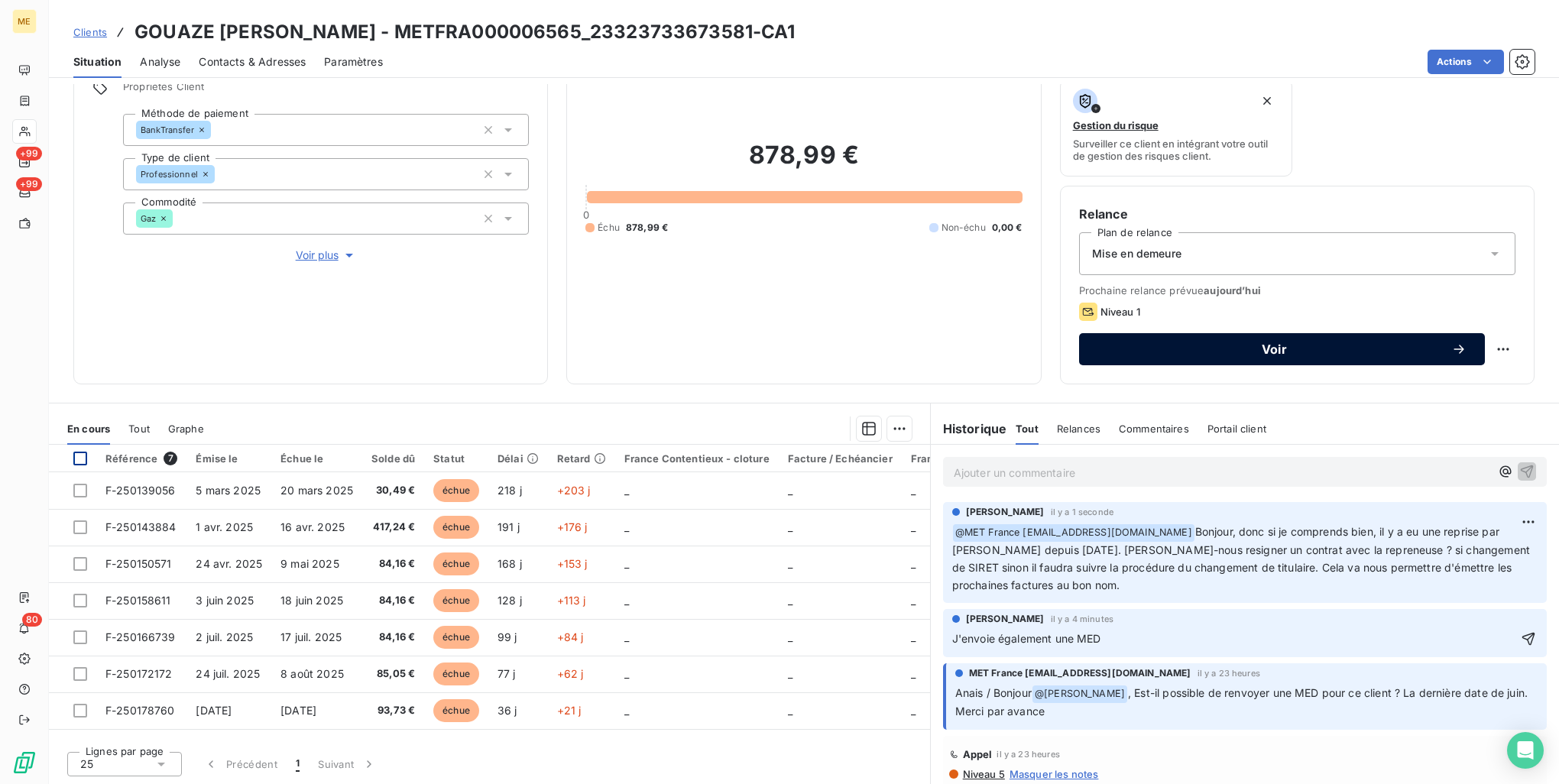
click at [1356, 355] on div "Voir" at bounding box center [1282, 349] width 369 height 15
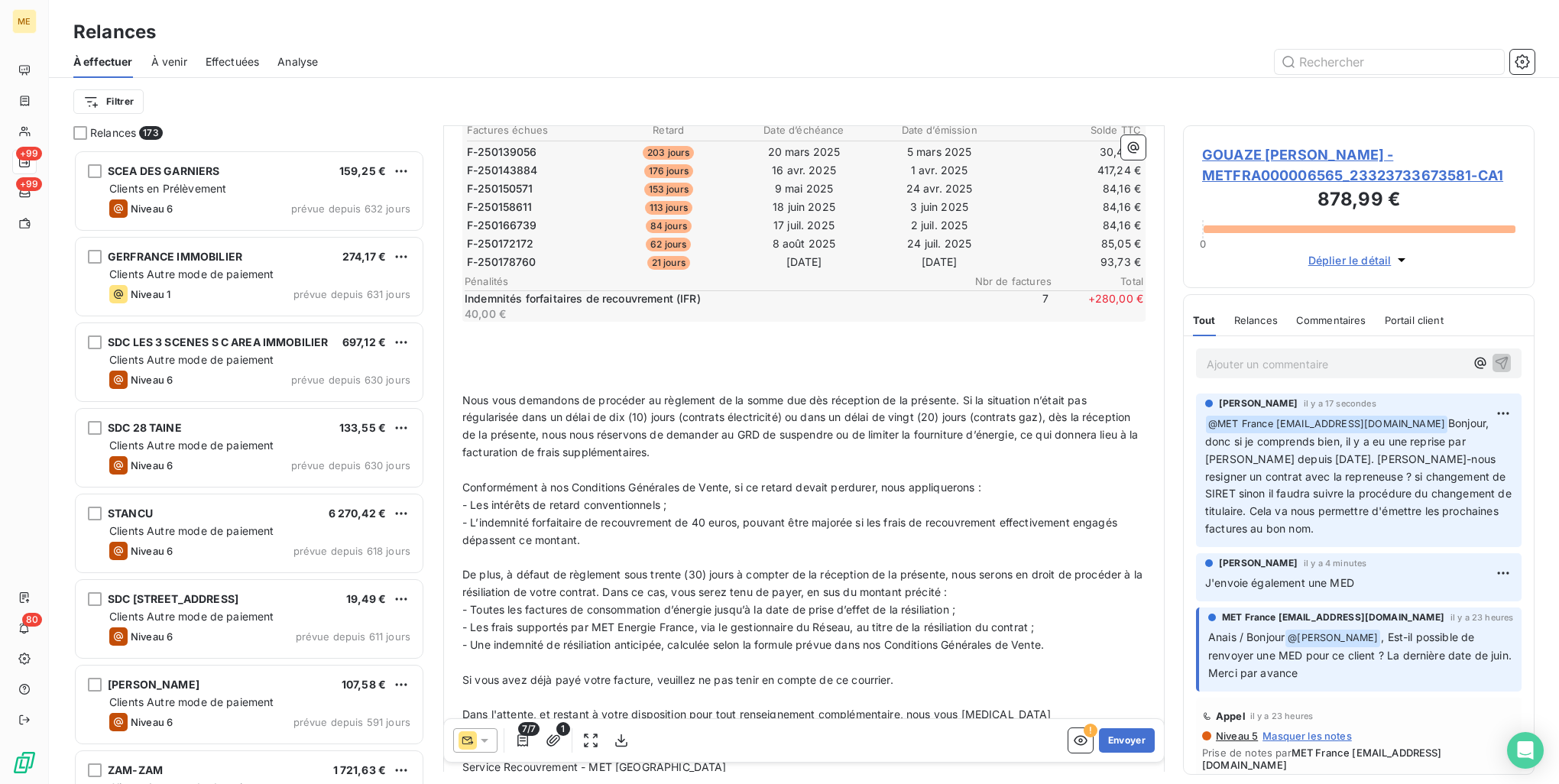
scroll to position [473, 0]
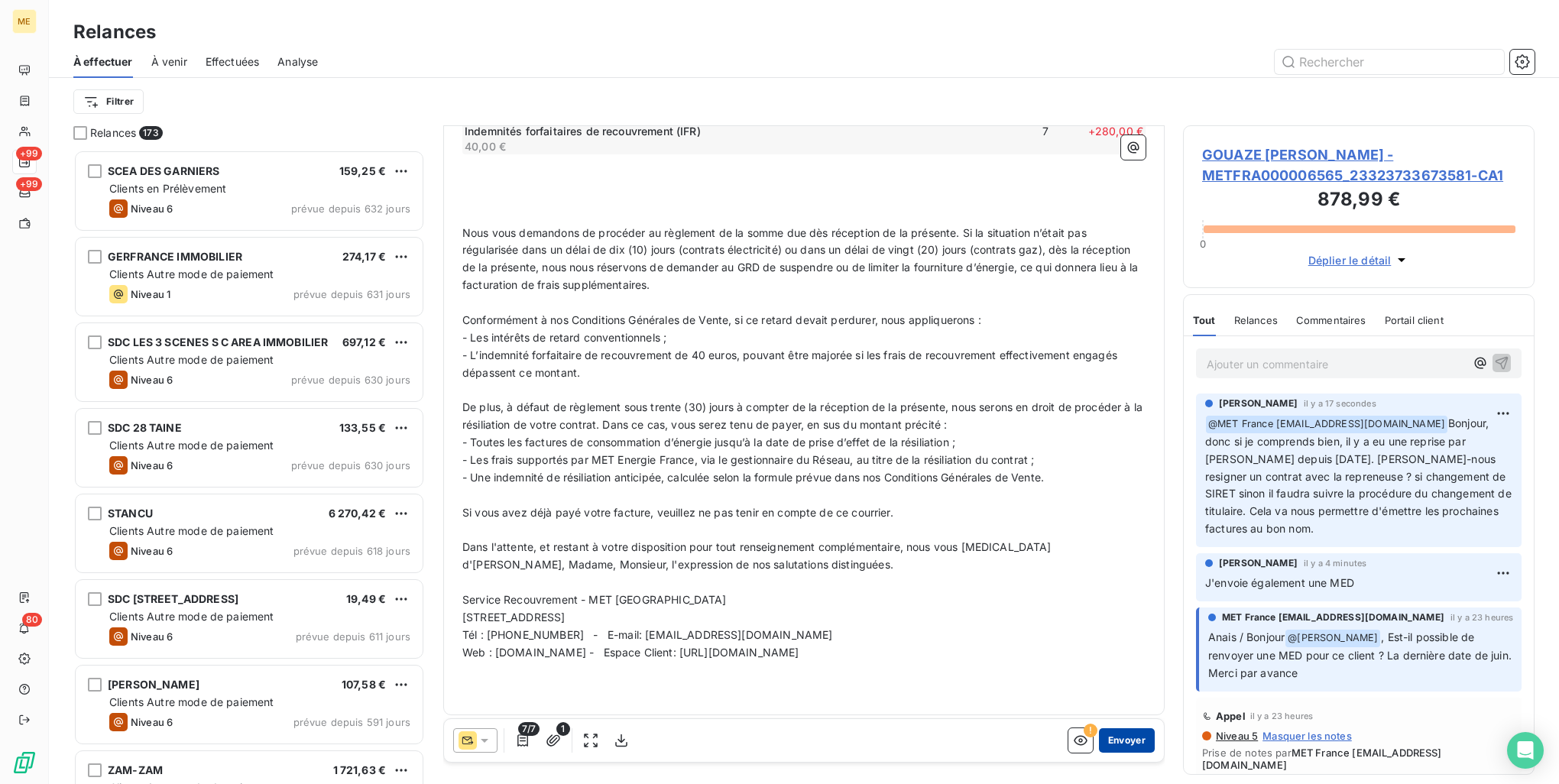
click at [1102, 744] on button "Envoyer" at bounding box center [1127, 740] width 56 height 24
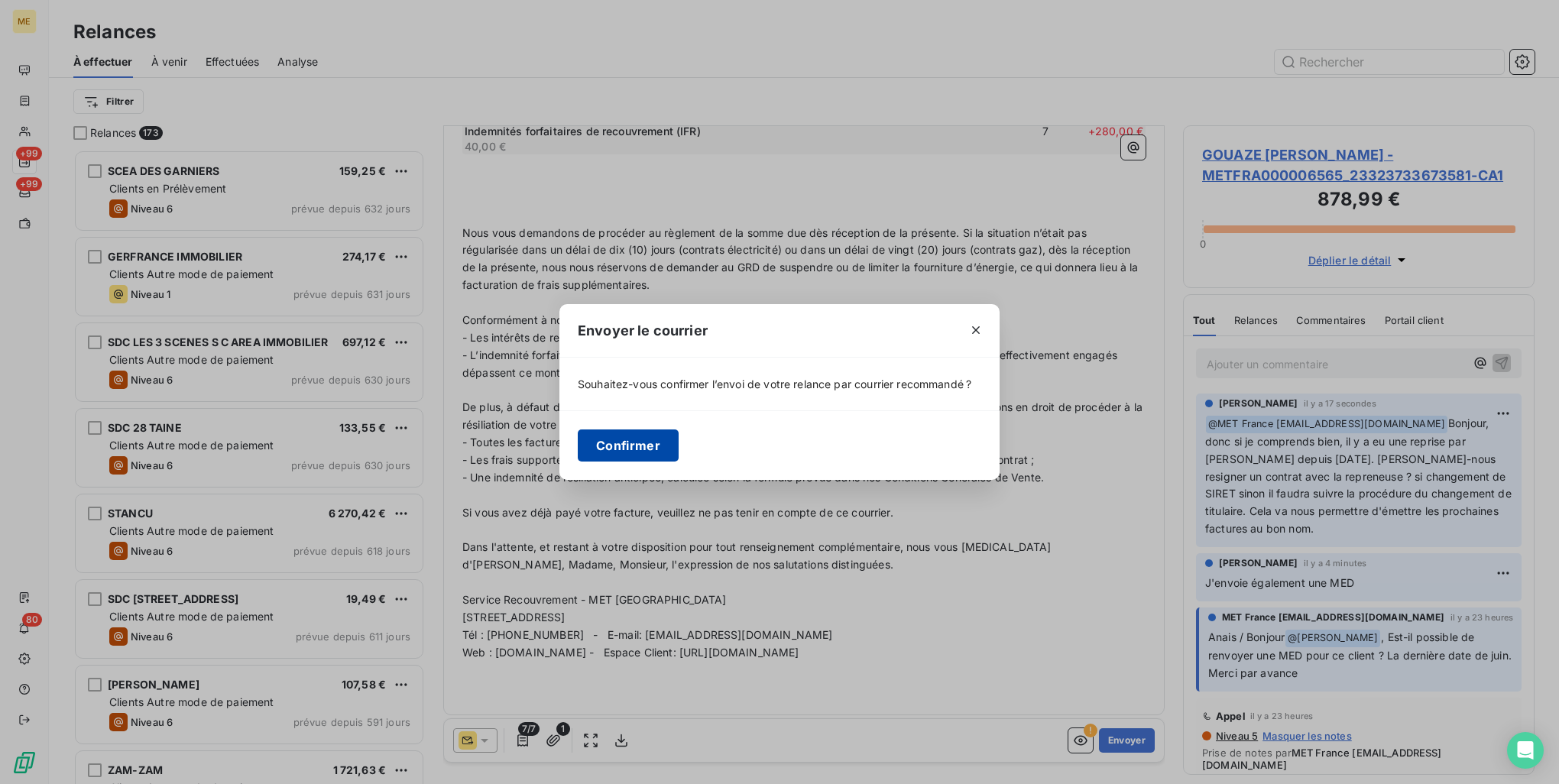
click at [651, 434] on button "Confirmer" at bounding box center [628, 446] width 101 height 32
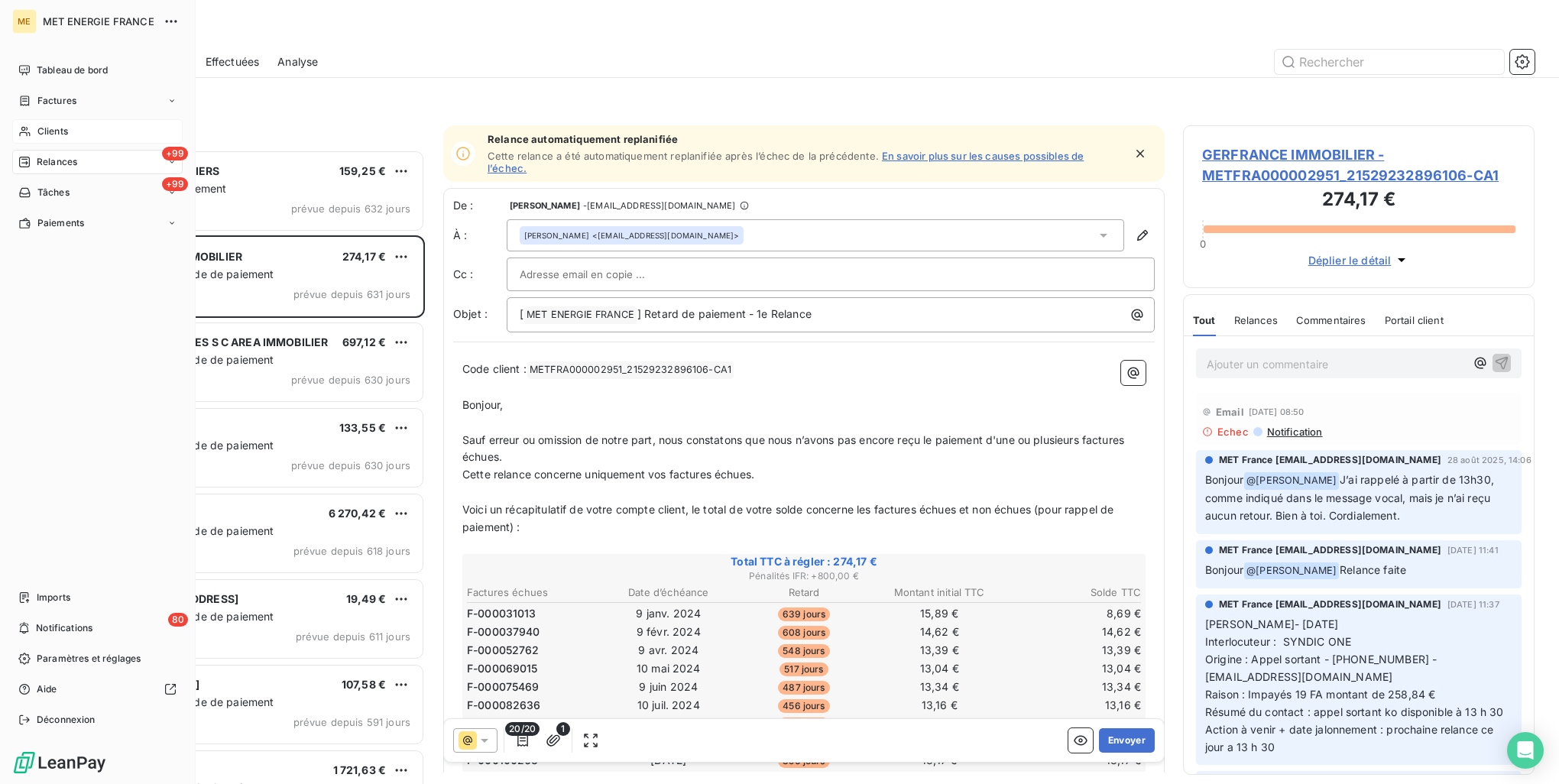
click at [58, 124] on span "Clients" at bounding box center [53, 131] width 31 height 14
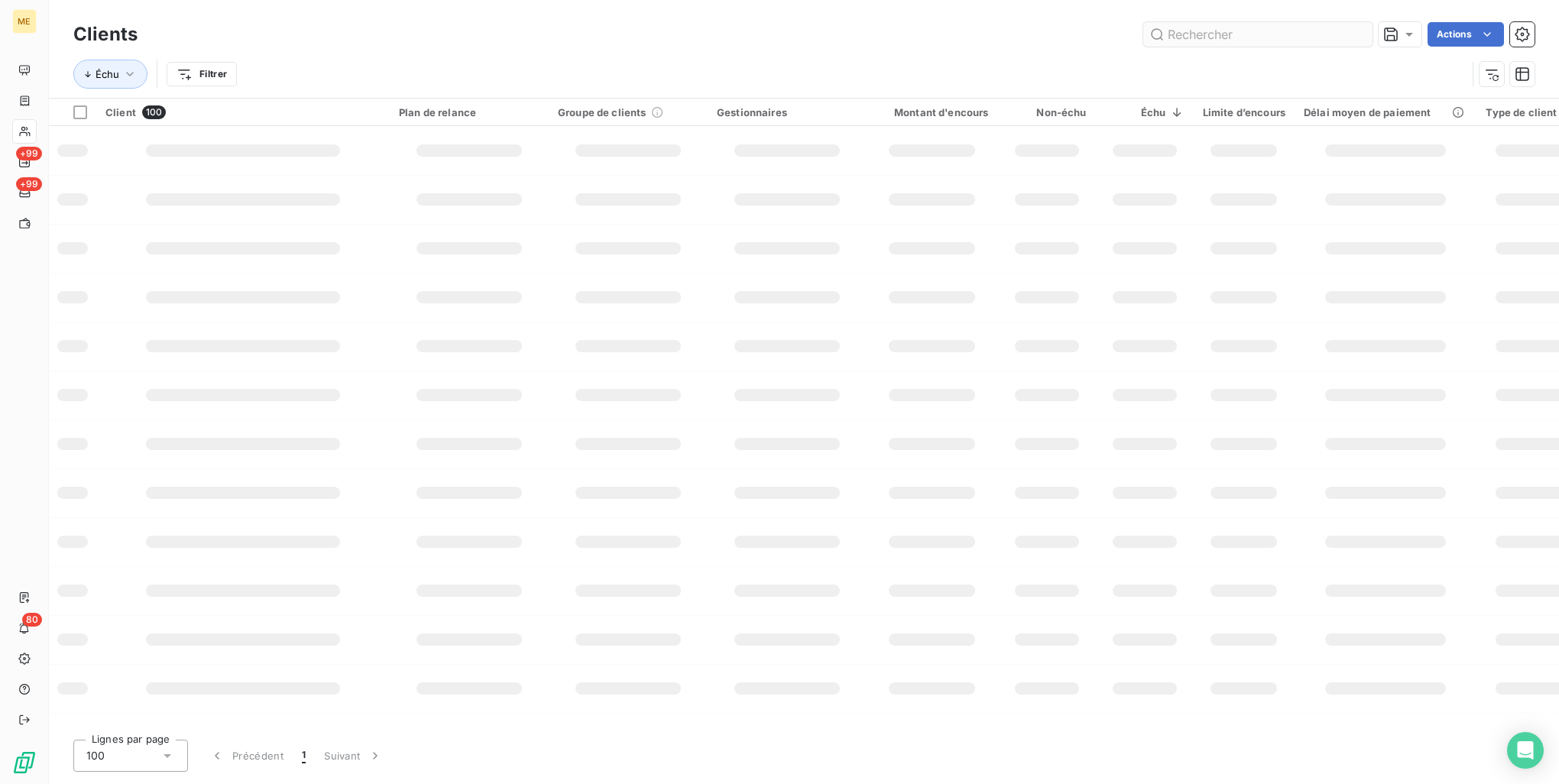
click at [1186, 35] on input "text" at bounding box center [1258, 34] width 229 height 24
type input "92784"
click at [1186, 32] on input "92784" at bounding box center [1258, 34] width 229 height 24
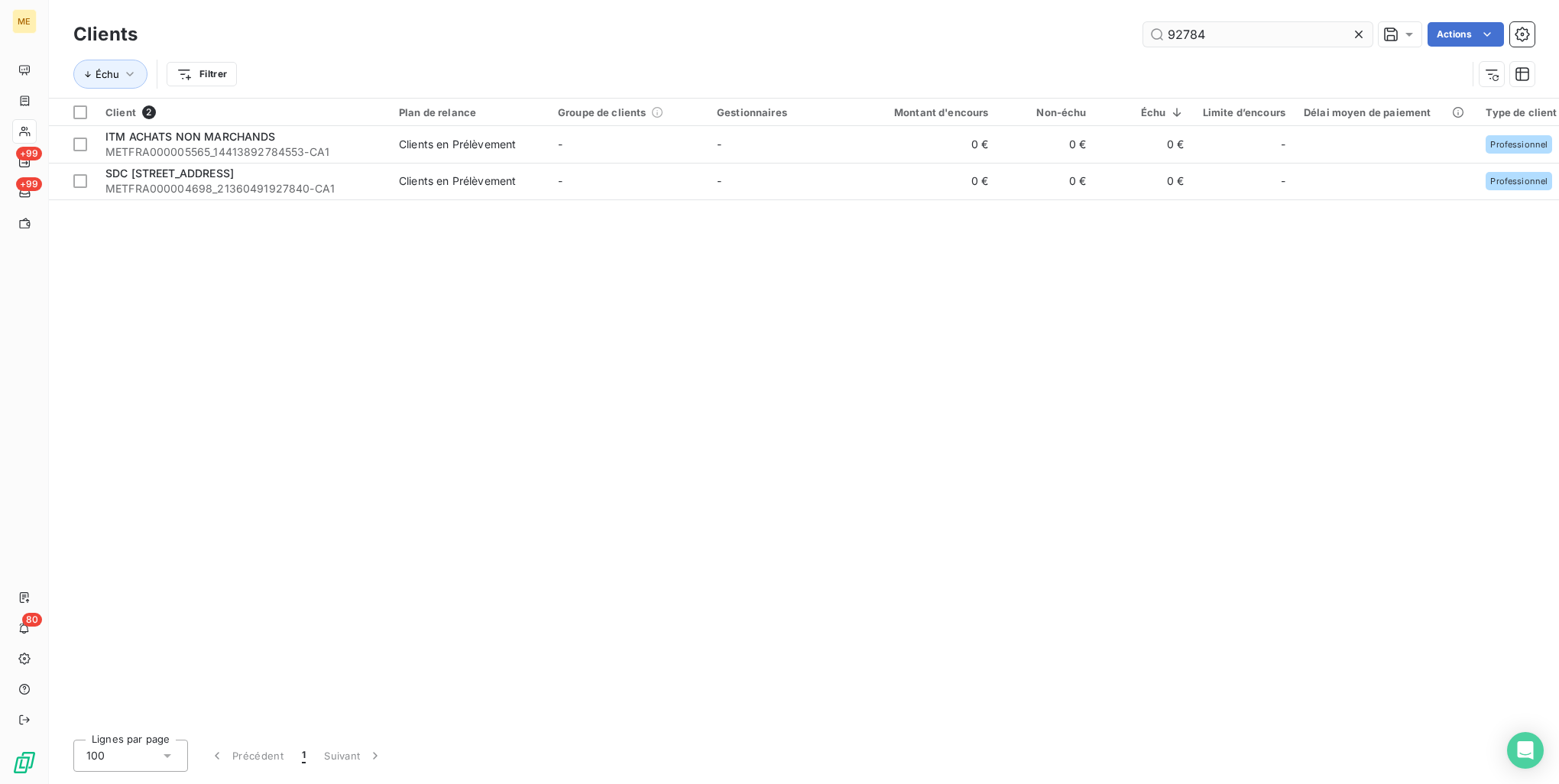
click at [1198, 42] on input "92784" at bounding box center [1258, 34] width 229 height 24
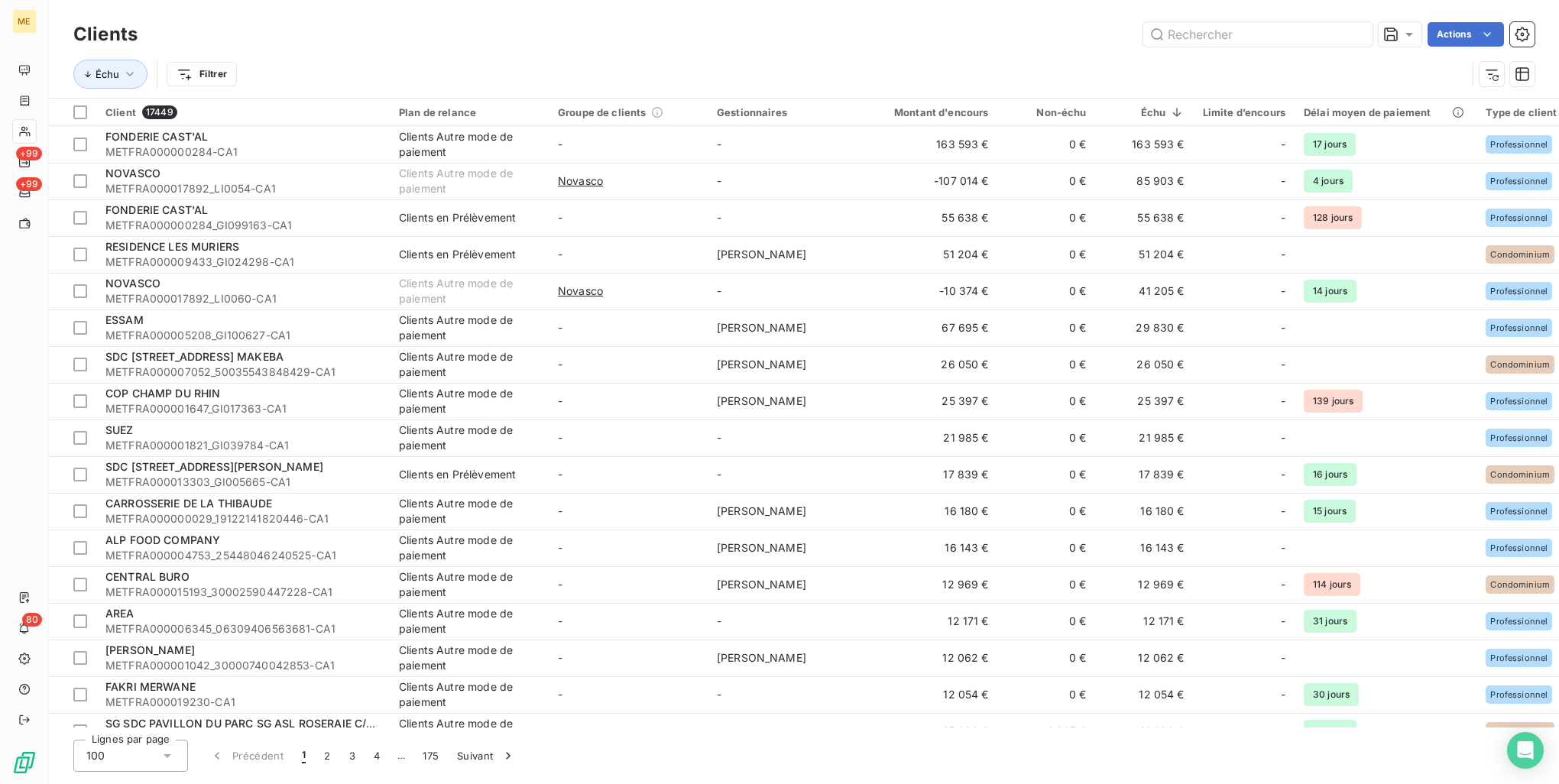
click at [1263, 48] on div "Clients Actions" at bounding box center [804, 34] width 1462 height 32
click at [1262, 34] on input "text" at bounding box center [1258, 34] width 229 height 24
drag, startPoint x: 1262, startPoint y: 34, endPoint x: 1177, endPoint y: 33, distance: 85.0
click at [1177, 33] on input "text" at bounding box center [1258, 34] width 229 height 24
paste input "METFRA000006565_23323733673581"
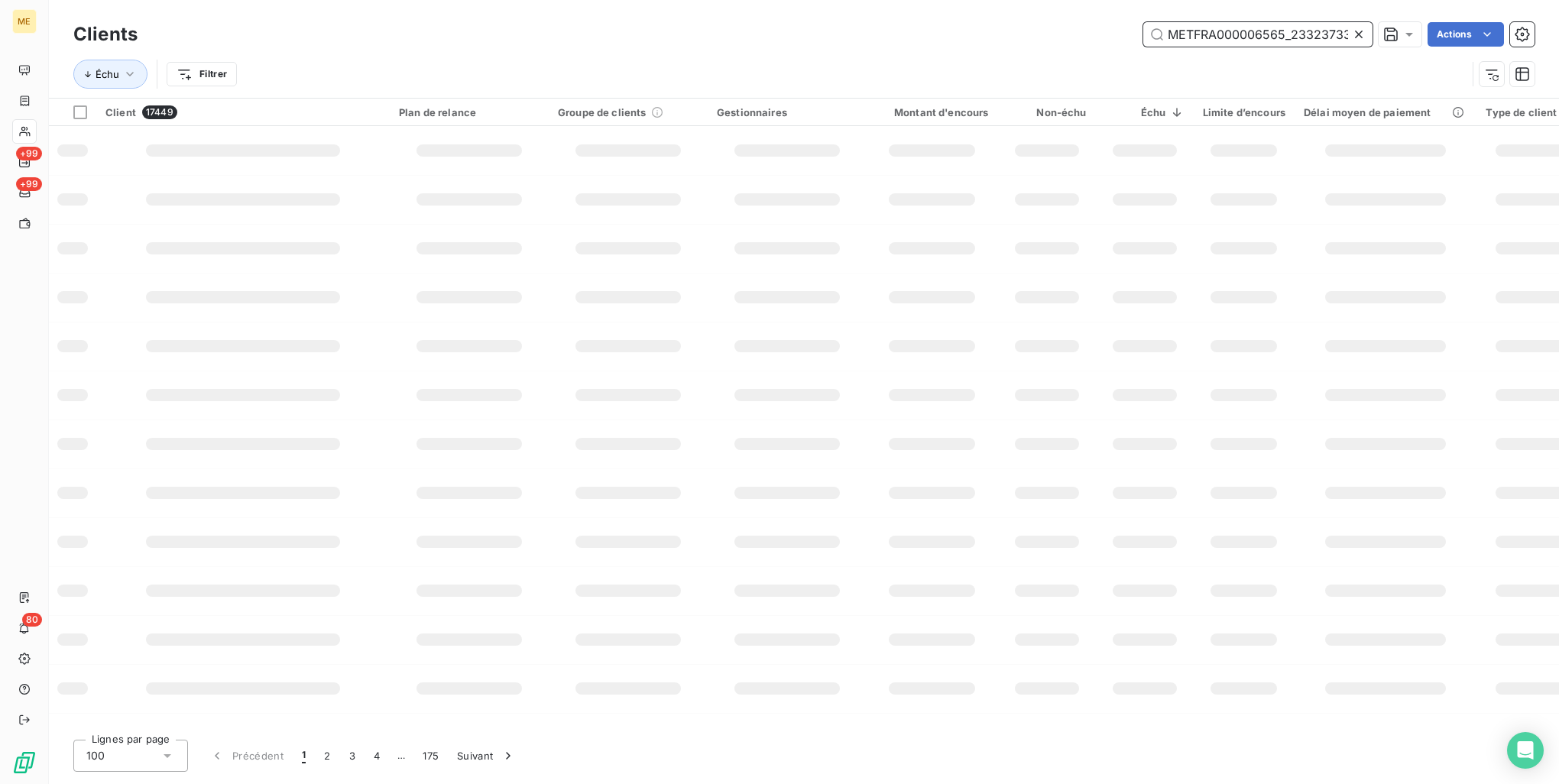
scroll to position [0, 43]
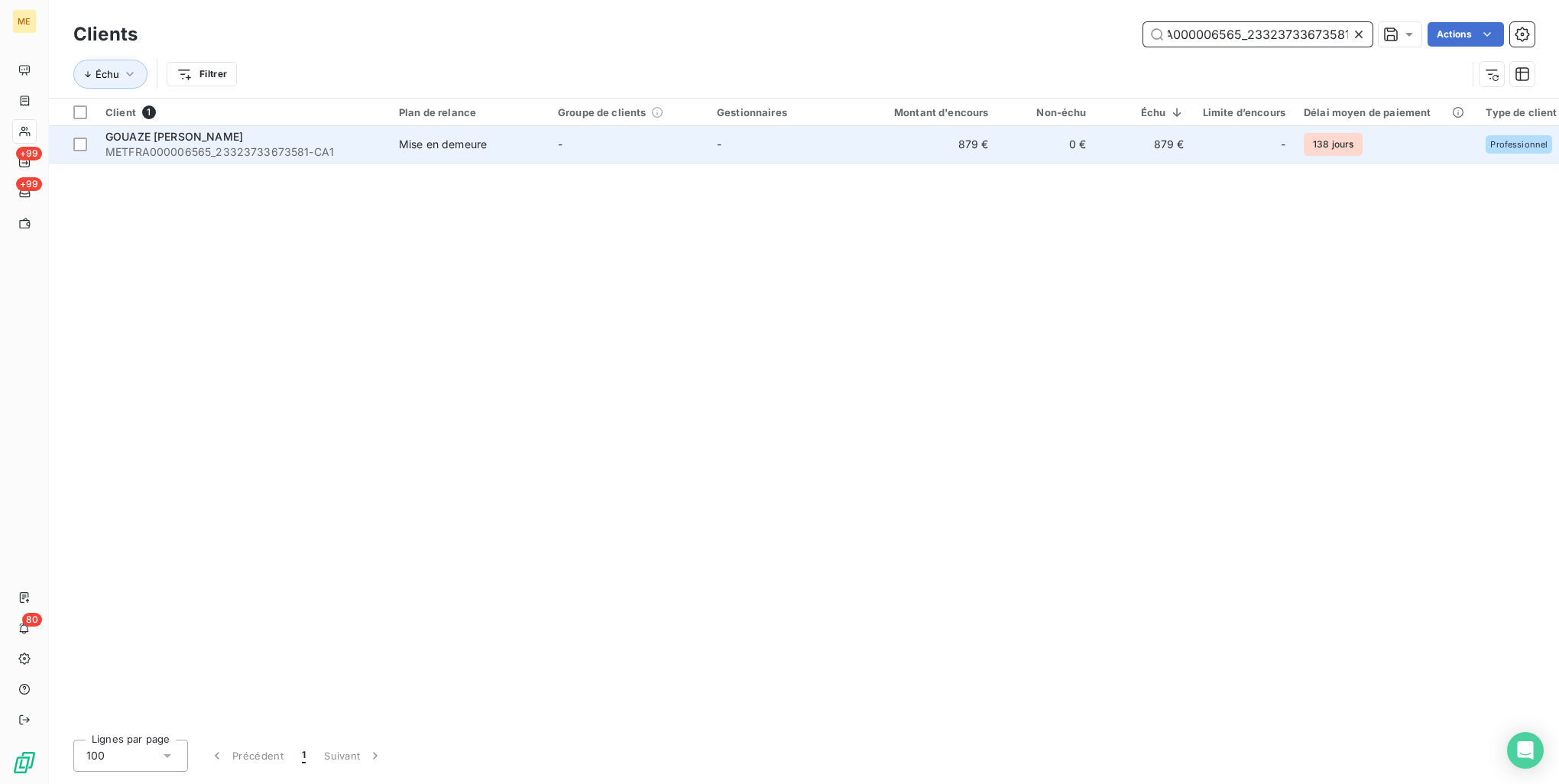
type input "METFRA000006565_23323733673581"
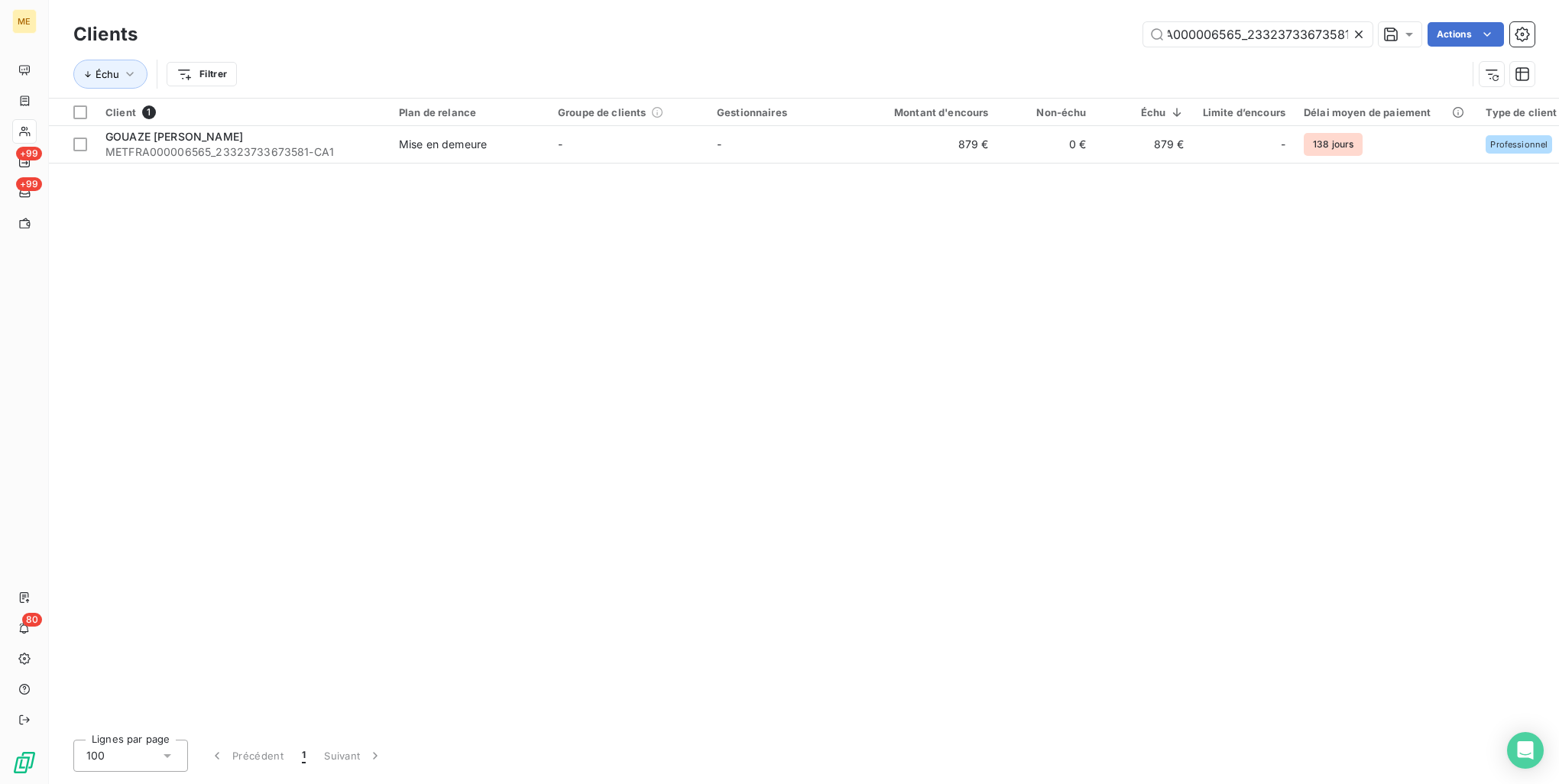
scroll to position [0, 0]
drag, startPoint x: 241, startPoint y: 150, endPoint x: 259, endPoint y: 167, distance: 24.8
click at [243, 151] on span "METFRA000006565_23323733673581-CA1" at bounding box center [242, 151] width 275 height 15
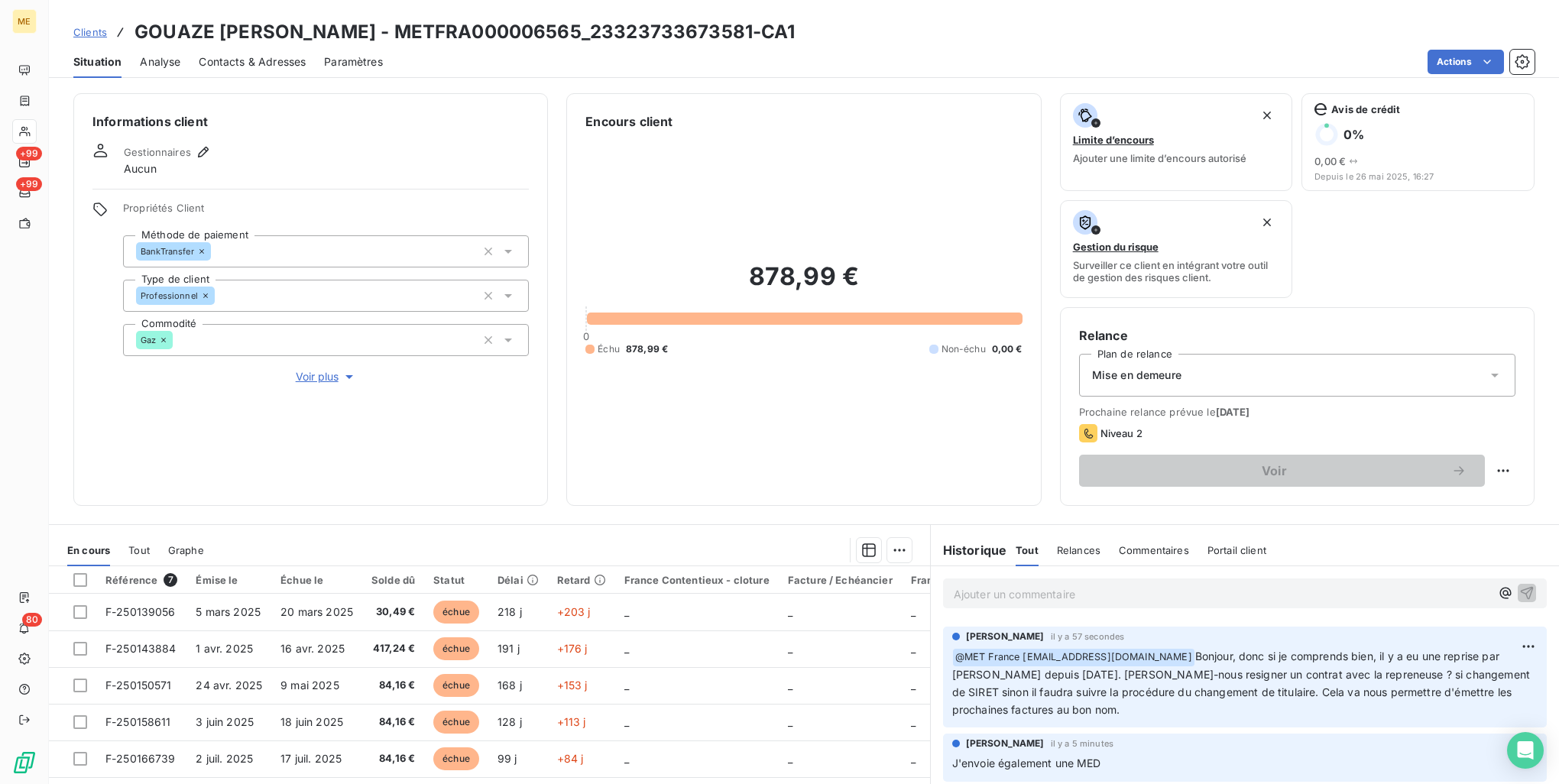
scroll to position [77, 0]
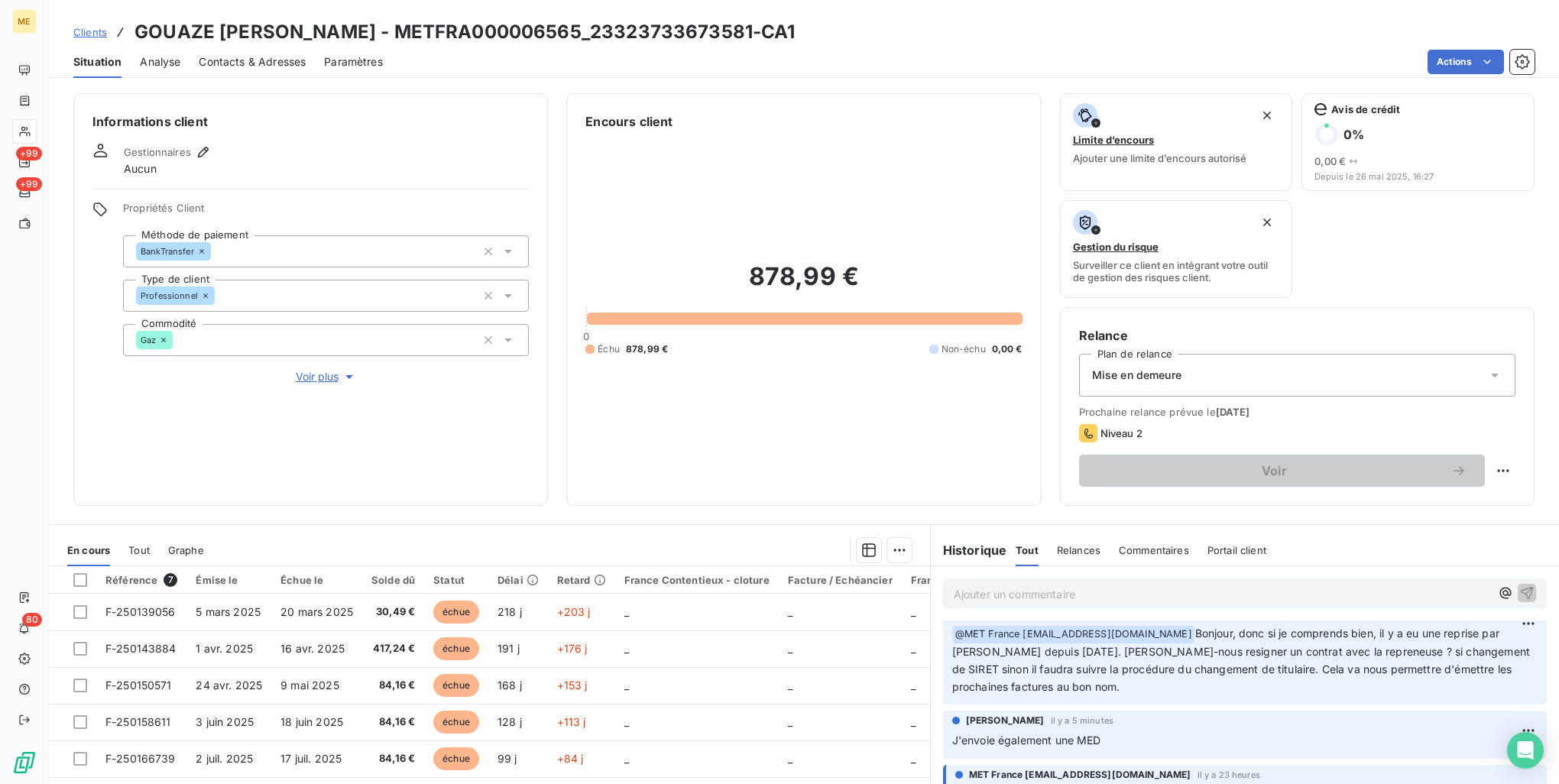
click at [1327, 357] on div "Mise en demeure" at bounding box center [1298, 375] width 436 height 42
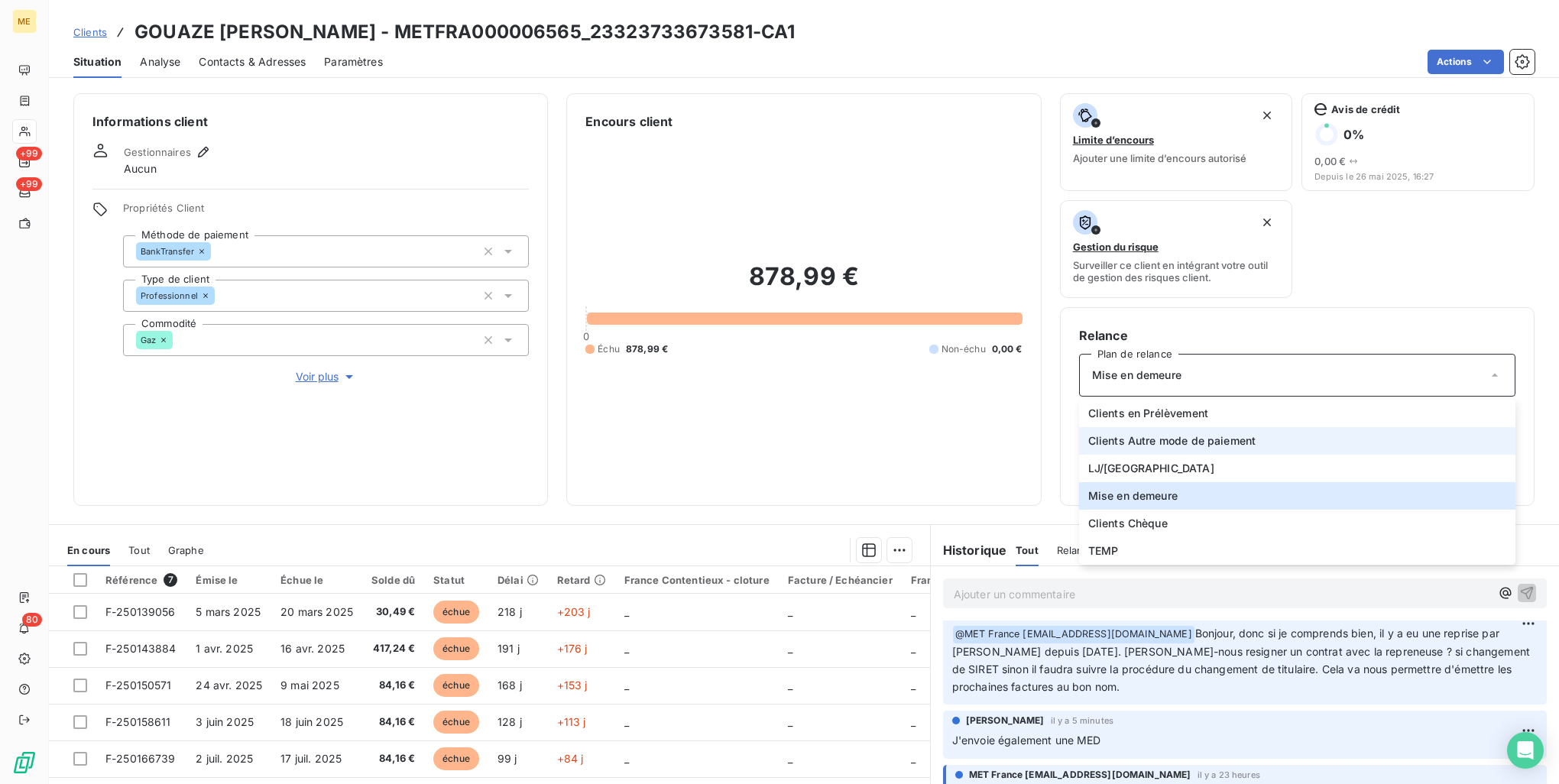
click at [1276, 431] on li "Clients Autre mode de paiement" at bounding box center [1298, 441] width 436 height 28
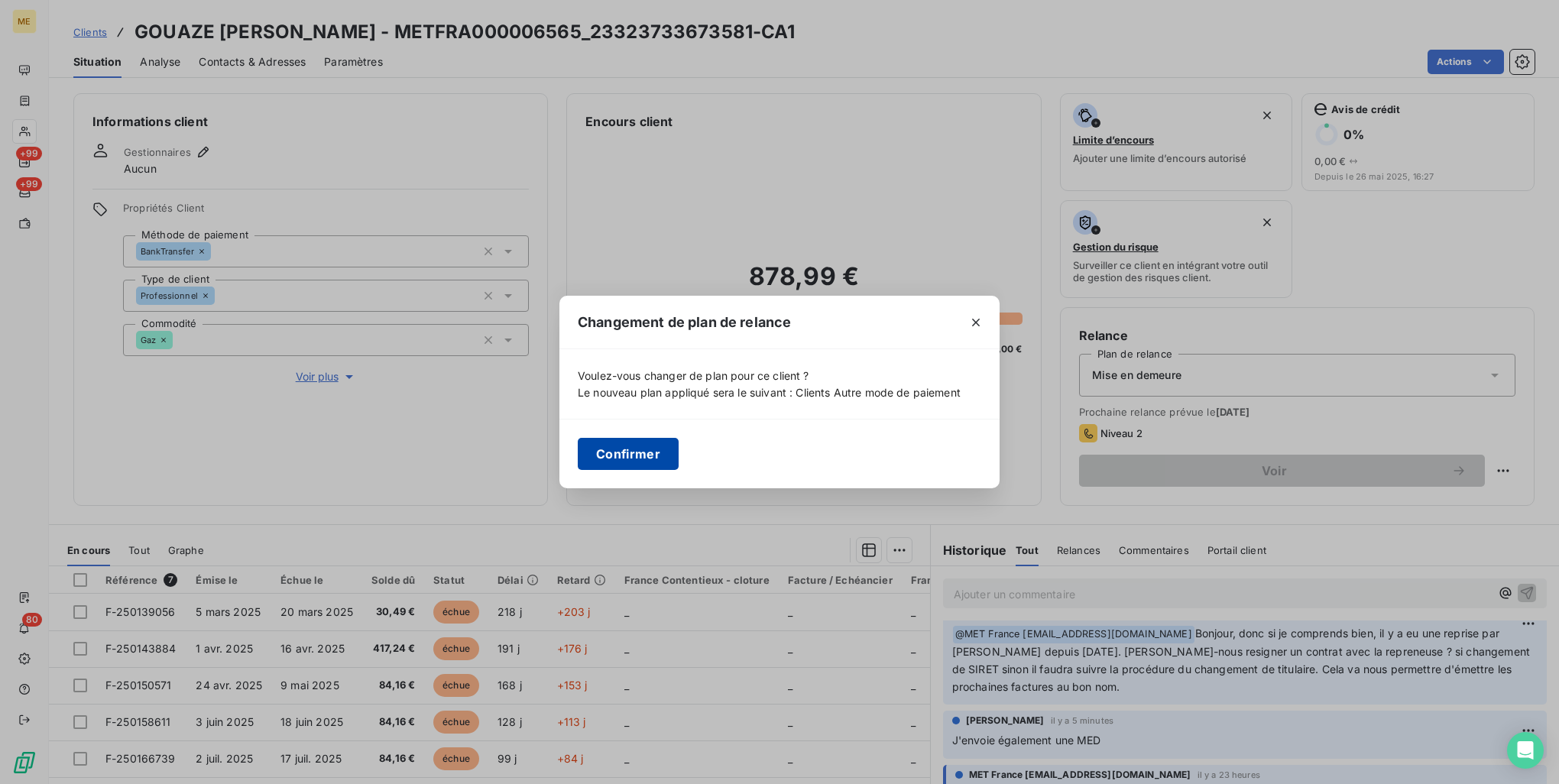
click at [591, 452] on button "Confirmer" at bounding box center [628, 454] width 101 height 32
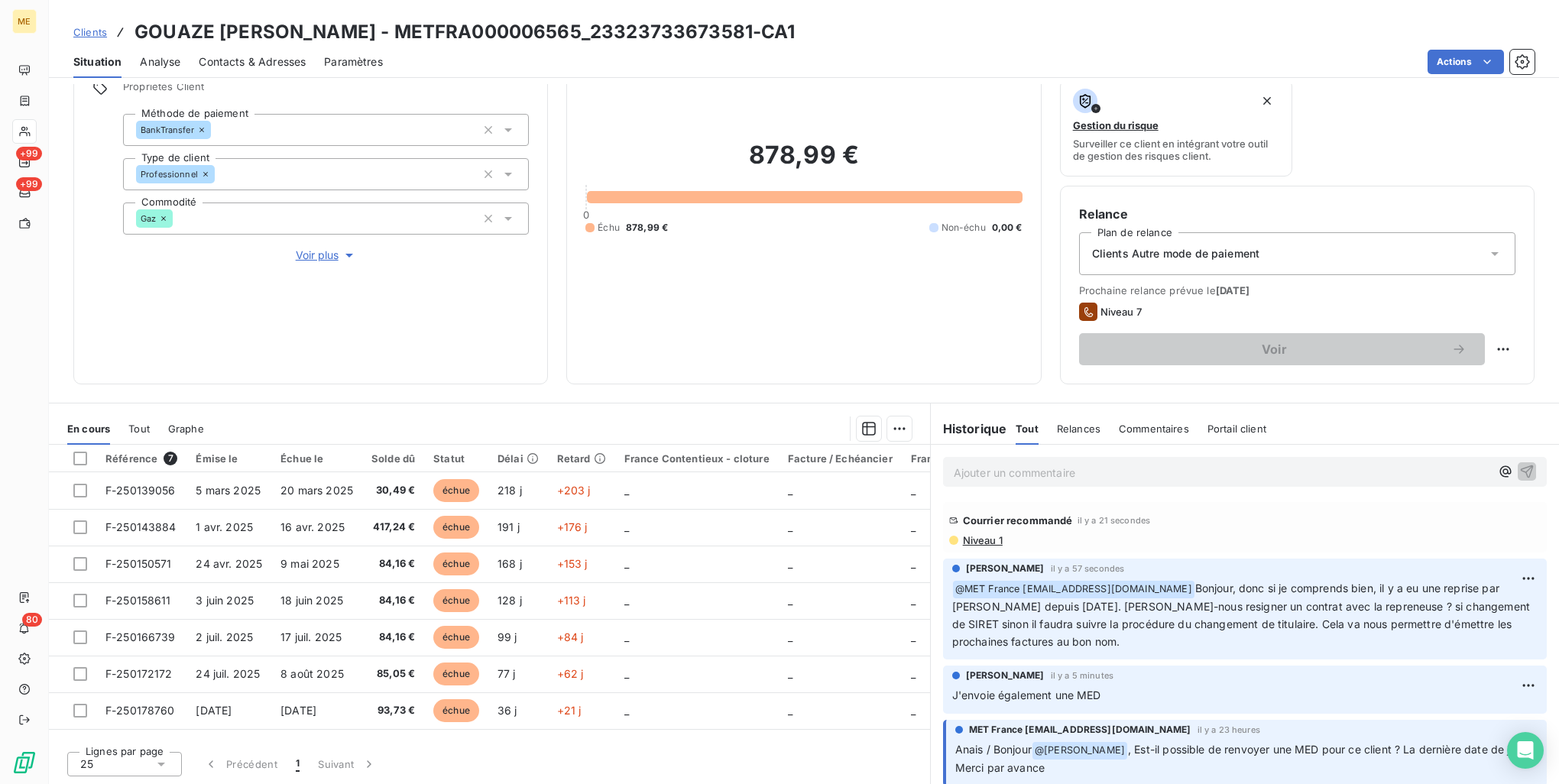
scroll to position [0, 0]
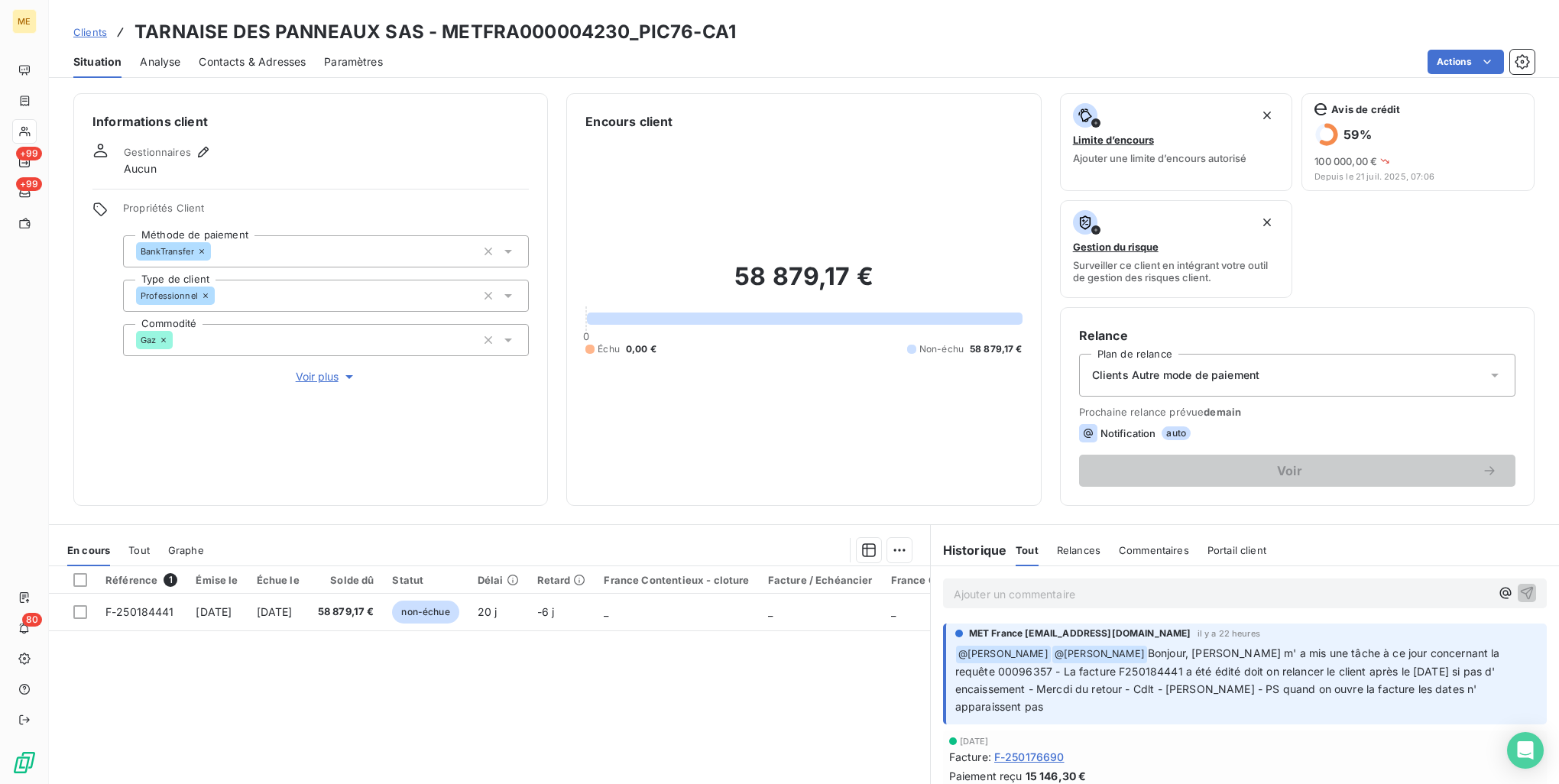
click at [1489, 655] on span "Bonjour, [PERSON_NAME] m' a mis une tâche à ce jour concernant la requête 00096…" at bounding box center [1229, 680] width 548 height 67
copy span "00096357"
click at [1153, 661] on p "﻿ @ [PERSON_NAME] ﻿ @ [PERSON_NAME], [PERSON_NAME] m' a mis une tâche à ce jour…" at bounding box center [1246, 680] width 582 height 71
click at [1130, 655] on span "Bonjour, [PERSON_NAME] m' a mis une tâche à ce jour concernant la requête 00096…" at bounding box center [1229, 680] width 548 height 67
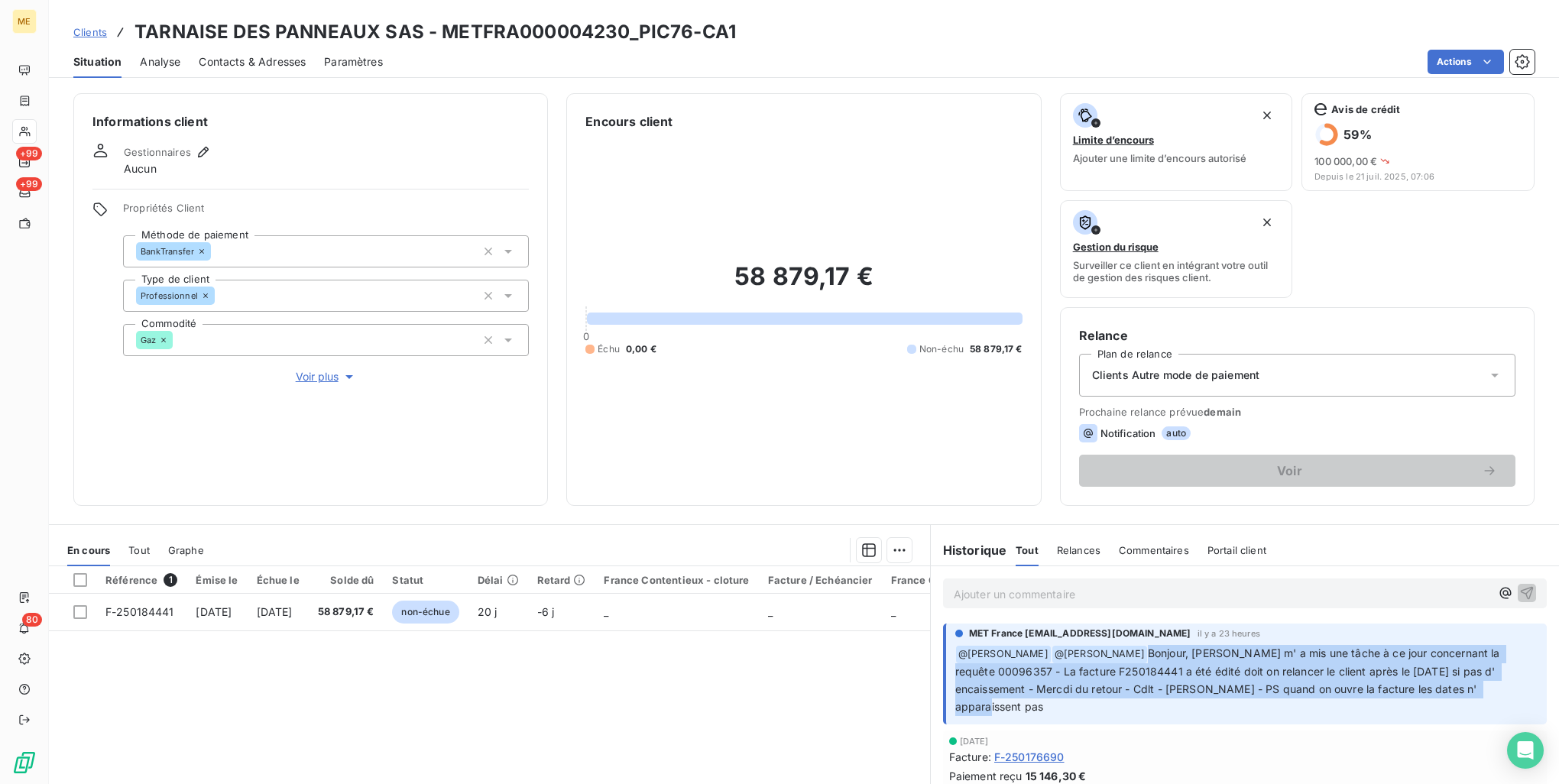
drag, startPoint x: 1125, startPoint y: 652, endPoint x: 1458, endPoint y: 689, distance: 335.0
click at [1458, 689] on p "﻿ @ [PERSON_NAME] ﻿ @ [PERSON_NAME], [PERSON_NAME] m' a mis une tâche à ce jour…" at bounding box center [1246, 680] width 582 height 71
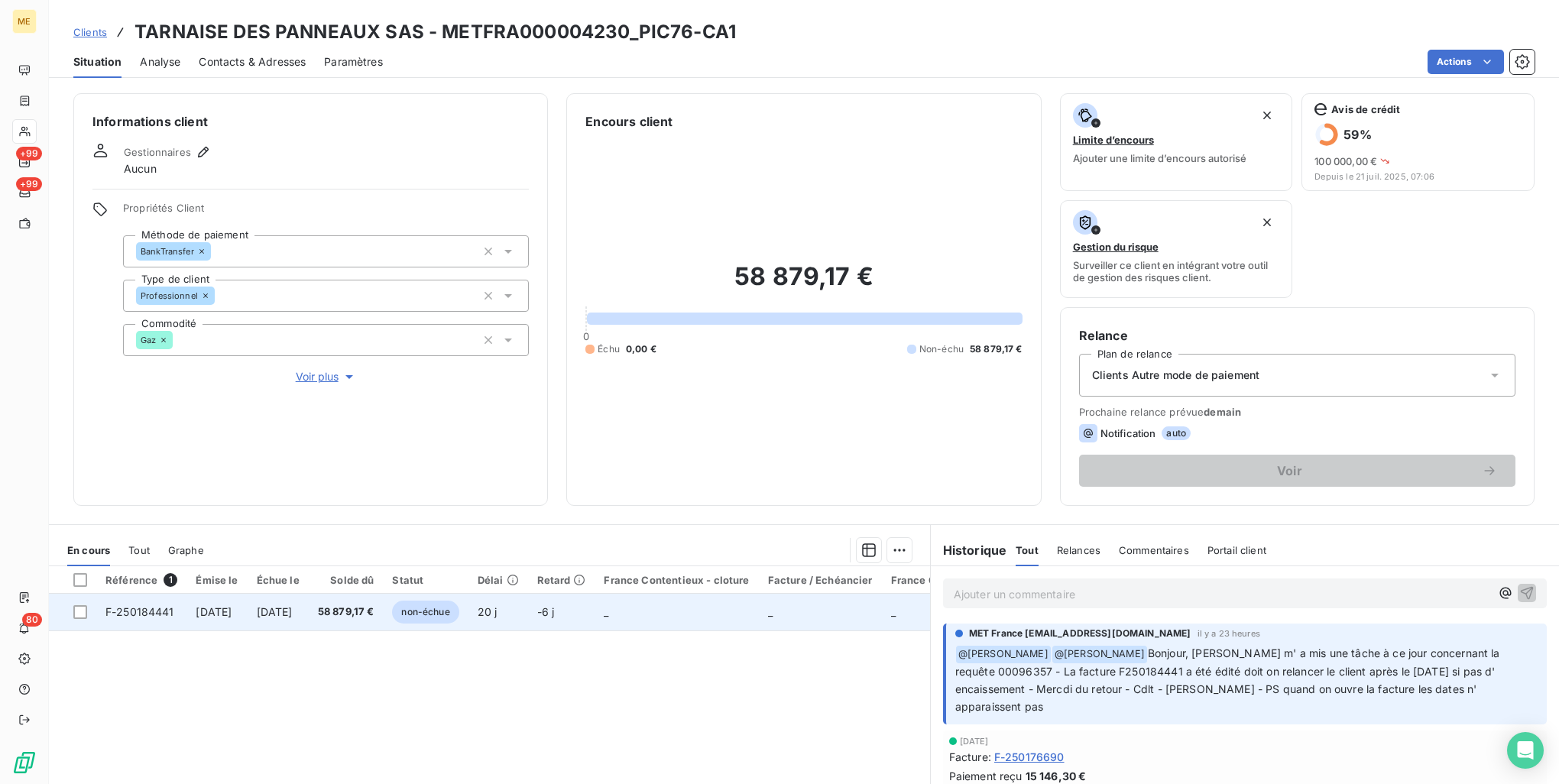
click at [384, 613] on td "58 879,17 €" at bounding box center [346, 612] width 75 height 37
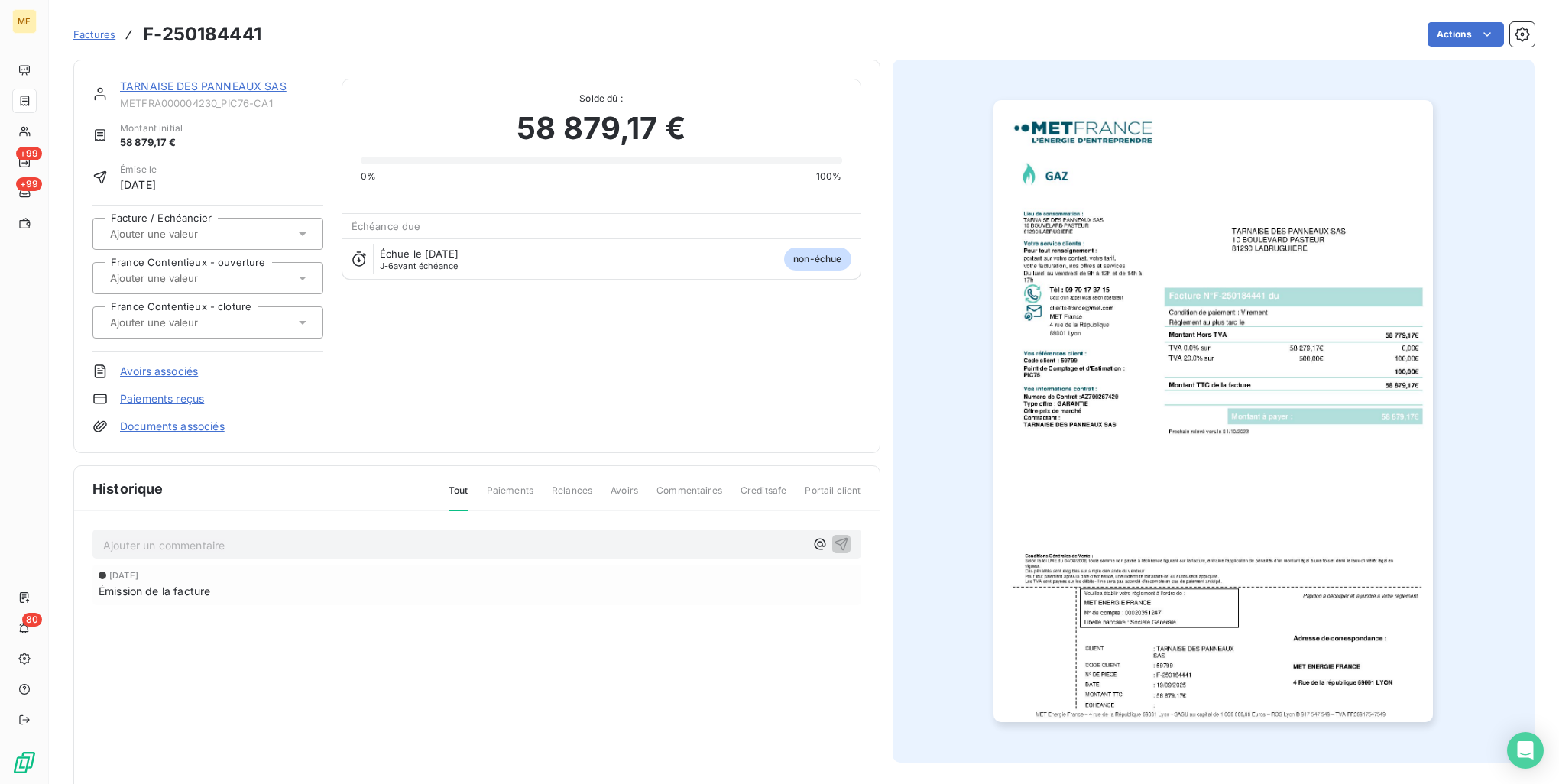
click at [1220, 443] on img "button" at bounding box center [1214, 411] width 440 height 622
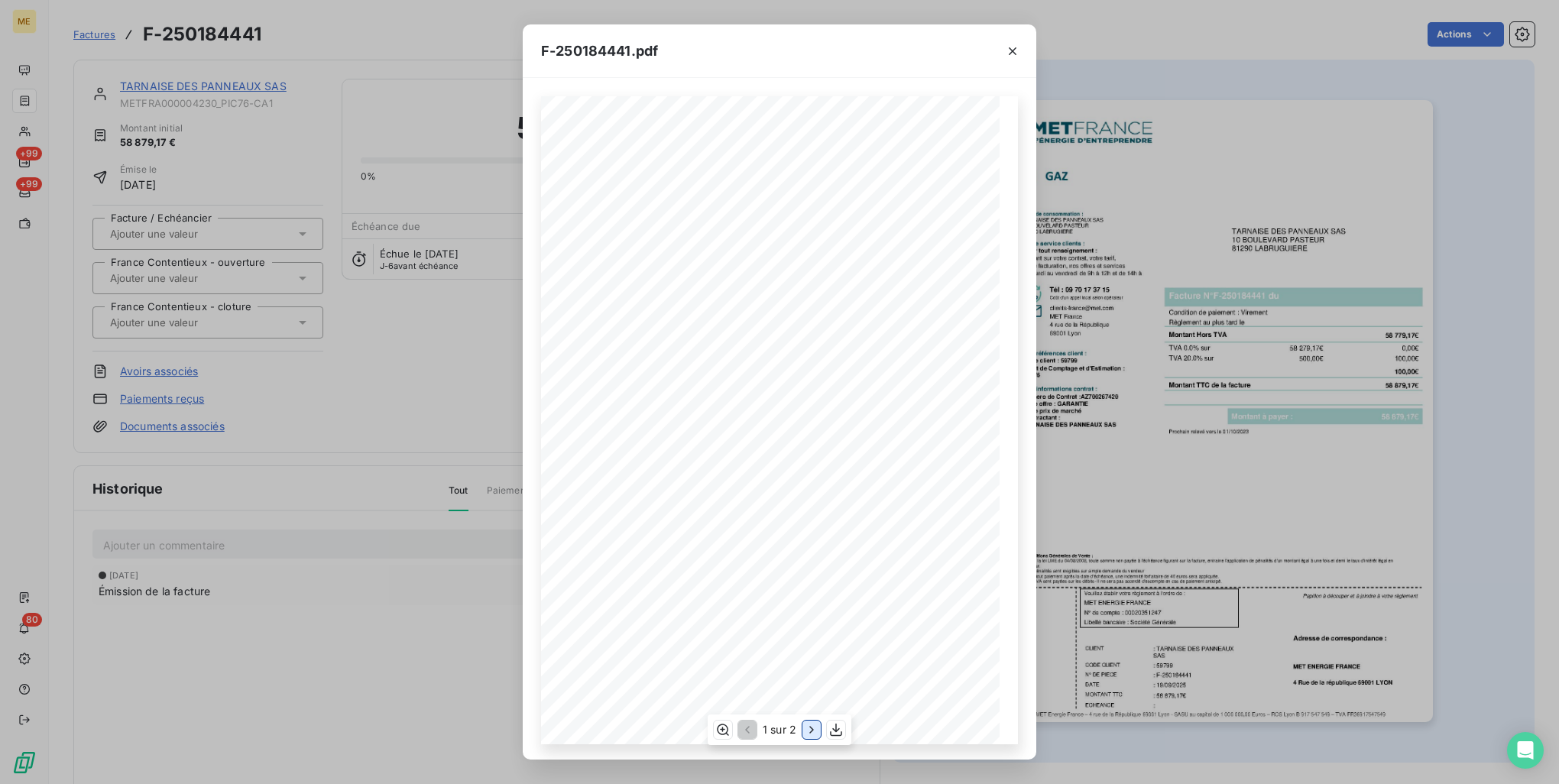
click at [810, 733] on icon "button" at bounding box center [811, 730] width 4 height 7
drag, startPoint x: 924, startPoint y: 240, endPoint x: 957, endPoint y: 240, distance: 33.0
click at [957, 240] on div "Détail de votre facture : Document à conserver 10 ans Numéro F-250184441 Vos ré…" at bounding box center [780, 421] width 459 height 649
drag, startPoint x: 957, startPoint y: 240, endPoint x: 1337, endPoint y: 358, distance: 397.9
click at [1339, 357] on div "F-250184441.pdf Détail de votre facture : Document à conserver 10 ans Numéro F-…" at bounding box center [780, 392] width 1559 height 784
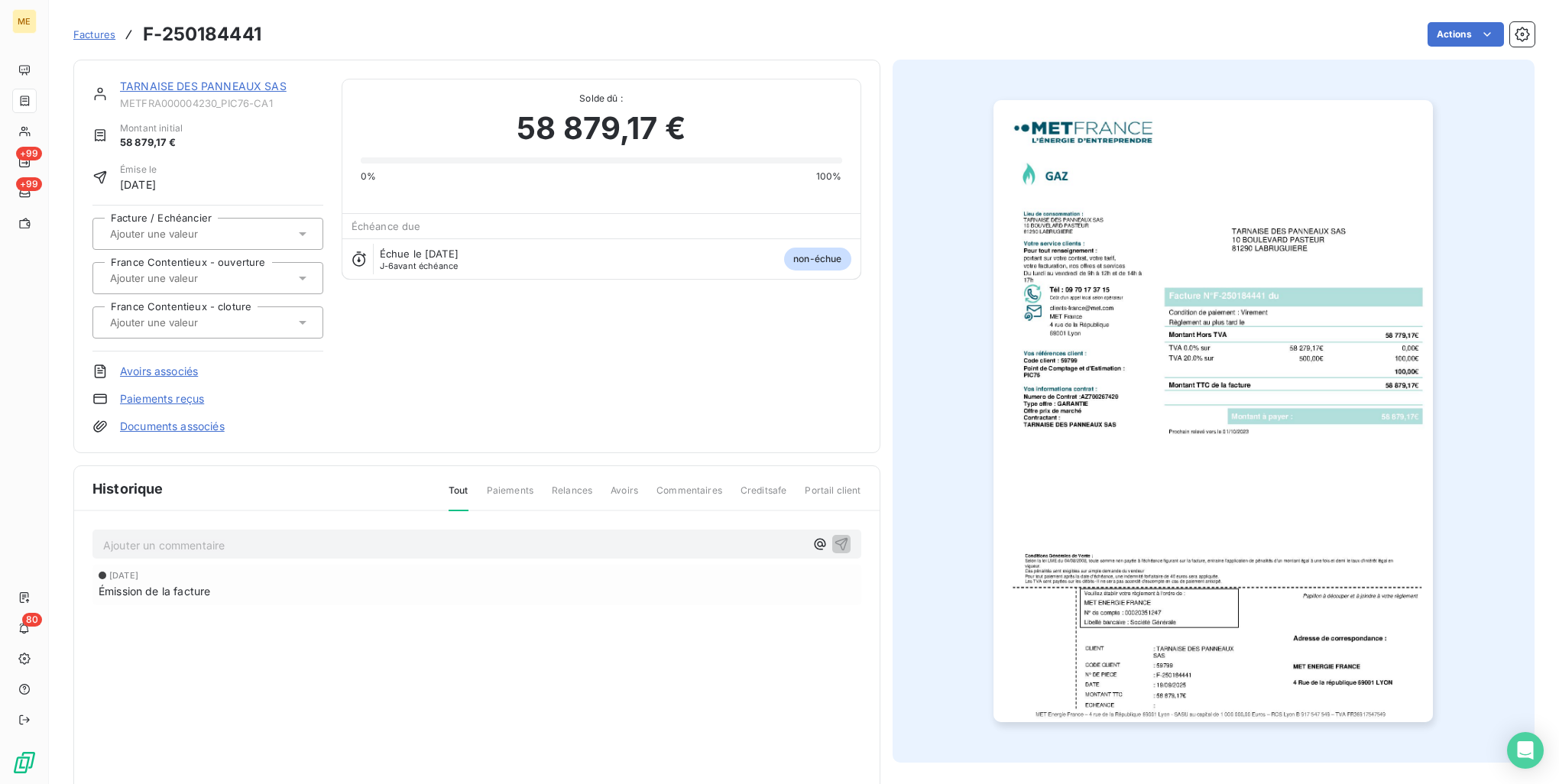
click at [1200, 560] on img "button" at bounding box center [1214, 411] width 440 height 622
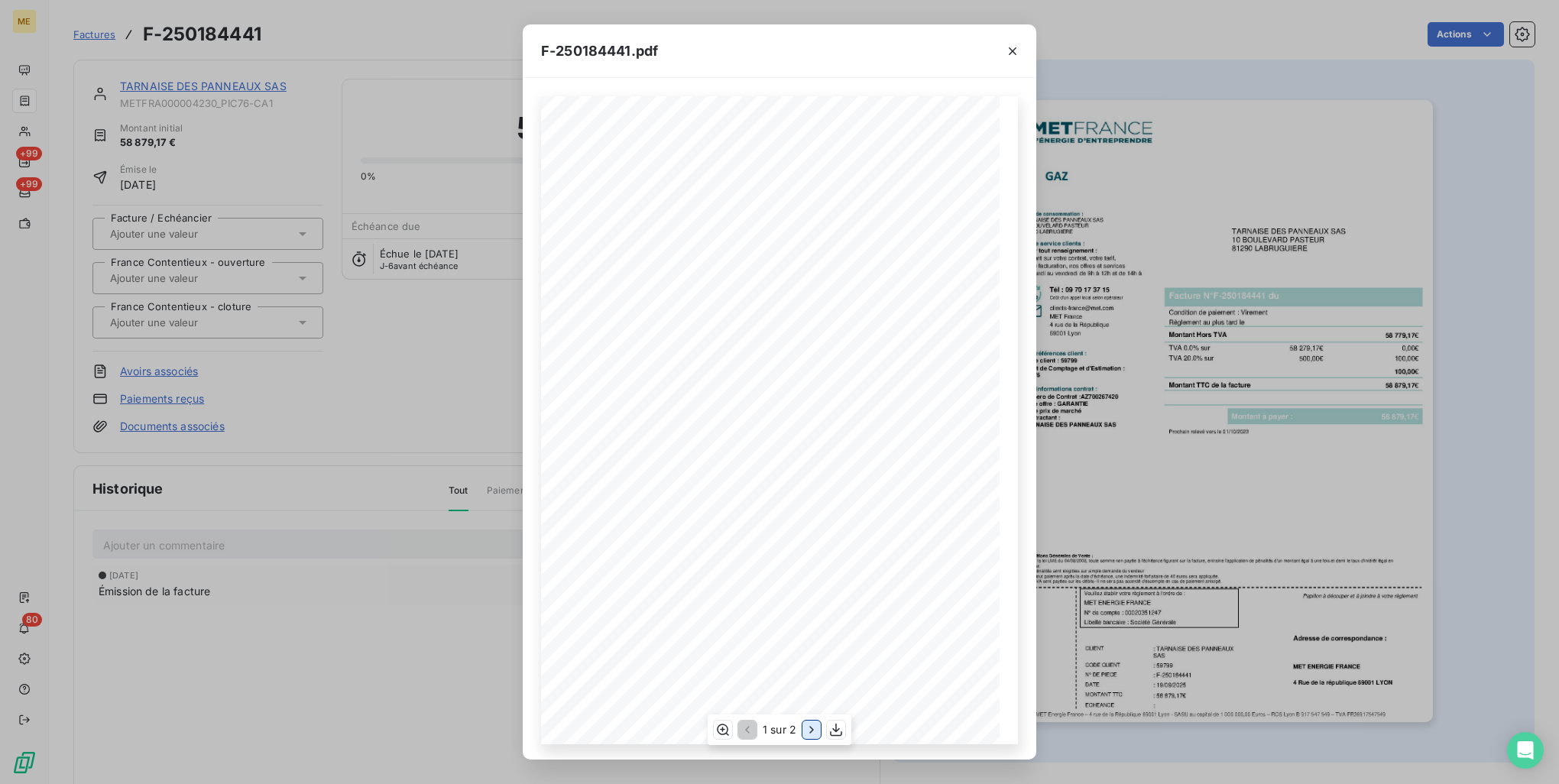
click at [812, 725] on icon "button" at bounding box center [811, 730] width 15 height 15
click at [748, 728] on icon "button" at bounding box center [745, 730] width 15 height 15
click at [801, 734] on div "1 sur 2" at bounding box center [779, 730] width 143 height 31
click at [804, 734] on icon "button" at bounding box center [811, 730] width 15 height 15
click at [1267, 460] on div "F-250184441.pdf Détail de votre facture : Document à conserver 10 ans Numéro F-…" at bounding box center [780, 392] width 1559 height 784
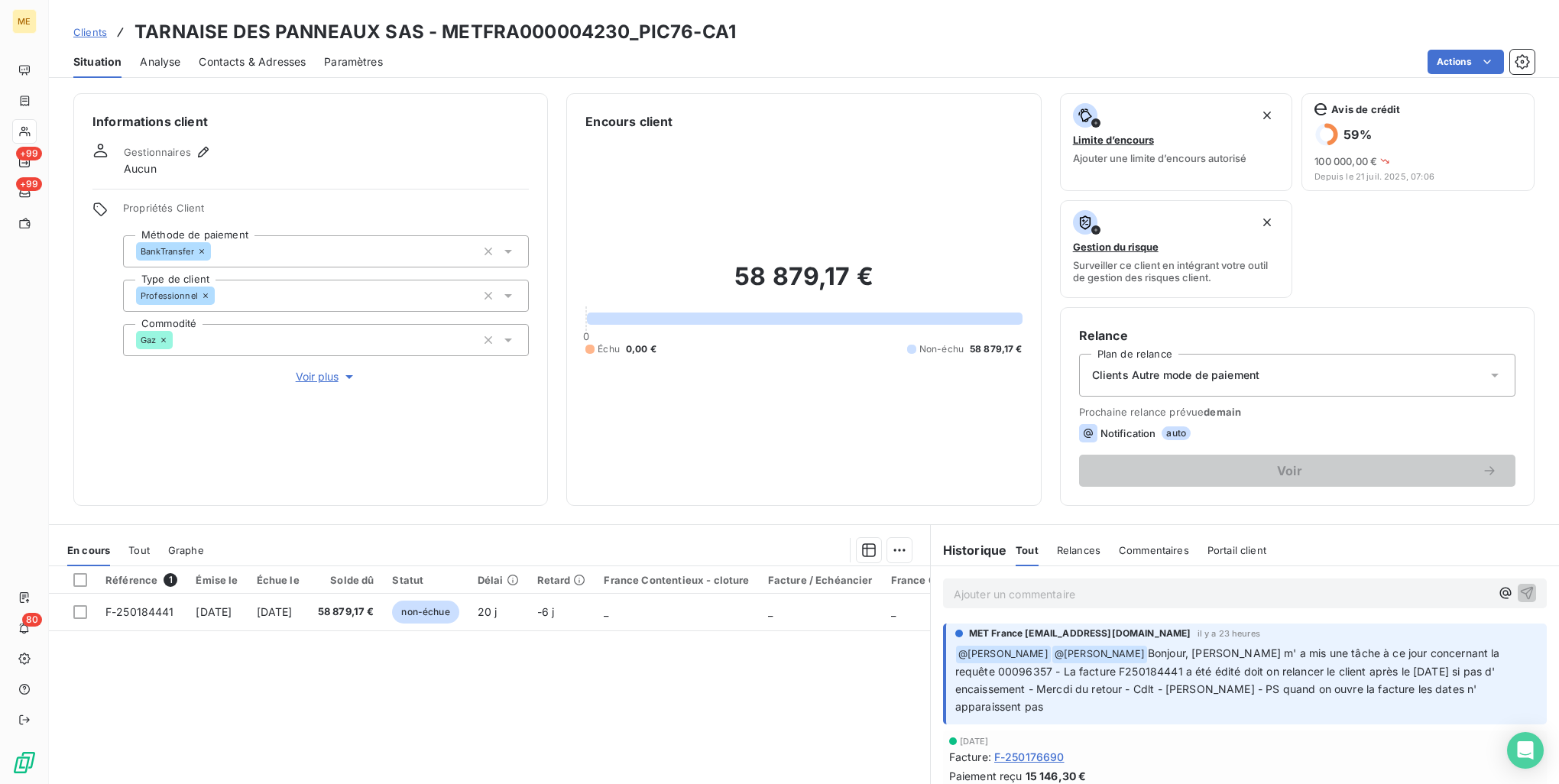
click at [1061, 602] on p "Ajouter un commentaire ﻿" at bounding box center [1222, 594] width 536 height 19
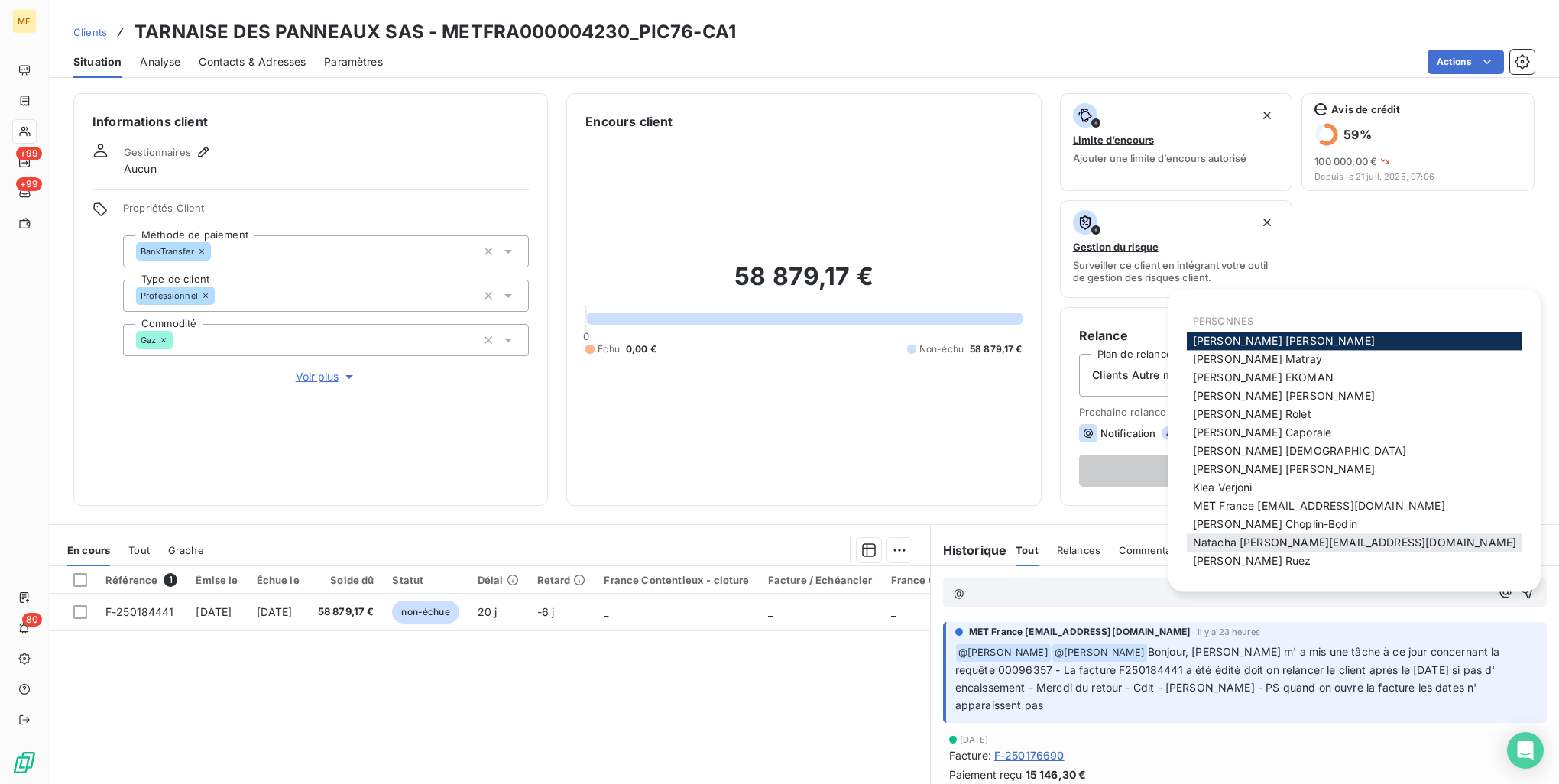
click at [1233, 542] on span "Natacha [EMAIL_ADDRESS][DOMAIN_NAME]" at bounding box center [1354, 542] width 324 height 13
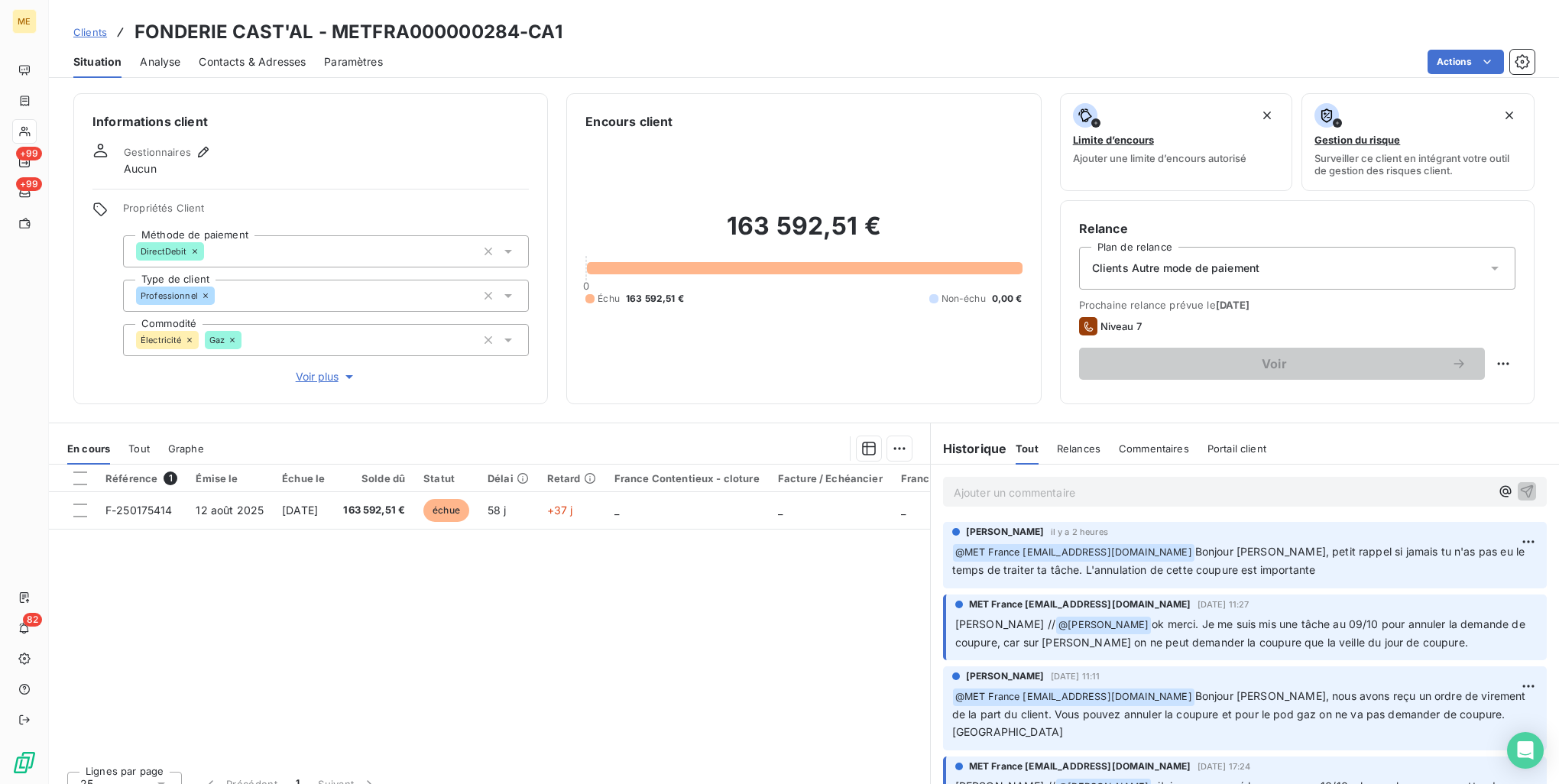
click at [496, 33] on h3 "FONDERIE CAST'AL - METFRA000000284-CA1" at bounding box center [348, 32] width 428 height 28
drag, startPoint x: 496, startPoint y: 33, endPoint x: 505, endPoint y: 36, distance: 9.5
click at [505, 36] on h3 "FONDERIE CAST'AL - METFRA000000284-CA1" at bounding box center [348, 32] width 428 height 28
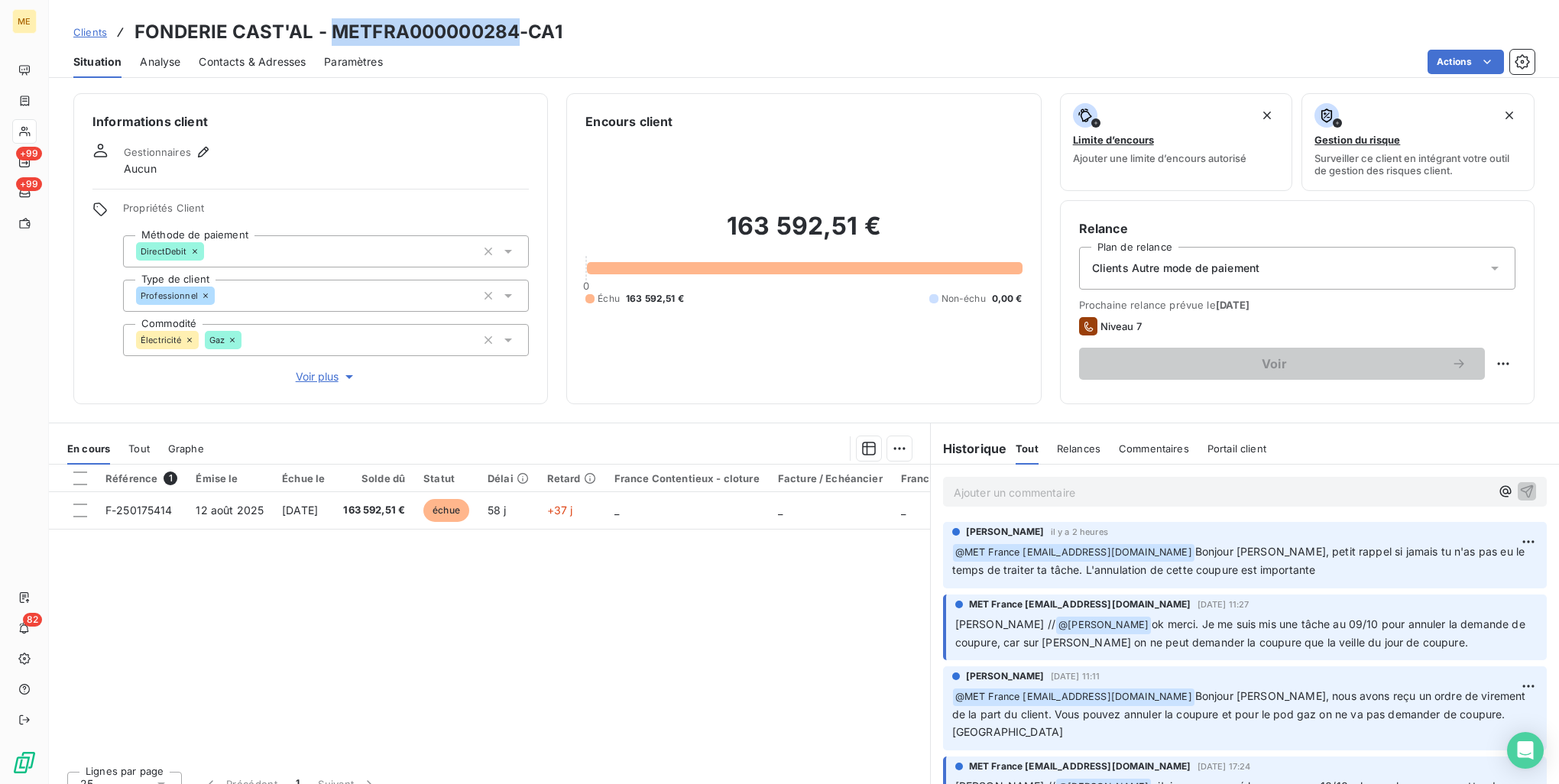
copy h3 "METFRA000000284"
click at [531, 595] on div "Référence 1 Émise le Échue le Solde dû Statut Délai Retard France Contentieux -…" at bounding box center [489, 612] width 881 height 295
click at [727, 570] on div "Référence 1 Émise le Échue le Solde dû Statut Délai Retard France Contentieux -…" at bounding box center [489, 612] width 881 height 295
drag, startPoint x: 553, startPoint y: 761, endPoint x: 486, endPoint y: 760, distance: 67.0
click at [486, 760] on div "Lignes par page 25 Précédent 1 Suivant" at bounding box center [489, 781] width 881 height 46
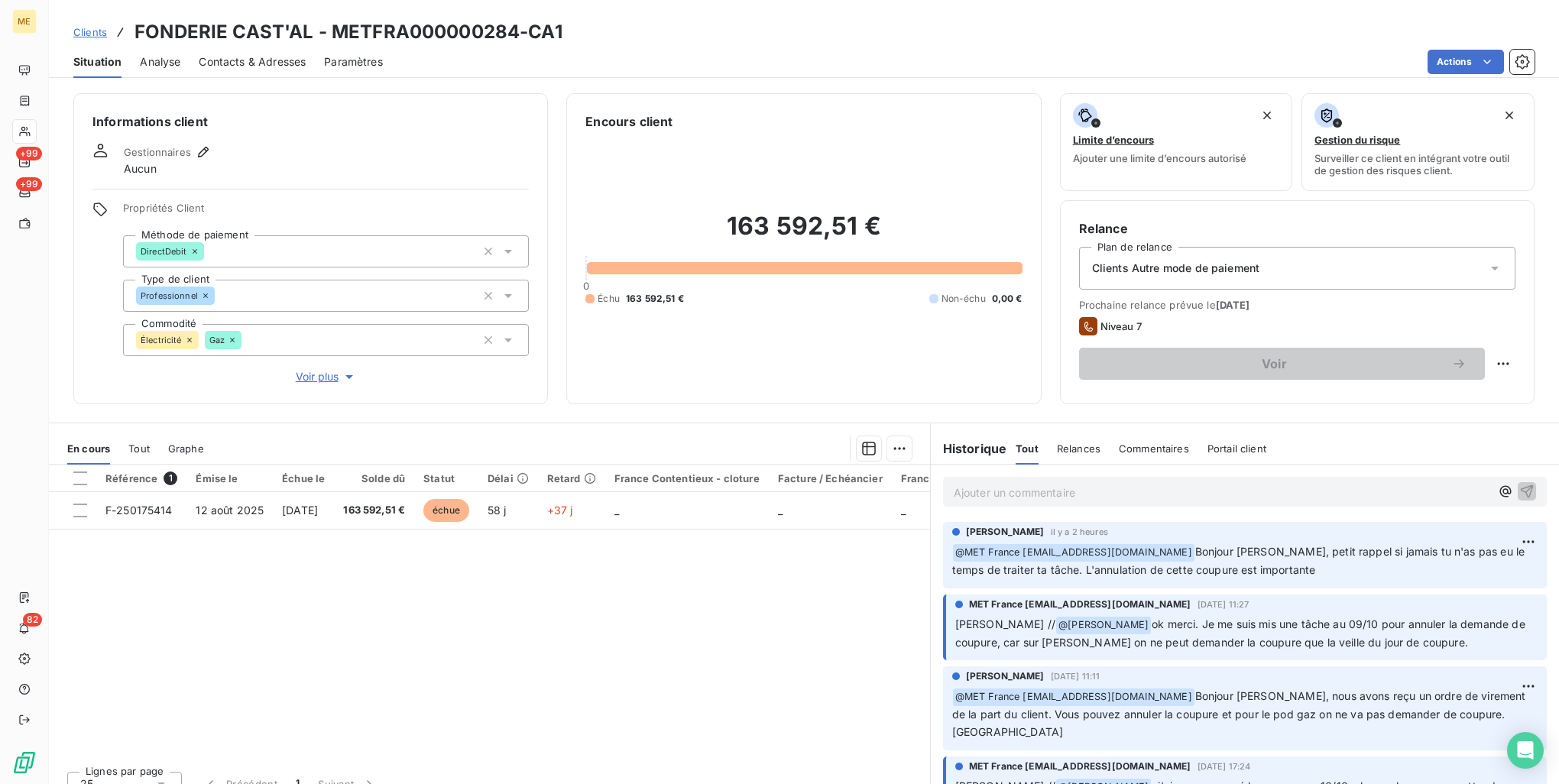
drag, startPoint x: 518, startPoint y: 668, endPoint x: 214, endPoint y: 587, distance: 314.6
click at [214, 587] on div "Référence 1 Émise le Échue le Solde dû Statut Délai Retard France Contentieux -…" at bounding box center [489, 612] width 881 height 295
click at [272, 29] on h3 "FONDERIE CAST'AL - METFRA000000284-CA1" at bounding box center [348, 32] width 428 height 28
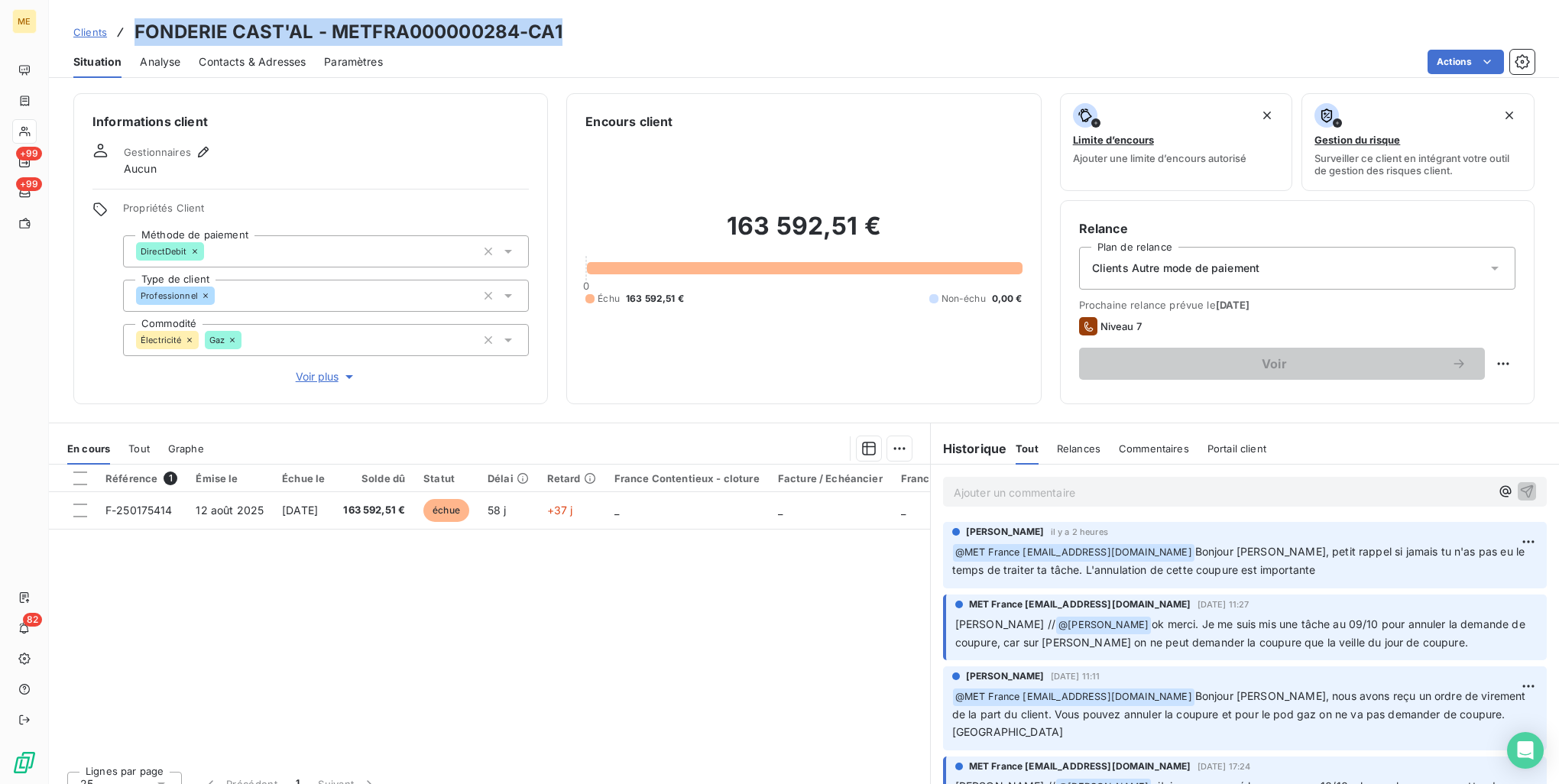
click at [272, 29] on h3 "FONDERIE CAST'AL - METFRA000000284-CA1" at bounding box center [348, 32] width 428 height 28
drag, startPoint x: 272, startPoint y: 29, endPoint x: 515, endPoint y: 18, distance: 243.2
click at [511, 18] on div "Clients FONDERIE CAST'AL - METFRA000000284-CA1 Situation Analyse Contacts & Adr…" at bounding box center [804, 39] width 1510 height 78
click at [565, 30] on div "Clients FONDERIE CAST'AL - METFRA000000284-CA1" at bounding box center [804, 32] width 1510 height 28
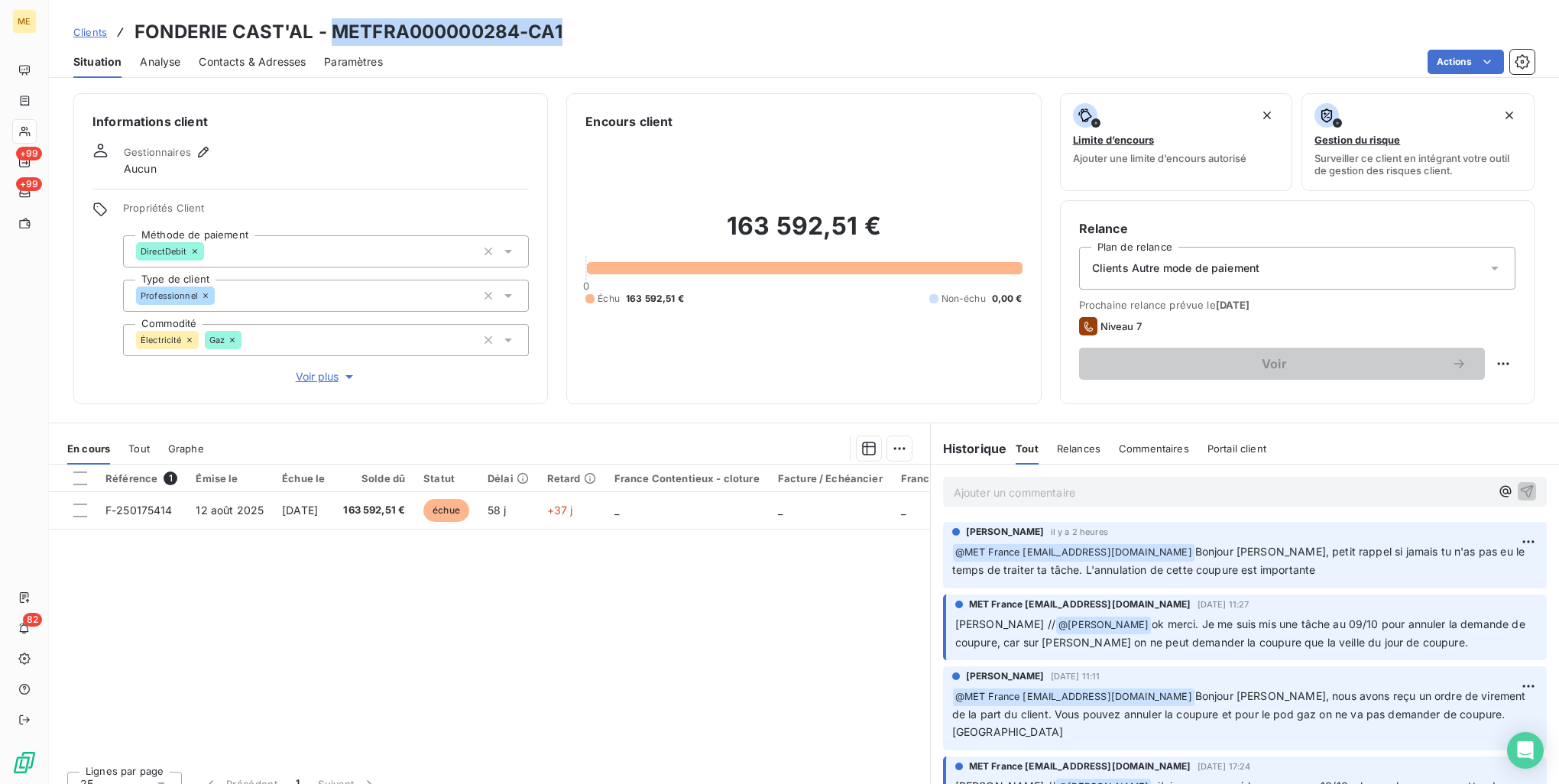
drag, startPoint x: 563, startPoint y: 34, endPoint x: 330, endPoint y: 32, distance: 233.0
click at [330, 32] on div "Clients FONDERIE CAST'AL - METFRA000000284-CA1" at bounding box center [804, 32] width 1510 height 28
drag, startPoint x: 330, startPoint y: 32, endPoint x: 592, endPoint y: 31, distance: 262.0
click at [592, 31] on div "Clients FONDERIE CAST'AL - METFRA000000284-CA1" at bounding box center [804, 32] width 1510 height 28
drag, startPoint x: 636, startPoint y: 59, endPoint x: 625, endPoint y: 42, distance: 20.2
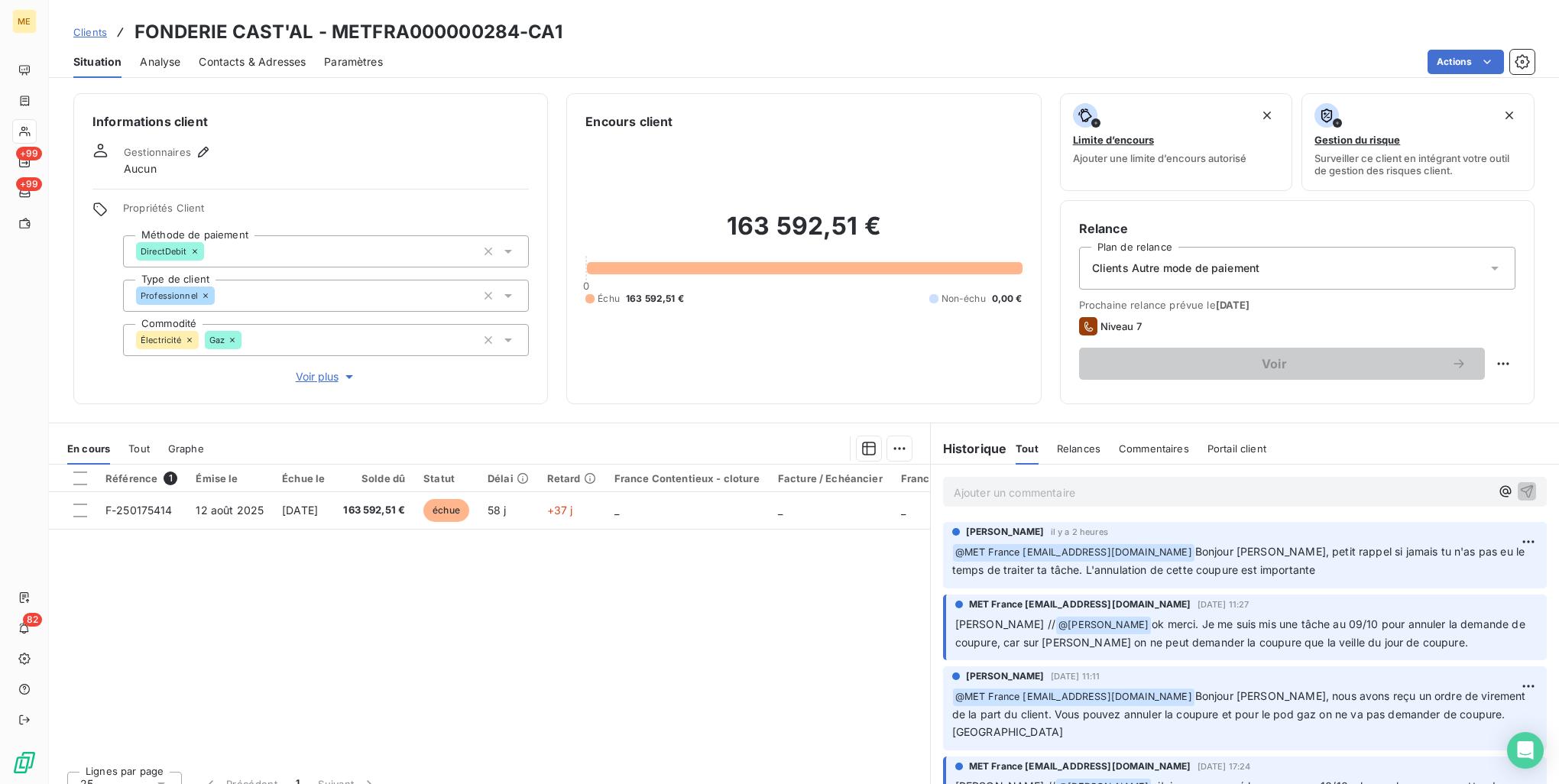
click at [625, 42] on div "Clients FONDERIE CAST'AL - METFRA000000284-CA1" at bounding box center [804, 32] width 1510 height 28
click at [780, 41] on div "Clients FONDERIE CAST'AL - METFRA000000284-CA1" at bounding box center [804, 32] width 1510 height 28
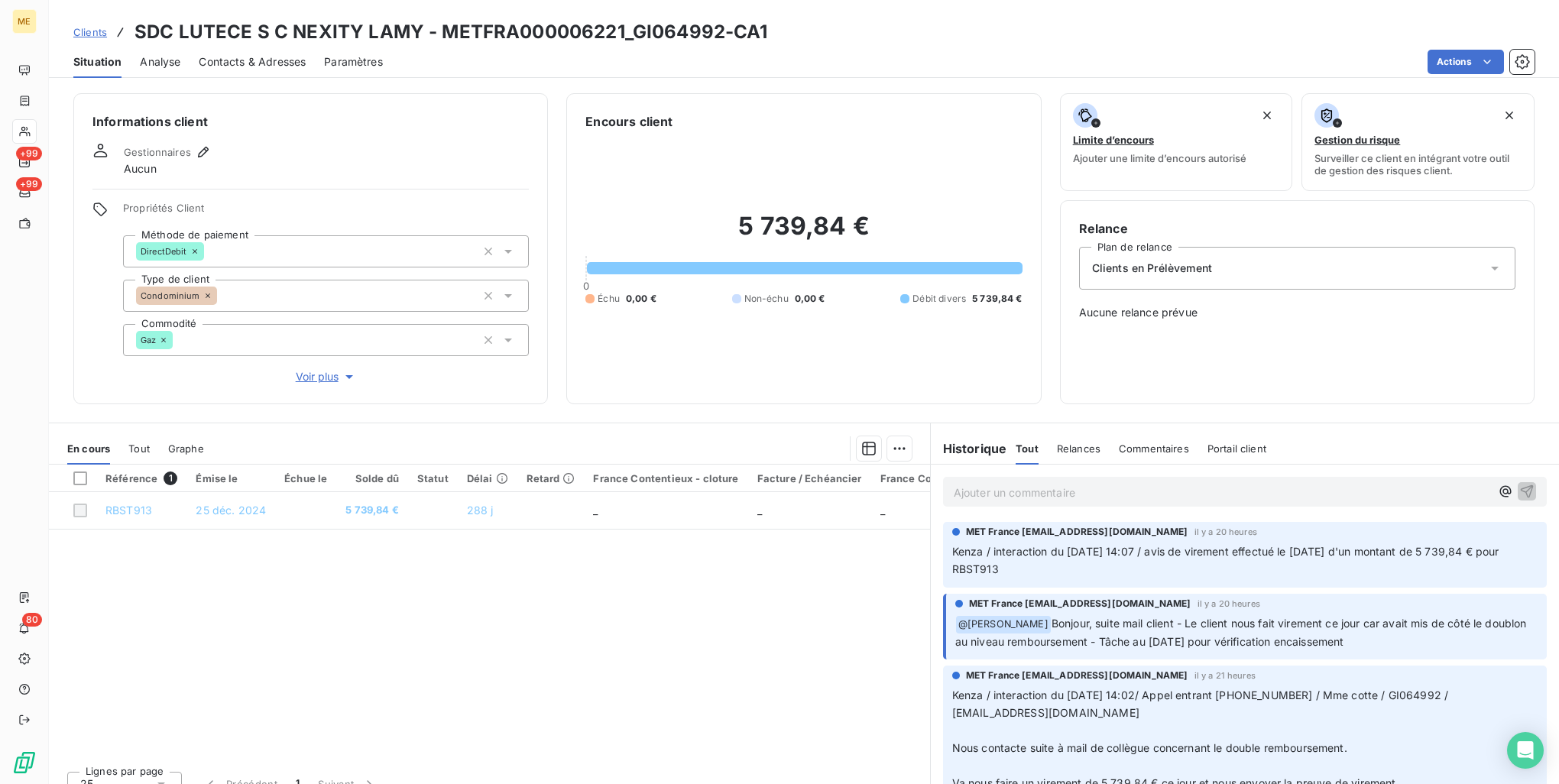
drag, startPoint x: 1219, startPoint y: 618, endPoint x: 1427, endPoint y: 635, distance: 208.7
click at [1427, 635] on p "﻿ @ Bélinda Thomont Bonjour, suite mail client - Le client nous fait virement c…" at bounding box center [1246, 634] width 582 height 36
drag, startPoint x: 1427, startPoint y: 635, endPoint x: 1408, endPoint y: 637, distance: 19.1
click at [1408, 637] on span "Bonjour, suite mail client - Le client nous fait virement ce jour car avait mis…" at bounding box center [1243, 632] width 575 height 32
click at [1254, 552] on span "Kenza / interaction du 08/10/2025 14:07 / avis de virement effectué le 08/10/20…" at bounding box center [1227, 561] width 551 height 31
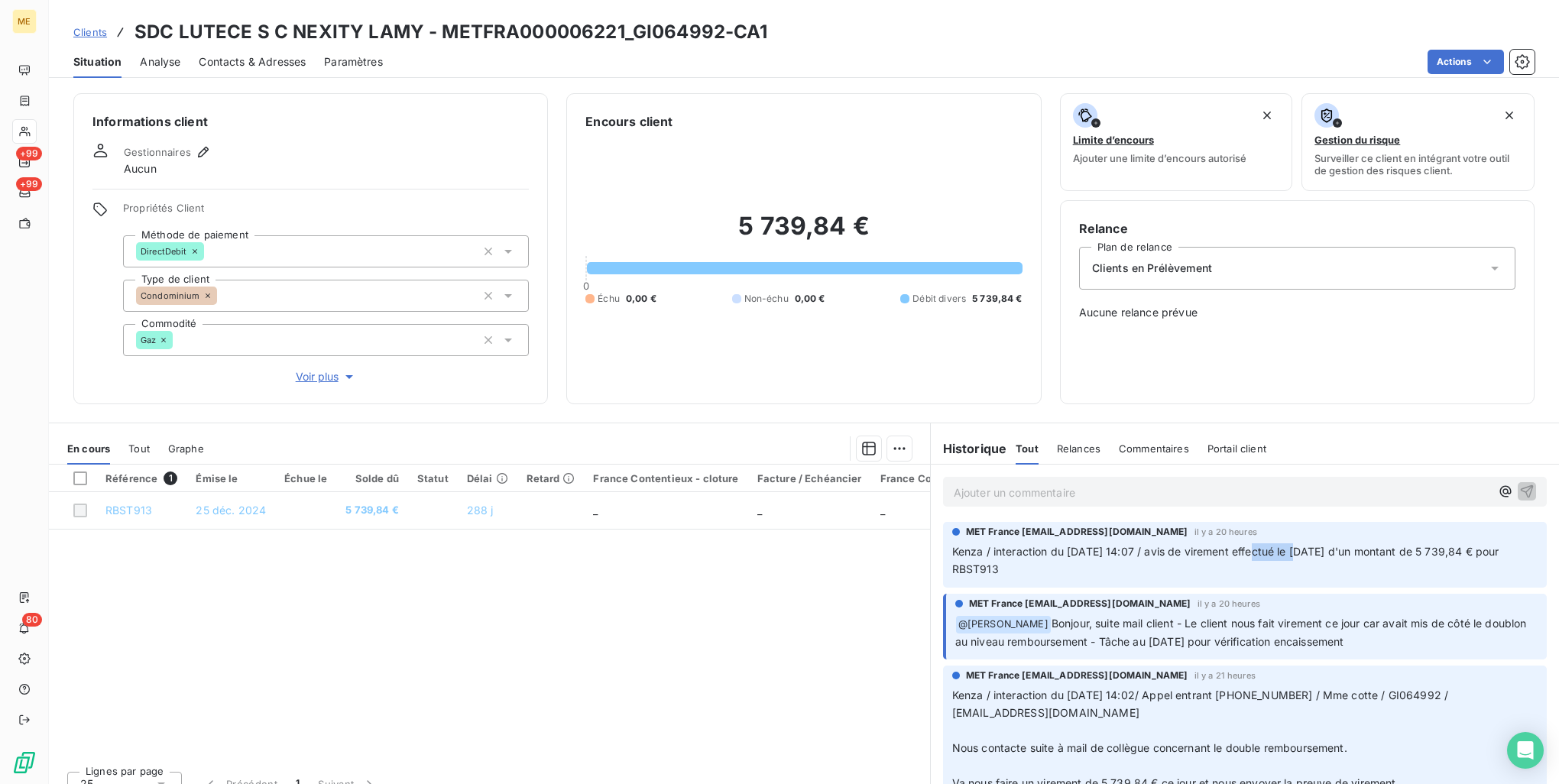
click at [1254, 552] on span "Kenza / interaction du 08/10/2025 14:07 / avis de virement effectué le 08/10/20…" at bounding box center [1227, 561] width 551 height 31
drag, startPoint x: 1254, startPoint y: 552, endPoint x: 1171, endPoint y: 564, distance: 83.9
click at [1171, 564] on p "Kenza / interaction du 08/10/2025 14:07 / avis de virement effectué le 08/10/20…" at bounding box center [1245, 561] width 586 height 35
click at [1200, 550] on span "Kenza / interaction du 08/10/2025 14:07 / avis de virement effectué le 08/10/20…" at bounding box center [1227, 561] width 551 height 31
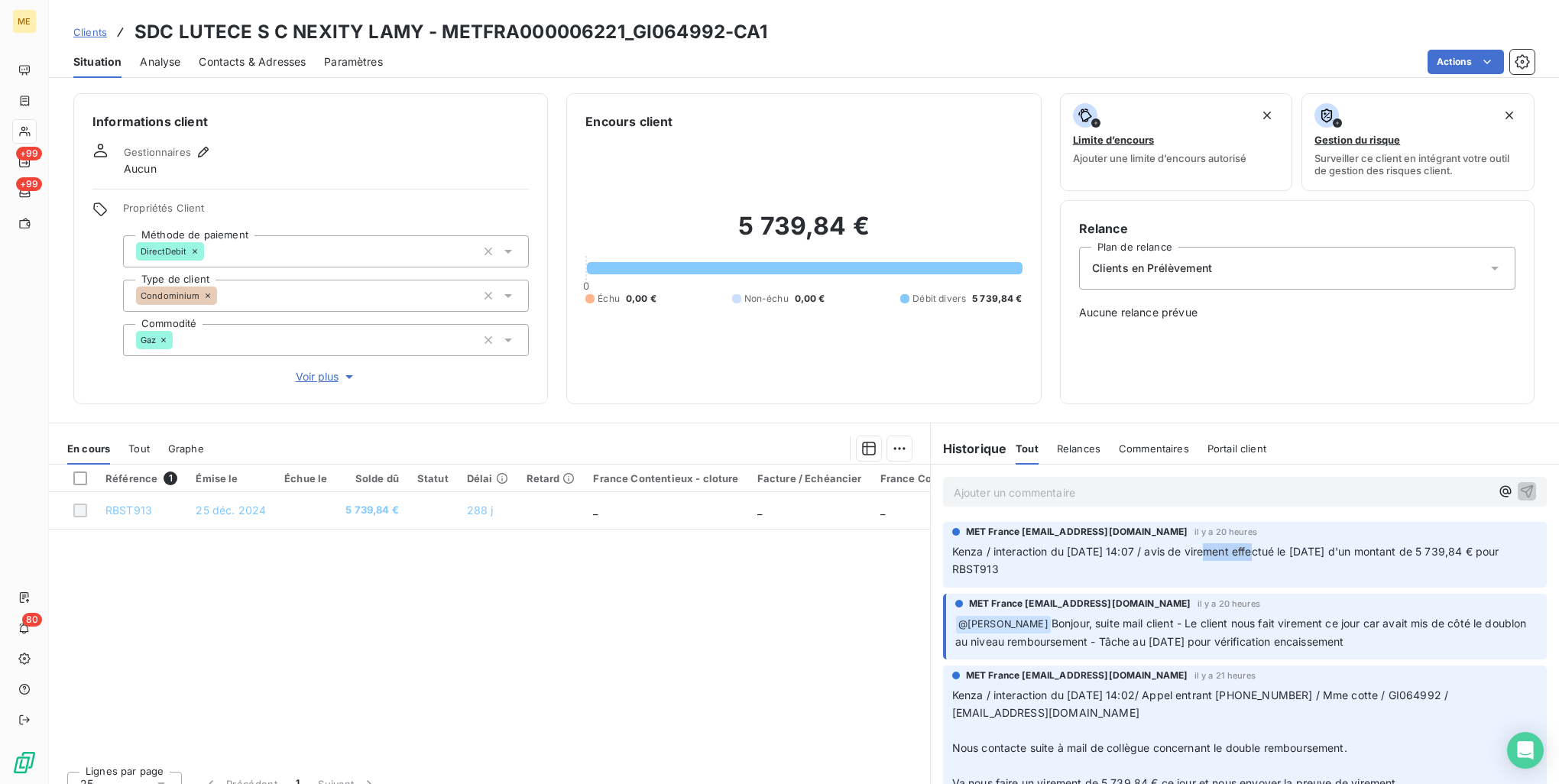
click at [1200, 550] on span "Kenza / interaction du 08/10/2025 14:07 / avis de virement effectué le 08/10/20…" at bounding box center [1227, 561] width 551 height 31
drag, startPoint x: 1200, startPoint y: 550, endPoint x: 1177, endPoint y: 565, distance: 27.5
click at [1177, 565] on p "Kenza / interaction du 08/10/2025 14:07 / avis de virement effectué le 08/10/20…" at bounding box center [1245, 561] width 586 height 35
click at [424, 636] on div "Référence 1 Émise le Échue le Solde dû Statut Délai Retard France Contentieux -…" at bounding box center [489, 612] width 881 height 295
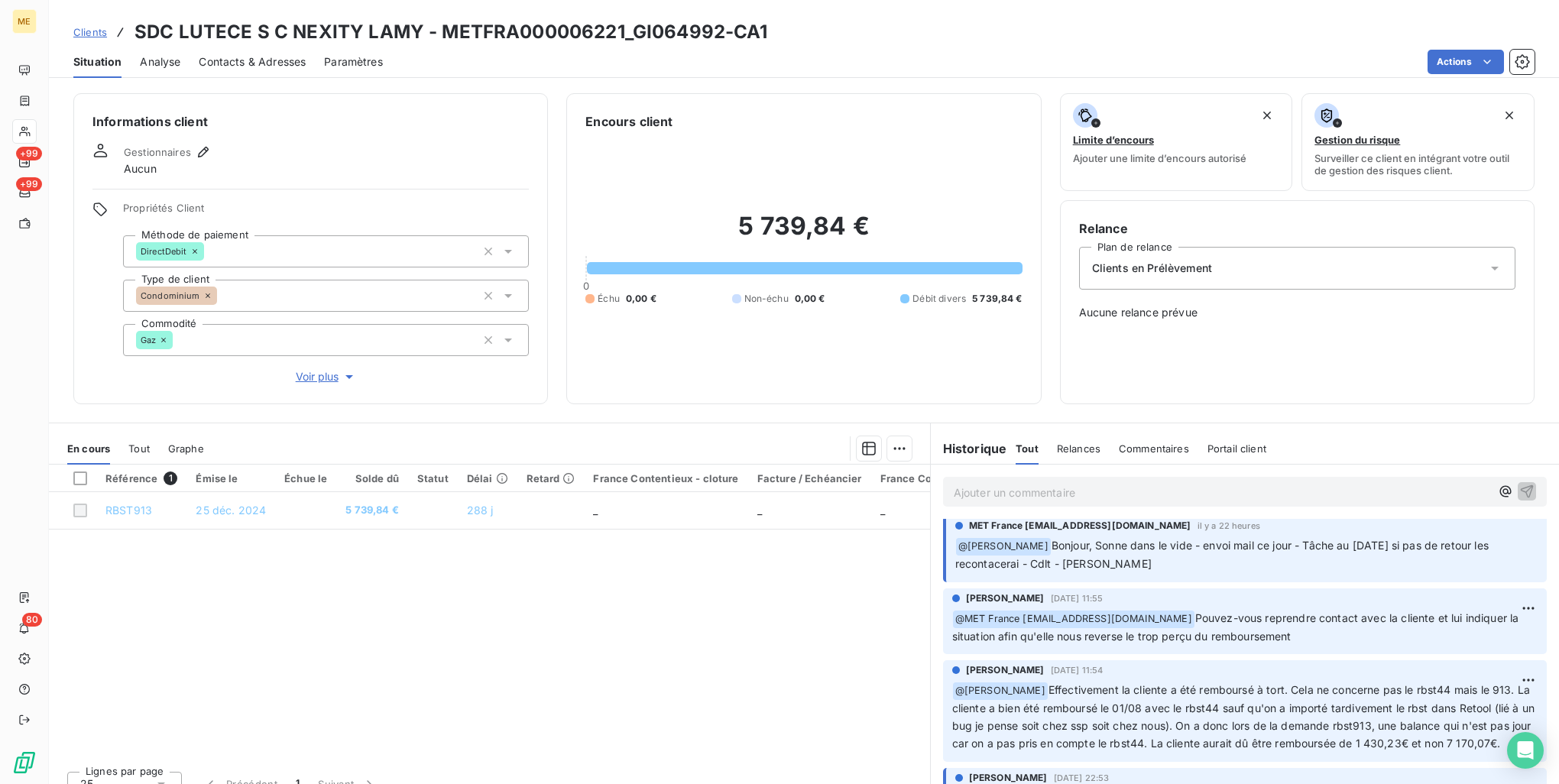
scroll to position [459, 0]
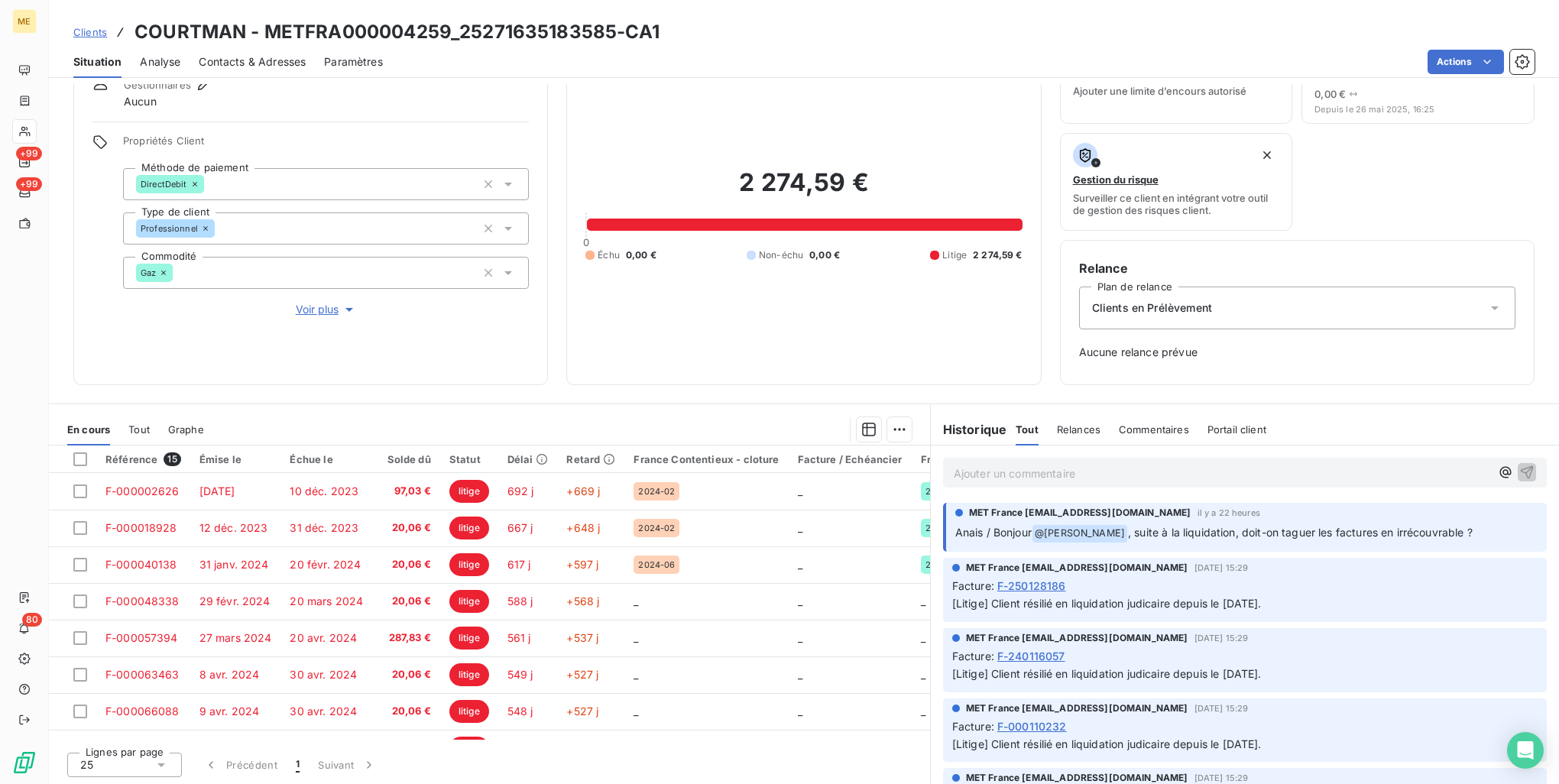
click at [1155, 479] on p "Ajouter un commentaire ﻿" at bounding box center [1222, 473] width 536 height 19
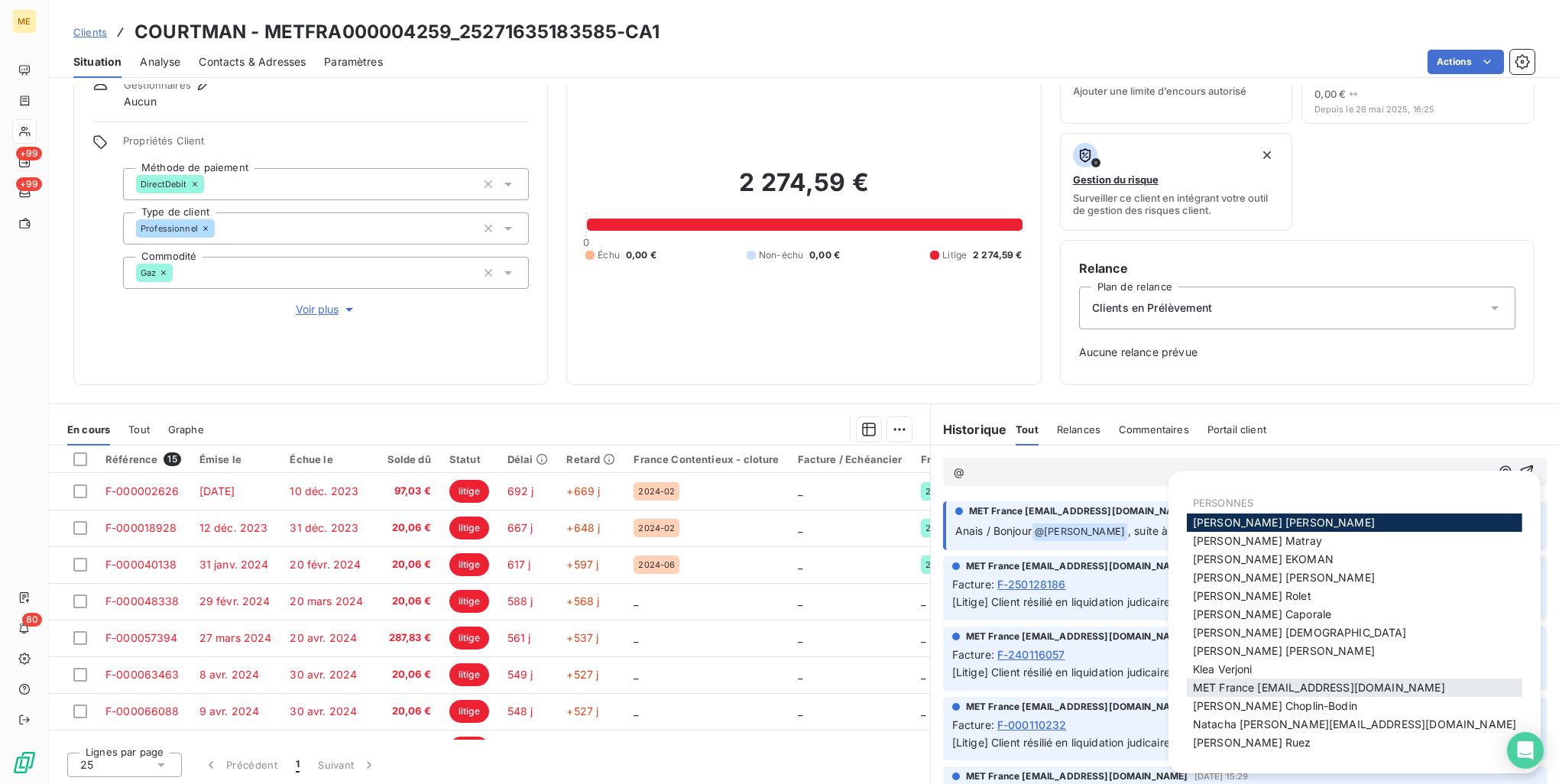
click at [1372, 686] on span "MET France [EMAIL_ADDRESS][DOMAIN_NAME]" at bounding box center [1319, 688] width 252 height 13
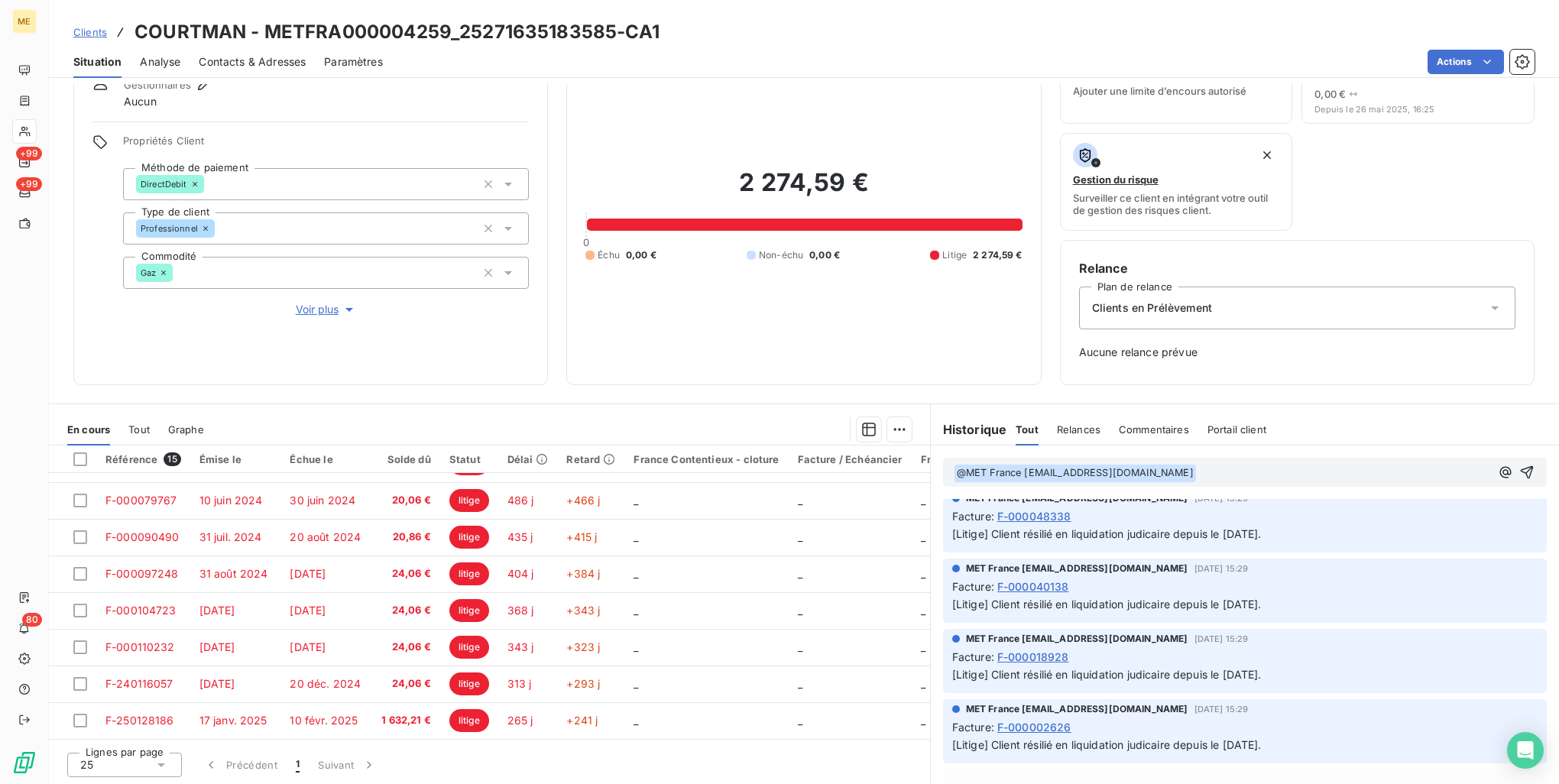
scroll to position [1040, 0]
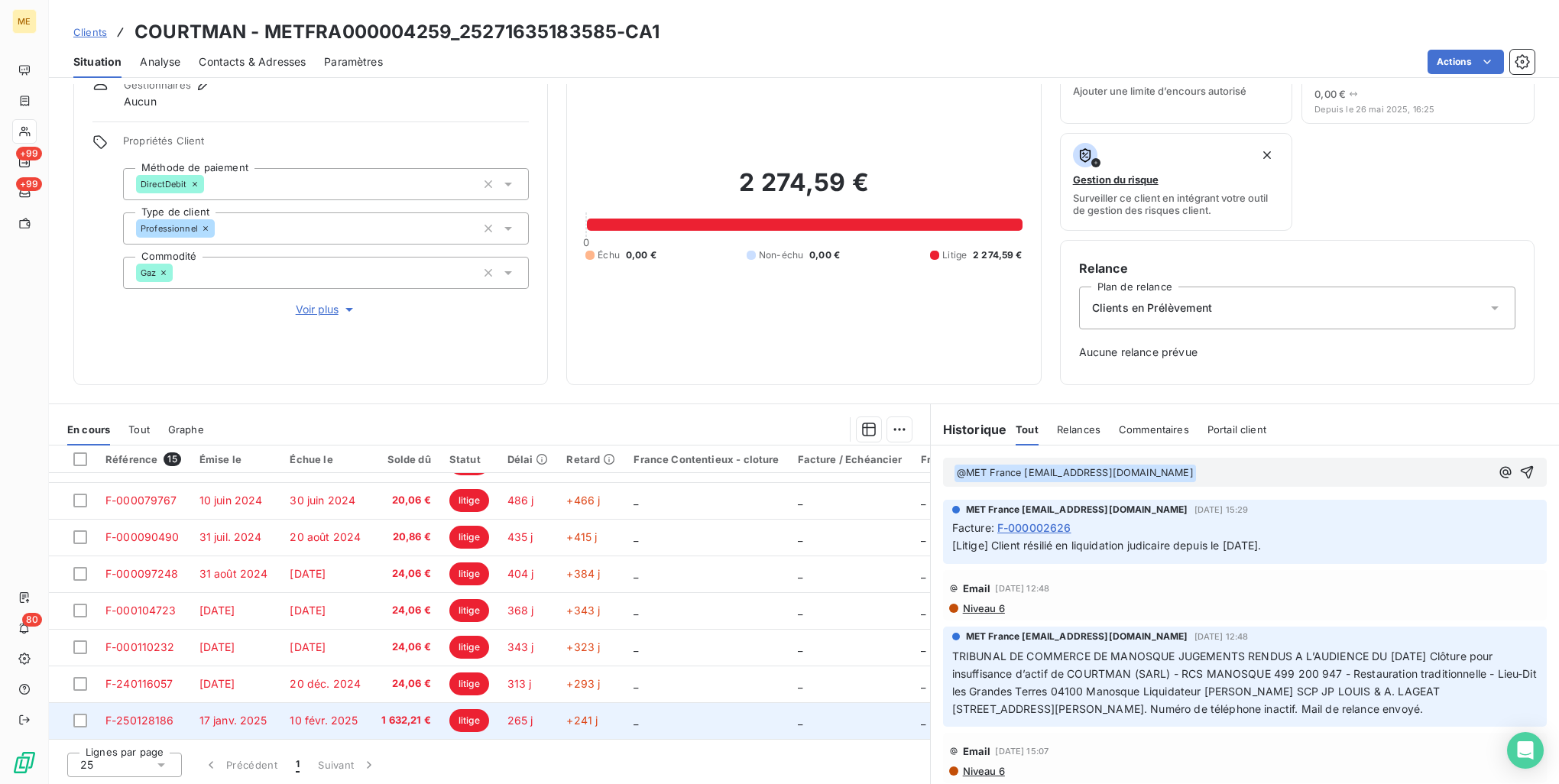
click at [341, 716] on span "10 févr. 2025" at bounding box center [323, 720] width 68 height 13
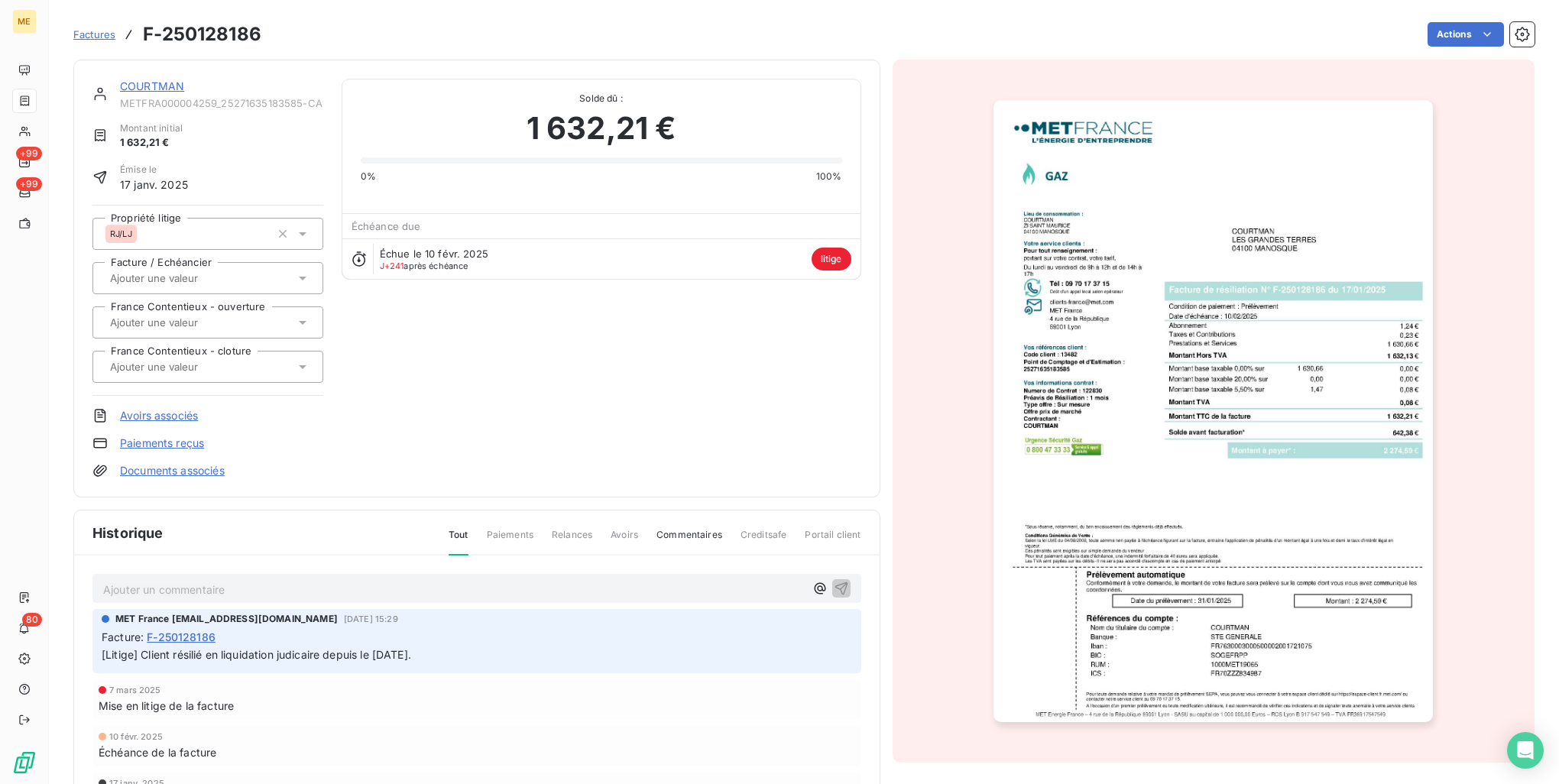
click at [1254, 461] on img "button" at bounding box center [1214, 411] width 440 height 622
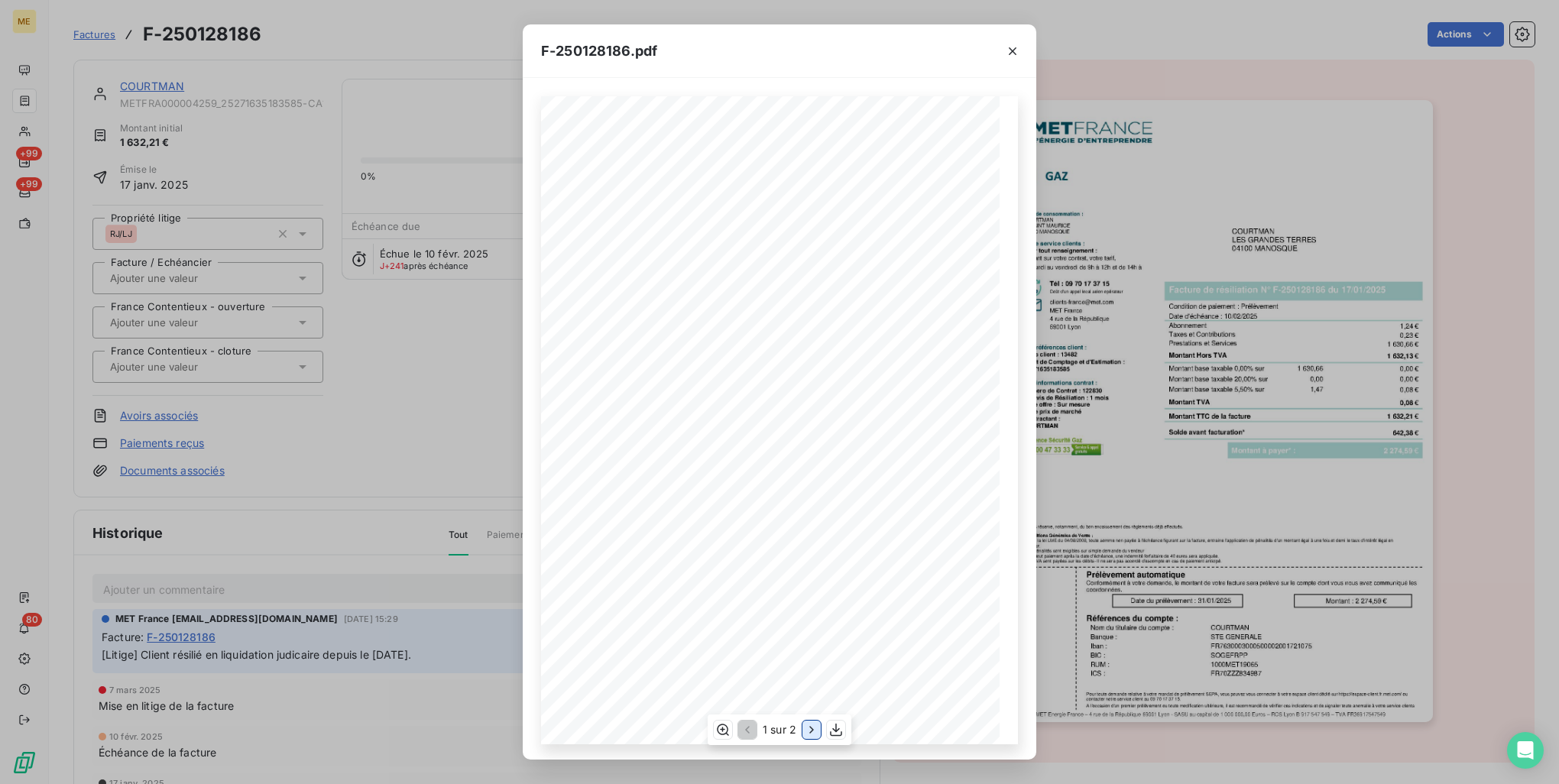
click at [814, 726] on icon "button" at bounding box center [811, 730] width 15 height 15
click at [1019, 54] on icon "button" at bounding box center [1012, 50] width 15 height 15
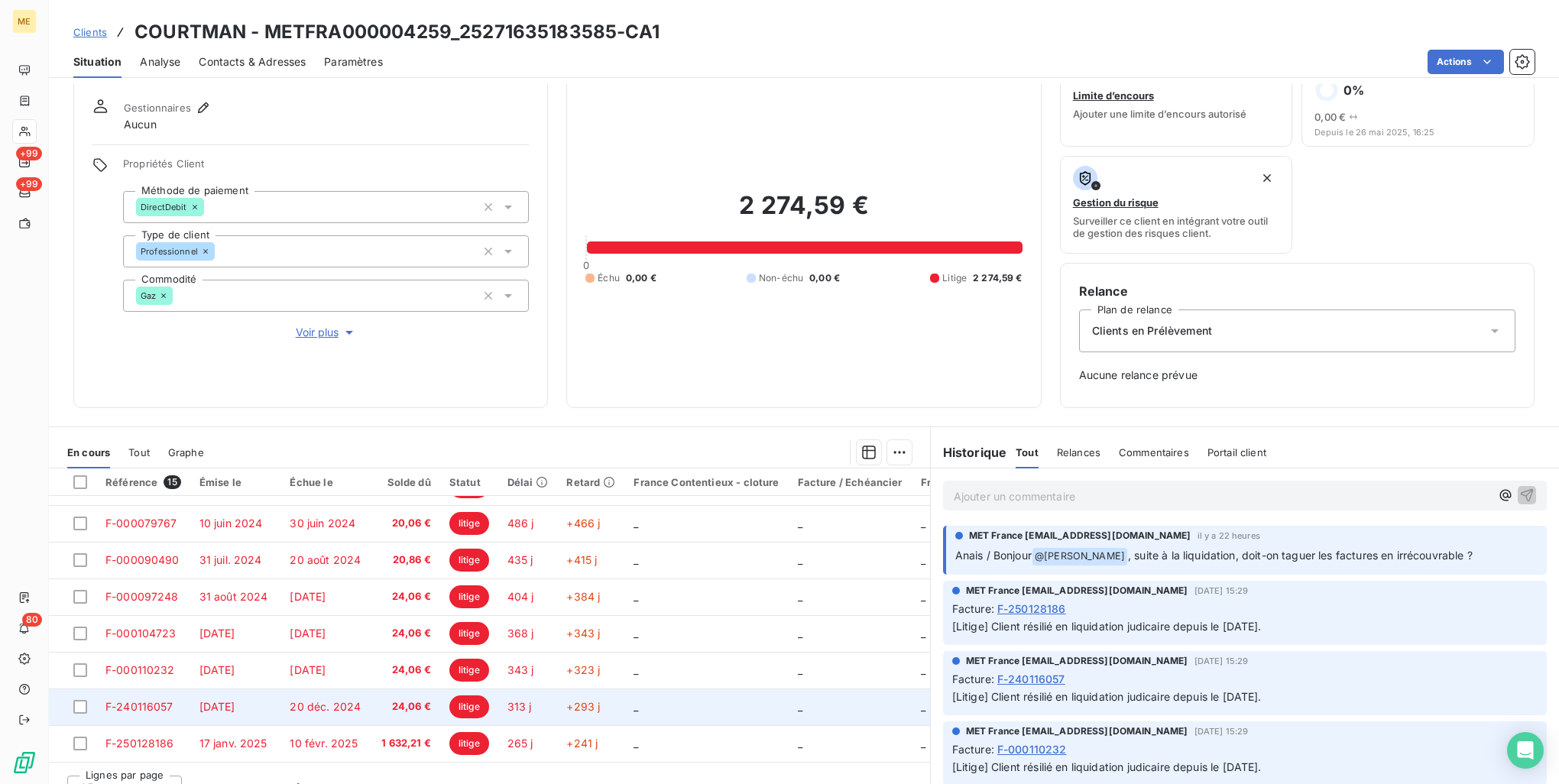
scroll to position [68, 0]
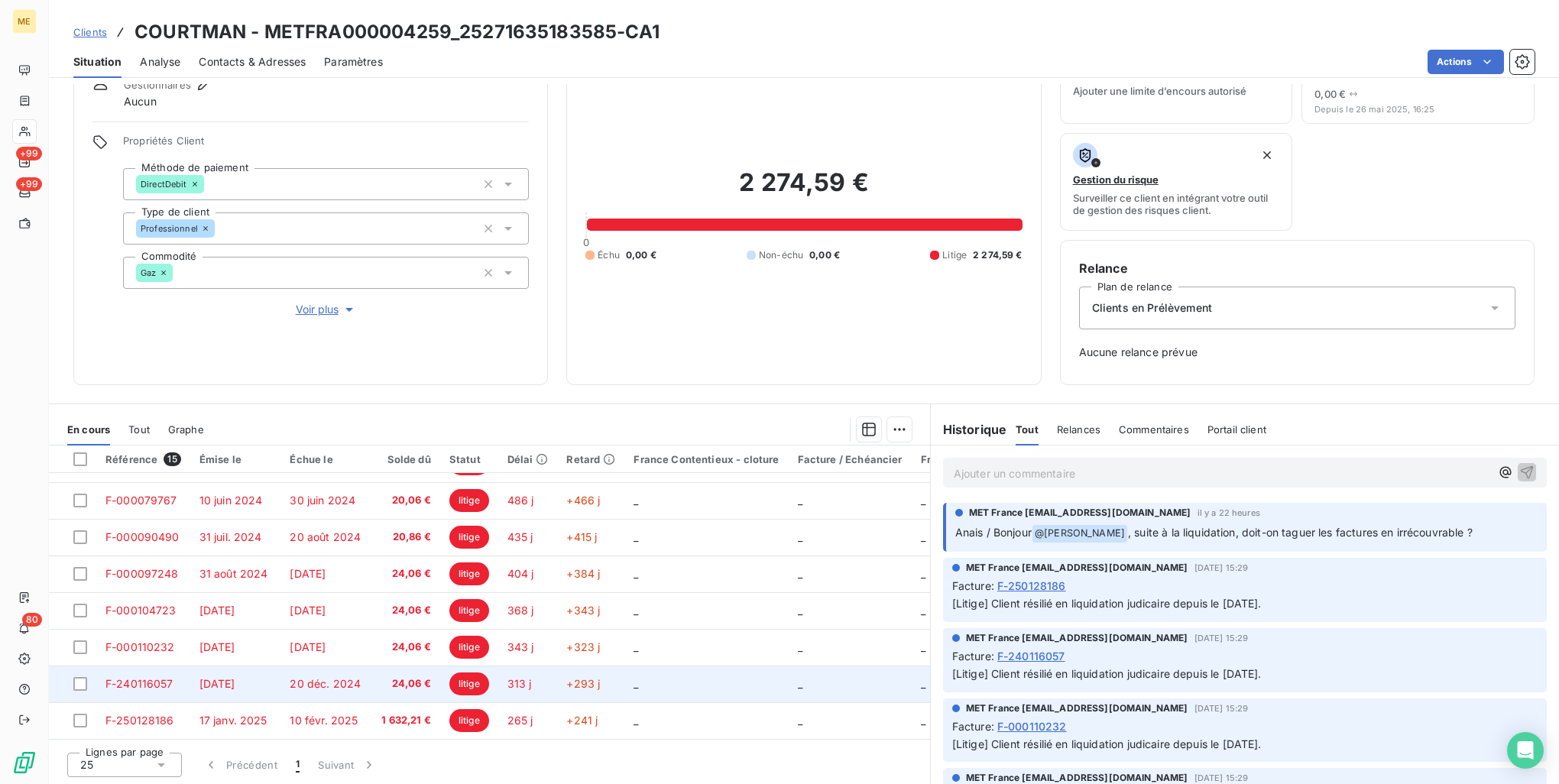
click at [372, 677] on td "24,06 €" at bounding box center [406, 684] width 68 height 37
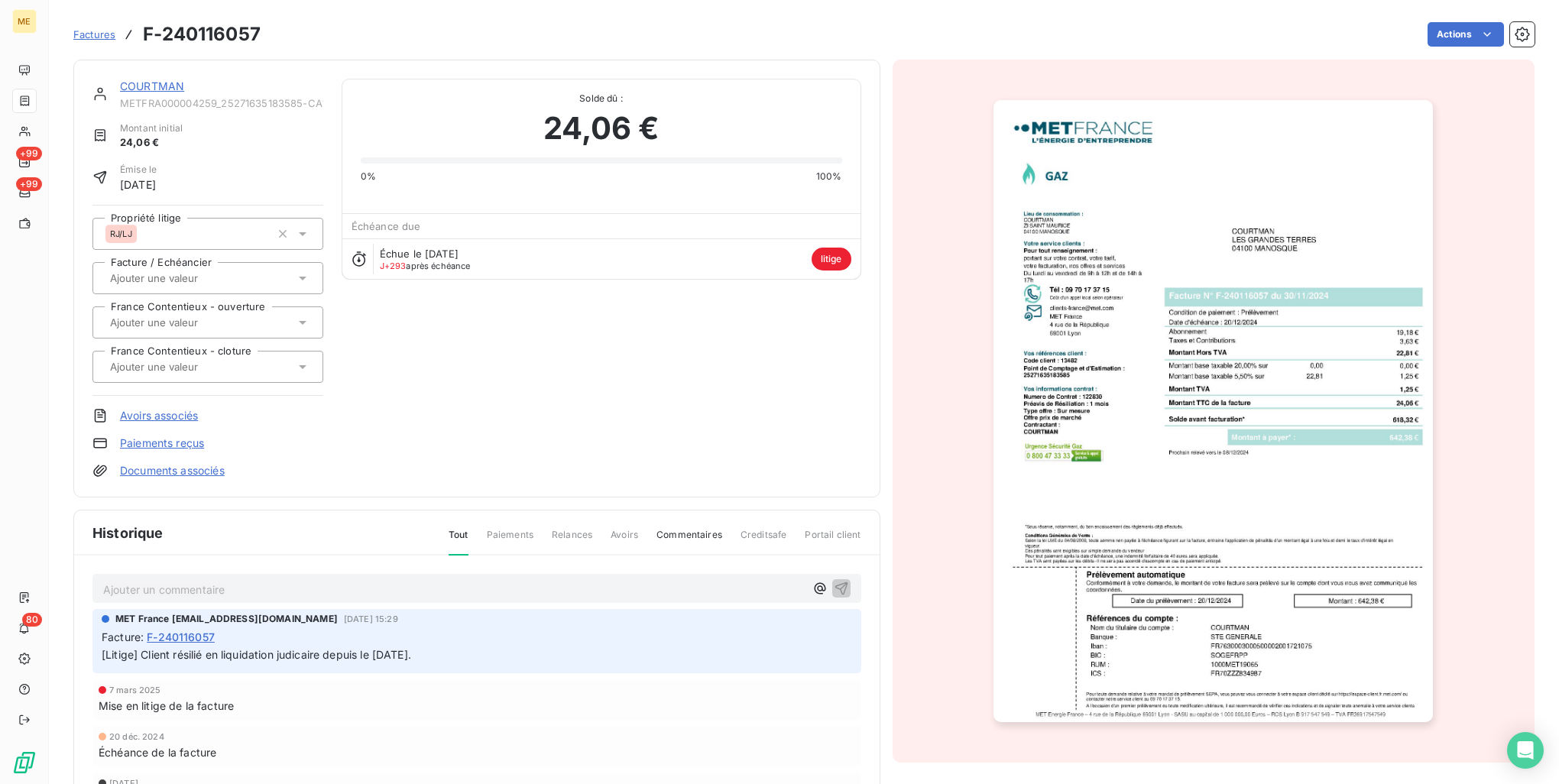
click at [1317, 321] on img "button" at bounding box center [1214, 411] width 440 height 622
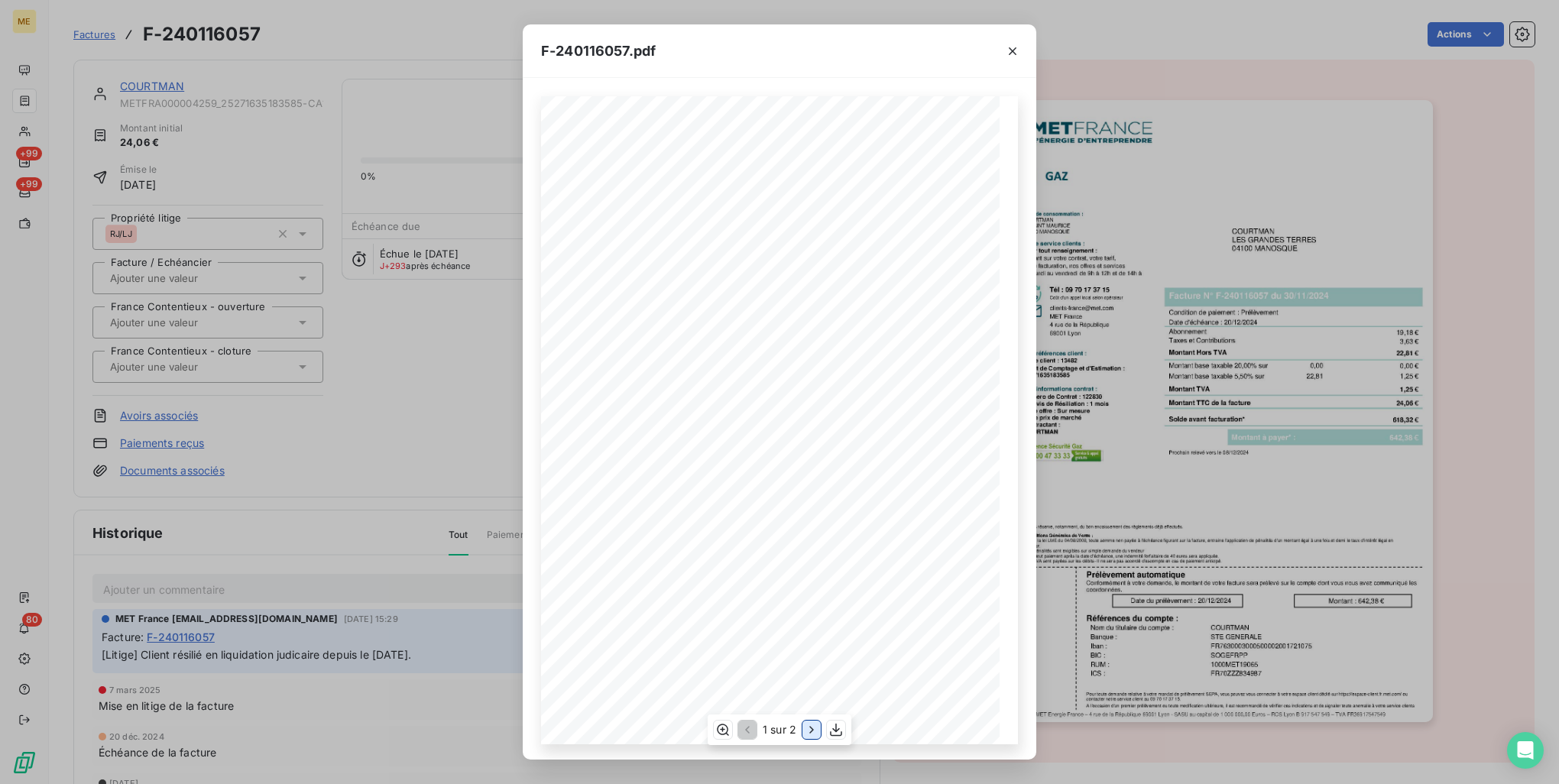
click at [817, 725] on icon "button" at bounding box center [811, 730] width 15 height 15
click at [1381, 456] on div "F-240116057.pdf Détail de votre facture : Document à conserver 10 ans Numéro F-…" at bounding box center [780, 392] width 1559 height 784
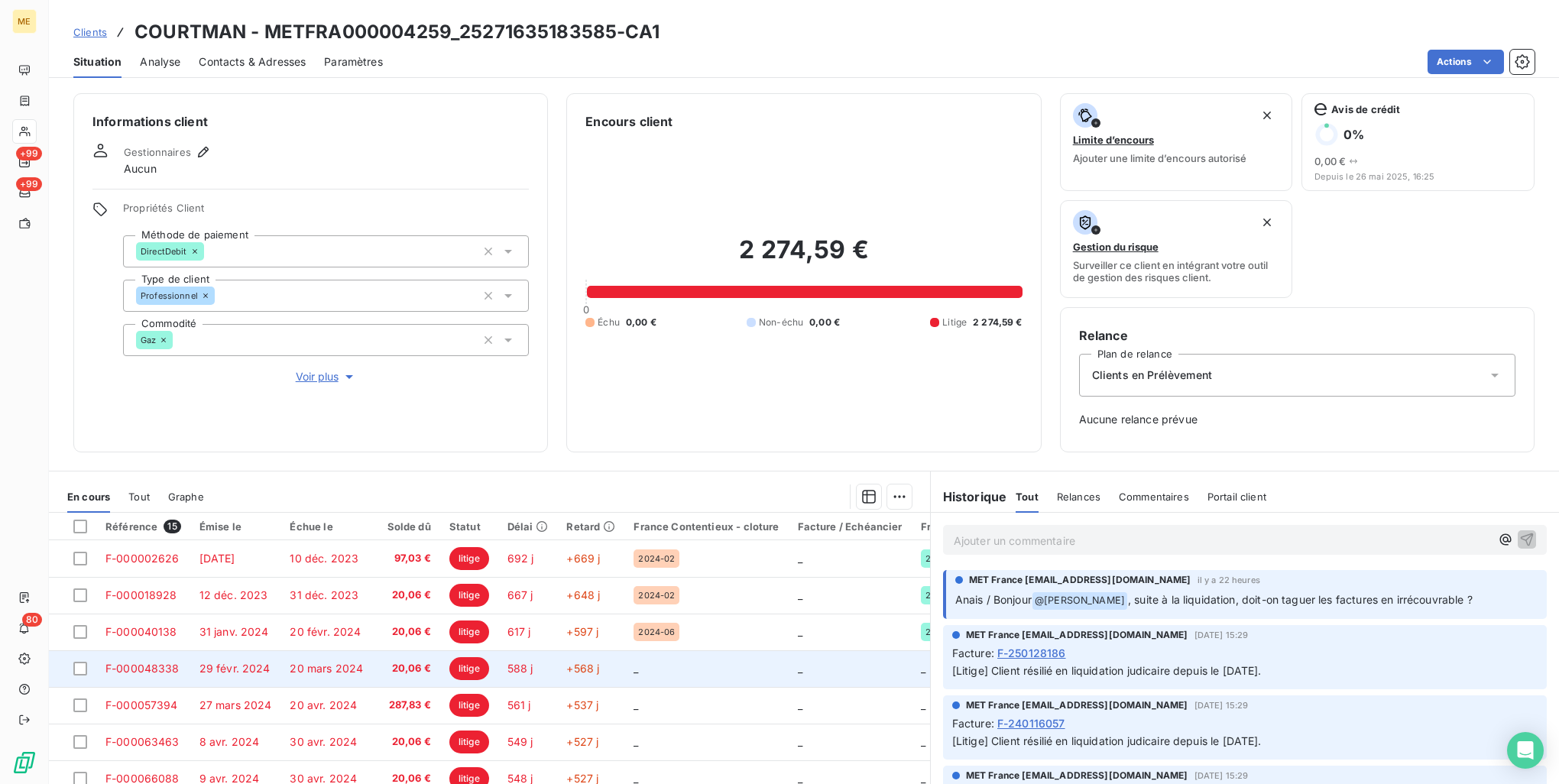
click at [557, 678] on td "+568 j" at bounding box center [590, 669] width 68 height 37
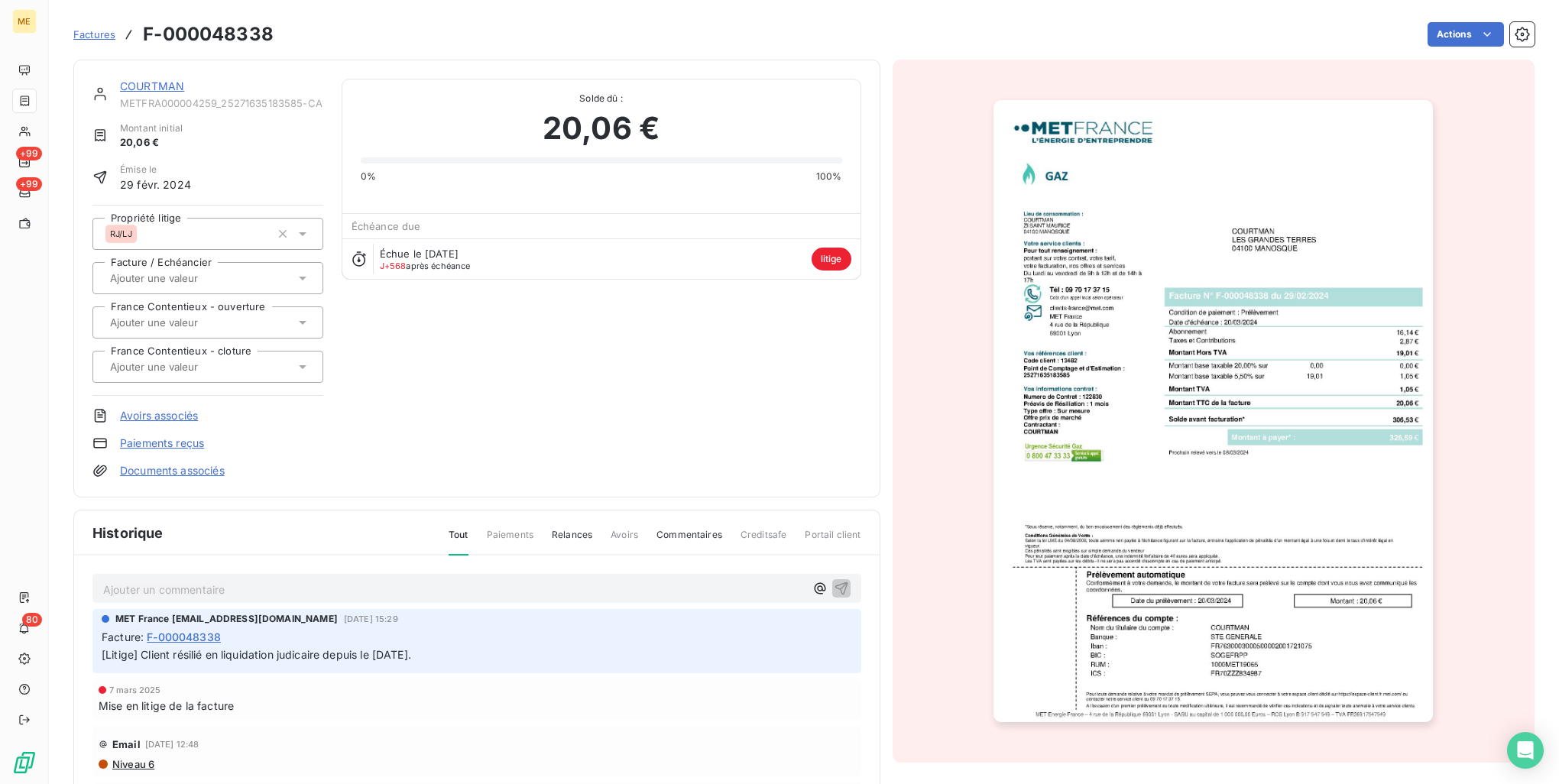
click at [1165, 380] on img "button" at bounding box center [1214, 411] width 440 height 622
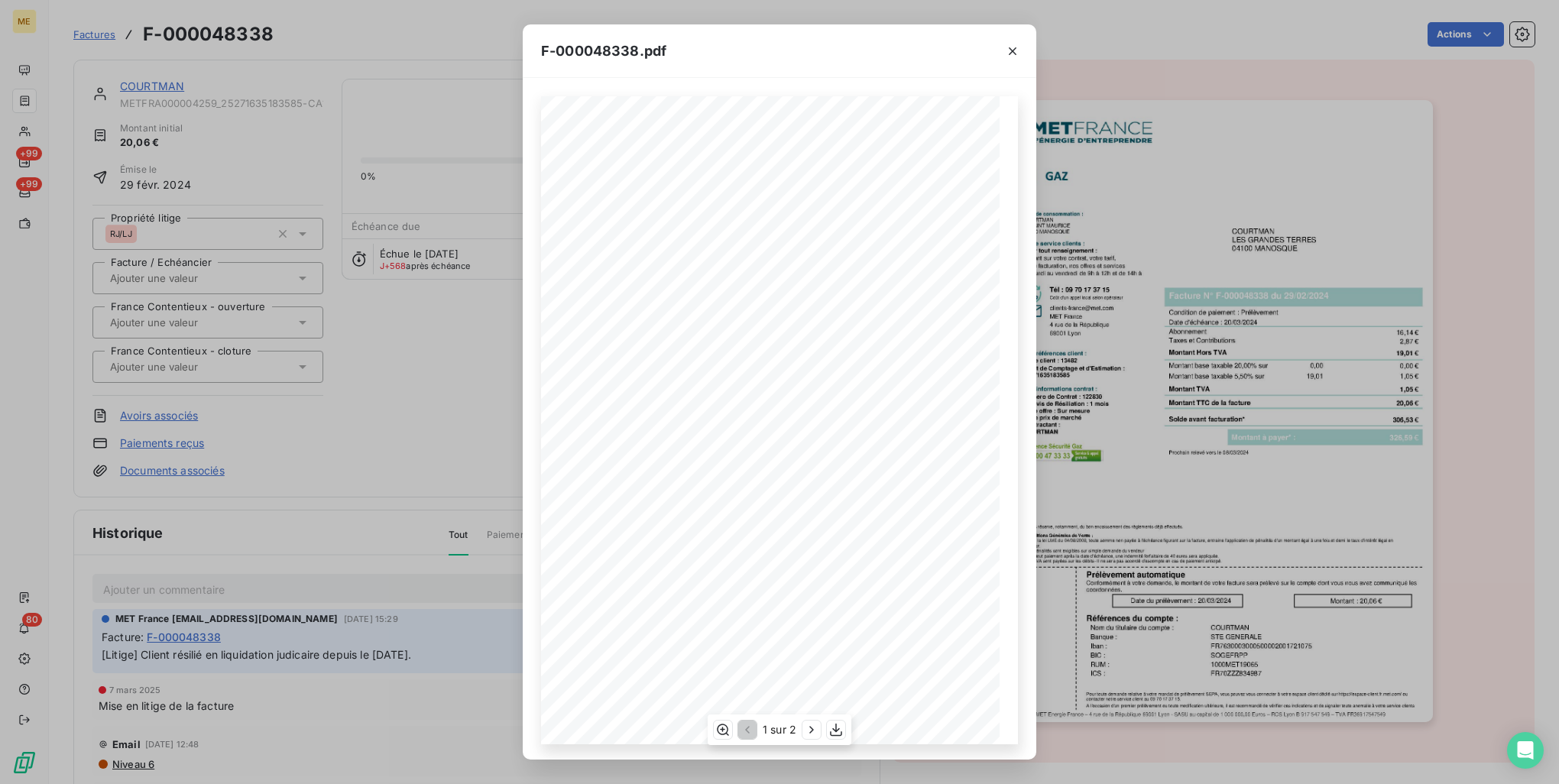
click at [809, 740] on div "1 sur 2" at bounding box center [779, 730] width 143 height 31
click at [809, 731] on icon "button" at bounding box center [811, 730] width 15 height 15
click at [1020, 52] on button "button" at bounding box center [1012, 50] width 24 height 24
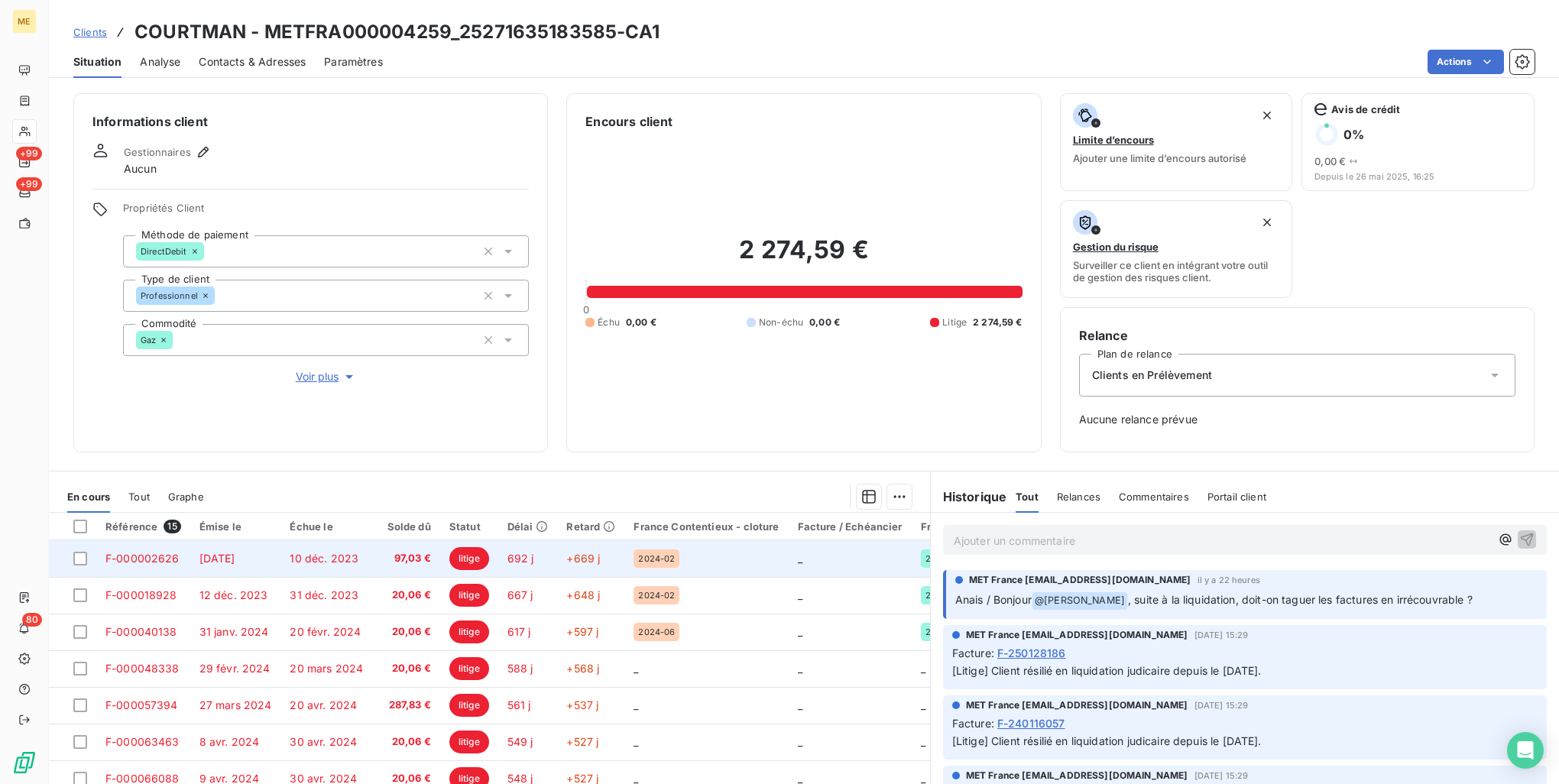
click at [373, 555] on td "97,03 €" at bounding box center [406, 559] width 68 height 37
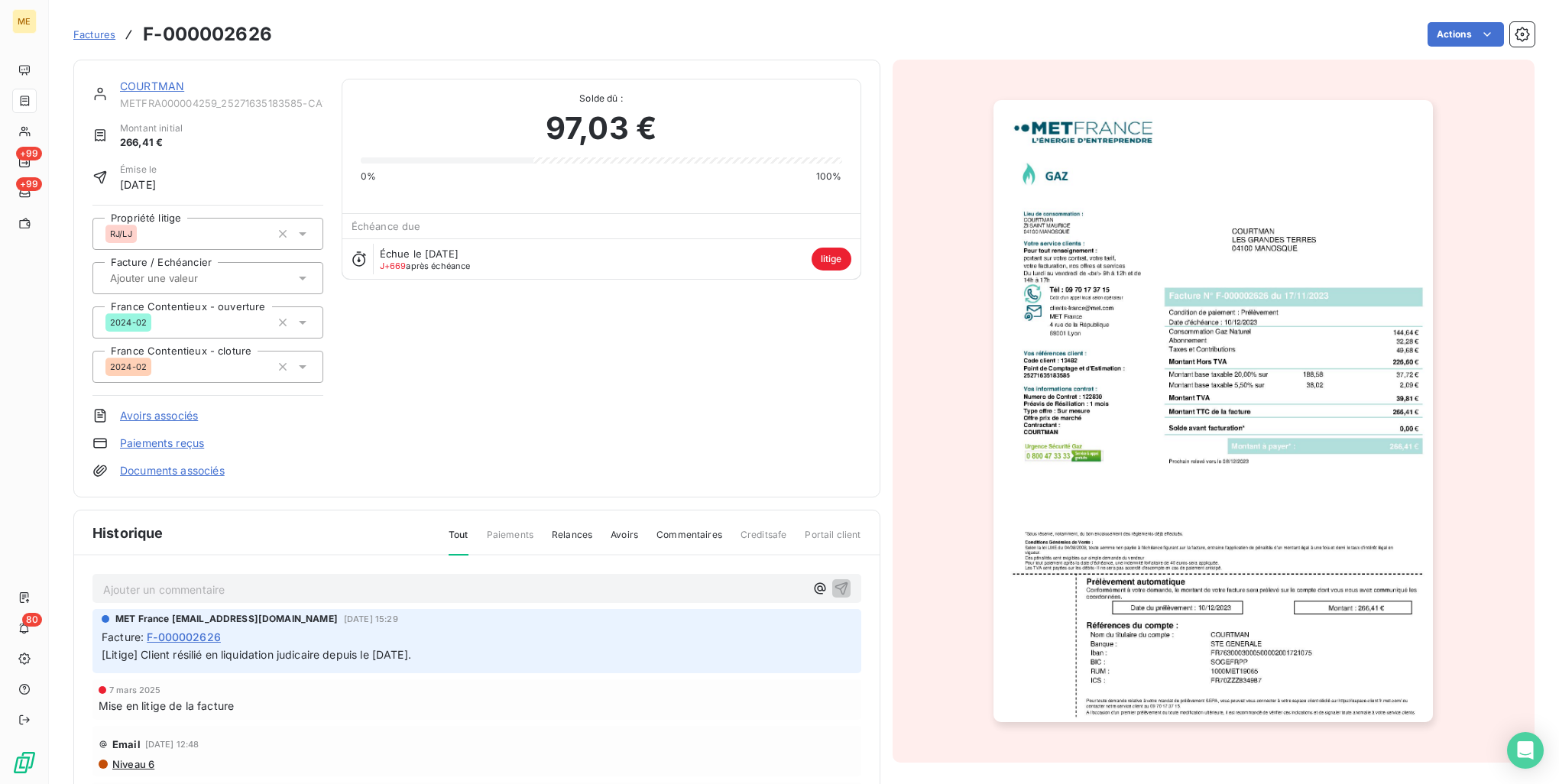
click at [1321, 299] on img "button" at bounding box center [1214, 411] width 440 height 622
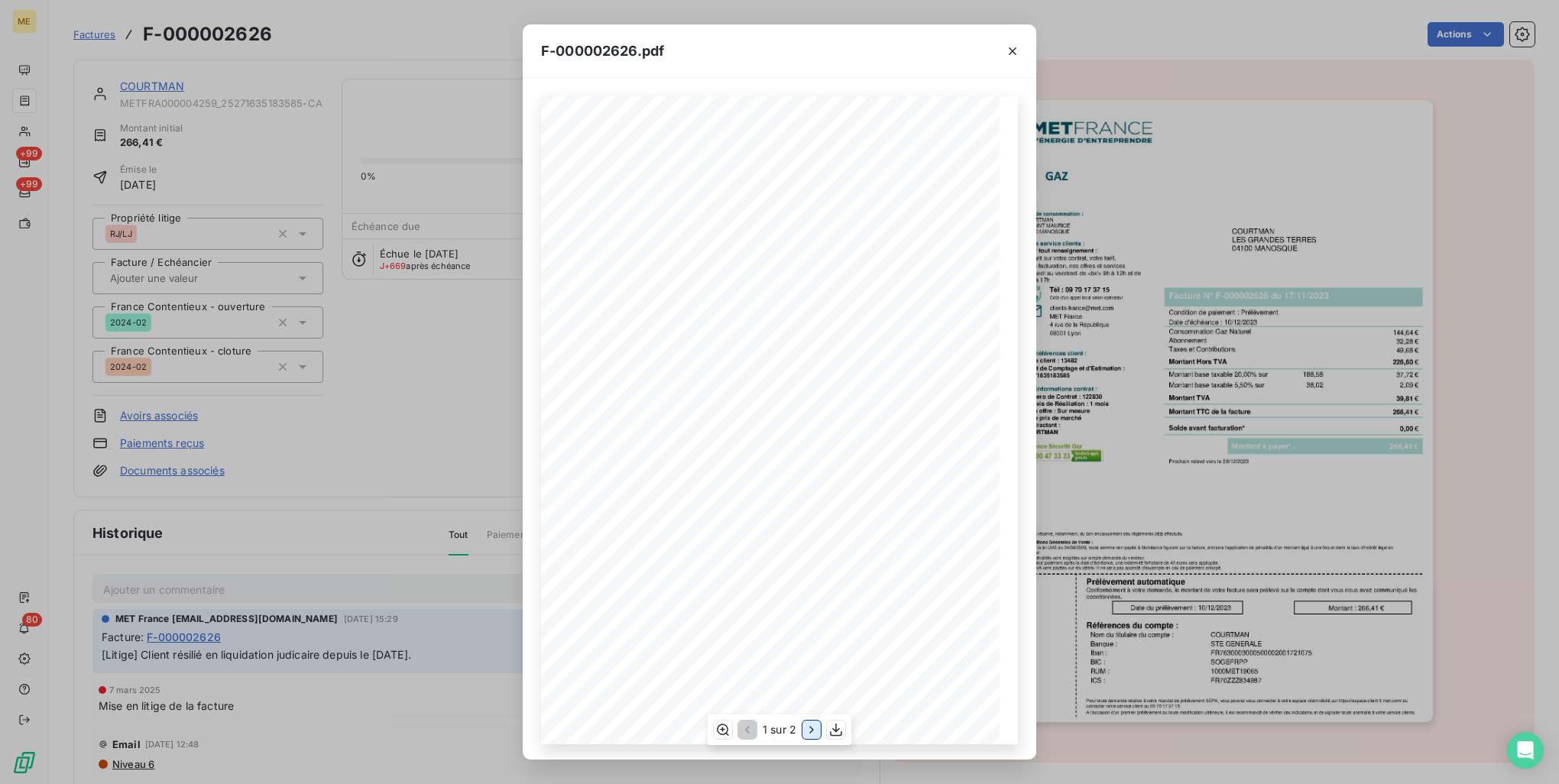
click at [810, 723] on icon "button" at bounding box center [811, 730] width 15 height 15
click at [1017, 53] on icon "button" at bounding box center [1012, 50] width 15 height 15
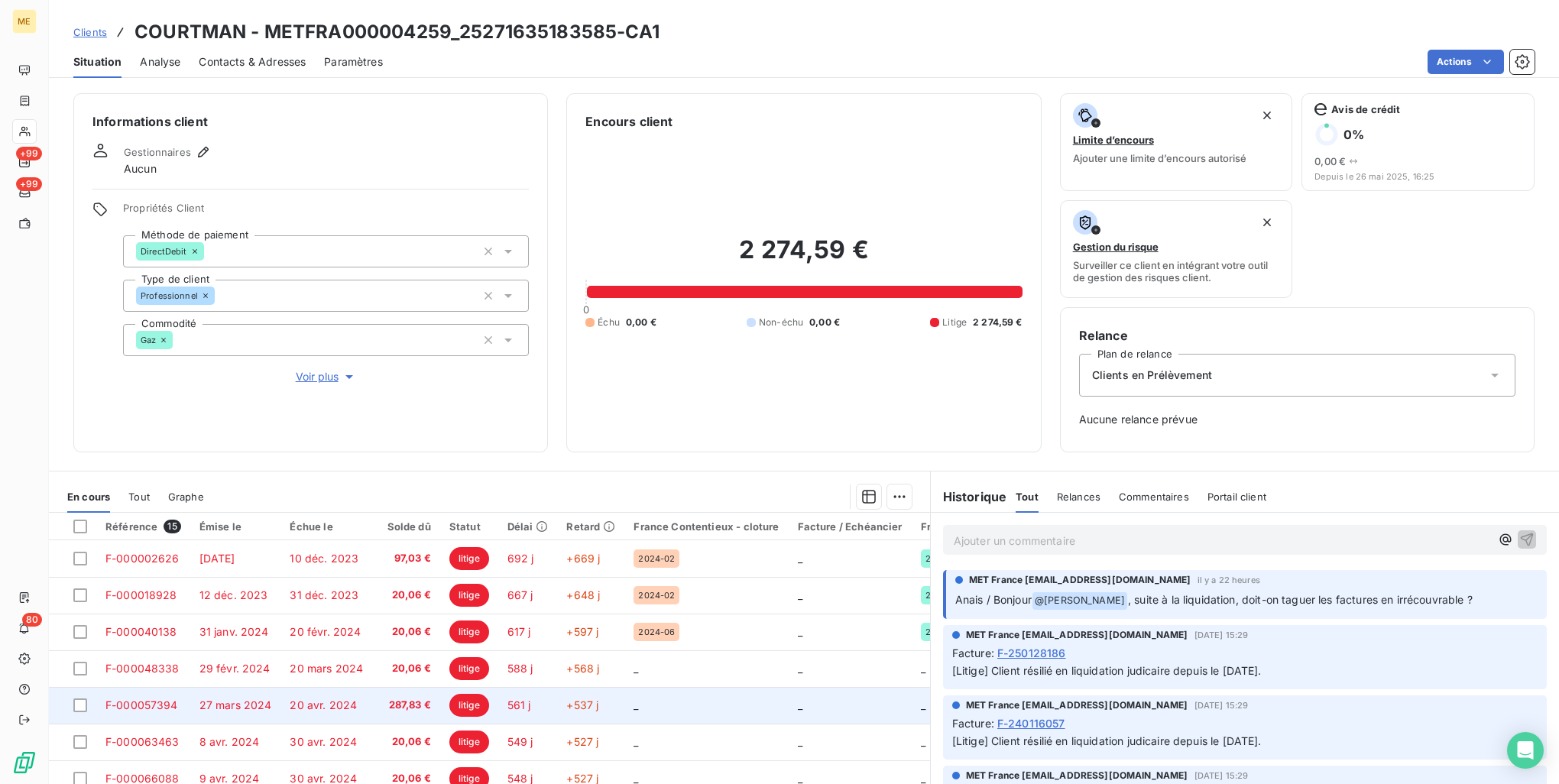
click at [387, 701] on span "287,83 €" at bounding box center [406, 705] width 50 height 15
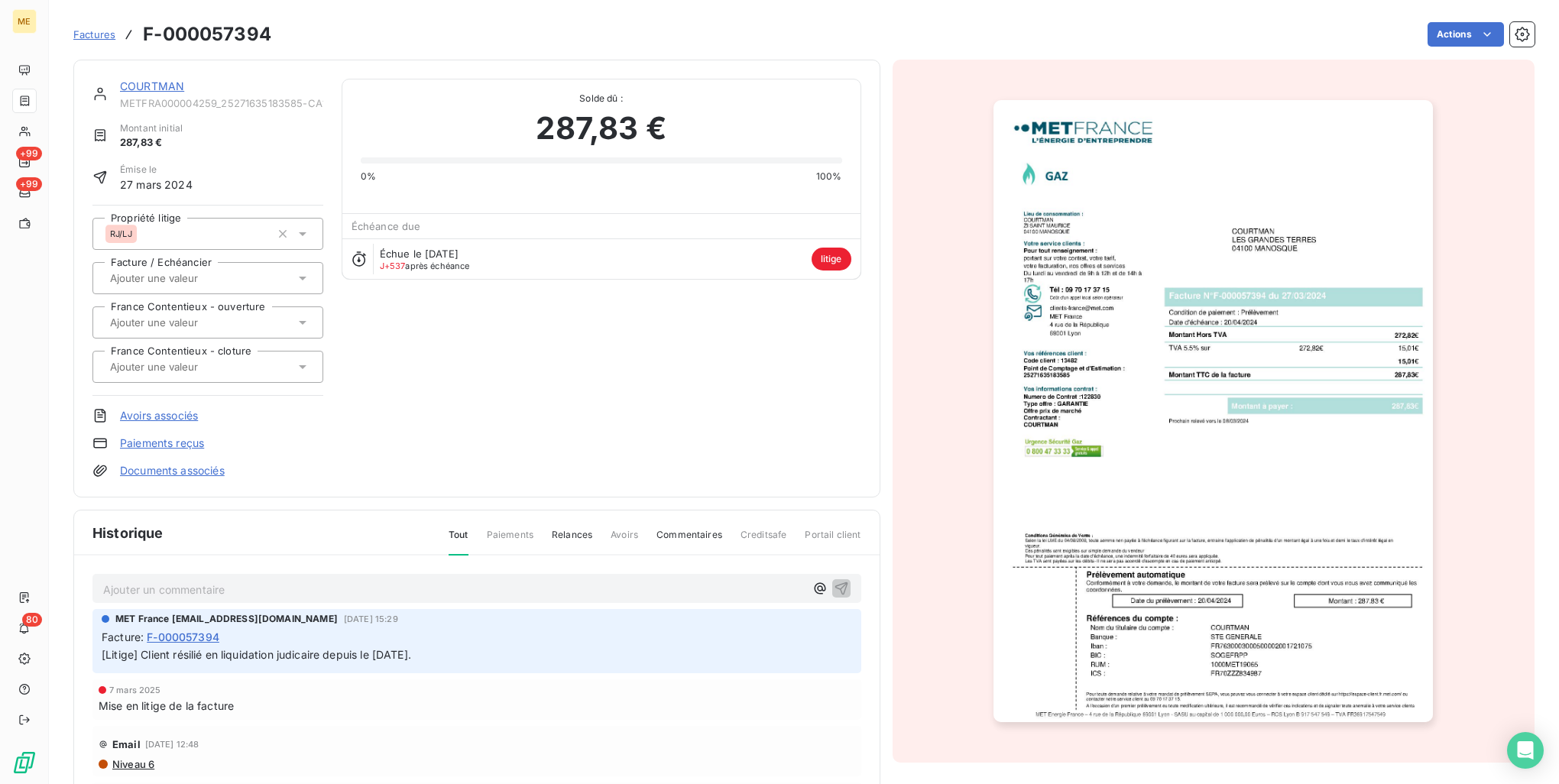
click at [1148, 481] on img "button" at bounding box center [1214, 411] width 440 height 622
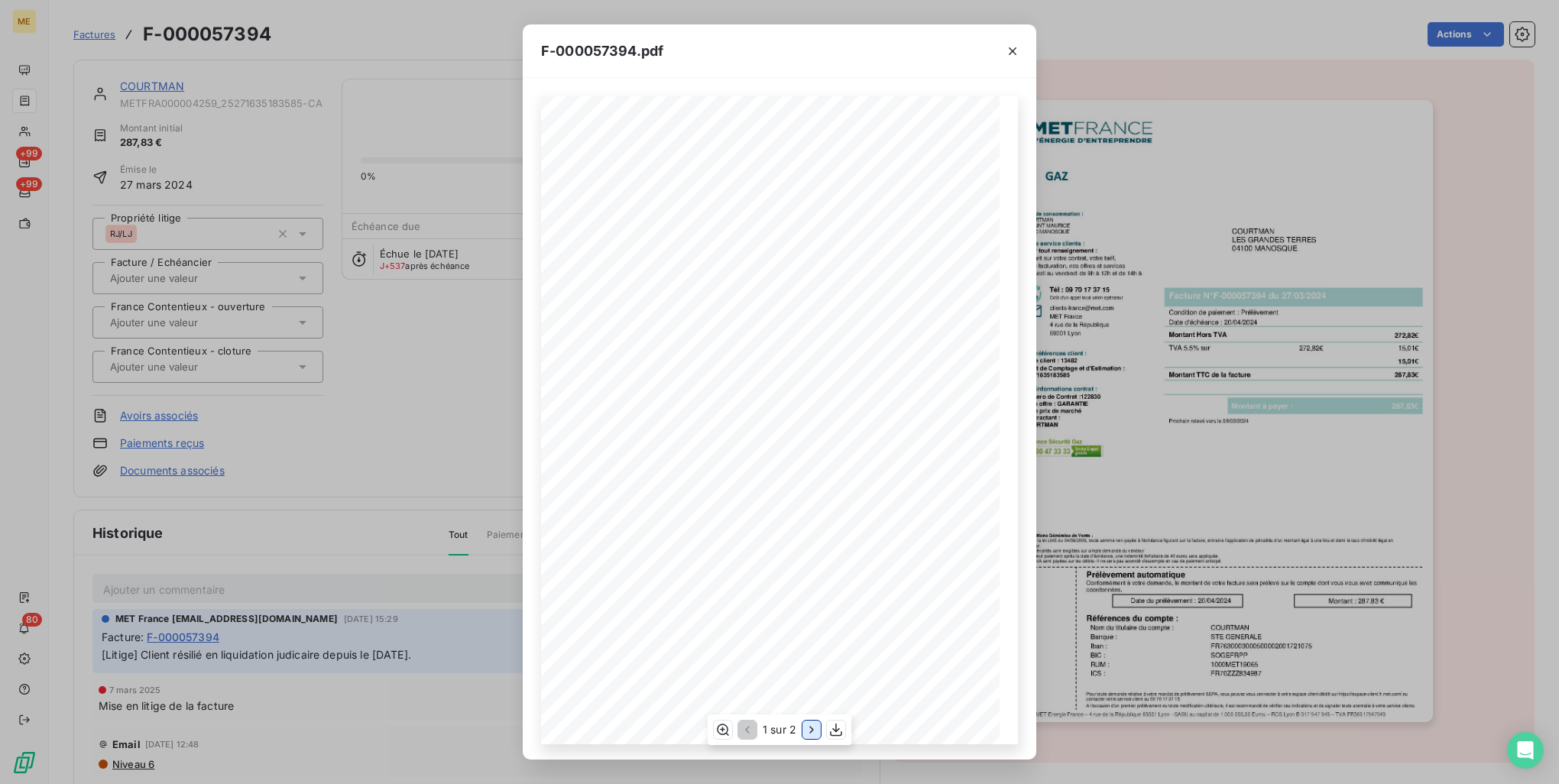
click at [810, 734] on icon "button" at bounding box center [811, 730] width 15 height 15
click at [1284, 384] on div "F-000057394.pdf Détail de votre facture : Document à conserver 10 ans Numéro F-…" at bounding box center [780, 392] width 1559 height 784
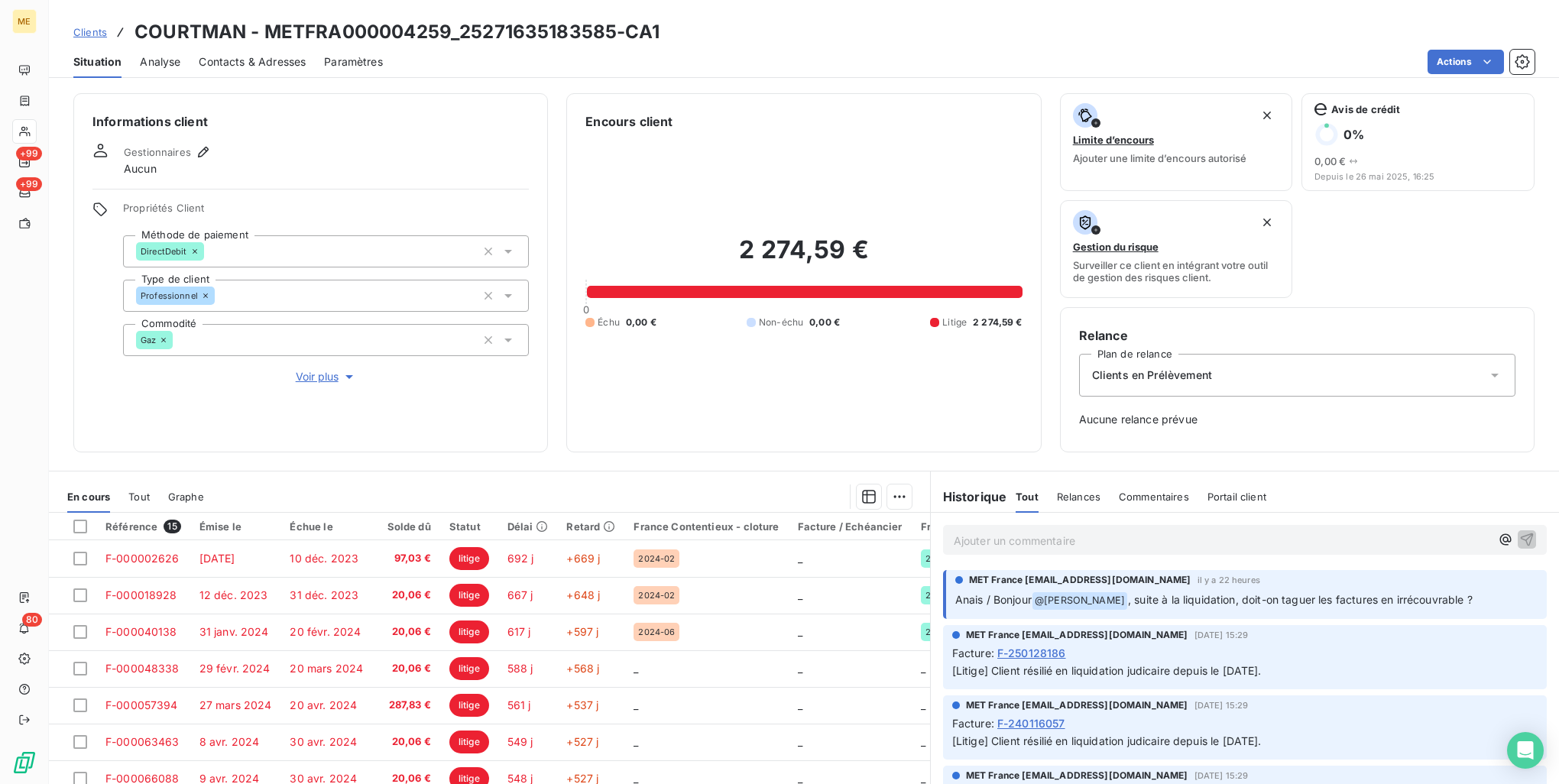
click at [1110, 533] on p "Ajouter un commentaire ﻿" at bounding box center [1222, 540] width 536 height 19
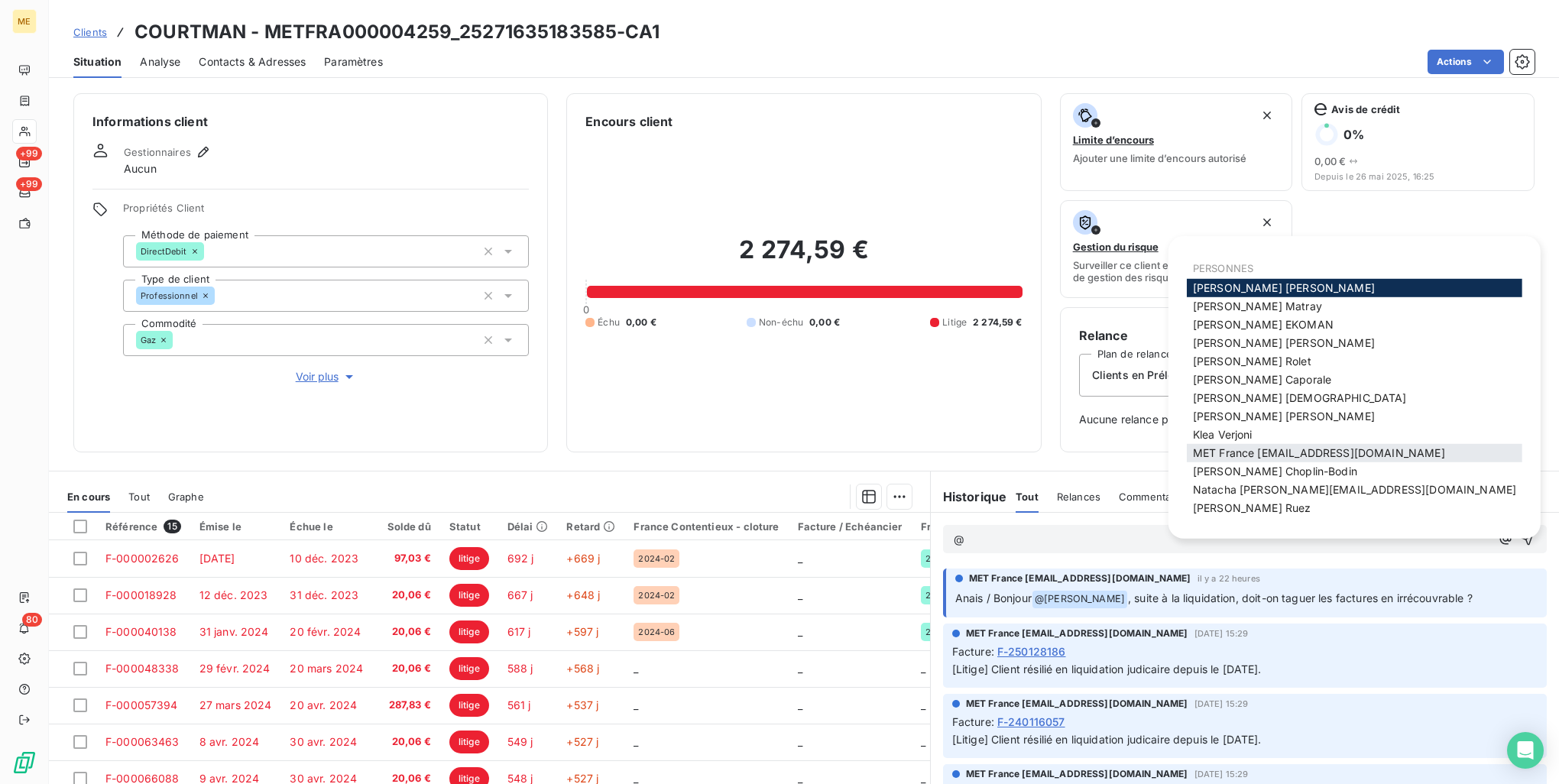
click at [1253, 450] on span "MET France met-france@recouvrement.met.com" at bounding box center [1319, 452] width 252 height 13
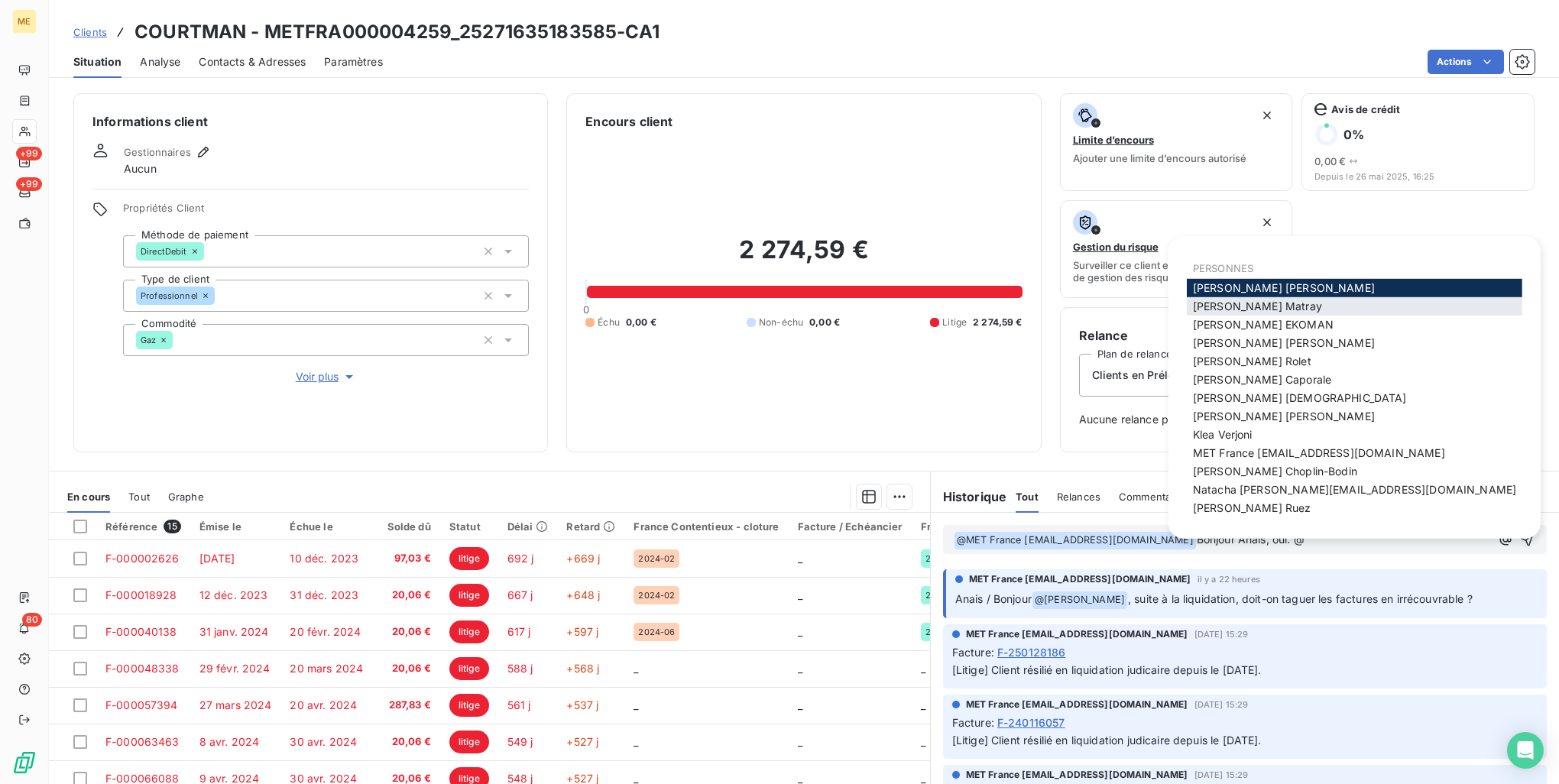
click at [1263, 307] on span "Amélie Matray" at bounding box center [1257, 305] width 129 height 13
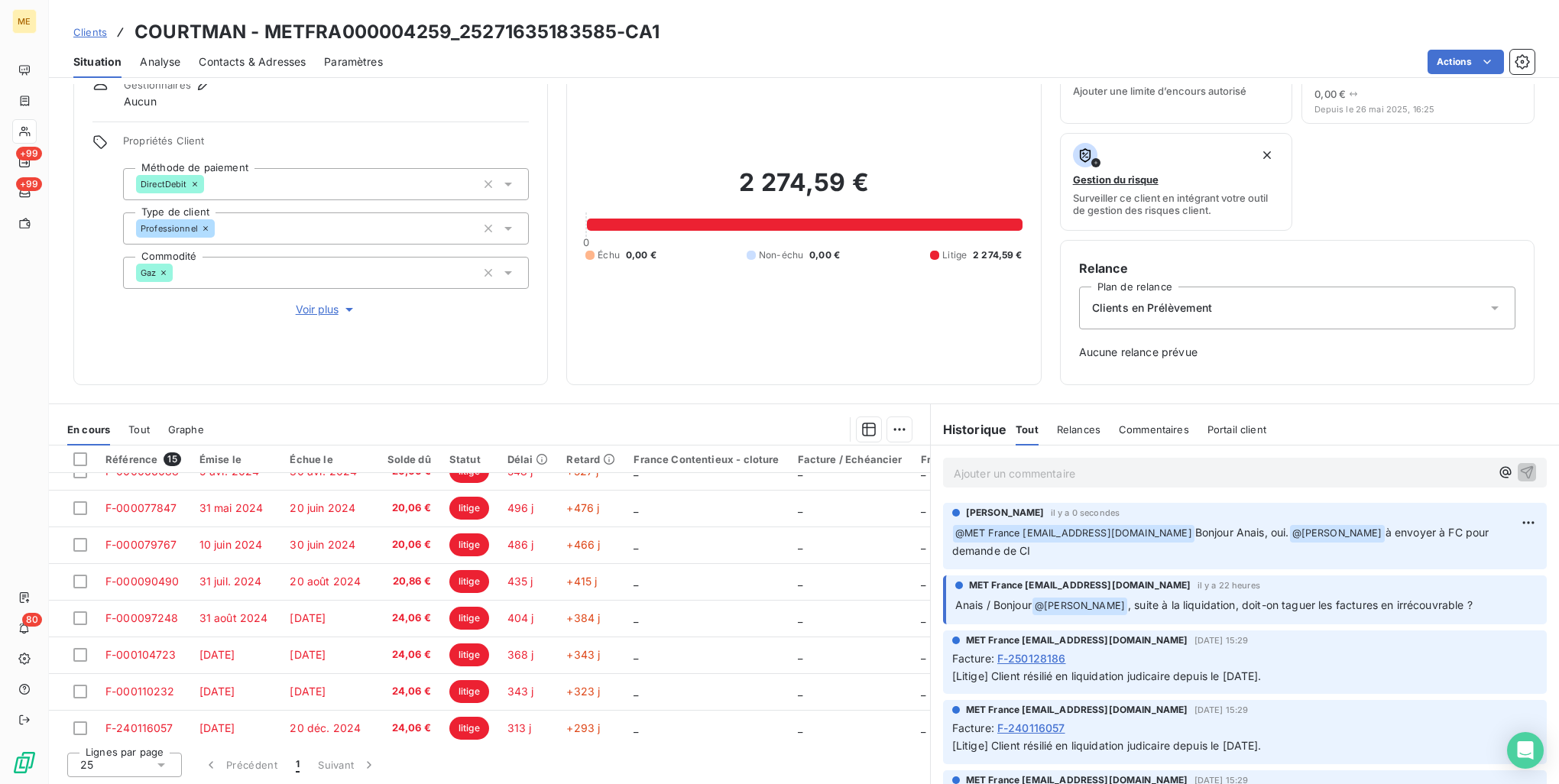
scroll to position [289, 0]
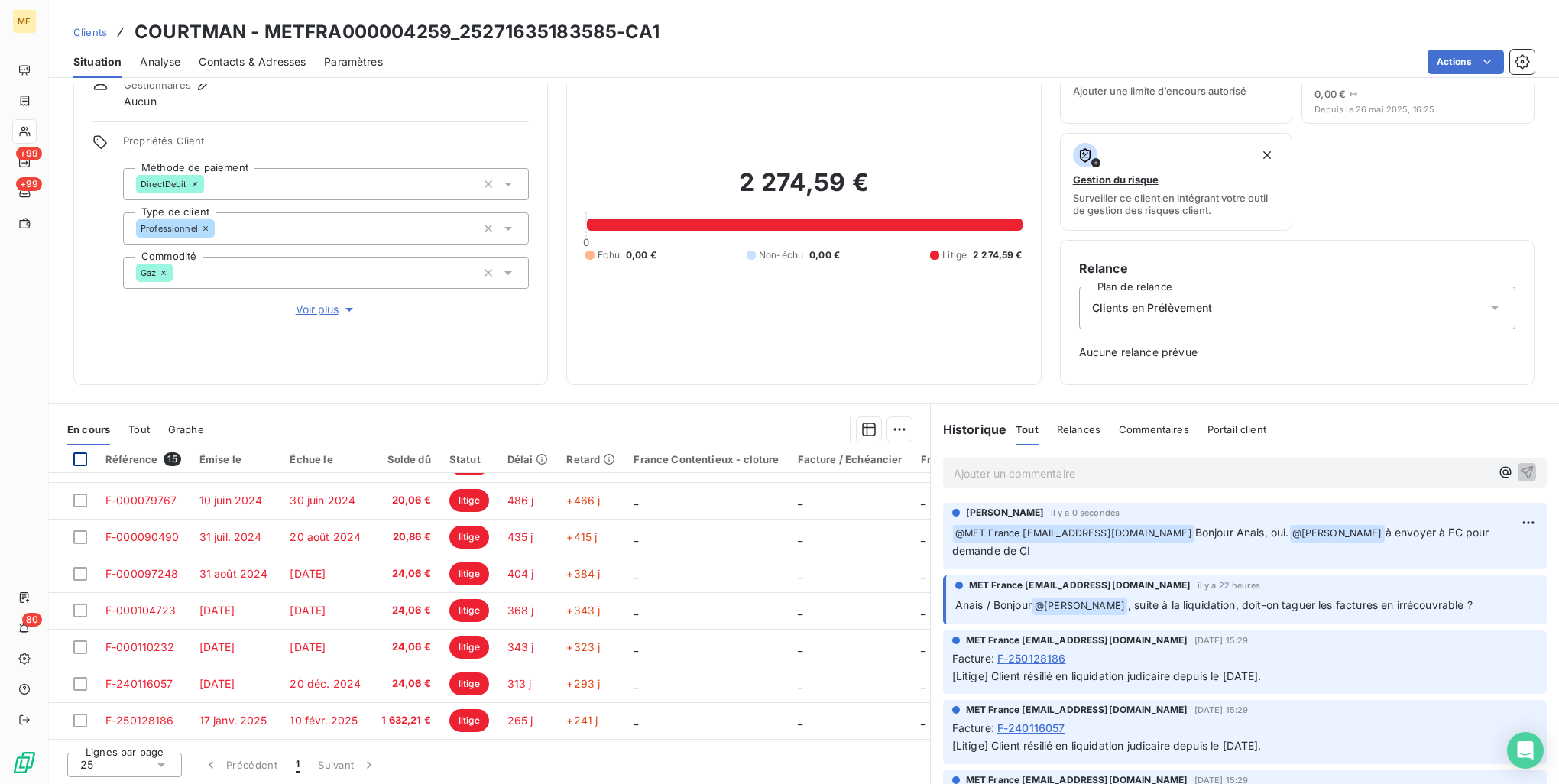
click at [85, 460] on div at bounding box center [79, 459] width 14 height 14
click at [889, 426] on html "ME +99 +99 80 Clients COURTMAN - METFRA000004259_25271635183585-CA1 Situation A…" at bounding box center [780, 392] width 1559 height 784
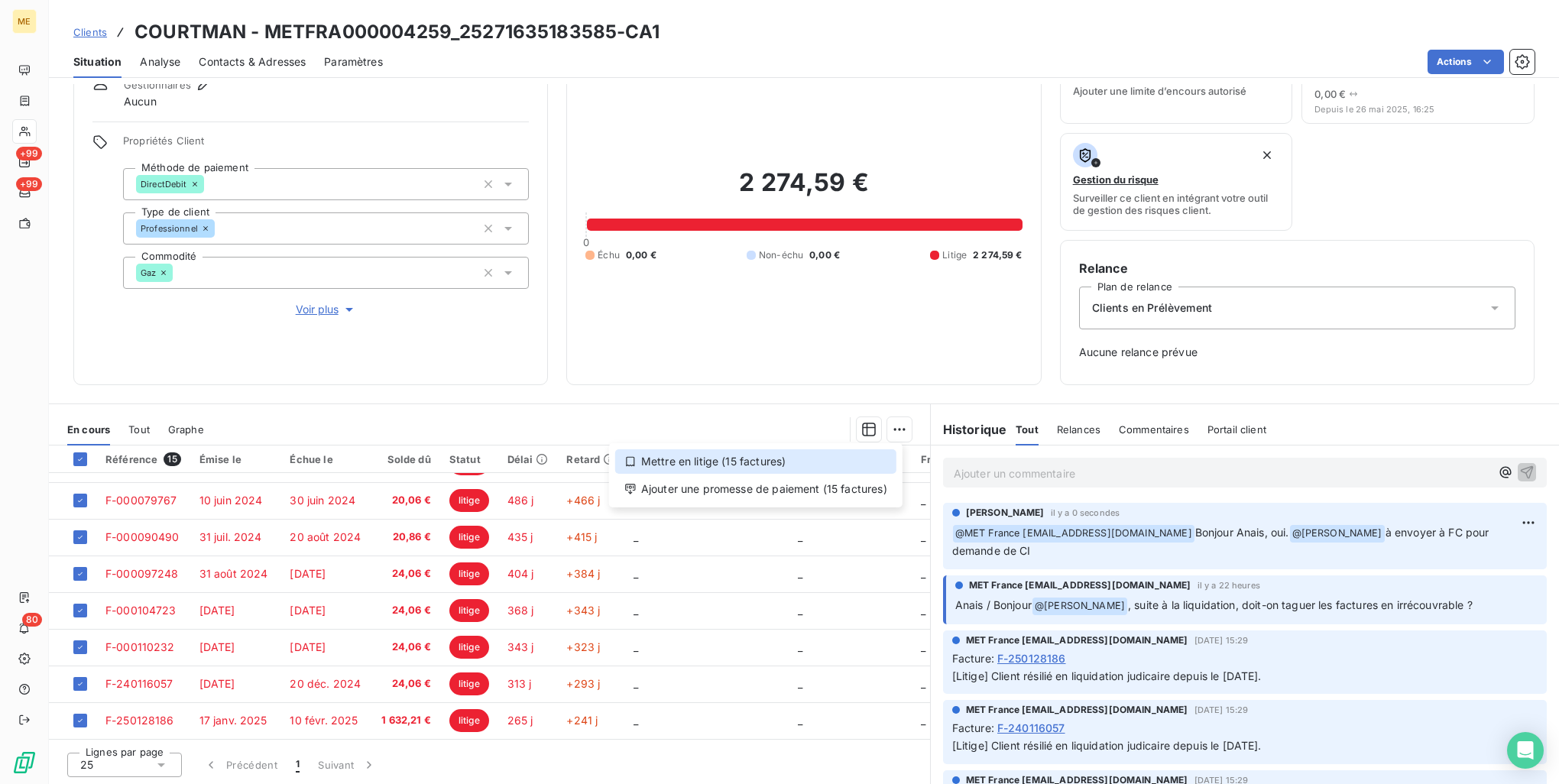
click at [863, 460] on div "Mettre en litige (15 factures)" at bounding box center [756, 461] width 281 height 24
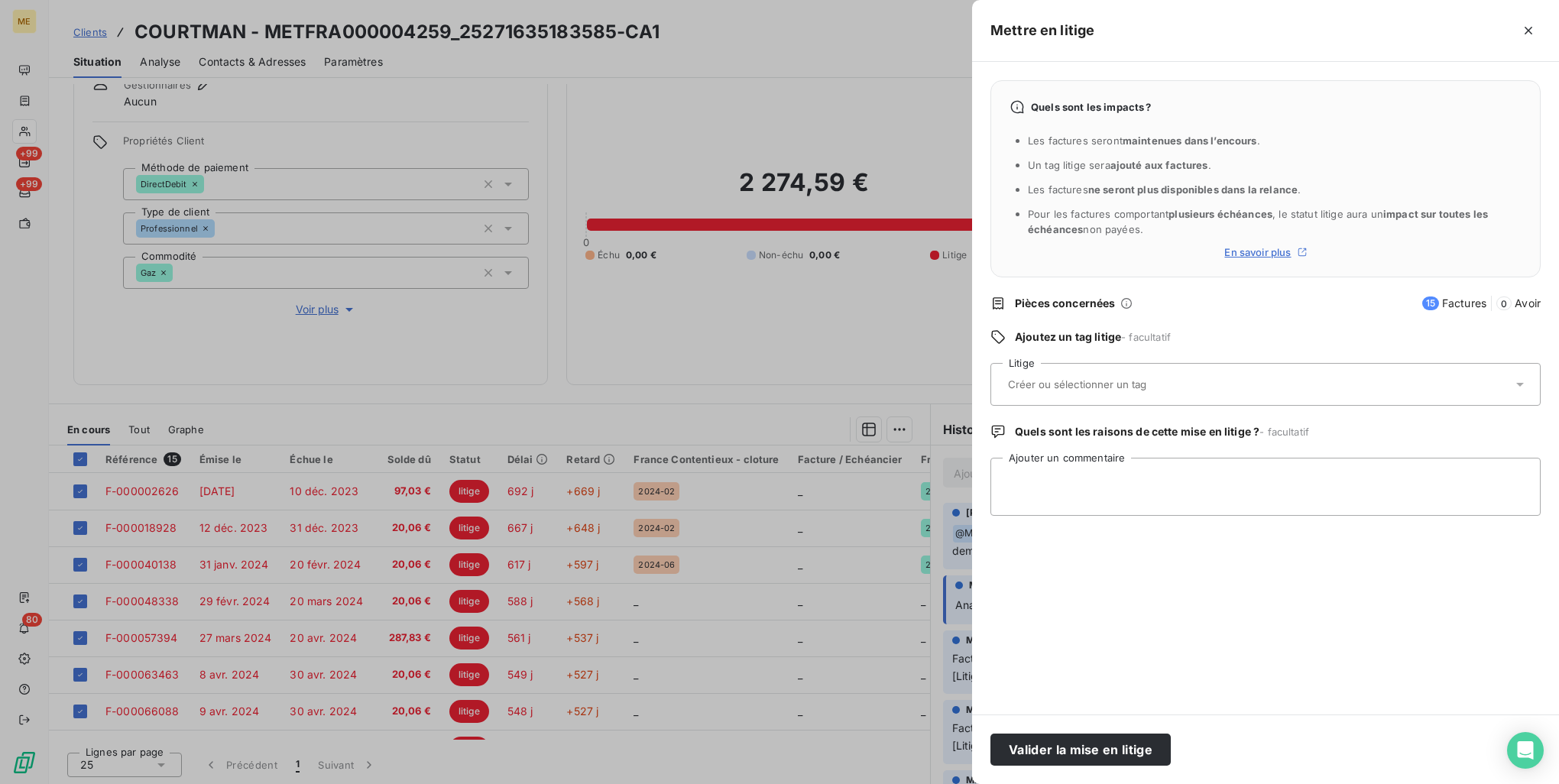
click at [1162, 387] on input "text" at bounding box center [1117, 384] width 223 height 14
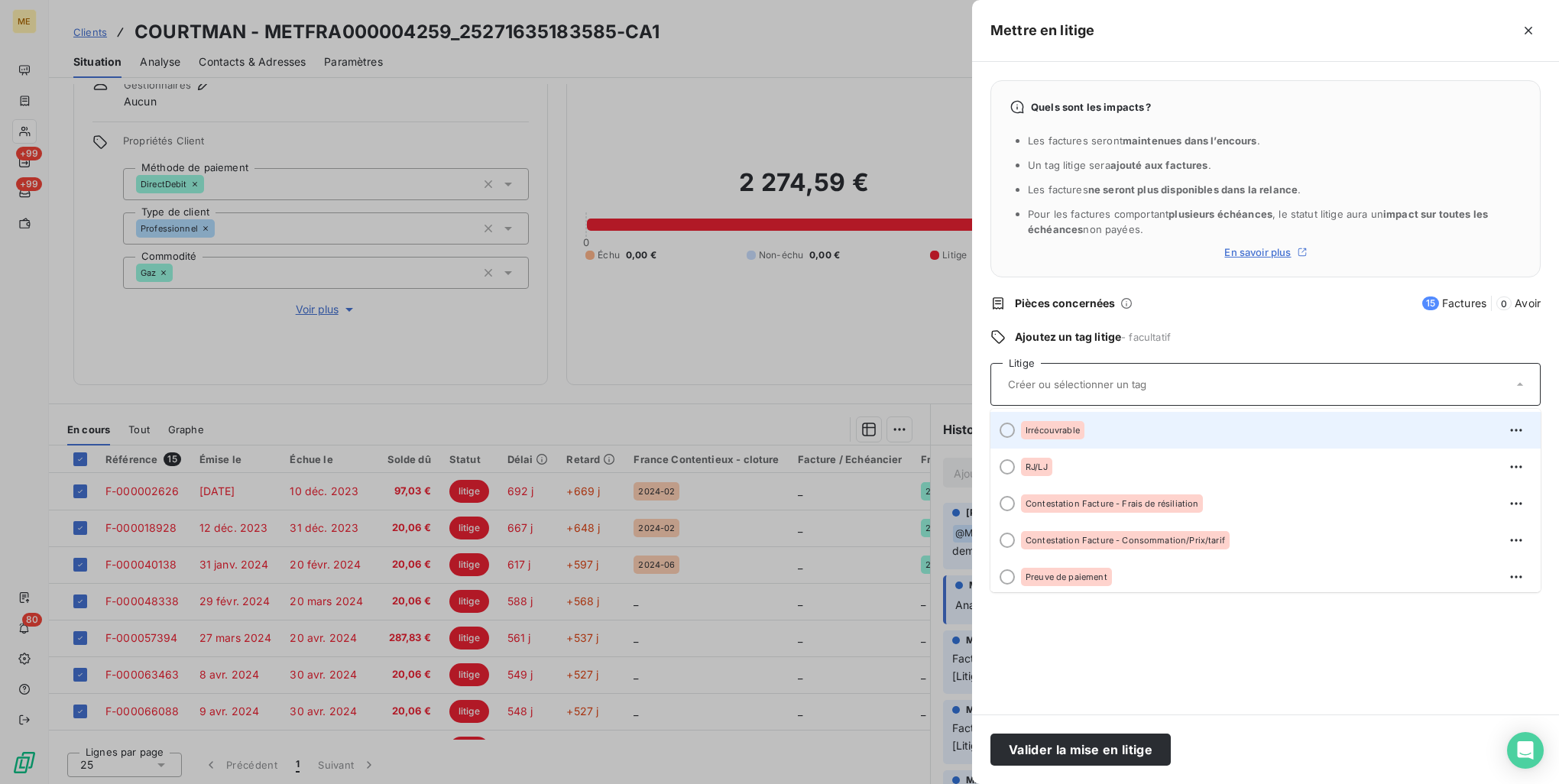
click at [1100, 421] on div "Irrécouvrable" at bounding box center [1274, 430] width 507 height 24
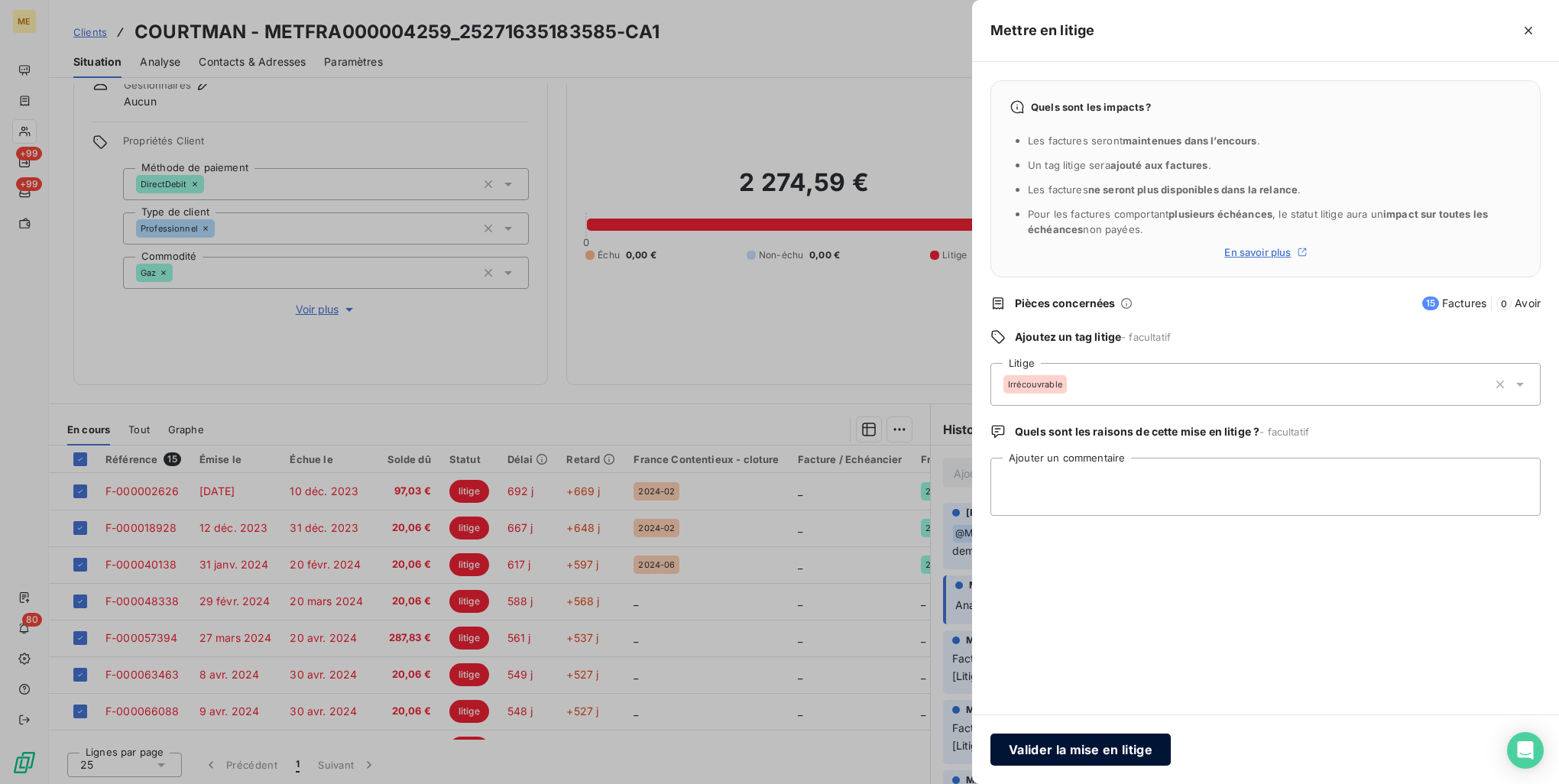
click at [1081, 752] on button "Valider la mise en litige" at bounding box center [1080, 750] width 180 height 32
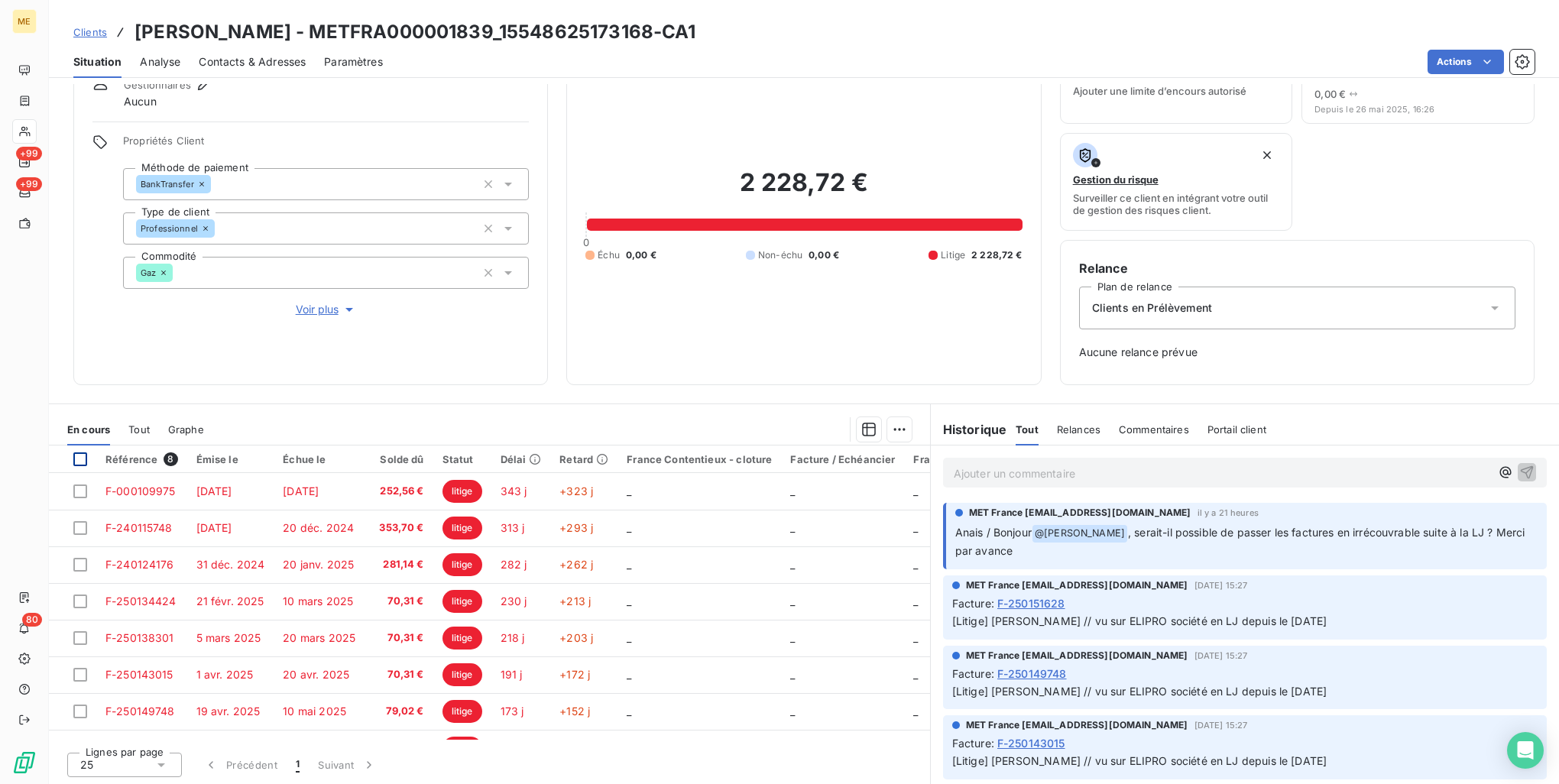
click at [83, 454] on div at bounding box center [79, 459] width 14 height 14
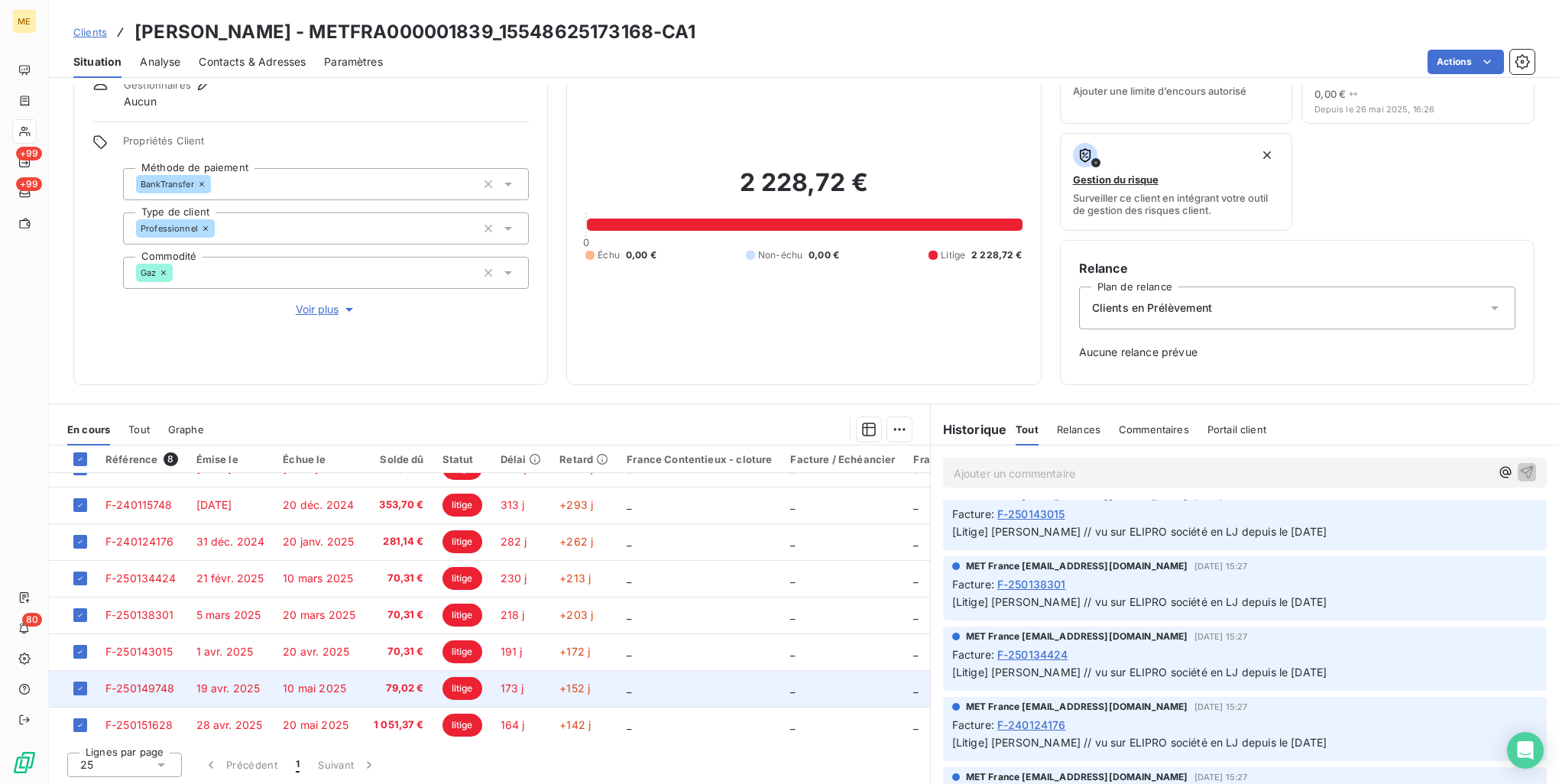
scroll to position [32, 0]
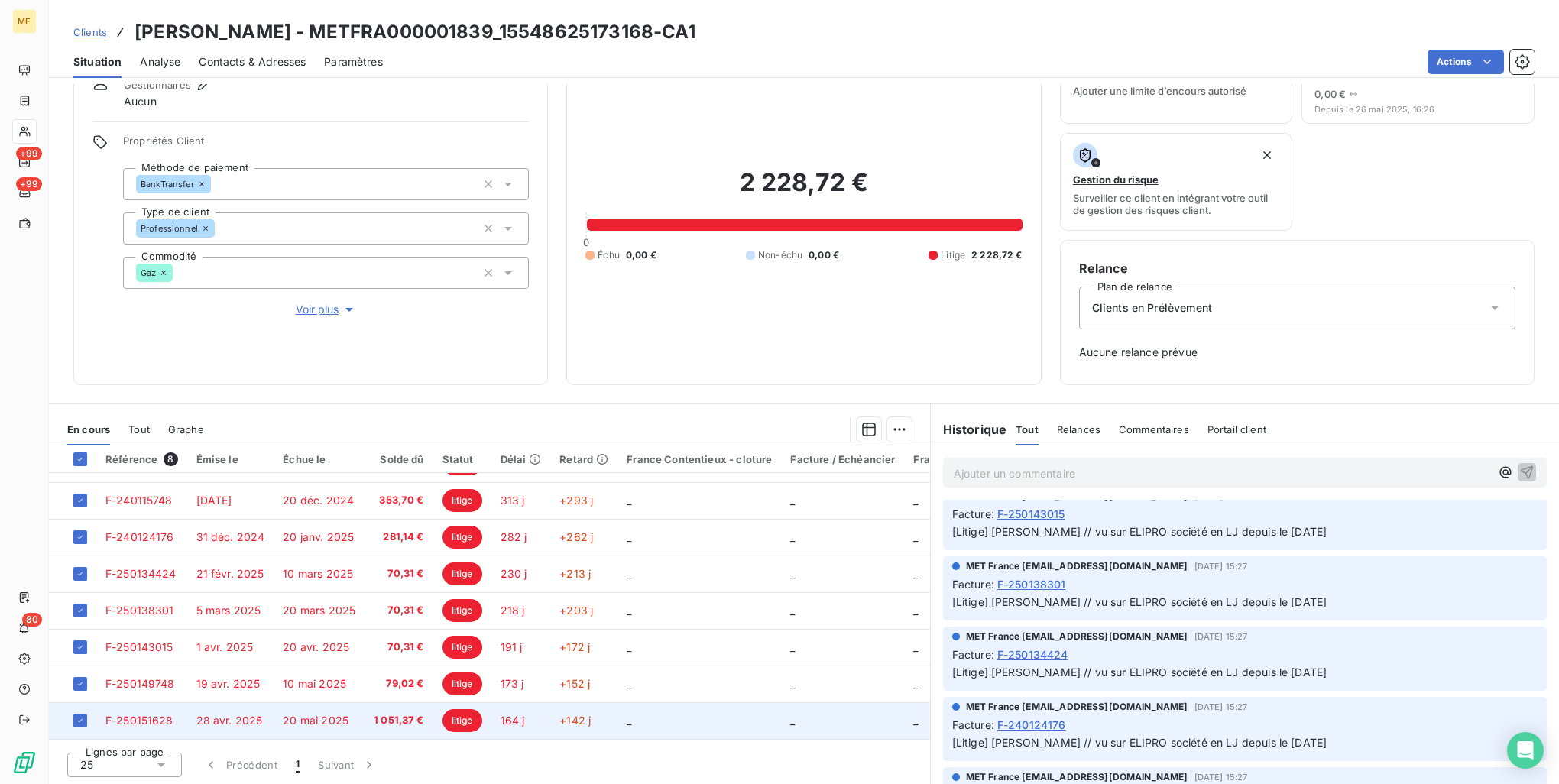
click at [374, 714] on span "1 051,37 €" at bounding box center [399, 720] width 50 height 15
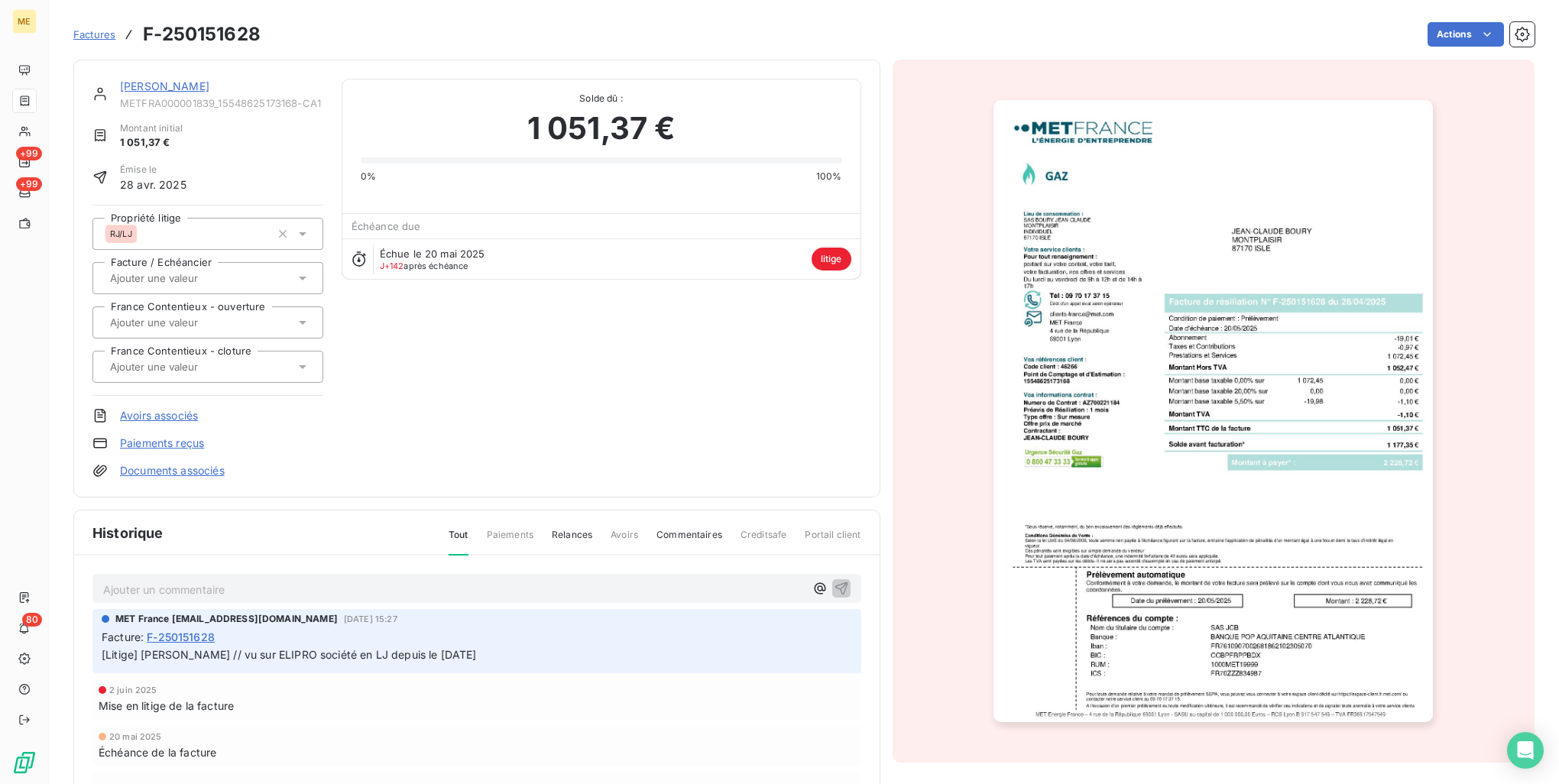
click at [1358, 449] on img "button" at bounding box center [1214, 411] width 440 height 622
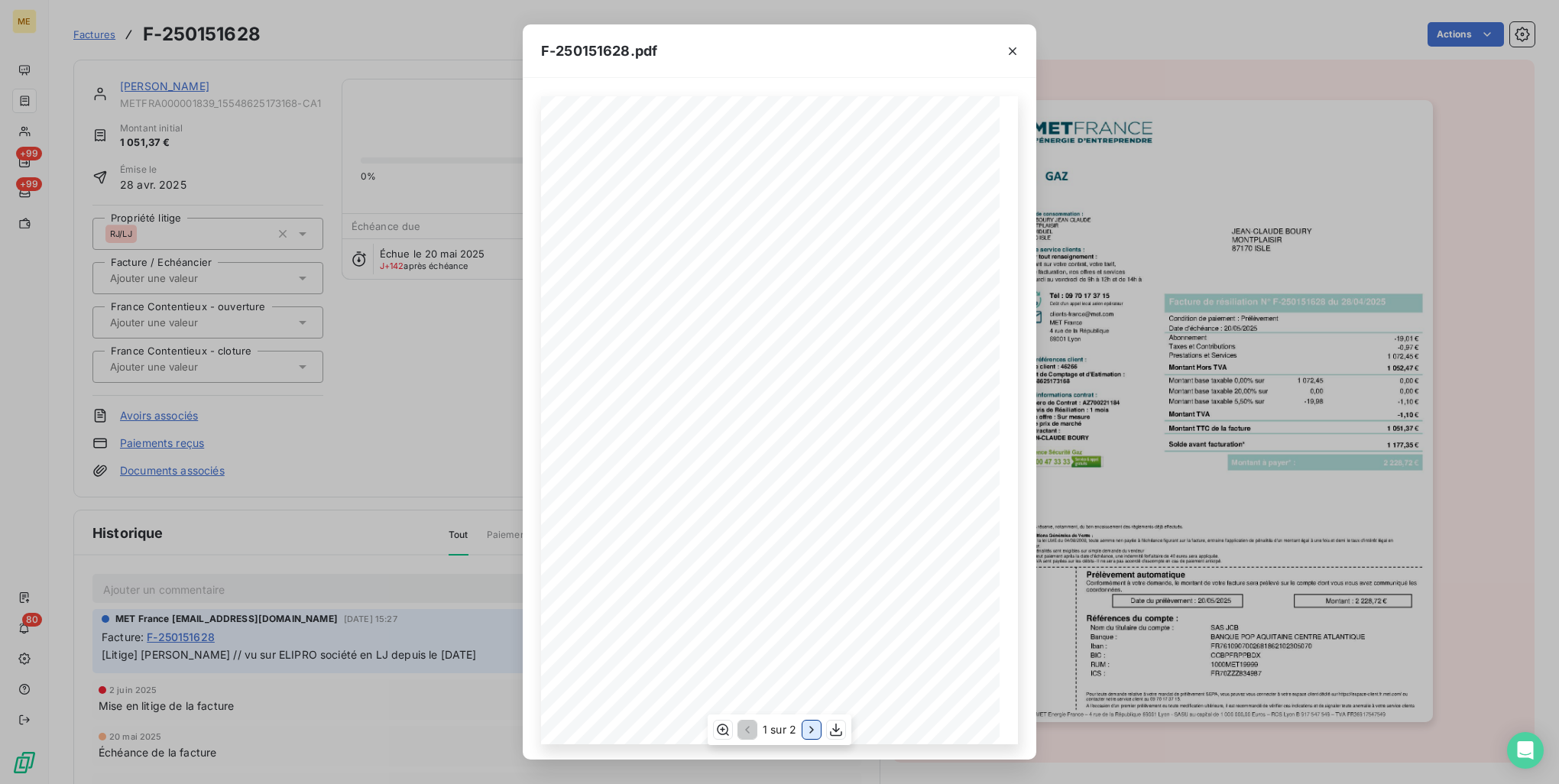
click at [807, 734] on icon "button" at bounding box center [811, 730] width 15 height 15
click at [1217, 343] on div "F-250151628.pdf Détail de votre facture : Document à conserver 10 ans Numéro F-…" at bounding box center [780, 392] width 1559 height 784
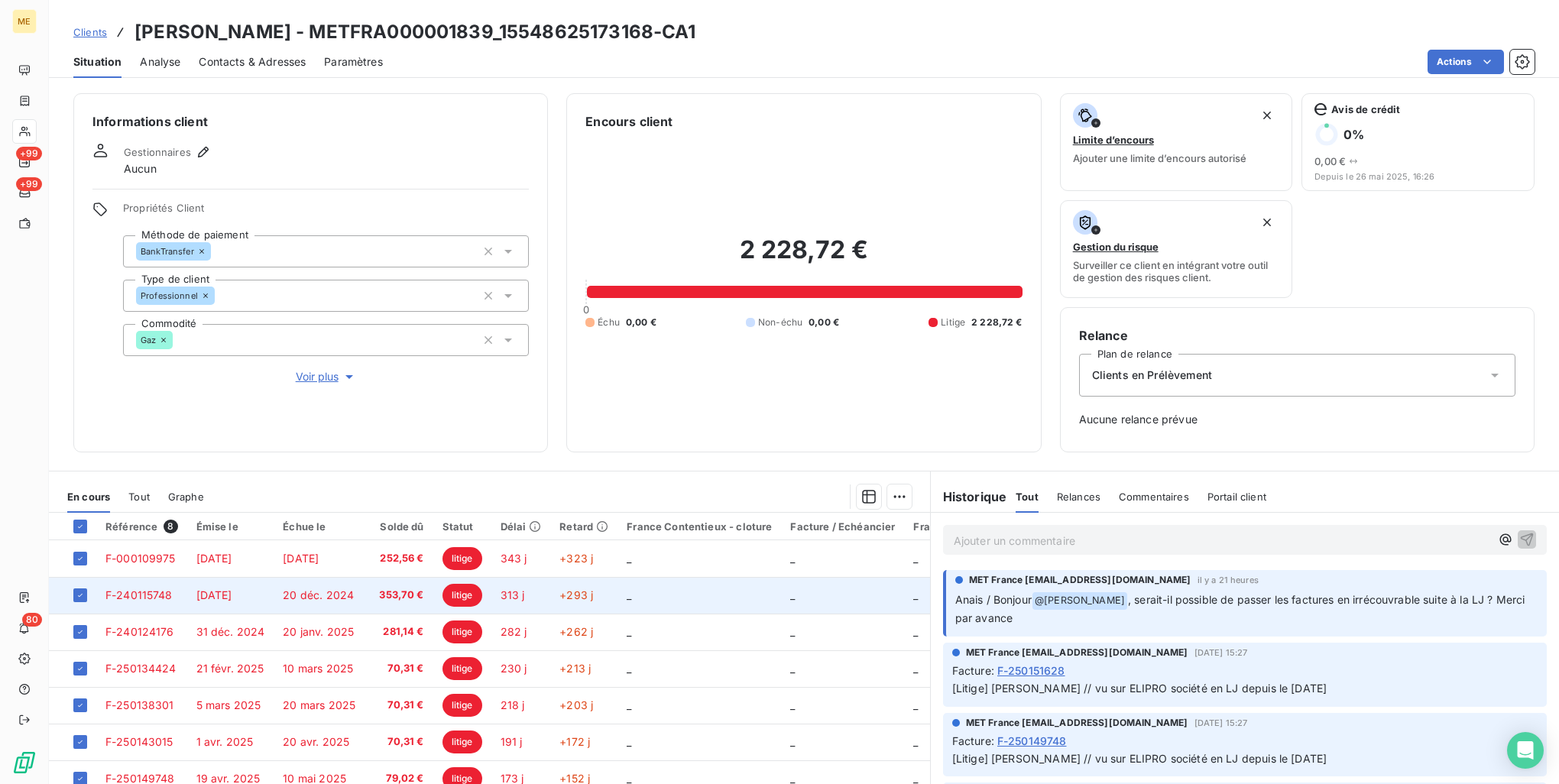
click at [345, 587] on td "20 déc. 2024" at bounding box center [319, 595] width 91 height 37
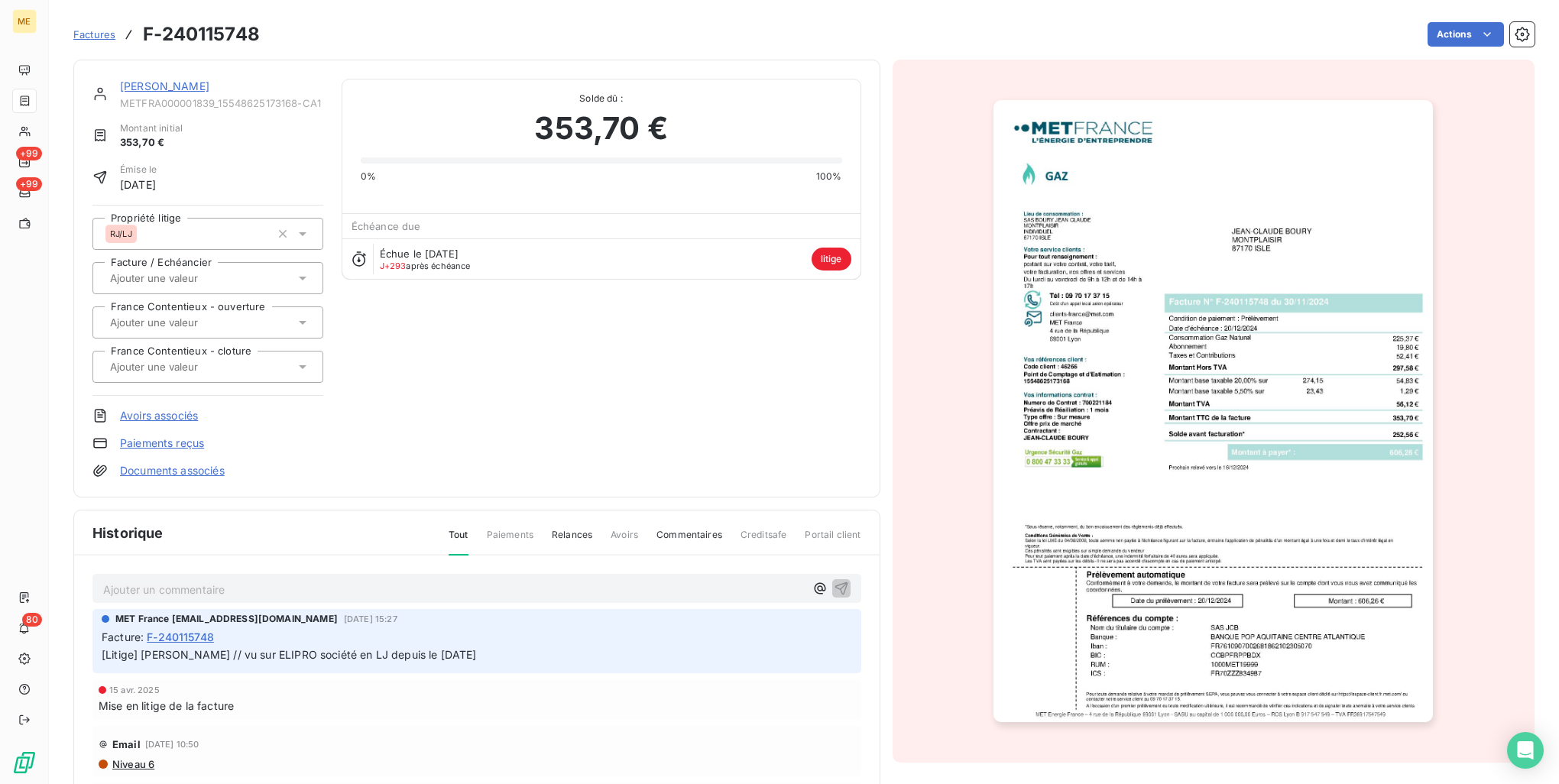
click at [1100, 378] on img "button" at bounding box center [1214, 411] width 440 height 622
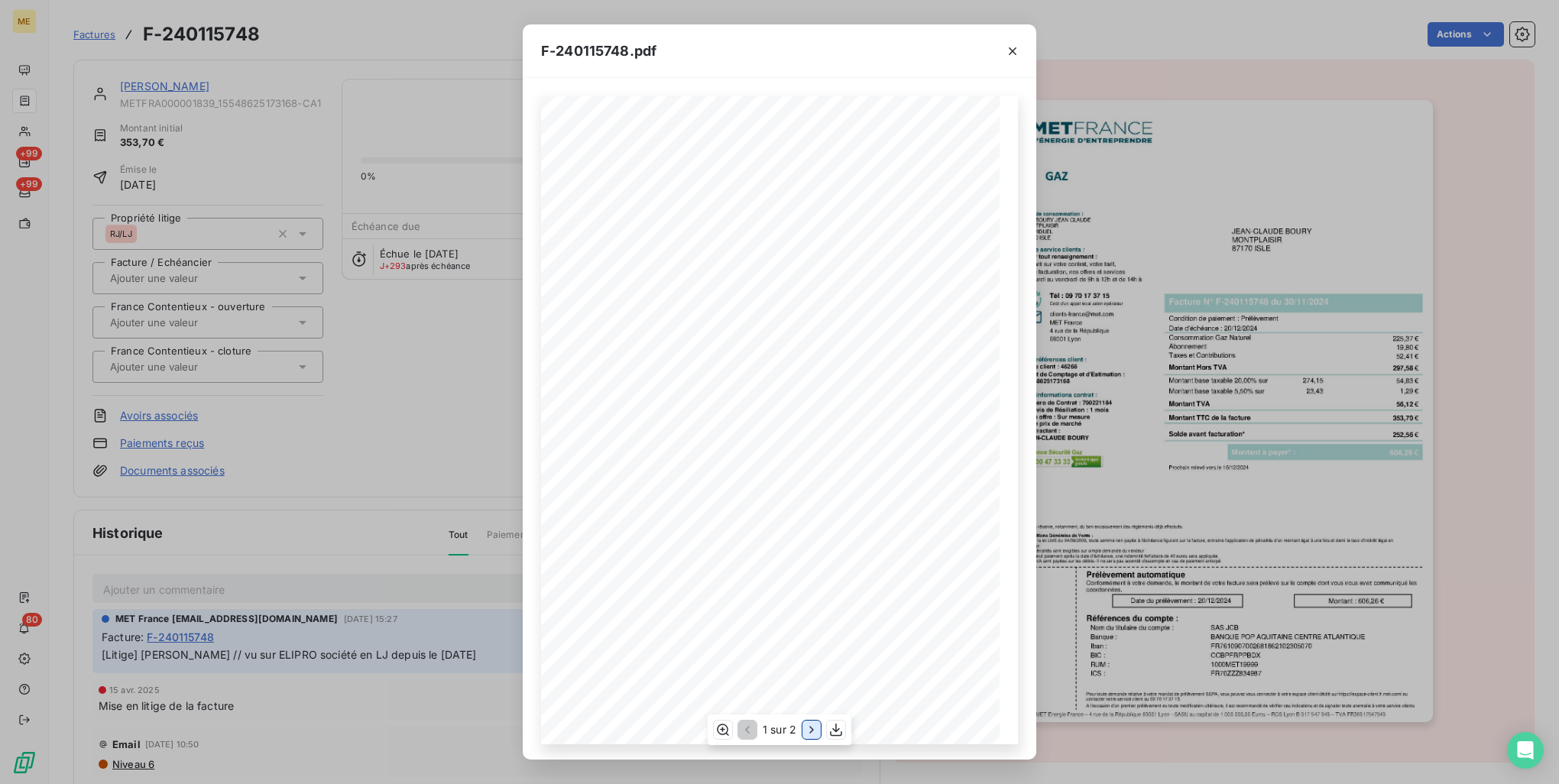
click at [809, 726] on icon "button" at bounding box center [811, 730] width 15 height 15
click at [1339, 379] on div "F-240115748.pdf Détail de votre facture : Document à conserver 10 ans Numéro F-…" at bounding box center [780, 392] width 1559 height 784
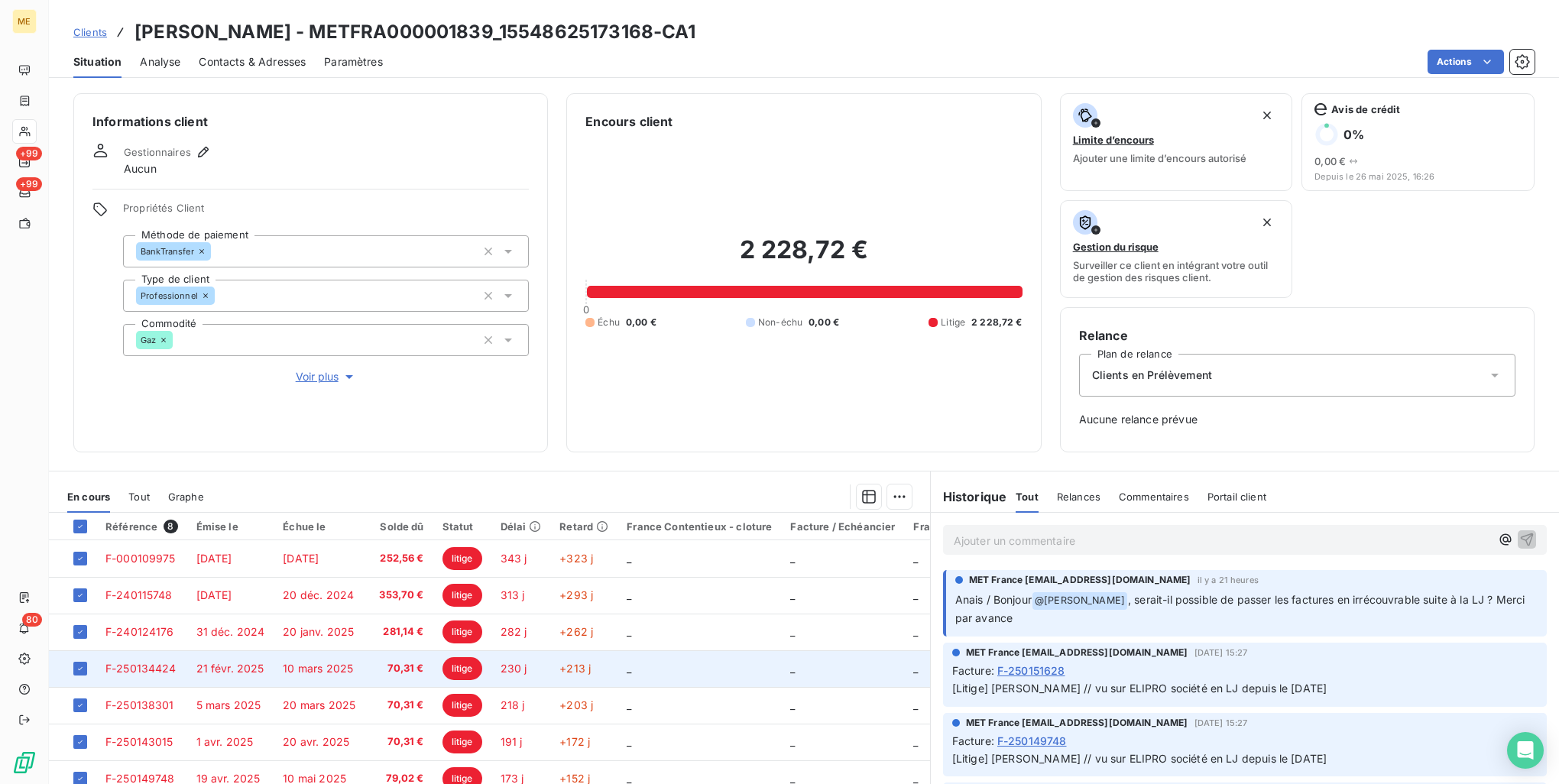
click at [380, 668] on span "70,31 €" at bounding box center [399, 669] width 50 height 15
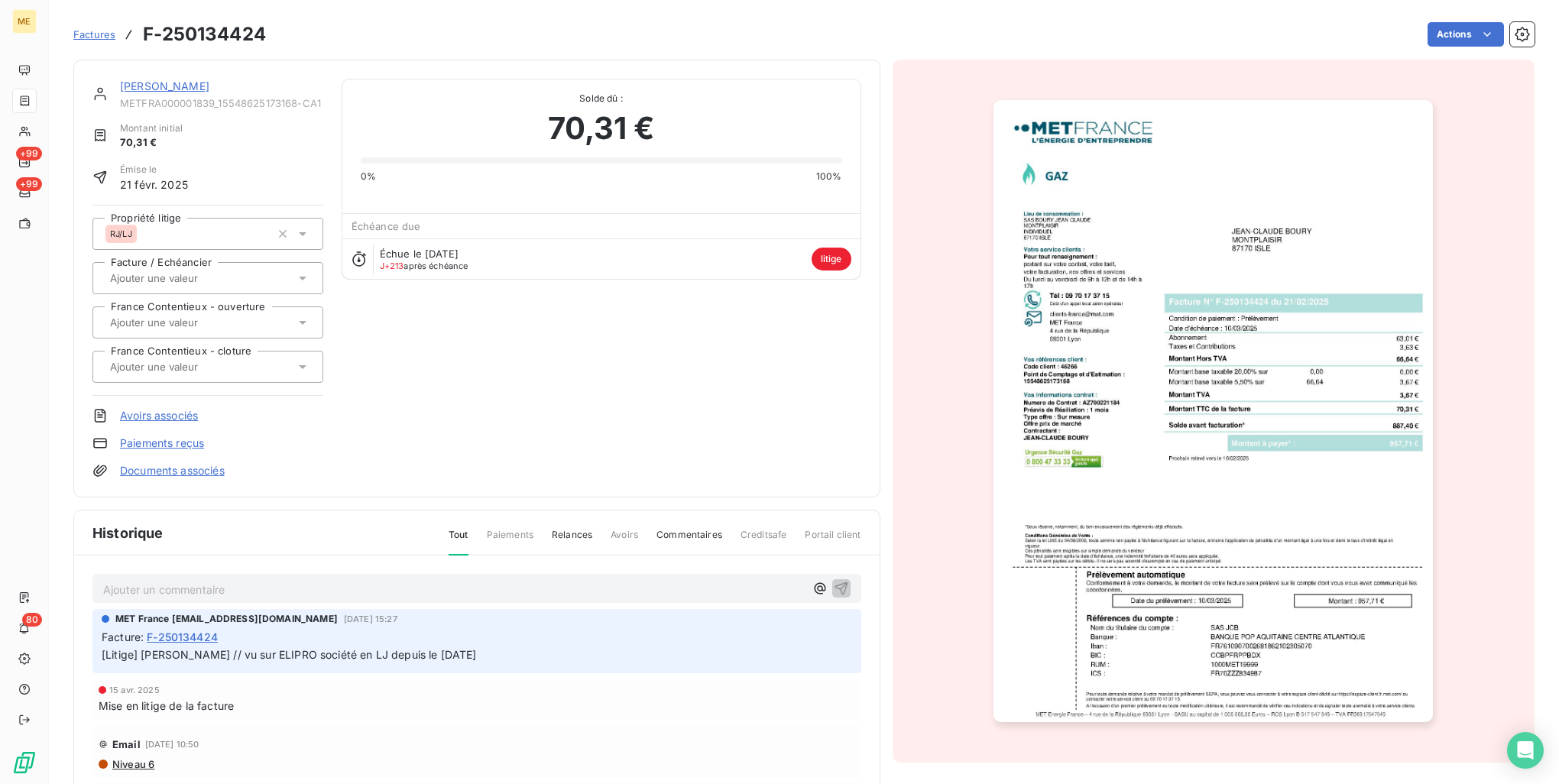
click at [1100, 339] on img "button" at bounding box center [1214, 411] width 440 height 622
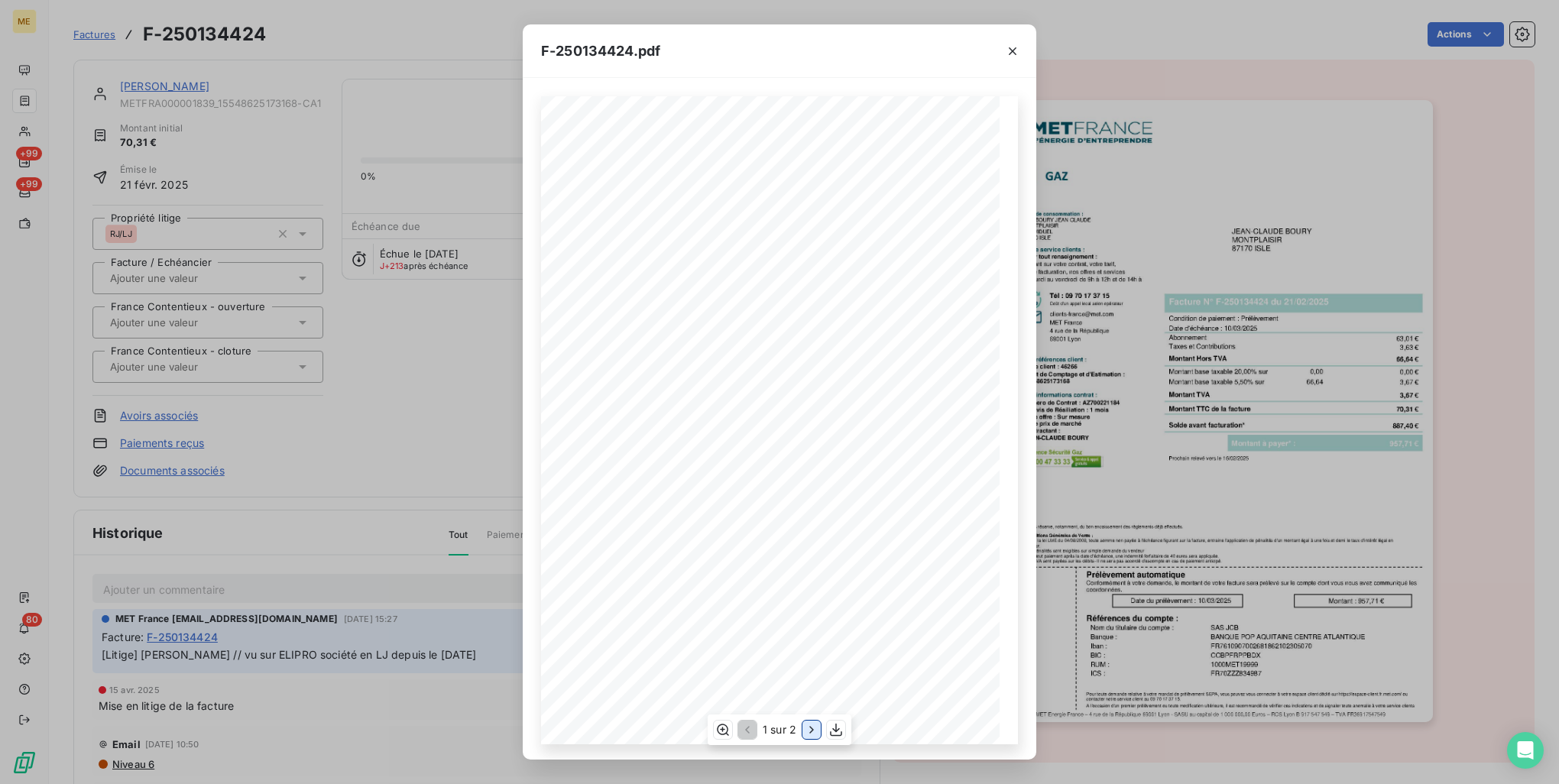
click at [814, 727] on icon "button" at bounding box center [811, 730] width 15 height 15
click at [1278, 359] on div "F-250134424.pdf Détail de votre facture : Document à conserver 10 ans Numéro F-…" at bounding box center [780, 392] width 1559 height 784
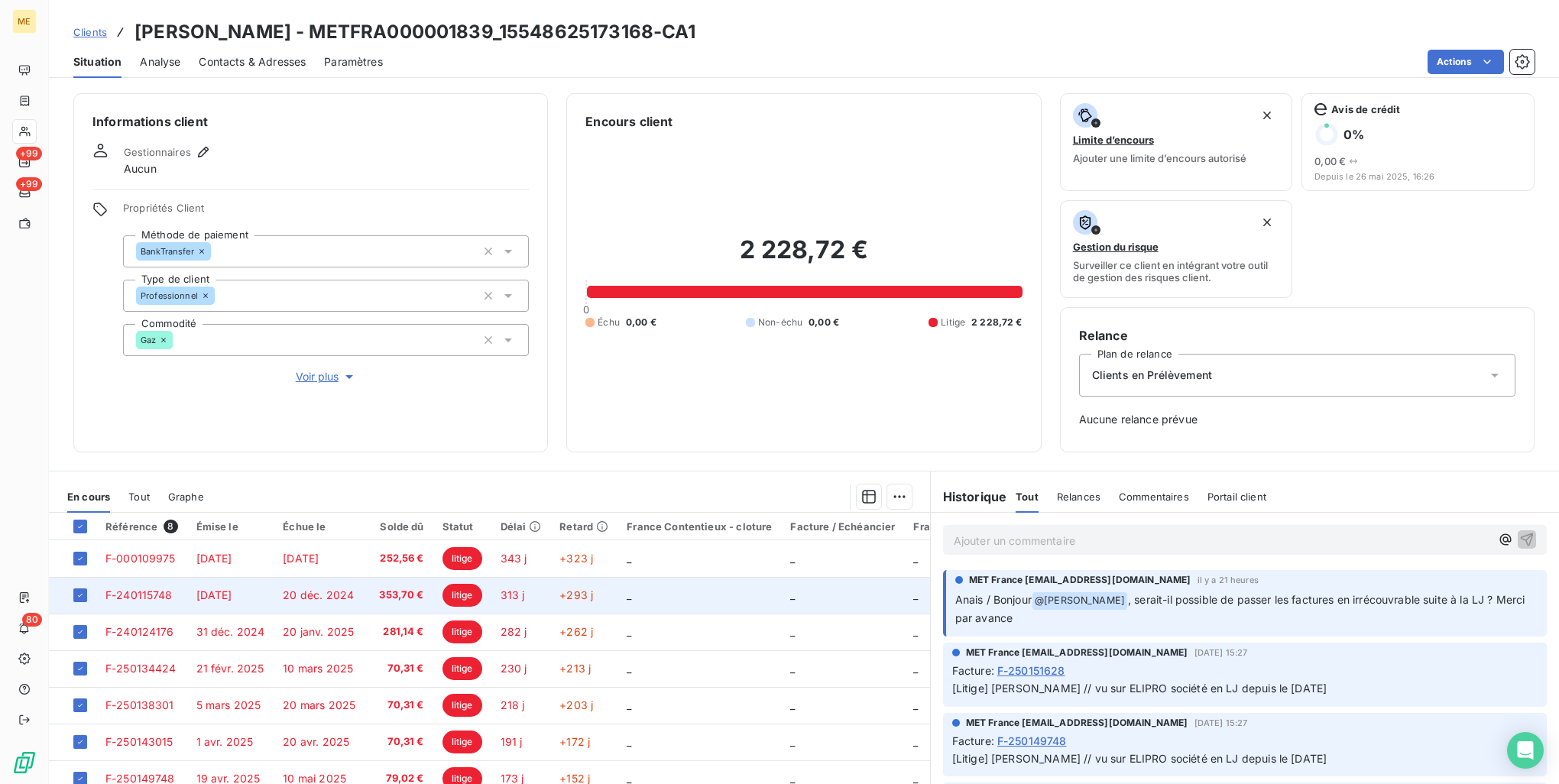
click at [333, 604] on td "20 déc. 2024" at bounding box center [319, 595] width 91 height 37
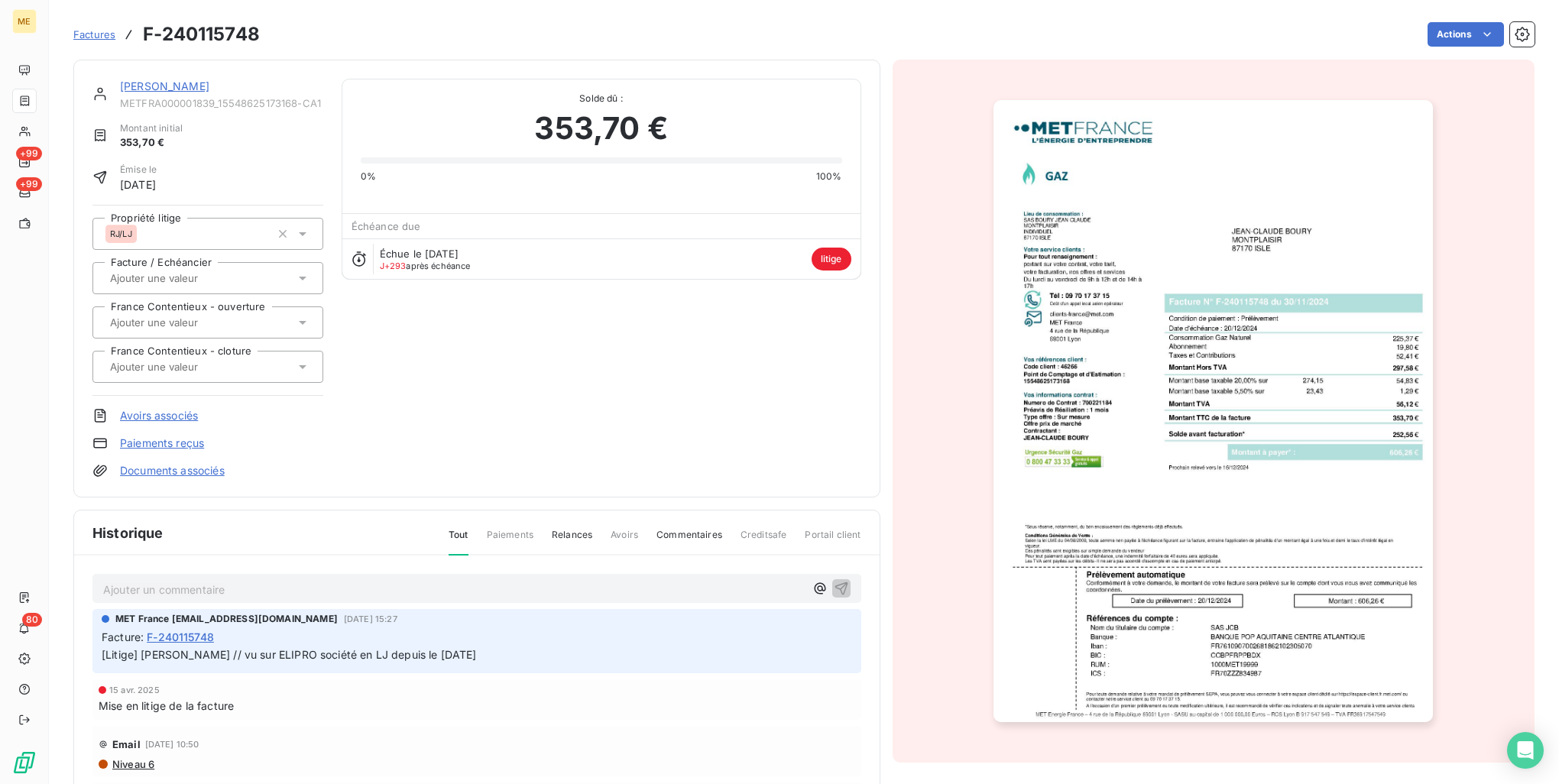
click at [1155, 302] on img "button" at bounding box center [1214, 411] width 440 height 622
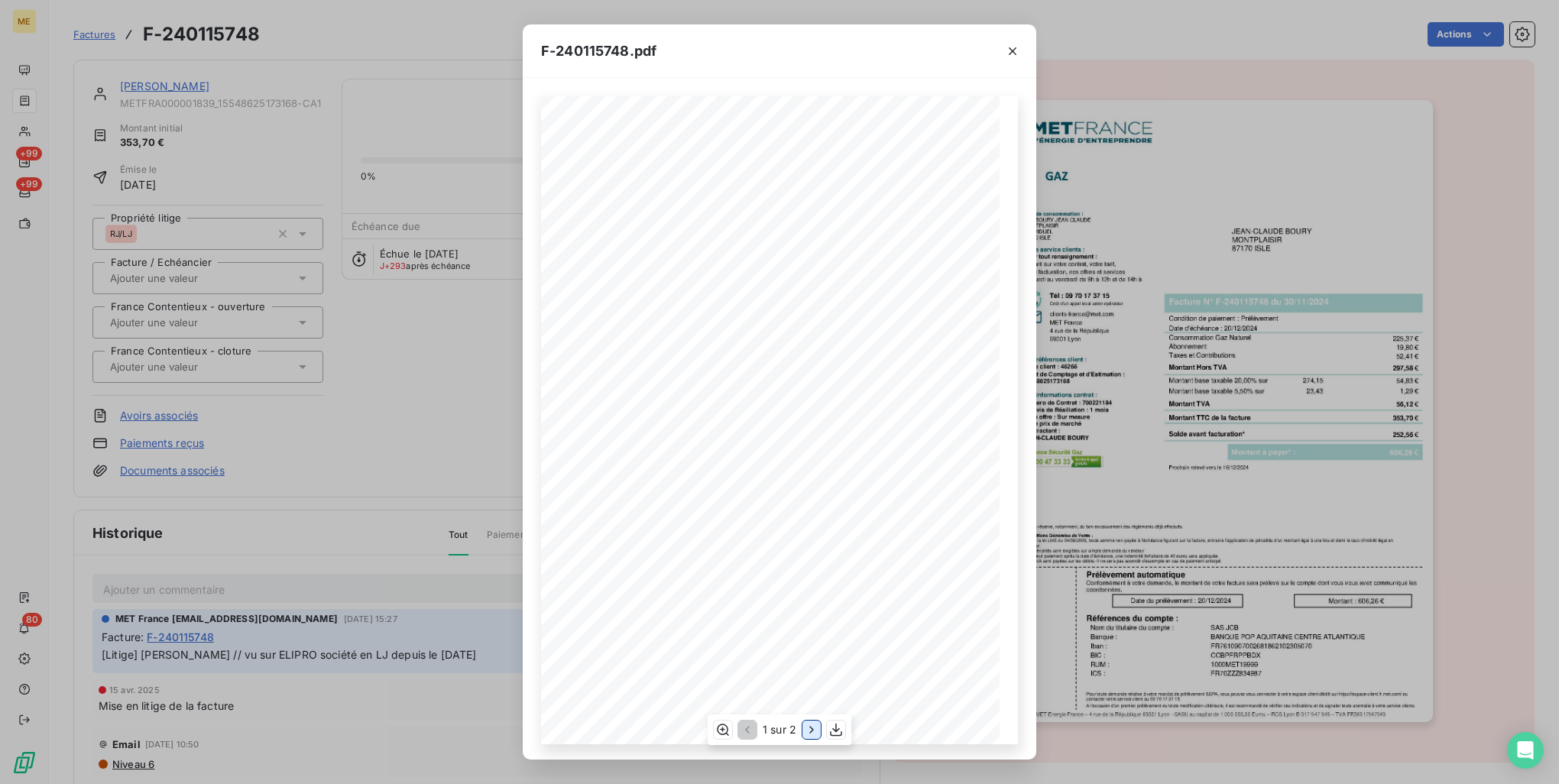
click at [814, 733] on icon "button" at bounding box center [811, 730] width 15 height 15
click at [1186, 418] on div "F-240115748.pdf Détail de votre facture : Document à conserver 10 ans Numéro F-…" at bounding box center [780, 392] width 1559 height 784
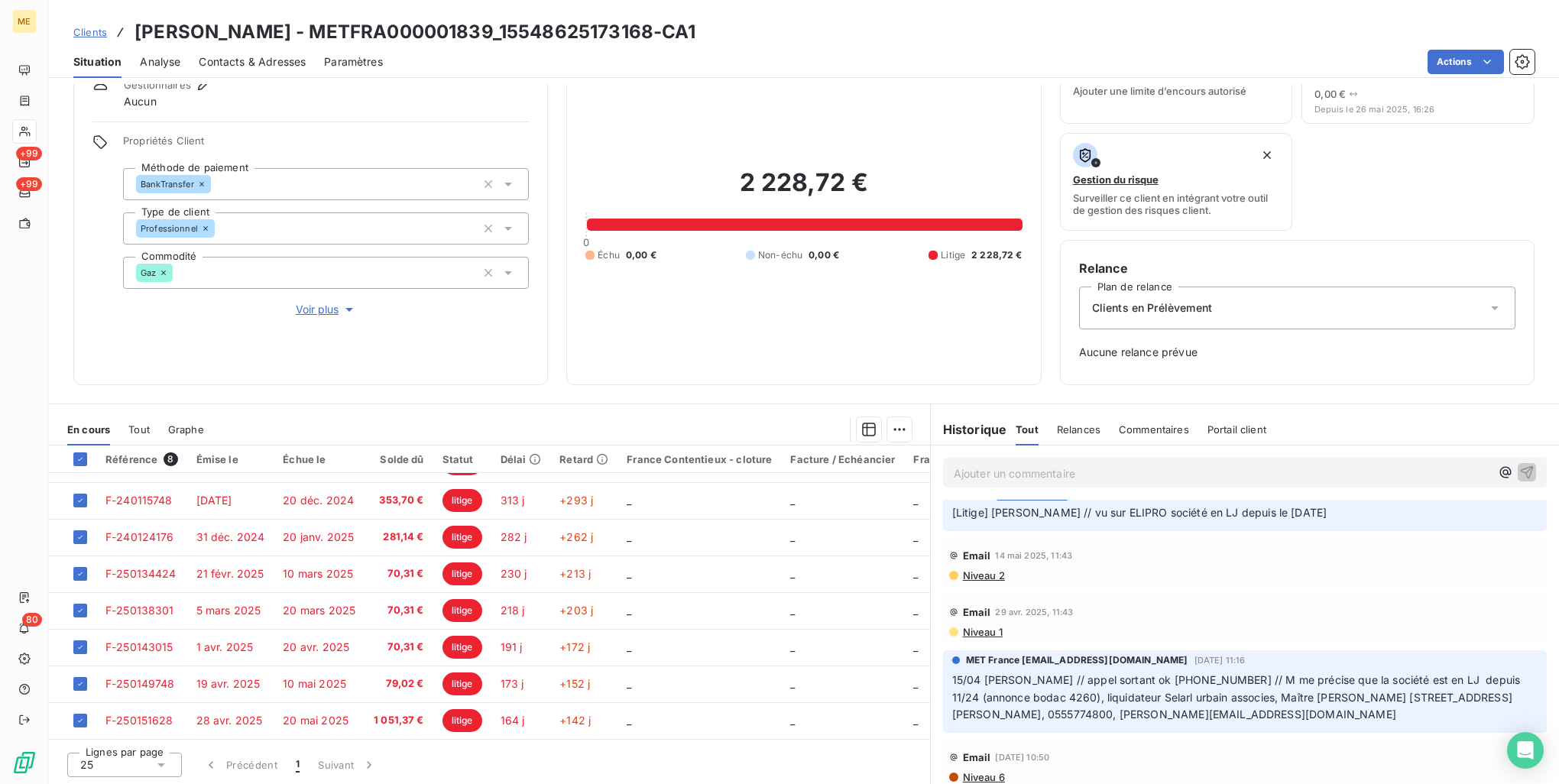
scroll to position [688, 0]
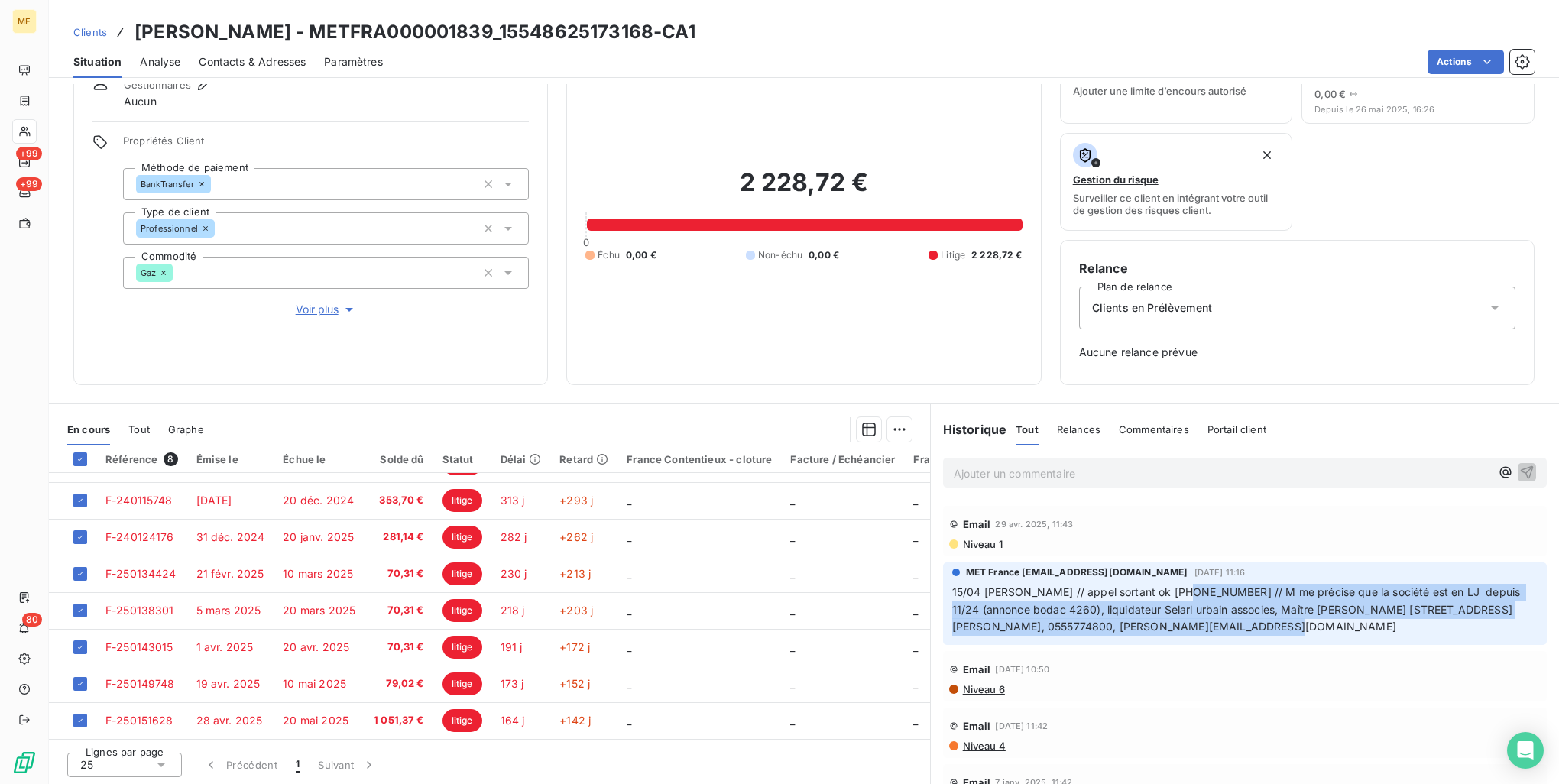
drag, startPoint x: 1177, startPoint y: 589, endPoint x: 1430, endPoint y: 626, distance: 255.7
click at [1430, 626] on p "15/04 [PERSON_NAME] // appel sortant ok [PHONE_NUMBER] // M me précise que la s…" at bounding box center [1245, 610] width 586 height 53
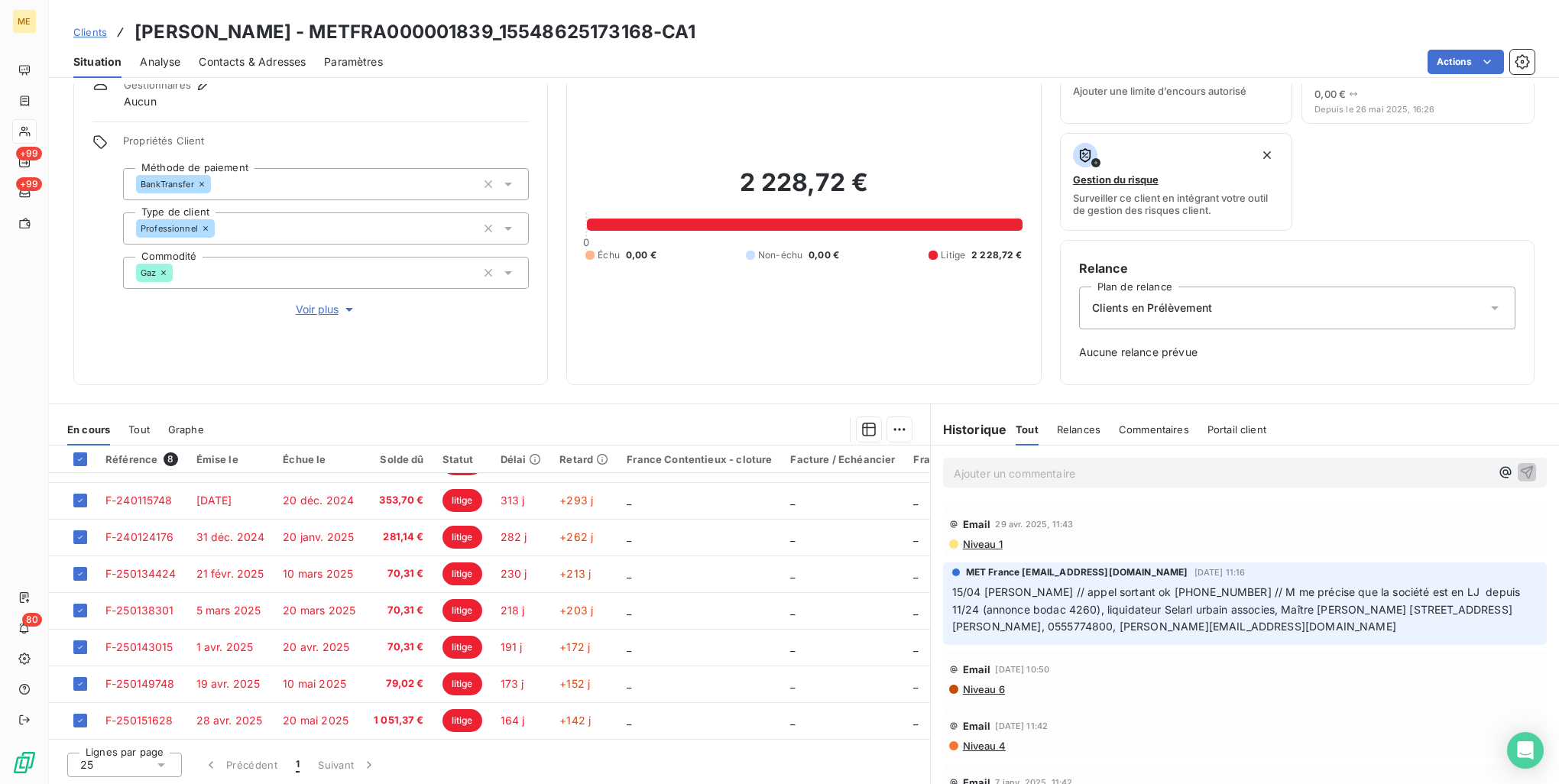
drag, startPoint x: 1430, startPoint y: 626, endPoint x: 1275, endPoint y: 679, distance: 163.8
click at [1297, 675] on div "Email [DATE] 10:50" at bounding box center [1244, 669] width 591 height 24
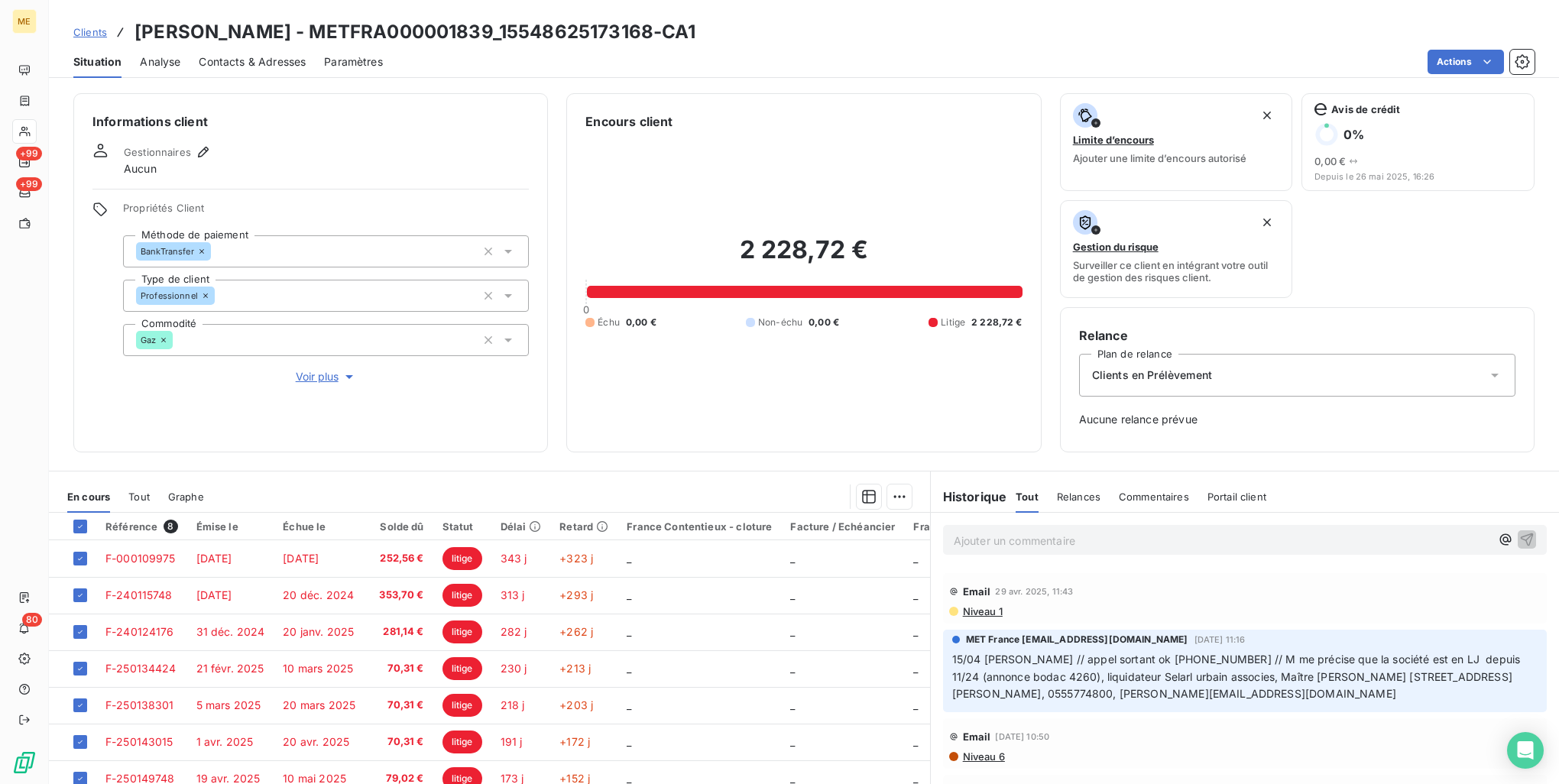
scroll to position [68, 0]
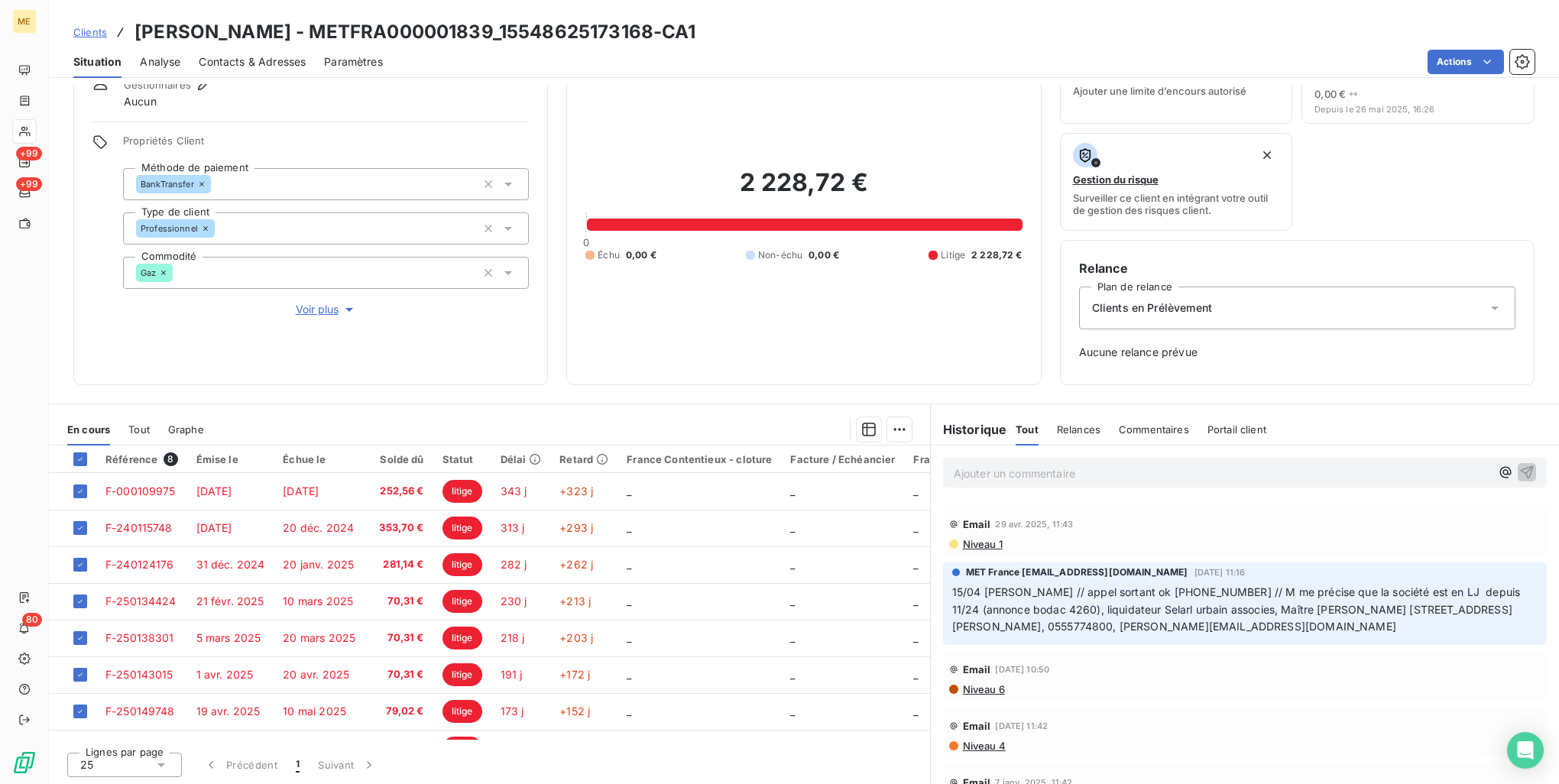
click at [1111, 466] on p "Ajouter un commentaire ﻿" at bounding box center [1222, 473] width 536 height 19
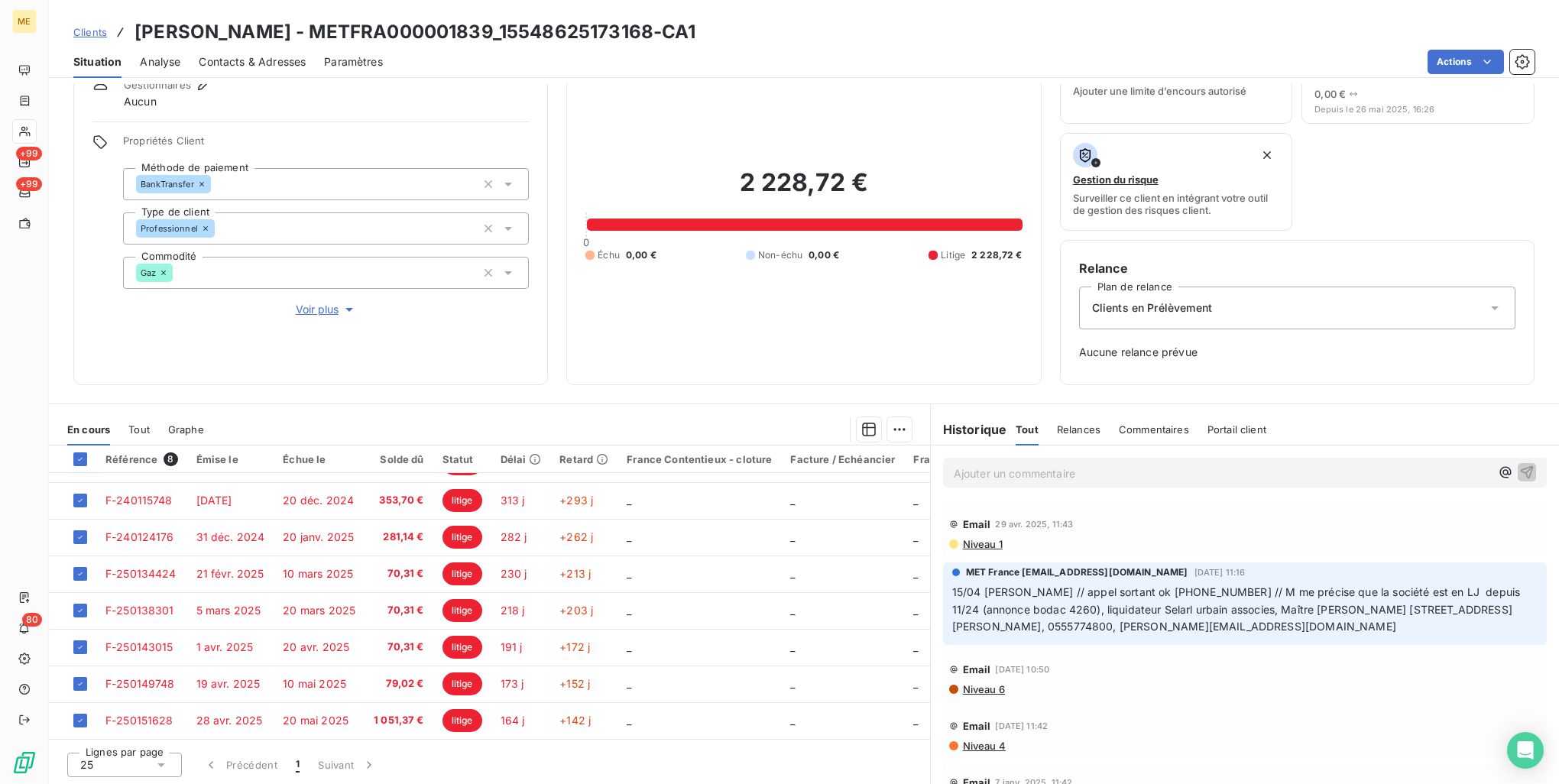
click at [1221, 464] on p "Ajouter un commentaire ﻿" at bounding box center [1222, 473] width 536 height 19
click at [891, 430] on html "ME +99 +99 80 Clients [PERSON_NAME] - METFRA000001839_15548625173168-CA1 Situat…" at bounding box center [780, 392] width 1559 height 784
click at [862, 451] on div "Mettre en litige (8 factures)" at bounding box center [758, 461] width 278 height 24
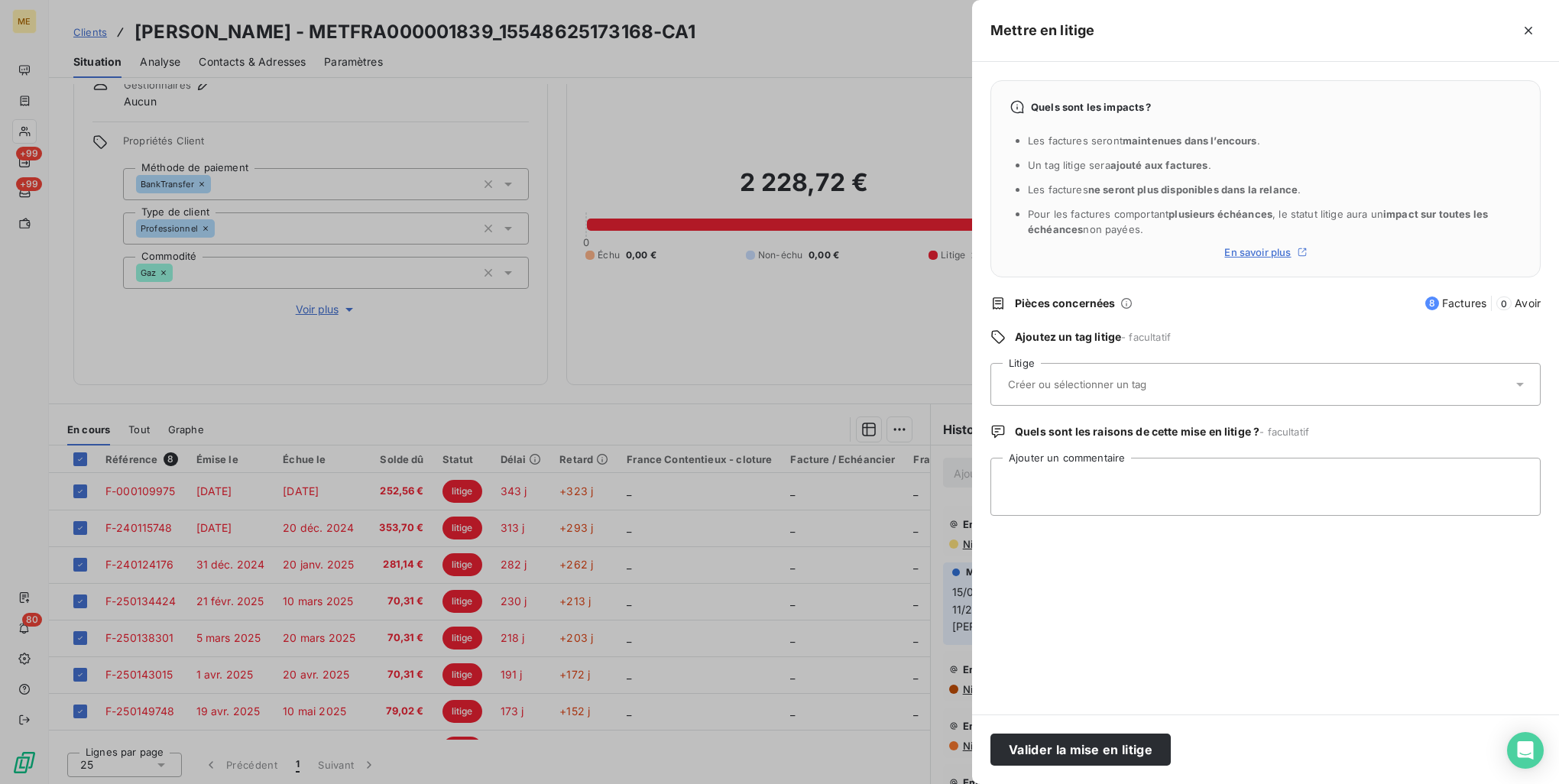
click at [1159, 371] on div at bounding box center [1258, 385] width 509 height 32
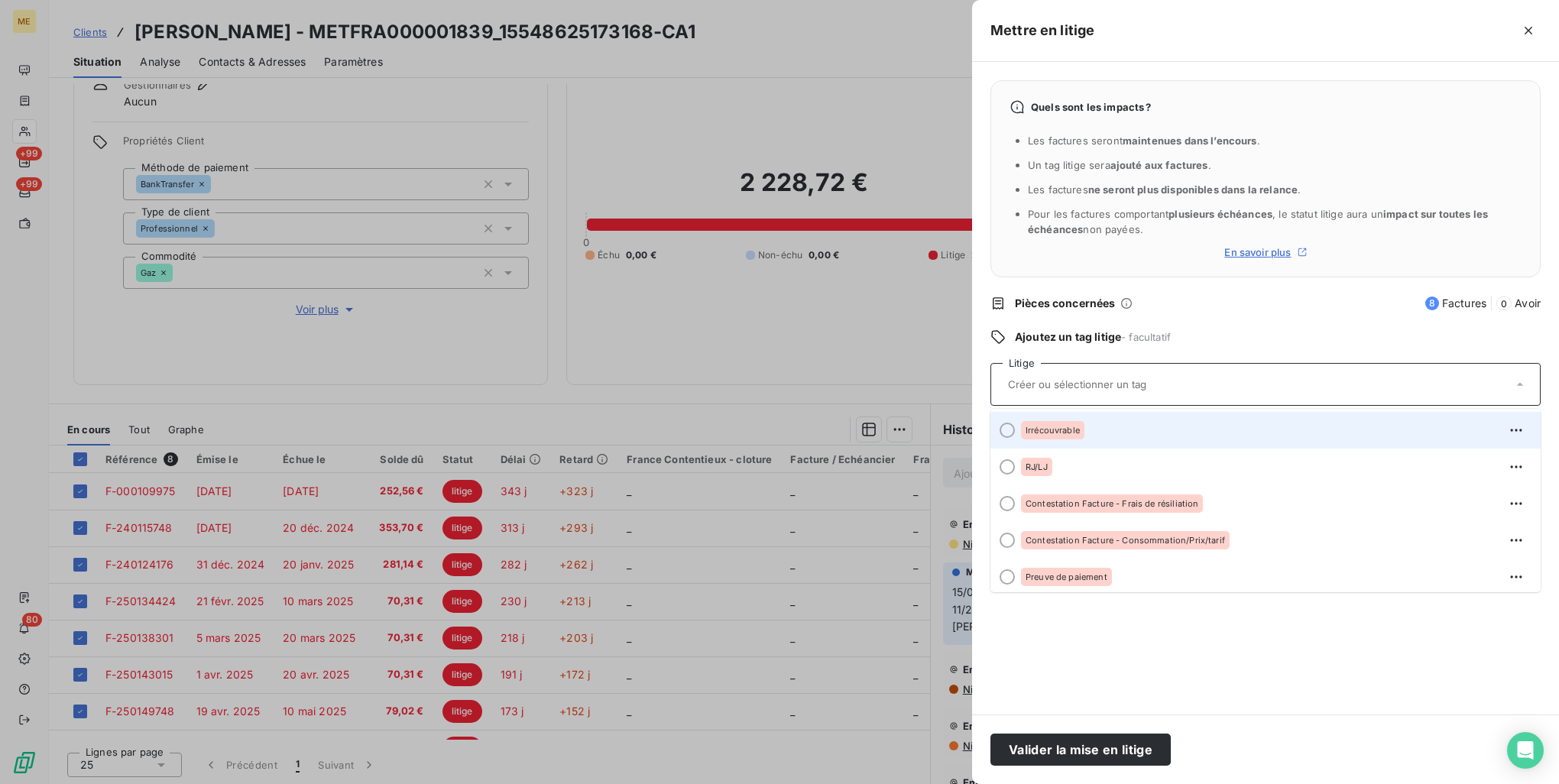
click at [1131, 435] on div "Irrécouvrable" at bounding box center [1274, 430] width 507 height 24
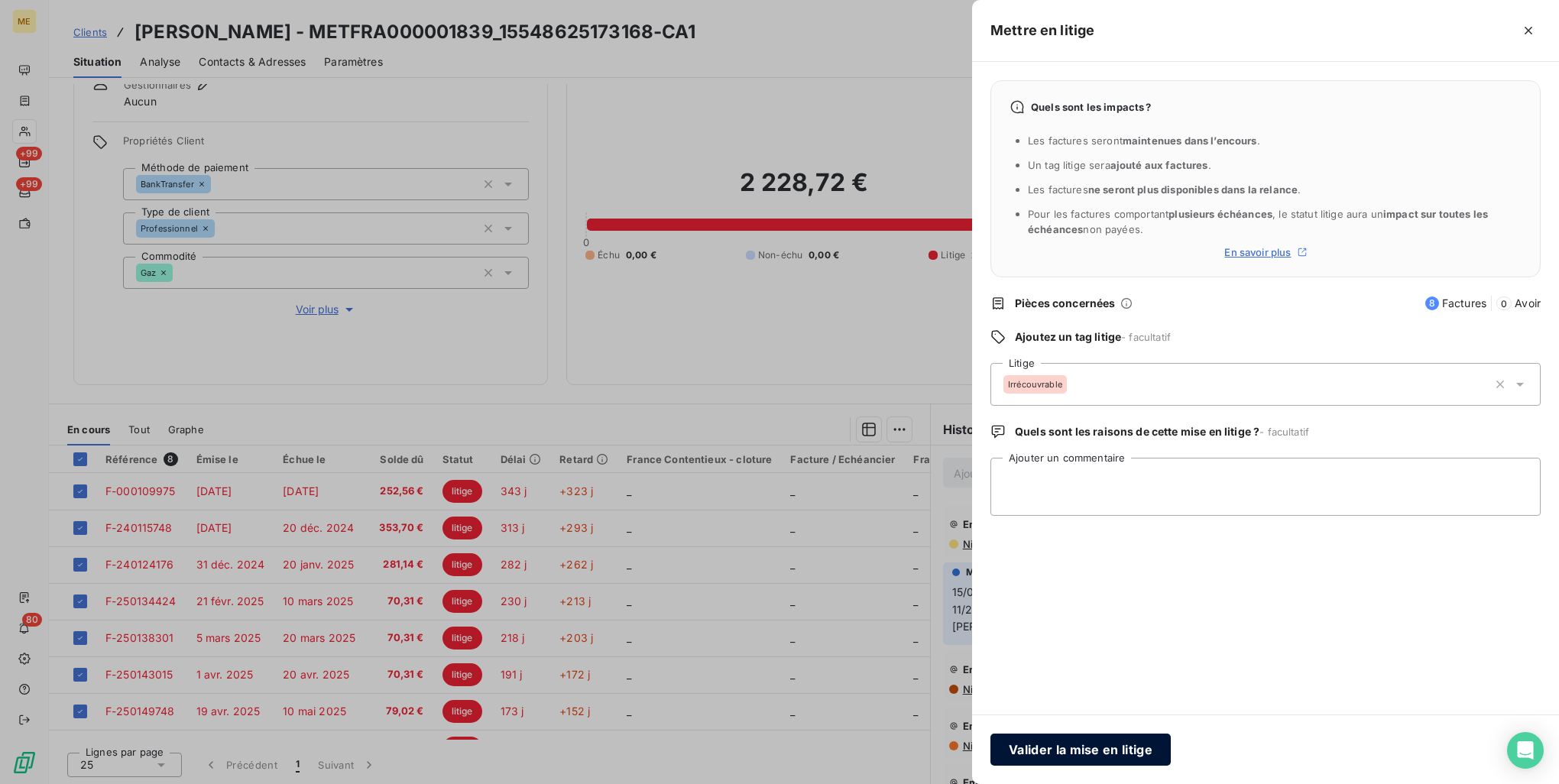
click at [1120, 748] on button "Valider la mise en litige" at bounding box center [1080, 750] width 180 height 32
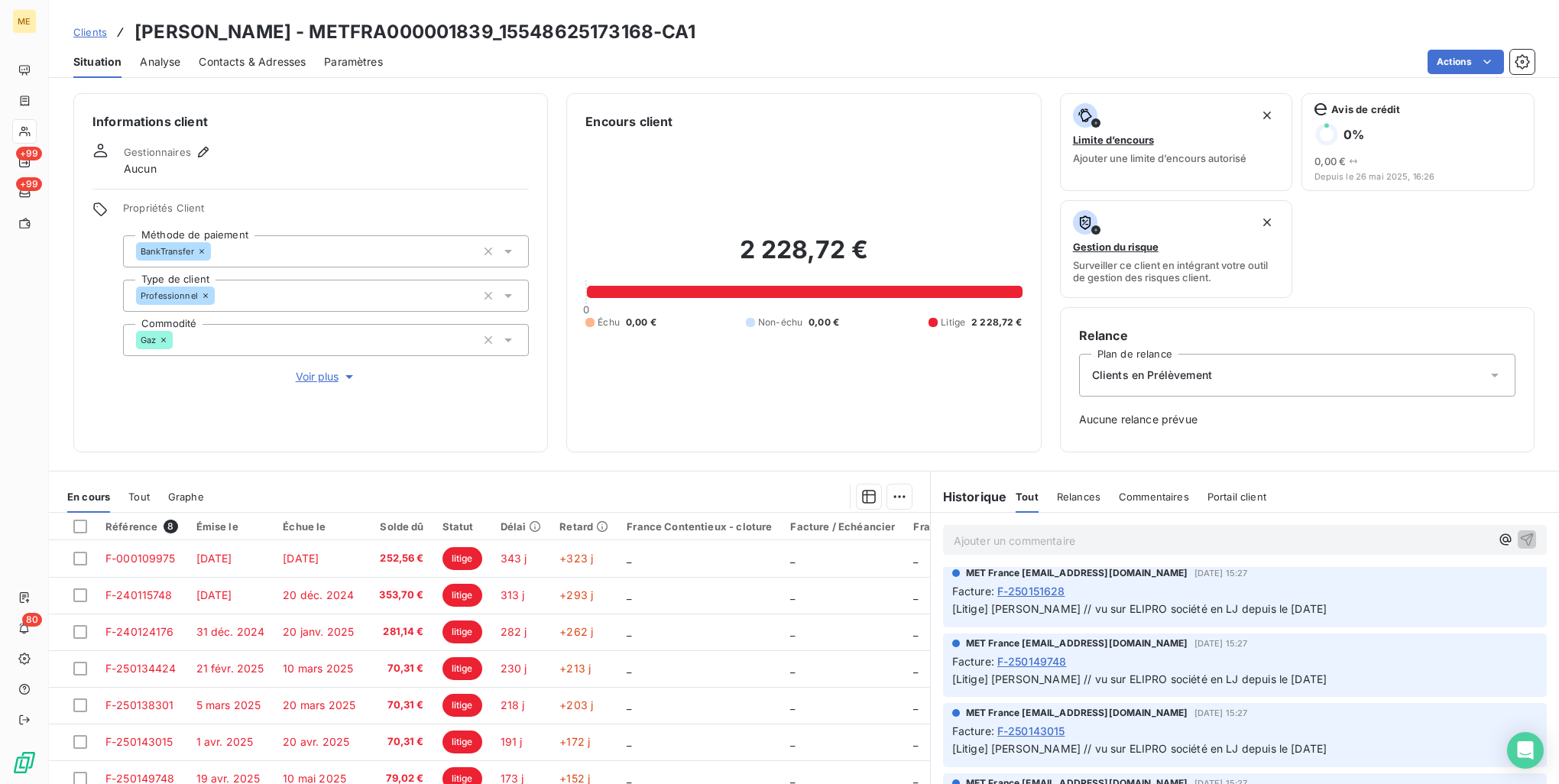
scroll to position [0, 0]
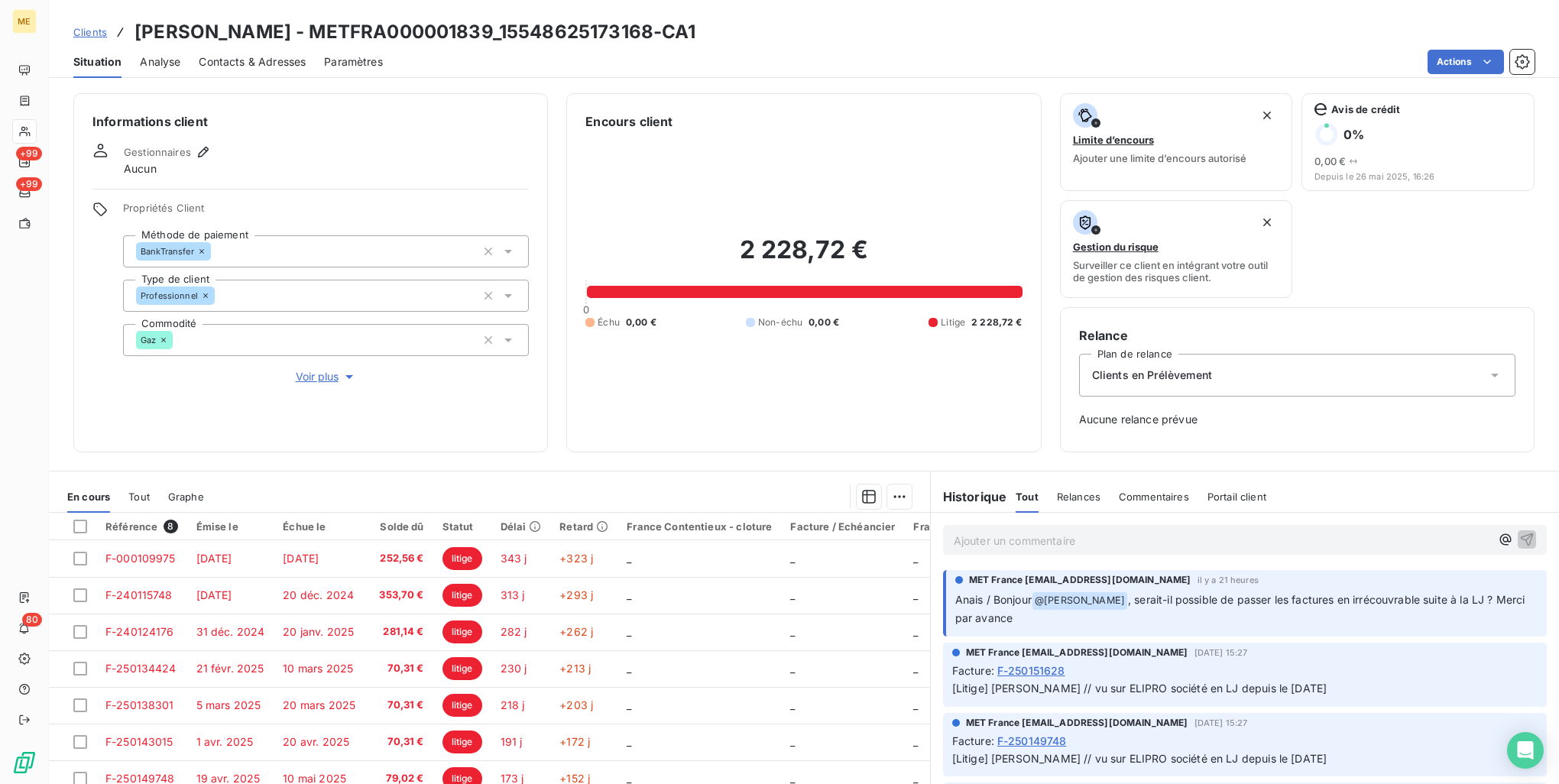
click at [1137, 550] on p "Ajouter un commentaire ﻿" at bounding box center [1222, 540] width 536 height 19
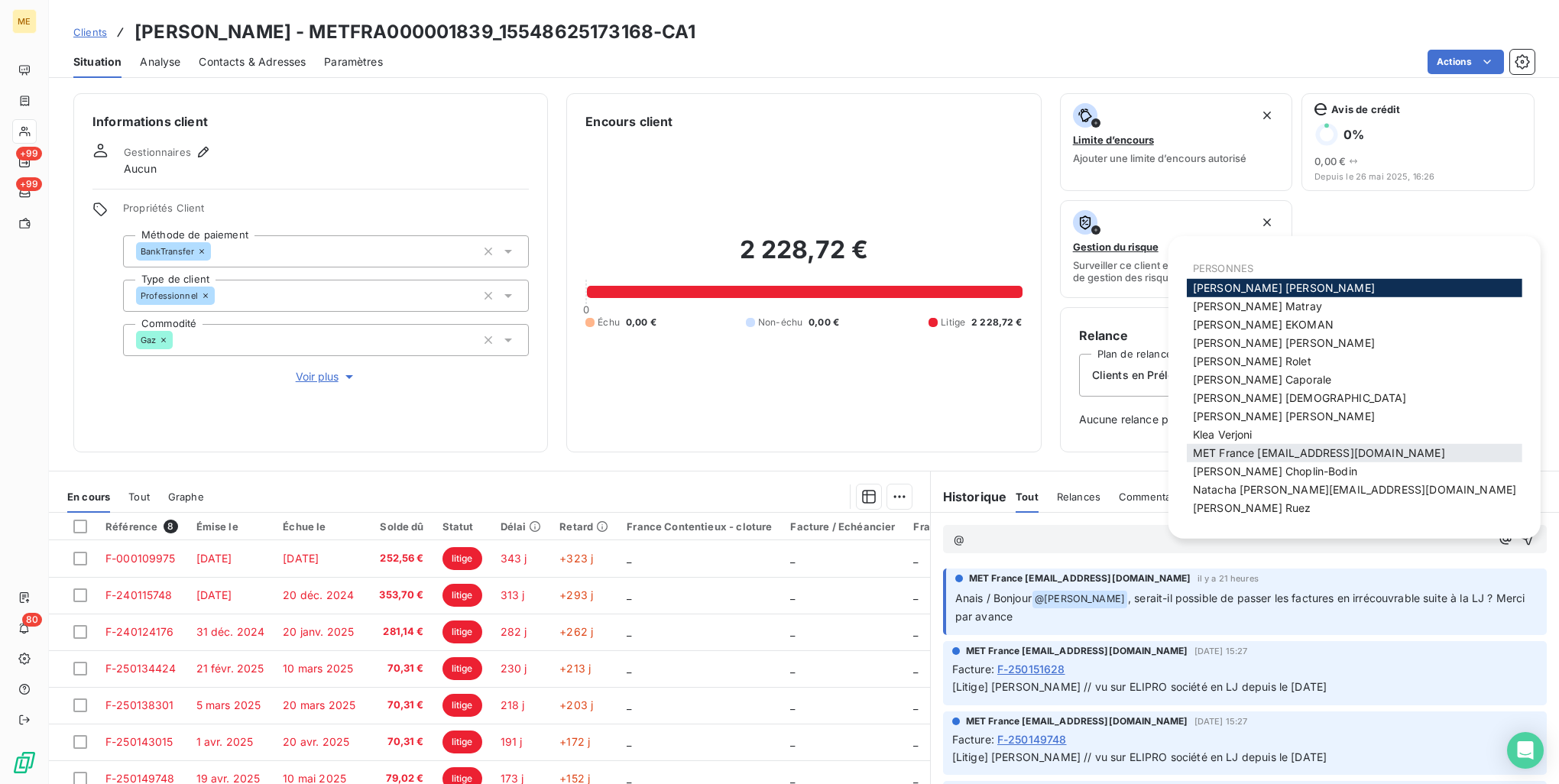
click at [1265, 456] on span "MET France [EMAIL_ADDRESS][DOMAIN_NAME]" at bounding box center [1319, 452] width 252 height 13
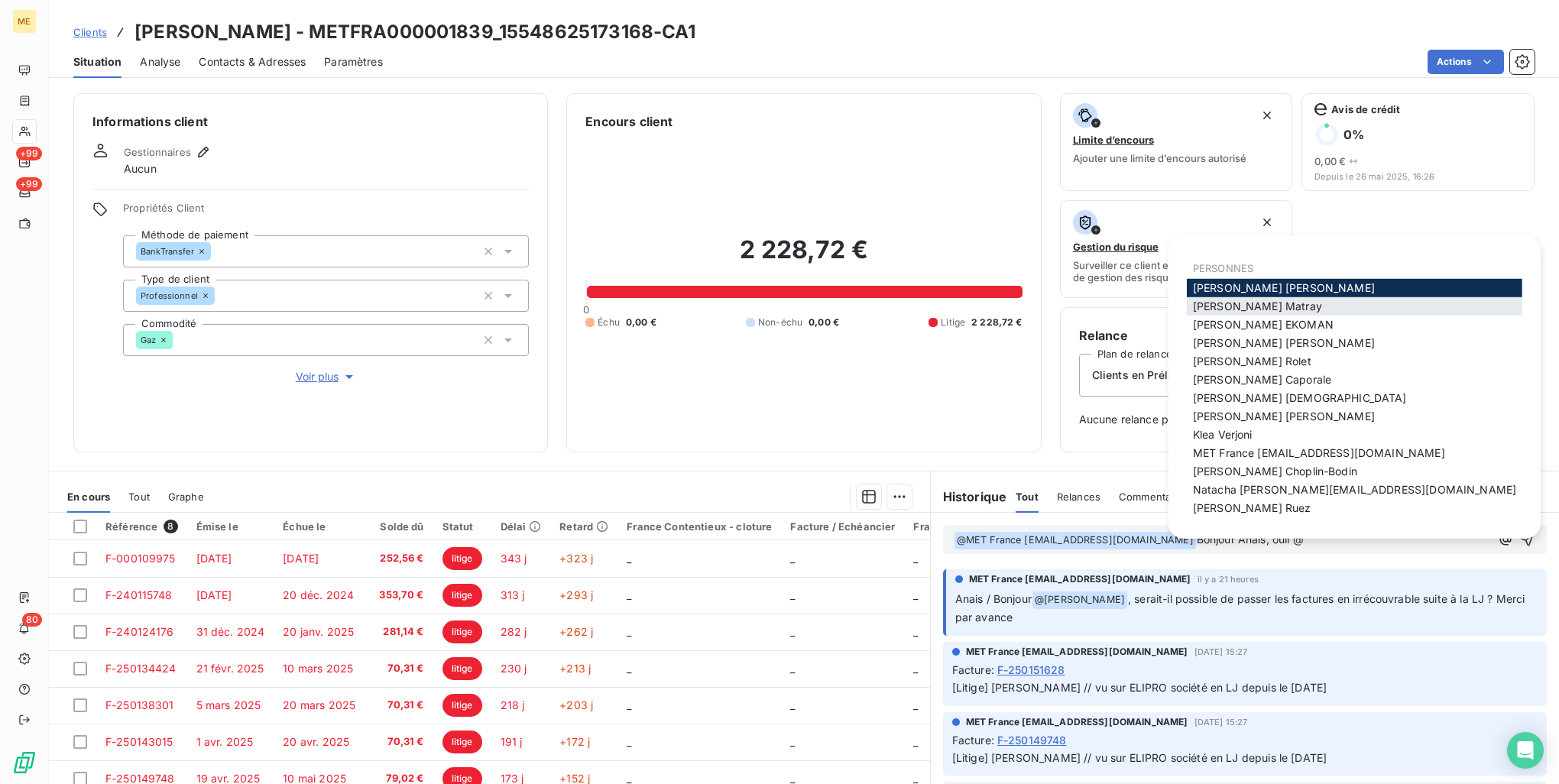
click at [1339, 302] on div "[PERSON_NAME]" at bounding box center [1354, 306] width 335 height 18
click at [1370, 305] on div "[PERSON_NAME]" at bounding box center [1354, 306] width 335 height 18
click at [1341, 301] on div "[PERSON_NAME]" at bounding box center [1354, 306] width 335 height 18
click at [1263, 305] on span "[PERSON_NAME]" at bounding box center [1257, 305] width 129 height 13
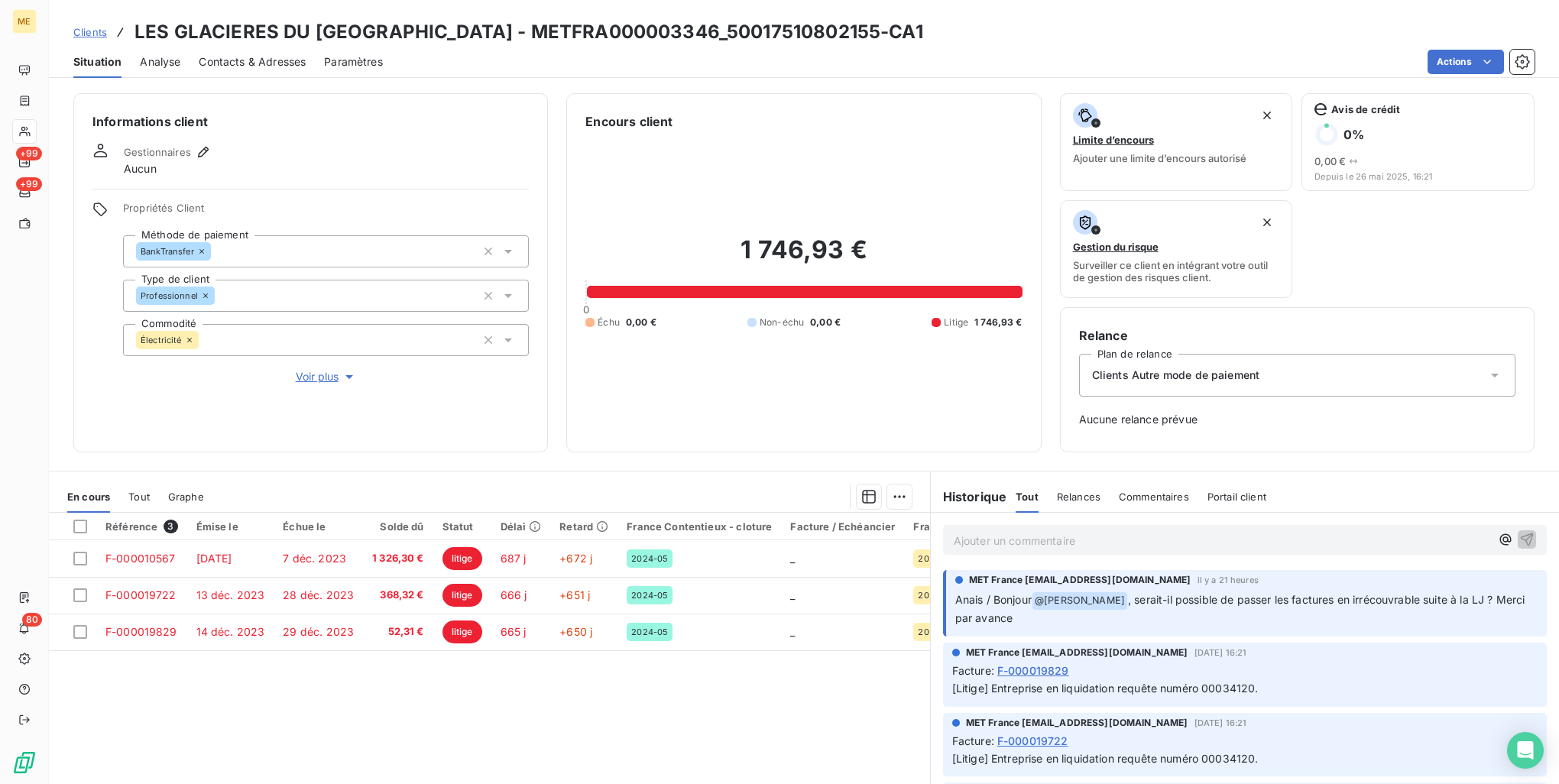
scroll to position [68, 0]
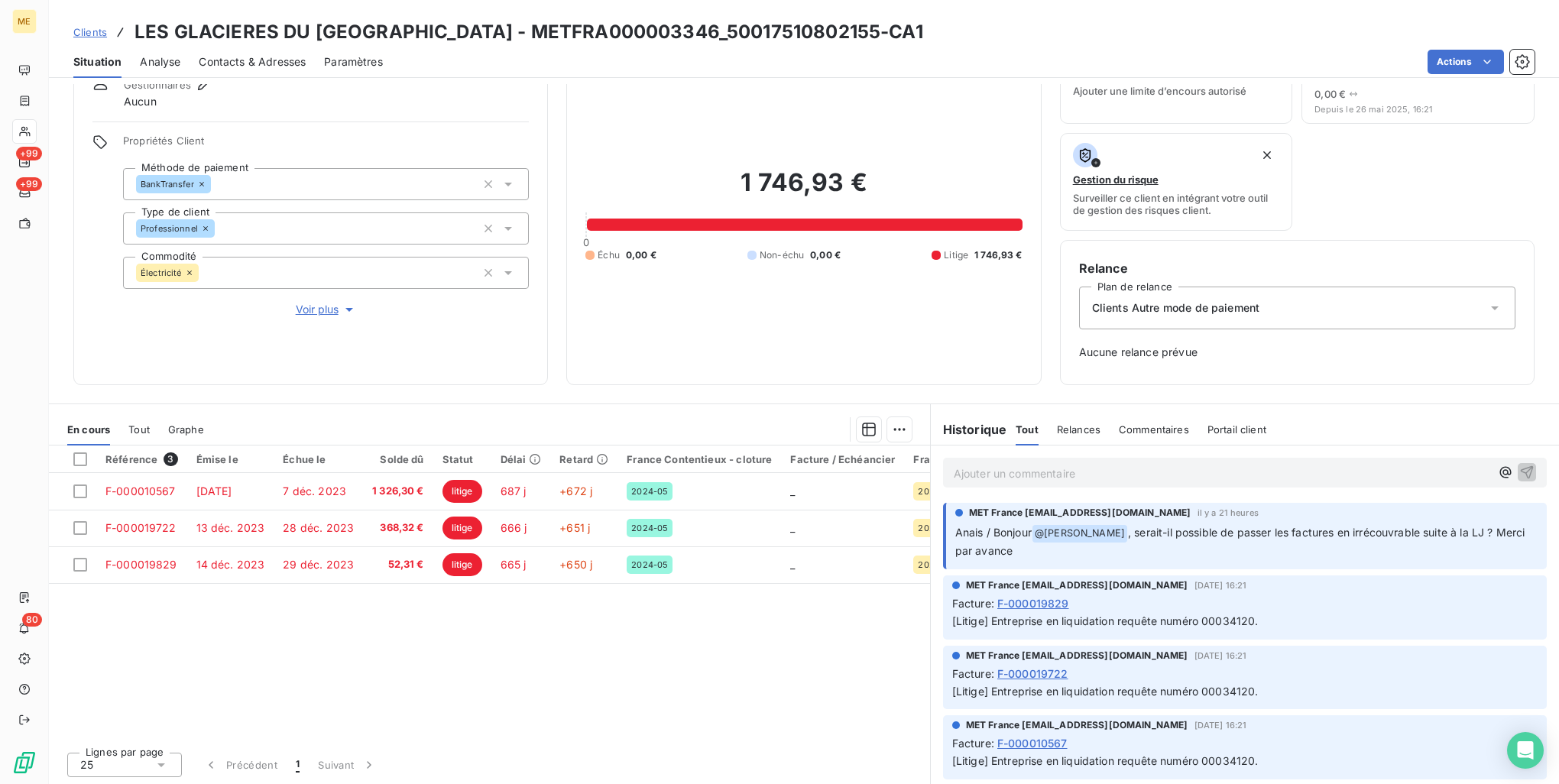
drag, startPoint x: 697, startPoint y: 739, endPoint x: 716, endPoint y: 739, distance: 19.0
click at [716, 740] on div "Lignes par page 25 Précédent 1 Suivant" at bounding box center [489, 762] width 881 height 46
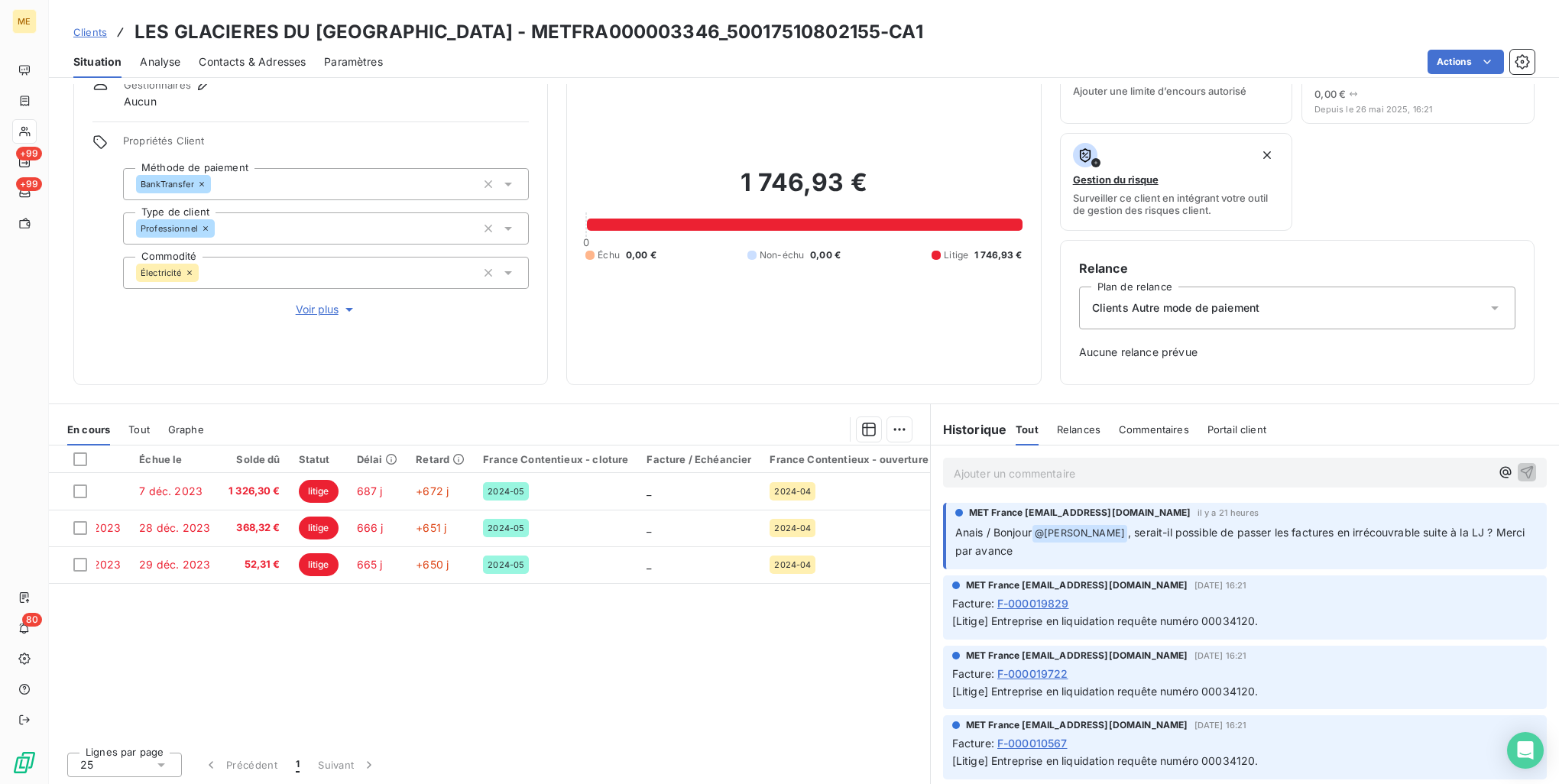
scroll to position [0, 0]
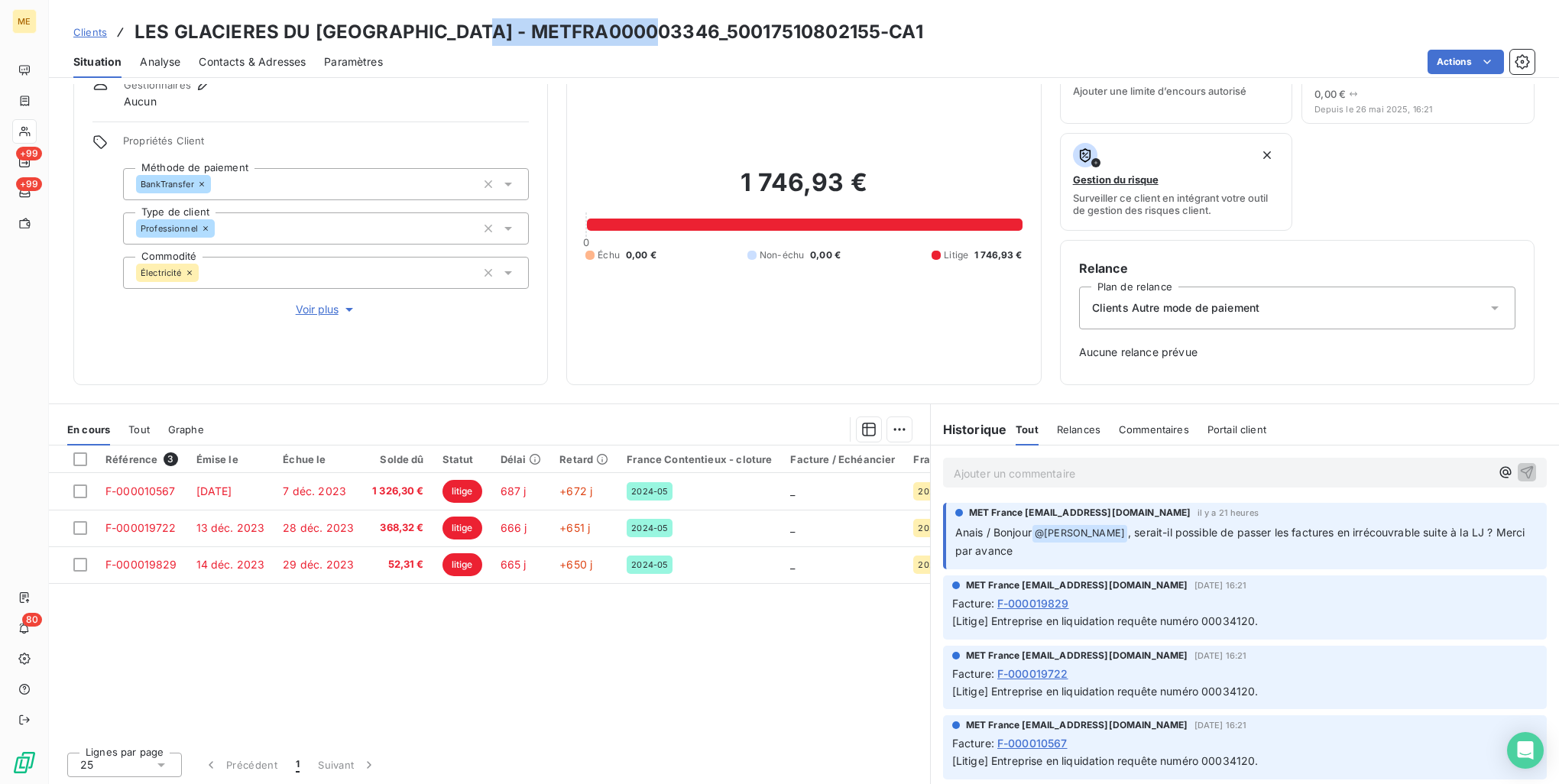
drag, startPoint x: 653, startPoint y: 34, endPoint x: 470, endPoint y: 41, distance: 183.1
click at [470, 41] on h3 "LES GLACIERES DU [GEOGRAPHIC_DATA] - METFRA000003346_50017510802155-CA1" at bounding box center [528, 32] width 789 height 28
copy h3 "METFRA000003346"
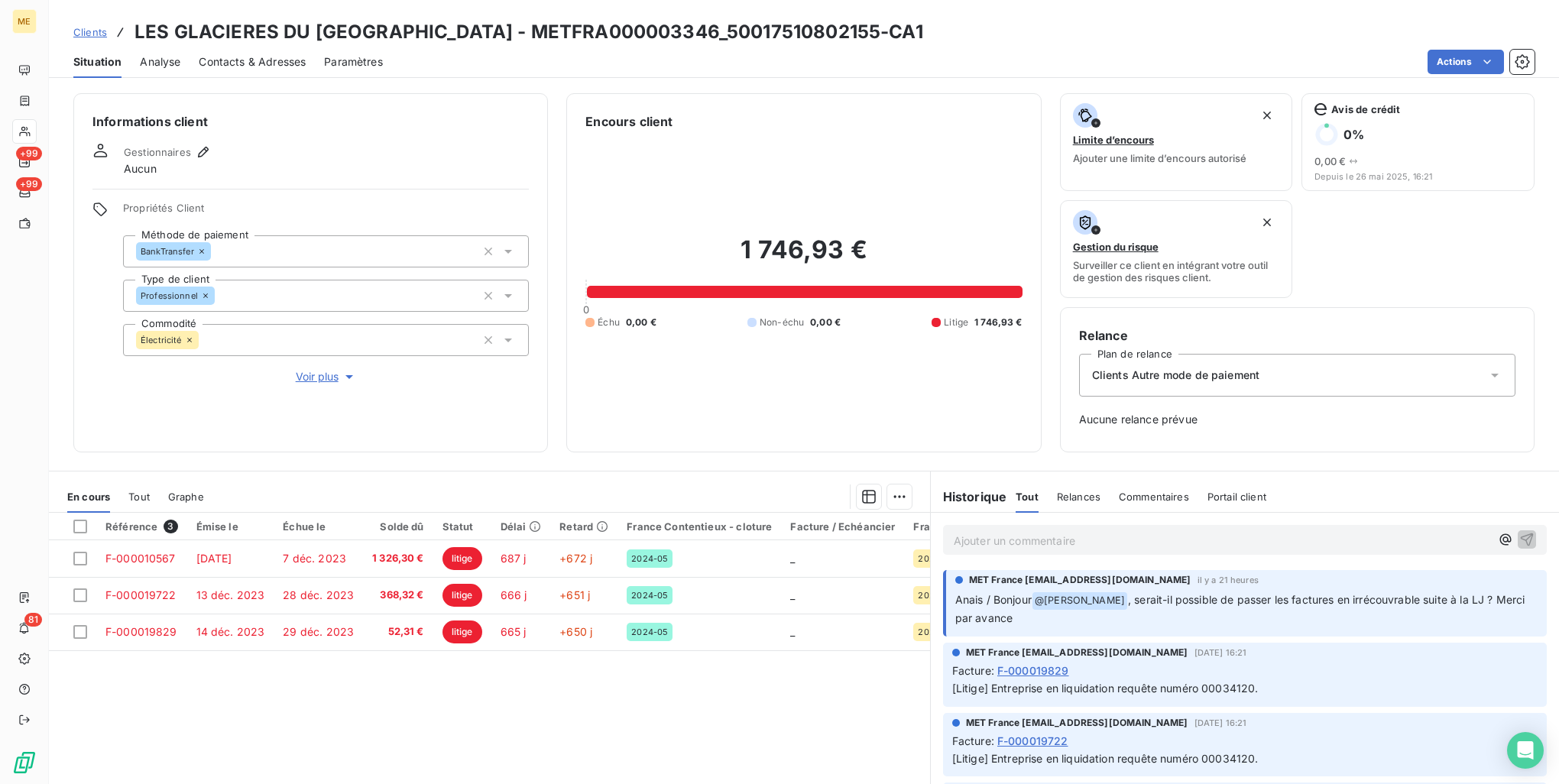
click at [1144, 538] on p "Ajouter un commentaire ﻿" at bounding box center [1222, 540] width 536 height 19
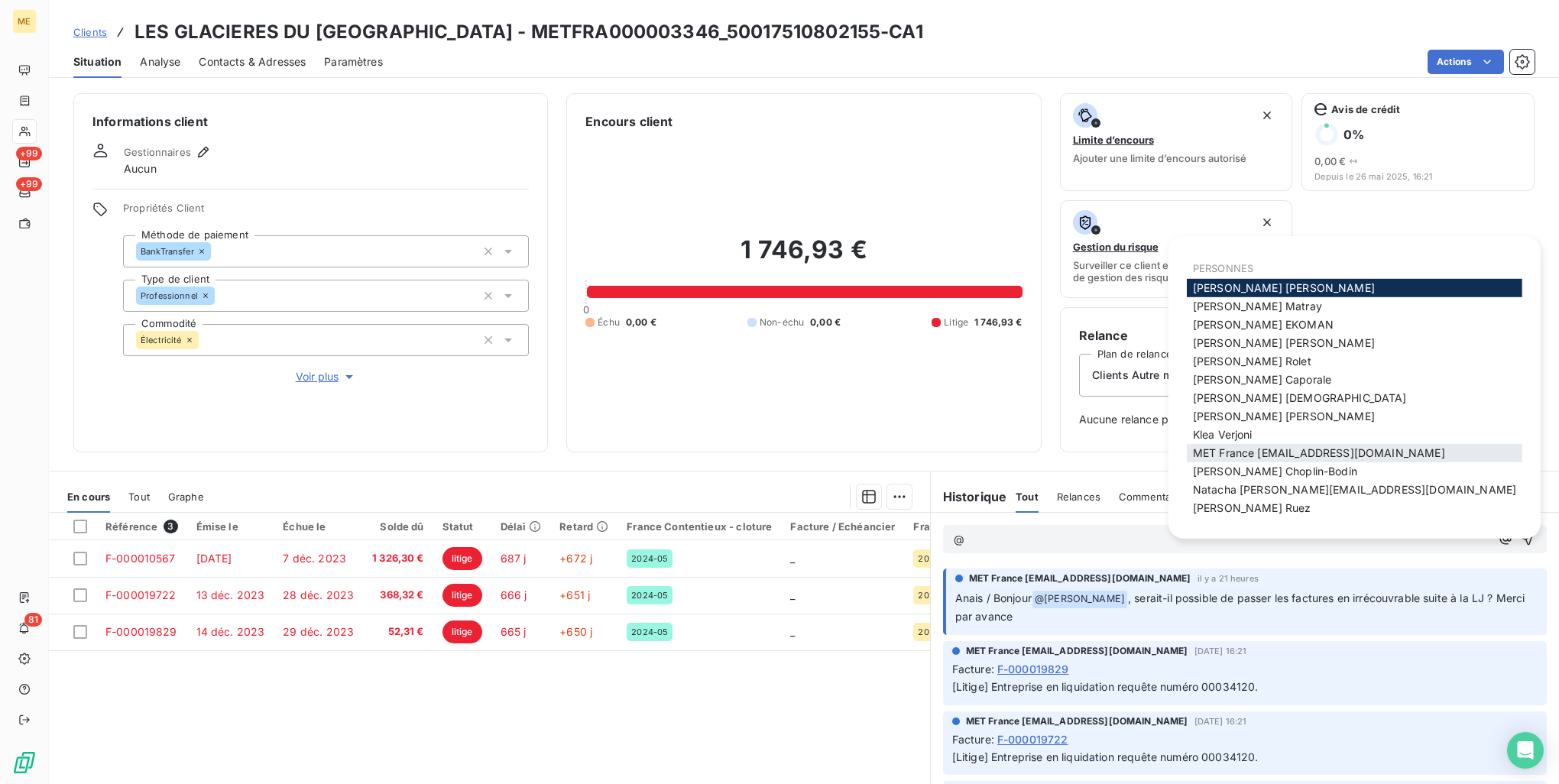
click at [1308, 454] on span "MET France [EMAIL_ADDRESS][DOMAIN_NAME]" at bounding box center [1319, 452] width 252 height 13
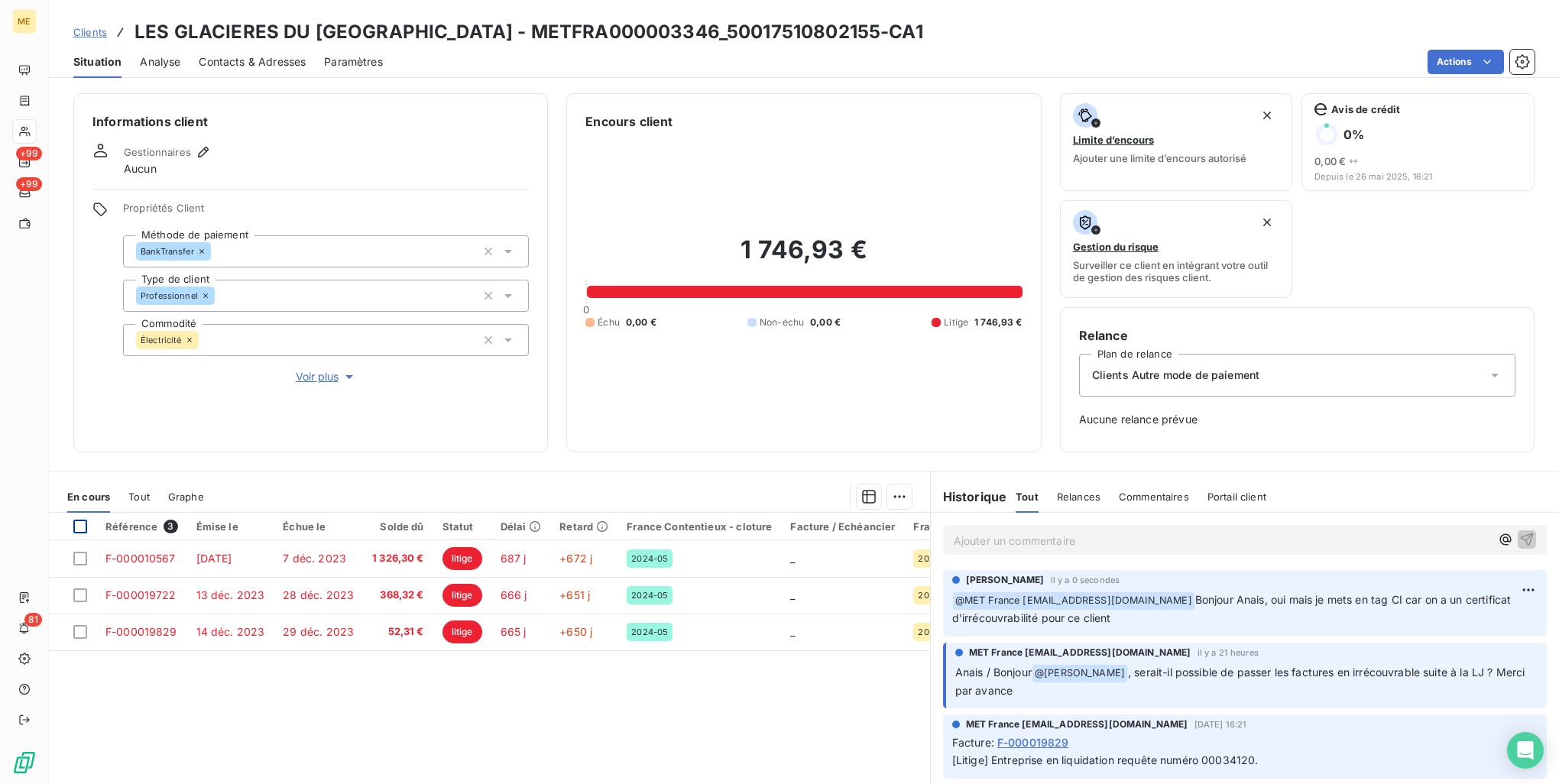
click at [82, 521] on div at bounding box center [79, 526] width 14 height 14
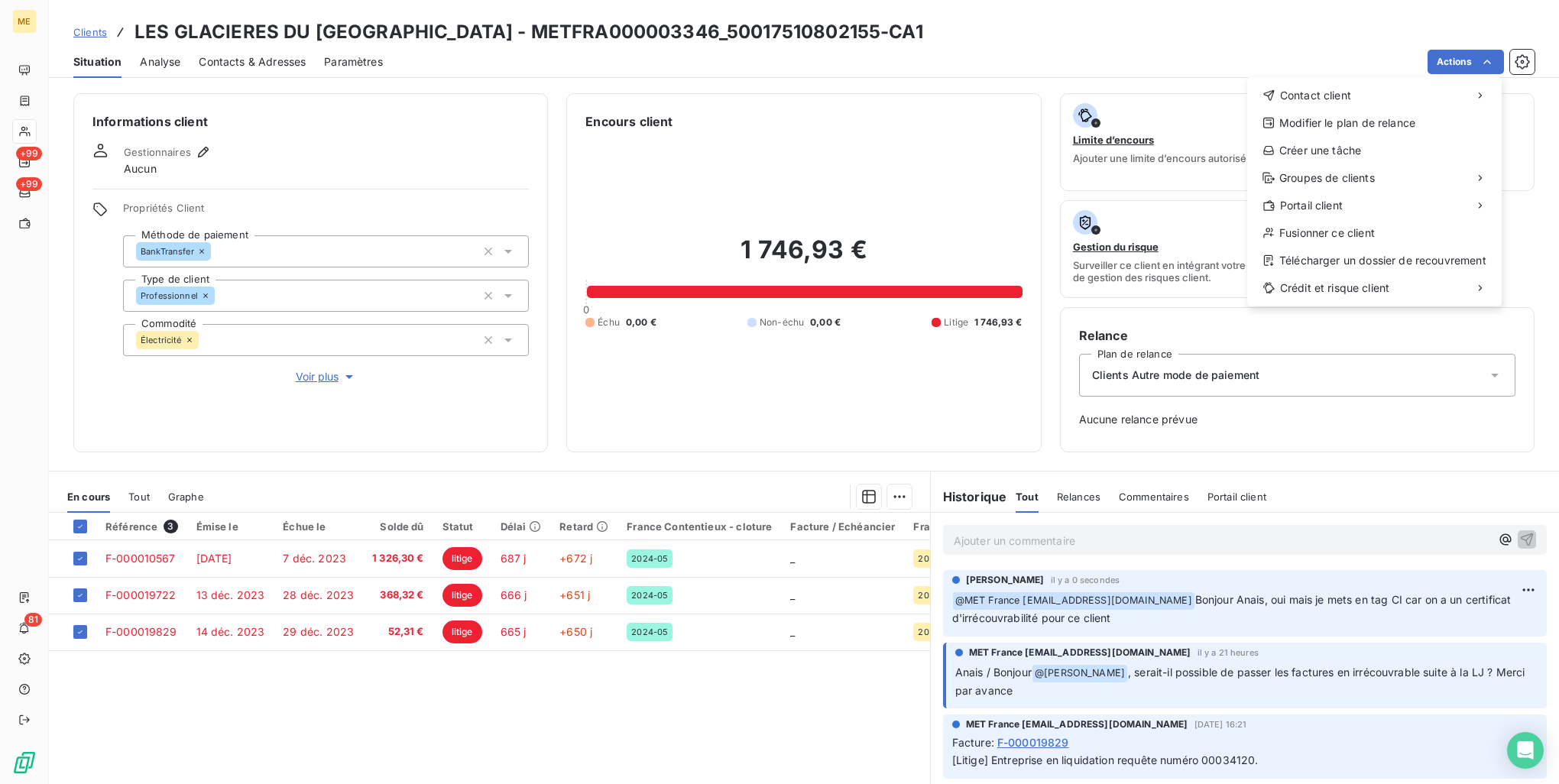
click at [902, 497] on html "ME +99 +99 81 Clients LES GLACIERES DU VAL DE SAONE - METFRA000003346_500175108…" at bounding box center [780, 392] width 1559 height 784
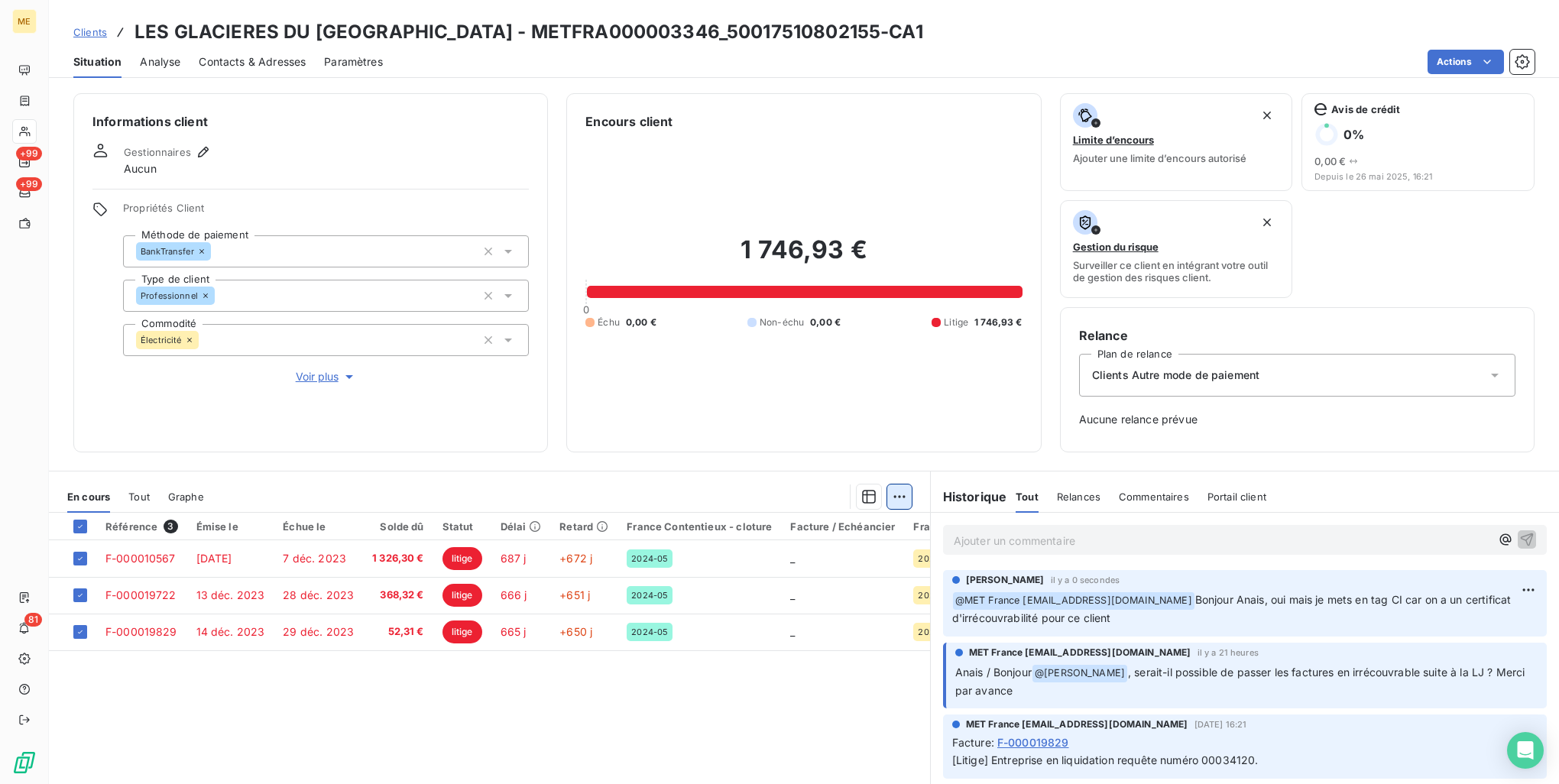
click at [898, 497] on html "ME +99 +99 81 Clients LES GLACIERES DU VAL DE SAONE - METFRA000003346_500175108…" at bounding box center [780, 392] width 1559 height 784
click at [871, 531] on div "Mettre en litige (3 factures)" at bounding box center [758, 529] width 278 height 24
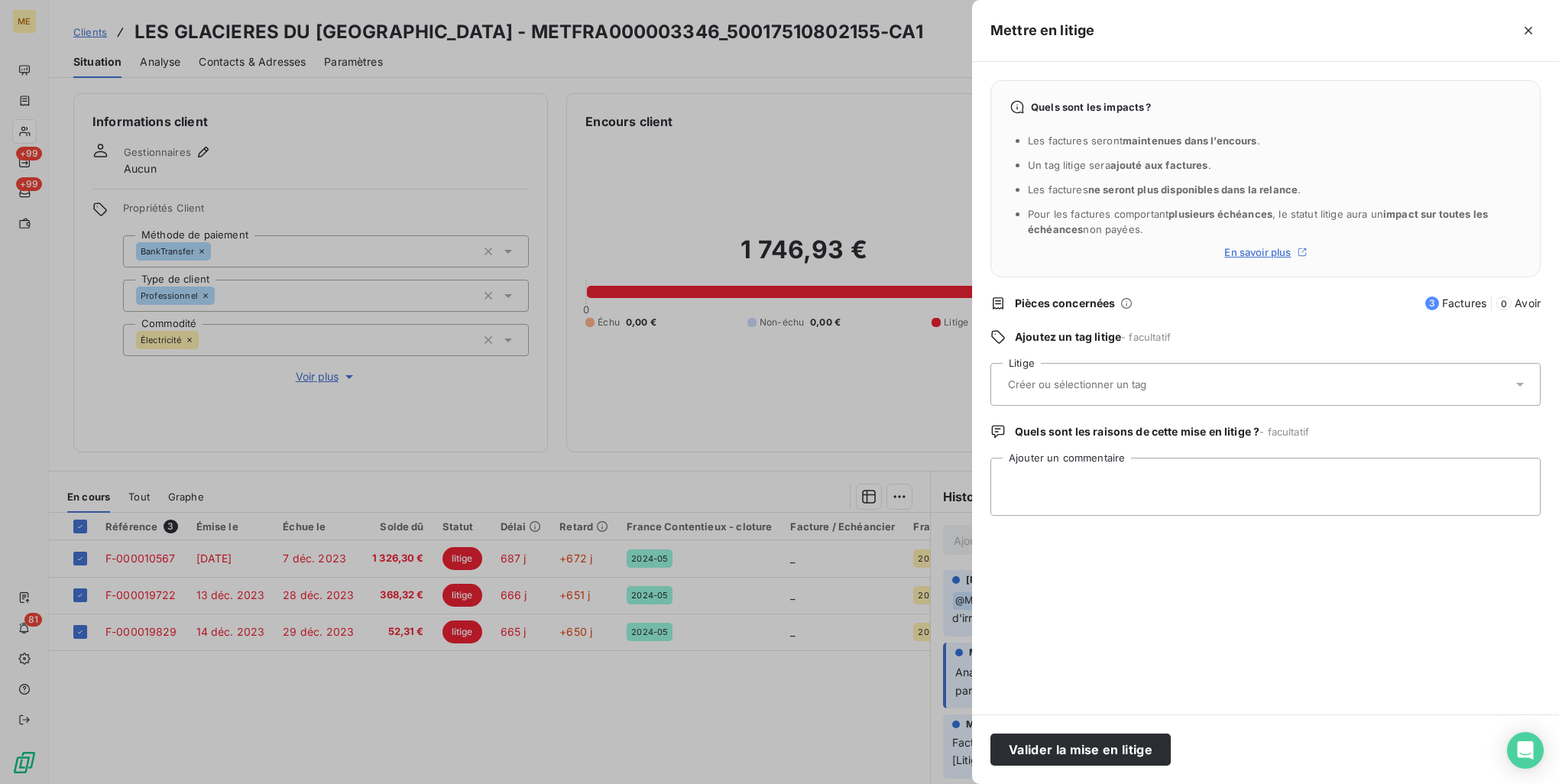
click at [1211, 389] on div at bounding box center [1258, 385] width 509 height 32
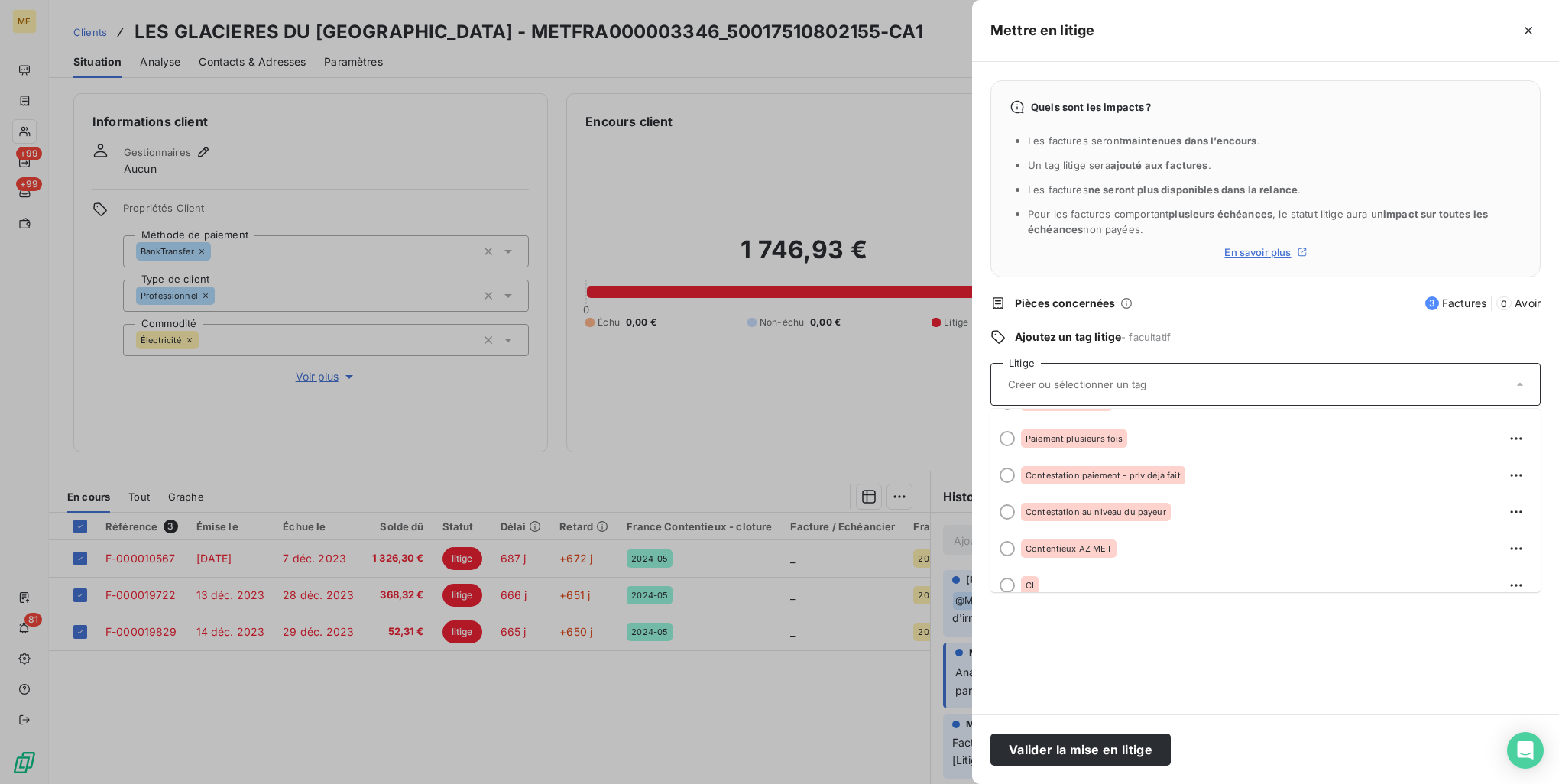
scroll to position [226, 0]
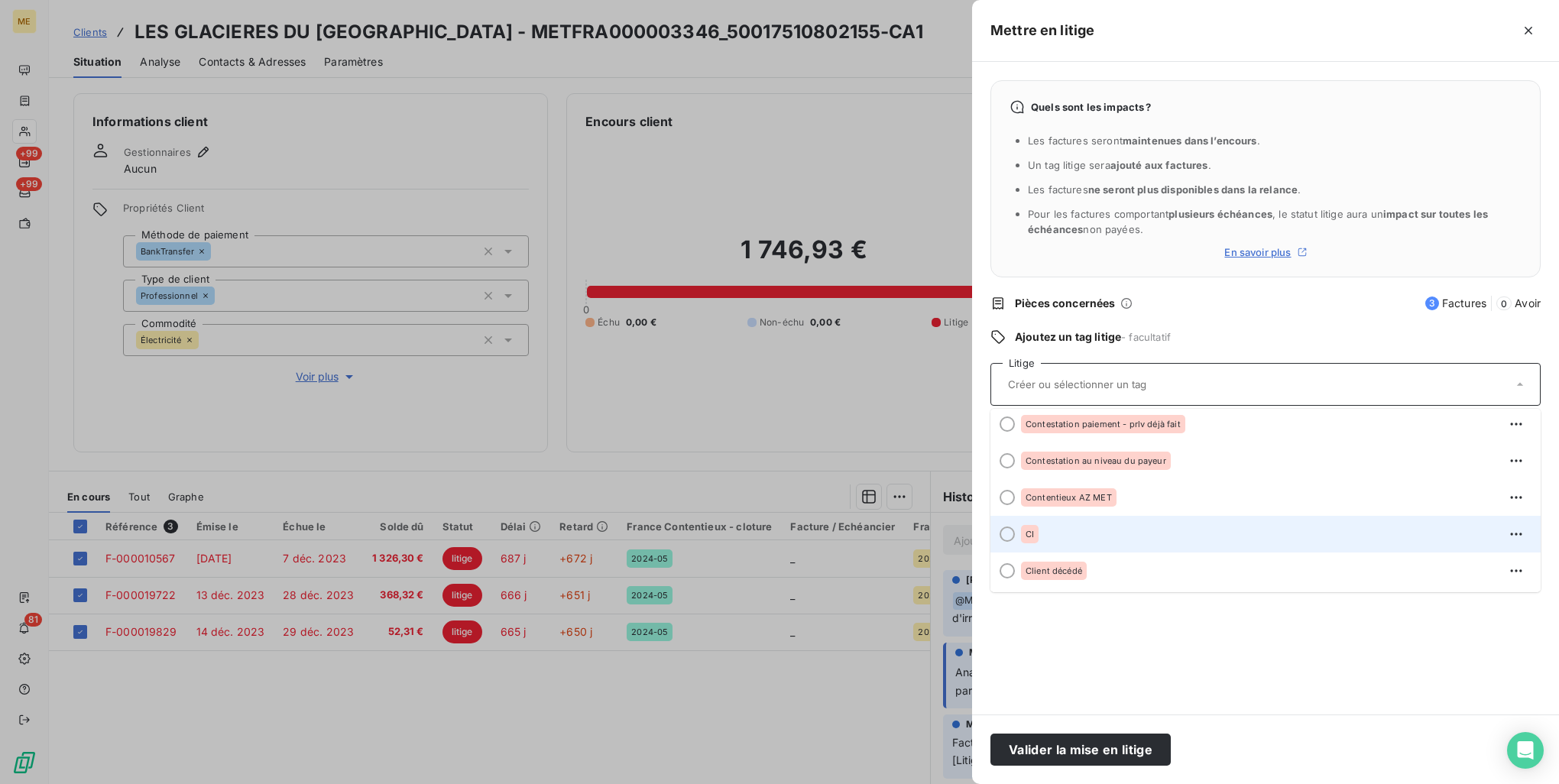
click at [1119, 526] on div "CI" at bounding box center [1274, 533] width 507 height 24
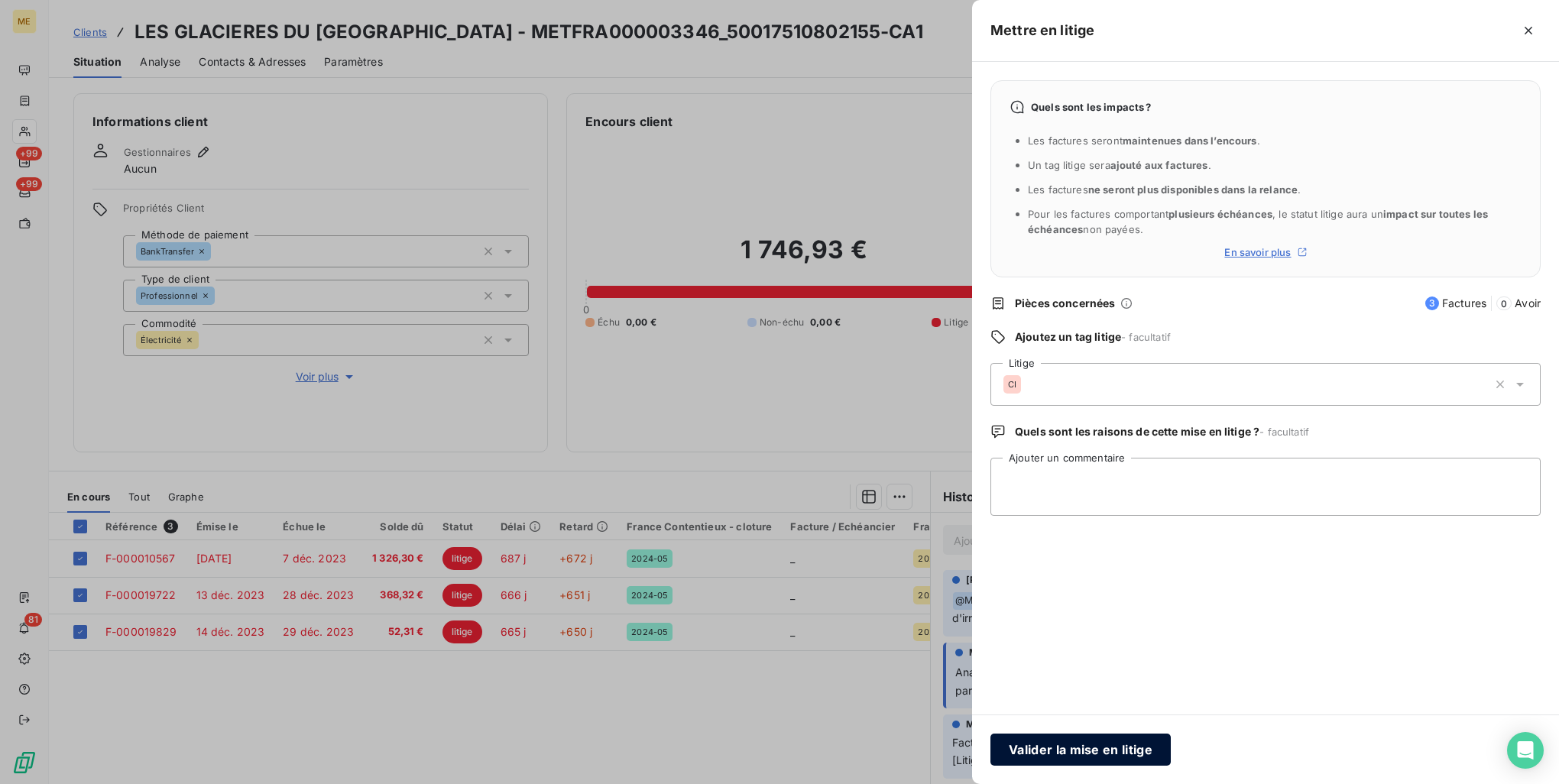
click at [1095, 744] on button "Valider la mise en litige" at bounding box center [1080, 750] width 180 height 32
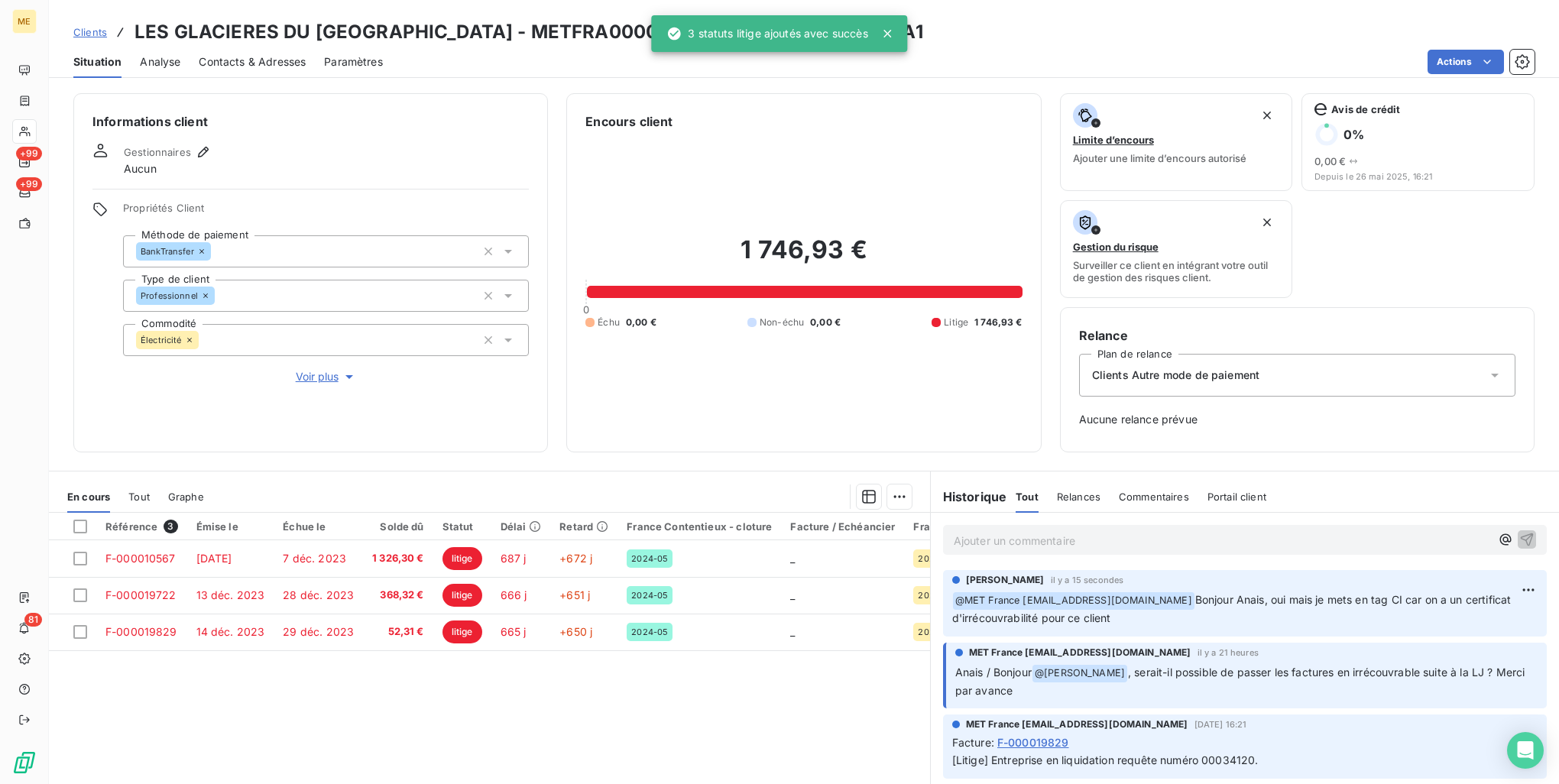
click at [550, 7] on div "Clients LES GLACIERES DU [GEOGRAPHIC_DATA] - METFRA000003346_50017510802155-CA1…" at bounding box center [804, 39] width 1510 height 78
click at [548, 22] on h3 "LES GLACIERES DU [GEOGRAPHIC_DATA] - METFRA000003346_50017510802155-CA1" at bounding box center [528, 32] width 789 height 28
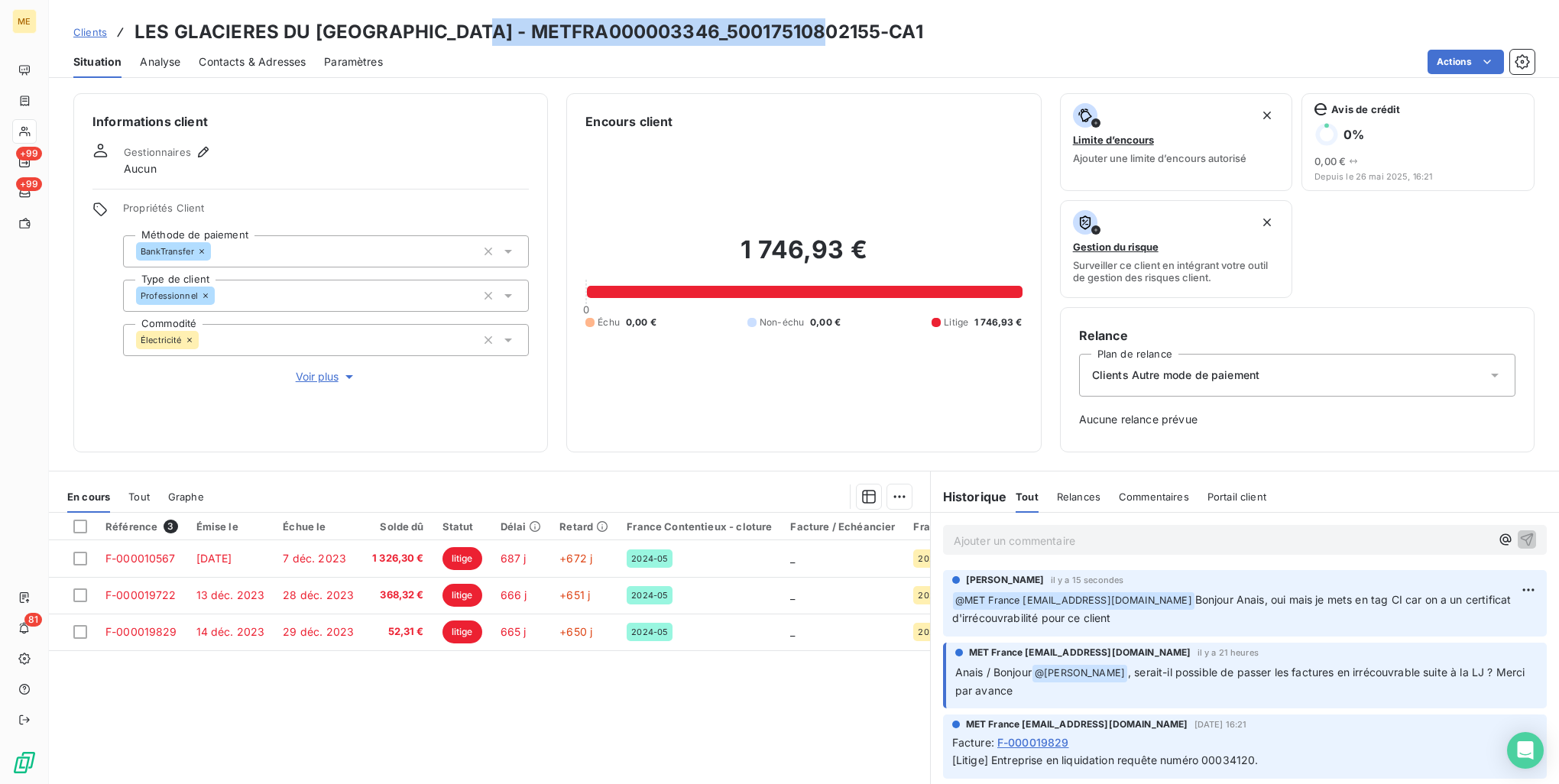
click at [548, 22] on h3 "LES GLACIERES DU [GEOGRAPHIC_DATA] - METFRA000003346_50017510802155-CA1" at bounding box center [528, 32] width 789 height 28
copy h3 "METFRA000003346_50017510802155"
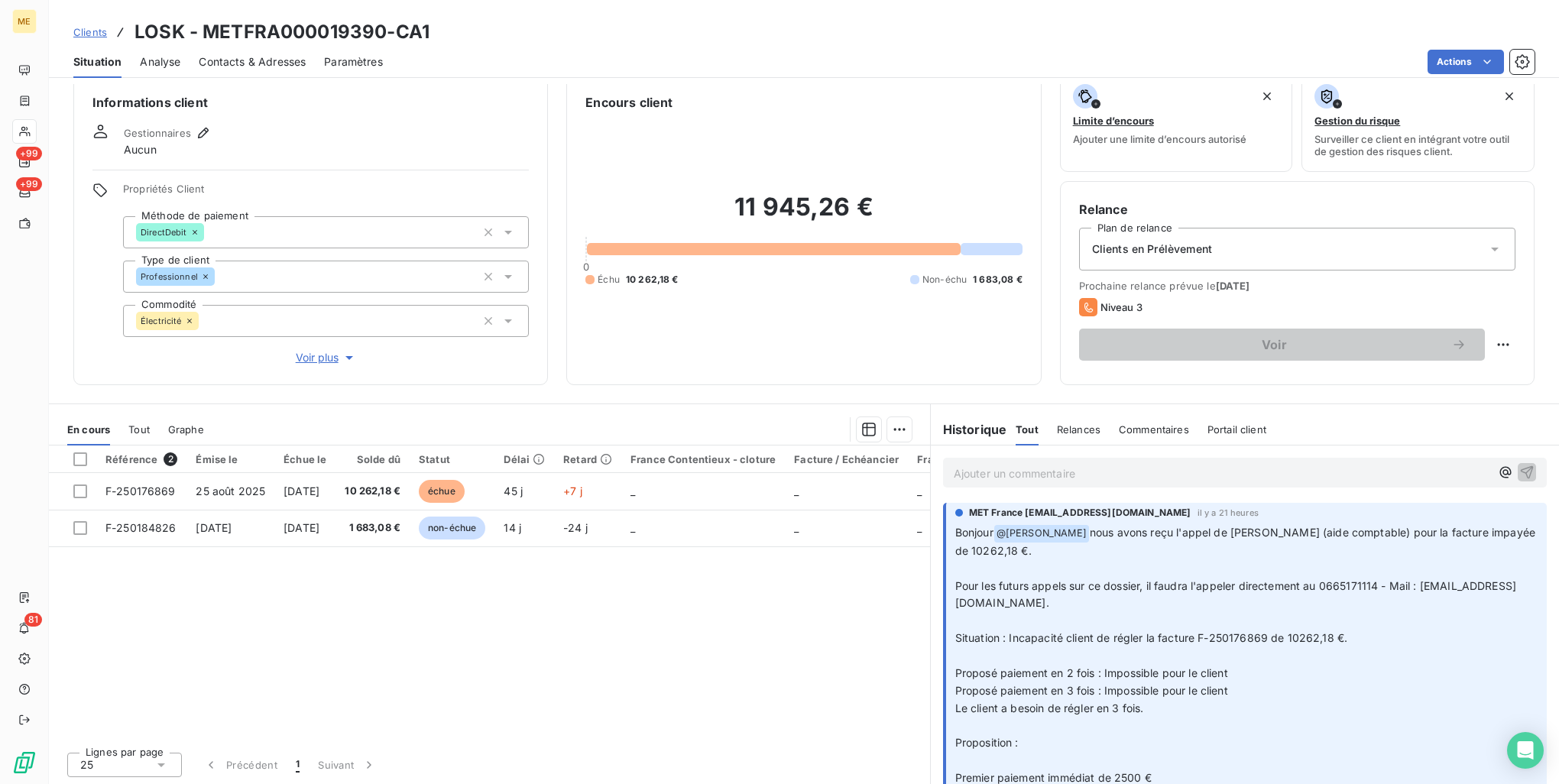
click at [256, 58] on span "Contacts & Adresses" at bounding box center [252, 61] width 107 height 15
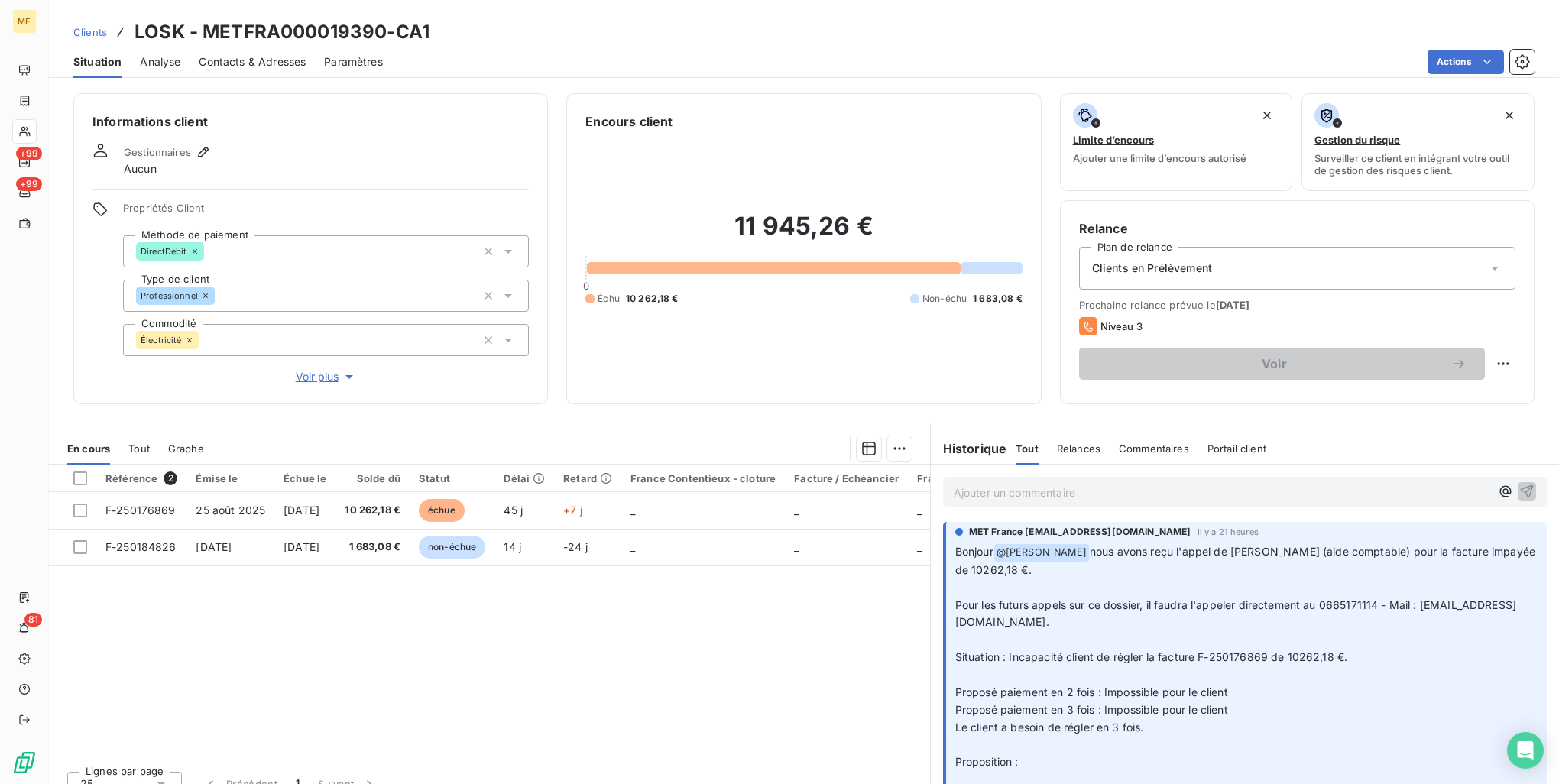
scroll to position [77, 0]
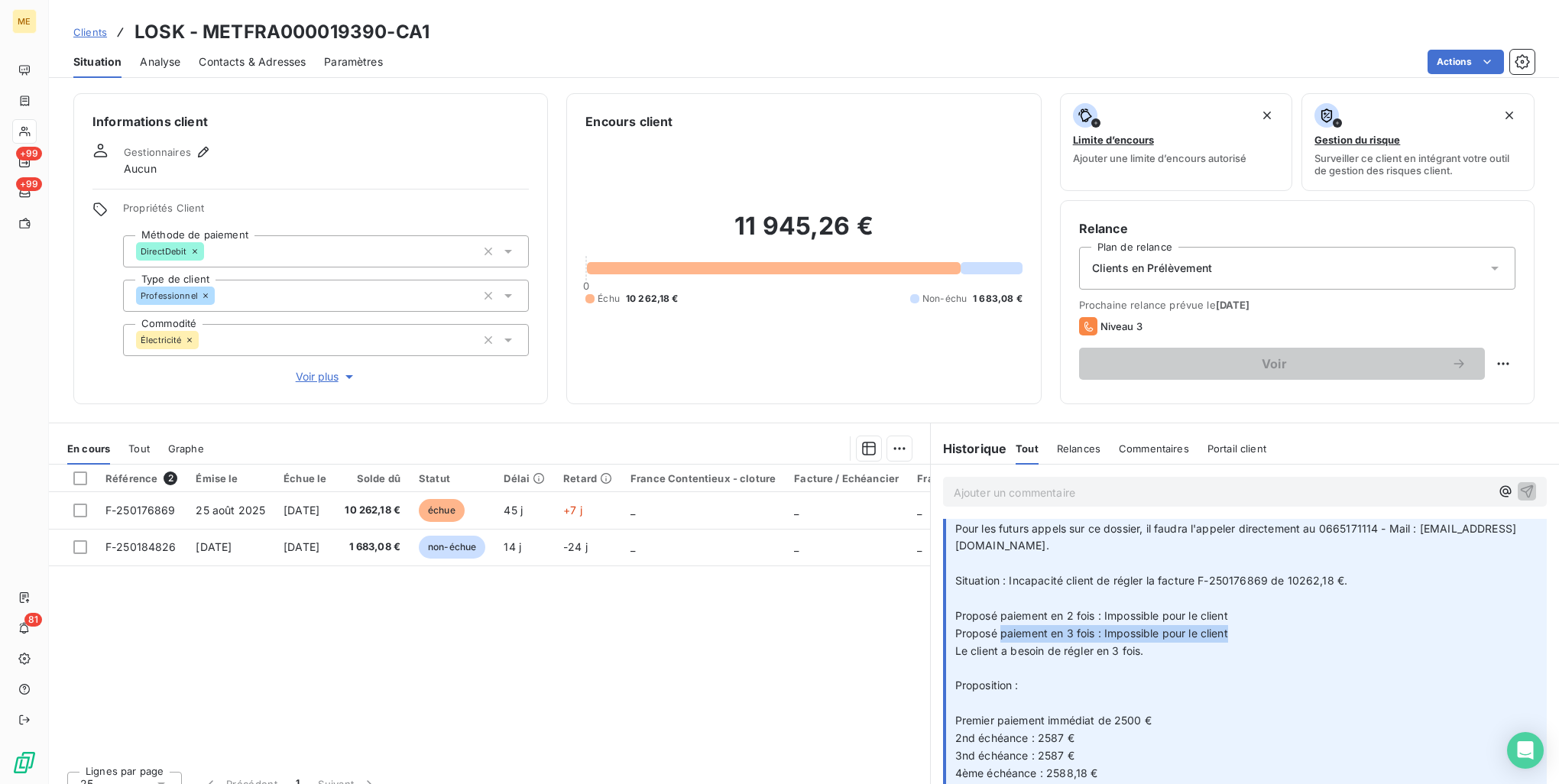
drag, startPoint x: 997, startPoint y: 637, endPoint x: 1236, endPoint y: 632, distance: 239.1
click at [1236, 632] on p "Bonjour @ [PERSON_NAME] nous avons reçu l'appel de [PERSON_NAME] (aide comptabl…" at bounding box center [1246, 677] width 582 height 421
drag, startPoint x: 1236, startPoint y: 632, endPoint x: 1211, endPoint y: 672, distance: 47.2
click at [1211, 672] on p "Bonjour @ [PERSON_NAME] nous avons reçu l'appel de [PERSON_NAME] (aide comptabl…" at bounding box center [1246, 677] width 582 height 421
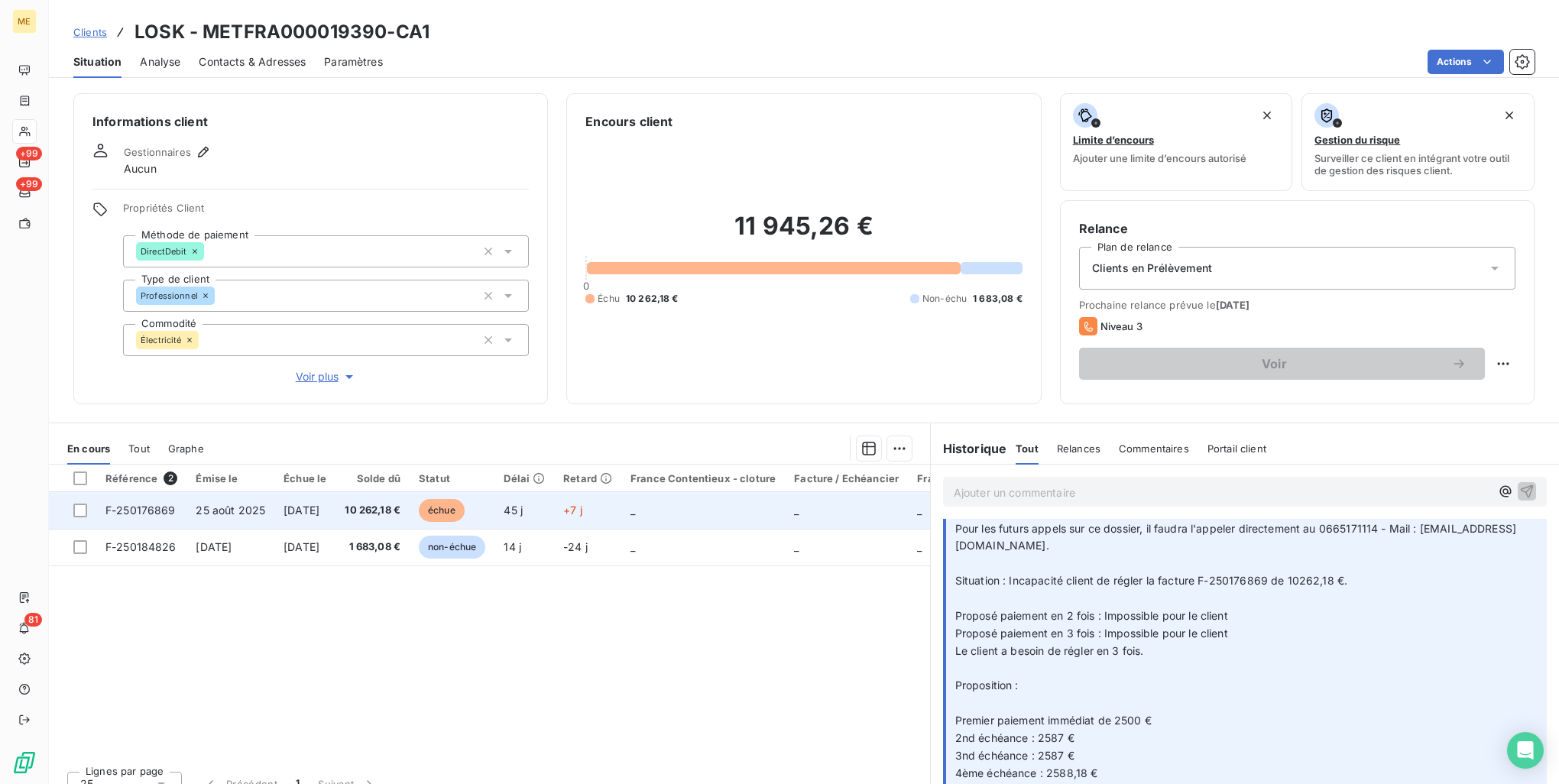
click at [523, 509] on span "45 j" at bounding box center [513, 510] width 19 height 13
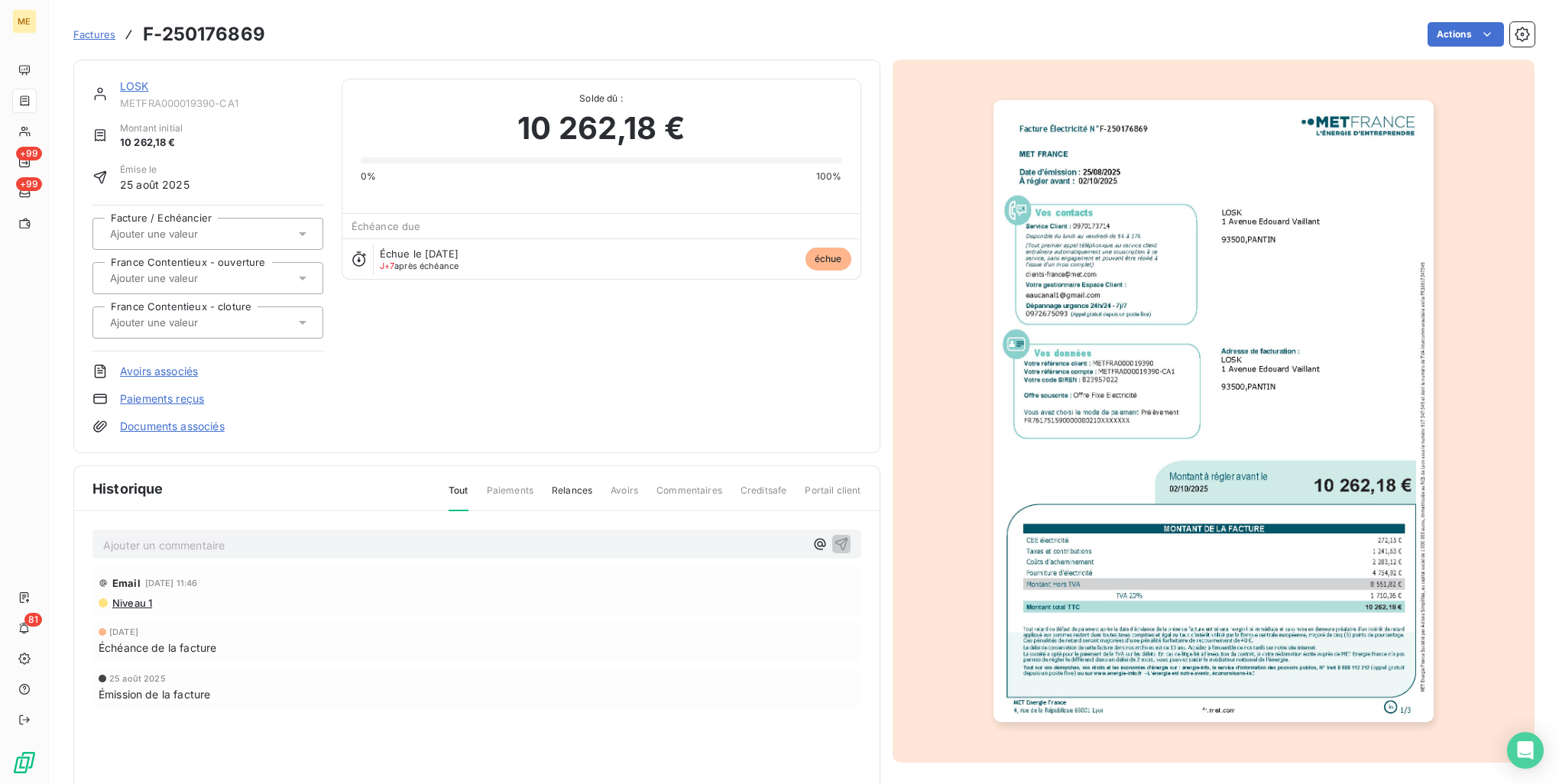
click at [1200, 441] on img "button" at bounding box center [1214, 411] width 441 height 622
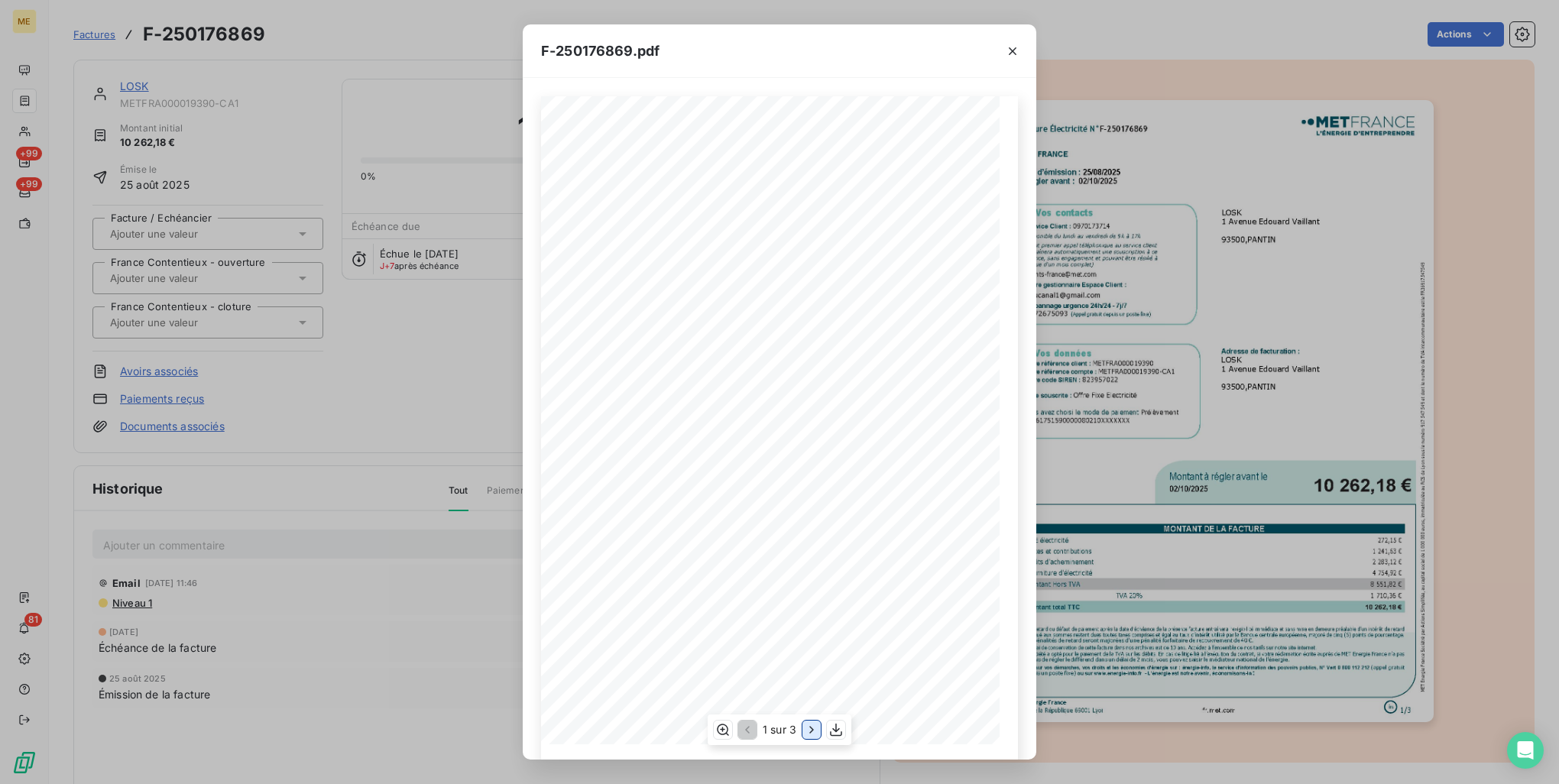
click at [810, 731] on icon "button" at bounding box center [811, 730] width 15 height 15
click at [810, 731] on icon "button" at bounding box center [813, 730] width 15 height 15
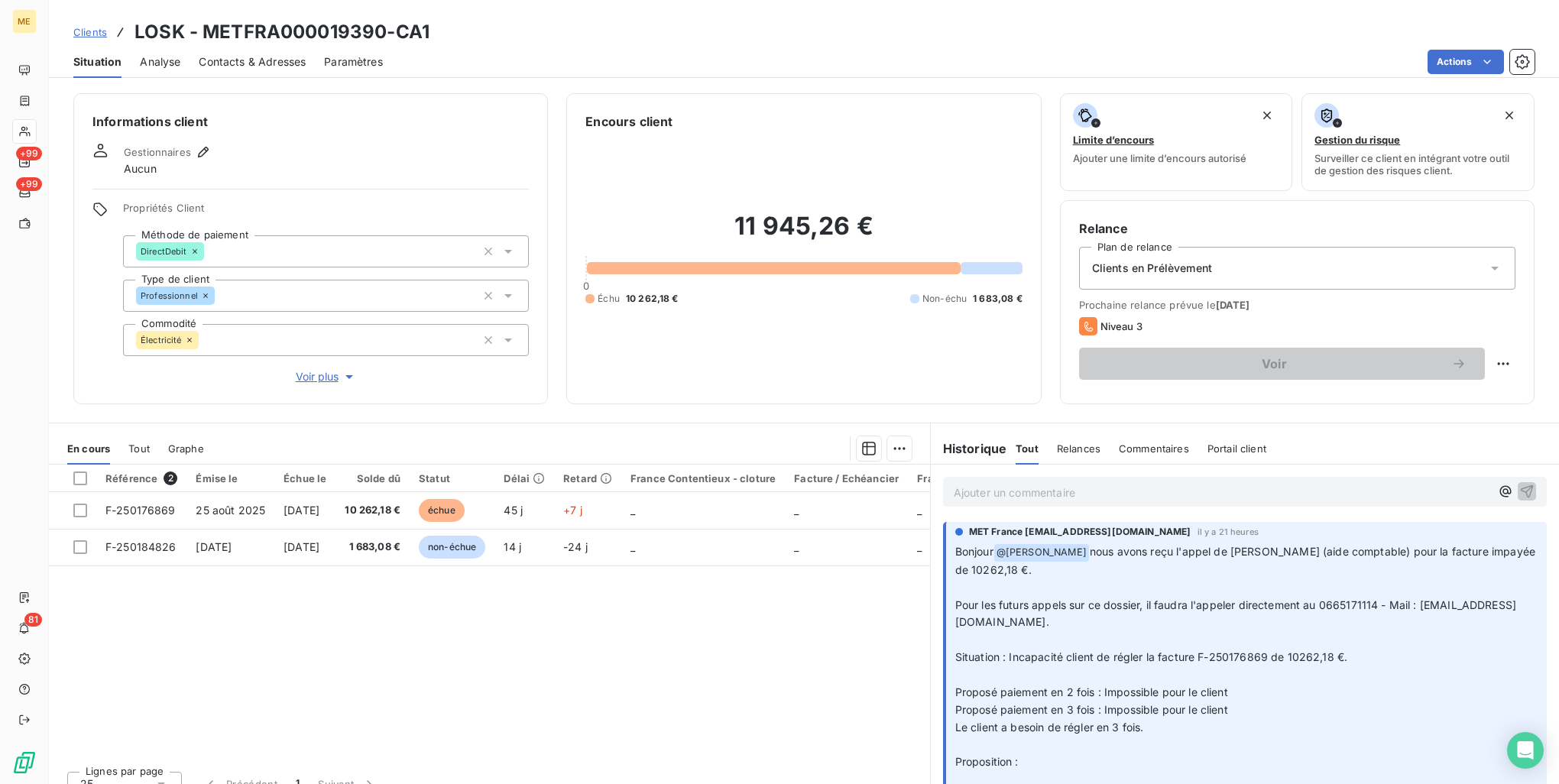
click at [1085, 495] on p "Ajouter un commentaire ﻿" at bounding box center [1222, 492] width 536 height 19
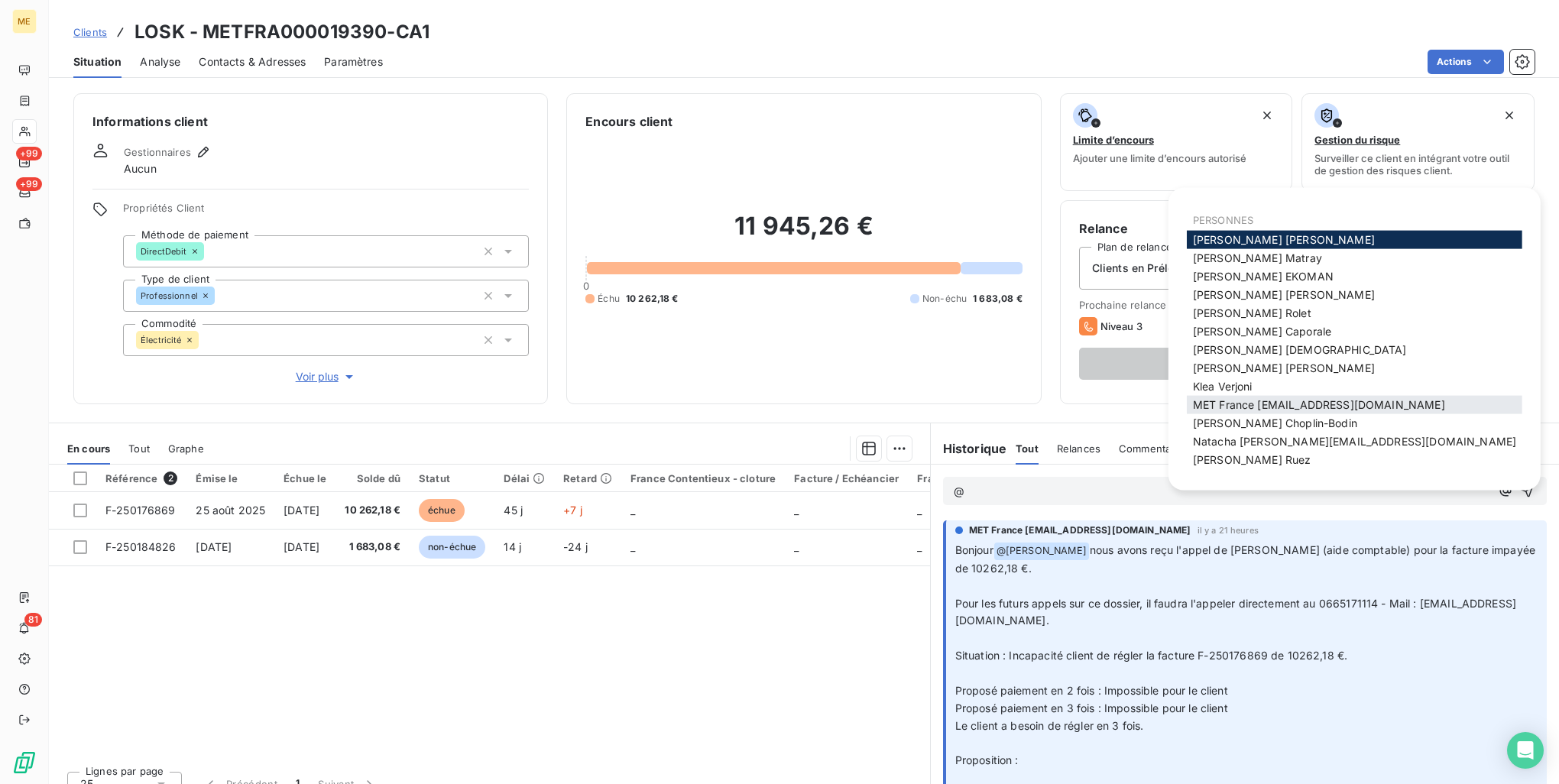
click at [1233, 406] on span "MET France [EMAIL_ADDRESS][DOMAIN_NAME]" at bounding box center [1319, 405] width 252 height 13
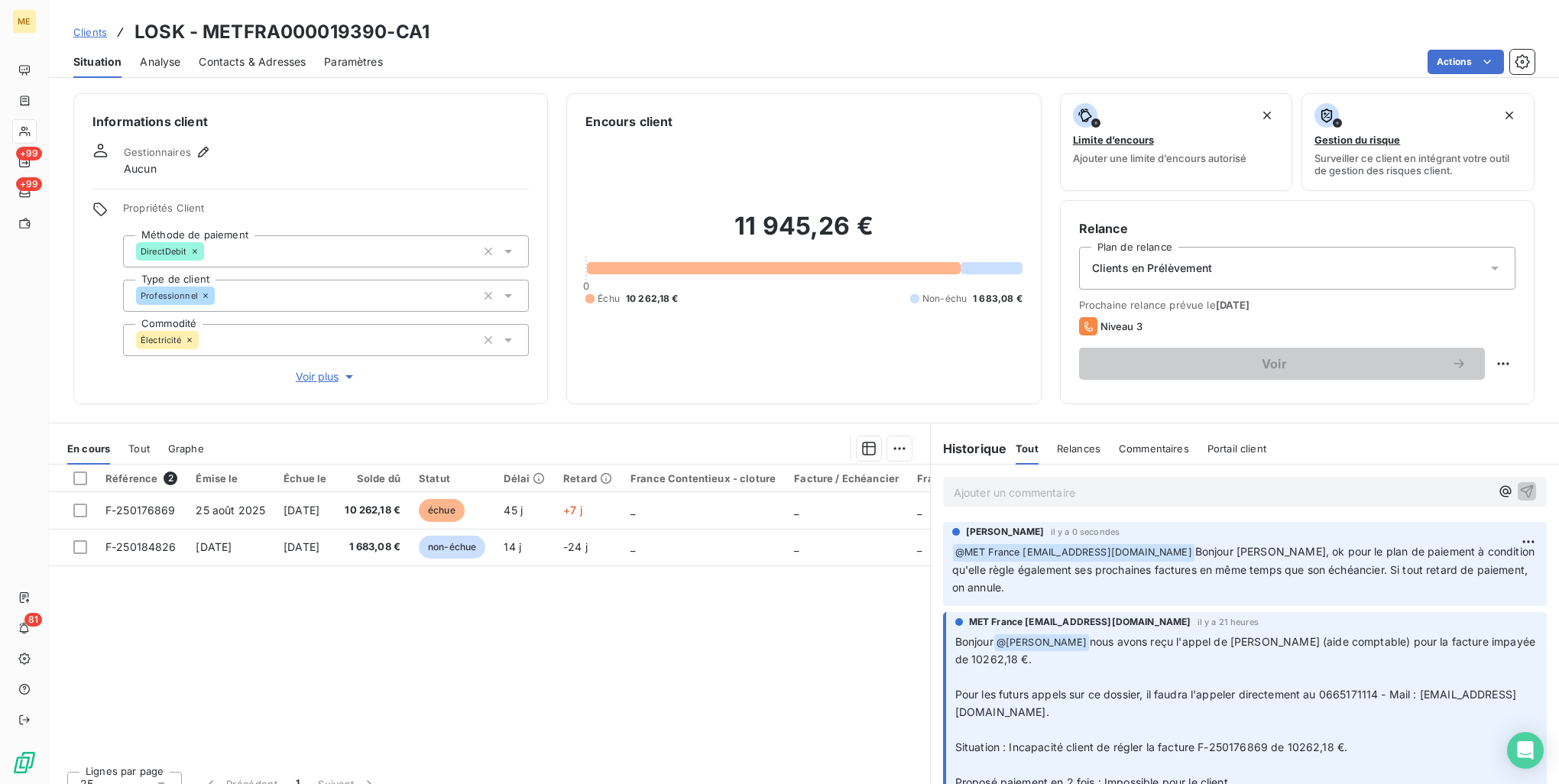
click at [1126, 496] on p "Ajouter un commentaire ﻿" at bounding box center [1222, 492] width 536 height 19
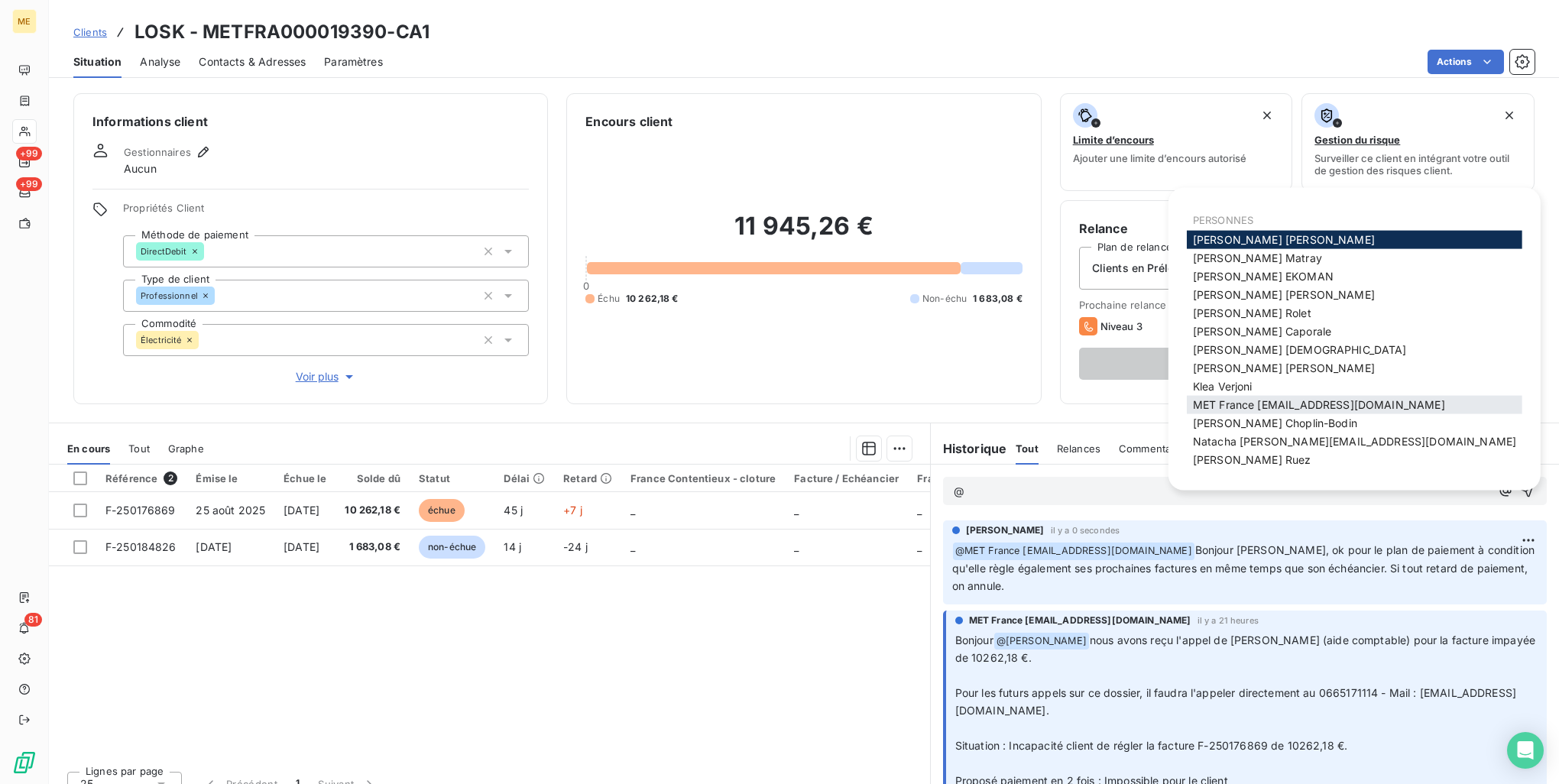
click at [1327, 397] on div "MET France [EMAIL_ADDRESS][DOMAIN_NAME]" at bounding box center [1354, 405] width 335 height 18
click at [1310, 407] on span "MET France [EMAIL_ADDRESS][DOMAIN_NAME]" at bounding box center [1319, 405] width 252 height 13
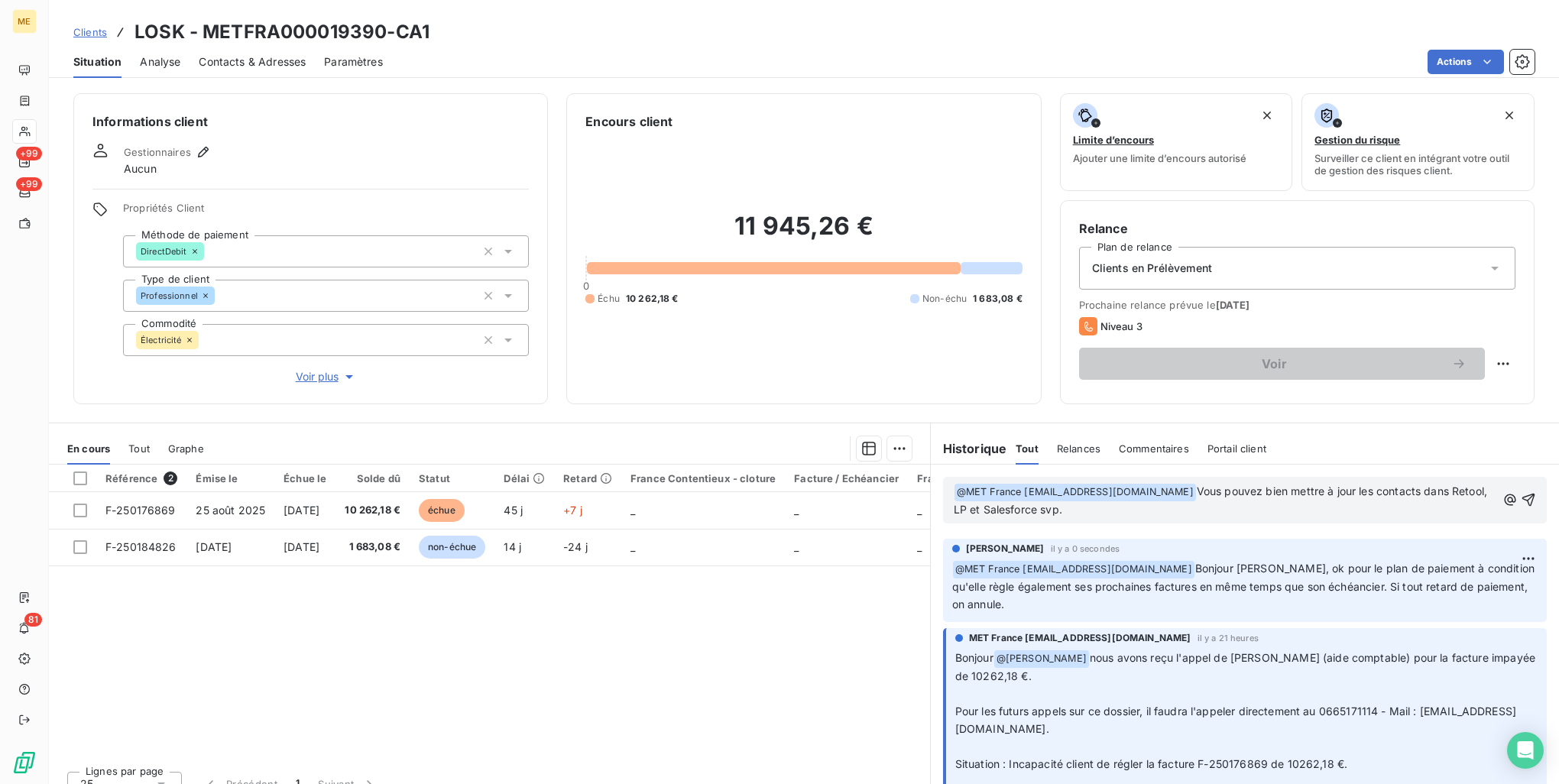
click at [1422, 491] on span "Vous pouvez bien mettre à jour les contacts dans Retool, LP et Salesforce svp." at bounding box center [1223, 500] width 537 height 32
click at [1276, 511] on p "﻿ @ MET France met-france@recouvrement.met.com ﻿ Vous pouvez bien mettre à jour…" at bounding box center [1226, 501] width 542 height 36
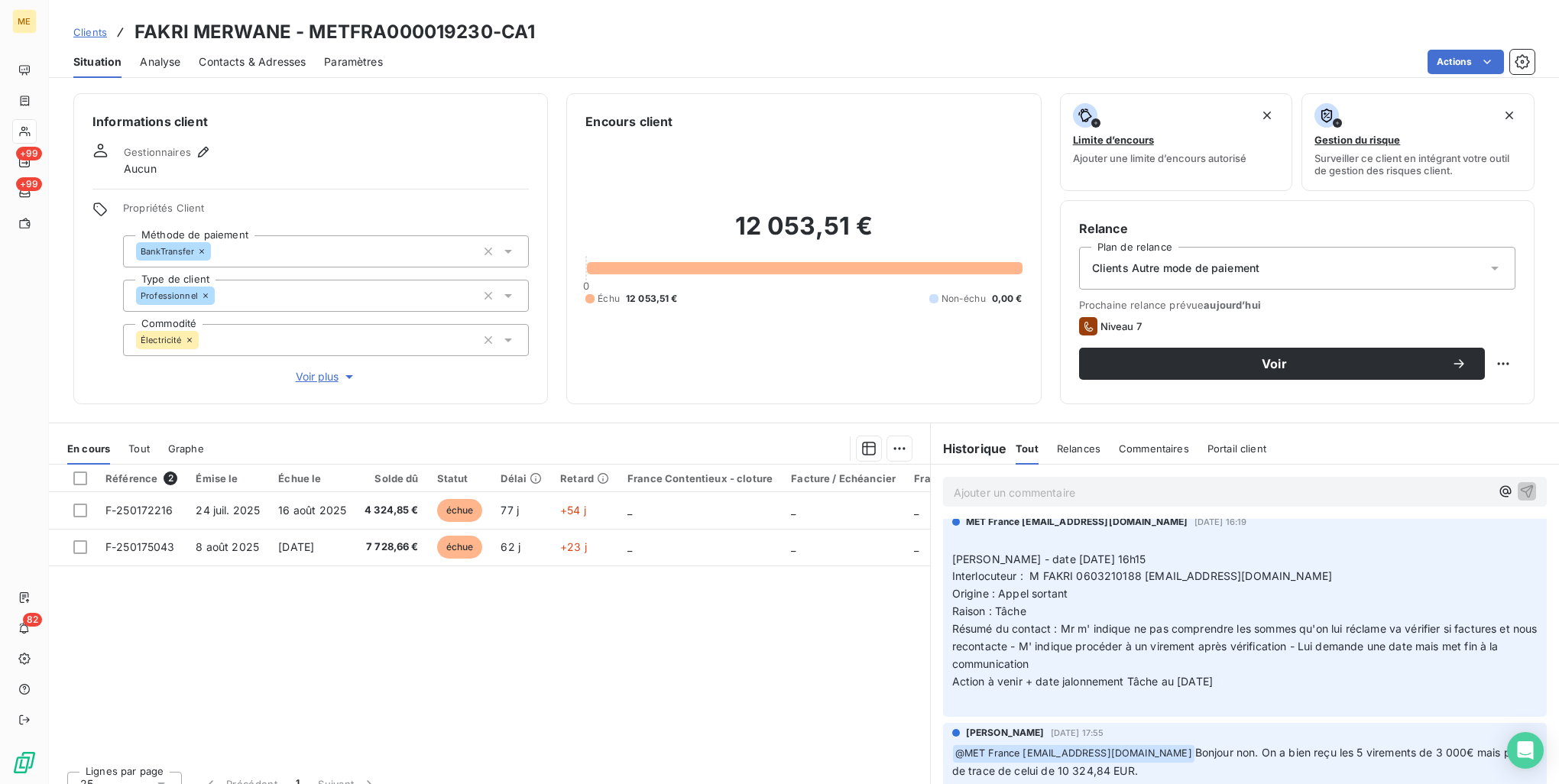
scroll to position [688, 0]
drag, startPoint x: 1159, startPoint y: 639, endPoint x: 1180, endPoint y: 662, distance: 31.1
click at [1180, 662] on span "Résumé du contact : Mr m' indique ne pas comprendre les sommes qu'on lui réclam…" at bounding box center [1246, 645] width 588 height 48
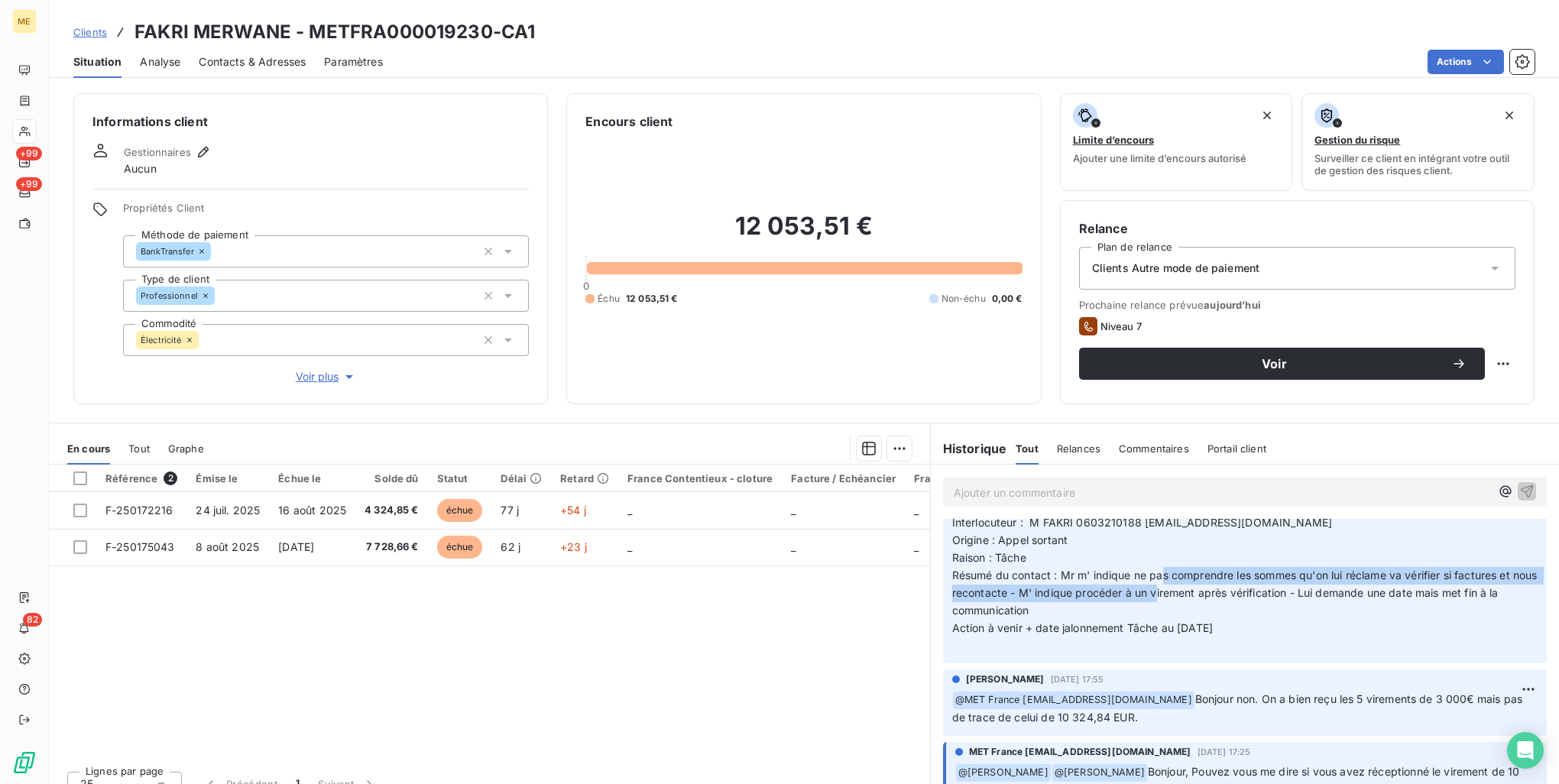
scroll to position [764, 0]
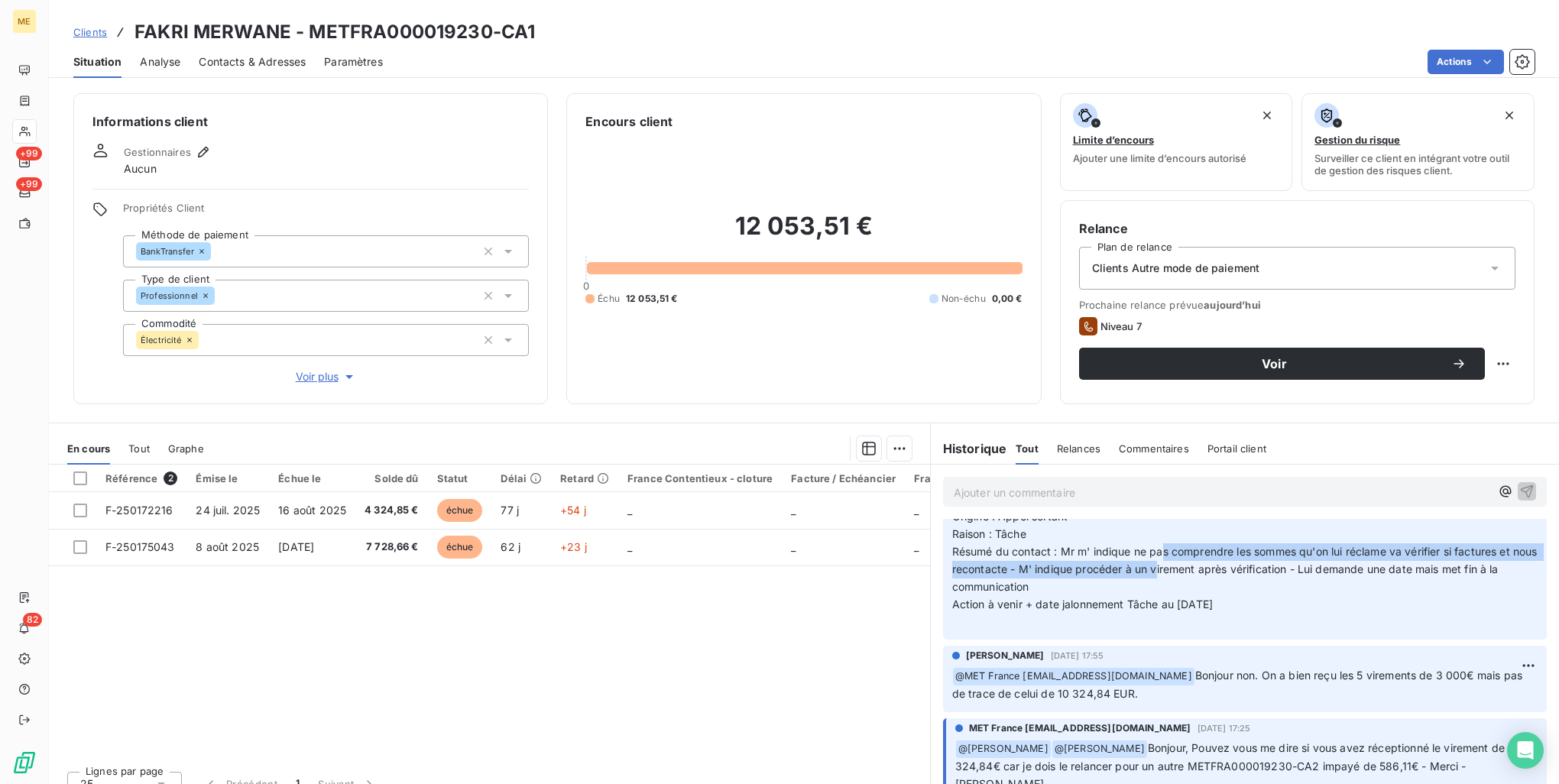
drag, startPoint x: 1202, startPoint y: 693, endPoint x: 1171, endPoint y: 704, distance: 32.9
click at [1171, 703] on p "﻿ @ MET [GEOGRAPHIC_DATA] [EMAIL_ADDRESS][DOMAIN_NAME] Bonjour non. On a bien r…" at bounding box center [1245, 685] width 586 height 36
drag, startPoint x: 1171, startPoint y: 704, endPoint x: 1211, endPoint y: 713, distance: 41.0
click at [1211, 703] on p "﻿ @ MET France met-france@recouvrement.met.com Bonjour non. On a bien reçu les …" at bounding box center [1245, 685] width 586 height 36
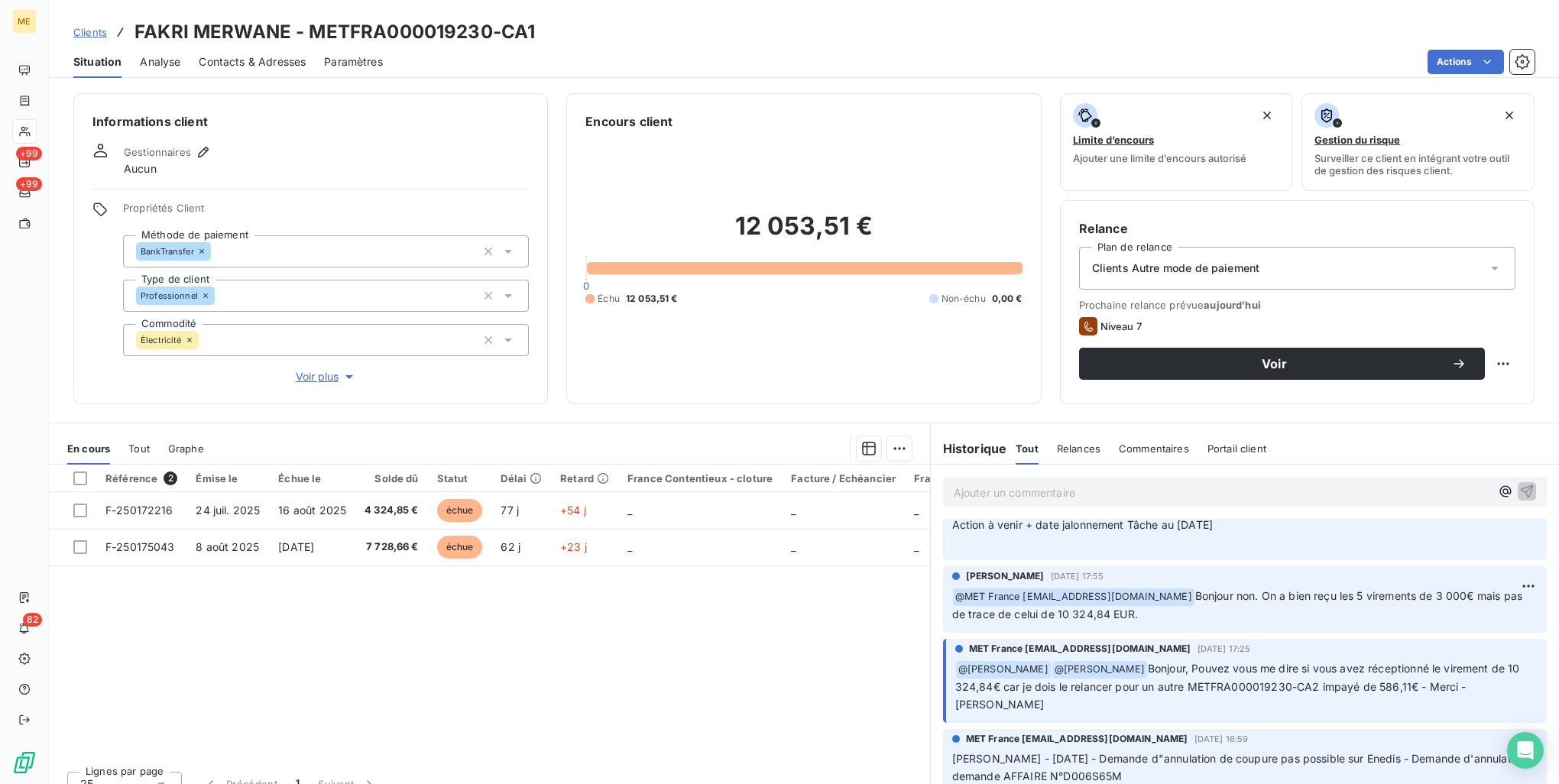
scroll to position [917, 0]
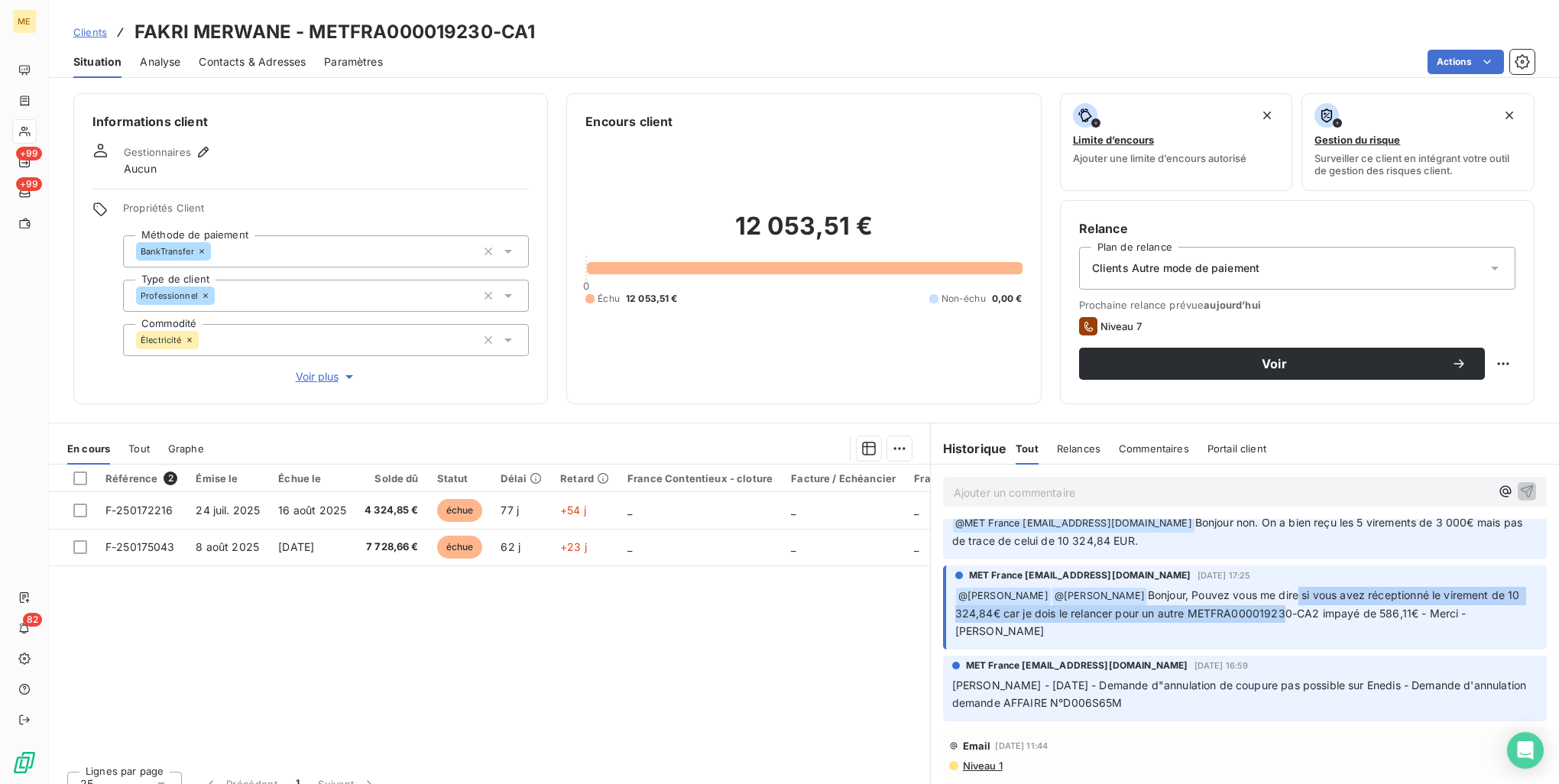
drag, startPoint x: 1263, startPoint y: 612, endPoint x: 1276, endPoint y: 636, distance: 27.3
click at [1276, 636] on span "Bonjour, Pouvez vous me dire si vous avez réceptionné le virement de 10 324,84€…" at bounding box center [1239, 613] width 568 height 49
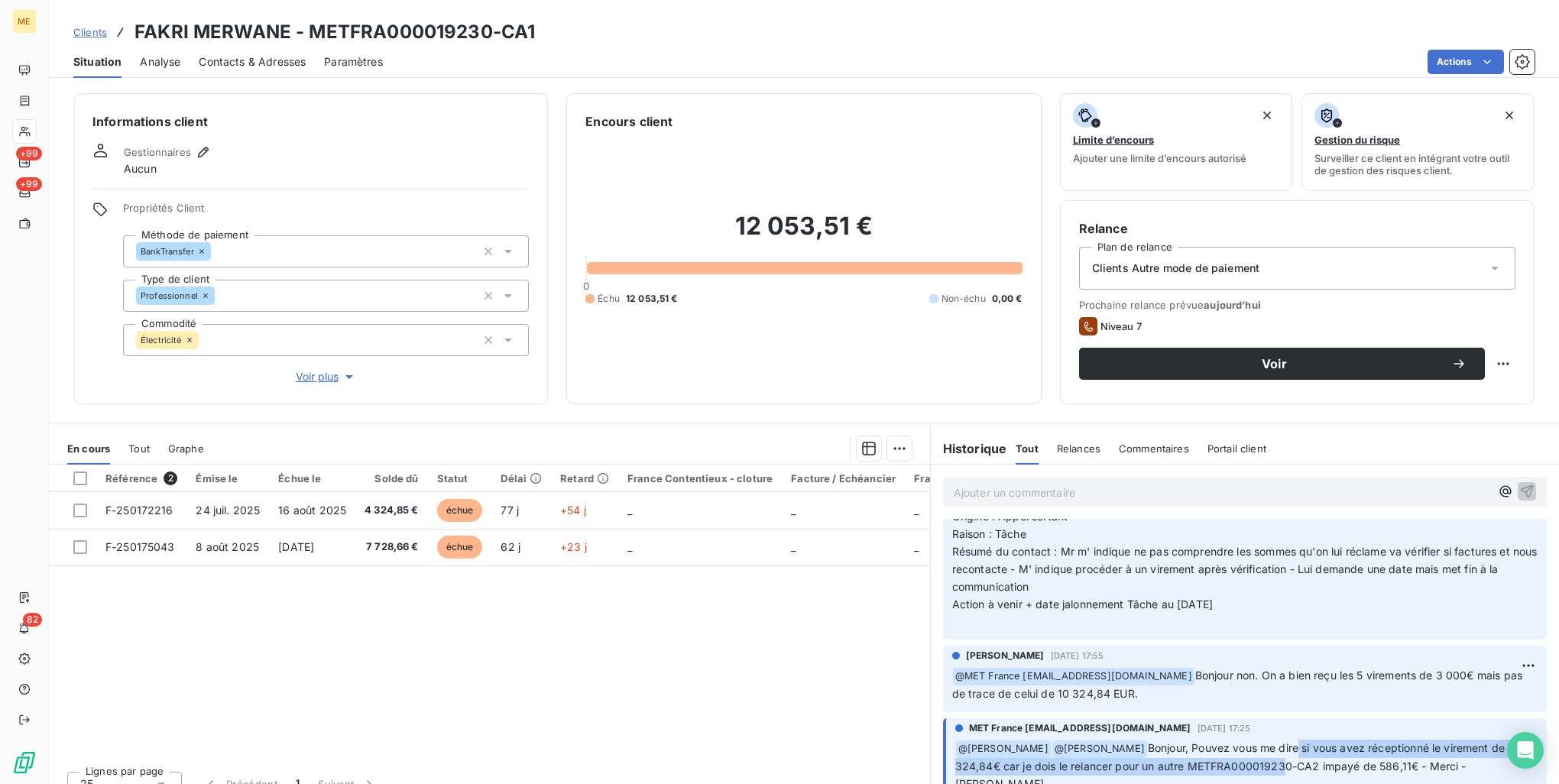
scroll to position [764, 0]
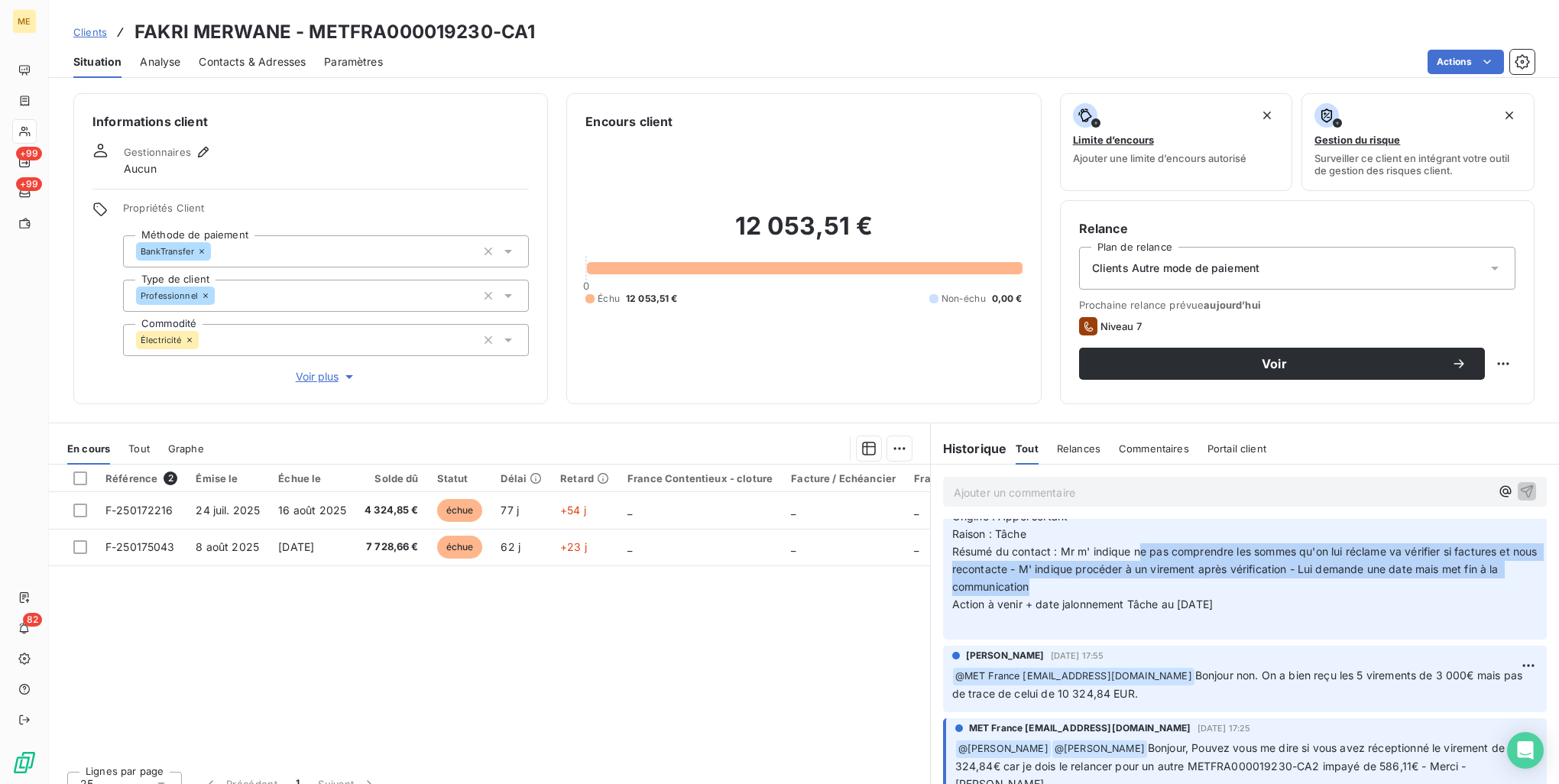
drag, startPoint x: 1134, startPoint y: 570, endPoint x: 1184, endPoint y: 600, distance: 58.3
click at [1184, 600] on p "﻿ Valérie - date 01/10/2025 16h15 Interlocuteur : M FAKRI 0603210188 groupemenh…" at bounding box center [1245, 543] width 586 height 175
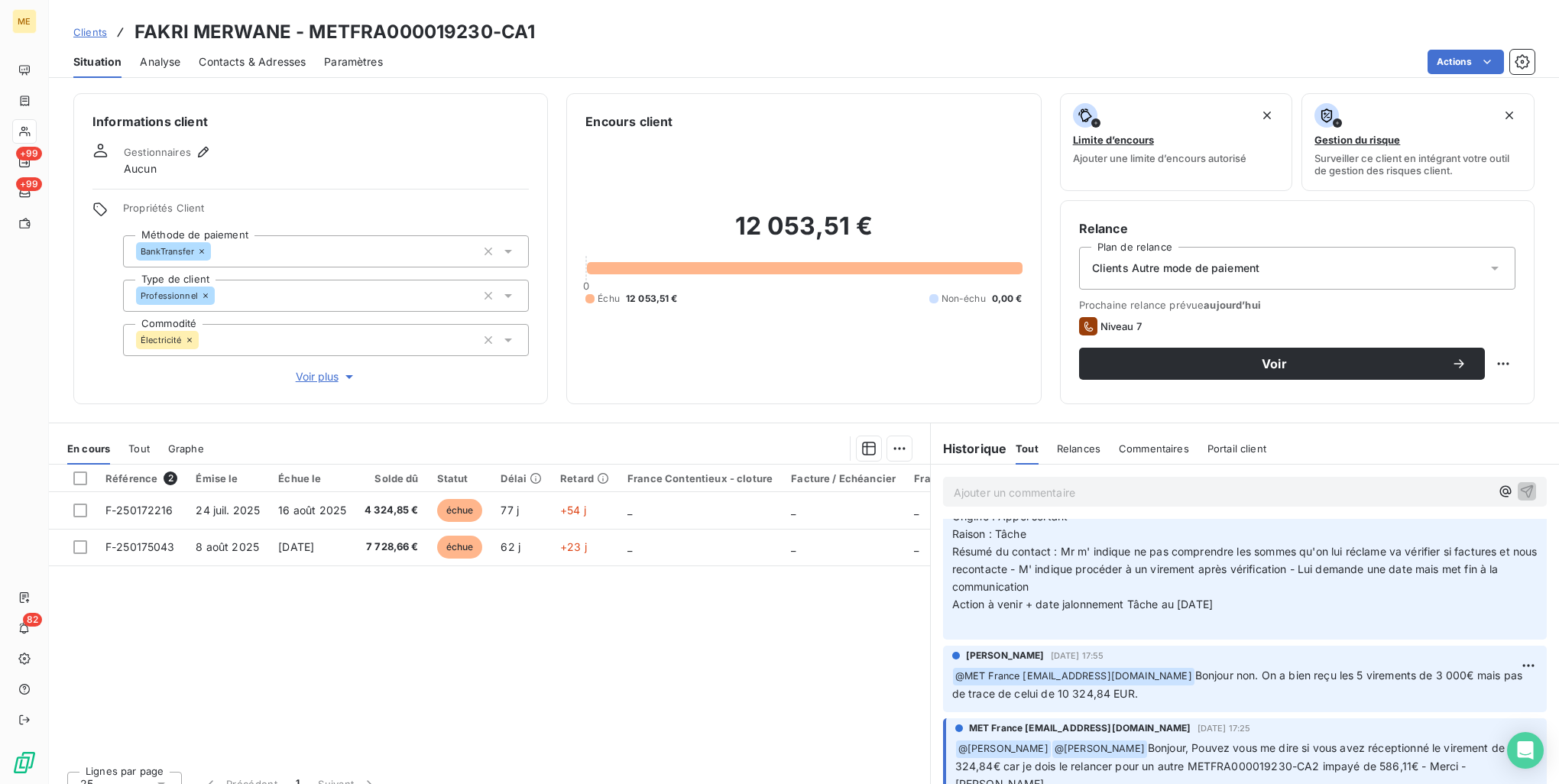
drag, startPoint x: 1184, startPoint y: 600, endPoint x: 1302, endPoint y: 642, distance: 125.3
click at [1302, 632] on p "﻿ Valérie - date 01/10/2025 16h15 Interlocuteur : M FAKRI 0603210188 groupemenh…" at bounding box center [1245, 543] width 586 height 175
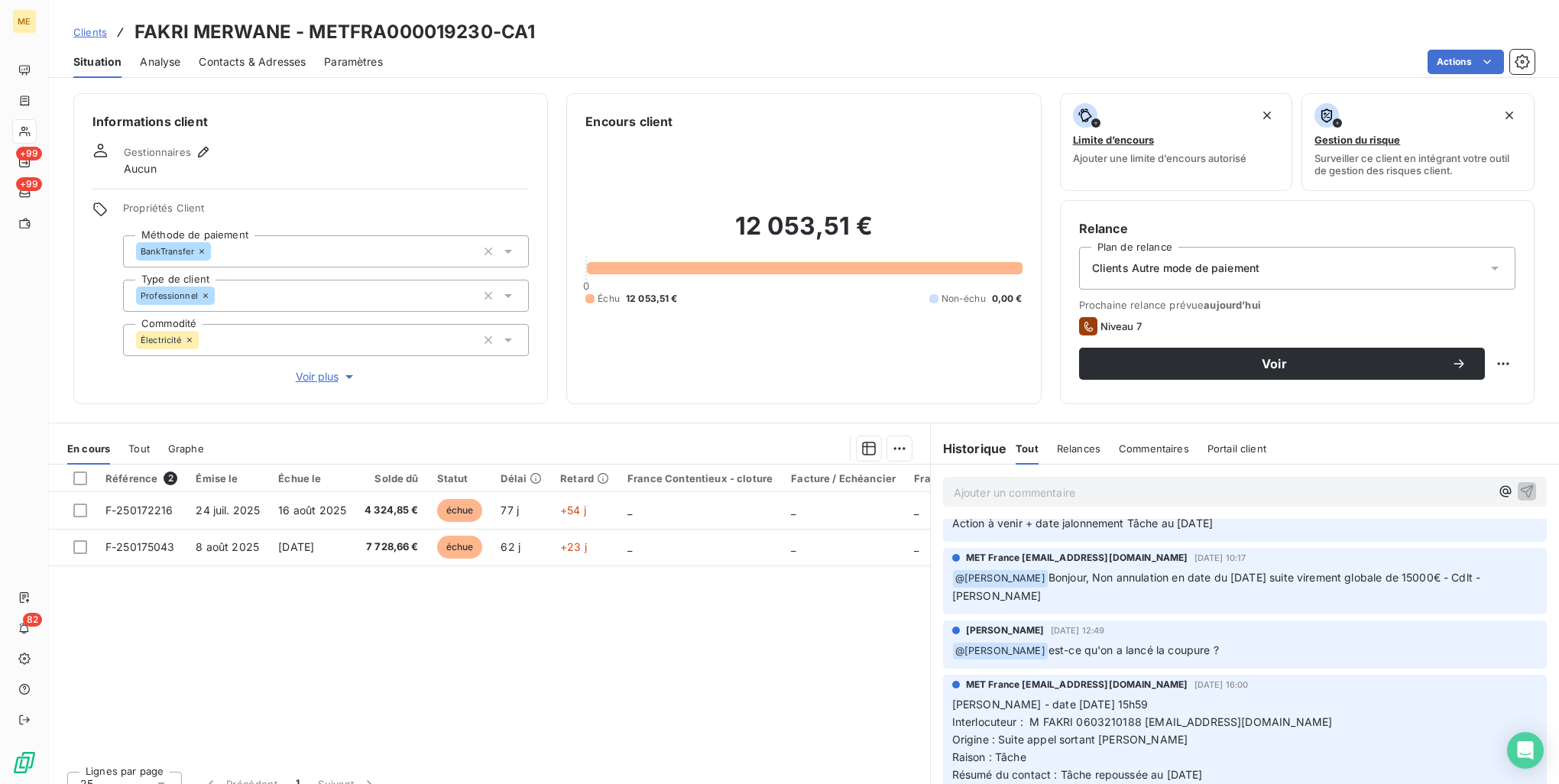
scroll to position [305, 0]
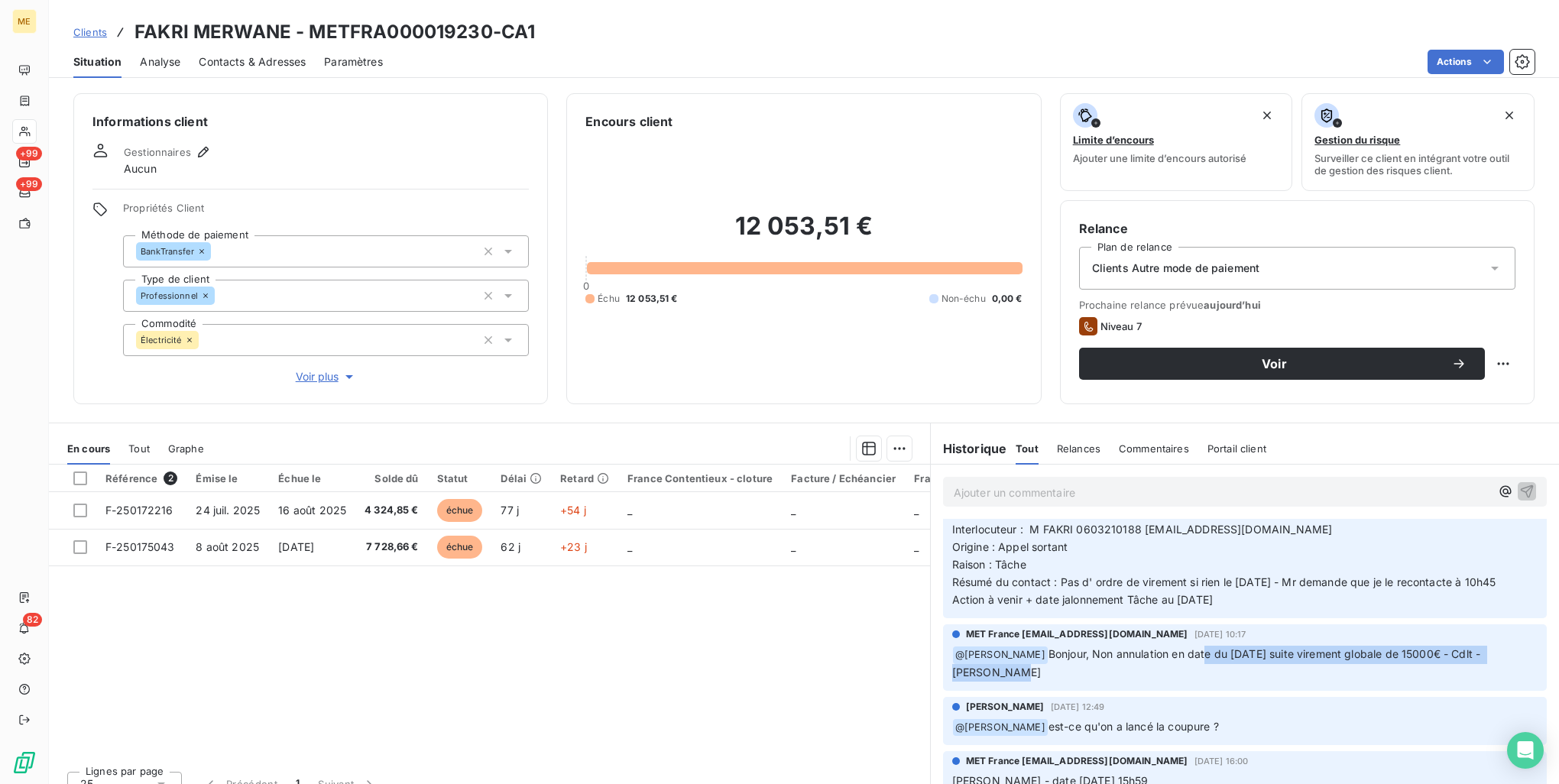
drag, startPoint x: 1186, startPoint y: 671, endPoint x: 1449, endPoint y: 682, distance: 263.2
click at [1449, 682] on p "﻿ @ Amélie Matray Bonjour, Non annulation en date du 22/09/2025 suite virement …" at bounding box center [1245, 664] width 586 height 36
drag, startPoint x: 1187, startPoint y: 579, endPoint x: 1468, endPoint y: 597, distance: 281.6
click at [1468, 597] on p "Valérie - date 08/10/2025 Interlocuteur : M FAKRI 0603210188 groupemenhir77@gma…" at bounding box center [1245, 557] width 586 height 105
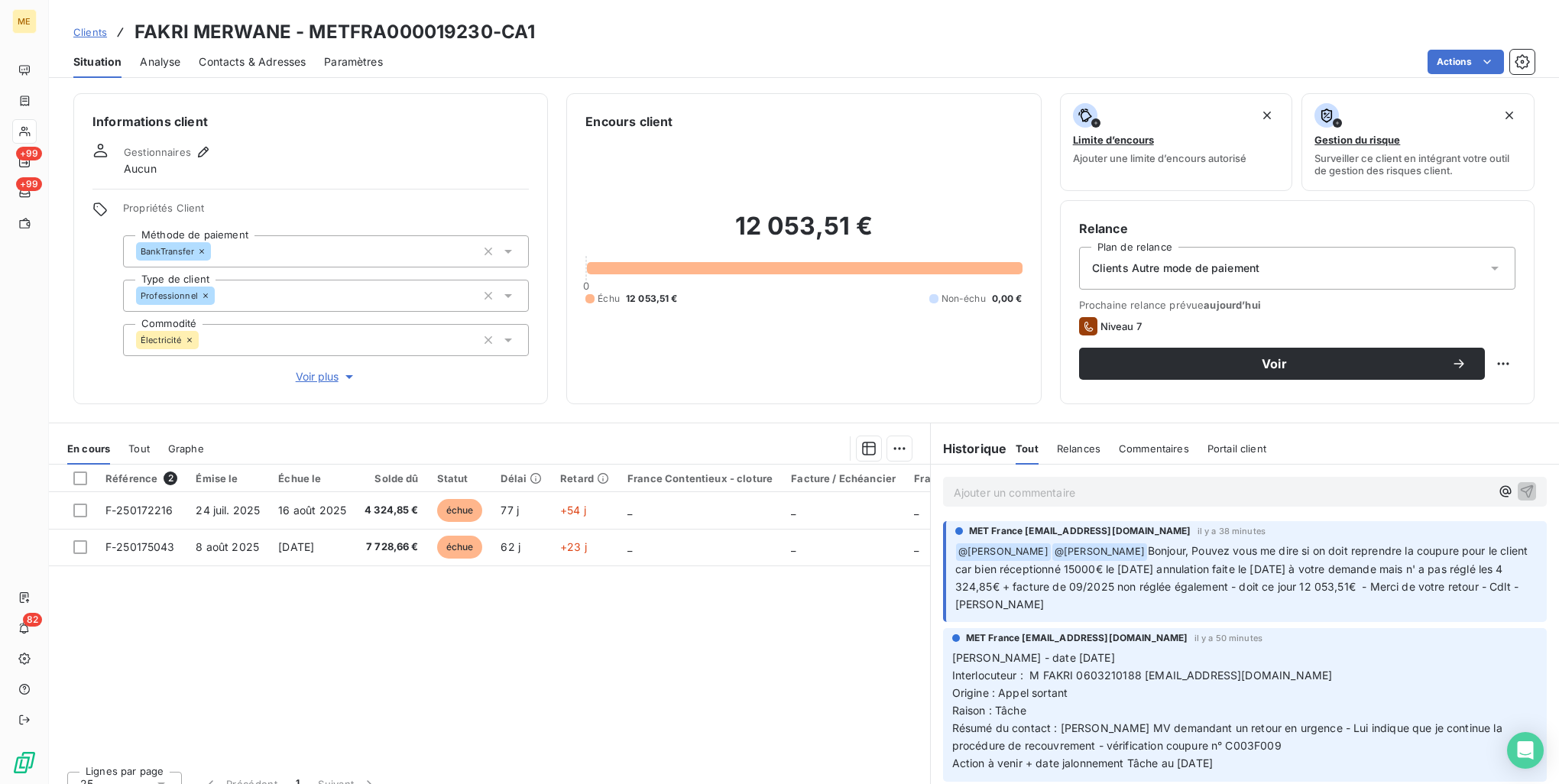
scroll to position [0, 0]
drag, startPoint x: 1126, startPoint y: 551, endPoint x: 1237, endPoint y: 604, distance: 123.0
click at [1237, 604] on p "﻿ @ Amélie Matray ﻿ @ Bélinda Thomont Bonjour, Pouvez vous me dire si on doit r…" at bounding box center [1246, 579] width 582 height 71
click at [1232, 609] on p "﻿ @ Amélie Matray ﻿ @ Bélinda Thomont Bonjour, Pouvez vous me dire si on doit r…" at bounding box center [1246, 579] width 582 height 71
click at [405, 670] on div "Référence 2 Émise le Échue le Solde dû Statut Délai Retard France Contentieux -…" at bounding box center [489, 612] width 881 height 295
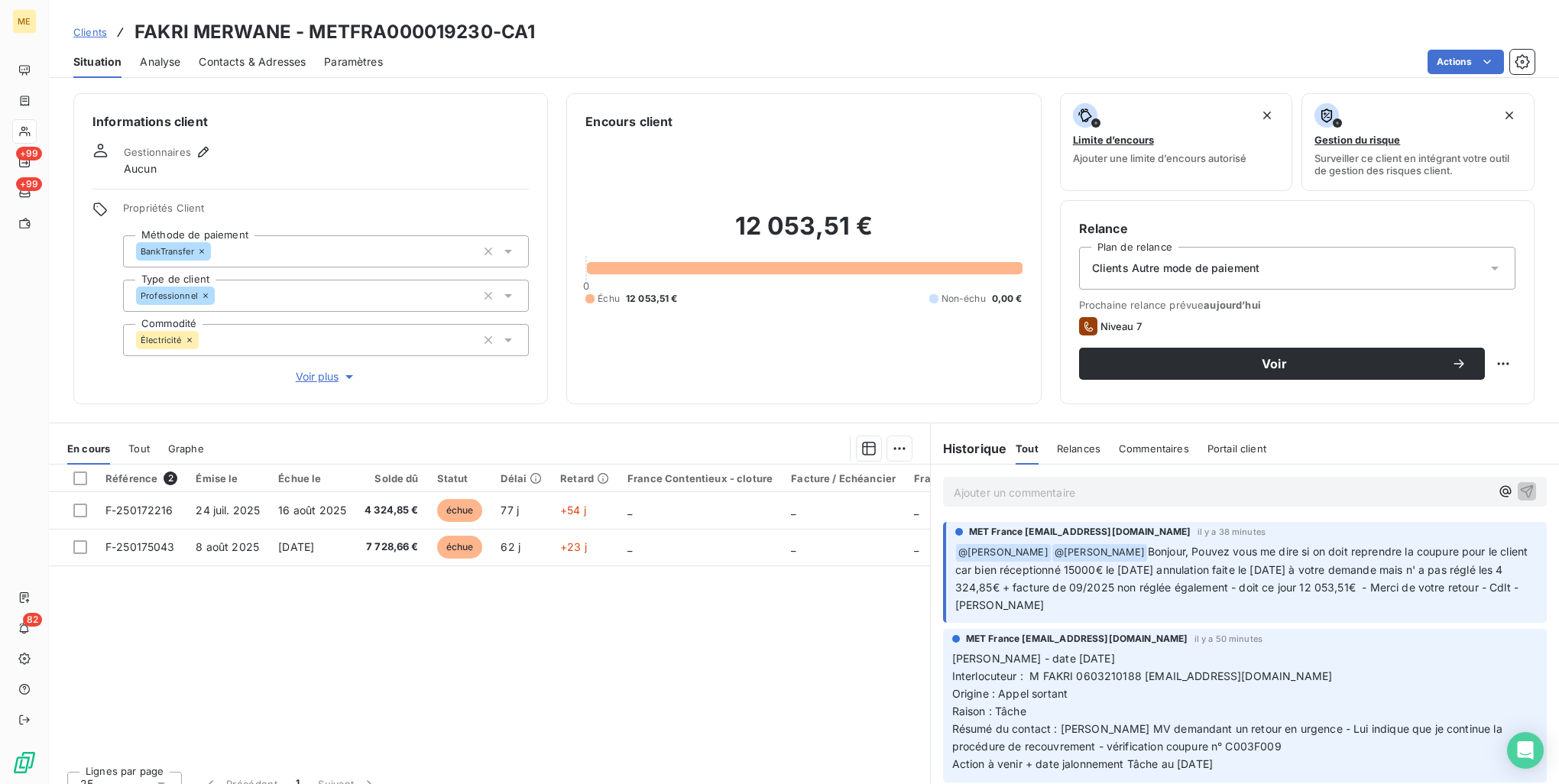
click at [429, 50] on div "Actions" at bounding box center [968, 61] width 1134 height 24
click at [431, 39] on h3 "FAKRI MERWANE - METFRA000019230-CA1" at bounding box center [334, 32] width 400 height 28
copy h3 "METFRA000019230"
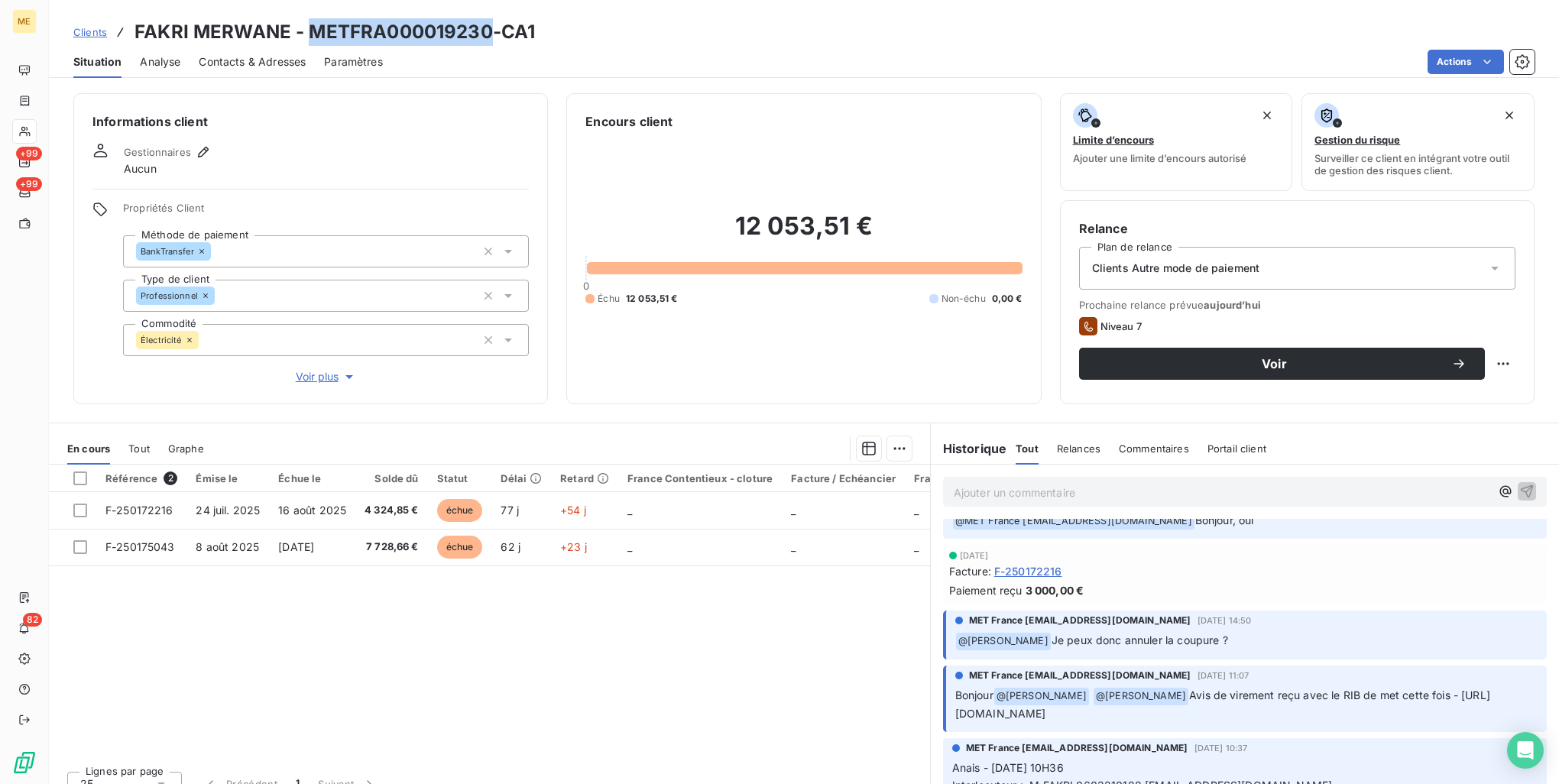
scroll to position [1299, 0]
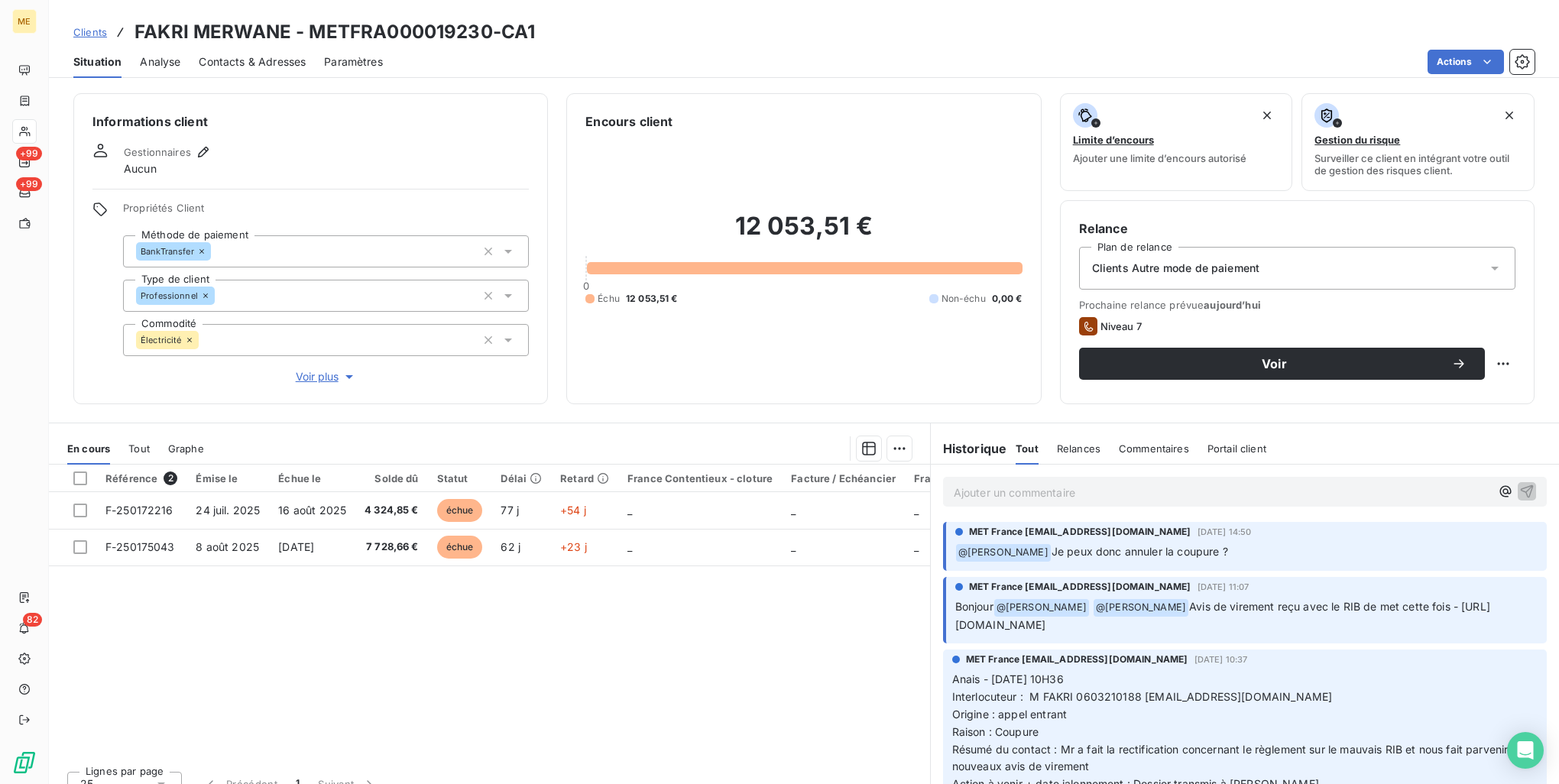
click at [1290, 626] on span "Avis de virement reçu avec le RIB de met cette fois - https://metholdingag.ligh…" at bounding box center [1223, 615] width 535 height 32
click at [1012, 632] on p "Bonjour @ Bélinda Thomont @ Xavier Ruez Avis de virement reçu avec le RIB de me…" at bounding box center [1246, 616] width 582 height 36
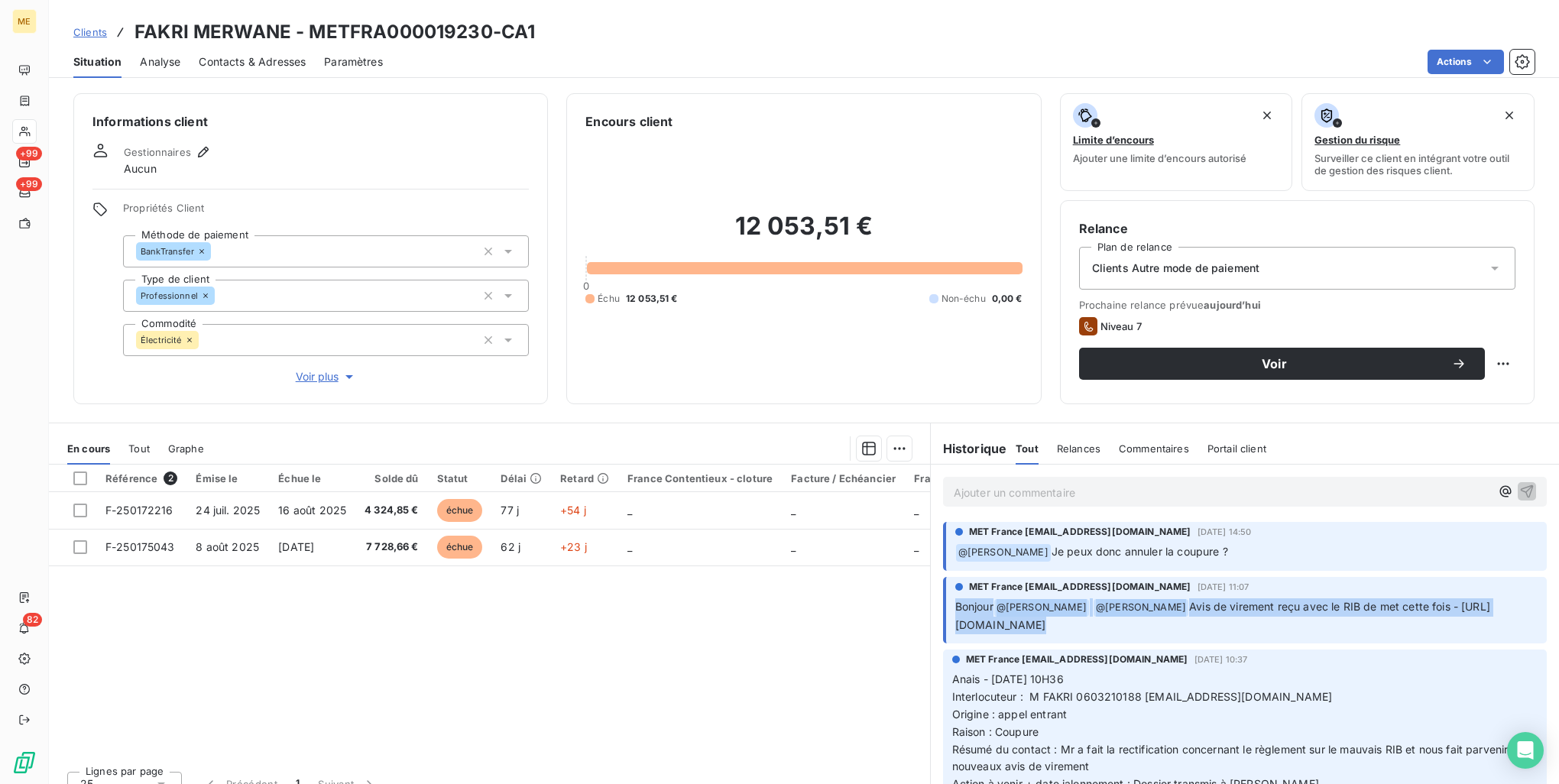
scroll to position [0, 28]
drag, startPoint x: 950, startPoint y: 626, endPoint x: 1541, endPoint y: 630, distance: 591.0
click at [1541, 630] on div "Ajouter un commentaire ﻿ MET France met-france@recouvrement.met.com il y a 39 m…" at bounding box center [1244, 634] width 628 height 340
copy span "https://metholdingag.lightning.force.com/lightning/r/vlocity_cmt__CustomerInter…"
click at [365, 38] on div "Clients FAKRI MERWANE - METFRA000019230-CA1" at bounding box center [804, 32] width 1510 height 28
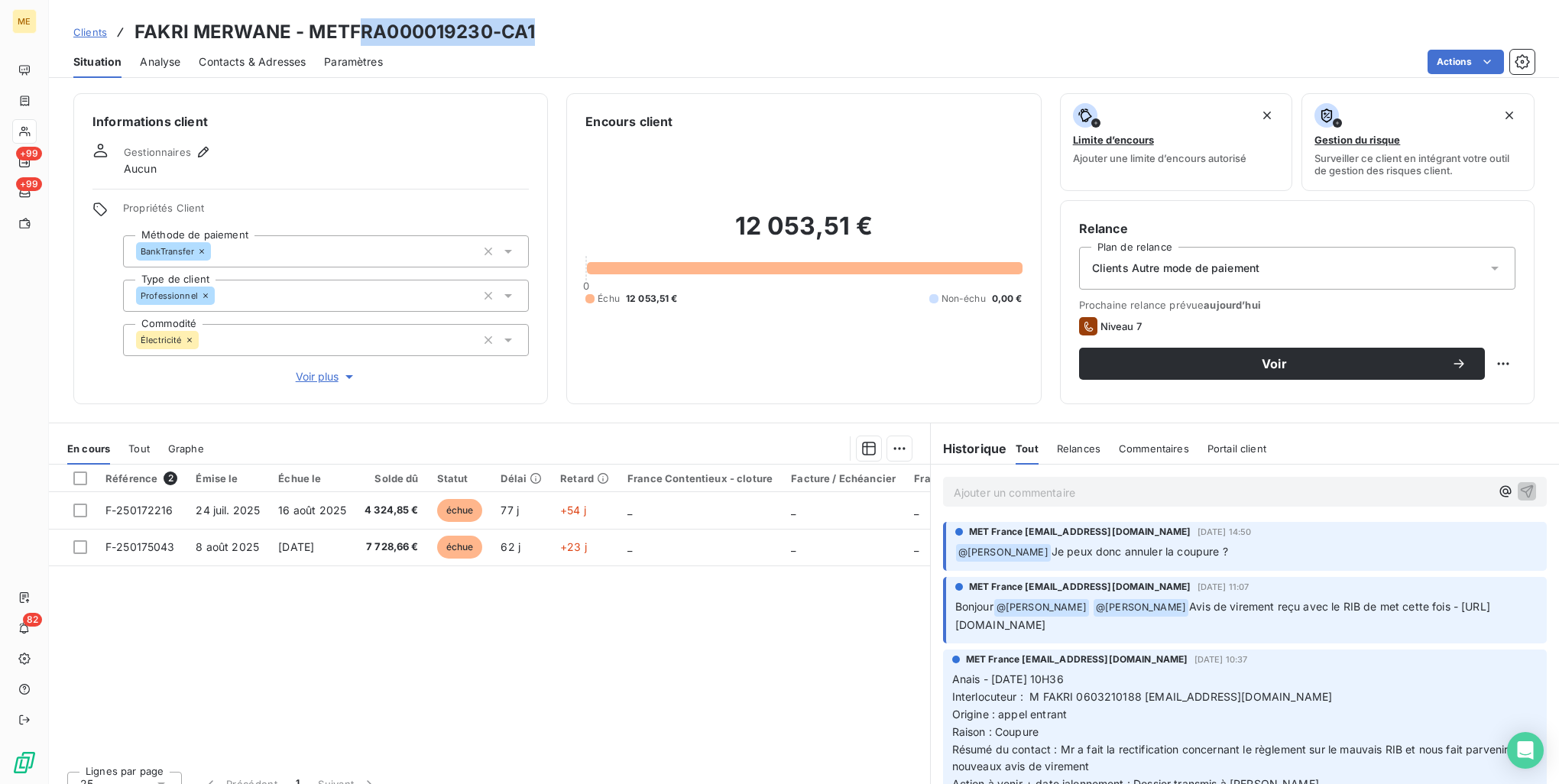
click at [612, 23] on div "Clients FAKRI MERWANE - METFRA000019230-CA1" at bounding box center [804, 32] width 1510 height 28
drag, startPoint x: 573, startPoint y: 33, endPoint x: 313, endPoint y: 25, distance: 260.1
click at [313, 25] on div "Clients FAKRI MERWANE - METFRA000019230-CA1" at bounding box center [804, 32] width 1510 height 28
copy h3 "METFRA000019230-CA1"
click at [717, 622] on div "Référence 2 Émise le Échue le Solde dû Statut Délai Retard France Contentieux -…" at bounding box center [489, 612] width 881 height 295
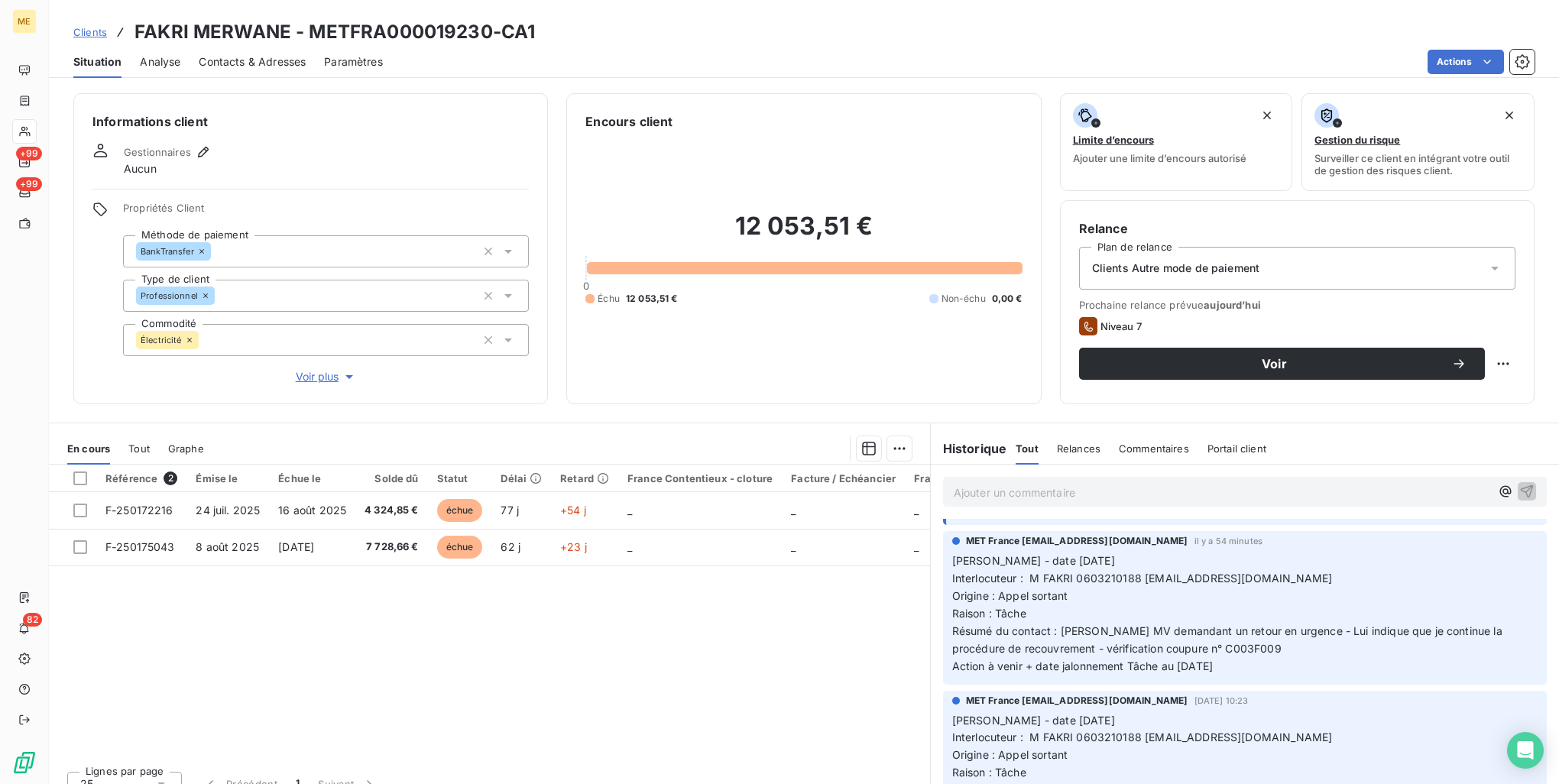
scroll to position [0, 0]
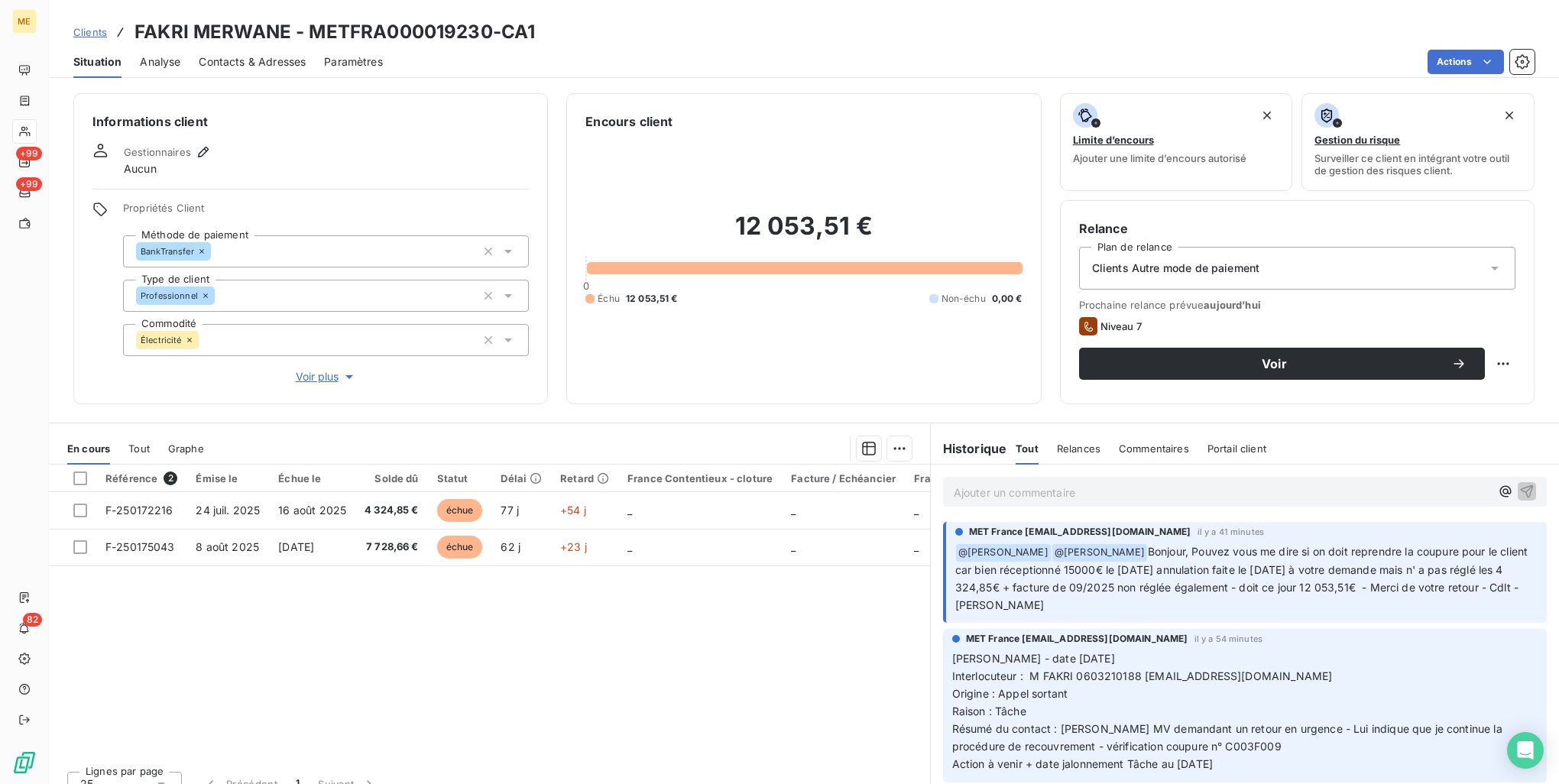
drag, startPoint x: 769, startPoint y: 752, endPoint x: 883, endPoint y: 756, distance: 114.1
click at [883, 756] on div "Référence 2 Émise le Échue le Solde dû Statut Délai Retard France Contentieux -…" at bounding box center [489, 612] width 881 height 295
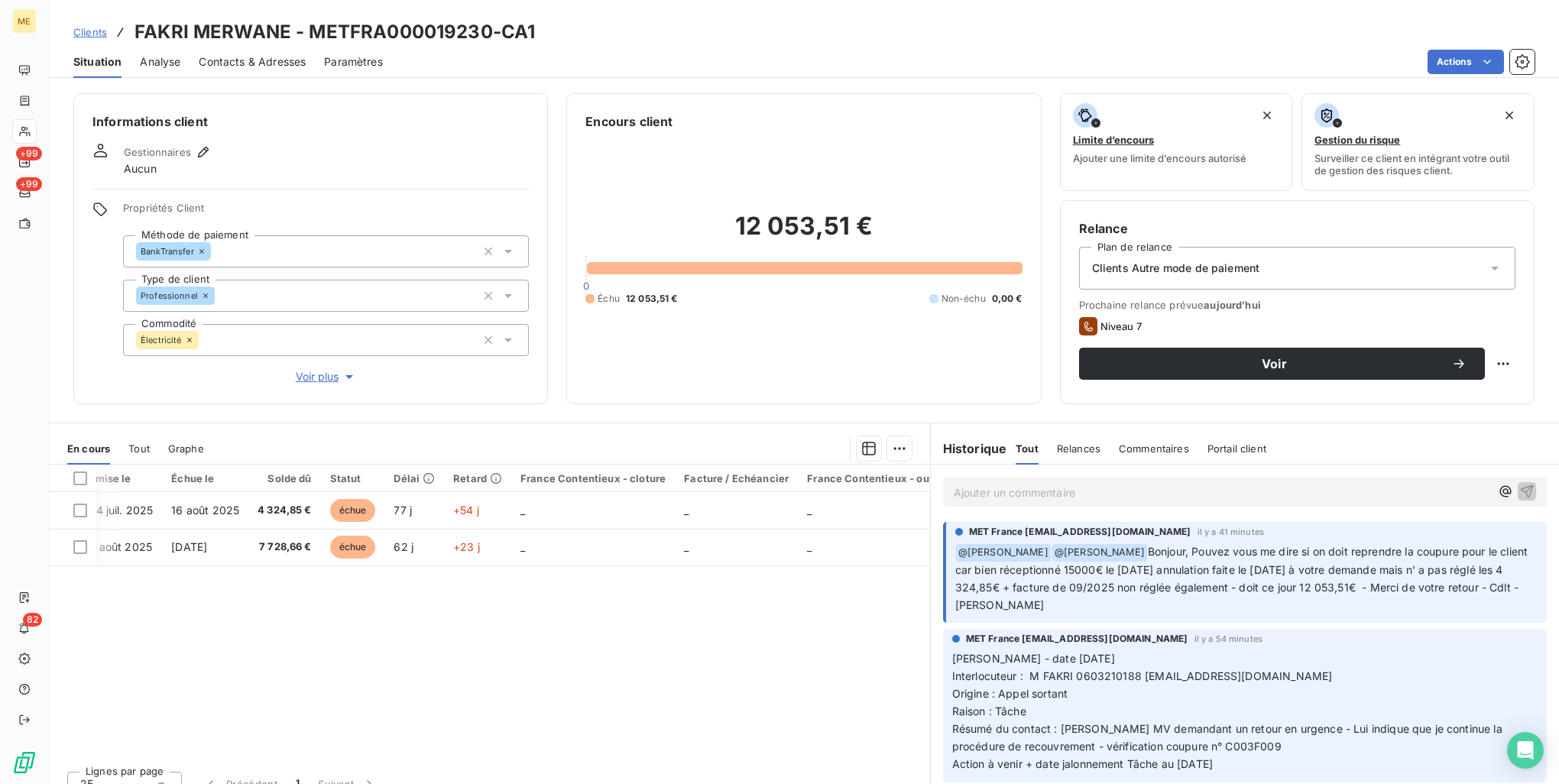
scroll to position [0, 149]
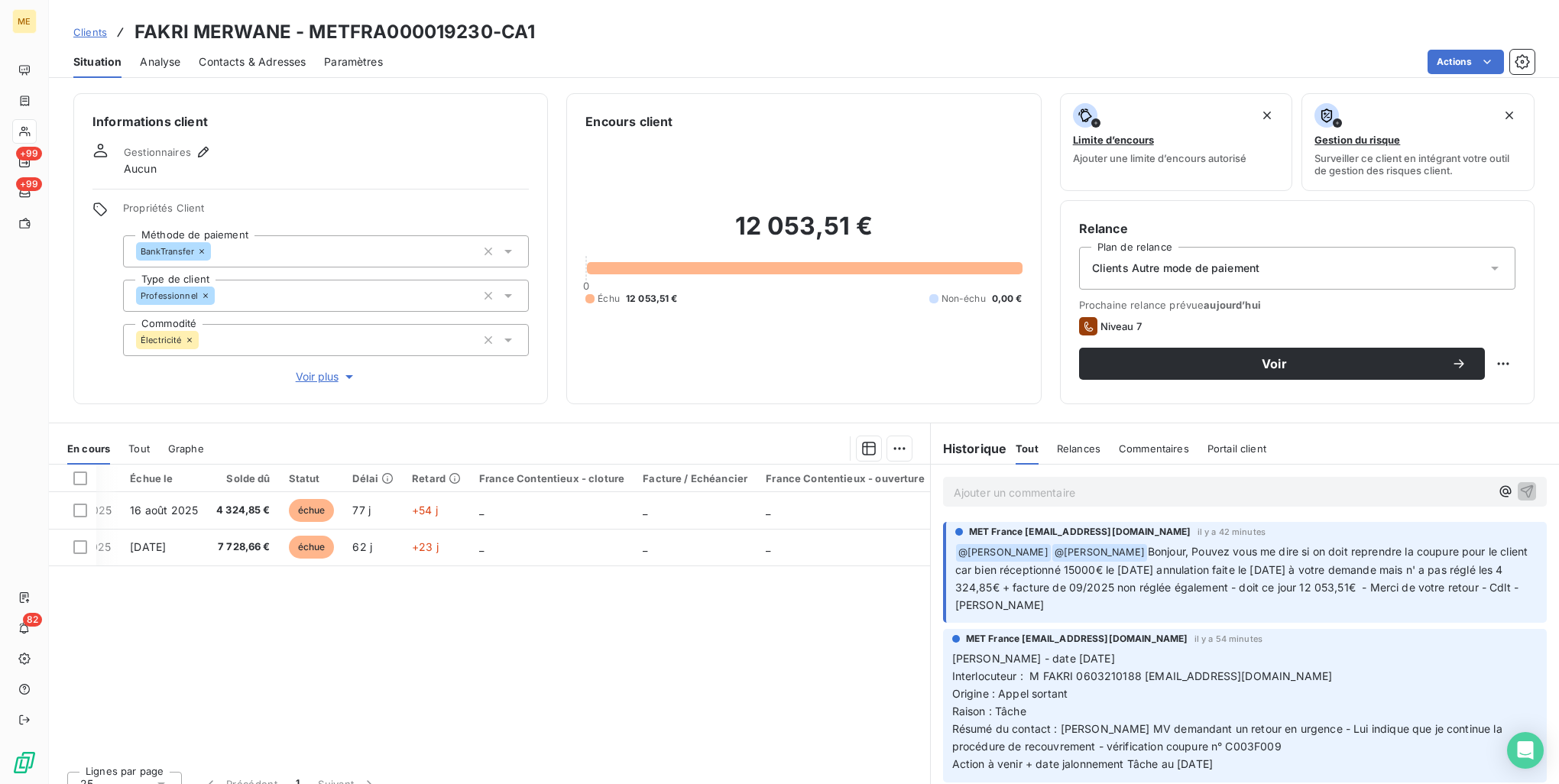
click at [1128, 493] on p "Ajouter un commentaire ﻿" at bounding box center [1222, 492] width 536 height 19
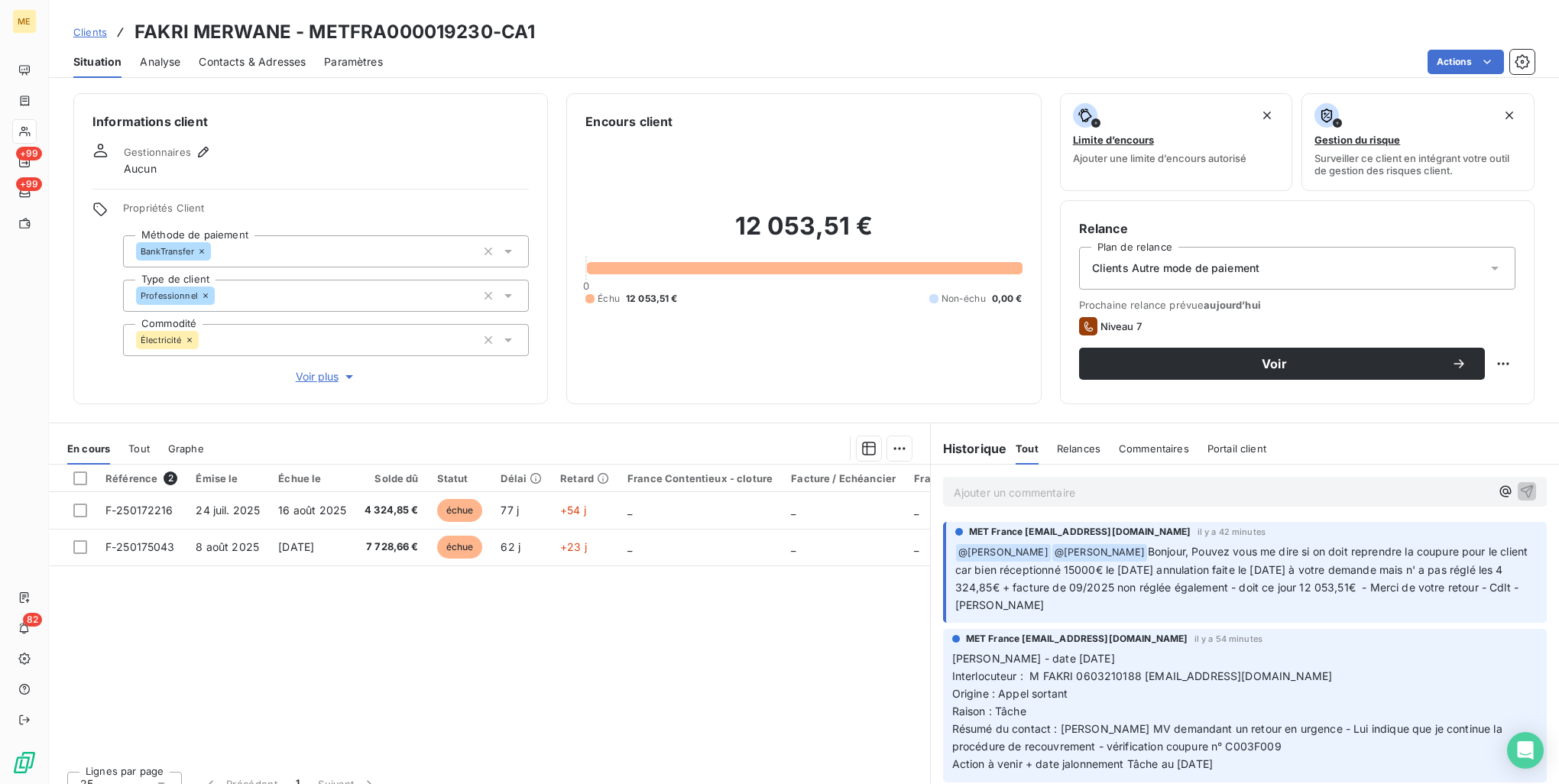
click at [1156, 486] on p "Ajouter un commentaire ﻿" at bounding box center [1222, 492] width 536 height 19
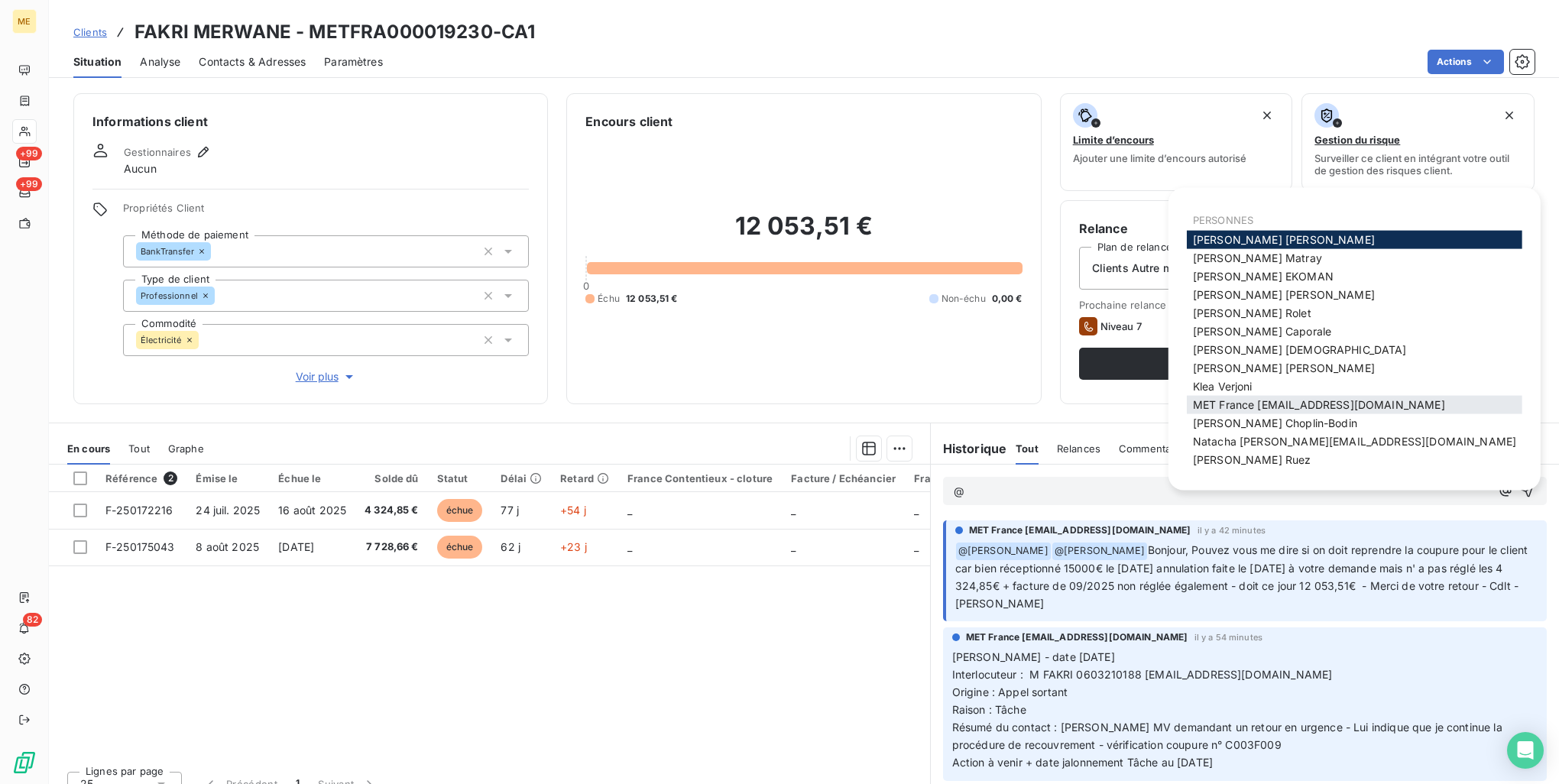
click at [1260, 409] on span "MET France [EMAIL_ADDRESS][DOMAIN_NAME]" at bounding box center [1319, 405] width 252 height 13
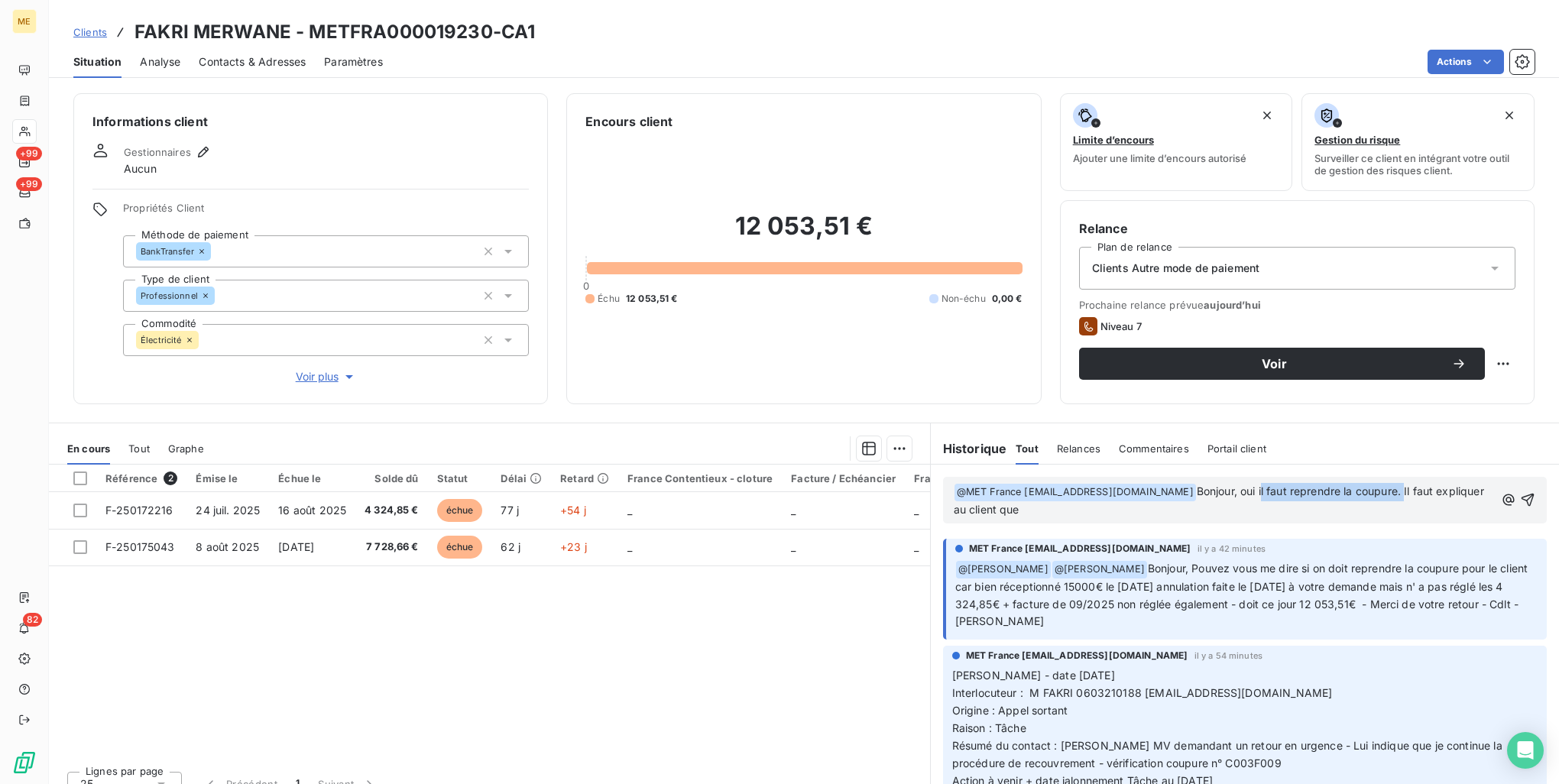
drag, startPoint x: 1257, startPoint y: 491, endPoint x: 1402, endPoint y: 500, distance: 145.3
click at [1402, 500] on p "﻿ @ MET France met-france@recouvrement.met.com ﻿ Bonjour, oui il faut reprendre…" at bounding box center [1225, 501] width 541 height 36
drag, startPoint x: 1238, startPoint y: 490, endPoint x: 1251, endPoint y: 504, distance: 19.1
click at [1251, 504] on p "﻿ @ MET France met-france@recouvrement.met.com ﻿ Bonjour, oui il faut reprendre…" at bounding box center [1225, 501] width 541 height 36
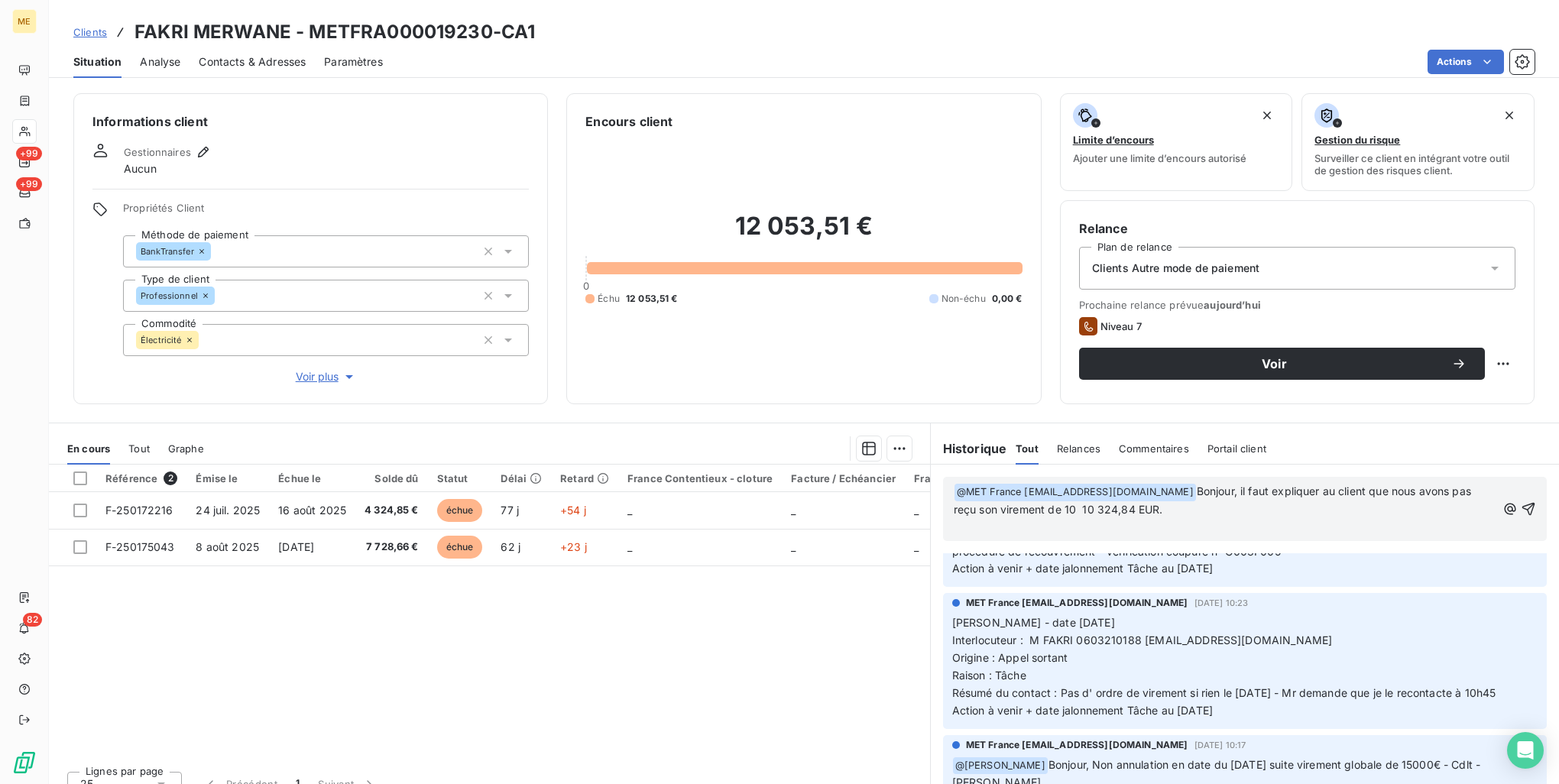
scroll to position [246, 0]
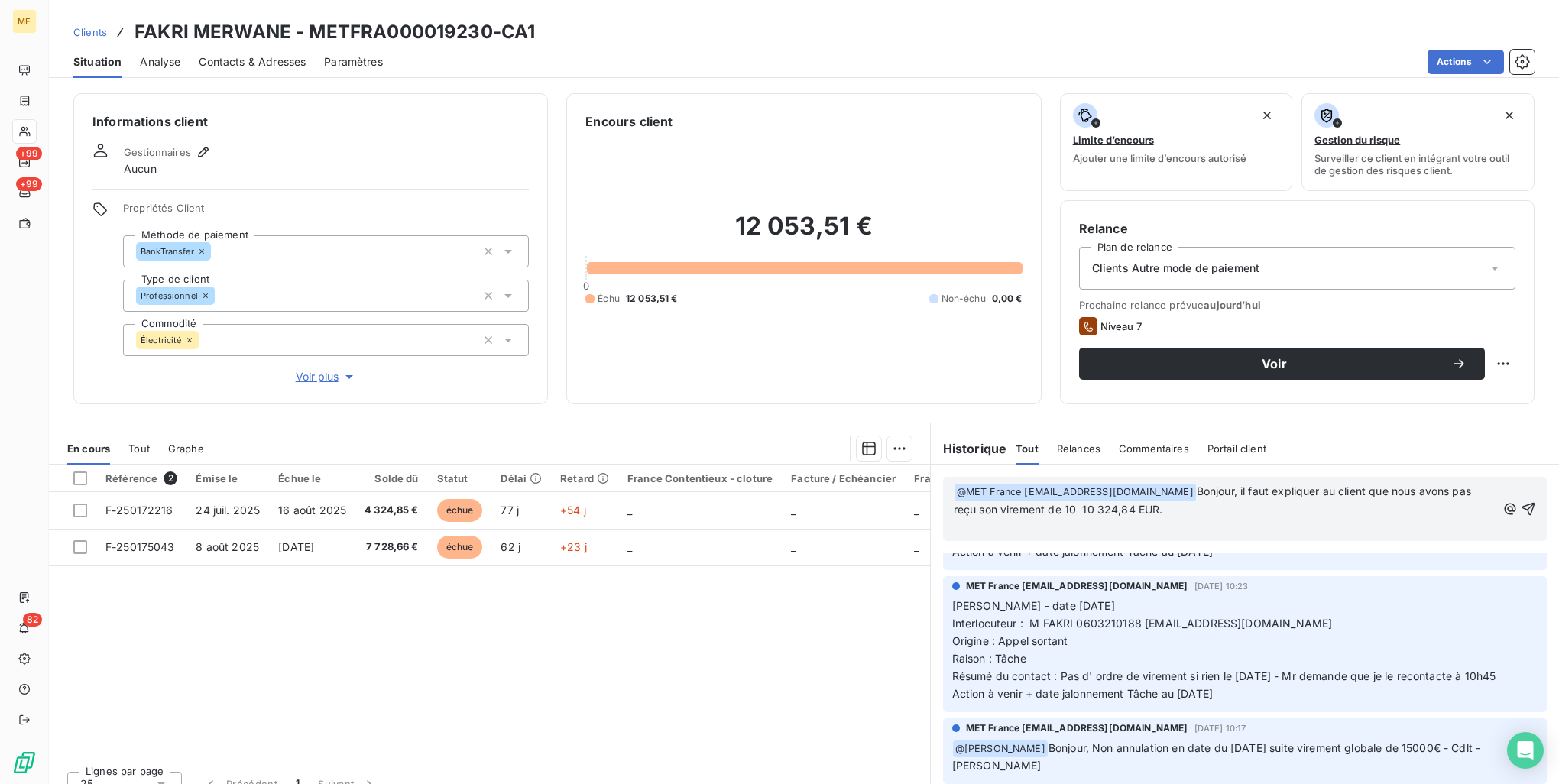
click at [1076, 506] on span "Bonjour, il faut expliquer au client que nous avons pas reçu son virement de 10…" at bounding box center [1215, 500] width 521 height 32
click at [1156, 512] on p "﻿ @ MET France met-france@recouvrement.met.com ﻿ Bonjour, il faut expliquer au …" at bounding box center [1226, 501] width 542 height 36
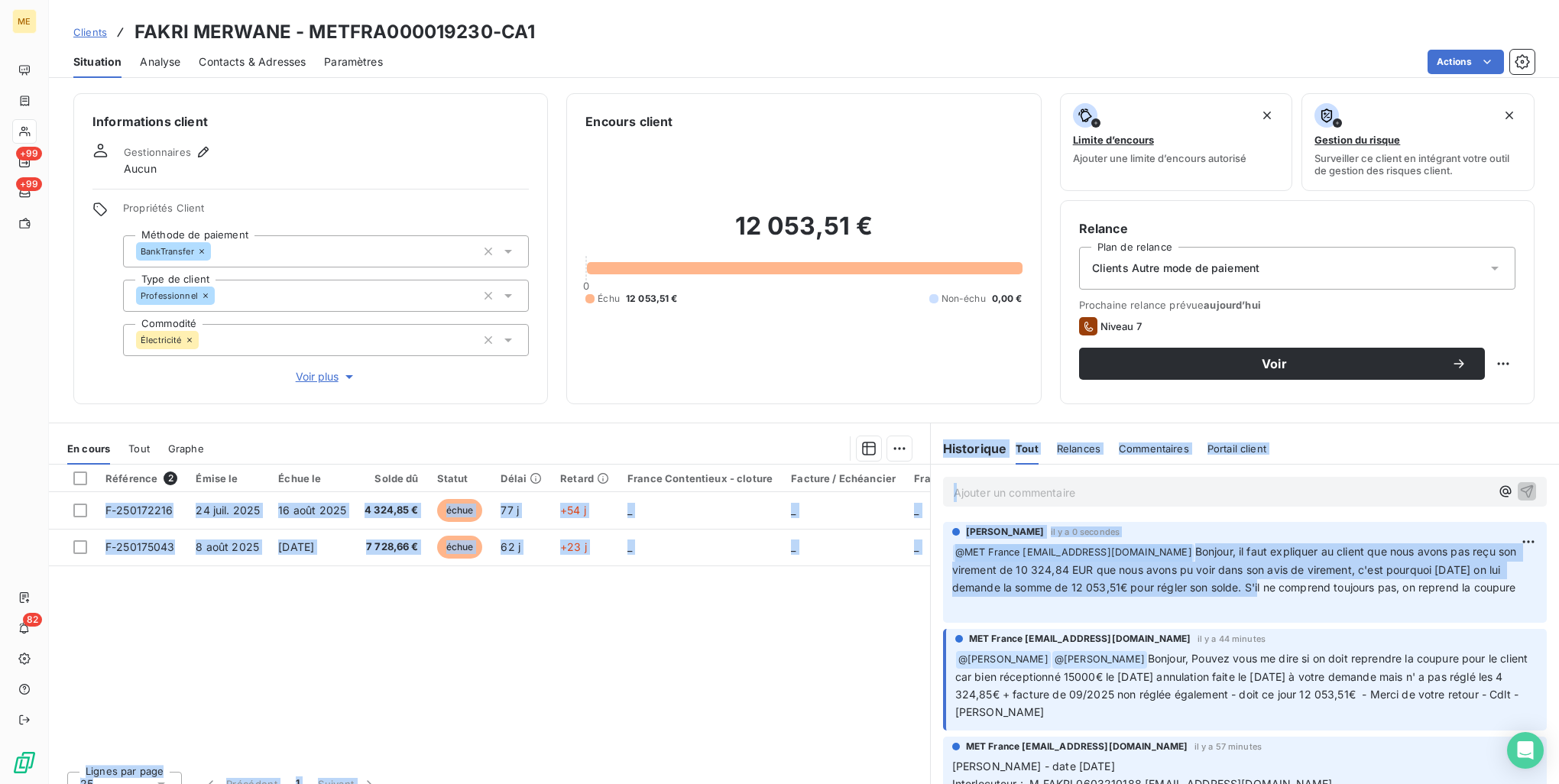
scroll to position [0, 0]
drag, startPoint x: 1226, startPoint y: 590, endPoint x: 785, endPoint y: 583, distance: 441.1
click at [785, 583] on div "En cours Tout Graphe Référence 2 Émise le Échue le Solde dû Statut Délai Retard…" at bounding box center [804, 614] width 1510 height 382
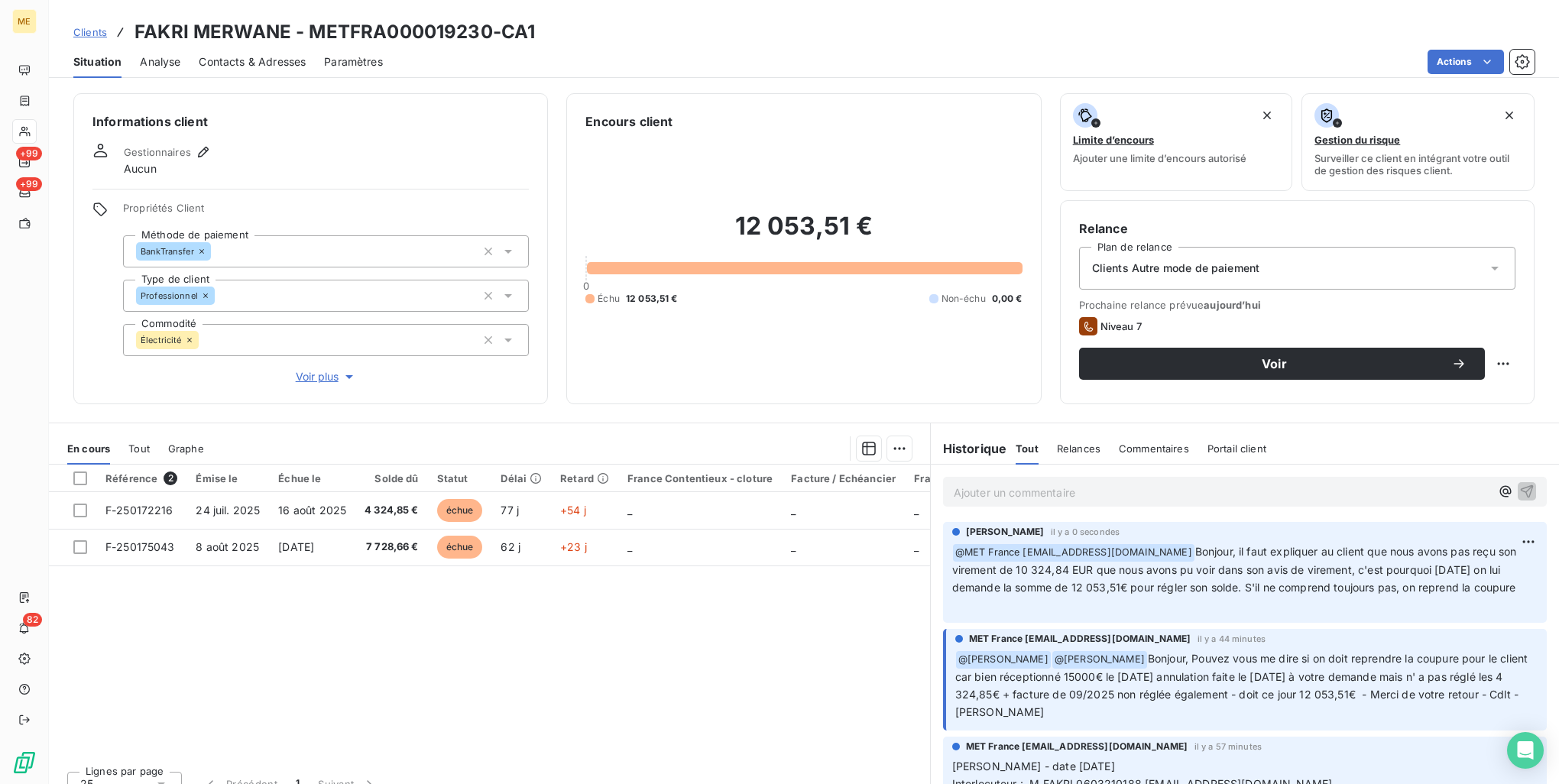
drag, startPoint x: 785, startPoint y: 583, endPoint x: 810, endPoint y: 637, distance: 59.5
click at [807, 625] on div "Référence 2 Émise le Échue le Solde dû Statut Délai Retard France Contentieux -…" at bounding box center [489, 612] width 881 height 295
drag, startPoint x: 1272, startPoint y: 583, endPoint x: 1340, endPoint y: 602, distance: 70.6
click at [1340, 602] on p "﻿ @ MET France met-france@recouvrement.met.com Bonjour, il faut expliquer au cl…" at bounding box center [1245, 579] width 586 height 71
drag, startPoint x: 1340, startPoint y: 602, endPoint x: 1326, endPoint y: 615, distance: 19.1
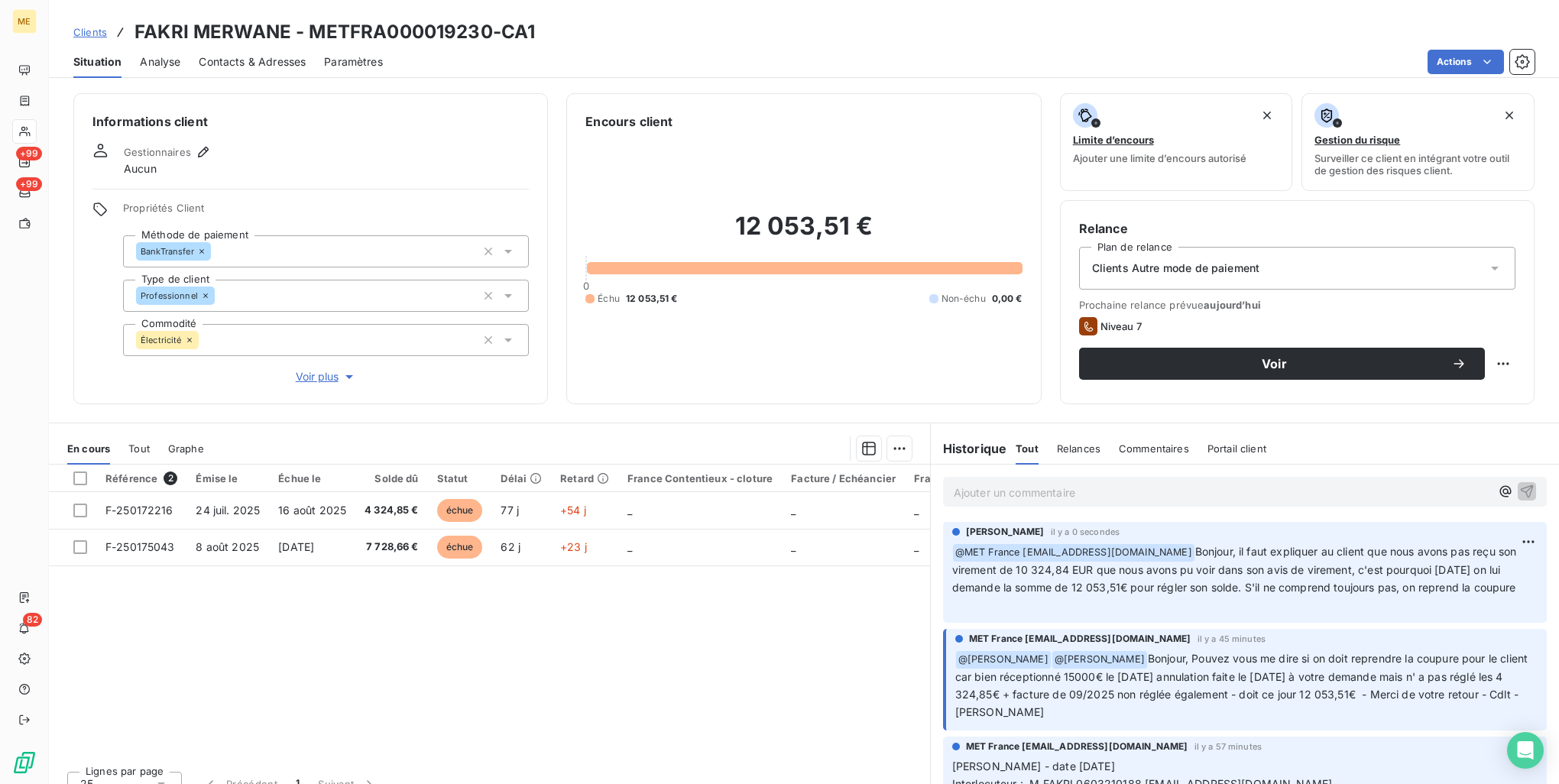
click at [1326, 615] on p "﻿ @ MET France met-france@recouvrement.met.com Bonjour, il faut expliquer au cl…" at bounding box center [1245, 579] width 586 height 71
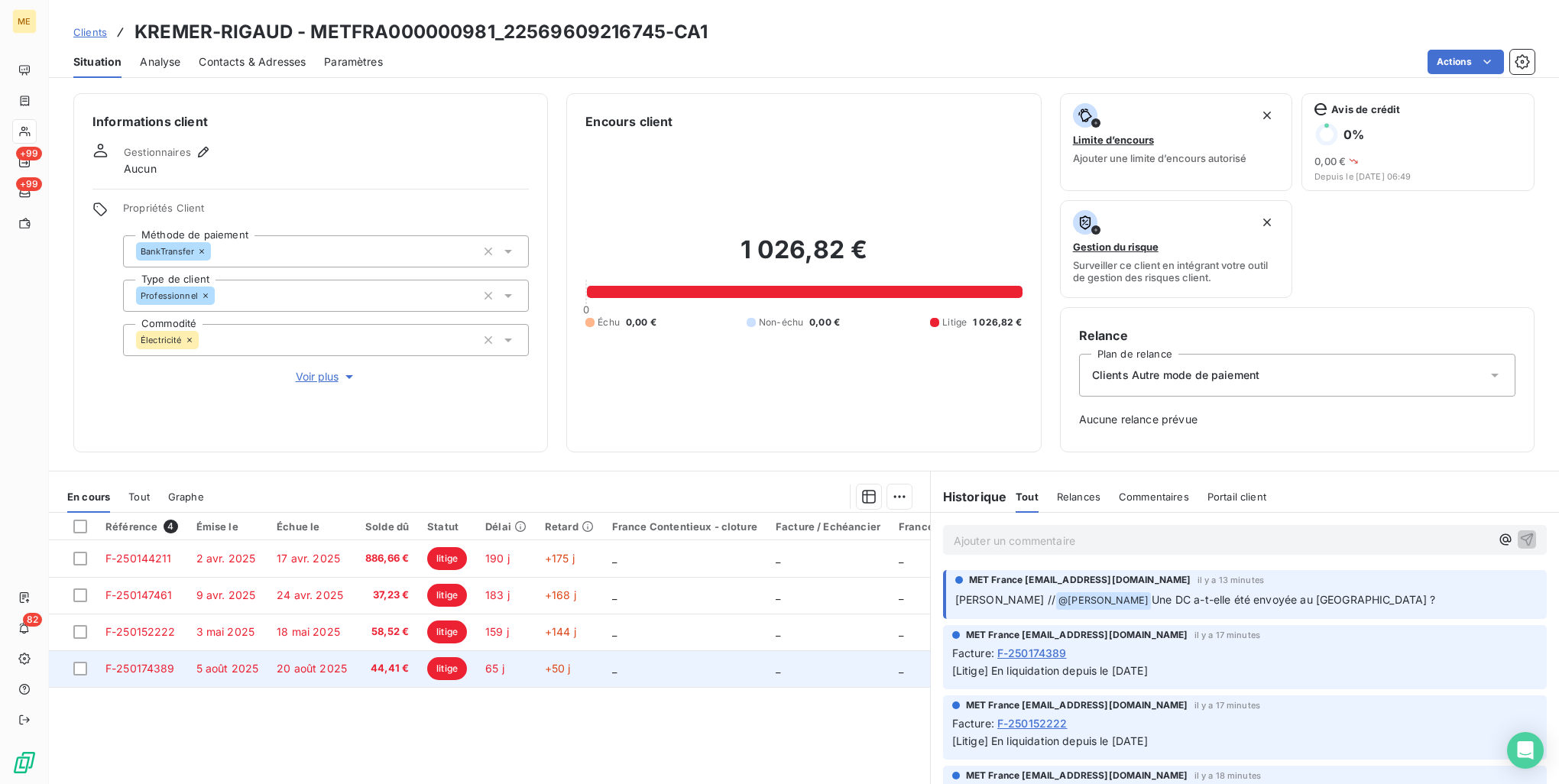
click at [400, 671] on span "44,41 €" at bounding box center [387, 669] width 43 height 15
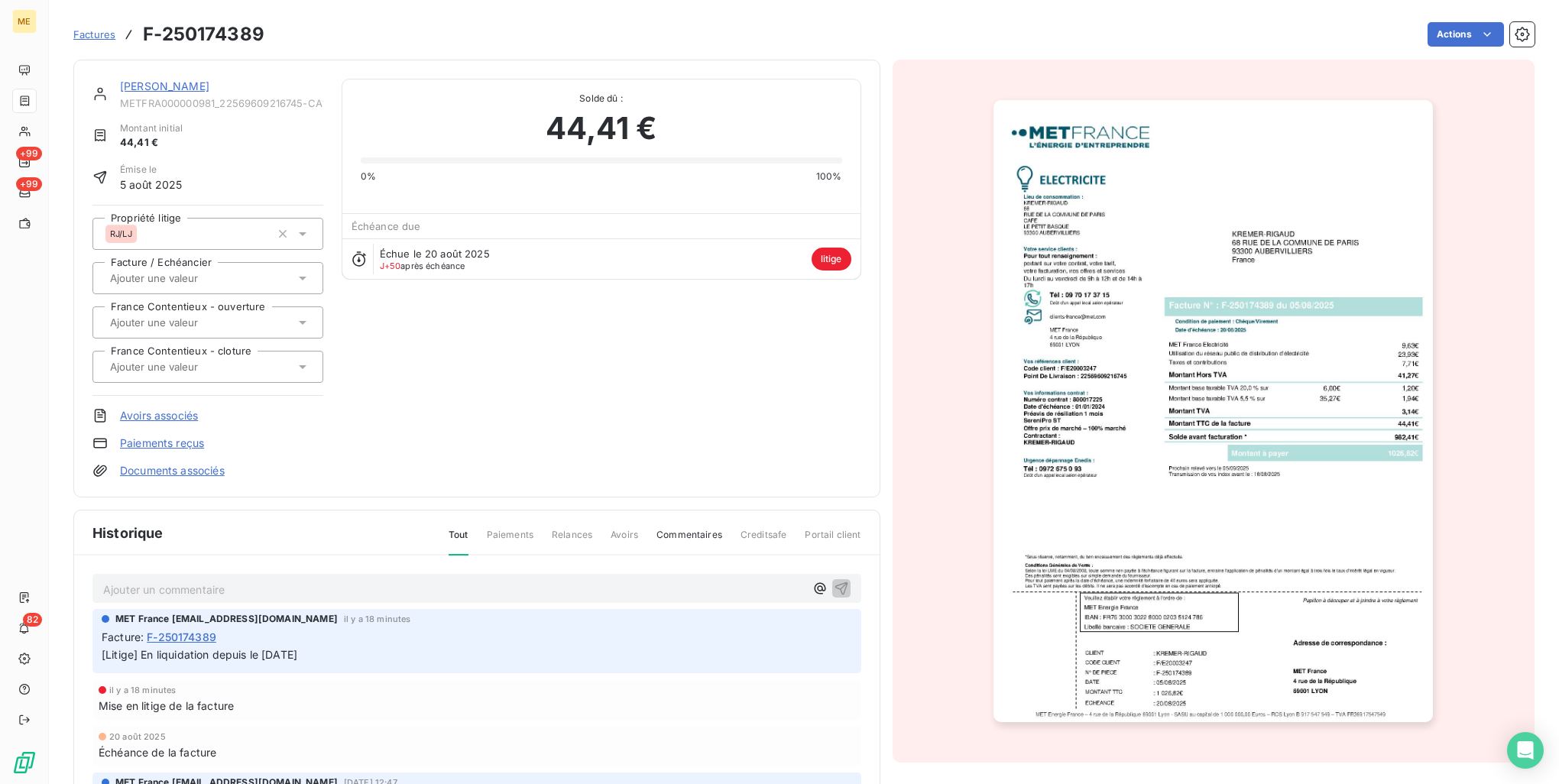
click at [1171, 495] on img "button" at bounding box center [1214, 411] width 440 height 622
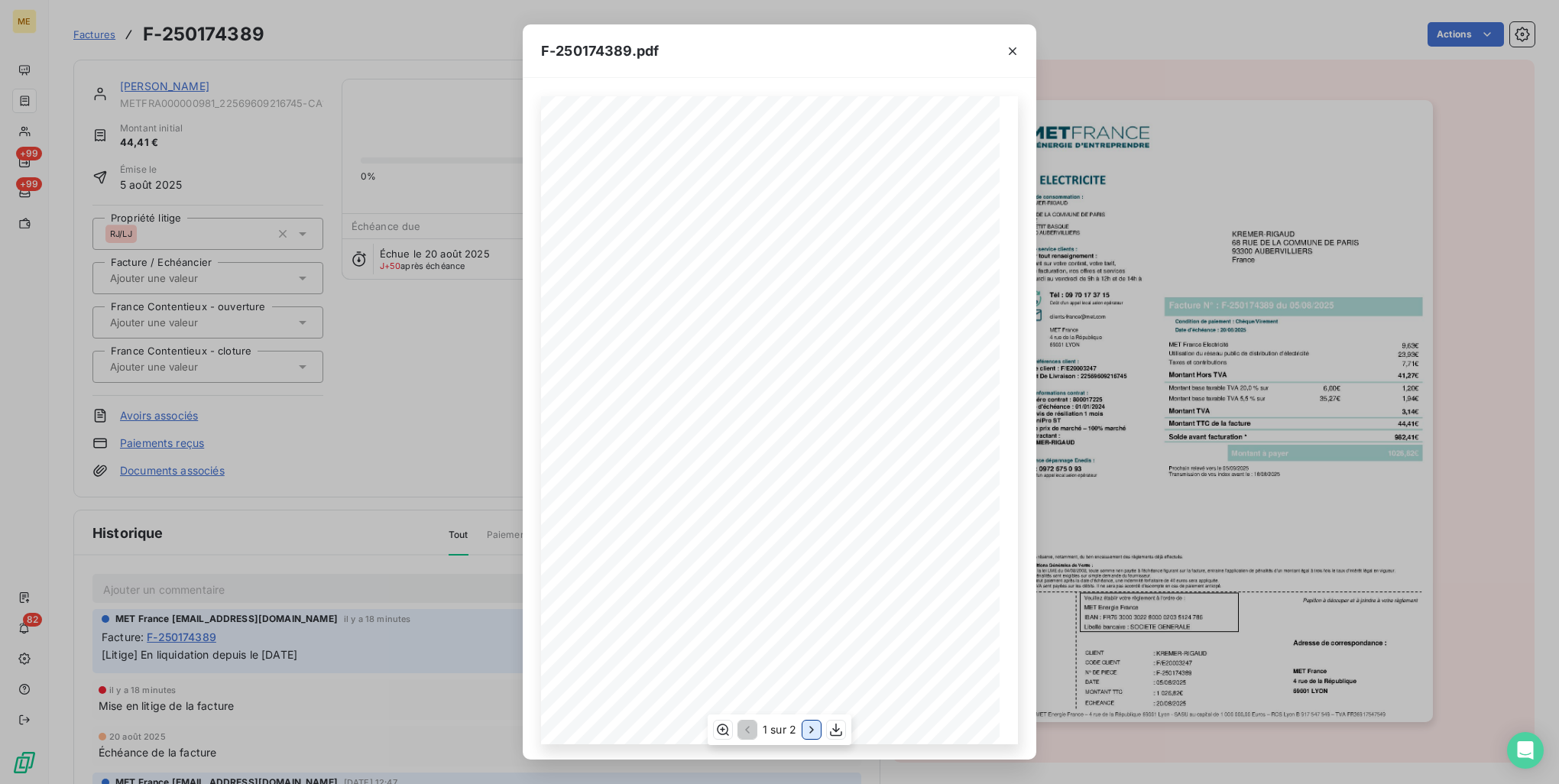
click at [815, 729] on icon "button" at bounding box center [811, 730] width 15 height 15
click at [748, 729] on icon "button" at bounding box center [745, 730] width 15 height 15
click at [1015, 51] on icon "button" at bounding box center [1012, 50] width 15 height 15
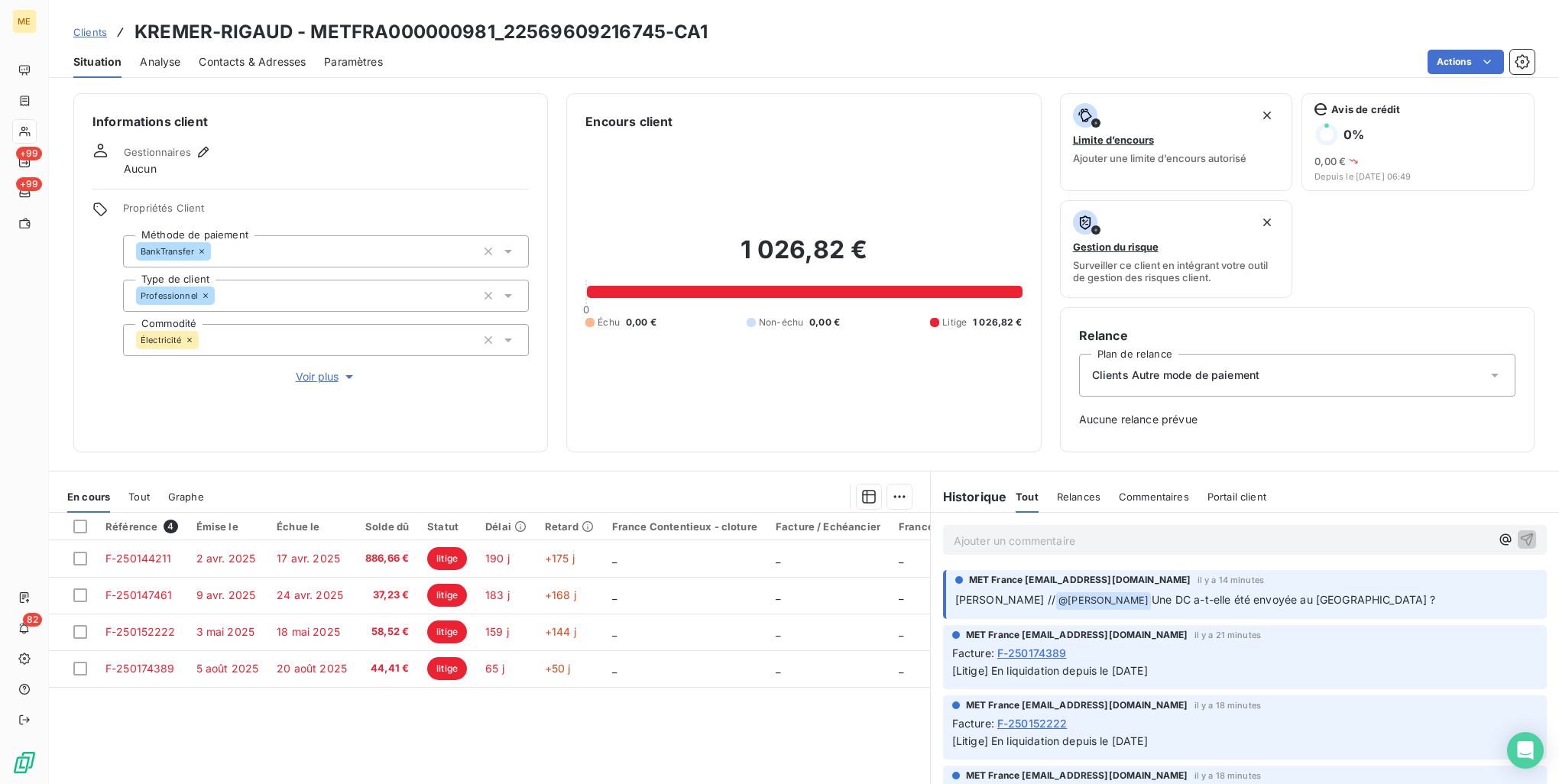
click at [1132, 27] on div "Clients KREMER-RIGAUD - METFRA000000981_22569609216745-CA1" at bounding box center [804, 32] width 1510 height 28
click at [538, 733] on div "Référence 4 Émise le Échue le Solde dû Statut Délai Retard France Contentieux -…" at bounding box center [489, 660] width 881 height 295
drag, startPoint x: 753, startPoint y: 34, endPoint x: 312, endPoint y: 23, distance: 441.1
click at [312, 23] on div "Clients KREMER-RIGAUD - METFRA000000981_22569609216745-CA1" at bounding box center [804, 32] width 1510 height 28
drag, startPoint x: 777, startPoint y: 6, endPoint x: 775, endPoint y: 23, distance: 17.1
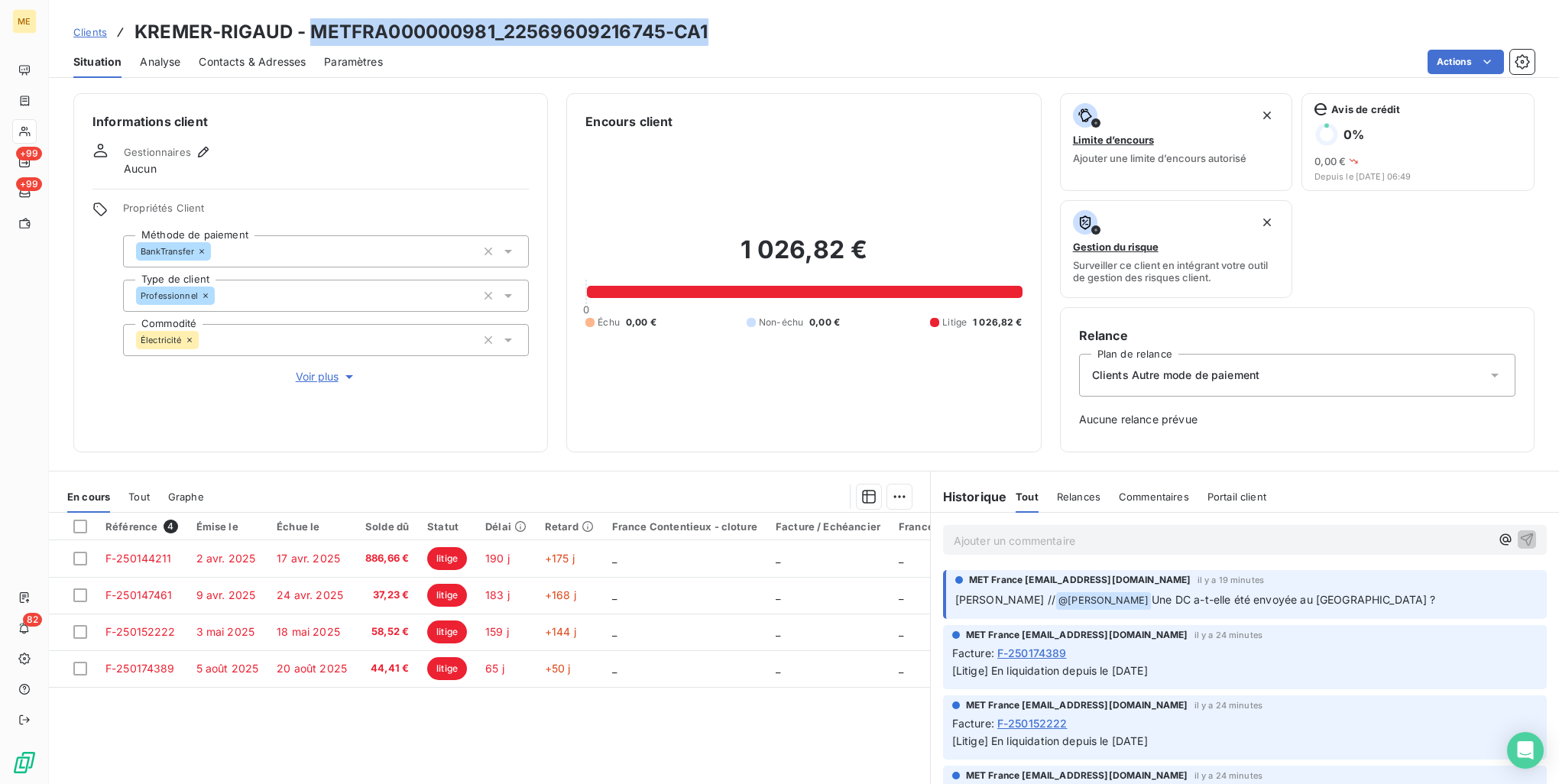
click at [778, 6] on div "Clients KREMER-RIGAUD - METFRA000000981_22569609216745-CA1 Situation Analyse Co…" at bounding box center [804, 39] width 1510 height 78
click at [756, 23] on div "Clients KREMER-RIGAUD - METFRA000000981_22569609216745-CA1" at bounding box center [804, 32] width 1510 height 28
drag, startPoint x: 734, startPoint y: 31, endPoint x: 311, endPoint y: 41, distance: 423.1
click at [311, 41] on div "Clients KREMER-RIGAUD - METFRA000000981_22569609216745-CA1" at bounding box center [804, 32] width 1510 height 28
click at [752, 23] on div "Clients KREMER-RIGAUD - METFRA000000981_22569609216745-CA1" at bounding box center [804, 32] width 1510 height 28
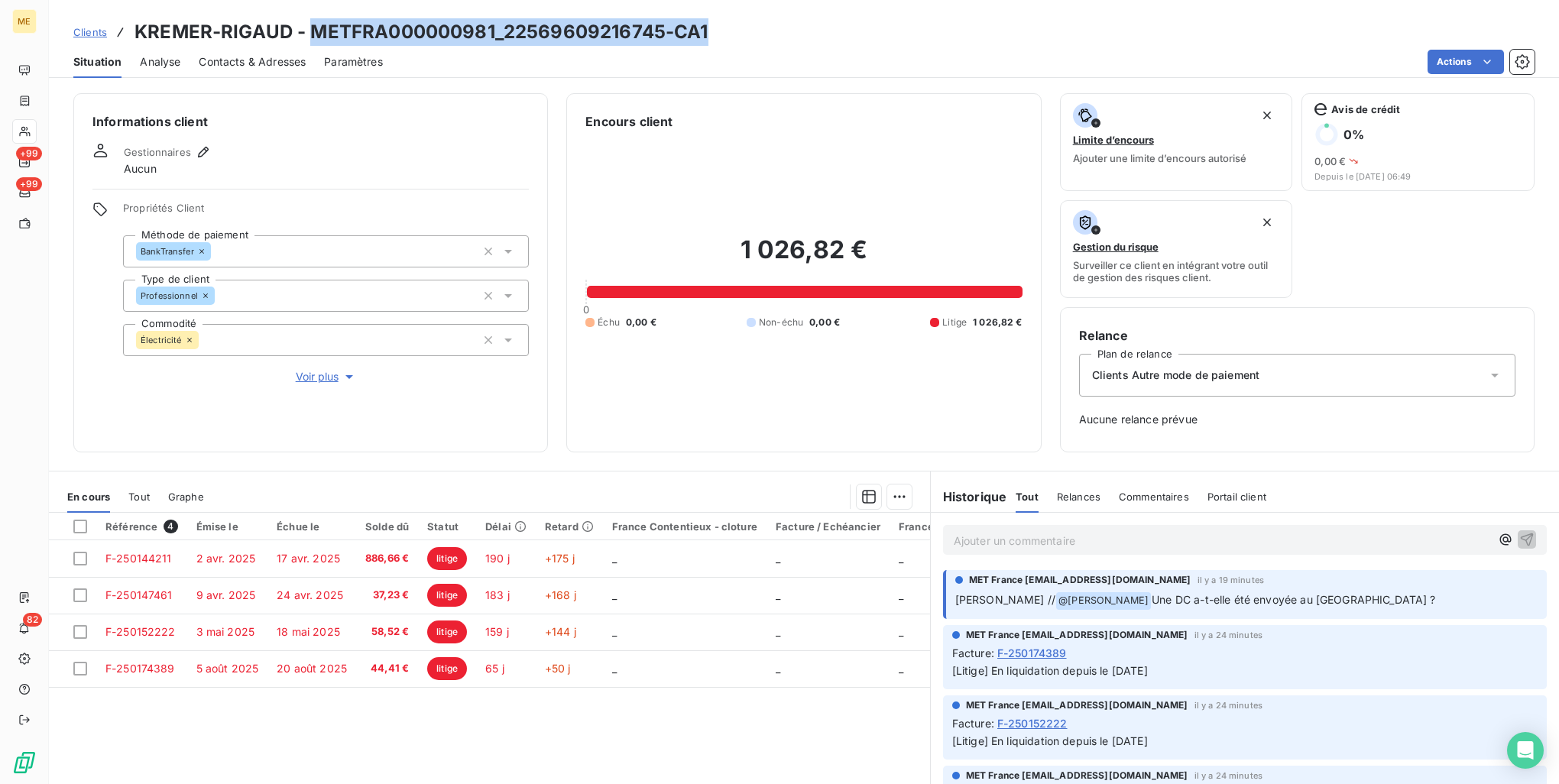
drag, startPoint x: 746, startPoint y: 38, endPoint x: 314, endPoint y: 30, distance: 432.1
click at [314, 30] on div "Clients KREMER-RIGAUD - METFRA000000981_22569609216745-CA1" at bounding box center [804, 32] width 1510 height 28
click at [745, 20] on div "Clients KREMER-RIGAUD - METFRA000000981_22569609216745-CA1" at bounding box center [804, 32] width 1510 height 28
drag, startPoint x: 718, startPoint y: 27, endPoint x: 310, endPoint y: 23, distance: 408.0
click at [310, 23] on div "Clients KREMER-RIGAUD - METFRA000000981_22569609216745-CA1" at bounding box center [804, 32] width 1510 height 28
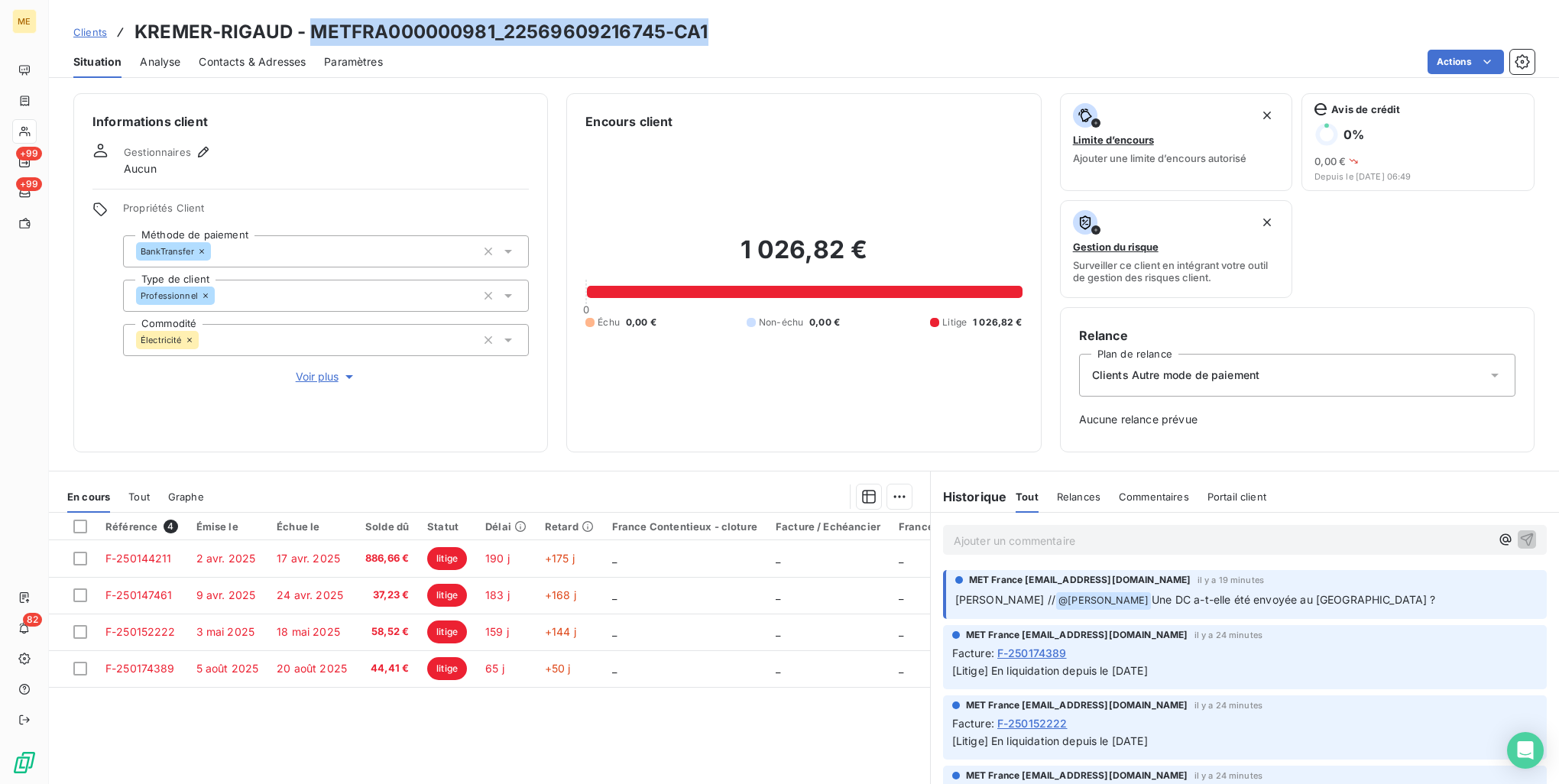
drag, startPoint x: 891, startPoint y: 7, endPoint x: 879, endPoint y: 19, distance: 17.0
click at [891, 8] on div "Clients KREMER-RIGAUD - METFRA000000981_22569609216745-CA1 Situation Analyse Co…" at bounding box center [804, 39] width 1510 height 78
click at [713, 32] on div "Clients KREMER-RIGAUD - METFRA000000981_22569609216745-CA1" at bounding box center [804, 32] width 1510 height 28
drag, startPoint x: 708, startPoint y: 27, endPoint x: 307, endPoint y: 42, distance: 401.3
click at [307, 42] on div "Clients KREMER-RIGAUD - METFRA000000981_22569609216745-CA1" at bounding box center [804, 32] width 1510 height 28
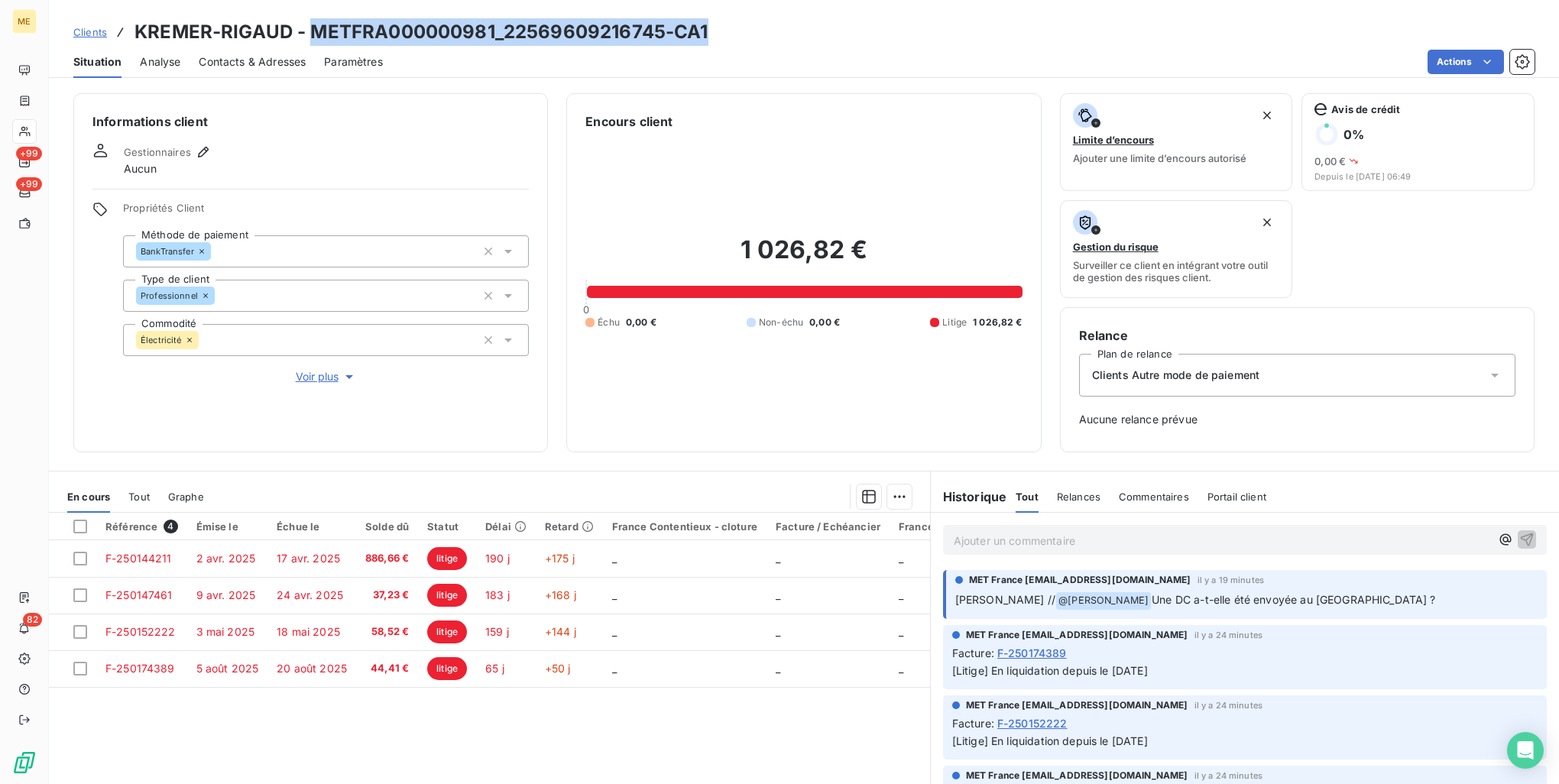
click at [763, 38] on div "Clients KREMER-RIGAUD - METFRA000000981_22569609216745-CA1" at bounding box center [804, 32] width 1510 height 28
click at [624, 23] on h3 "KREMER-RIGAUD - METFRA000000981_22569609216745-CA1" at bounding box center [421, 32] width 574 height 28
click at [1021, 32] on div "Clients KREMER-RIGAUD - METFRA000000981_22569609216745-CA1" at bounding box center [804, 32] width 1510 height 28
click at [887, 30] on div "Clients KREMER-RIGAUD - METFRA000000981_22569609216745-CA1" at bounding box center [804, 32] width 1510 height 28
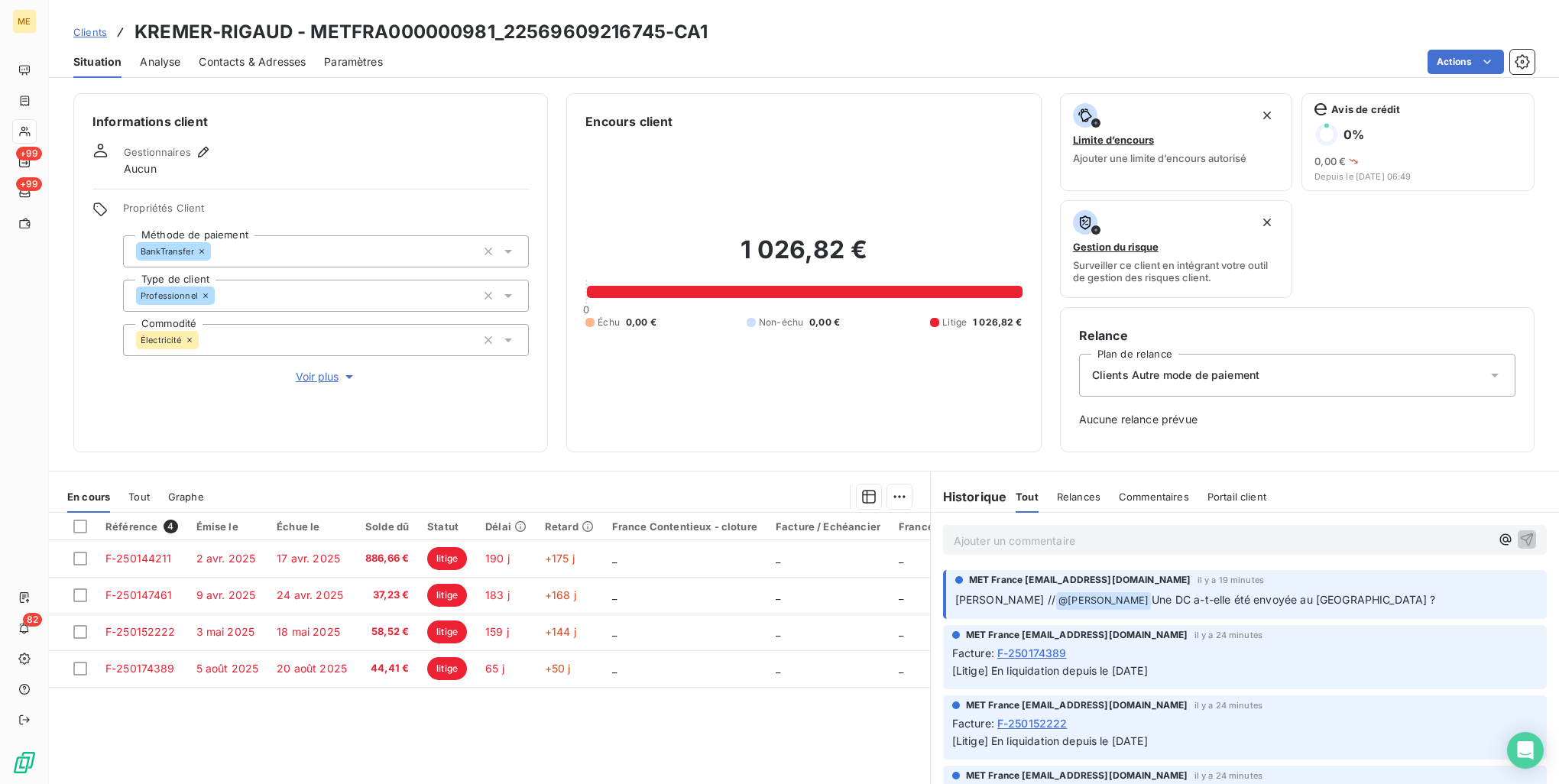
click at [353, 734] on div "Référence 4 Émise le Échue le Solde dû Statut Délai Retard France Contentieux -…" at bounding box center [489, 660] width 881 height 295
click at [87, 525] on div at bounding box center [79, 526] width 14 height 14
click at [187, 716] on div "Référence 4 Émise le Échue le Solde dû Statut Délai Retard France Contentieux -…" at bounding box center [489, 660] width 881 height 295
click at [83, 522] on icon at bounding box center [80, 526] width 9 height 9
click at [661, 725] on div "Référence 4 Émise le Échue le Solde dû Statut Délai Retard France Contentieux -…" at bounding box center [489, 660] width 881 height 295
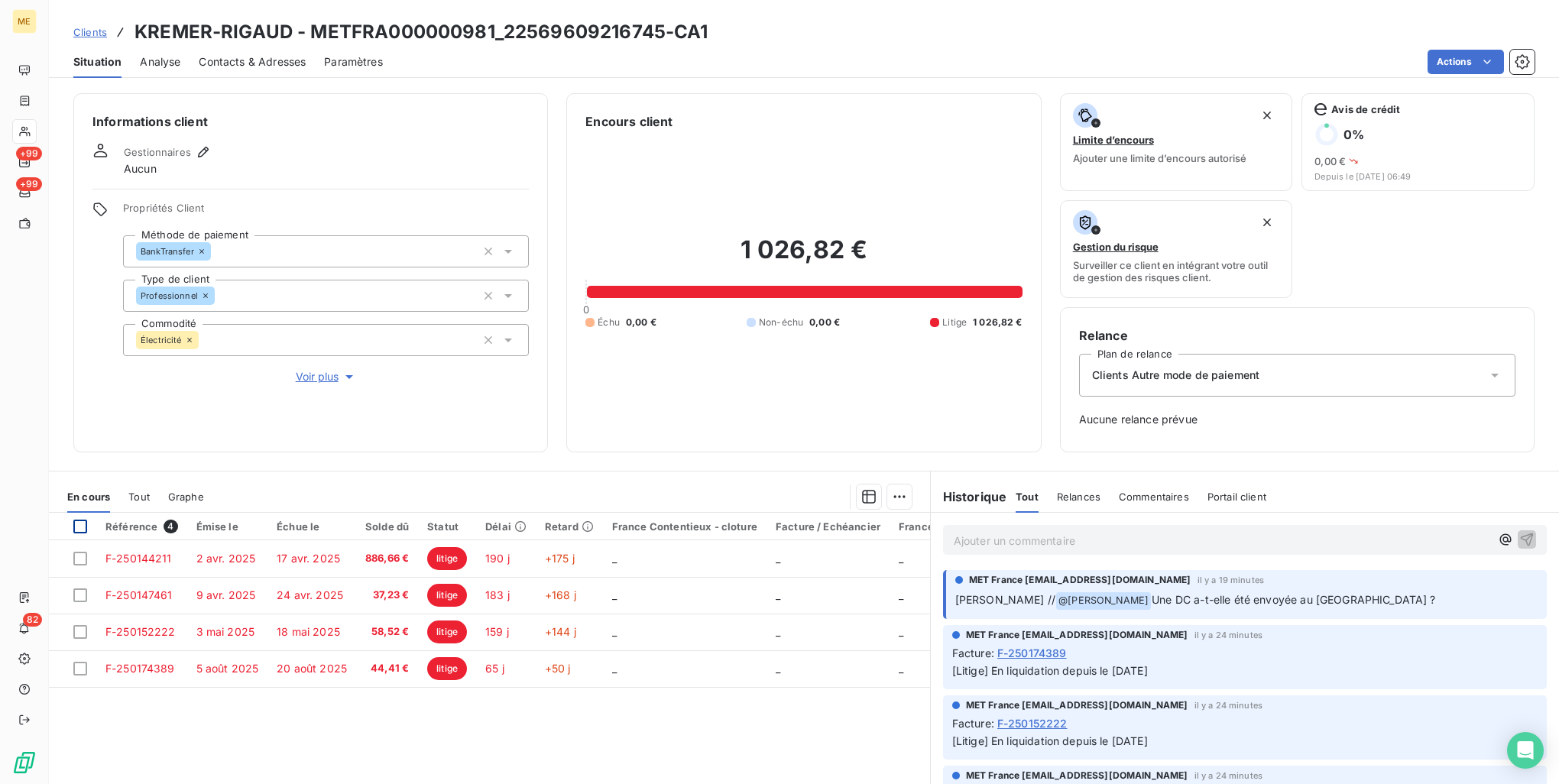
click at [980, 25] on div "Clients KREMER-RIGAUD - METFRA000000981_22569609216745-CA1" at bounding box center [804, 32] width 1510 height 28
click at [514, 772] on div "Référence 4 Émise le Échue le Solde dû Statut Délai Retard France Contentieux -…" at bounding box center [489, 660] width 881 height 295
click at [591, 729] on div "Référence 4 Émise le Échue le Solde dû Statut Délai Retard France Contentieux -…" at bounding box center [489, 660] width 881 height 295
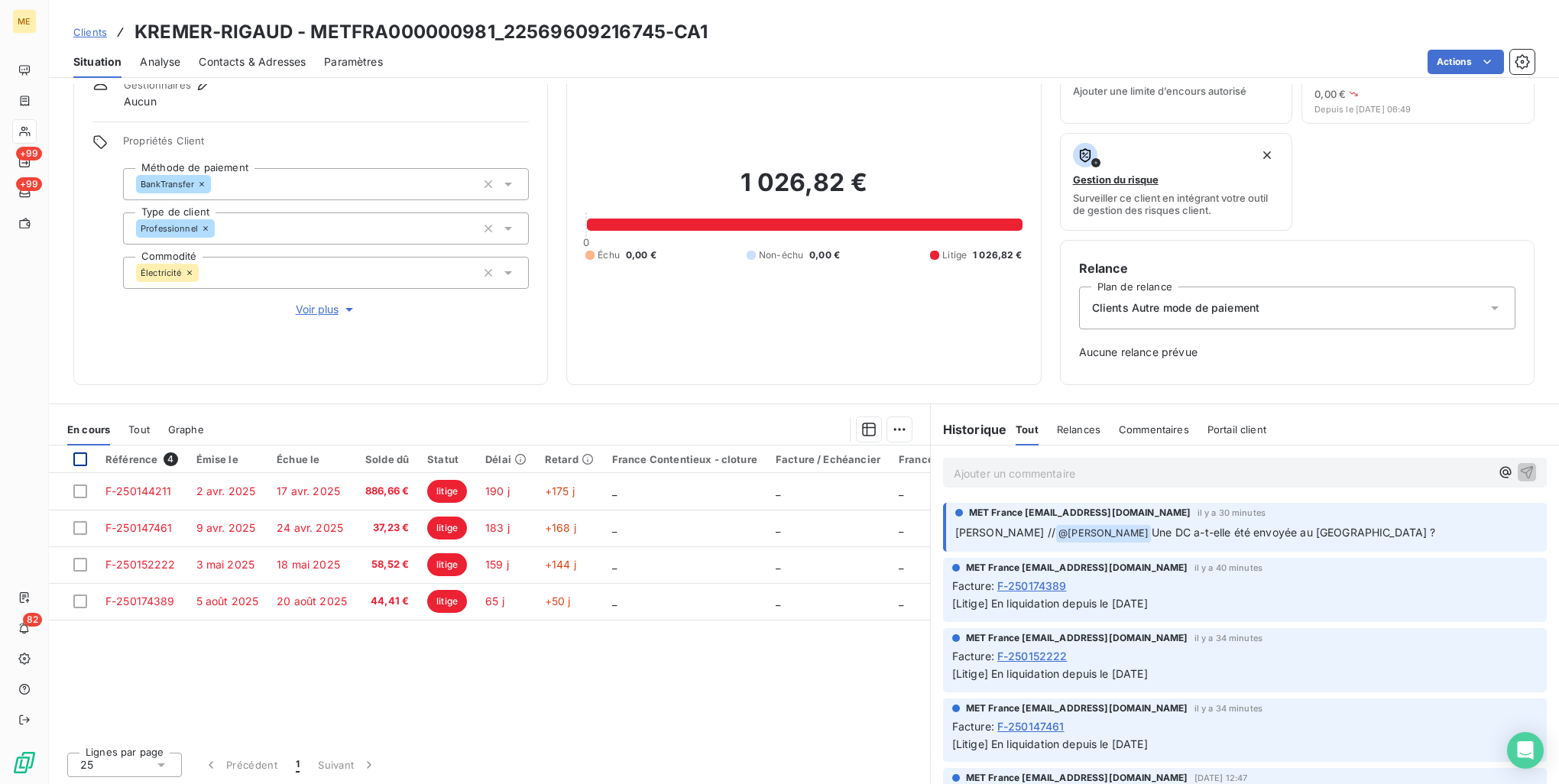
click at [1127, 603] on span "[Litige] En liquidation depuis le [DATE]" at bounding box center [1050, 603] width 196 height 13
click at [843, 693] on div "Référence 4 Émise le Échue le Solde dû Statut Délai Retard France Contentieux -…" at bounding box center [489, 592] width 881 height 295
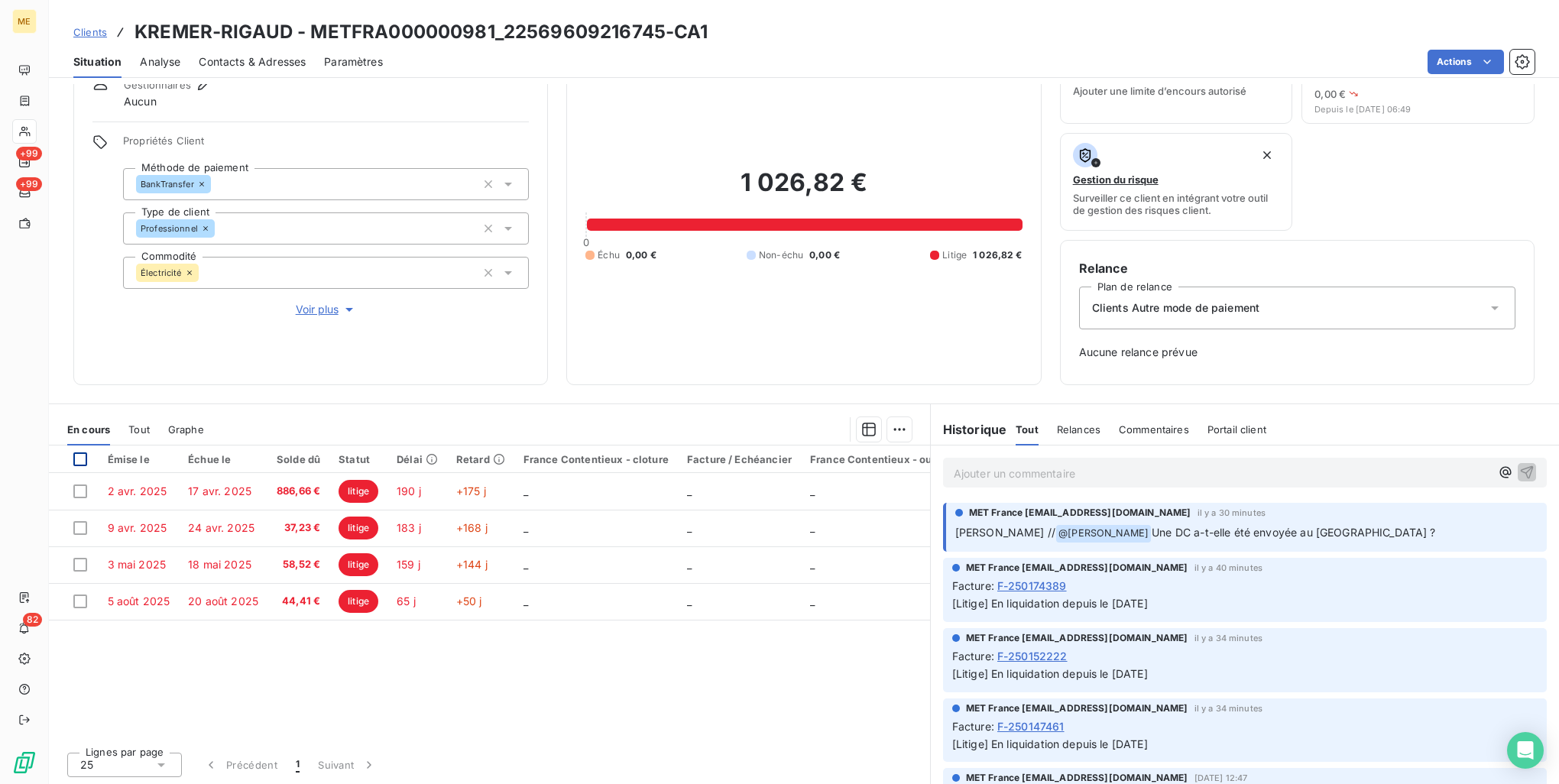
scroll to position [0, 0]
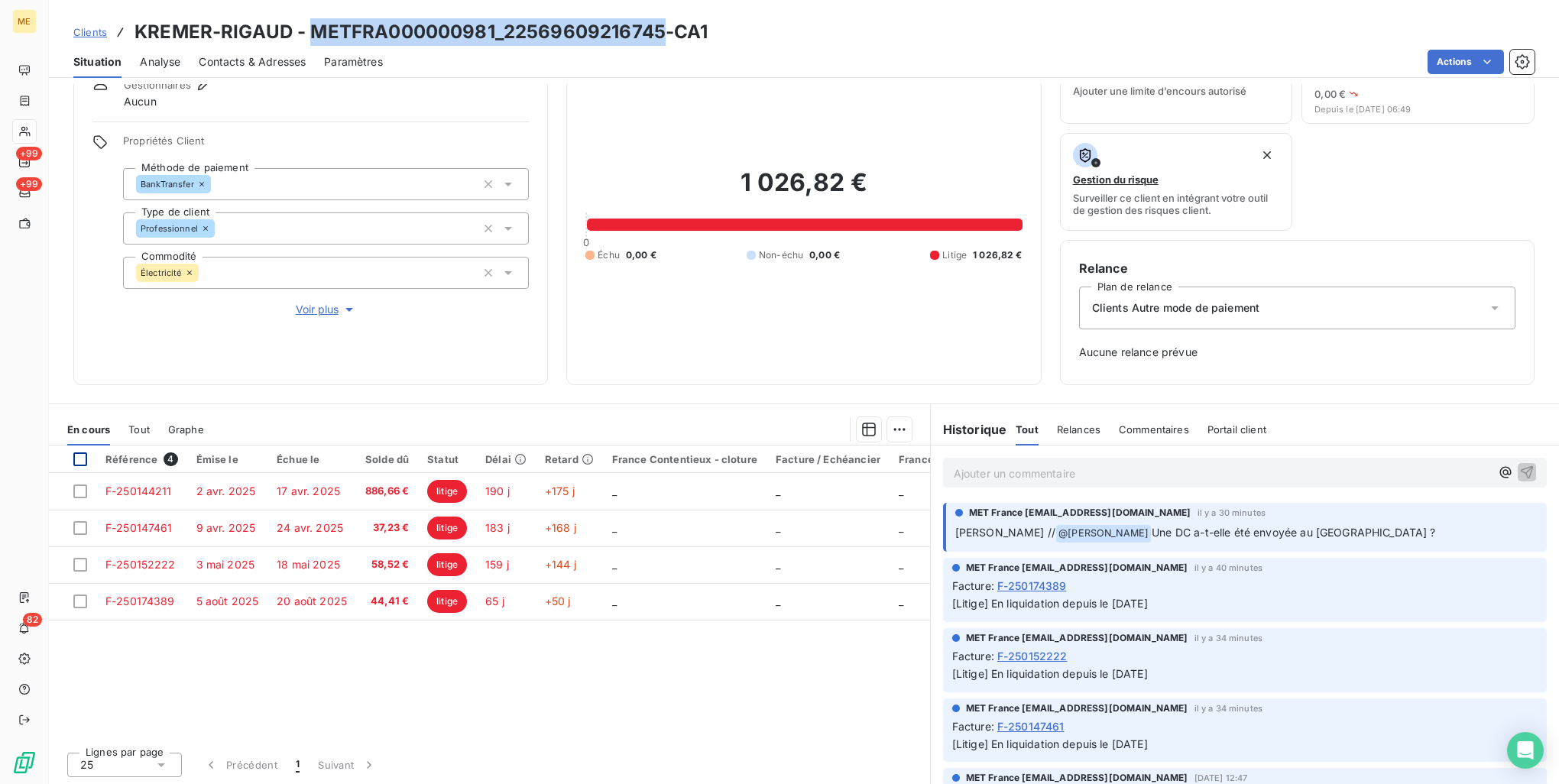
drag, startPoint x: 661, startPoint y: 35, endPoint x: 316, endPoint y: 41, distance: 345.1
click at [316, 41] on h3 "KREMER-RIGAUD - METFRA000000981_22569609216745-CA1" at bounding box center [421, 32] width 574 height 28
copy h3 "METFRA000000981_22569609216745"
click at [1128, 473] on p "Ajouter un commentaire ﻿" at bounding box center [1222, 473] width 536 height 19
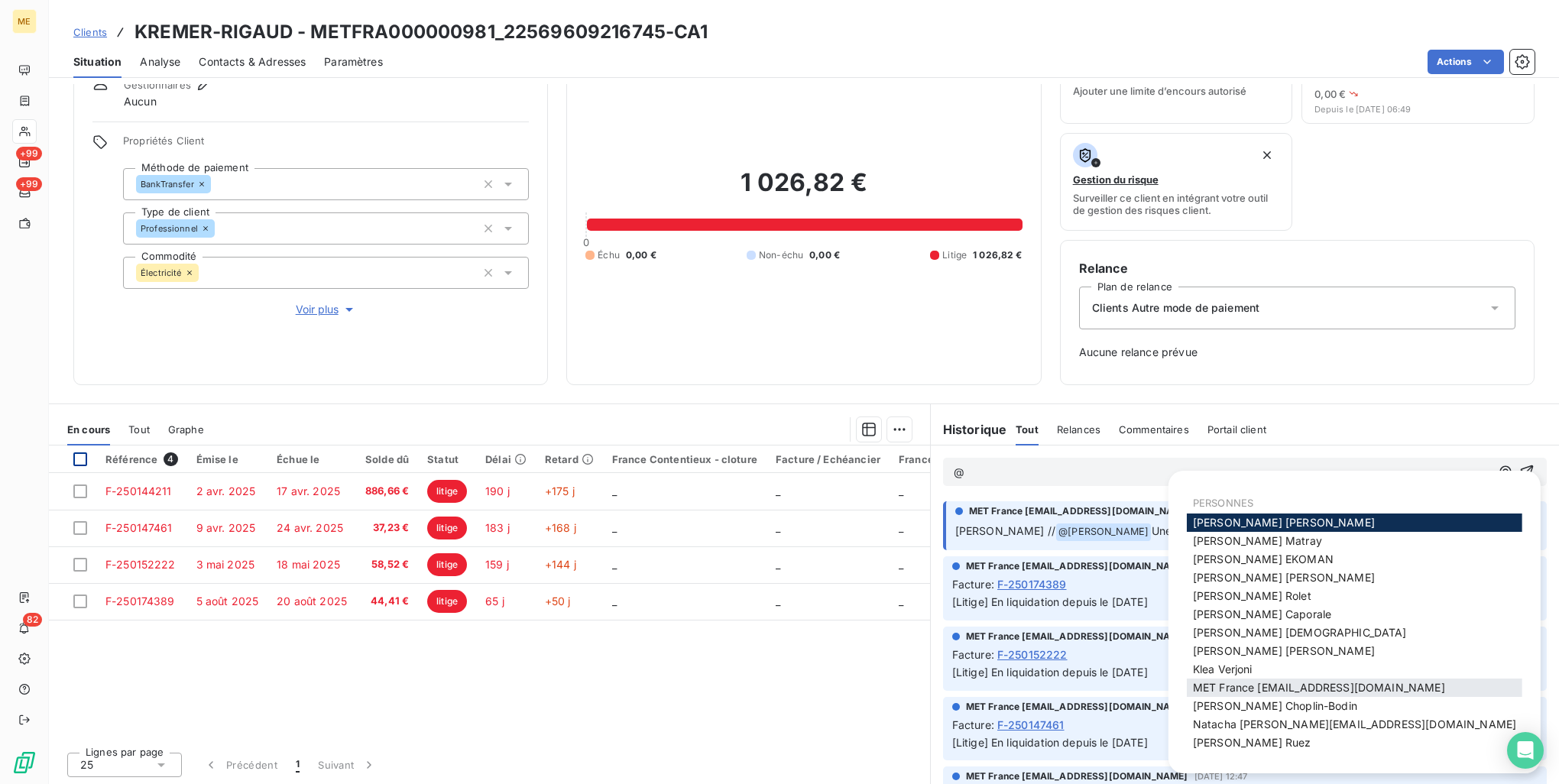
click at [1291, 684] on span "MET France [EMAIL_ADDRESS][DOMAIN_NAME]" at bounding box center [1319, 688] width 252 height 13
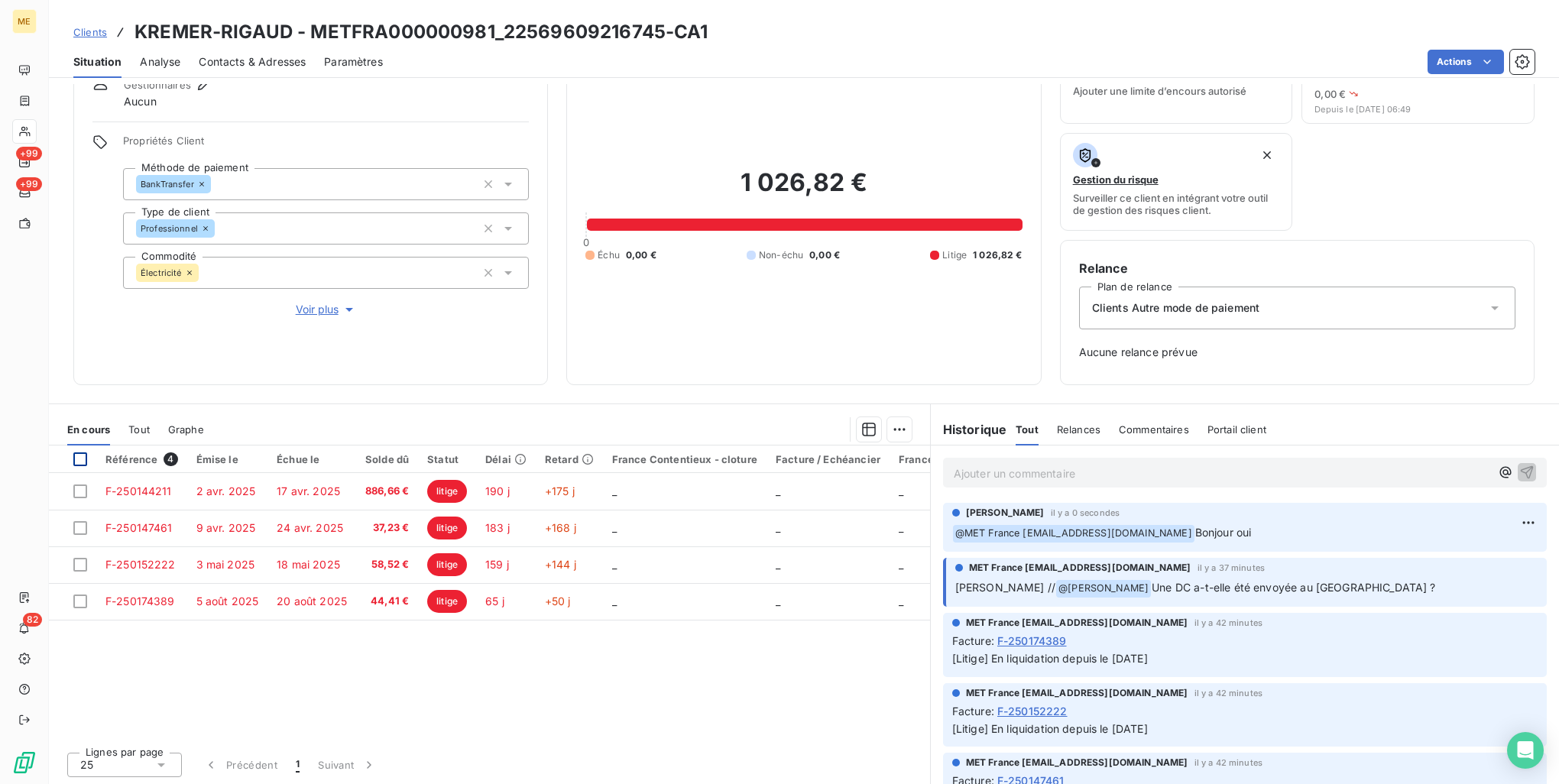
click at [1047, 476] on p "Ajouter un commentaire ﻿" at bounding box center [1222, 473] width 536 height 19
click at [87, 20] on div "Clients KREMER-RIGAUD - METFRA000000981_22569609216745-CA1" at bounding box center [390, 32] width 635 height 28
click at [90, 31] on span "Clients" at bounding box center [89, 32] width 33 height 13
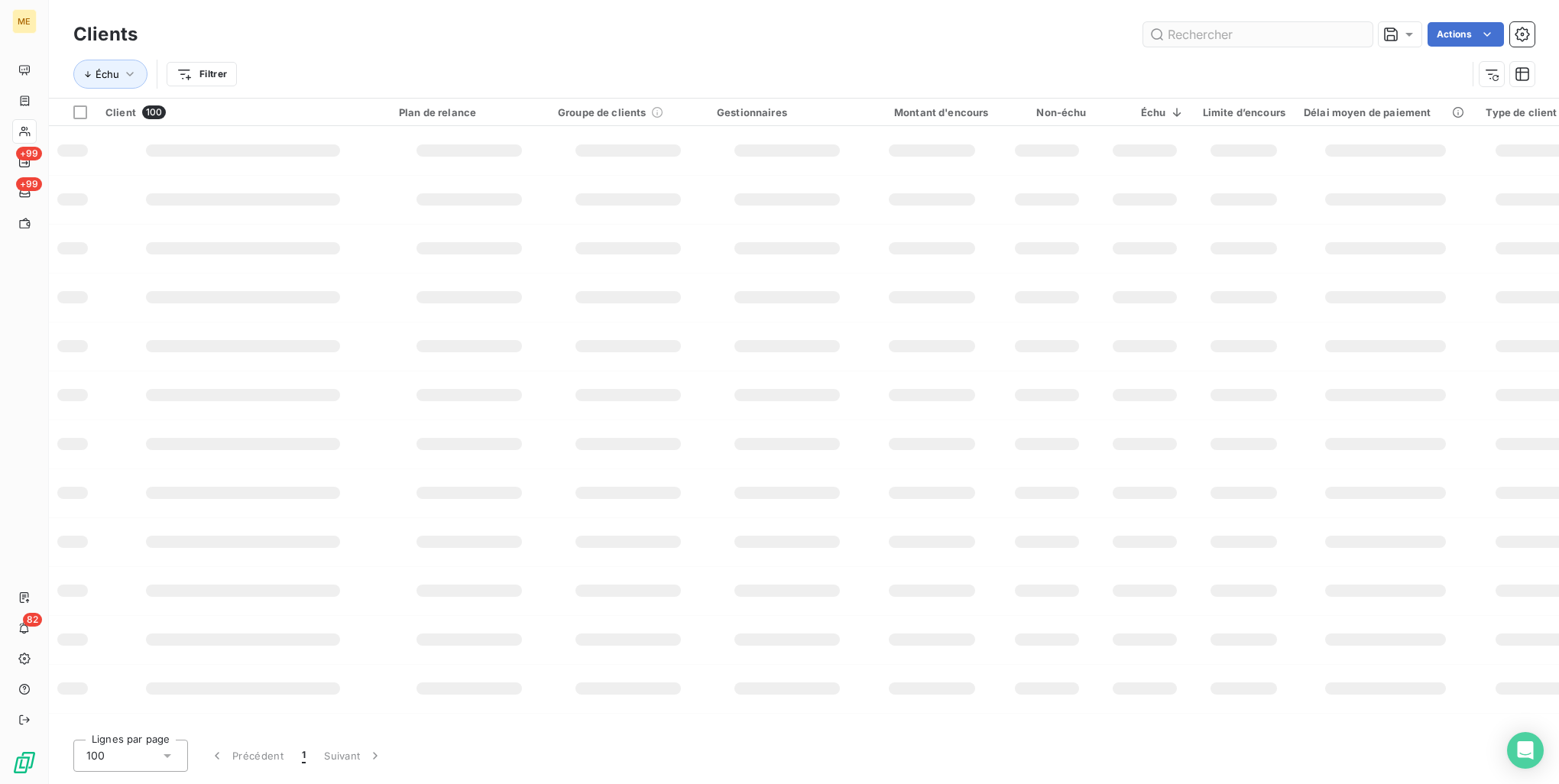
click at [1231, 32] on input "text" at bounding box center [1258, 34] width 229 height 24
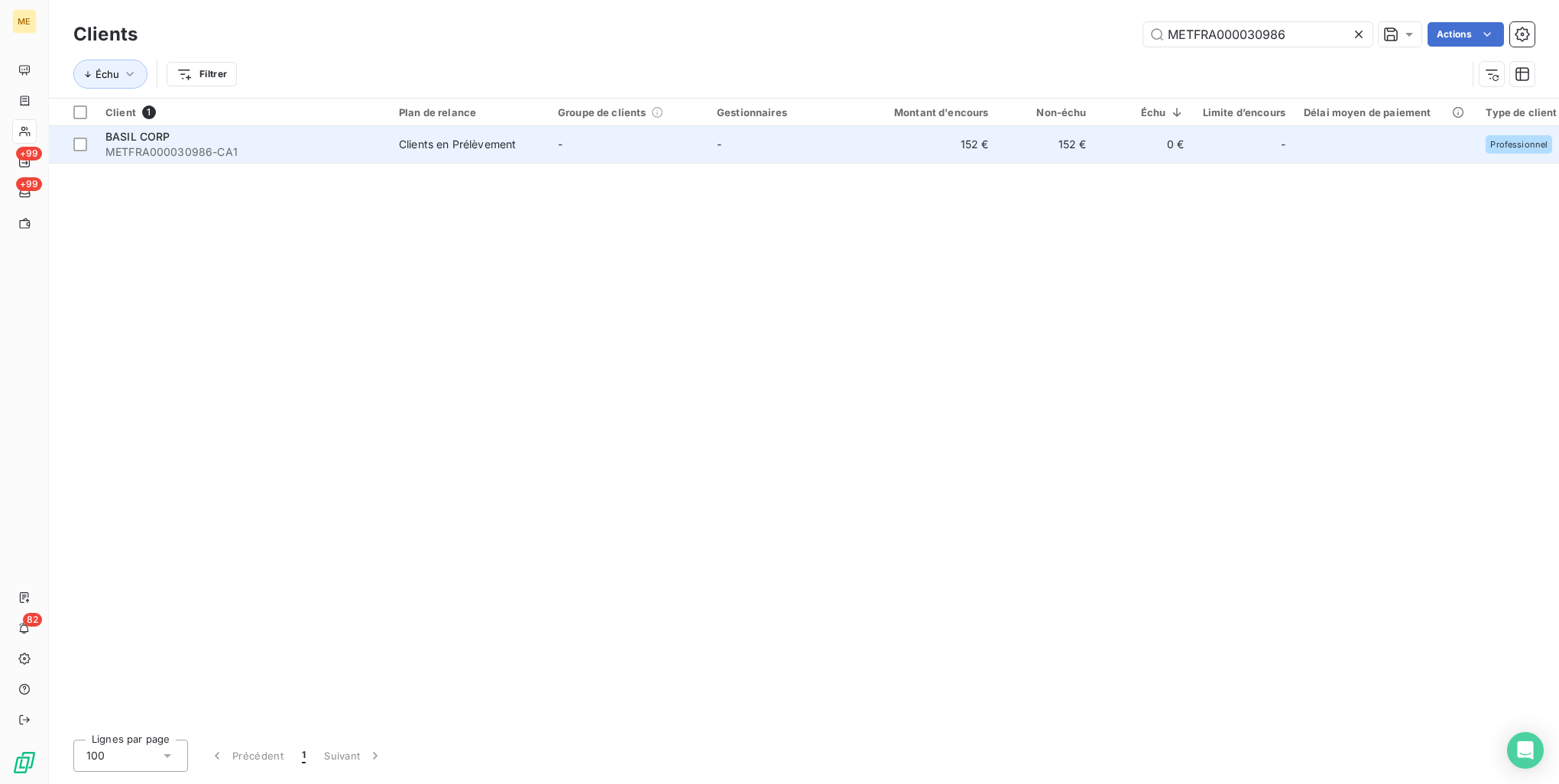
type input "METFRA000030986"
click at [266, 133] on div "BASIL CORP" at bounding box center [242, 136] width 275 height 15
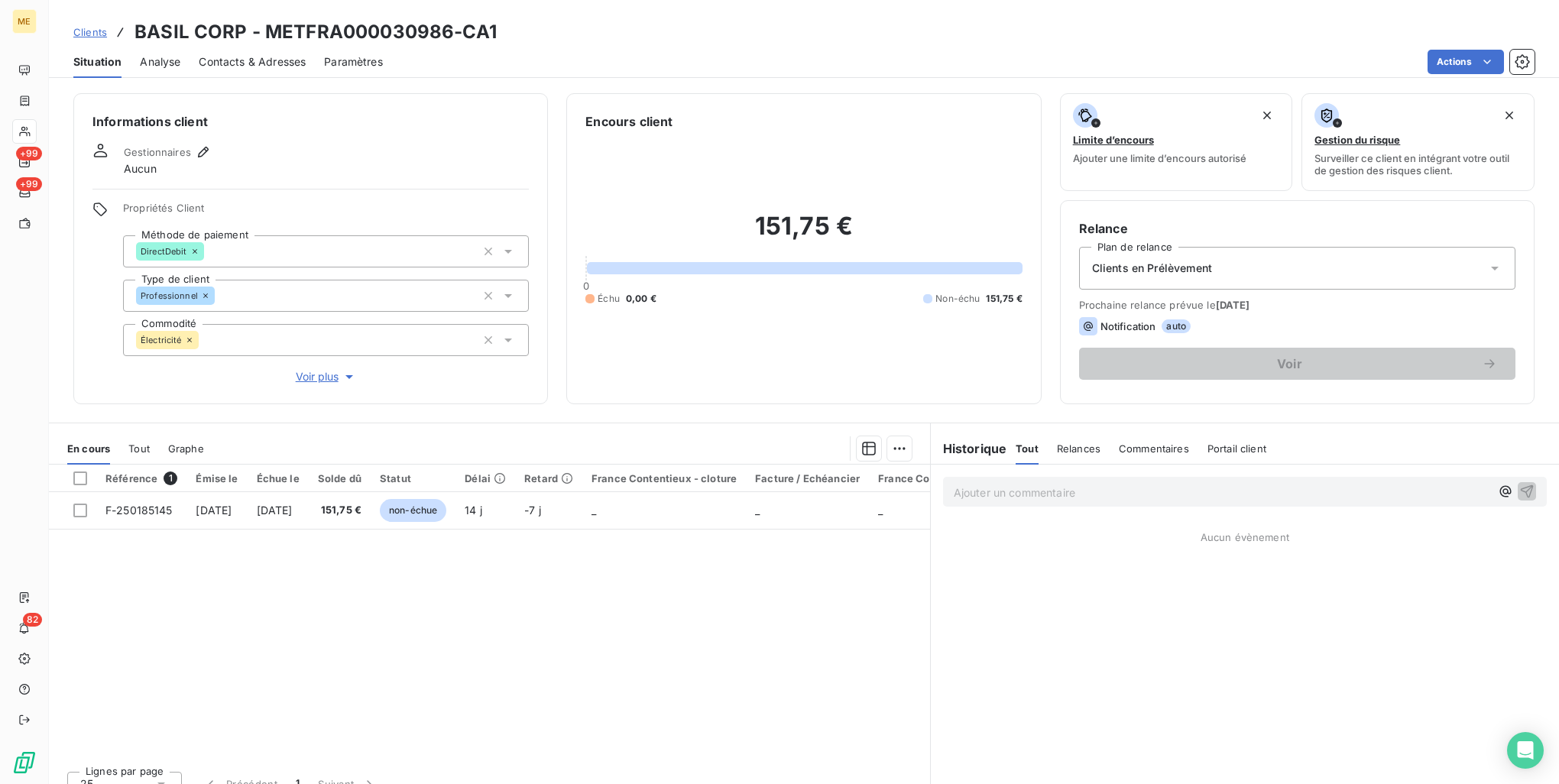
click at [715, 637] on div "Référence 1 Émise le Échue le Solde dû Statut Délai Retard France Contentieux -…" at bounding box center [489, 612] width 881 height 295
click at [89, 32] on span "Clients" at bounding box center [89, 32] width 33 height 13
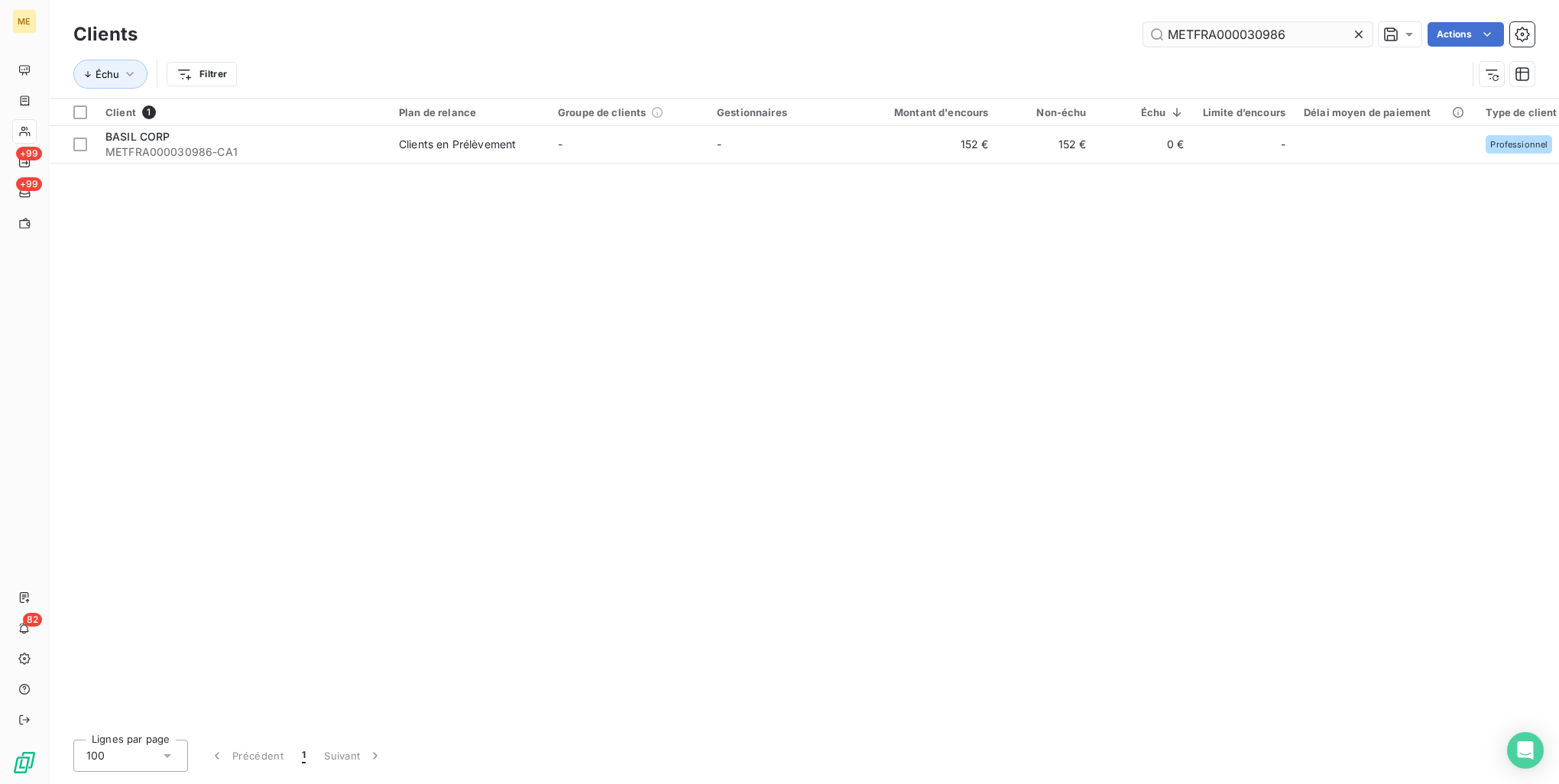
click at [1213, 32] on input "METFRA000030986" at bounding box center [1258, 34] width 229 height 24
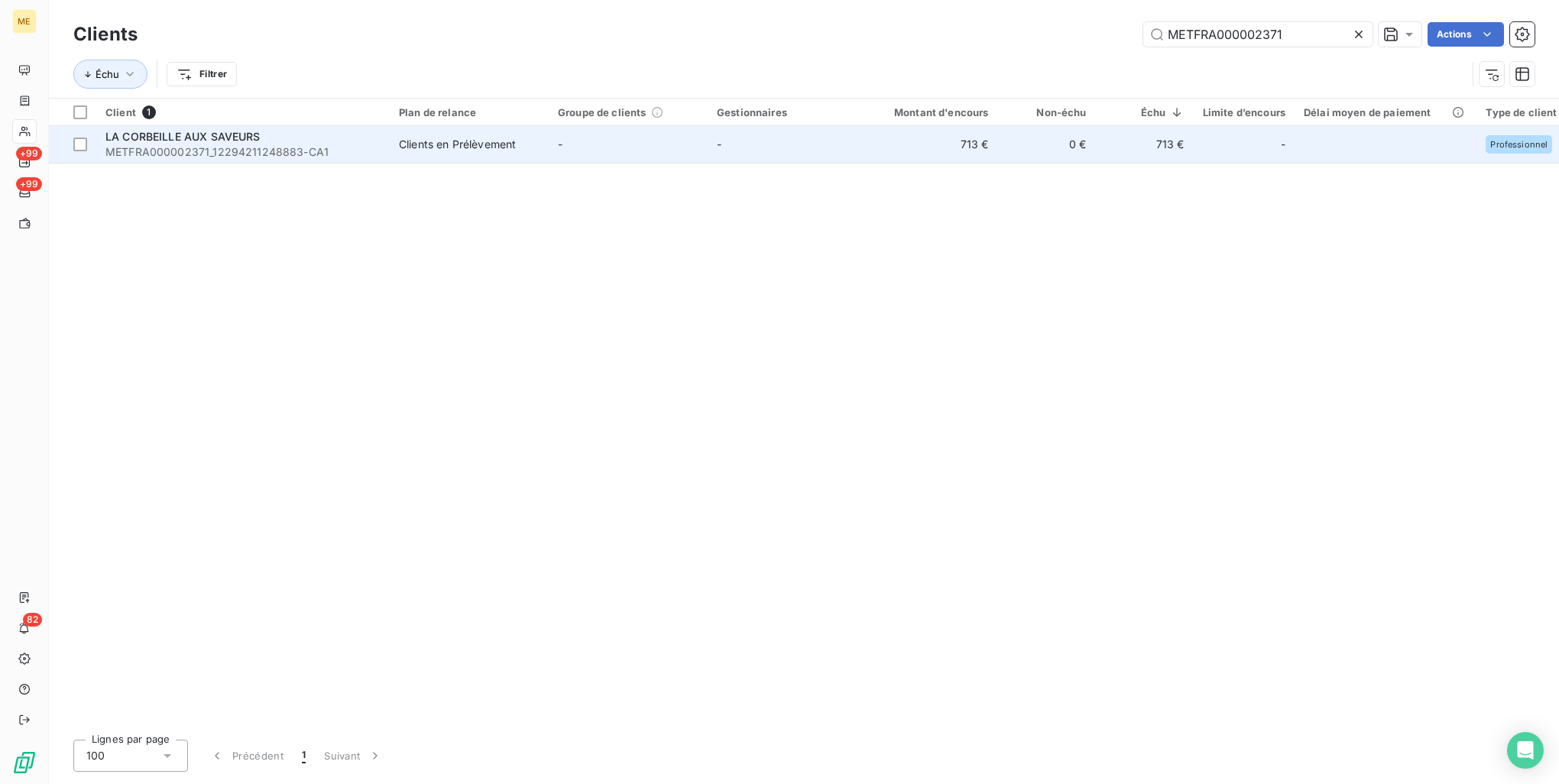
type input "METFRA000002371"
click at [315, 153] on span "METFRA000002371_12294211248883-CA1" at bounding box center [242, 151] width 275 height 15
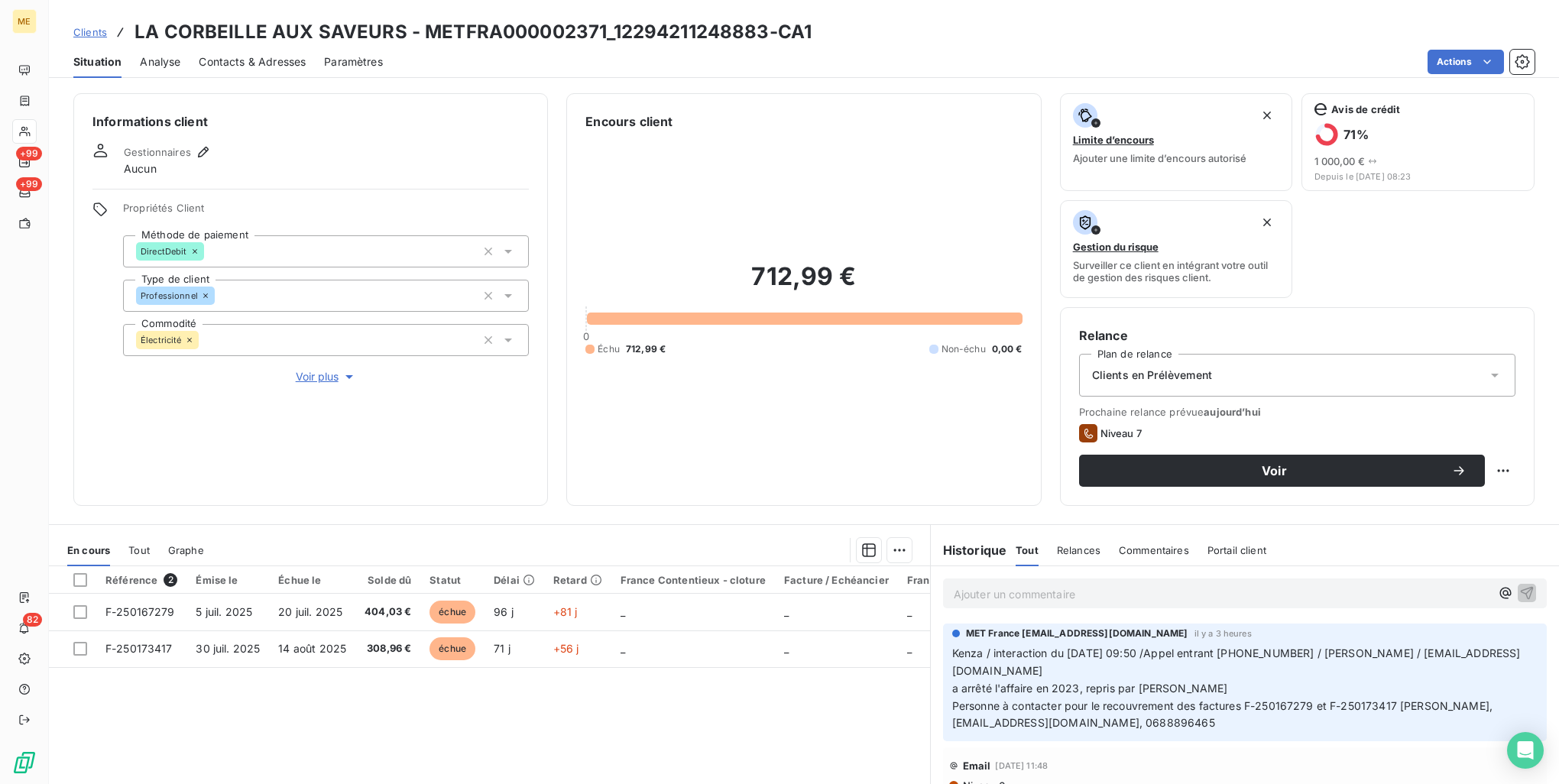
click at [1028, 688] on span "a arrêté l'affaire en 2023, repris par [PERSON_NAME]" at bounding box center [1090, 688] width 276 height 13
drag, startPoint x: 1028, startPoint y: 688, endPoint x: 1186, endPoint y: 692, distance: 158.1
click at [1181, 692] on span "a arrêté l'affaire en 2023, repris par [PERSON_NAME]" at bounding box center [1090, 688] width 276 height 13
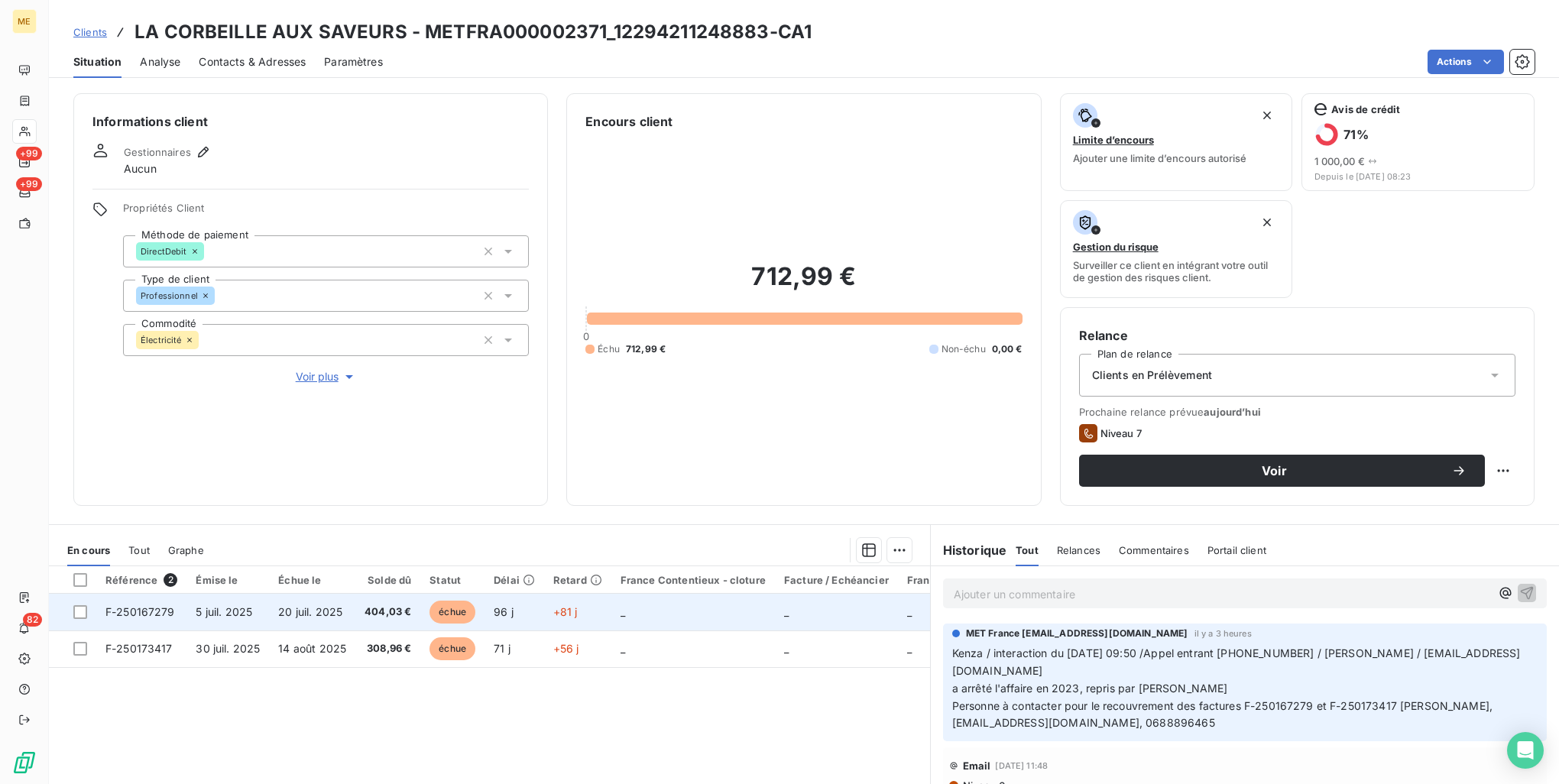
click at [324, 607] on span "20 juil. 2025" at bounding box center [310, 612] width 64 height 13
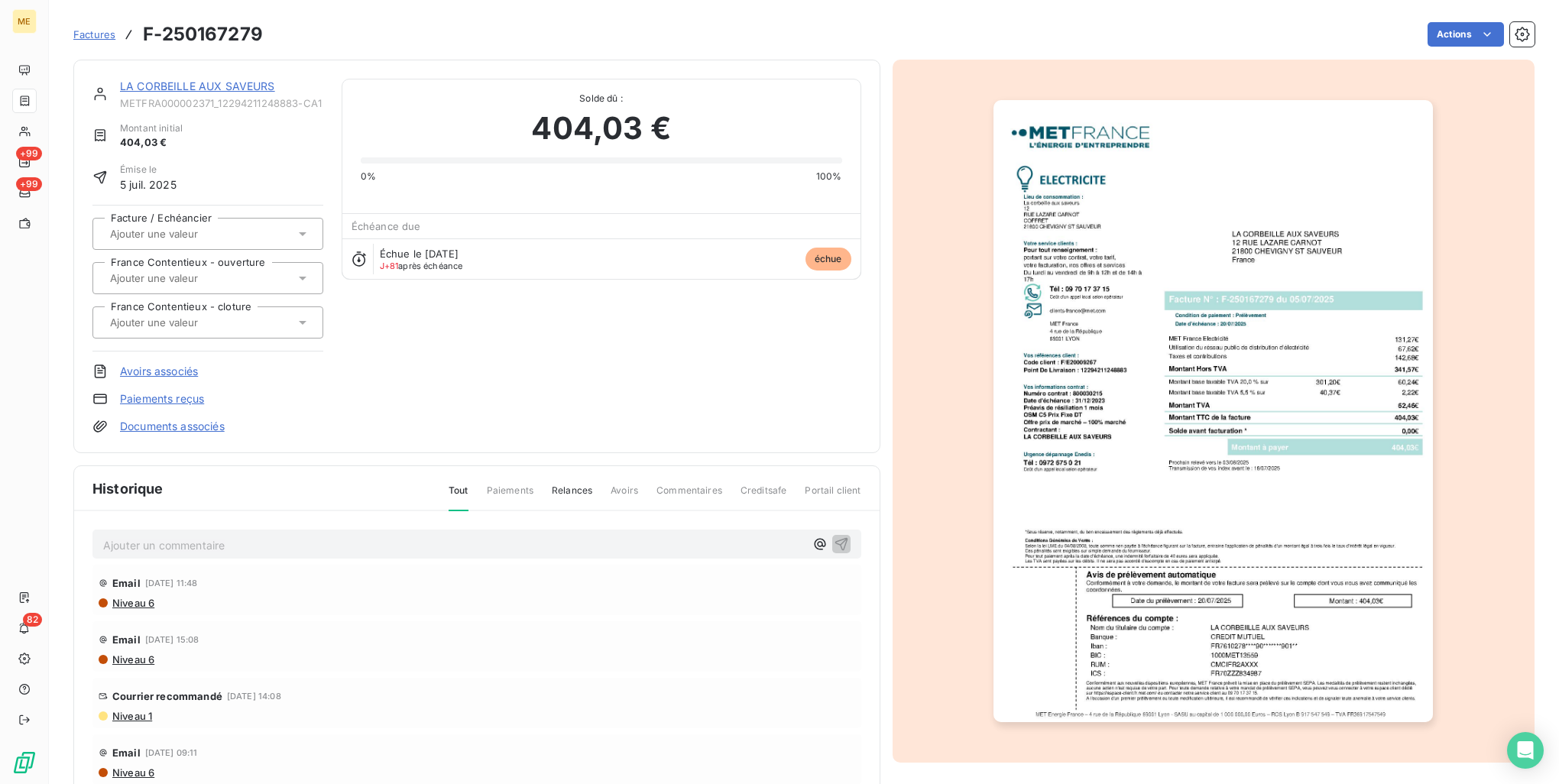
click at [1281, 481] on img "button" at bounding box center [1214, 411] width 440 height 622
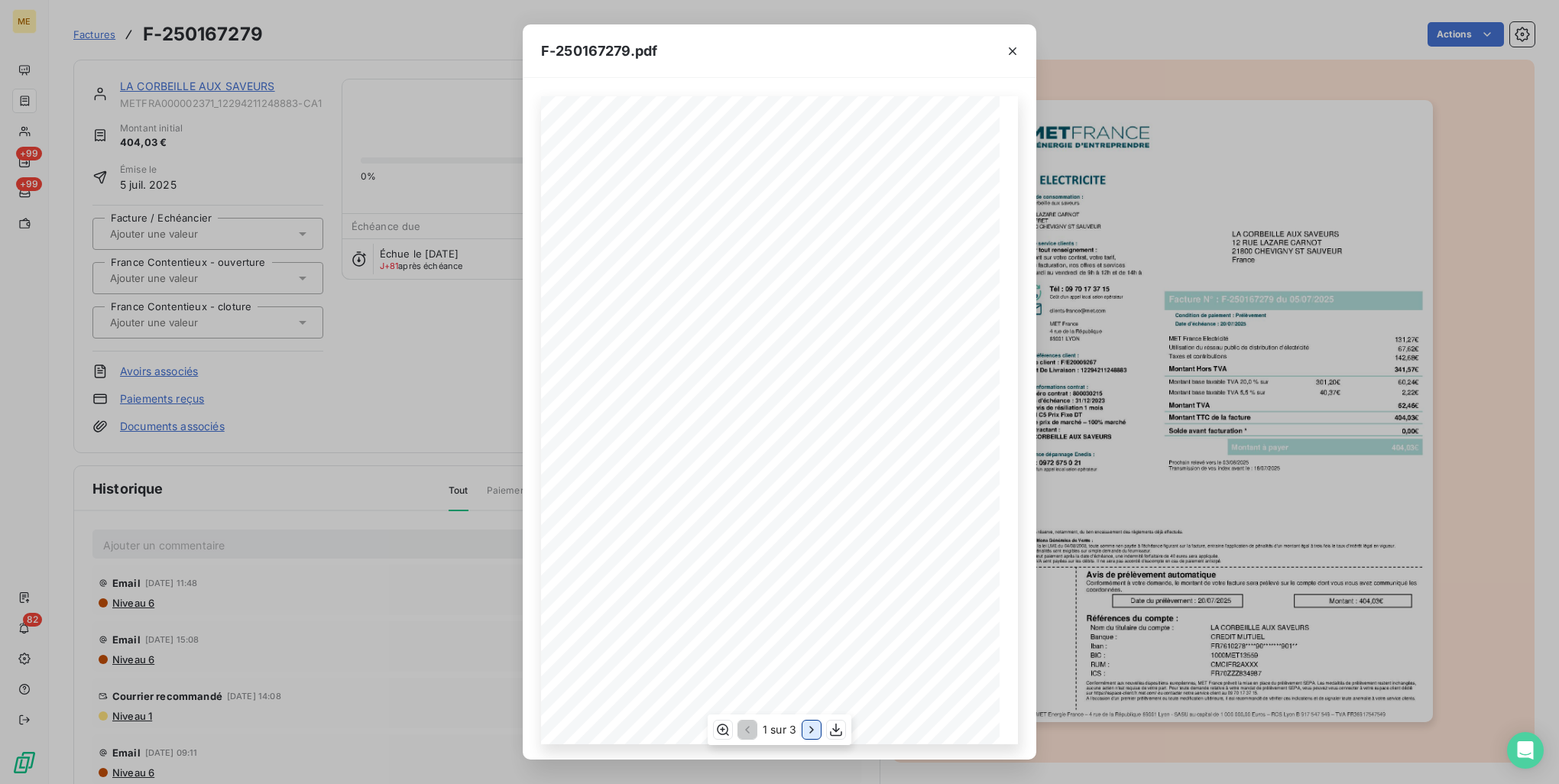
click at [803, 733] on button "button" at bounding box center [812, 730] width 18 height 18
click at [1015, 56] on icon "button" at bounding box center [1012, 50] width 15 height 15
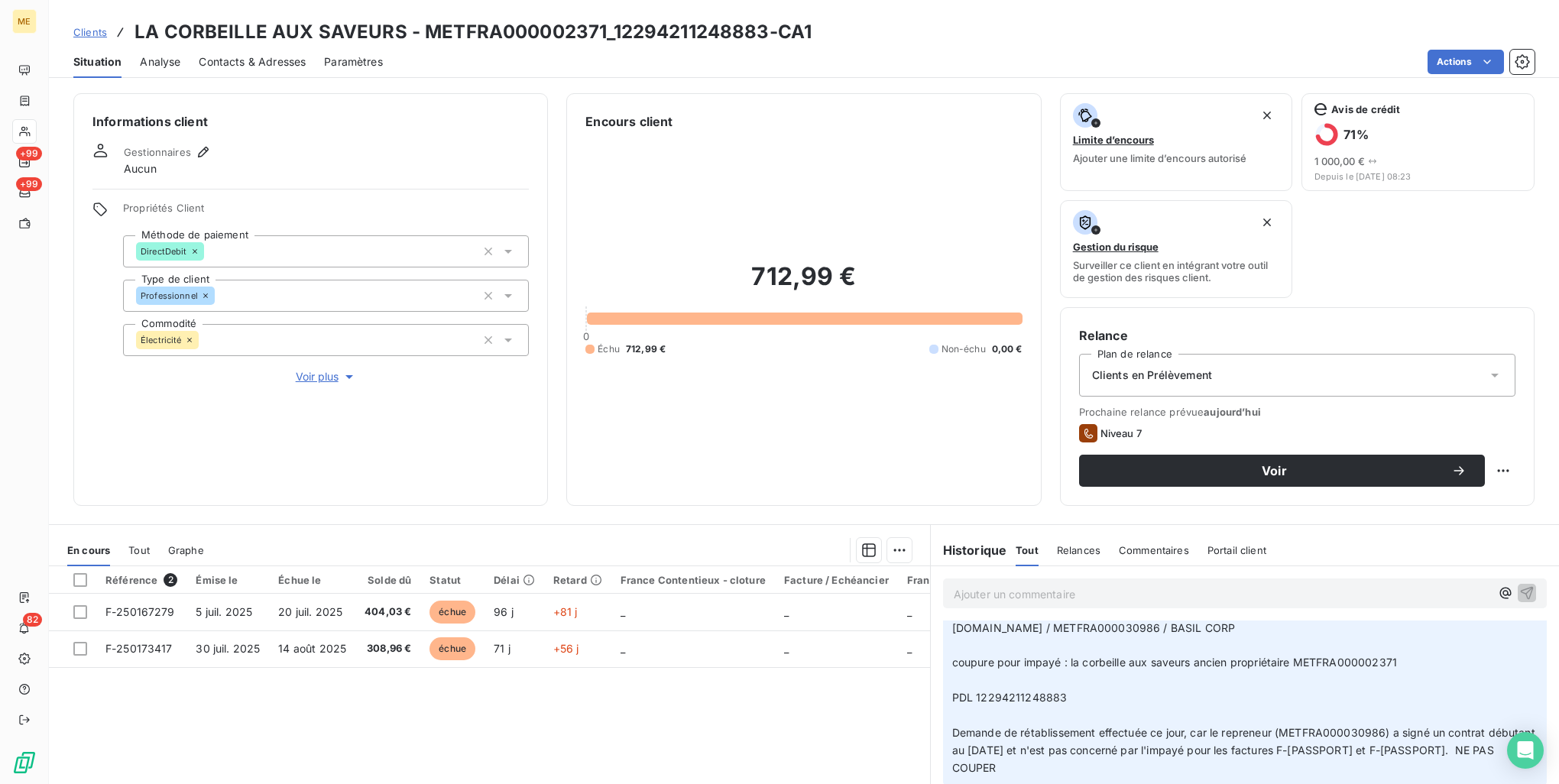
scroll to position [382, 0]
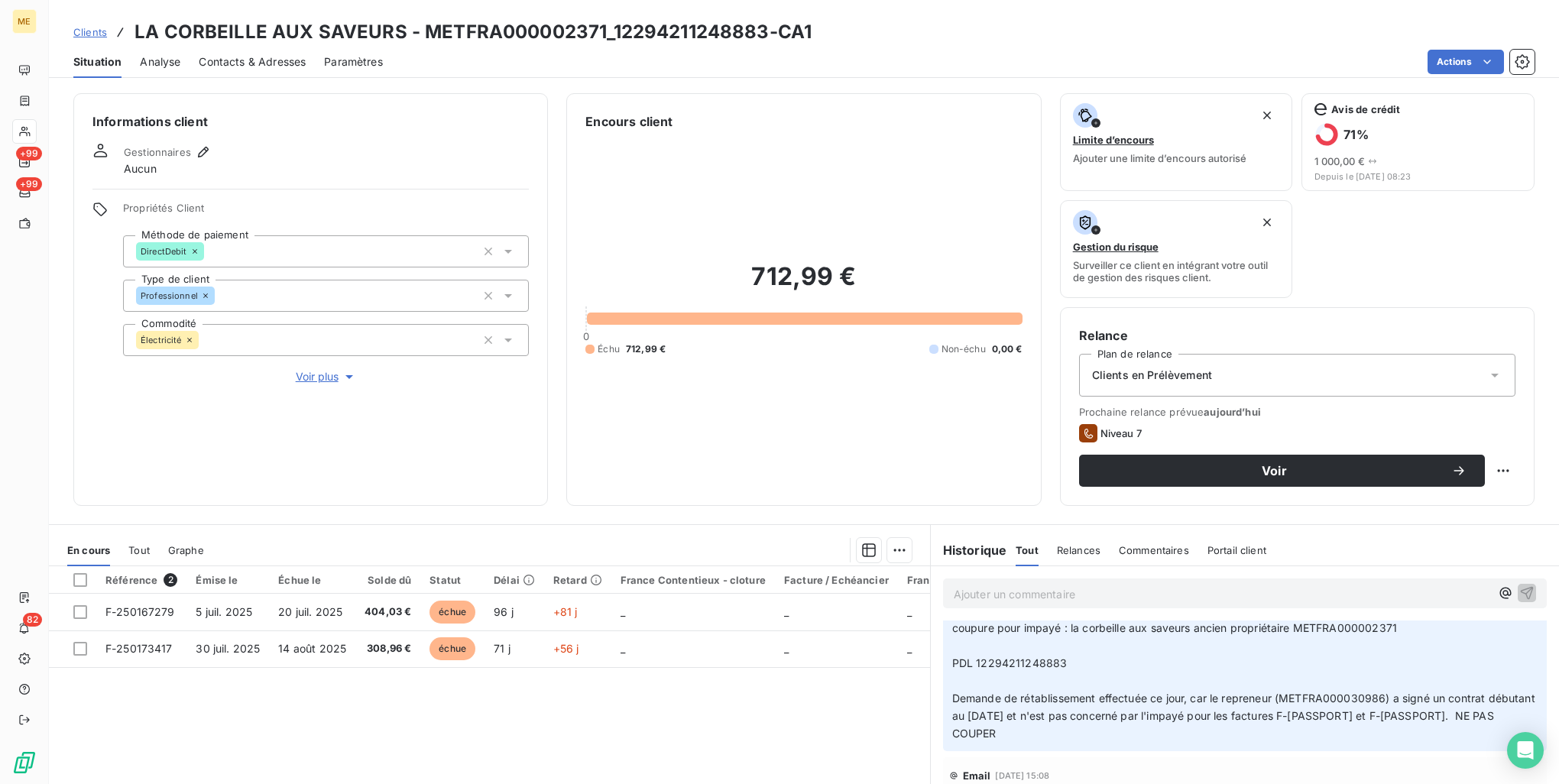
drag, startPoint x: 1019, startPoint y: 696, endPoint x: 1392, endPoint y: 739, distance: 375.5
click at [1392, 739] on p "Kenza / Appel entrant 666722453 [DATE] 08:59 / M. Lisabeaut / [PERSON_NAME][EMA…" at bounding box center [1245, 655] width 586 height 175
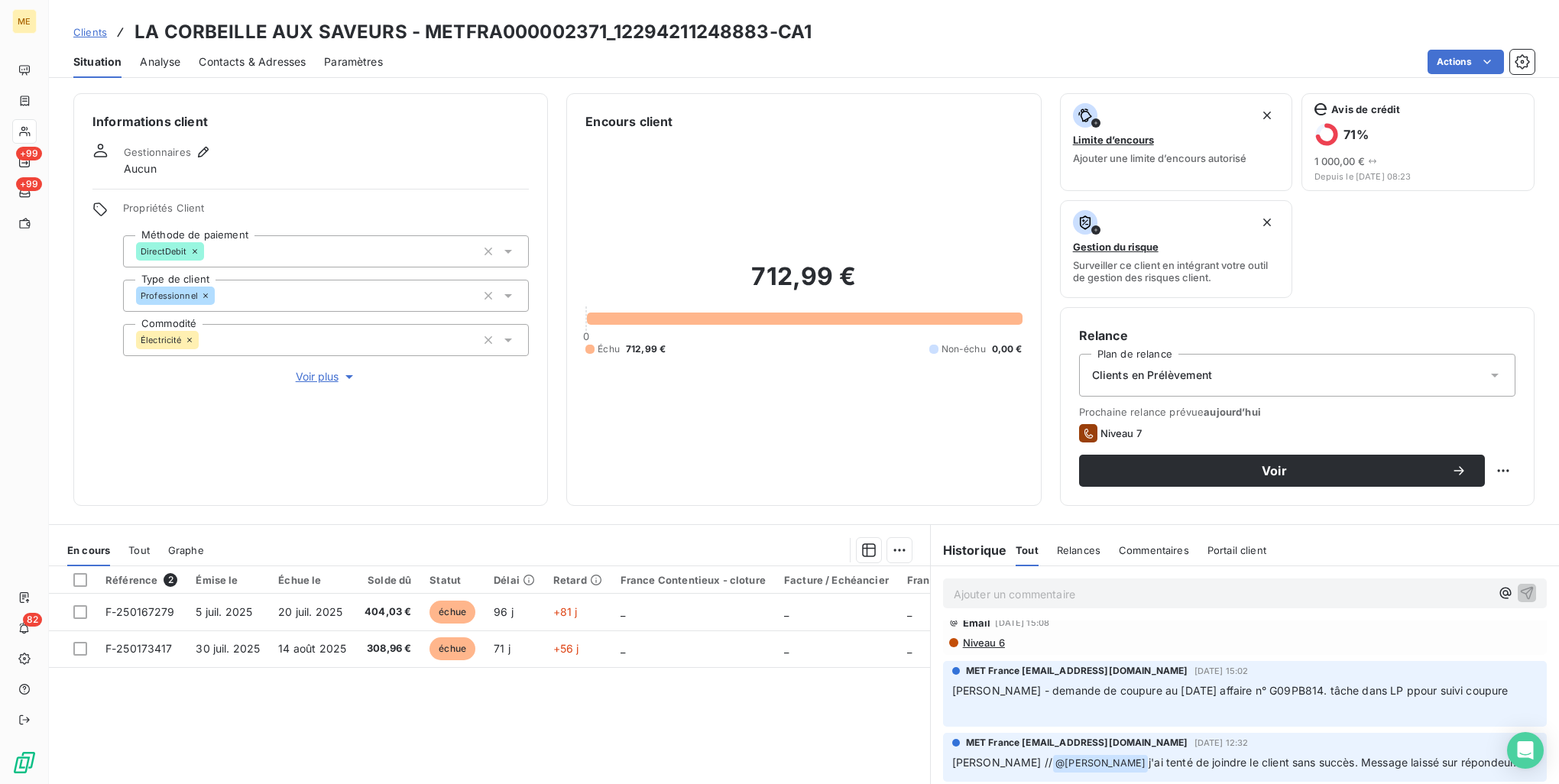
click at [843, 724] on div "Référence 2 Émise le Échue le Solde dû Statut Délai Retard France Contentieux -…" at bounding box center [489, 714] width 881 height 295
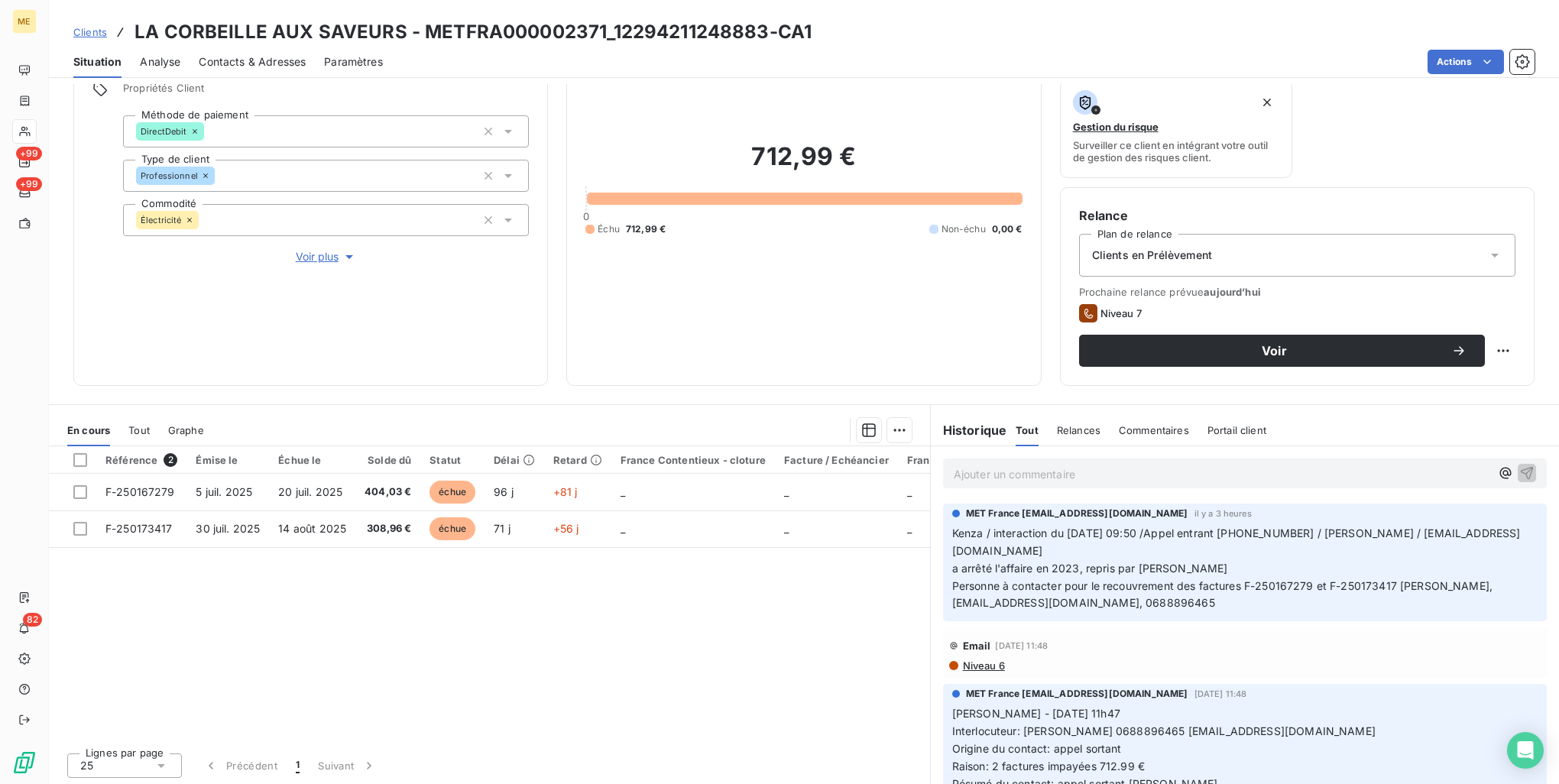
scroll to position [122, 0]
click at [1174, 469] on p "Ajouter un commentaire ﻿" at bounding box center [1222, 472] width 536 height 19
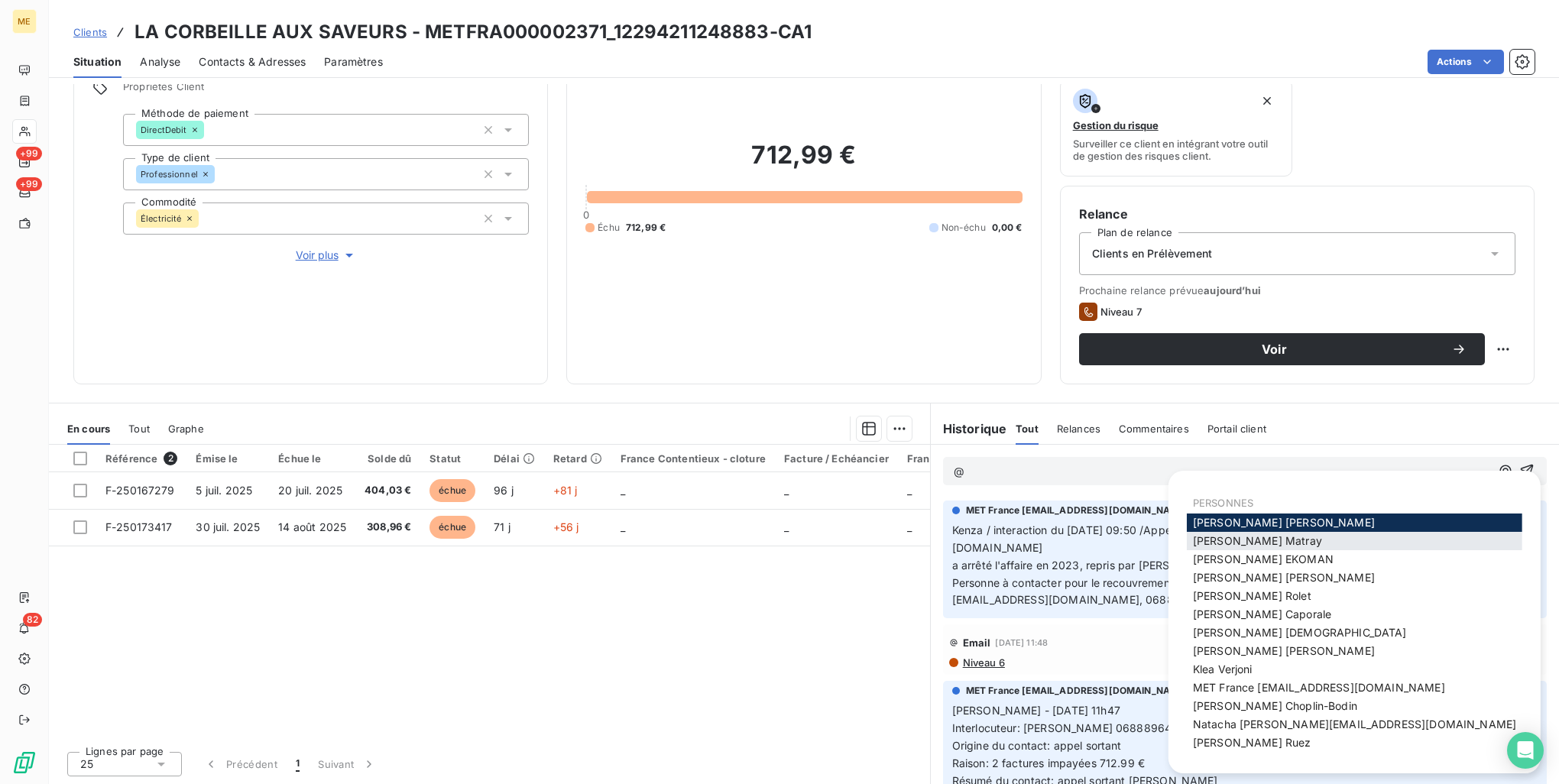
click at [1258, 546] on span "[PERSON_NAME]" at bounding box center [1257, 541] width 129 height 13
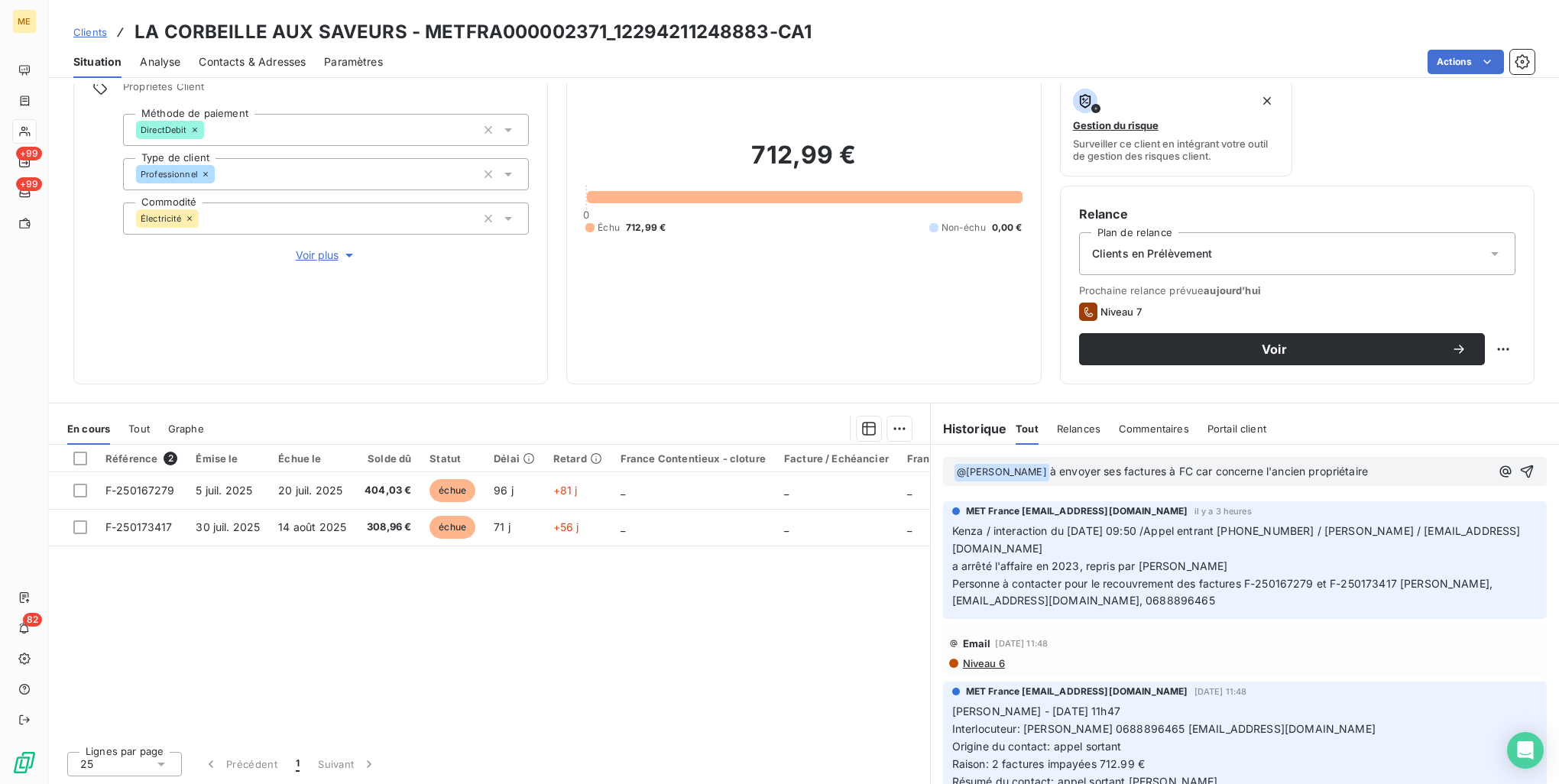
drag, startPoint x: 1032, startPoint y: 469, endPoint x: 1382, endPoint y: 470, distance: 350.0
click at [1382, 470] on p "﻿ @ [PERSON_NAME] ﻿ à envoyer ses factures à FC car concerne l'ancien propriéta…" at bounding box center [1222, 472] width 536 height 18
drag, startPoint x: 1035, startPoint y: 472, endPoint x: 1377, endPoint y: 477, distance: 342.0
click at [1377, 477] on p "﻿ @ [PERSON_NAME] ﻿ à envoyer ses factures à FC car concerne l'ancien propriéta…" at bounding box center [1222, 472] width 536 height 18
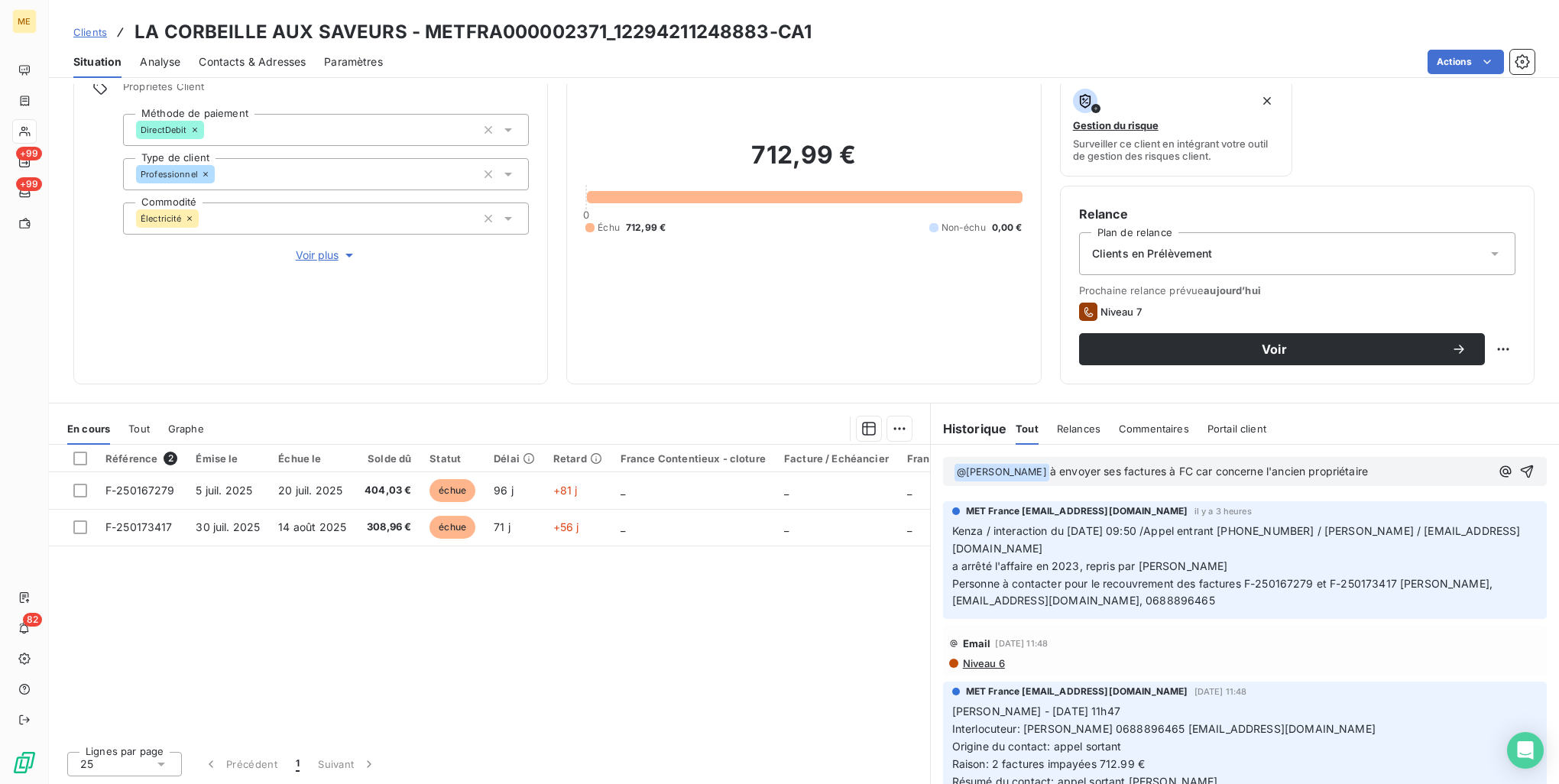
click at [1367, 475] on p "﻿ @ [PERSON_NAME] ﻿ à envoyer ses factures à FC car concerne l'ancien propriéta…" at bounding box center [1222, 472] width 536 height 18
click at [1090, 479] on p "﻿ @ [PERSON_NAME] ﻿ à envoyer ses factures à FC car concerne l'ancien propriéta…" at bounding box center [1222, 472] width 536 height 18
click at [1164, 481] on p "﻿ @ [PERSON_NAME] ﻿ à envoyer ces factures à FC car concerne l'ancien propriéta…" at bounding box center [1222, 472] width 536 height 18
click at [1058, 481] on p "﻿ @ [PERSON_NAME] ﻿ à envoyer ces factures à FC car concerne l'ancien propriéta…" at bounding box center [1222, 472] width 536 height 18
drag, startPoint x: 1043, startPoint y: 469, endPoint x: 1439, endPoint y: 492, distance: 396.7
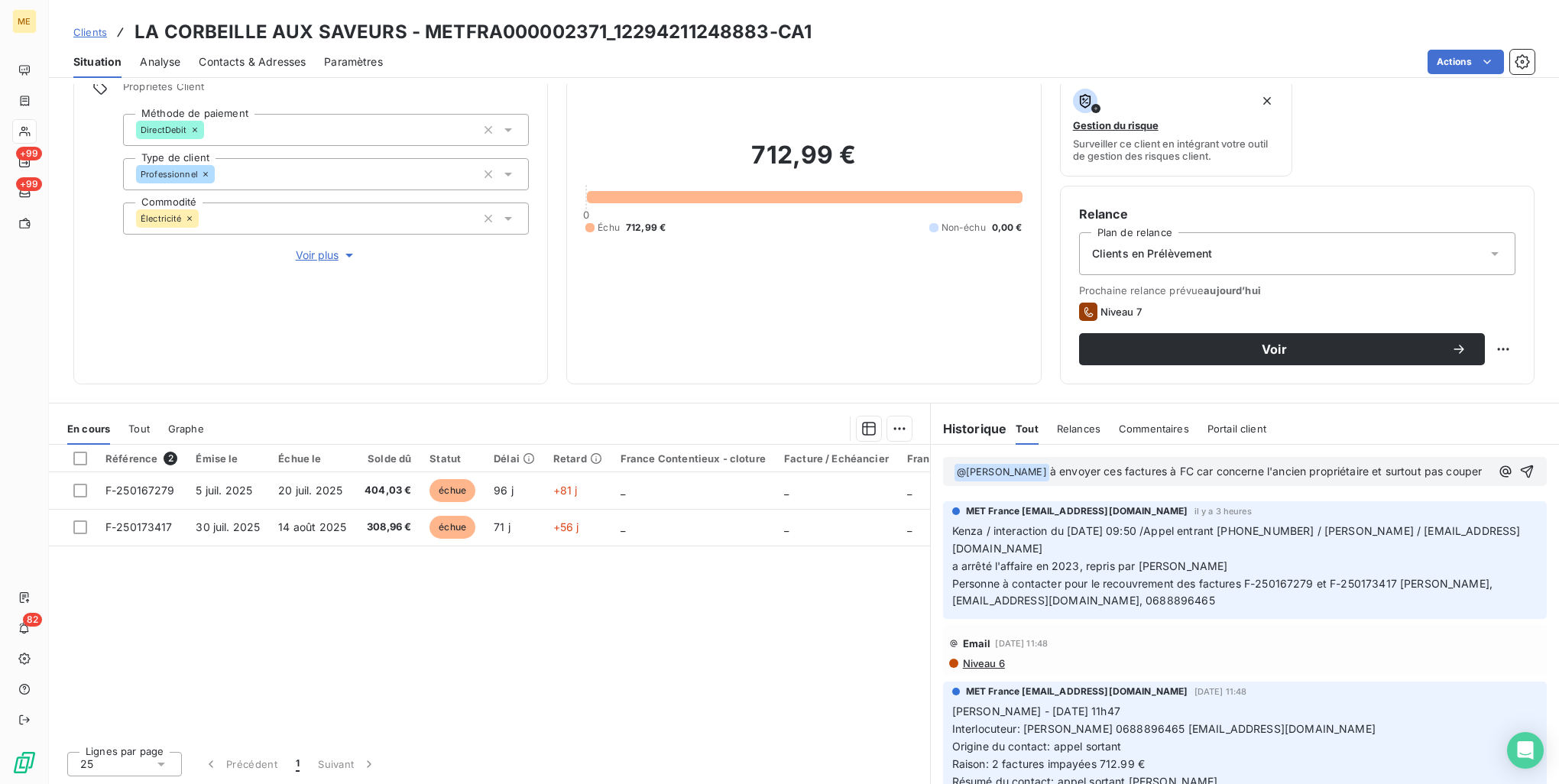
click at [1439, 481] on p "﻿ @ [PERSON_NAME] ﻿ à envoyer ces factures à FC car concerne l'ancien propriéta…" at bounding box center [1222, 472] width 536 height 18
click at [1244, 481] on p "﻿ @ [PERSON_NAME] ﻿ à envoyer ces factures à FC car concerne l'ancien propriéta…" at bounding box center [1222, 472] width 536 height 18
drag, startPoint x: 1030, startPoint y: 474, endPoint x: 1035, endPoint y: 486, distance: 13.0
click at [1035, 481] on p "﻿ @ [PERSON_NAME] ﻿ à envoyer ces factures à FC car concerne l'ancien propriéta…" at bounding box center [1222, 472] width 536 height 18
click at [1044, 481] on p "﻿ @ [PERSON_NAME] ﻿ à envoyer ces factures à FC car concerne l'ancien propriéta…" at bounding box center [1222, 472] width 536 height 18
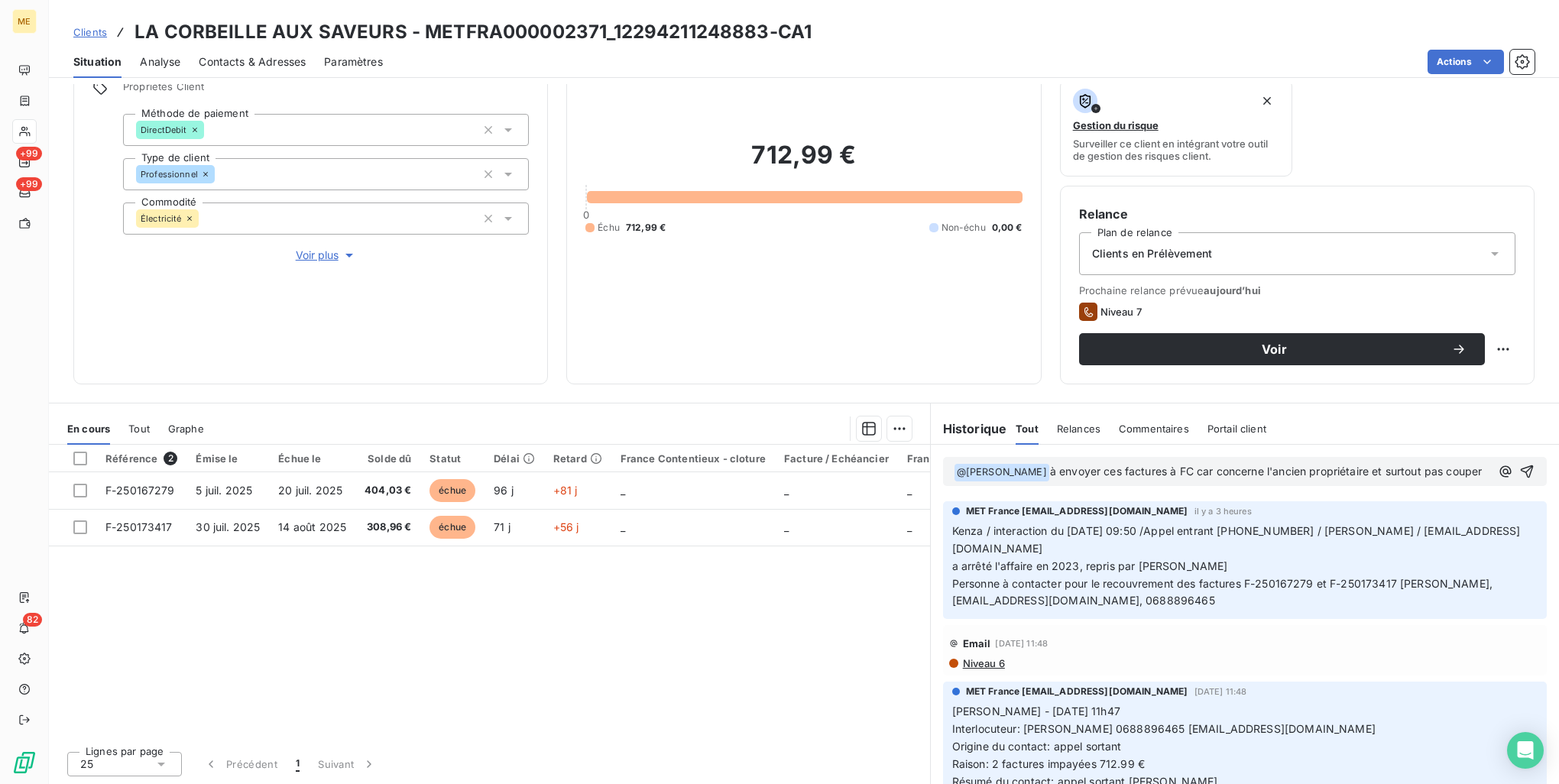
drag, startPoint x: 1035, startPoint y: 470, endPoint x: 1035, endPoint y: 490, distance: 20.0
click at [1035, 481] on p "﻿ @ [PERSON_NAME] ﻿ à envoyer ces factures à FC car concerne l'ancien propriéta…" at bounding box center [1222, 472] width 536 height 18
click at [1017, 481] on p "﻿ @ [PERSON_NAME] ﻿ à envoyer ces factures à FC car concerne l'ancien propriéta…" at bounding box center [1222, 472] width 536 height 18
drag, startPoint x: 1083, startPoint y: 470, endPoint x: 1432, endPoint y: 496, distance: 350.0
click at [1432, 481] on p "﻿ @ [PERSON_NAME] ﻿ à envoyer ces factures à FC car concerne l'ancien propriéta…" at bounding box center [1222, 472] width 536 height 18
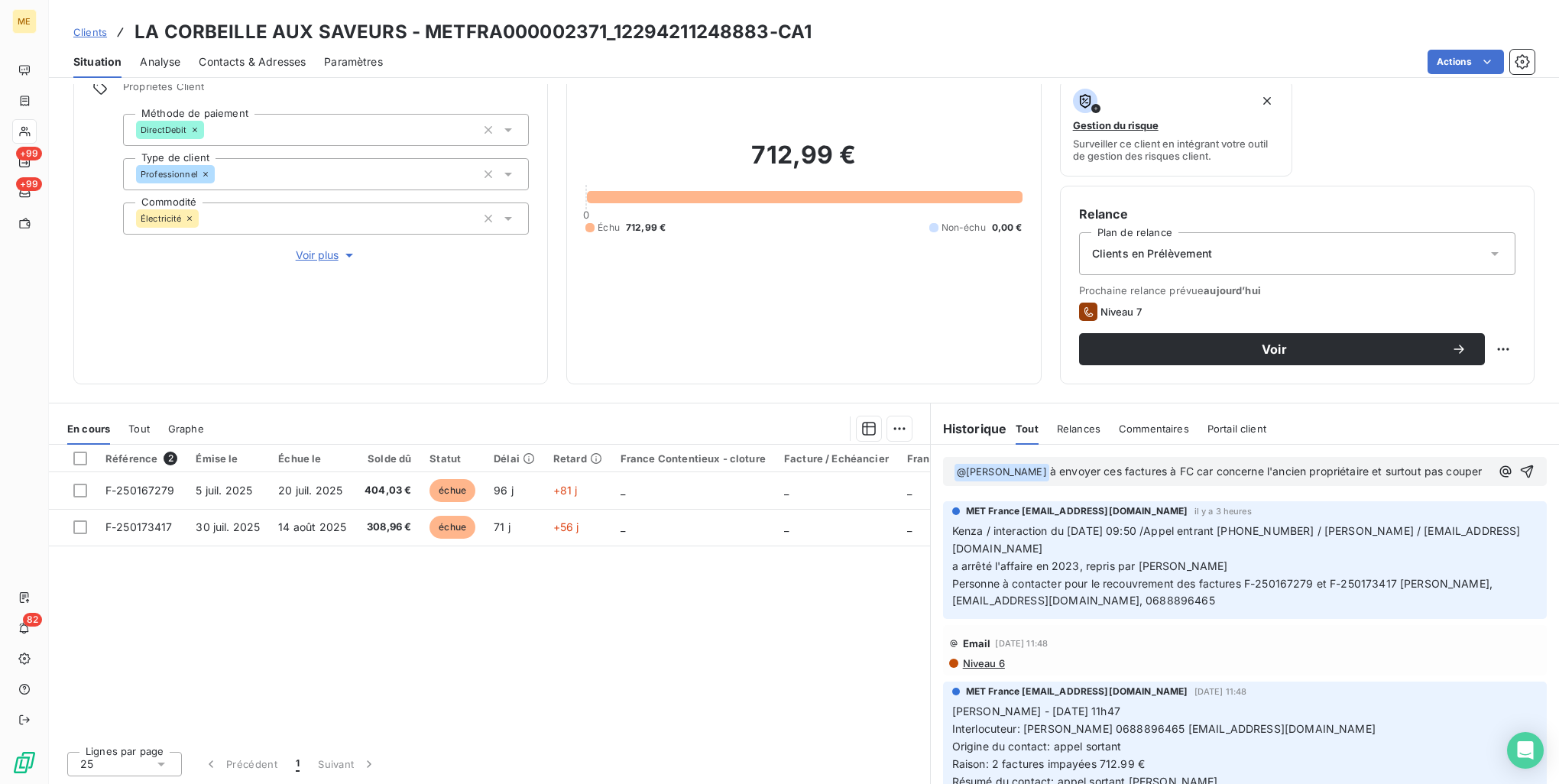
click at [1265, 481] on p "﻿ @ [PERSON_NAME] ﻿ à envoyer ces factures à FC car concerne l'ancien propriéta…" at bounding box center [1222, 472] width 536 height 18
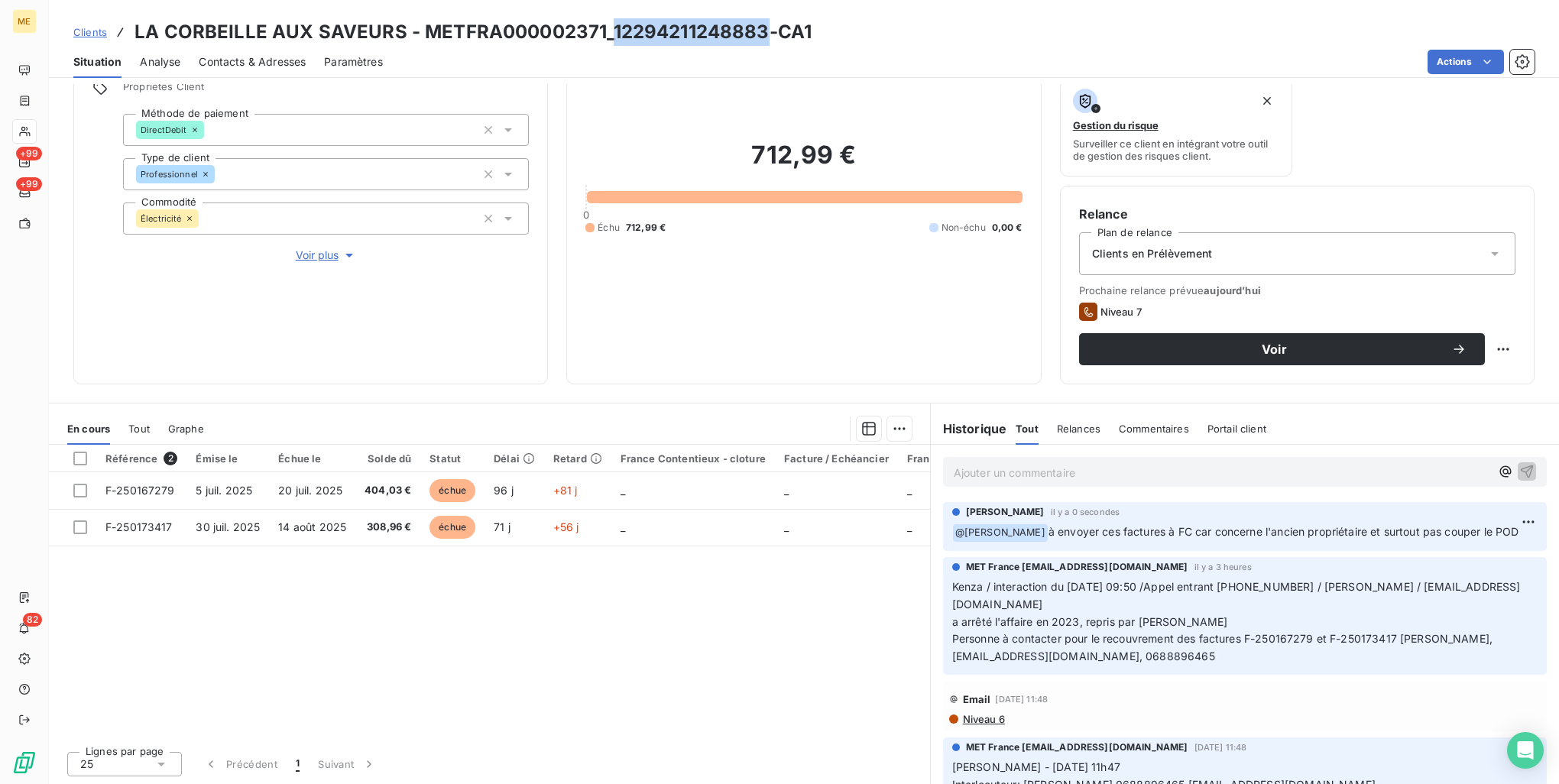
drag, startPoint x: 761, startPoint y: 35, endPoint x: 611, endPoint y: 36, distance: 150.0
click at [611, 36] on h3 "LA CORBEILLE AUX SAVEURS - METFRA000002371_12294211248883-CA1" at bounding box center [472, 32] width 677 height 28
copy h3 "12294211248883"
click at [1501, 515] on html "ME +99 +99 82 Clients LA CORBEILLE AUX SAVEURS - METFRA000002371_12294211248883…" at bounding box center [780, 392] width 1559 height 784
click at [1458, 552] on div "Editer" at bounding box center [1469, 554] width 86 height 24
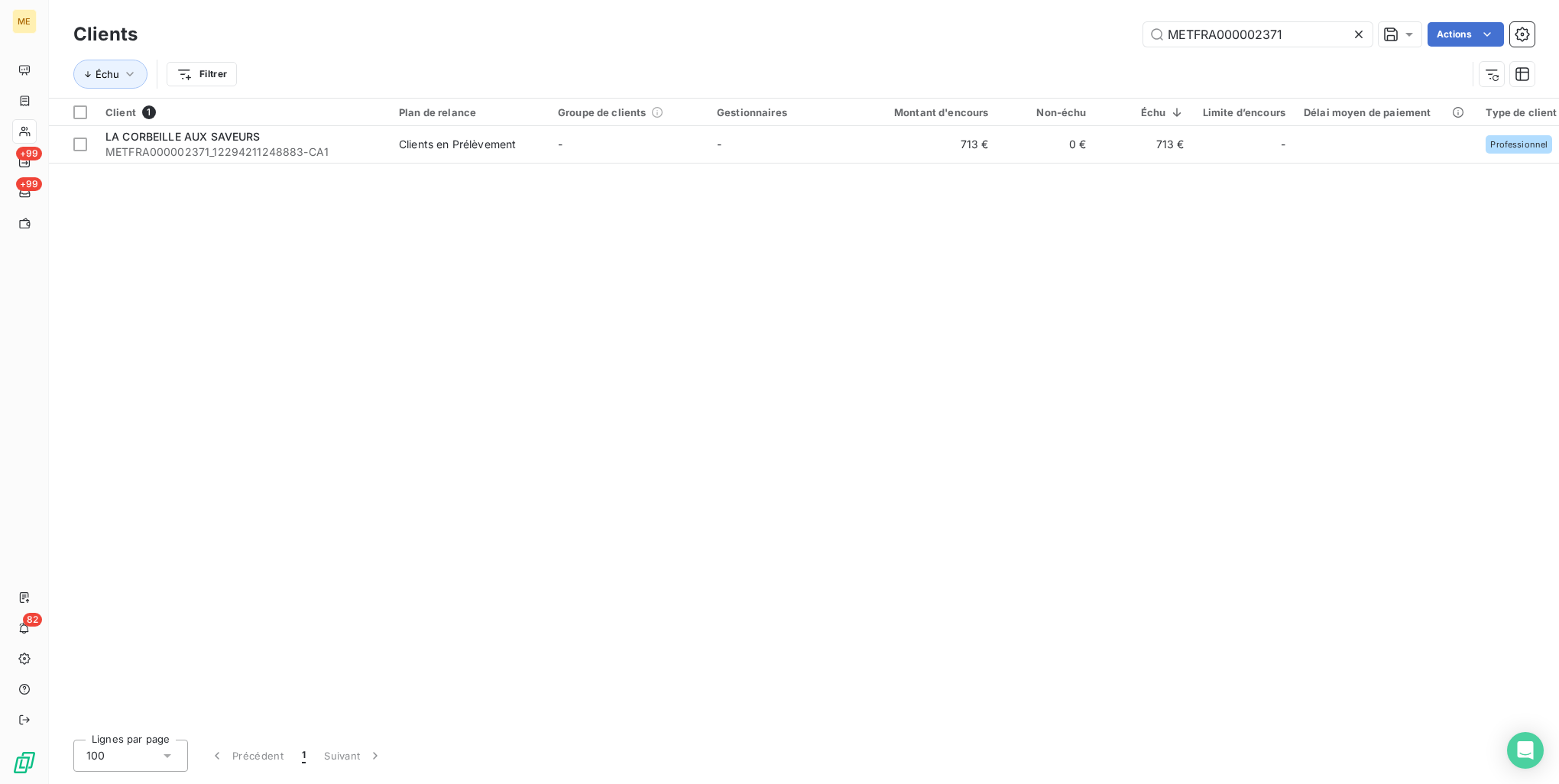
click at [834, 41] on div "METFRA000002371 Actions" at bounding box center [845, 34] width 1379 height 24
drag, startPoint x: 657, startPoint y: 727, endPoint x: 1596, endPoint y: 703, distance: 939.3
click at [1558, 703] on html "ME +99 +99 82 Clients METFRA000002371 Actions Échu Filtrer Client 1 Plan de rel…" at bounding box center [780, 392] width 1559 height 784
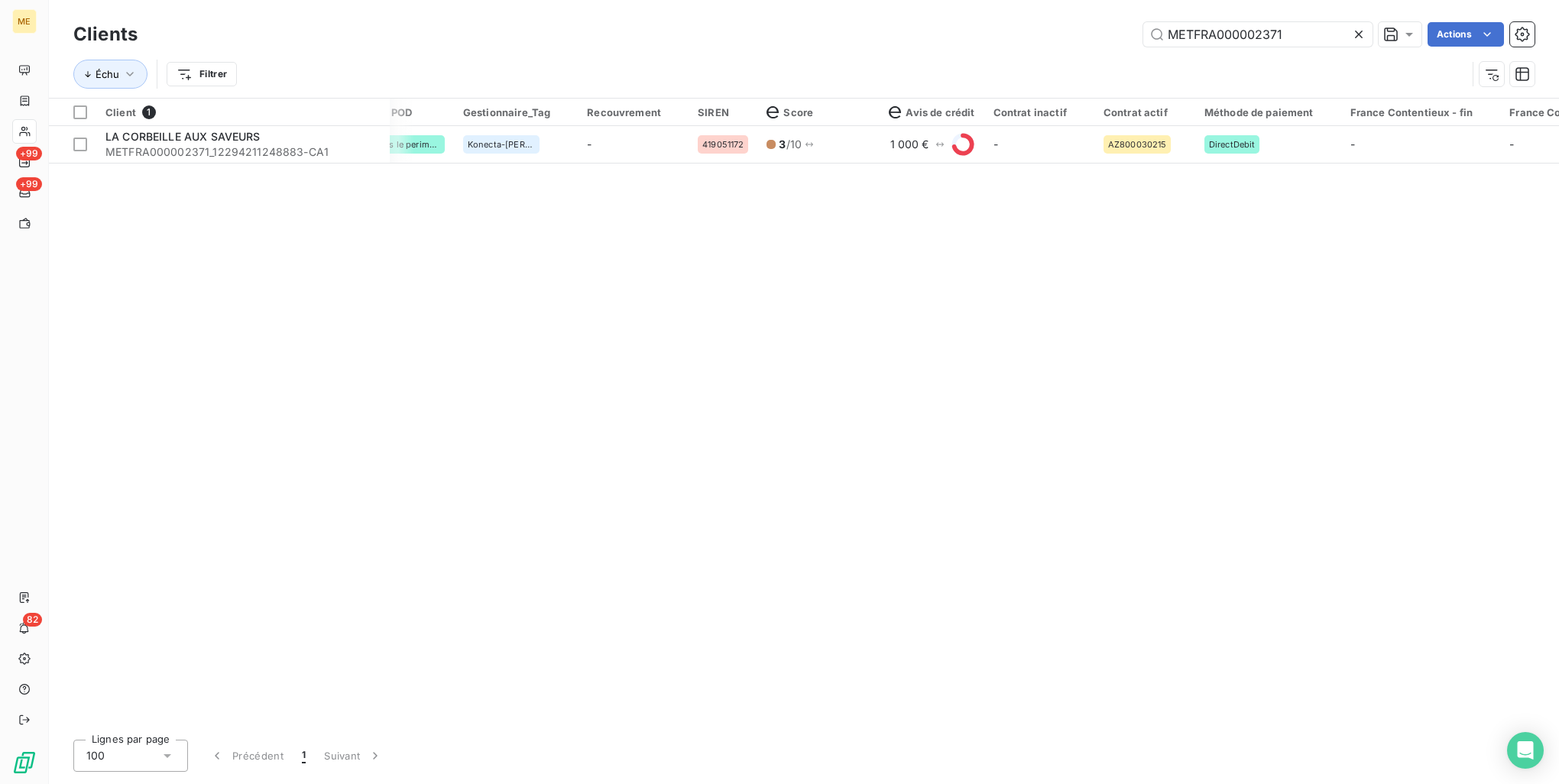
scroll to position [0, 1542]
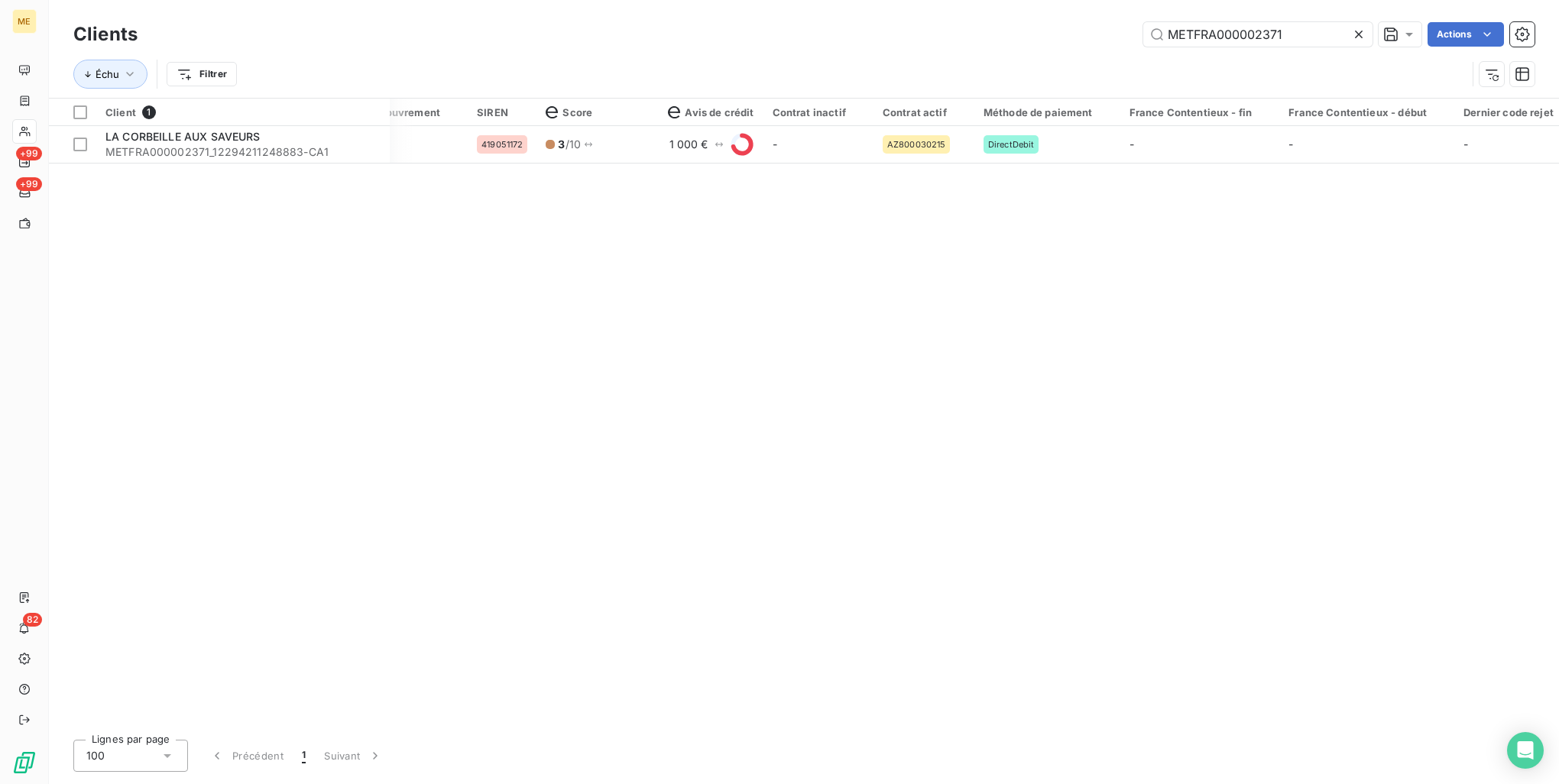
drag, startPoint x: 1283, startPoint y: 717, endPoint x: 1275, endPoint y: 724, distance: 10.6
click at [1281, 718] on div "Client 1 Plan de relance Groupe de clients Gestionnaires Montant d'encours Non-…" at bounding box center [804, 413] width 1510 height 629
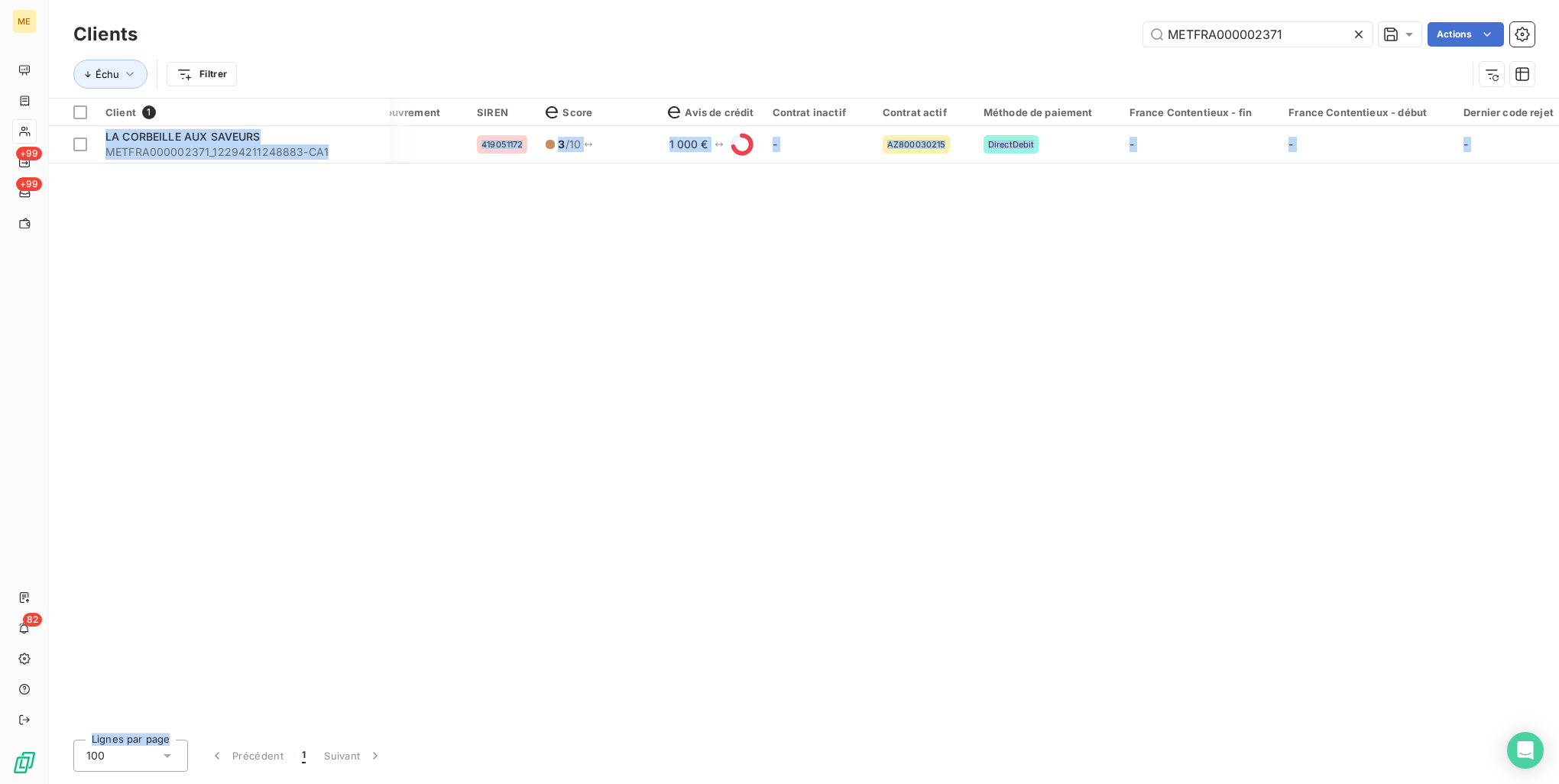
drag, startPoint x: 1272, startPoint y: 729, endPoint x: 53, endPoint y: 748, distance: 1219.1
click at [53, 748] on div "Clients METFRA000002371 Actions Échu Filtrer Client 1 Plan de relance Groupe de…" at bounding box center [804, 392] width 1510 height 784
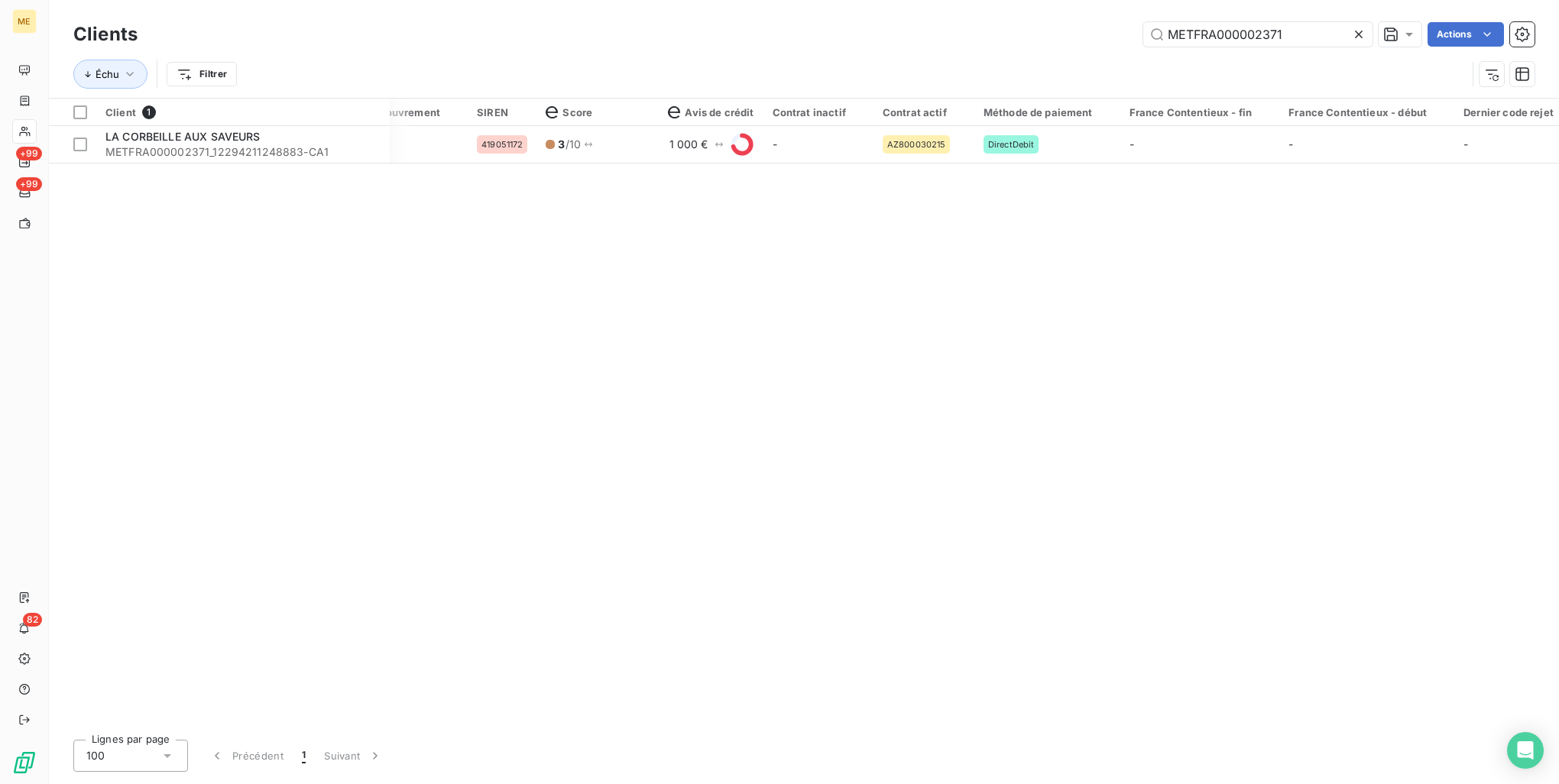
drag, startPoint x: 53, startPoint y: 748, endPoint x: 544, endPoint y: 667, distance: 497.6
click at [544, 667] on div "Client 1 Plan de relance Groupe de clients Gestionnaires Montant d'encours Non-…" at bounding box center [804, 413] width 1510 height 629
click at [452, 721] on div "Client 1 Plan de relance Groupe de clients Gestionnaires Montant d'encours Non-…" at bounding box center [804, 413] width 1510 height 629
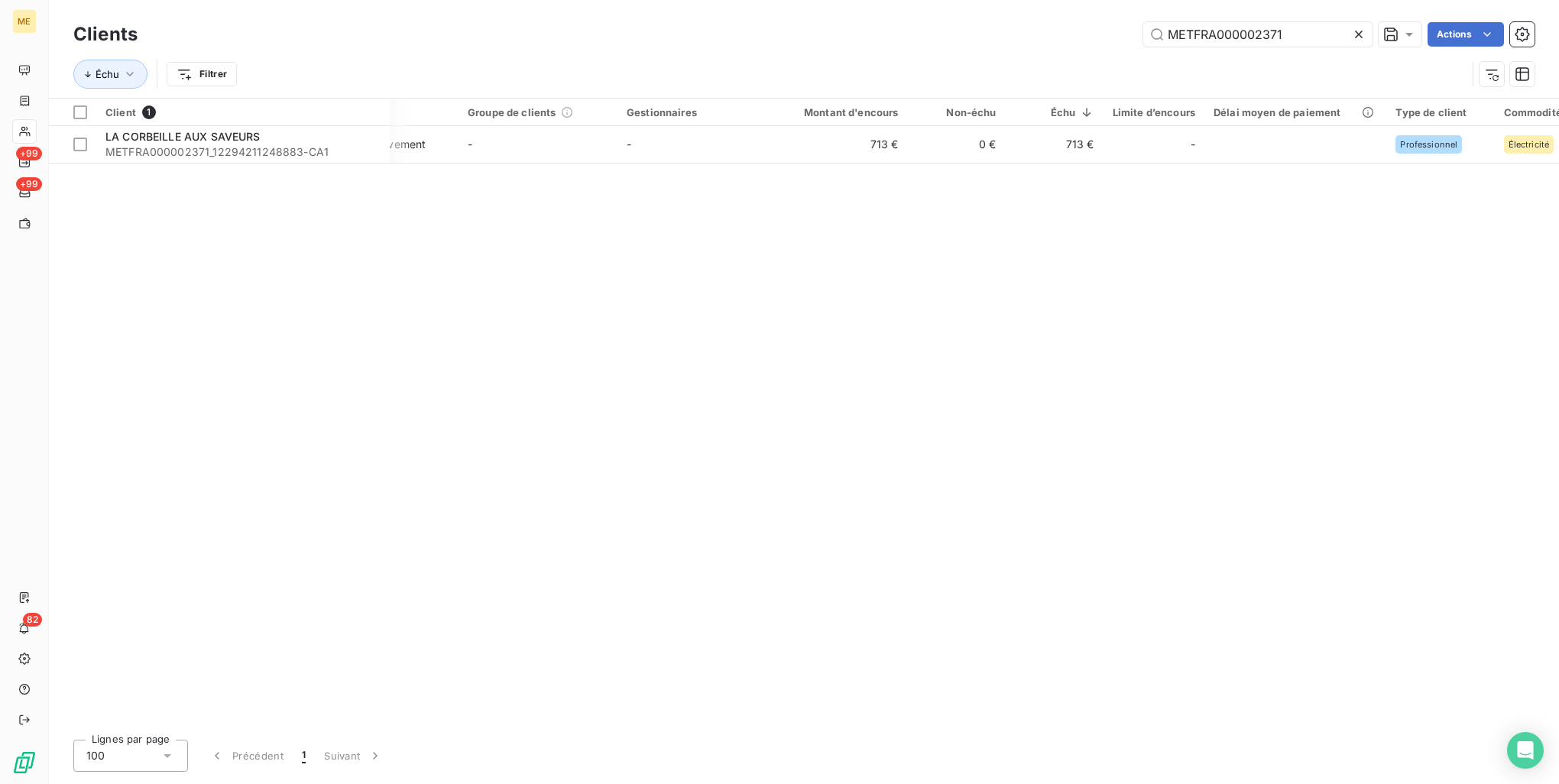
scroll to position [0, 0]
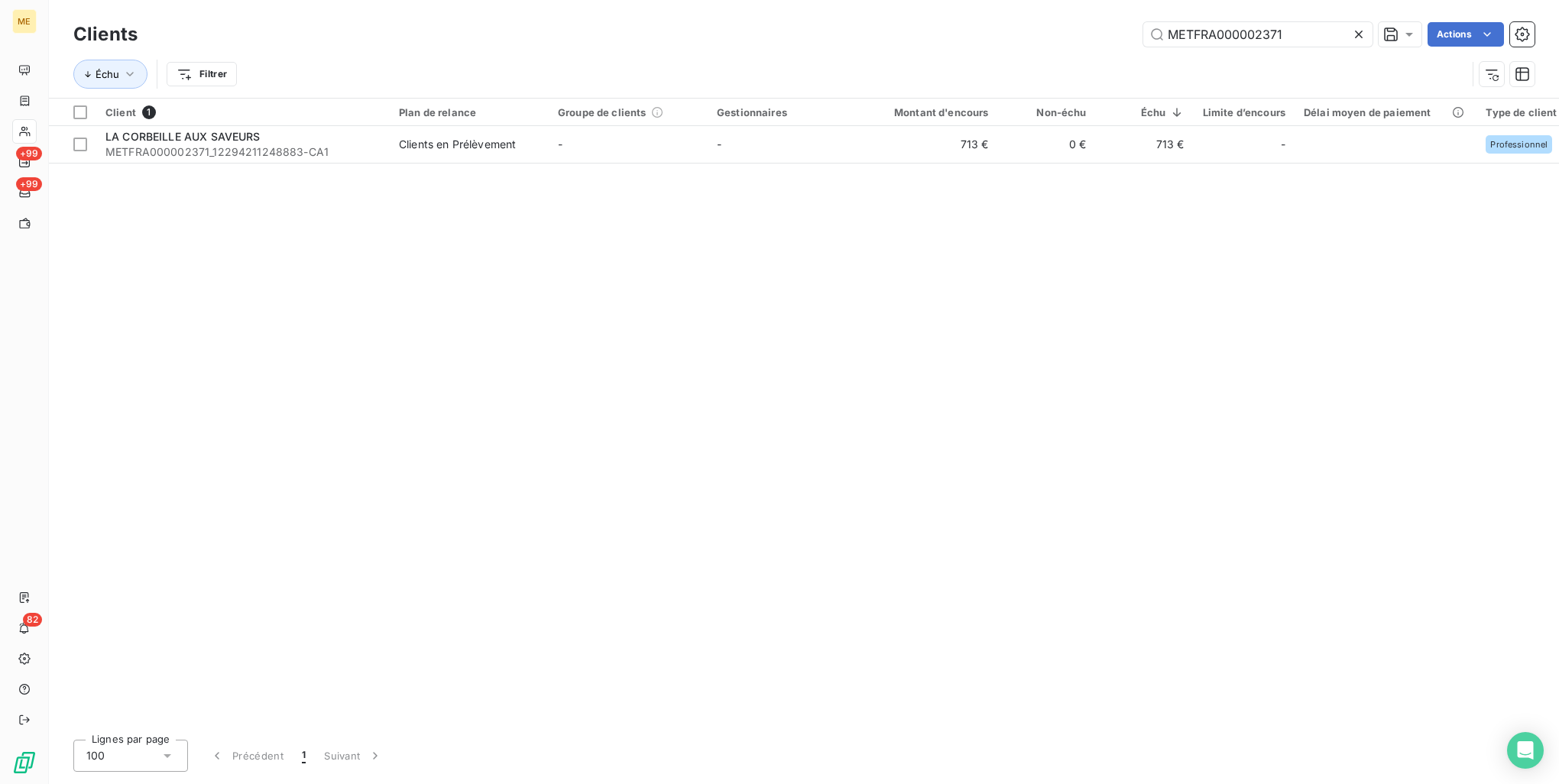
click at [386, 485] on div "Client 1 Plan de relance Groupe de clients Gestionnaires Montant d'encours Non-…" at bounding box center [804, 413] width 1510 height 629
click at [1359, 31] on icon at bounding box center [1359, 34] width 15 height 15
click at [818, 73] on div "Échu Filtrer" at bounding box center [770, 74] width 1393 height 29
click at [1226, 42] on input "text" at bounding box center [1258, 34] width 229 height 24
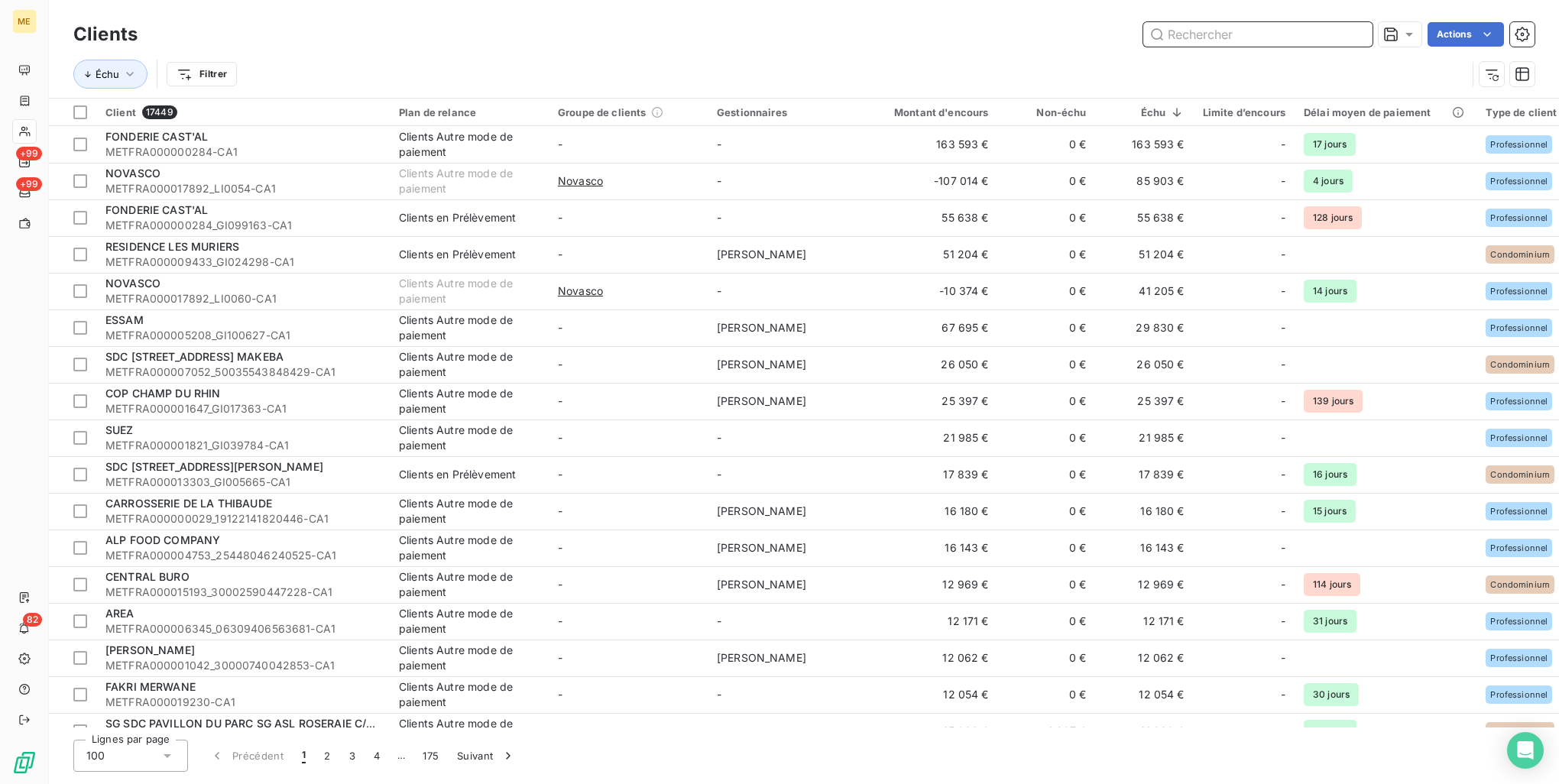
click at [1190, 32] on input "text" at bounding box center [1258, 34] width 229 height 24
